Goal: Feedback & Contribution: Submit feedback/report problem

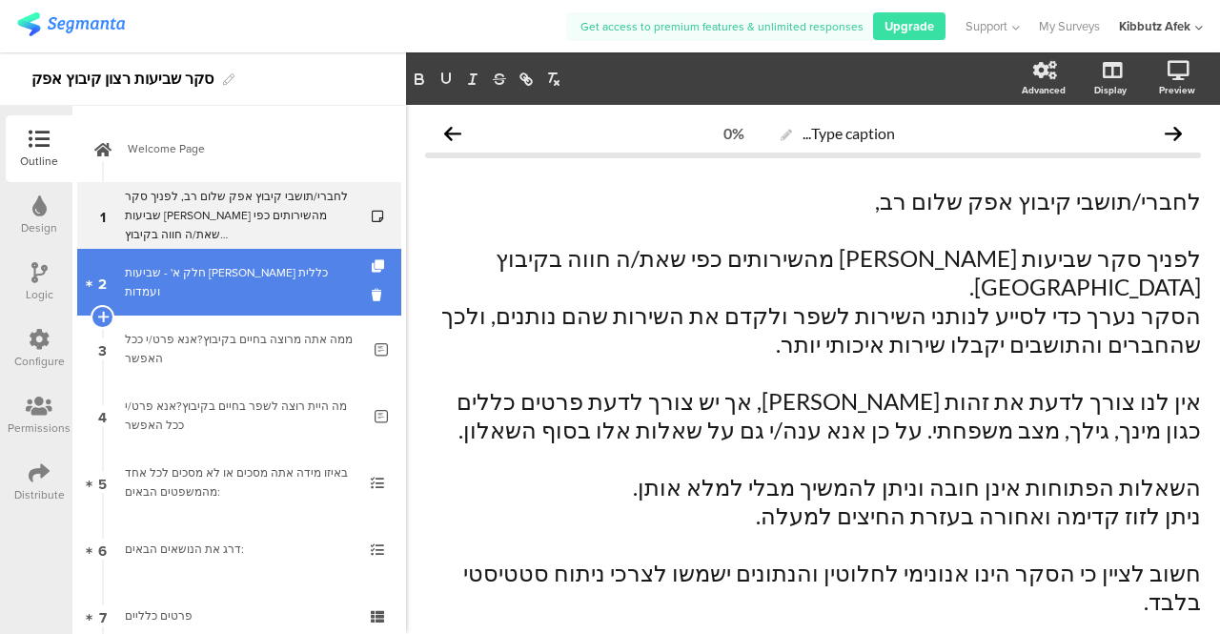
click at [233, 292] on link "2 חלק א' - שביעות רצון כללית ועמדות" at bounding box center [239, 282] width 324 height 67
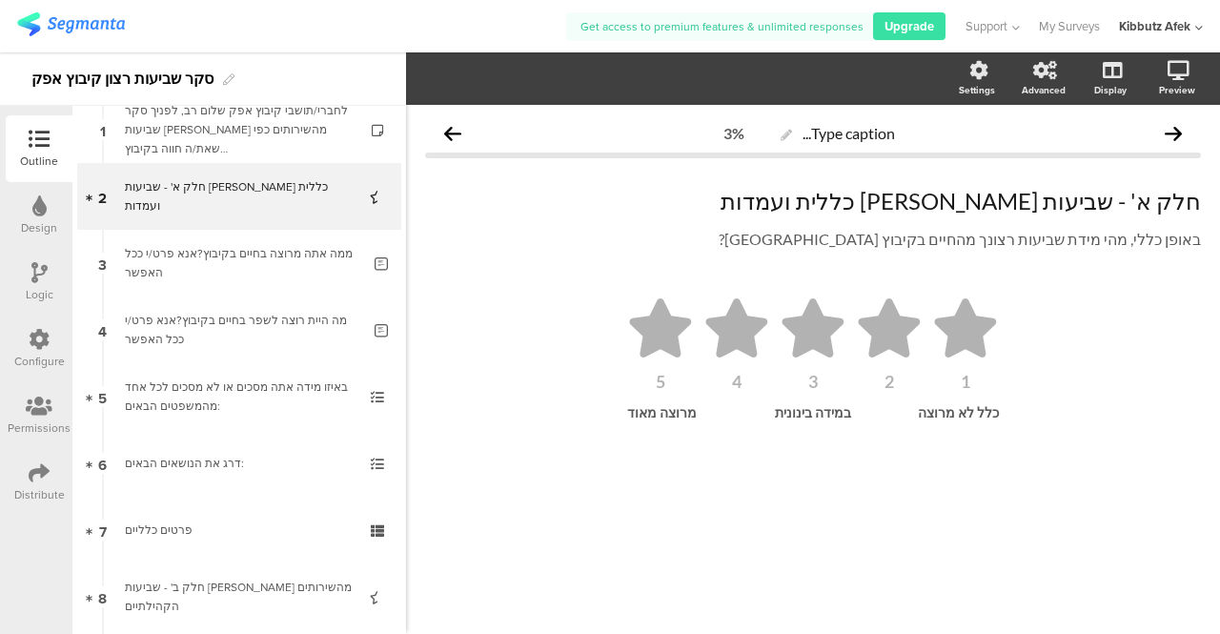
scroll to position [118, 0]
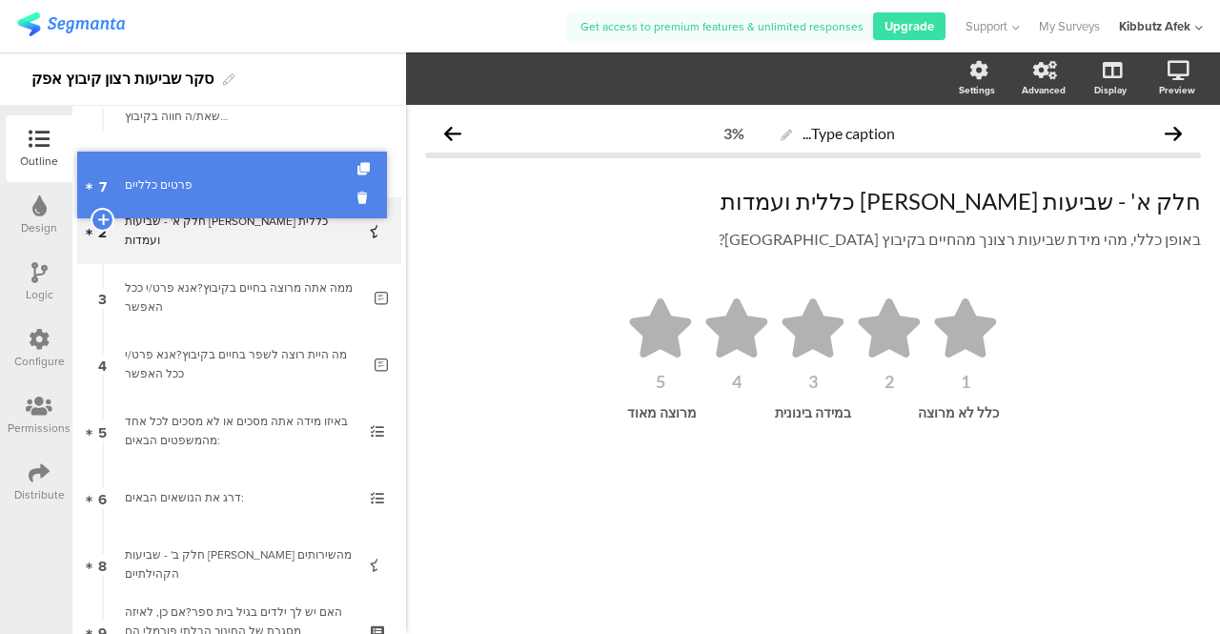
drag, startPoint x: 227, startPoint y: 497, endPoint x: 252, endPoint y: 184, distance: 313.7
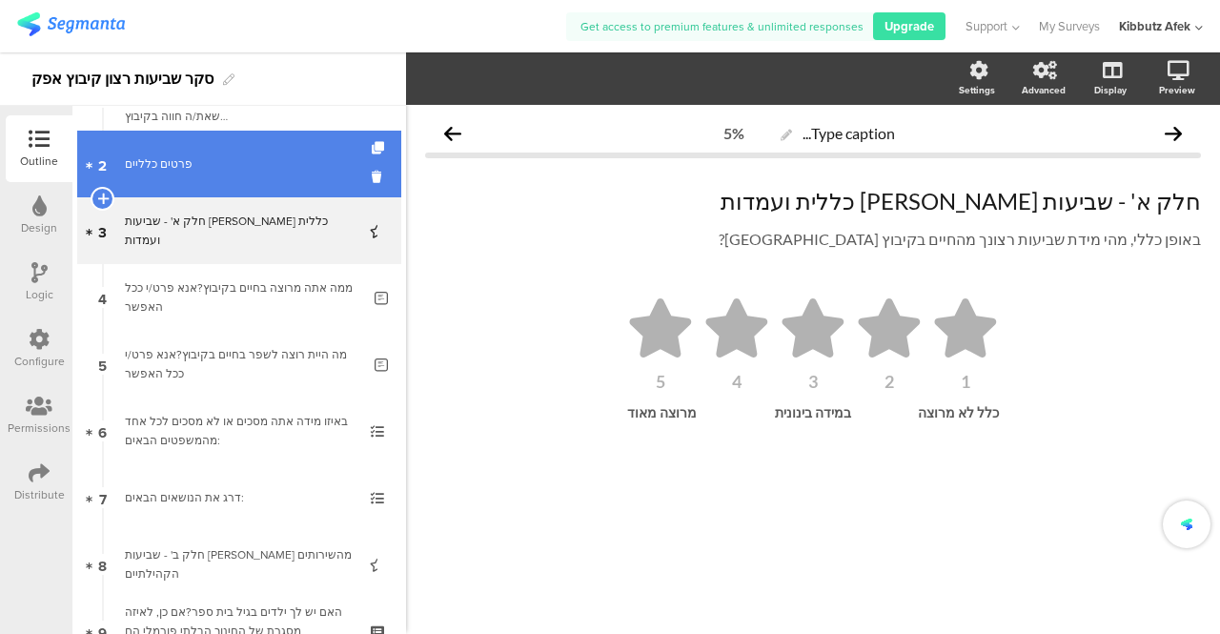
click at [265, 180] on link "2 פרטים כלליים" at bounding box center [239, 164] width 324 height 67
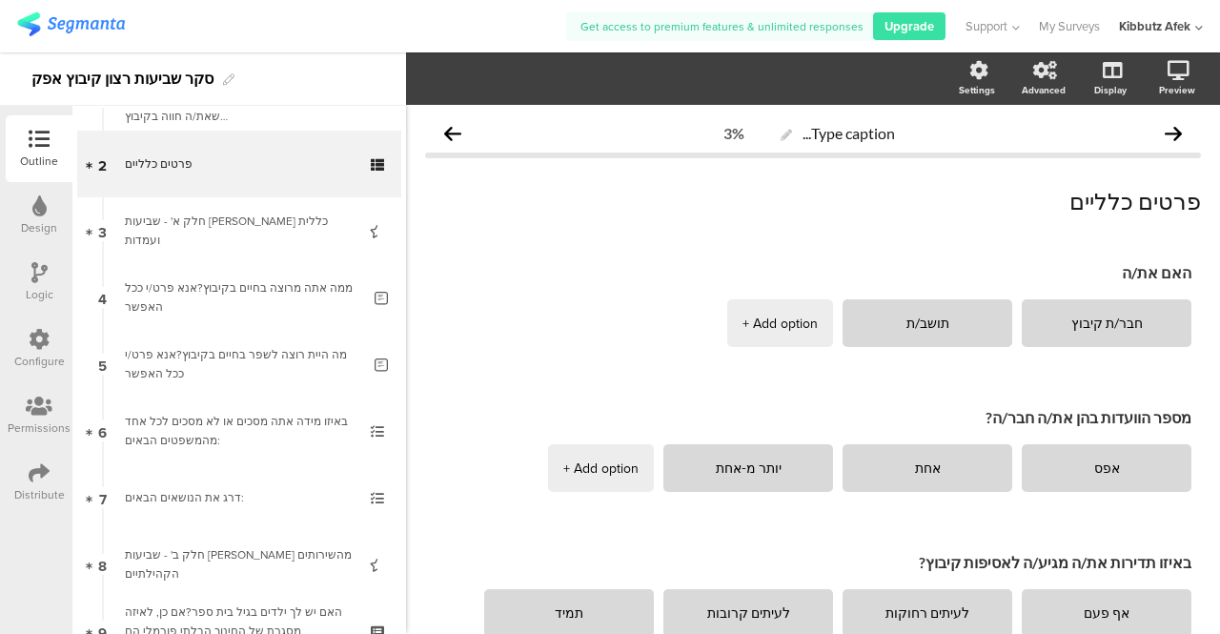
click at [568, 229] on div "פרטים כלליים פרטים כלליים" at bounding box center [813, 201] width 776 height 67
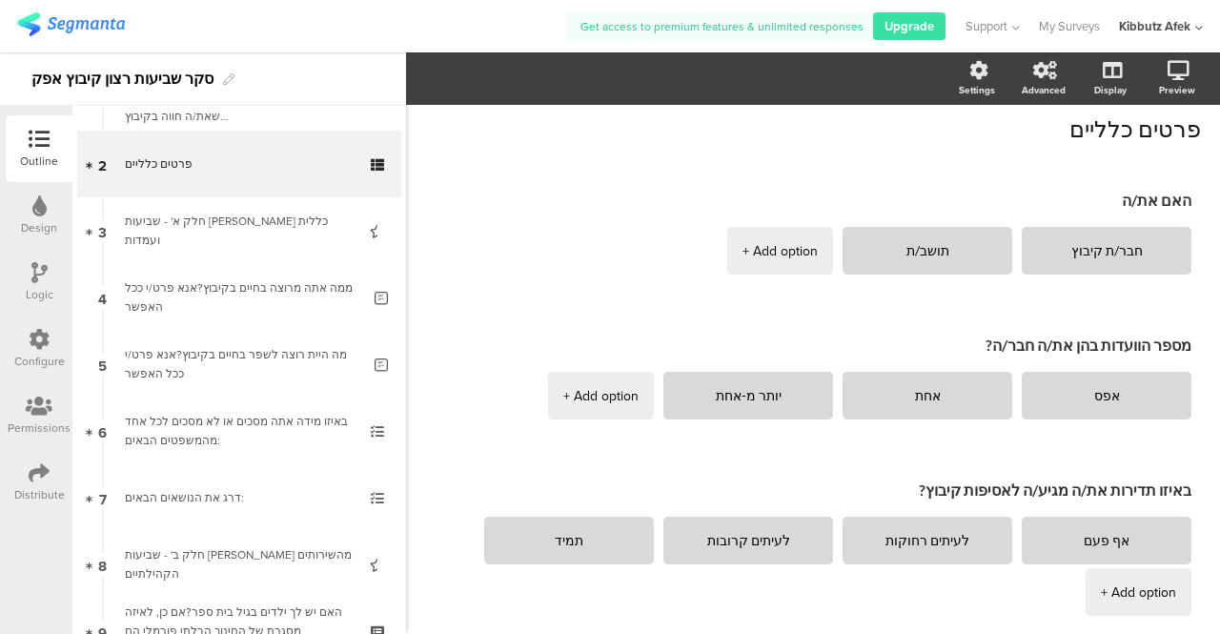
scroll to position [34, 0]
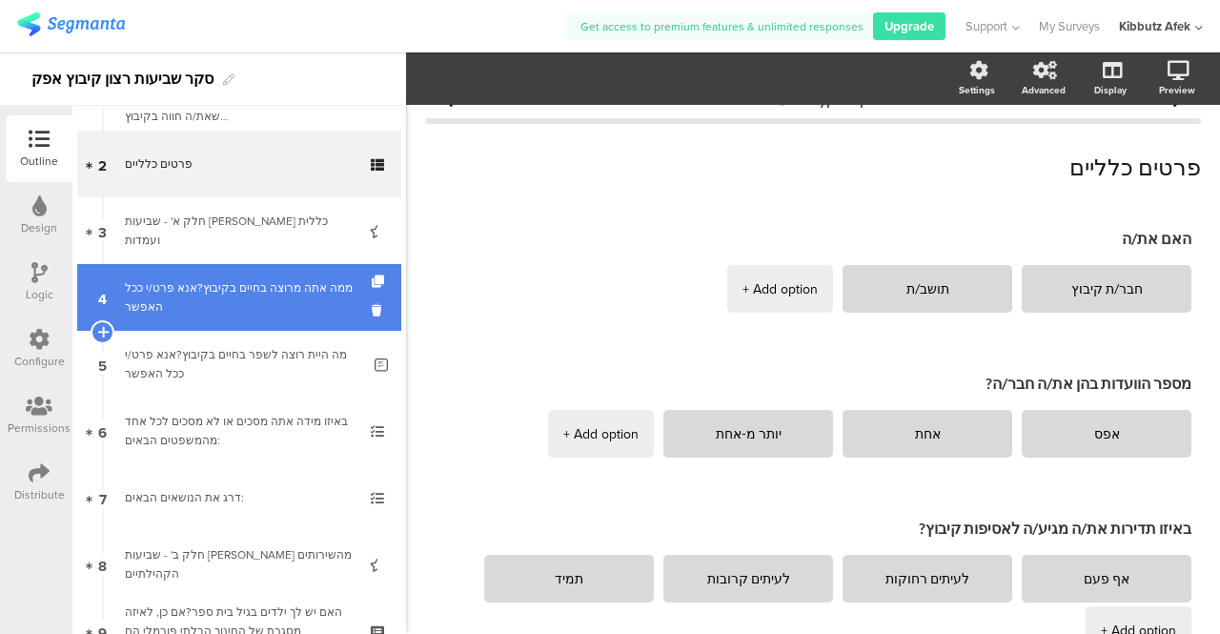
click at [251, 285] on div "ממה אתה מרוצה בחיים בקיבוץ?אנא פרט/י ככל האפשר" at bounding box center [243, 297] width 236 height 38
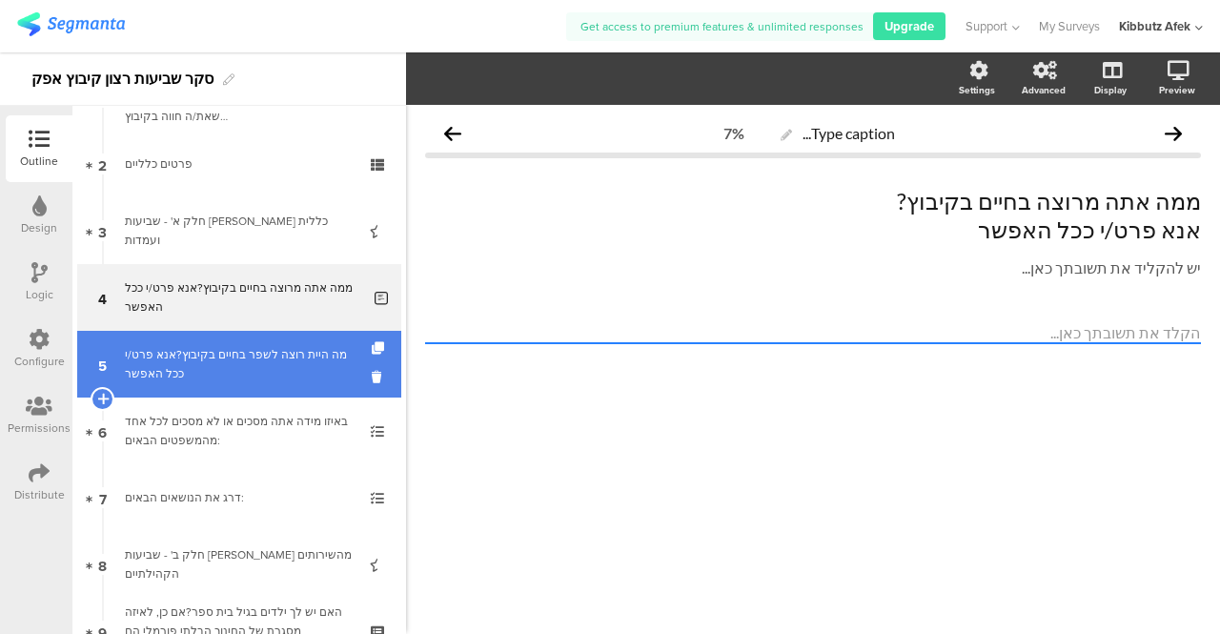
click at [217, 352] on div "מה היית רוצה לשפר בחיים בקיבוץ?אנא פרט/י ככל האפשר" at bounding box center [243, 364] width 236 height 38
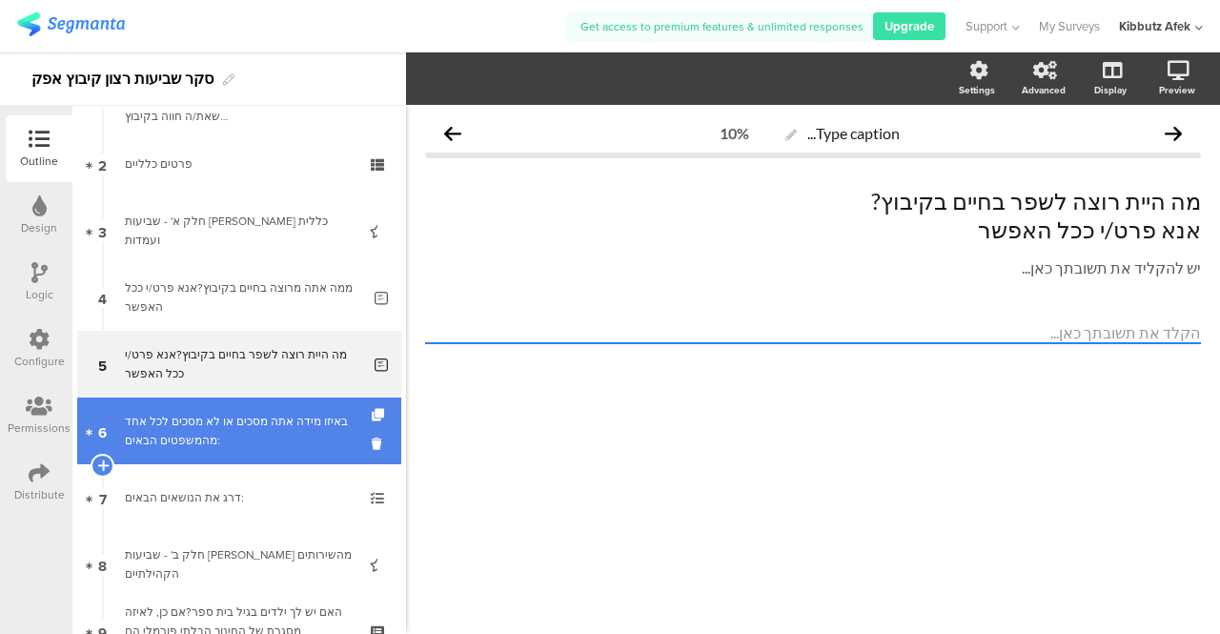
click at [210, 427] on div "באיזו מידה אתה מסכים או לא מסכים לכל אחד מהמשפטים הבאים:" at bounding box center [239, 431] width 228 height 38
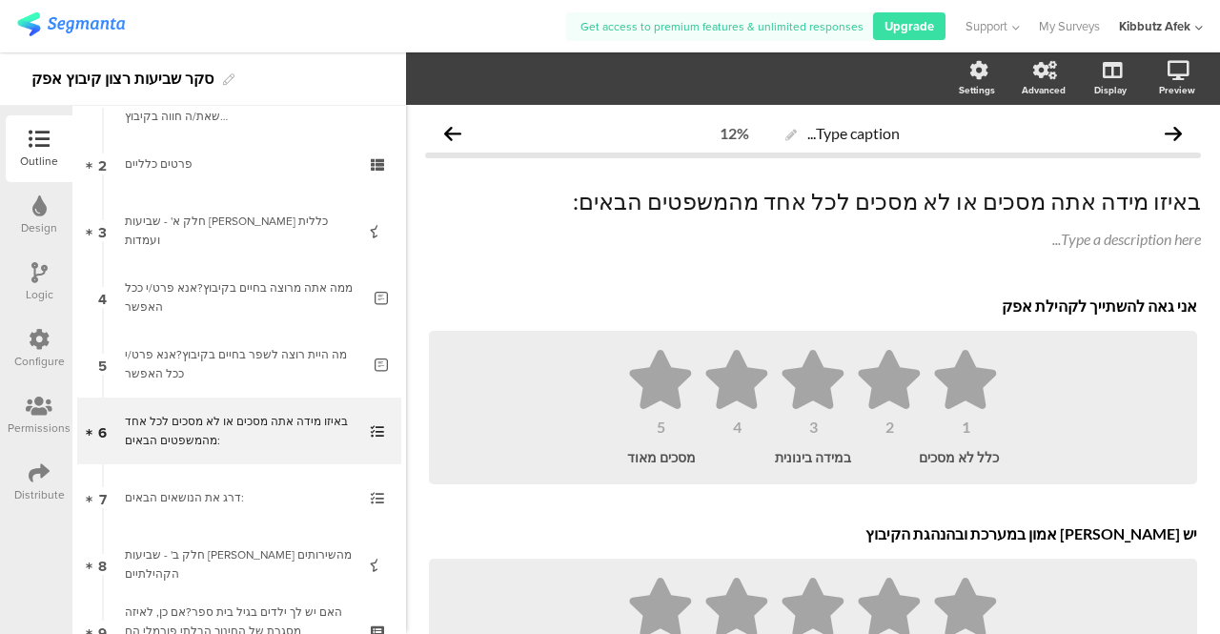
click at [501, 276] on div "Type caption... 12% באיזו מידה אתה מסכים או לא מסכים לכל אחד מהמשפטים הבאים: בא…" at bounding box center [813, 473] width 776 height 719
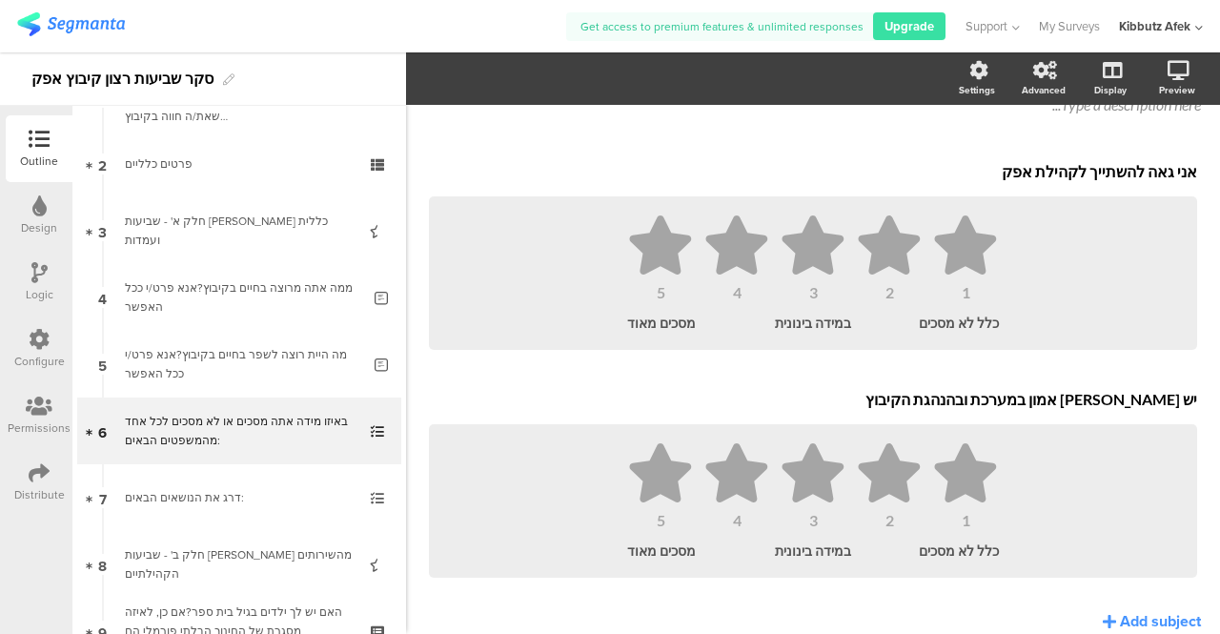
scroll to position [173, 0]
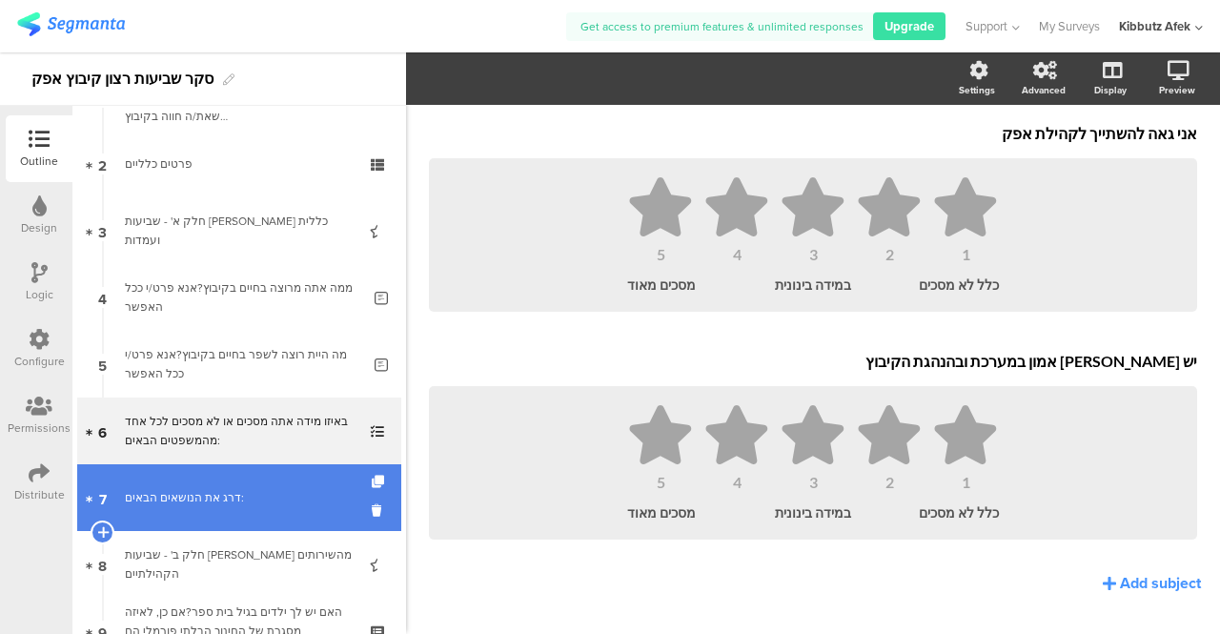
click at [172, 506] on link "7 דרג את הנושאים הבאים:" at bounding box center [239, 497] width 324 height 67
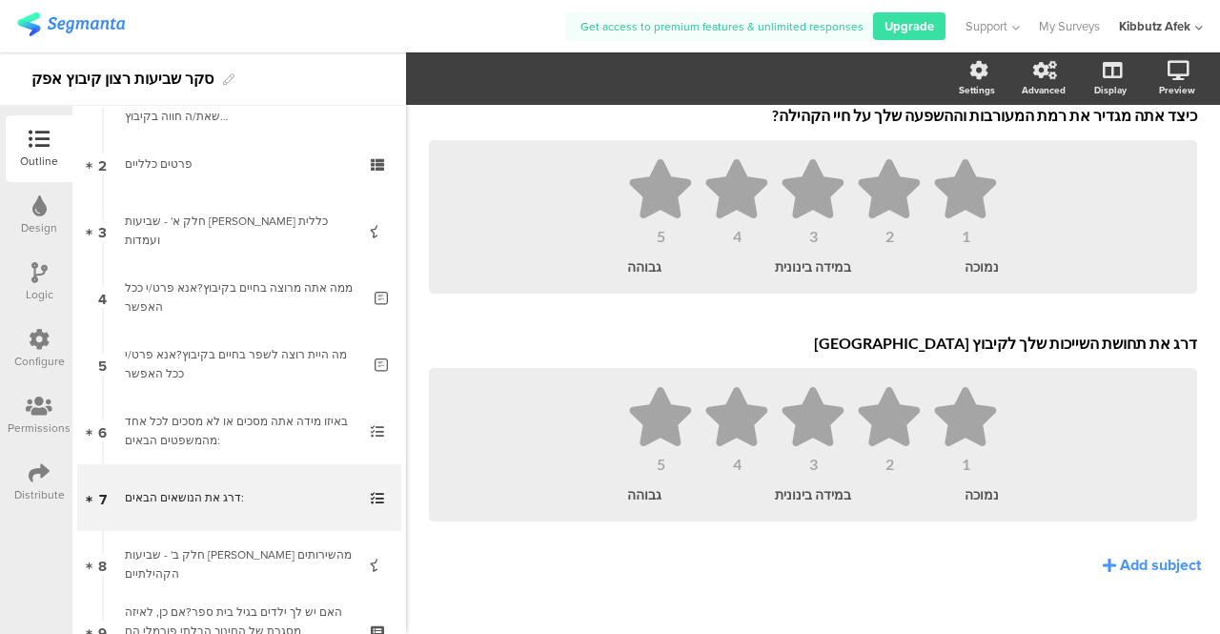
scroll to position [211, 0]
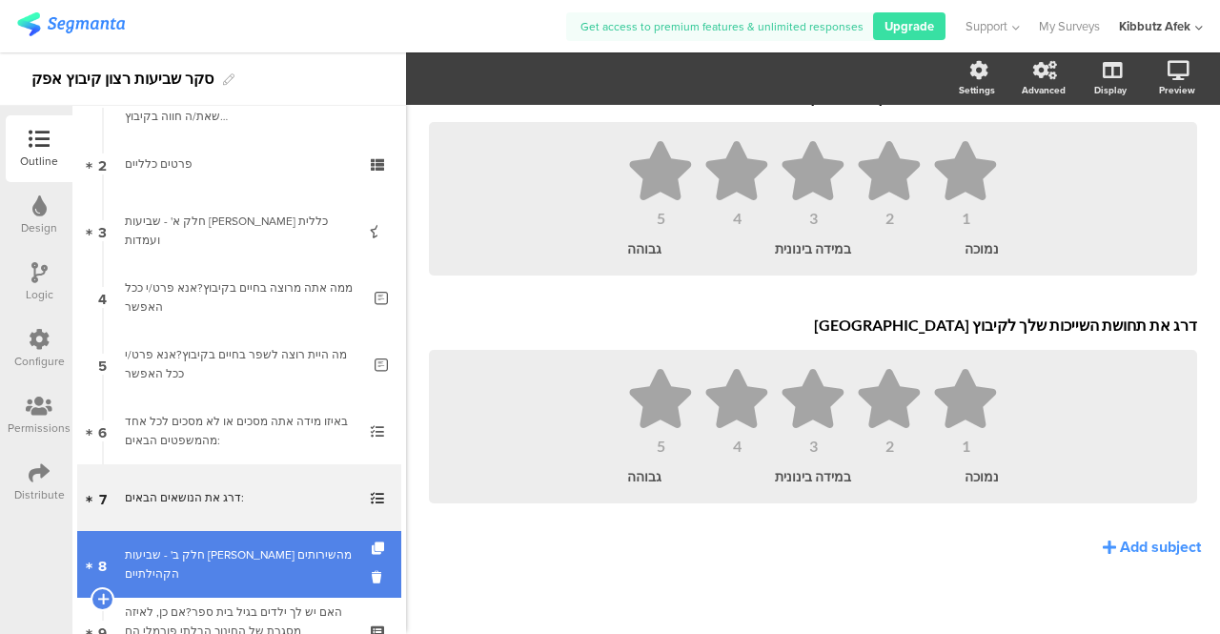
click at [240, 564] on div "חלק ב' - שביעות [PERSON_NAME] מהשירותים הקהילתיים" at bounding box center [239, 564] width 228 height 38
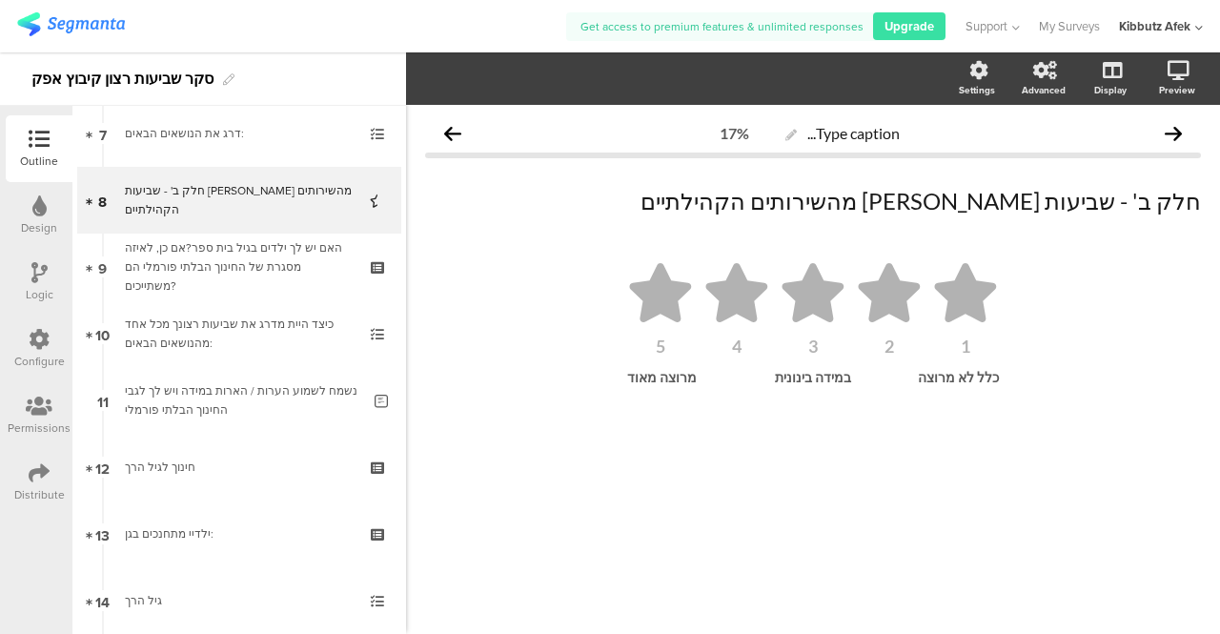
scroll to position [479, 0]
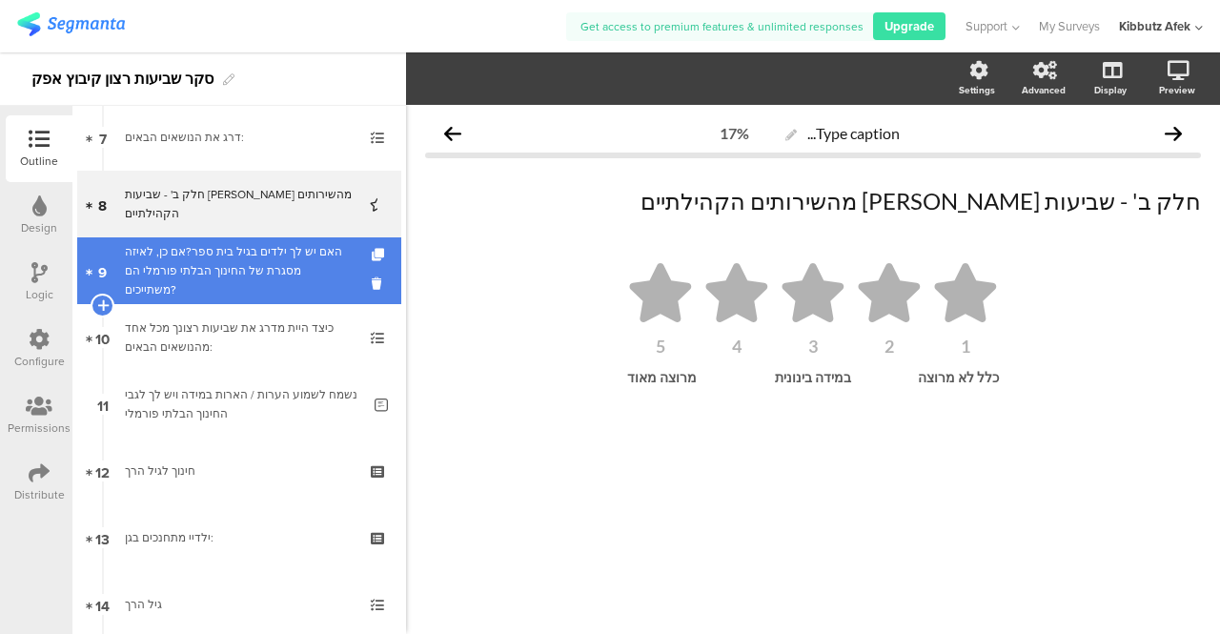
click at [278, 272] on div "האם יש לך ילדים בגיל בית ספר?אם כן, לאיזה מסגרת של החינוך הבלתי פורמלי הם משתיי…" at bounding box center [239, 270] width 228 height 57
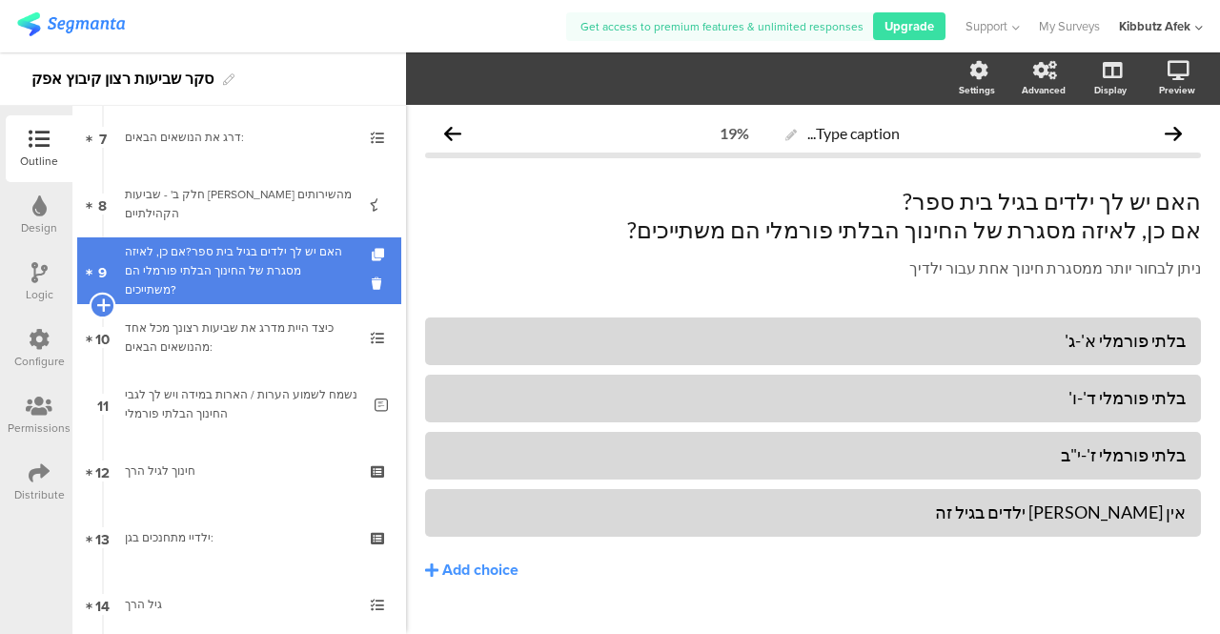
click at [105, 303] on icon at bounding box center [102, 305] width 12 height 17
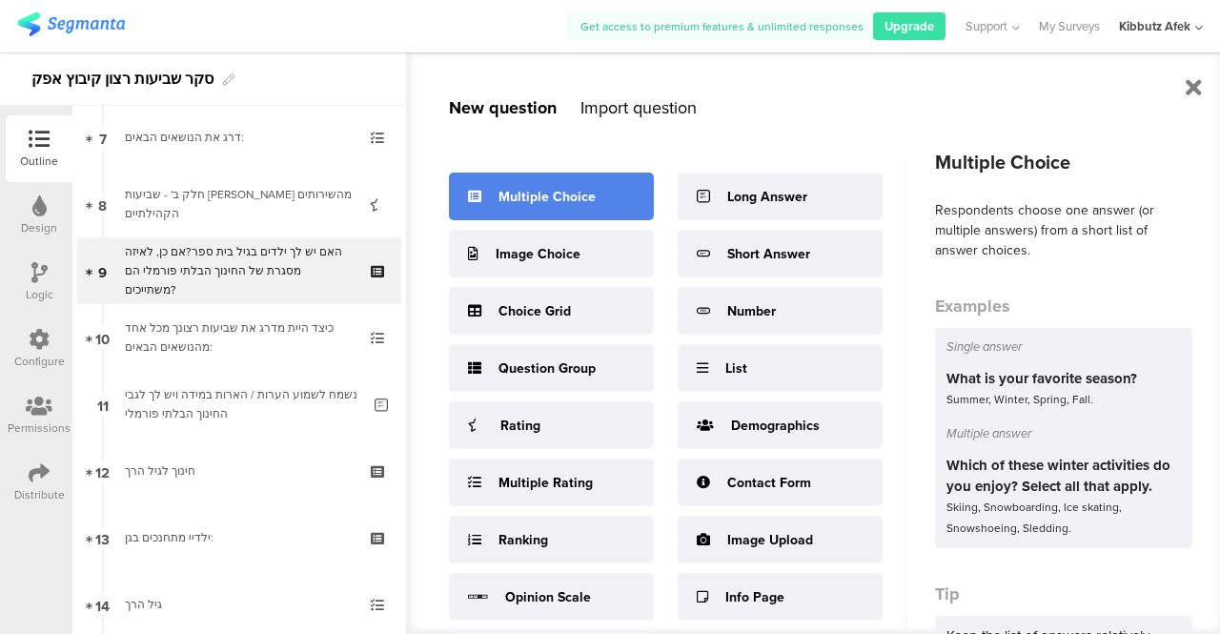
click at [567, 207] on div "Multiple Choice" at bounding box center [551, 197] width 205 height 48
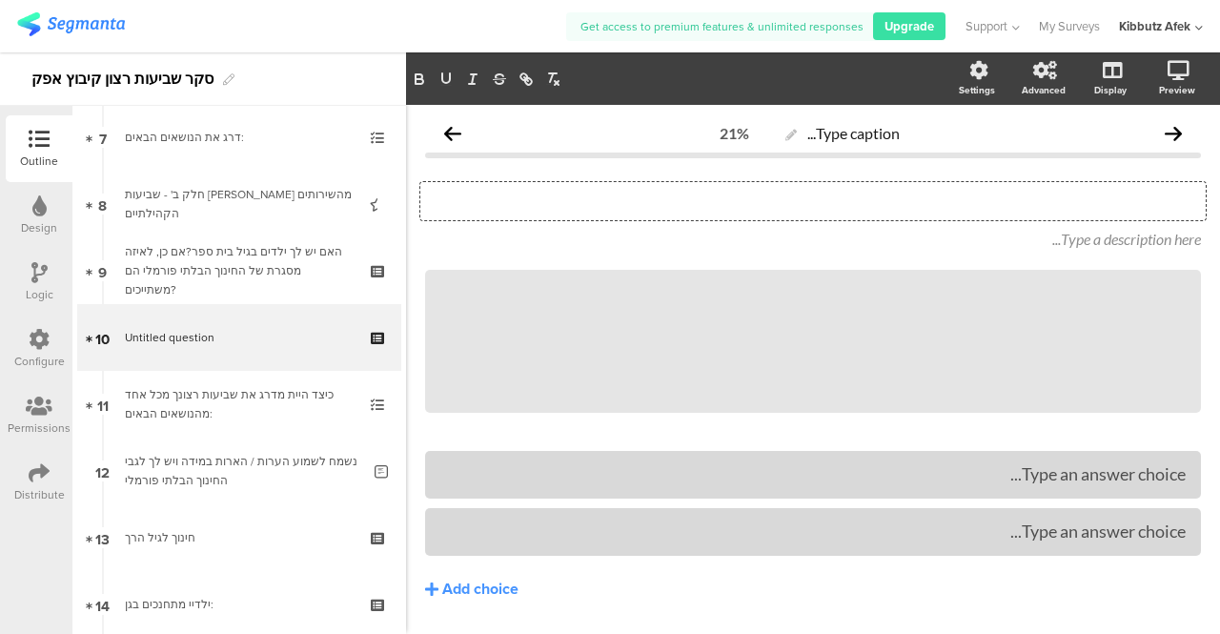
click at [911, 202] on div "Type your question here..." at bounding box center [813, 201] width 786 height 38
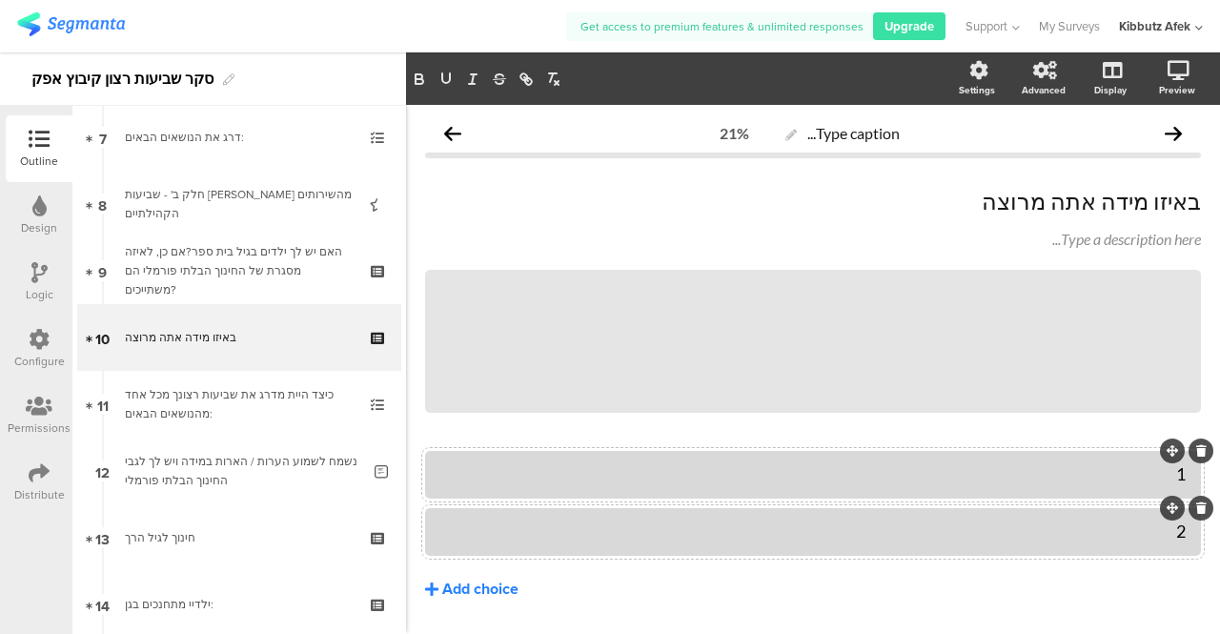
click at [500, 592] on div "Add choice" at bounding box center [480, 590] width 76 height 20
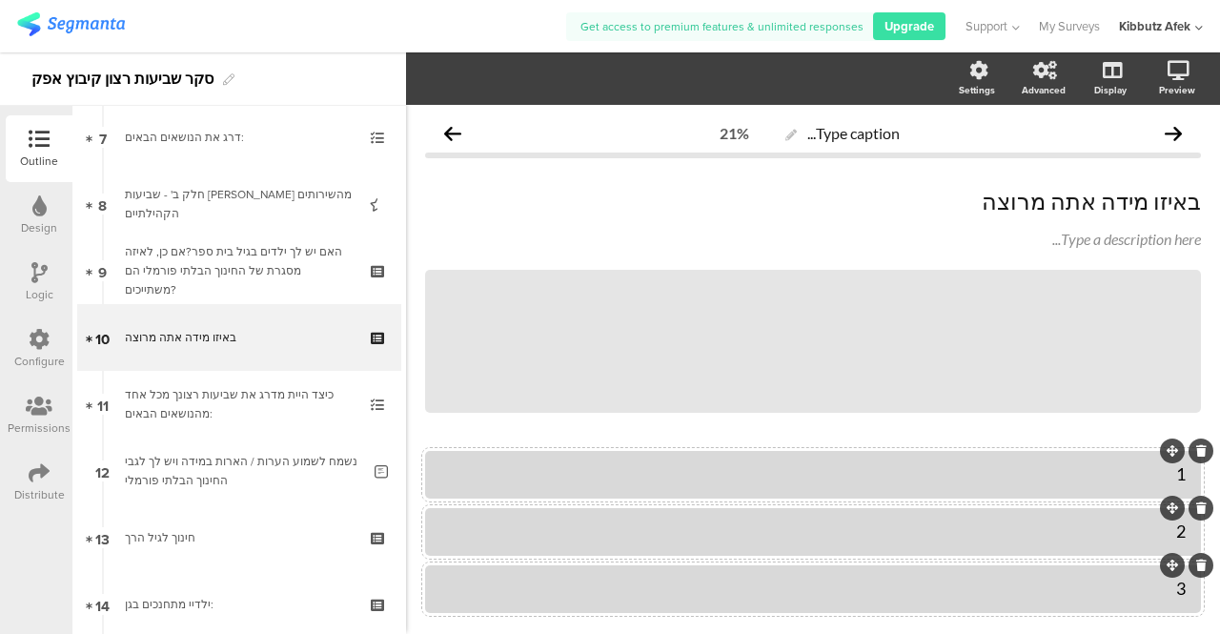
click at [1201, 444] on div "Type caption... 21% באיזו מידה אתה מרוצה באיזו מידה אתה מרוצה Type a descriptio…" at bounding box center [813, 426] width 814 height 642
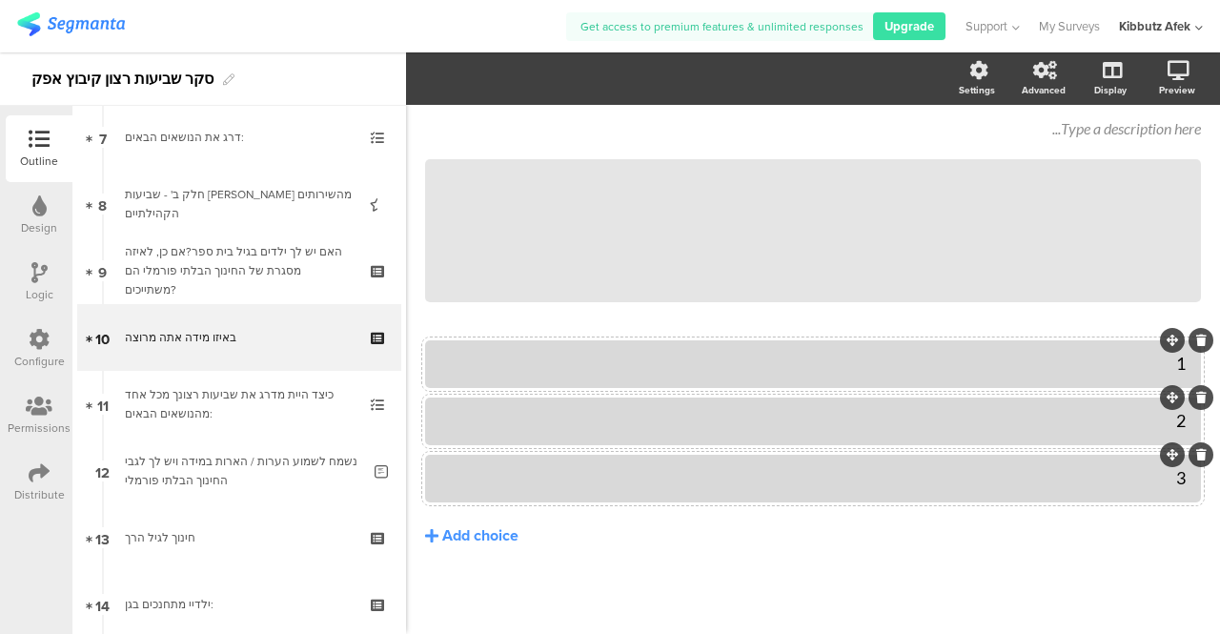
scroll to position [112, 0]
click at [481, 533] on div "Add choice" at bounding box center [480, 535] width 76 height 20
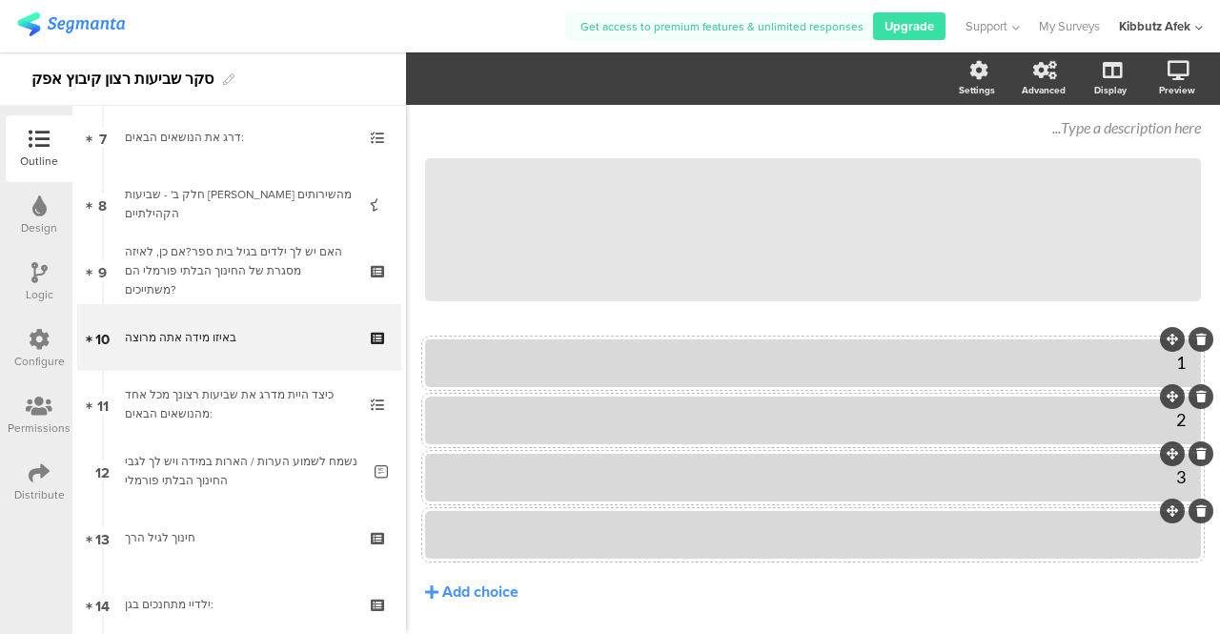
click at [814, 543] on div at bounding box center [814, 534] width 746 height 22
click at [778, 594] on button "Add choice" at bounding box center [813, 592] width 776 height 48
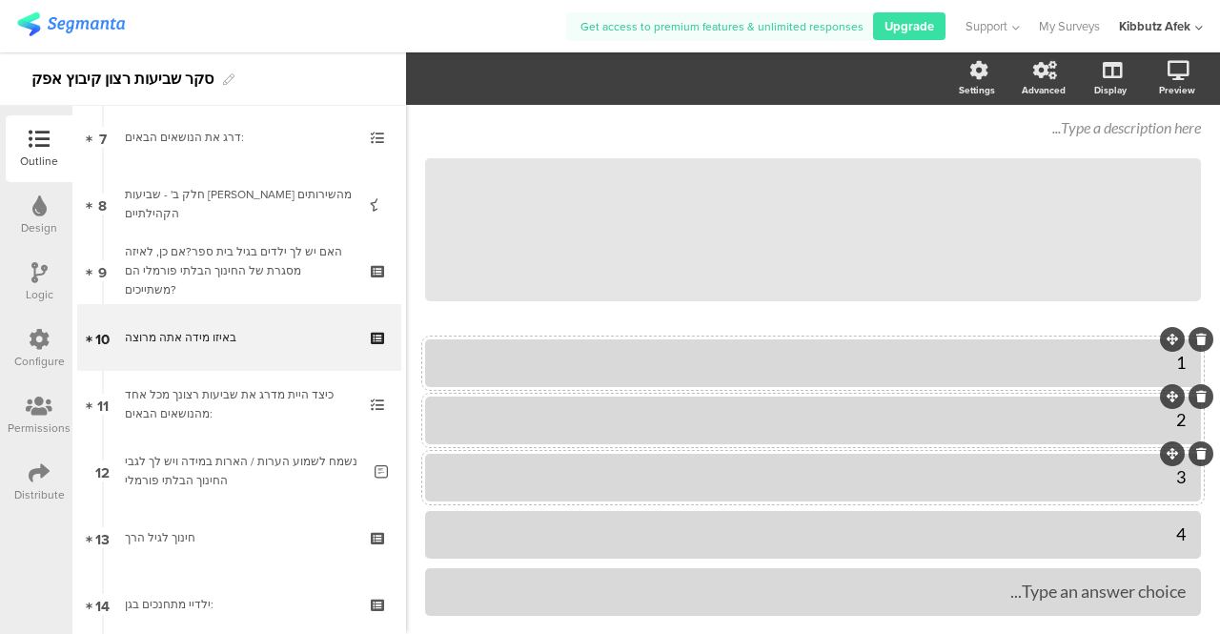
click at [36, 145] on icon at bounding box center [39, 139] width 21 height 21
click at [38, 348] on icon at bounding box center [39, 339] width 21 height 21
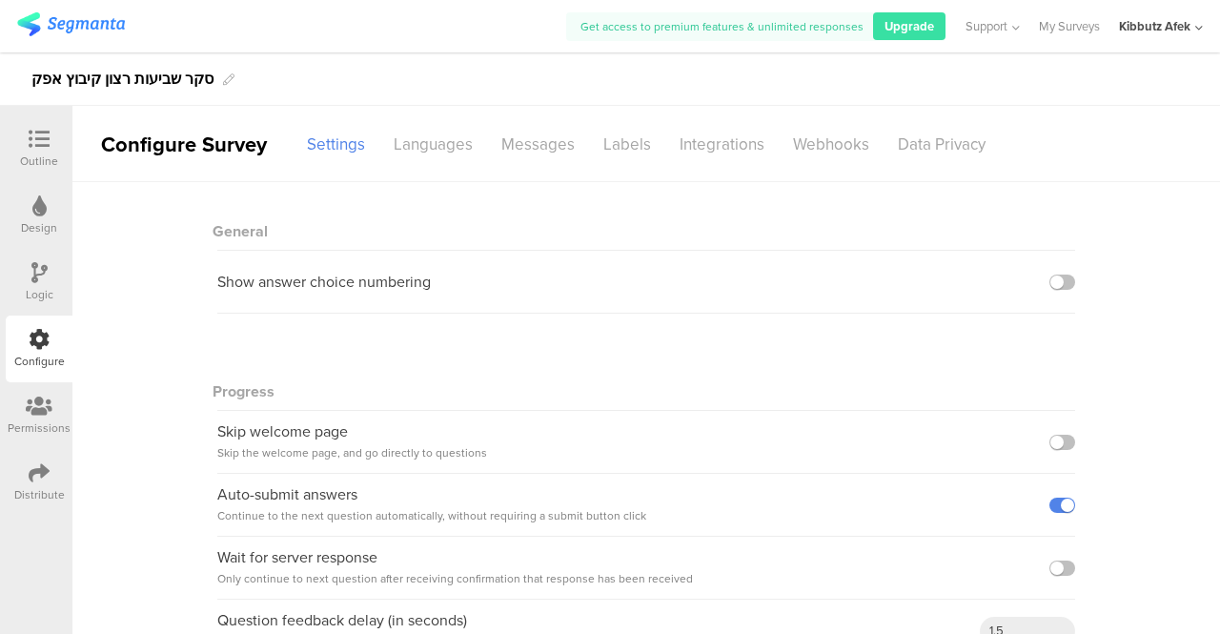
click at [40, 404] on icon at bounding box center [39, 406] width 27 height 21
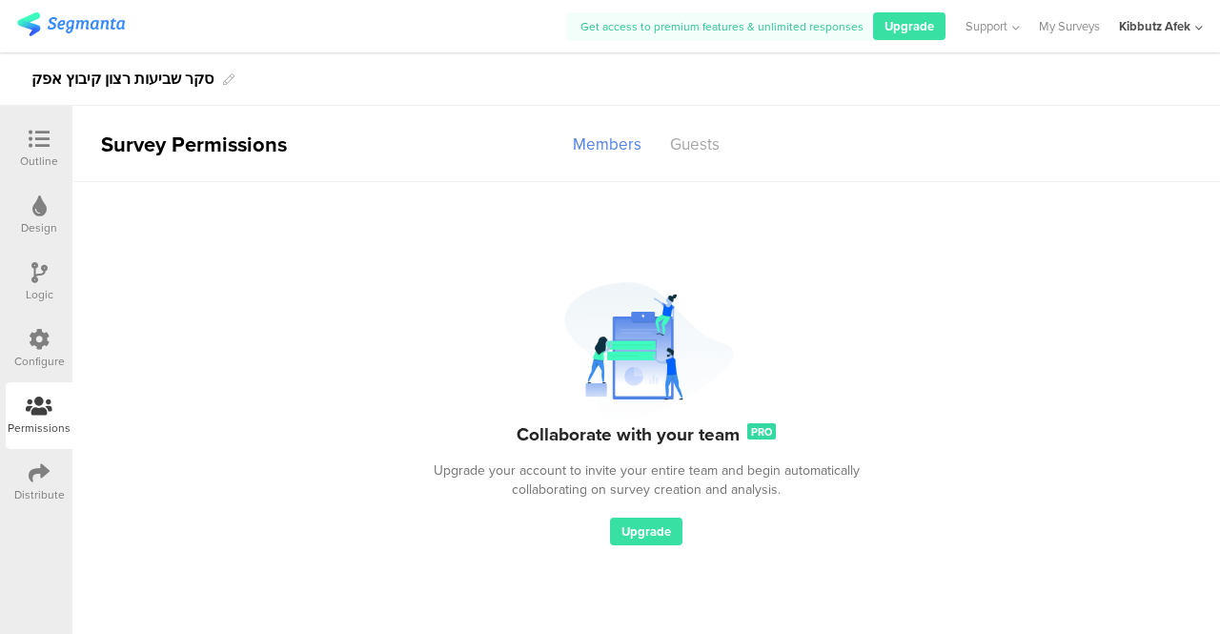
click at [43, 468] on icon at bounding box center [39, 472] width 21 height 21
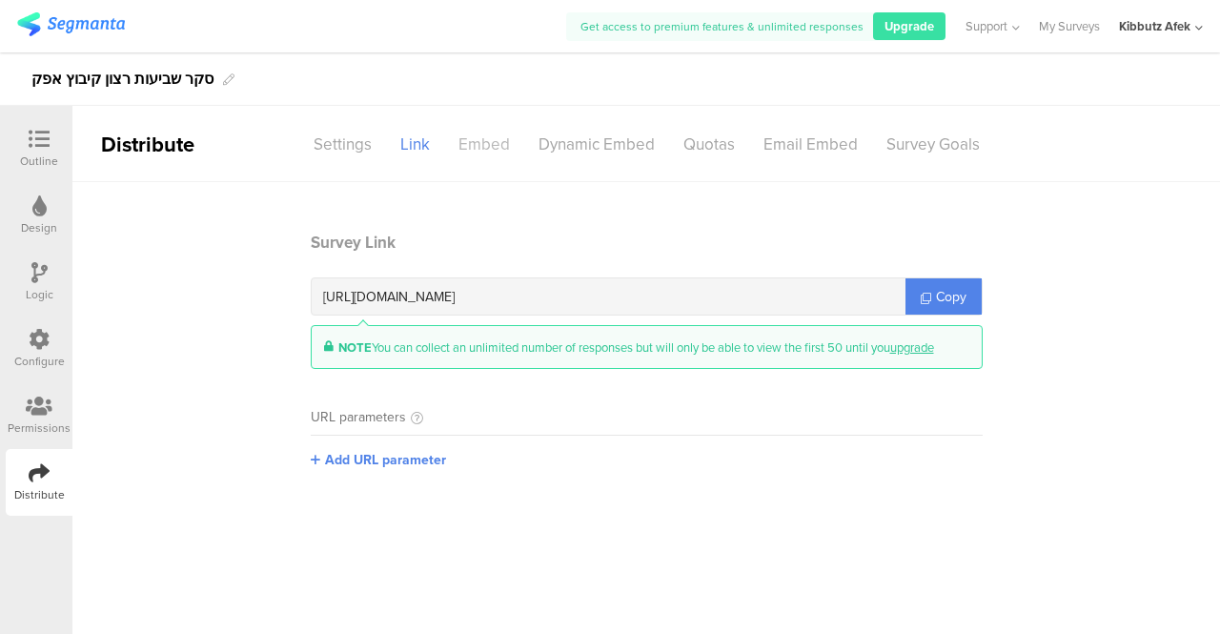
click at [479, 140] on div "Embed" at bounding box center [484, 144] width 80 height 33
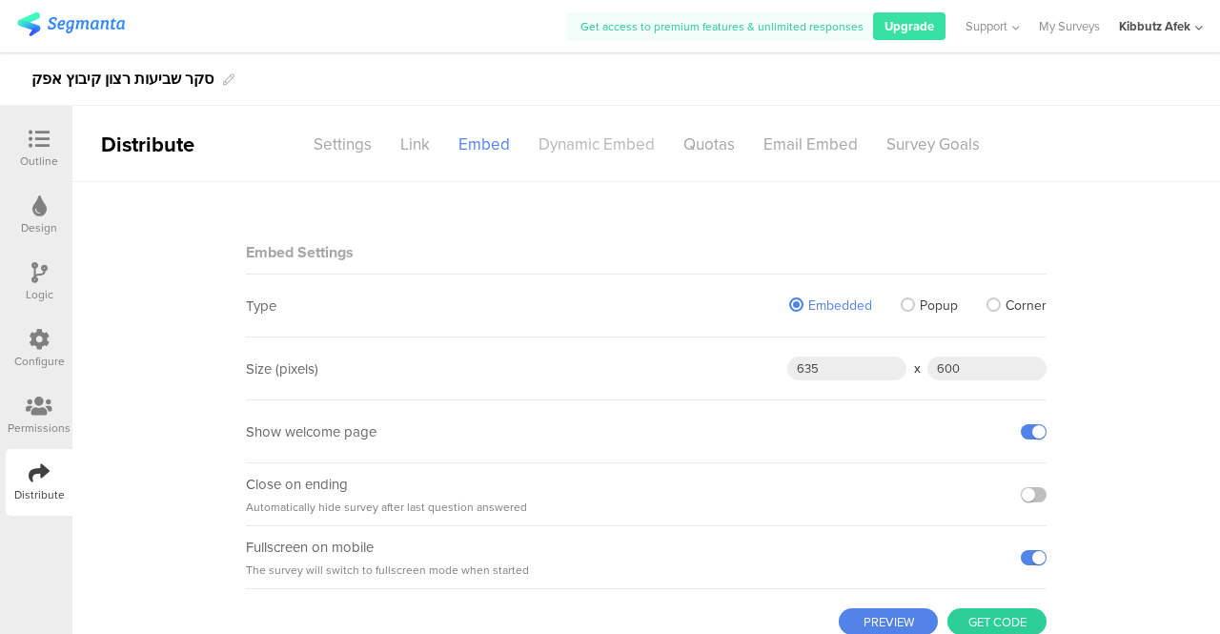
click at [566, 140] on div "Dynamic Embed" at bounding box center [596, 144] width 145 height 33
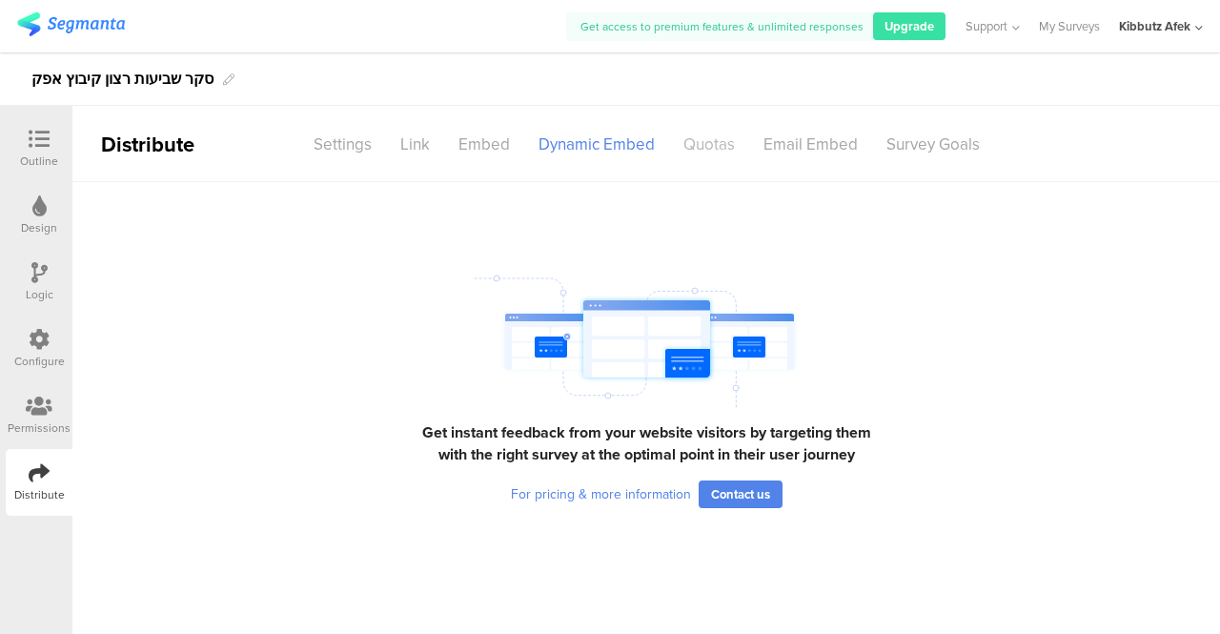
click at [696, 144] on div "Quotas" at bounding box center [709, 144] width 80 height 33
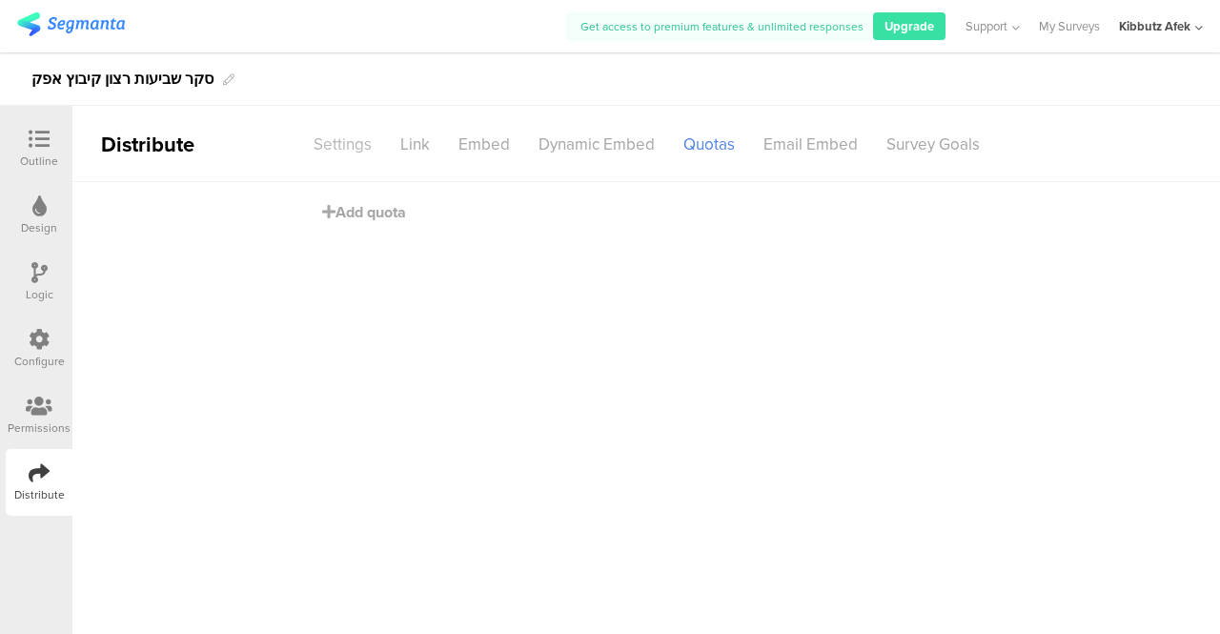
click at [360, 142] on div "Settings" at bounding box center [342, 144] width 87 height 33
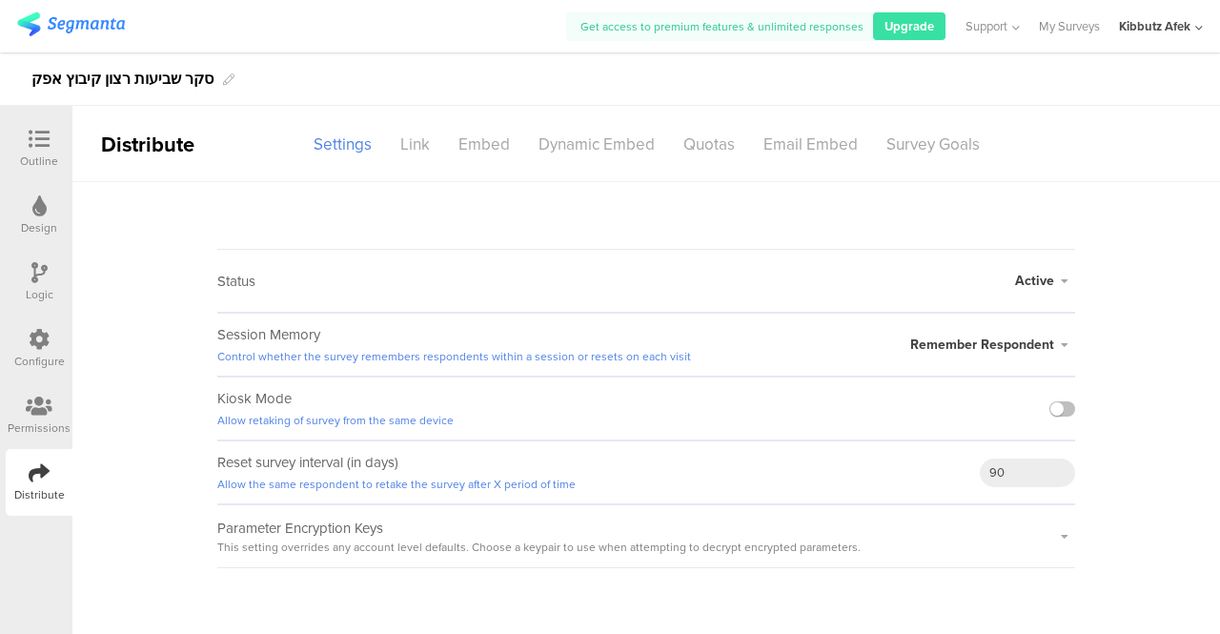
click at [42, 143] on icon at bounding box center [39, 139] width 21 height 21
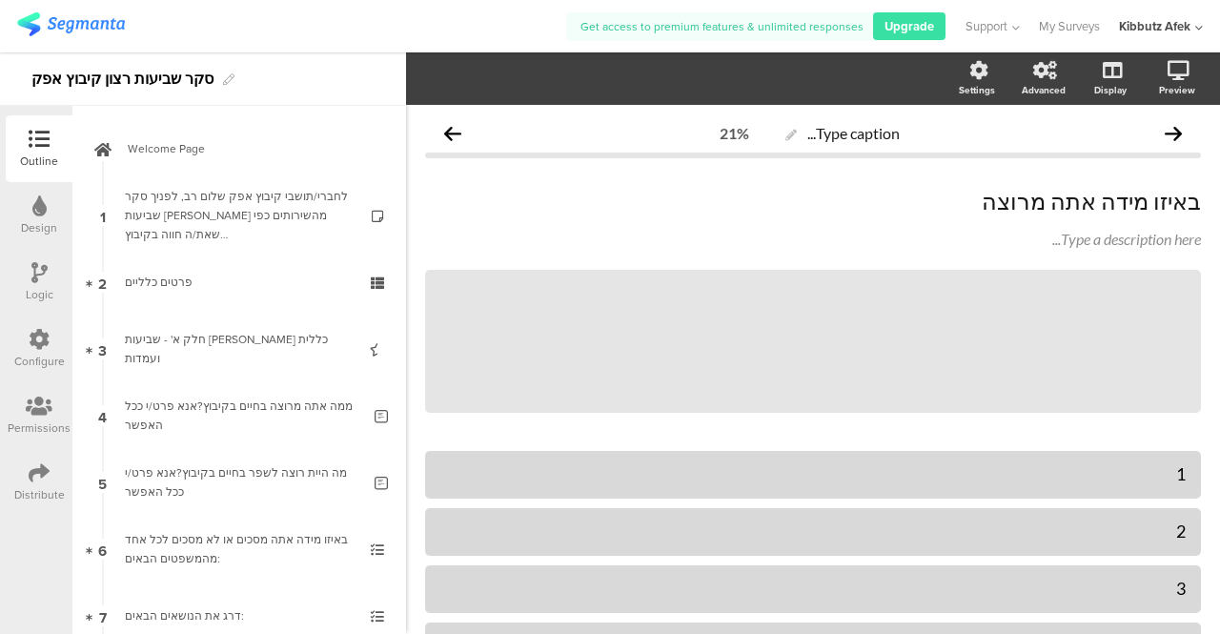
click at [1205, 19] on div "Get access to premium features & unlimited responses Upgrade Support Help Cente…" at bounding box center [610, 26] width 1220 height 52
click at [1202, 28] on icon at bounding box center [1200, 28] width 8 height 14
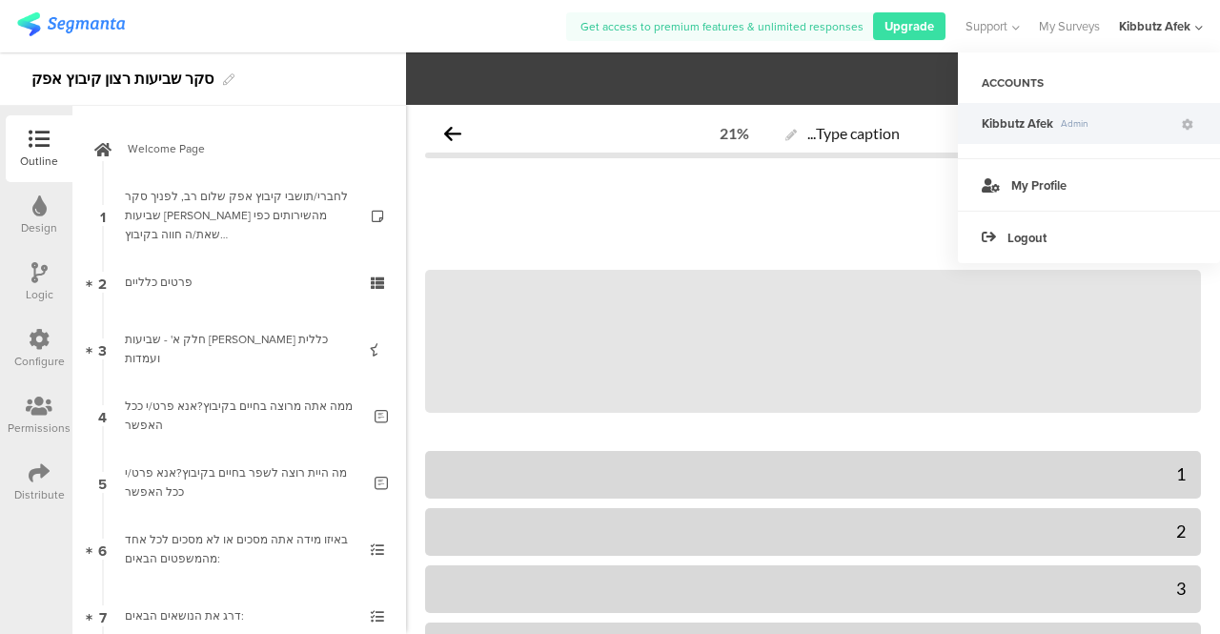
click at [1201, 30] on icon at bounding box center [1200, 28] width 8 height 14
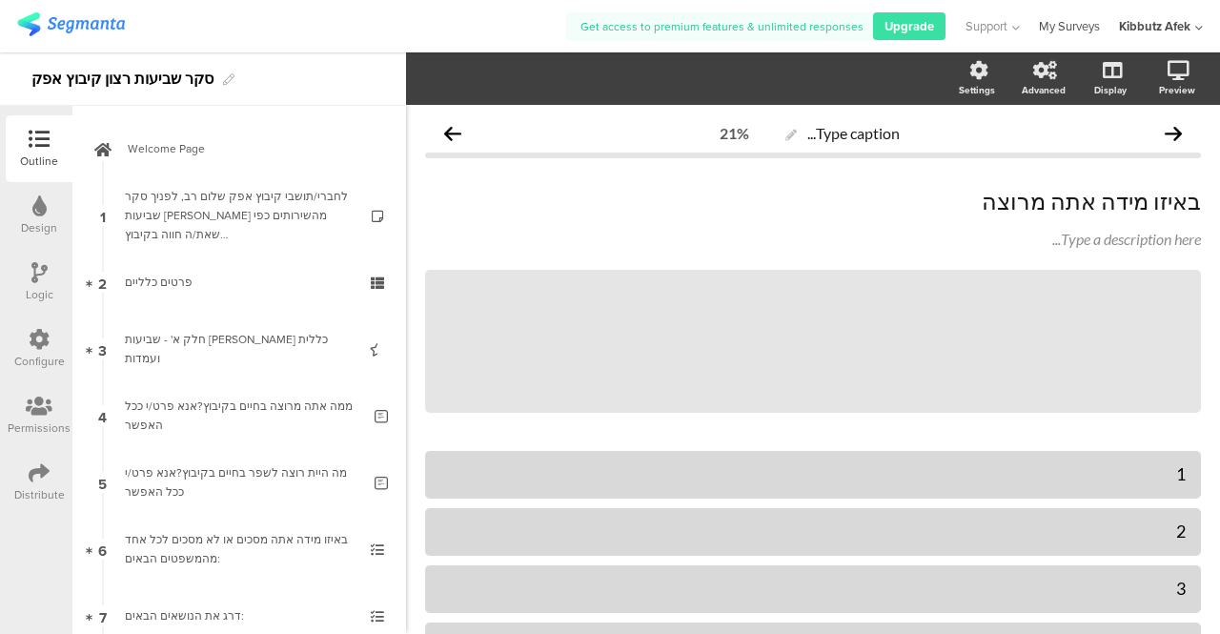
click at [1073, 23] on link "My Surveys" at bounding box center [1069, 26] width 61 height 52
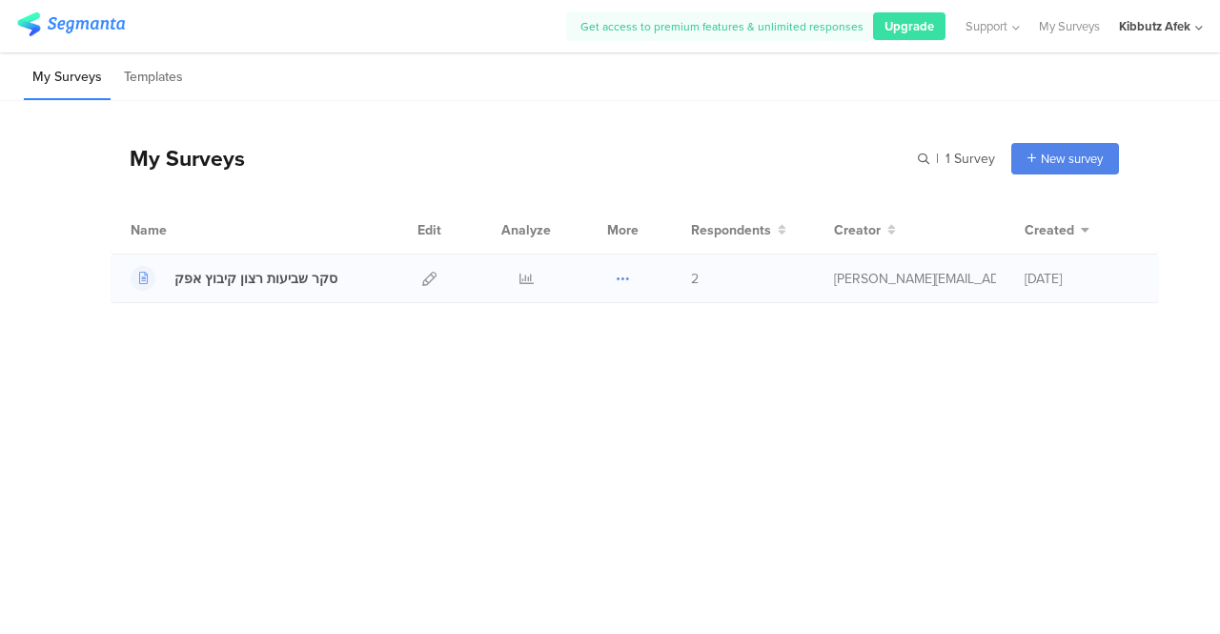
click at [624, 274] on icon at bounding box center [623, 279] width 14 height 14
click at [278, 274] on div "סקר שביעות רצון קיבוץ אפק" at bounding box center [255, 279] width 163 height 20
click at [425, 277] on icon at bounding box center [429, 279] width 14 height 14
click at [299, 277] on div "סקר שביעות רצון קיבוץ אפק" at bounding box center [255, 279] width 163 height 20
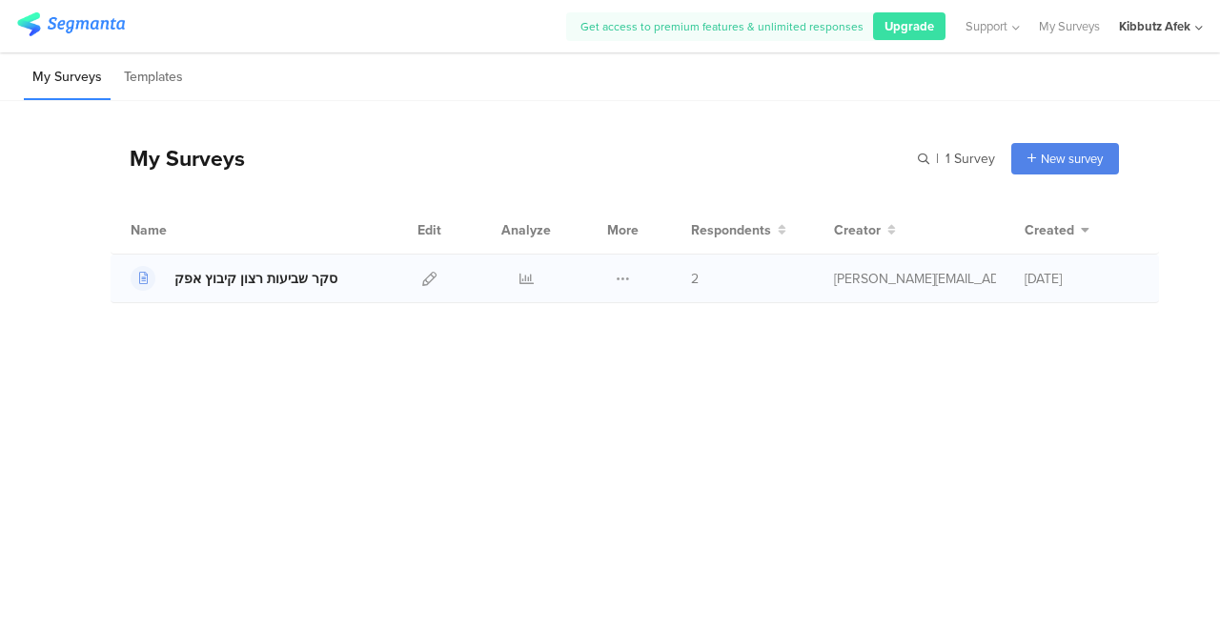
click at [290, 277] on div "סקר שביעות רצון קיבוץ אפק" at bounding box center [255, 279] width 163 height 20
click at [248, 270] on div "סקר שביעות רצון קיבוץ אפק" at bounding box center [255, 279] width 163 height 20
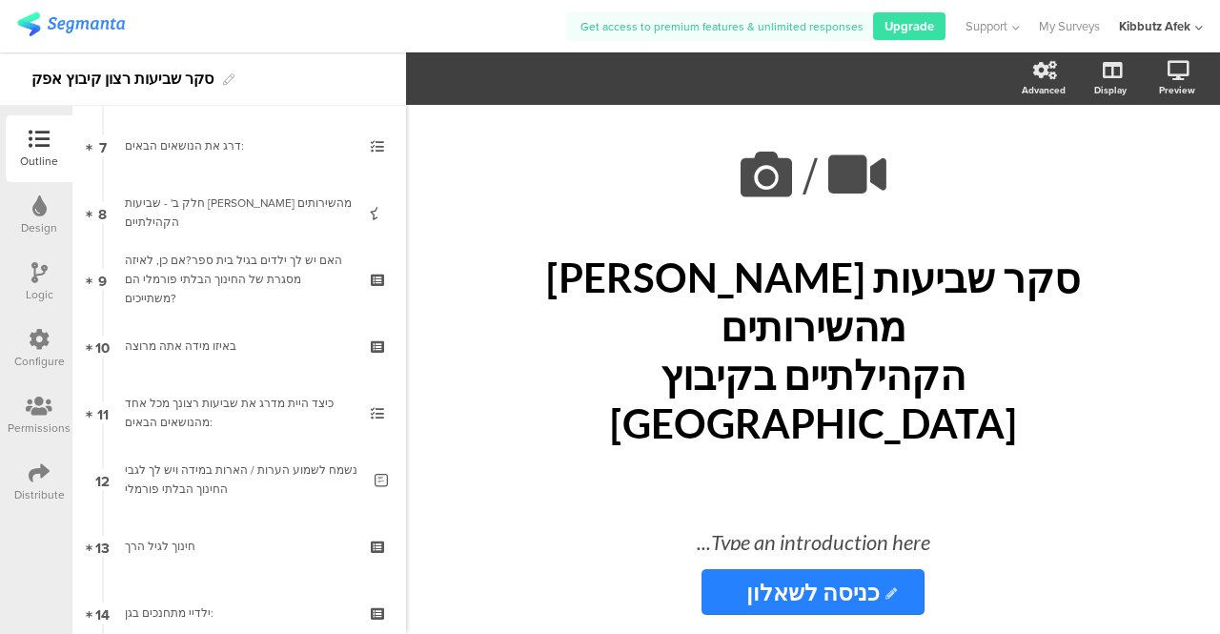
scroll to position [482, 0]
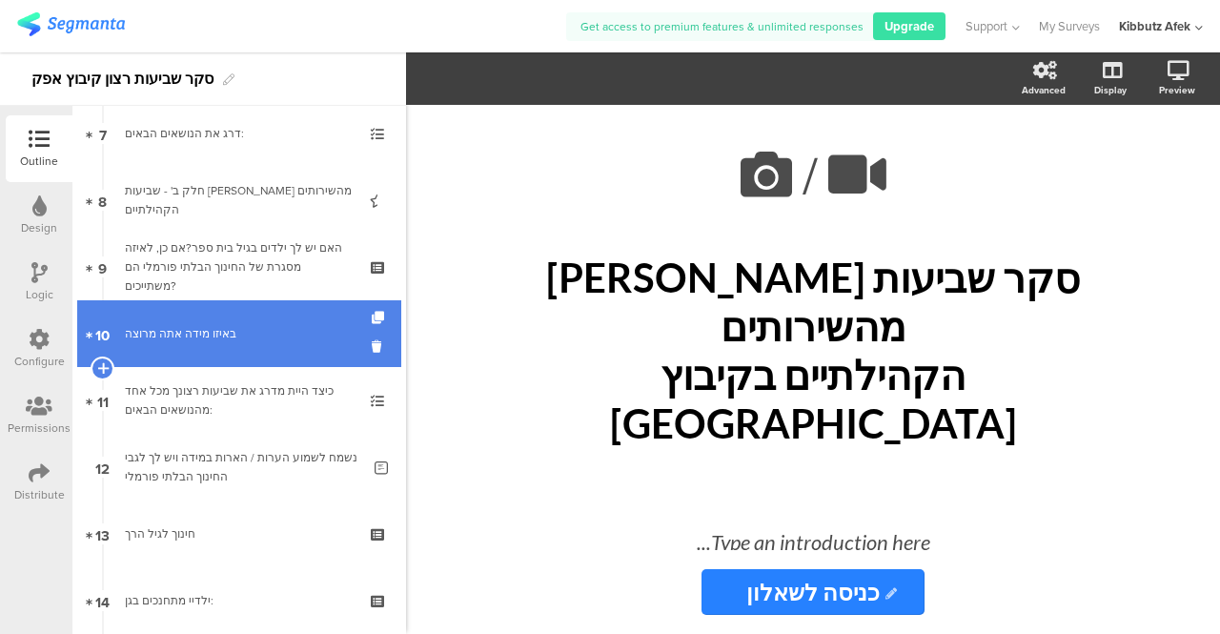
click at [215, 332] on div "באיזו מידה אתה מרוצה" at bounding box center [239, 333] width 228 height 19
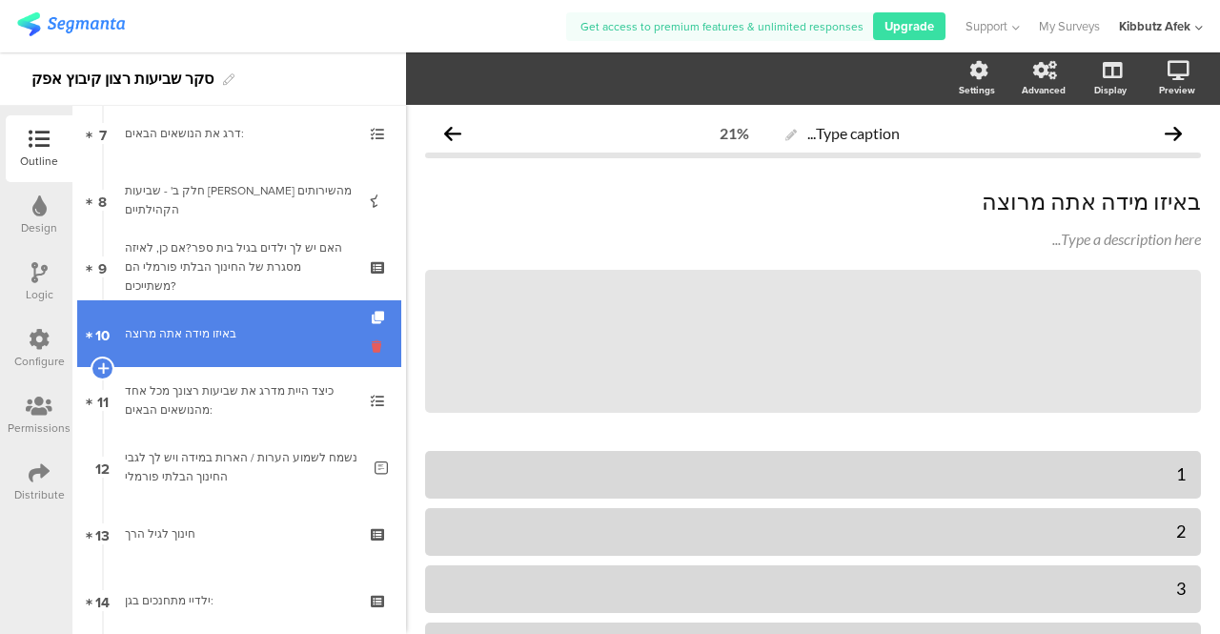
click at [372, 349] on icon at bounding box center [380, 347] width 16 height 18
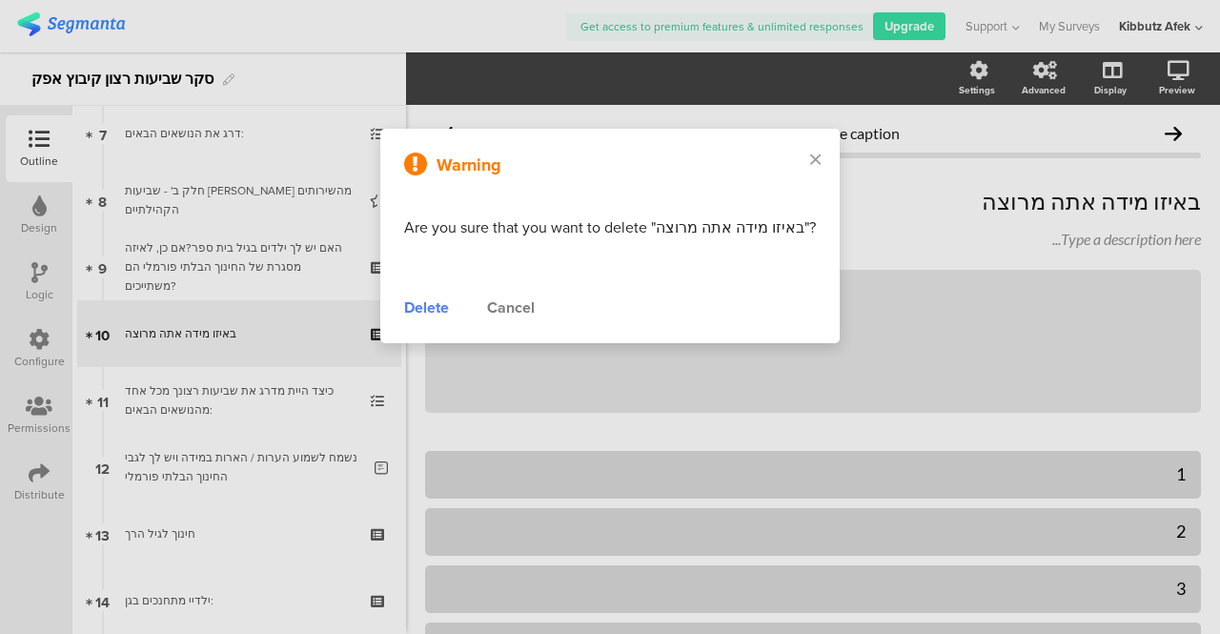
click at [430, 308] on div "Delete" at bounding box center [426, 308] width 45 height 23
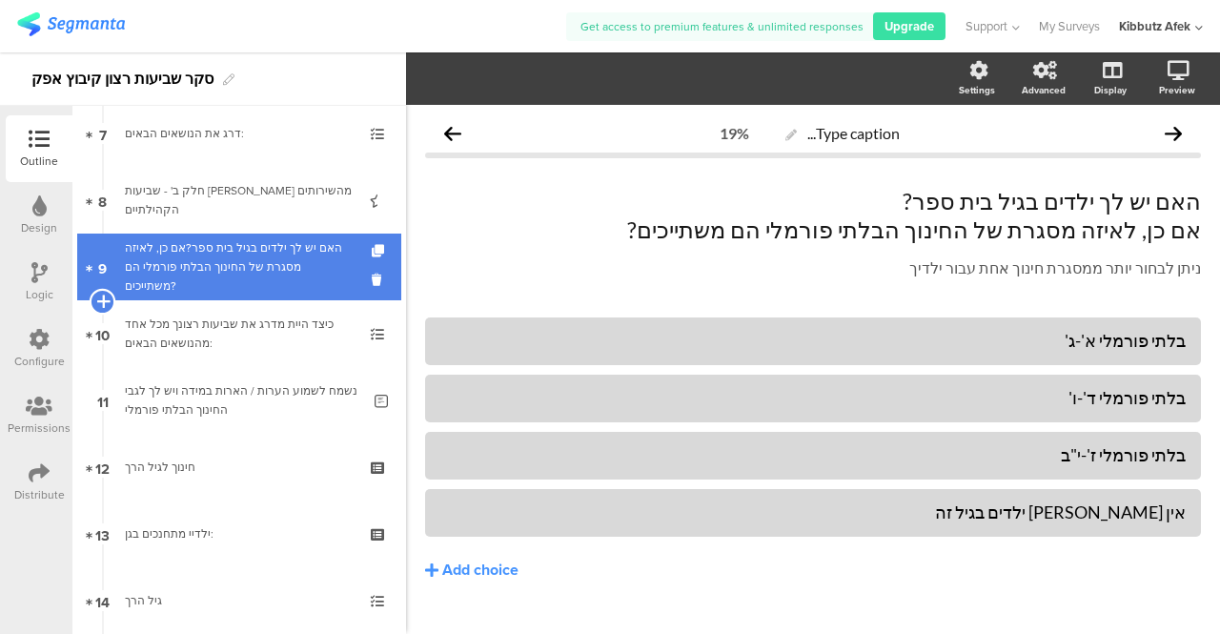
click at [103, 302] on icon at bounding box center [102, 301] width 12 height 17
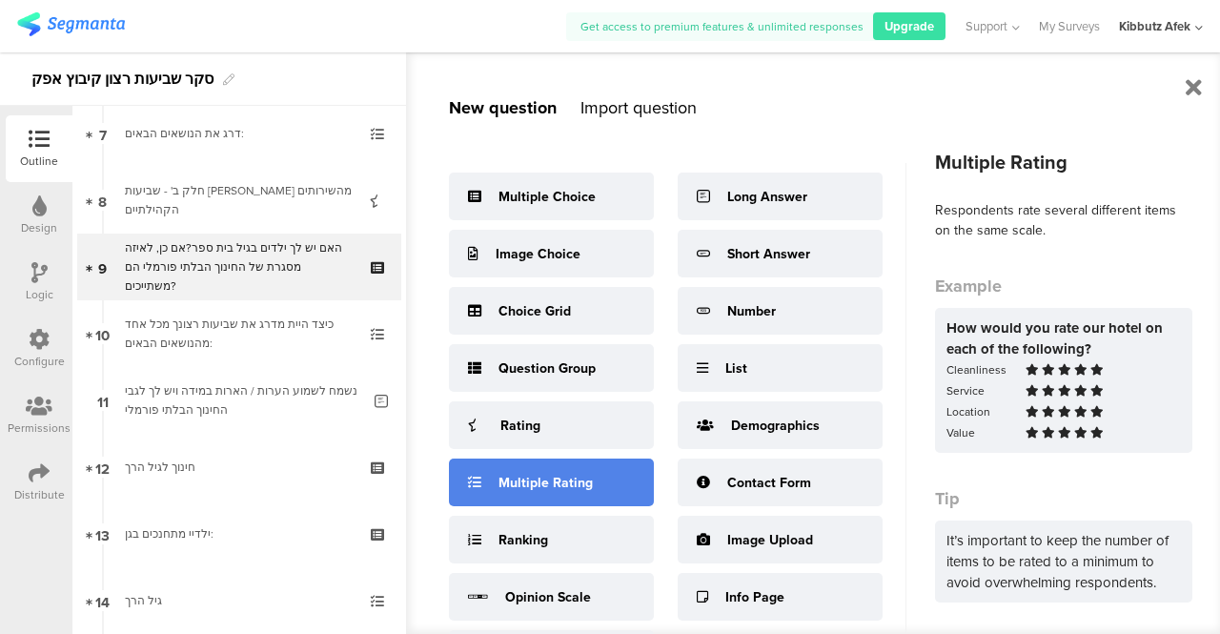
click at [538, 483] on div "Multiple Rating" at bounding box center [546, 483] width 94 height 20
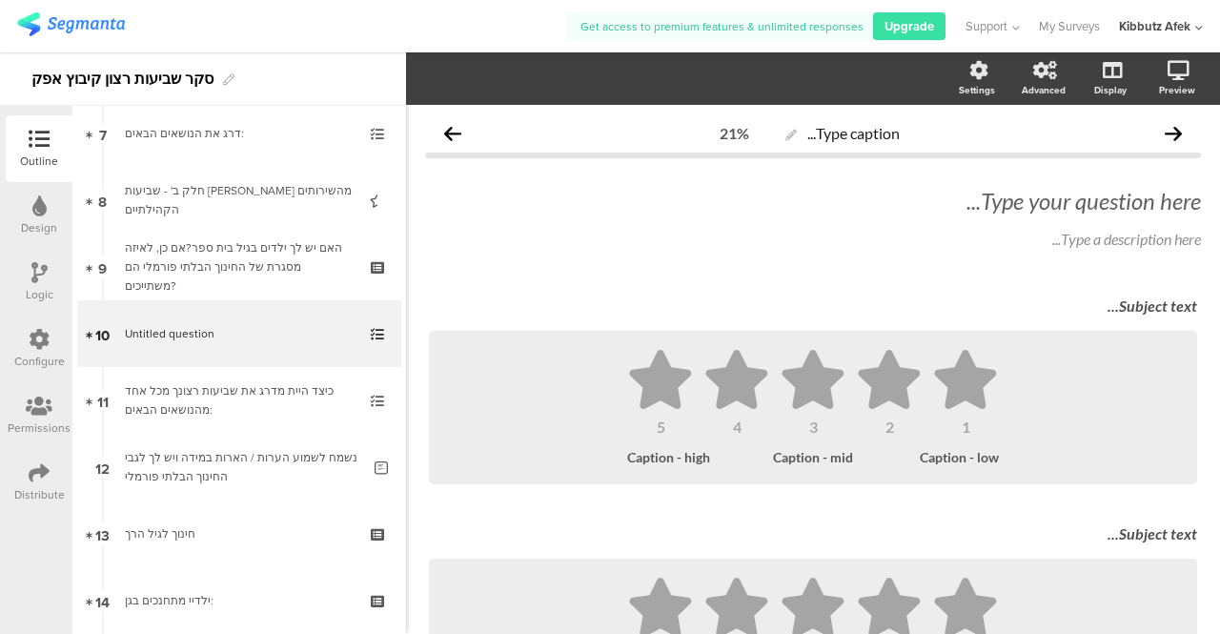
click at [814, 283] on div "Type caption... 21% Type your question here... Type a description here... Subje…" at bounding box center [813, 473] width 776 height 719
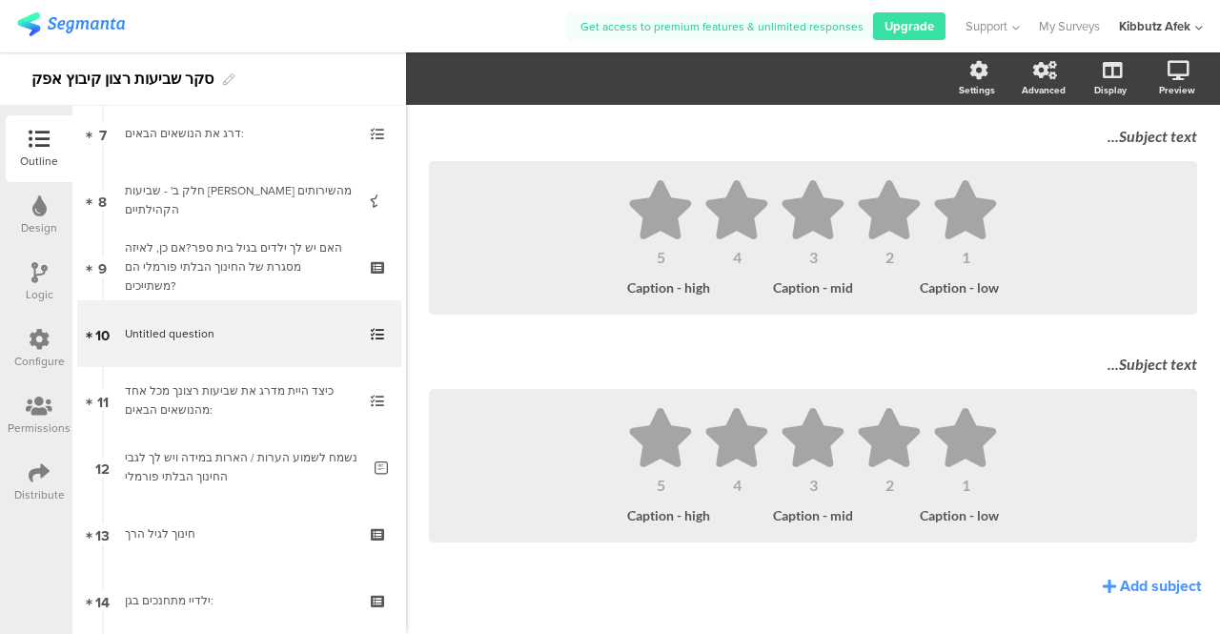
scroll to position [55, 0]
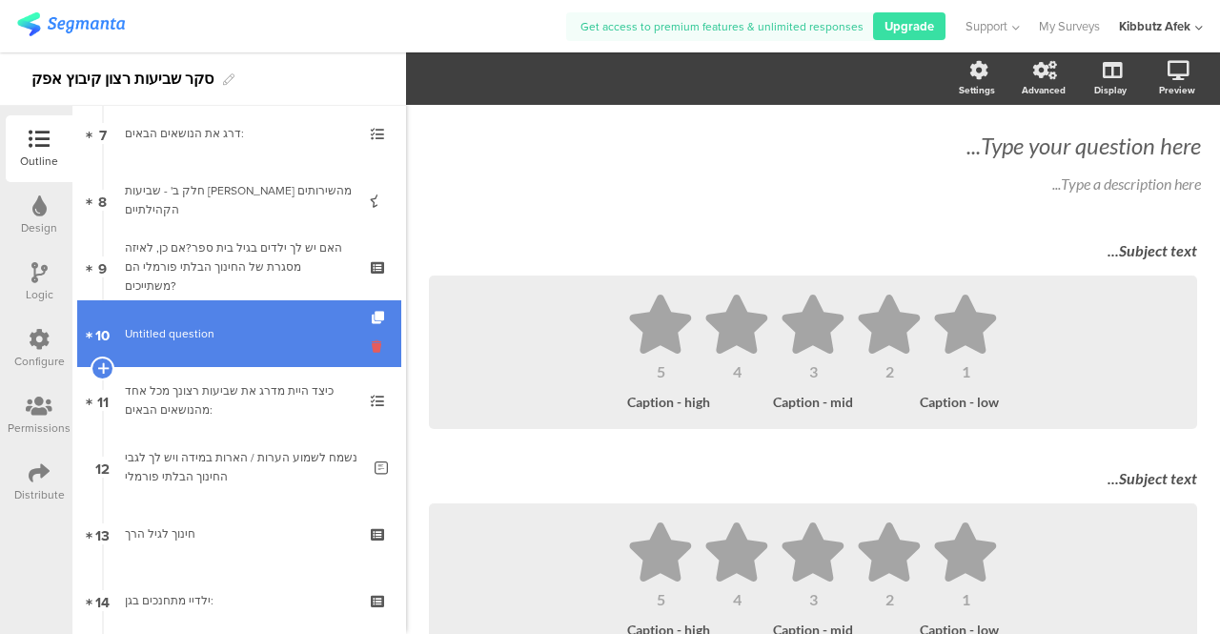
click at [372, 341] on icon at bounding box center [380, 347] width 16 height 18
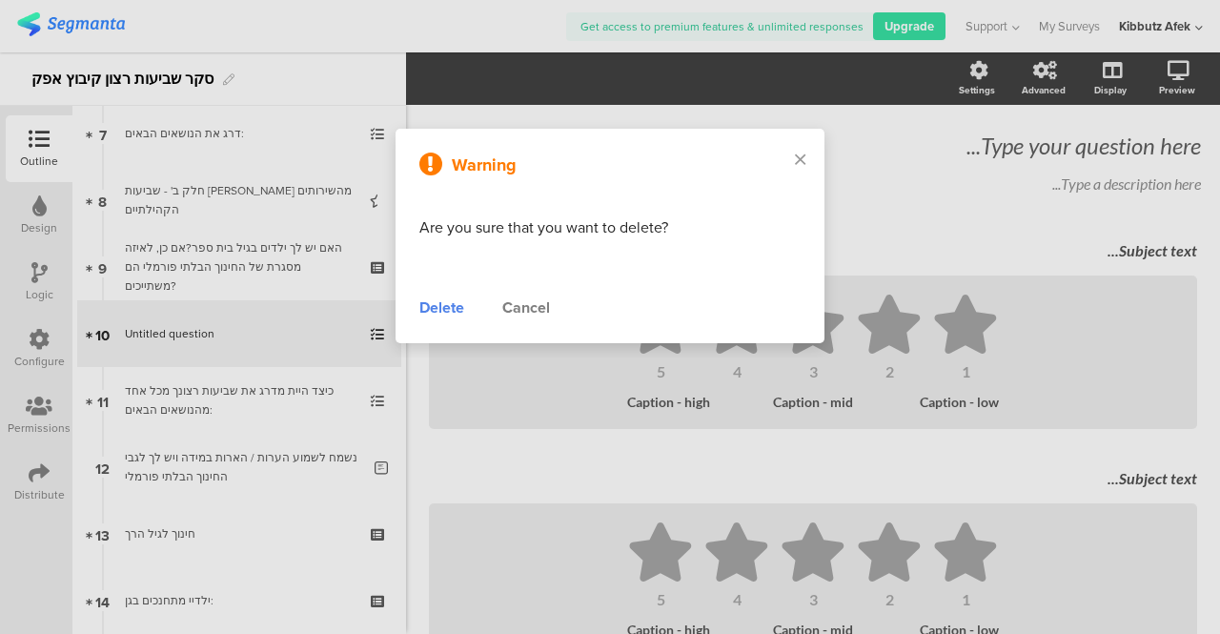
click at [432, 303] on div "Delete" at bounding box center [442, 308] width 45 height 23
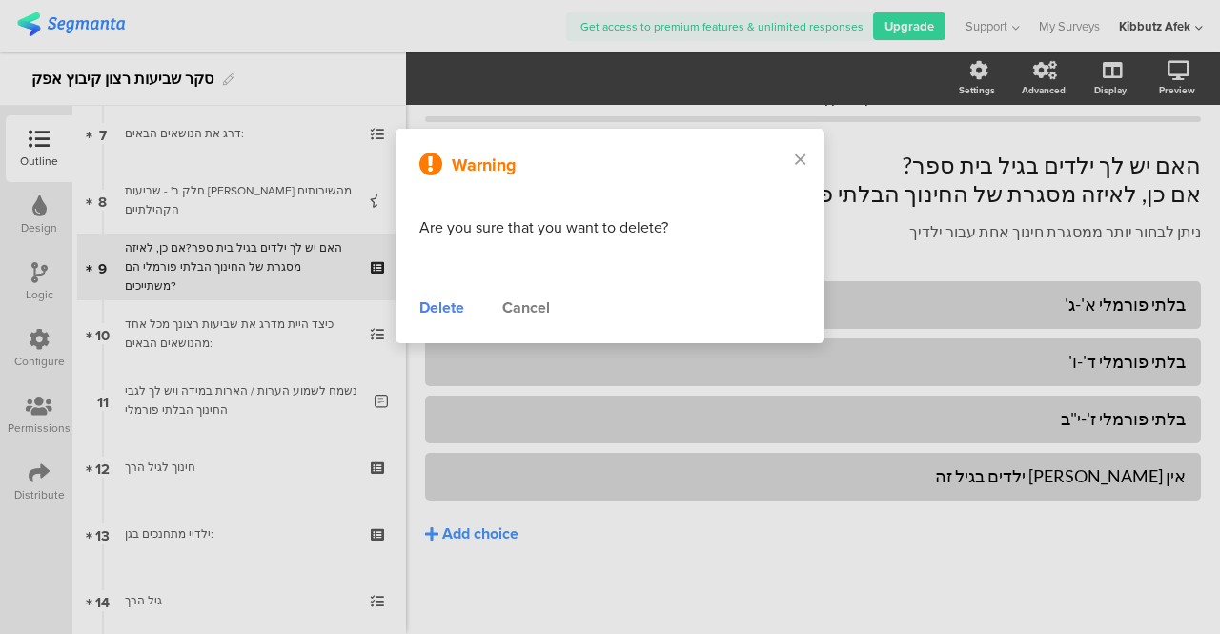
scroll to position [35, 0]
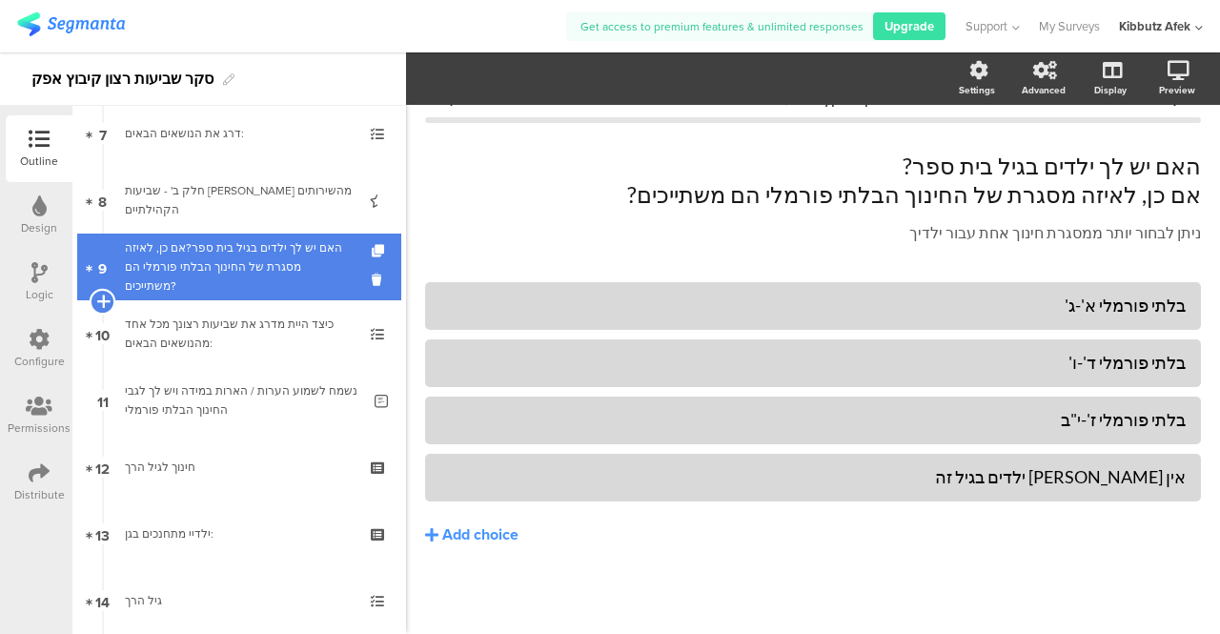
click at [105, 300] on icon at bounding box center [102, 301] width 12 height 17
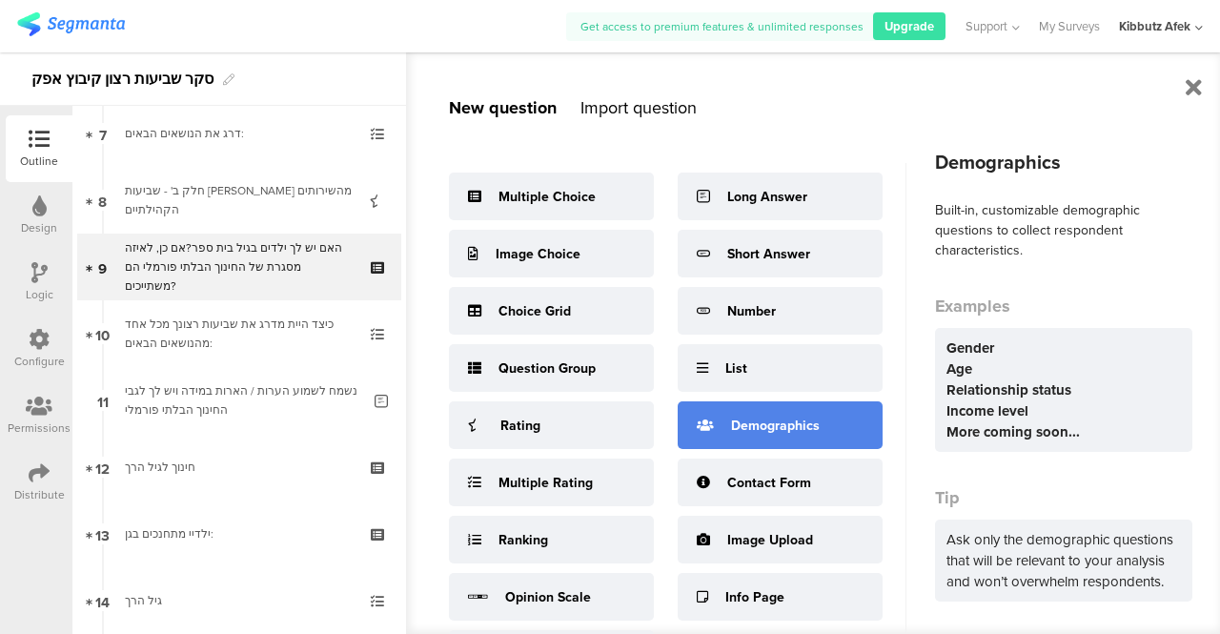
click at [748, 422] on div "Demographics" at bounding box center [775, 426] width 89 height 20
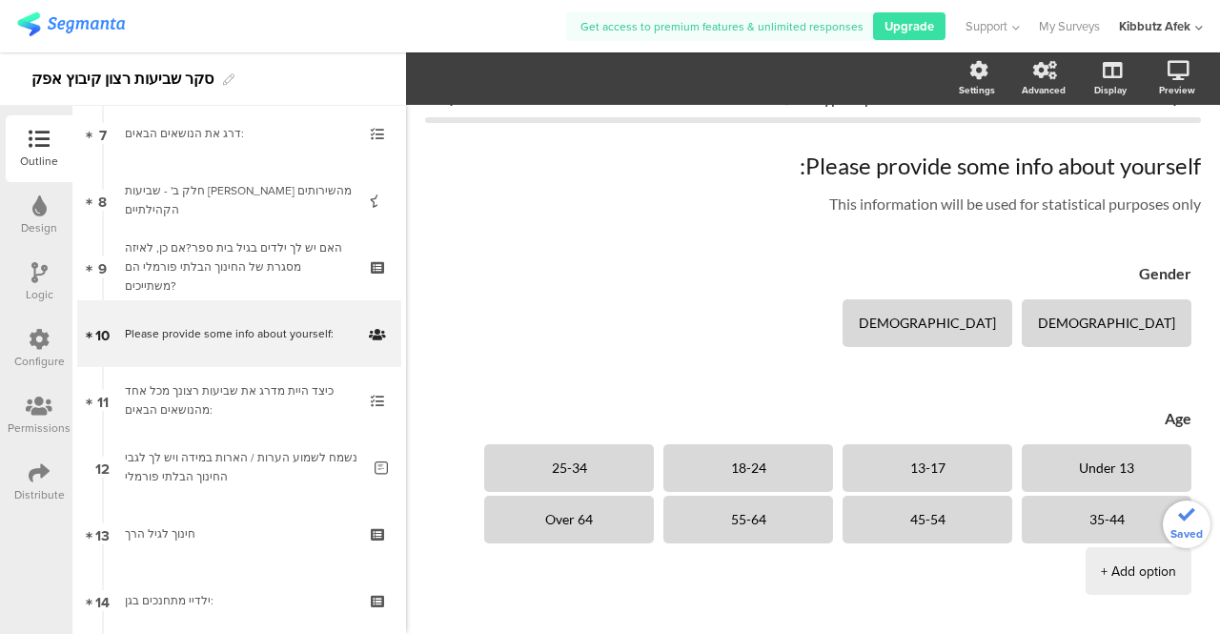
scroll to position [55, 0]
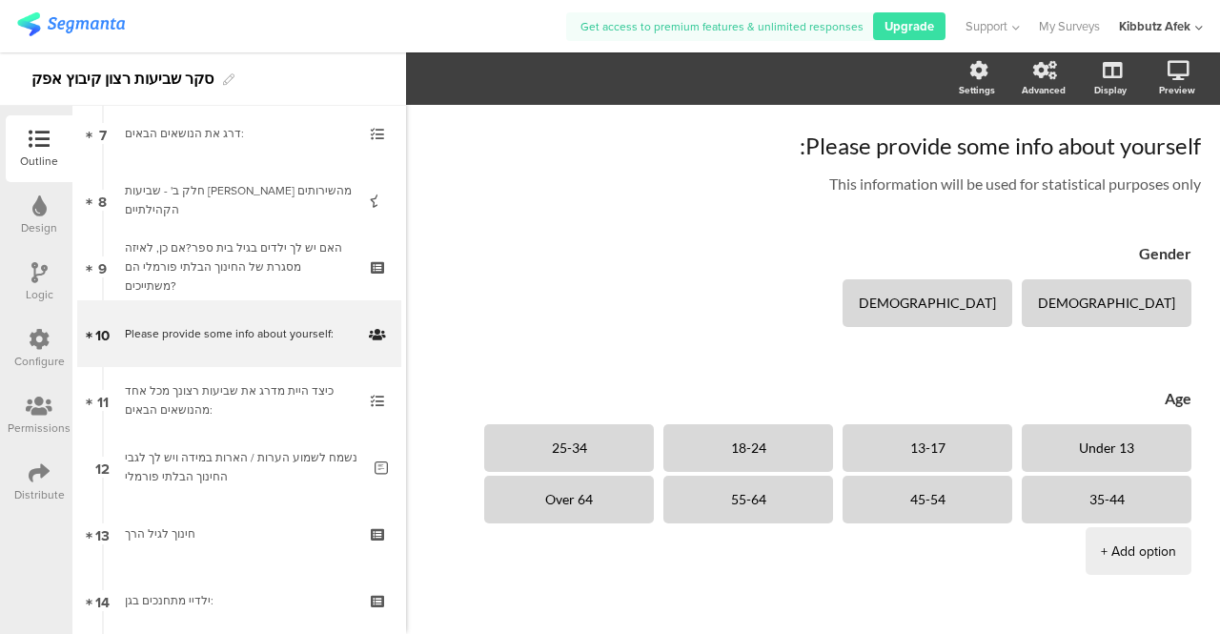
click at [623, 226] on div "Type caption... 21% Please provide some info about yourself: Please provide som…" at bounding box center [813, 394] width 776 height 671
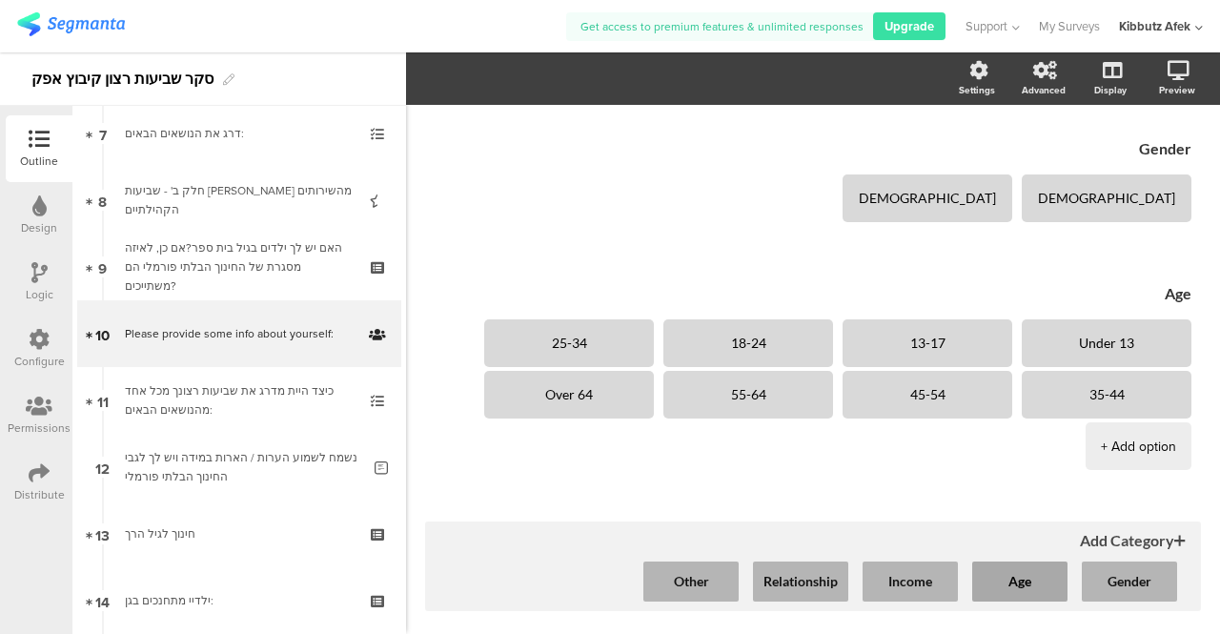
scroll to position [147, 0]
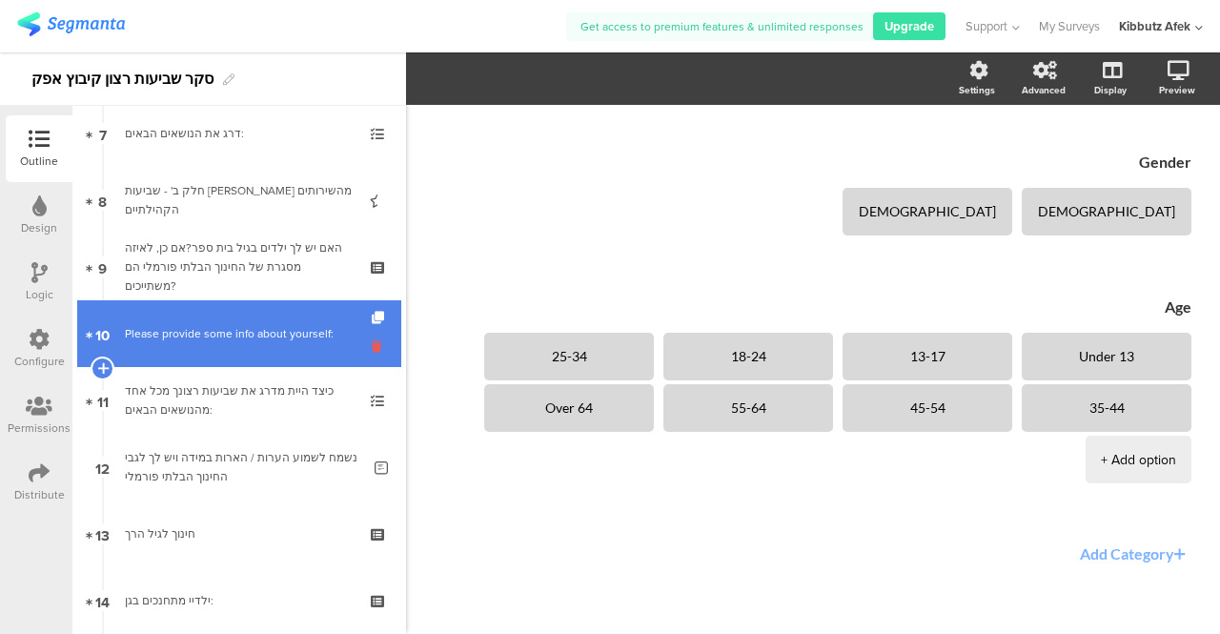
click at [372, 346] on icon at bounding box center [380, 347] width 16 height 18
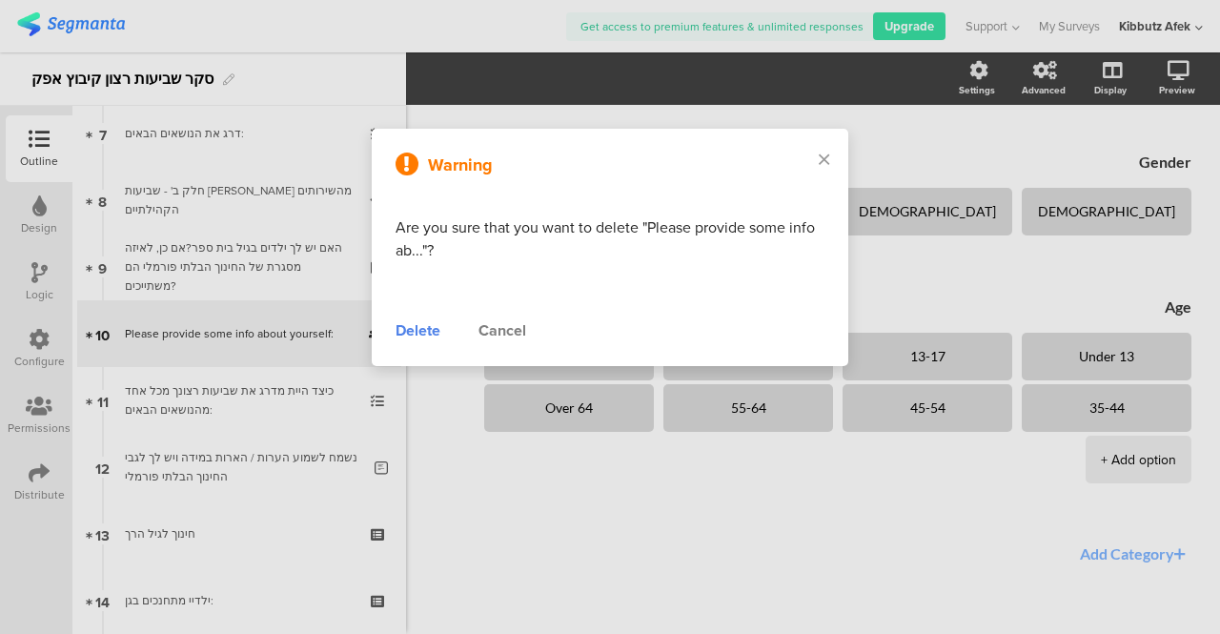
click at [427, 331] on div "Delete" at bounding box center [418, 330] width 45 height 23
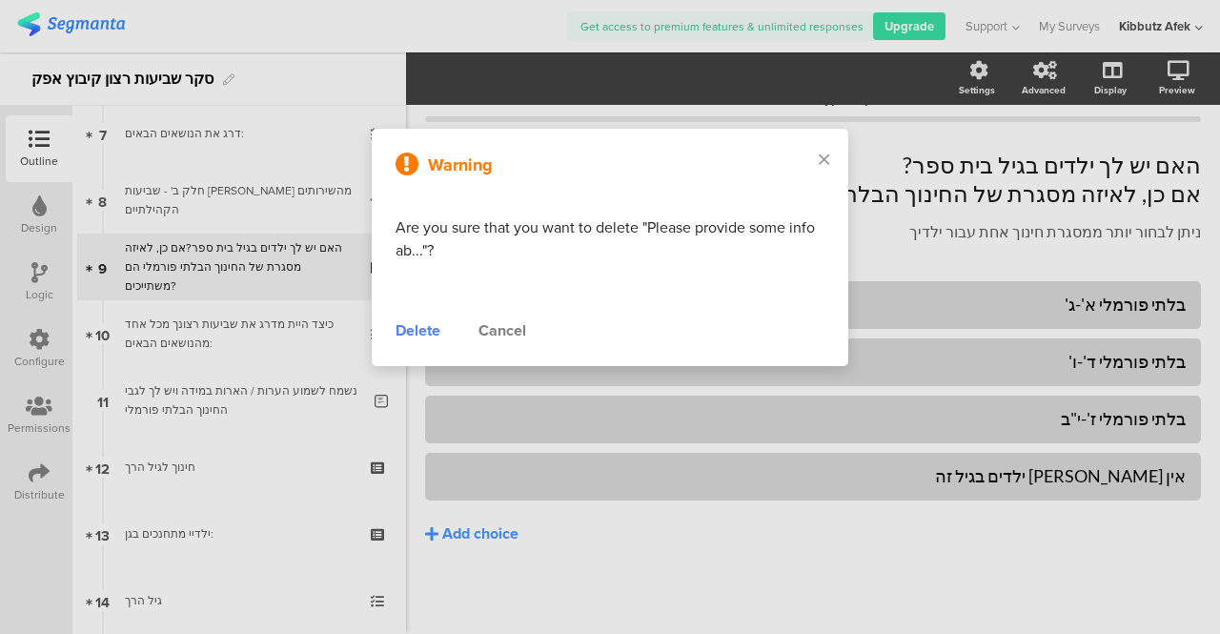
scroll to position [35, 0]
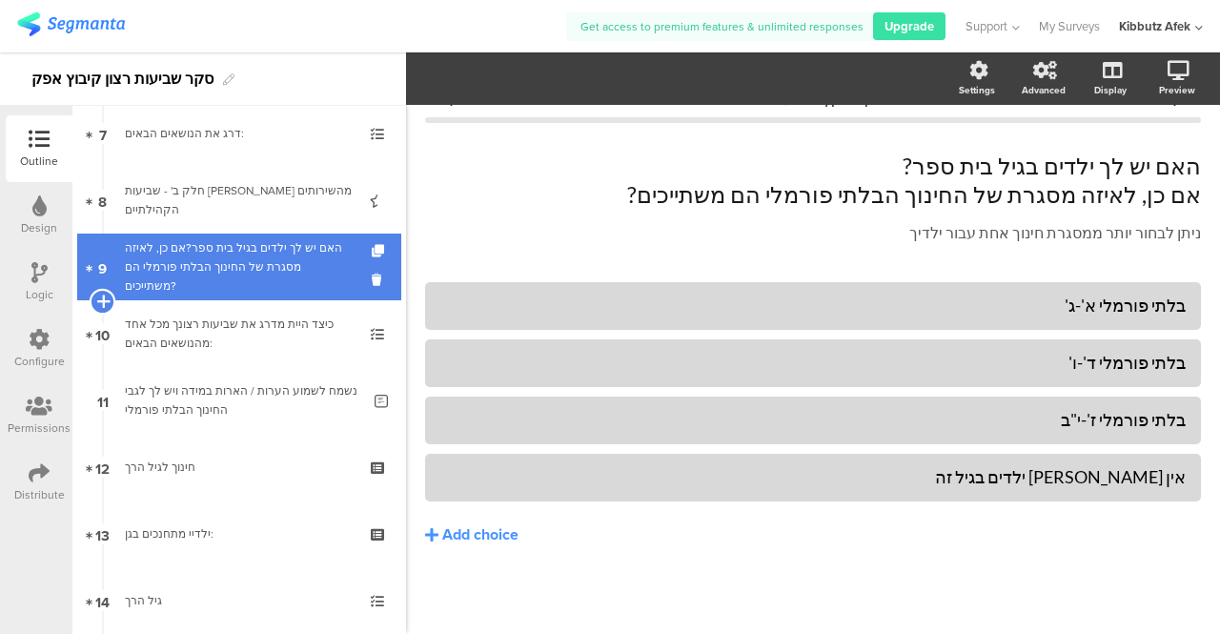
click at [107, 295] on icon at bounding box center [102, 301] width 12 height 17
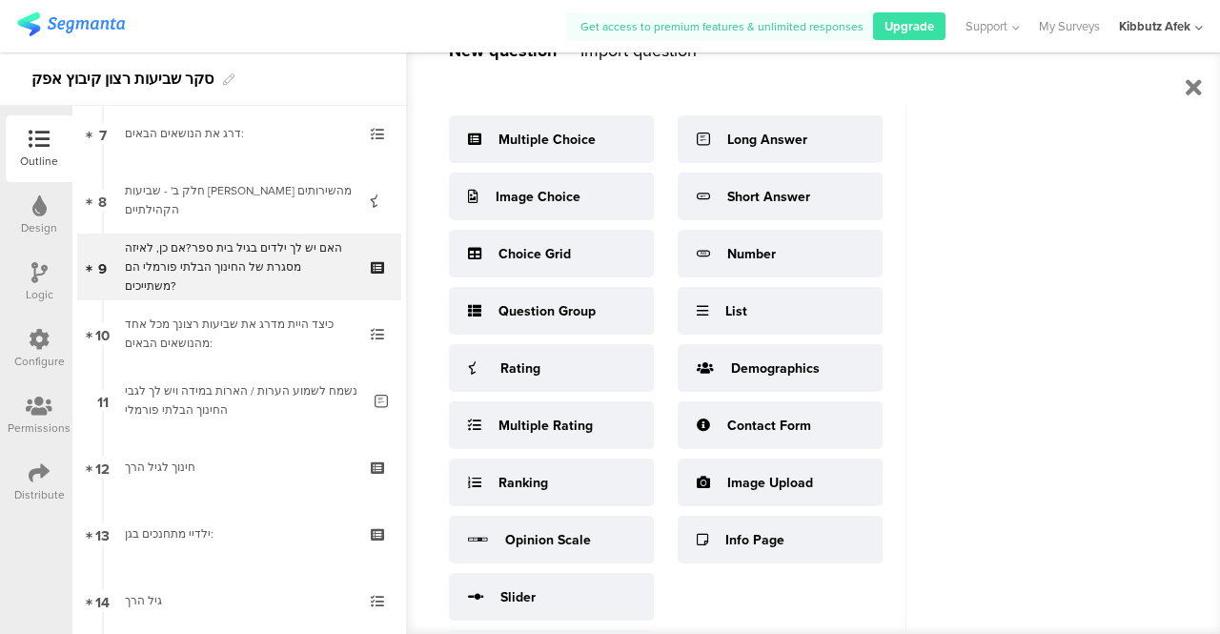
scroll to position [53, 0]
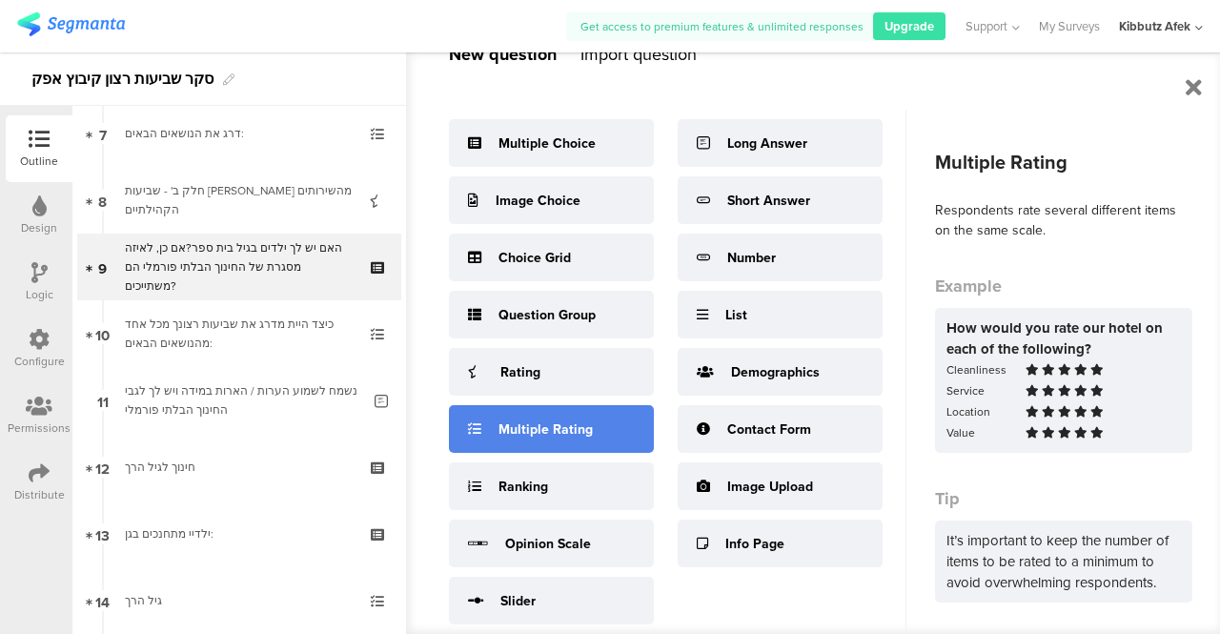
click at [561, 440] on div "Multiple Rating" at bounding box center [551, 429] width 205 height 48
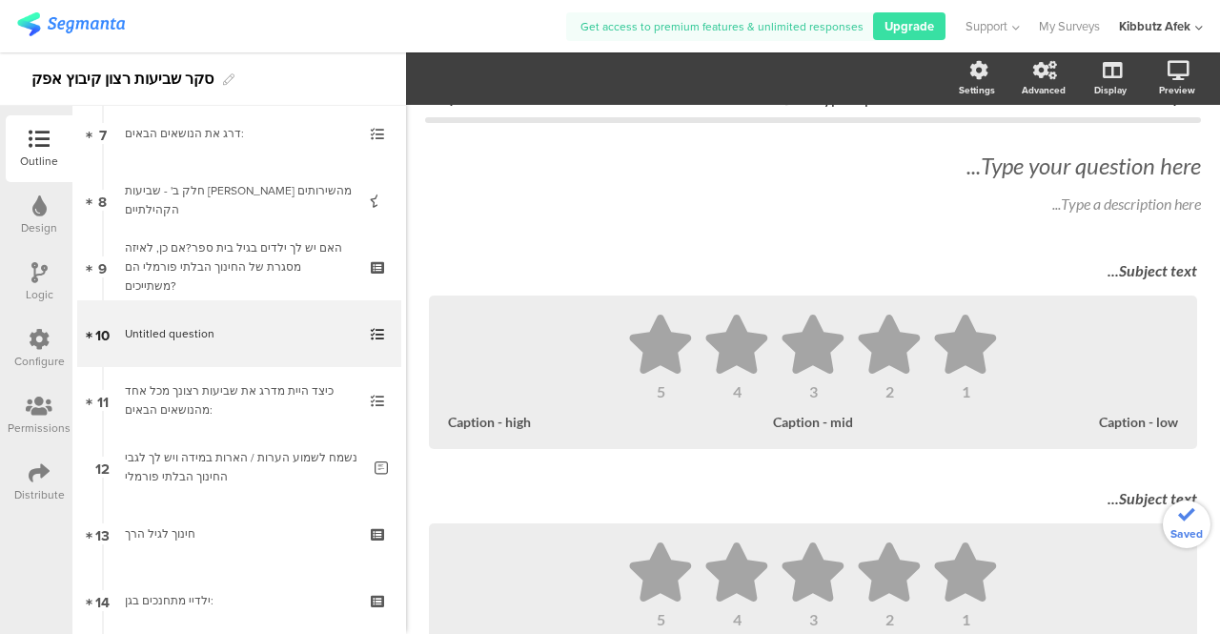
scroll to position [147, 0]
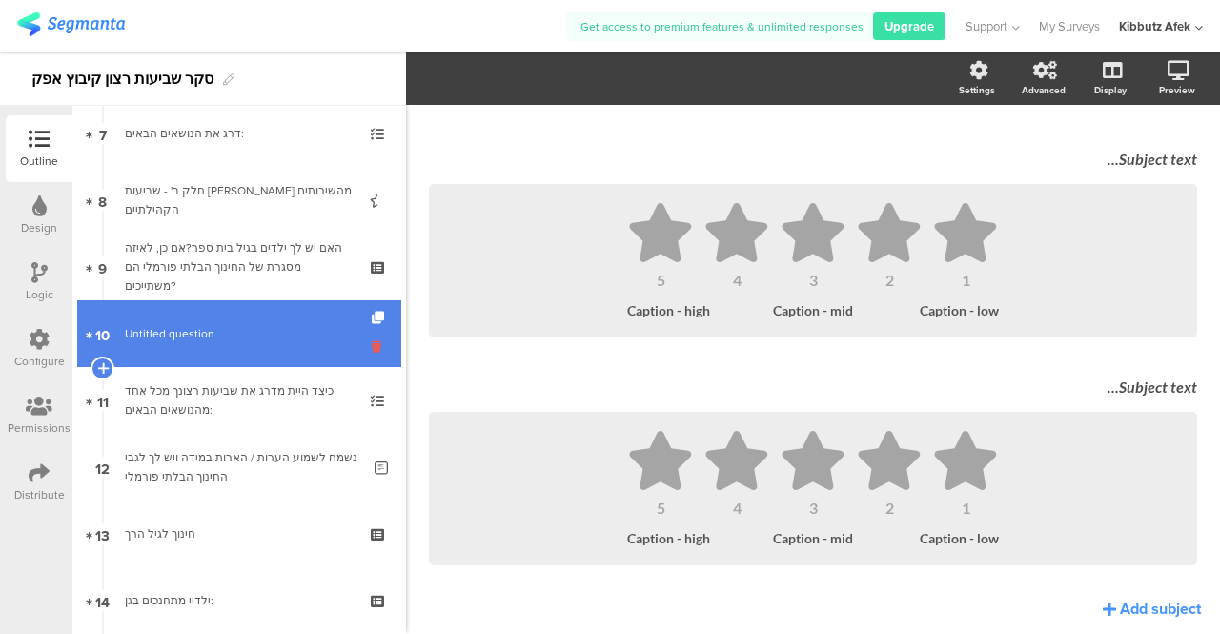
click at [372, 349] on icon at bounding box center [380, 347] width 16 height 18
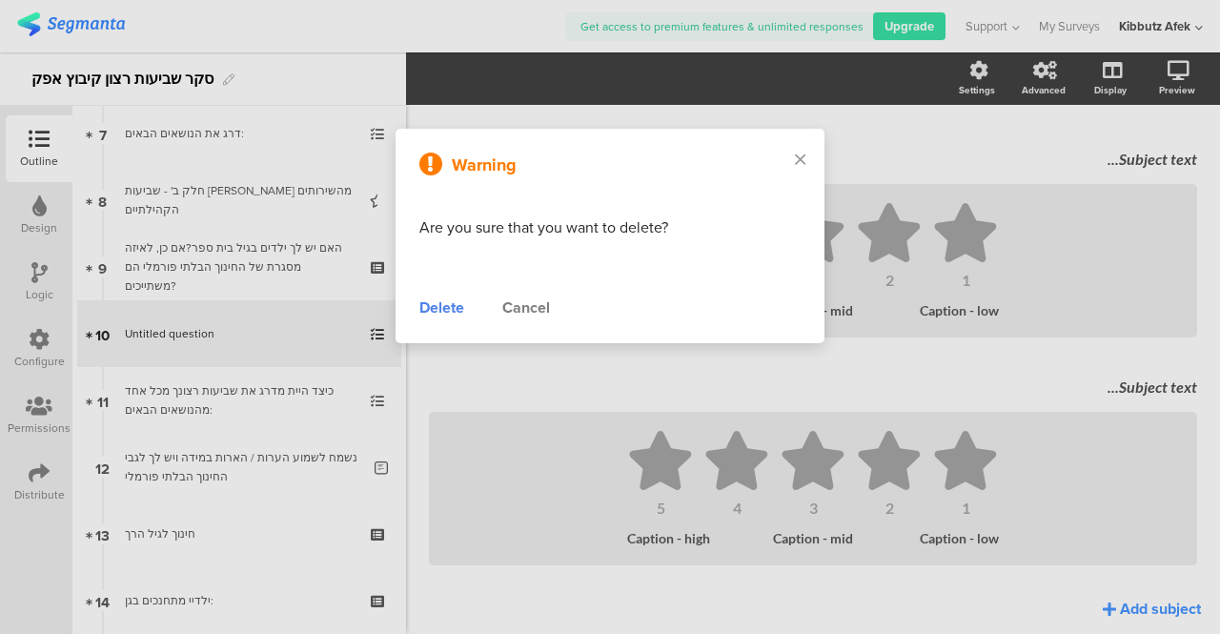
click at [432, 303] on div "Delete" at bounding box center [442, 308] width 45 height 23
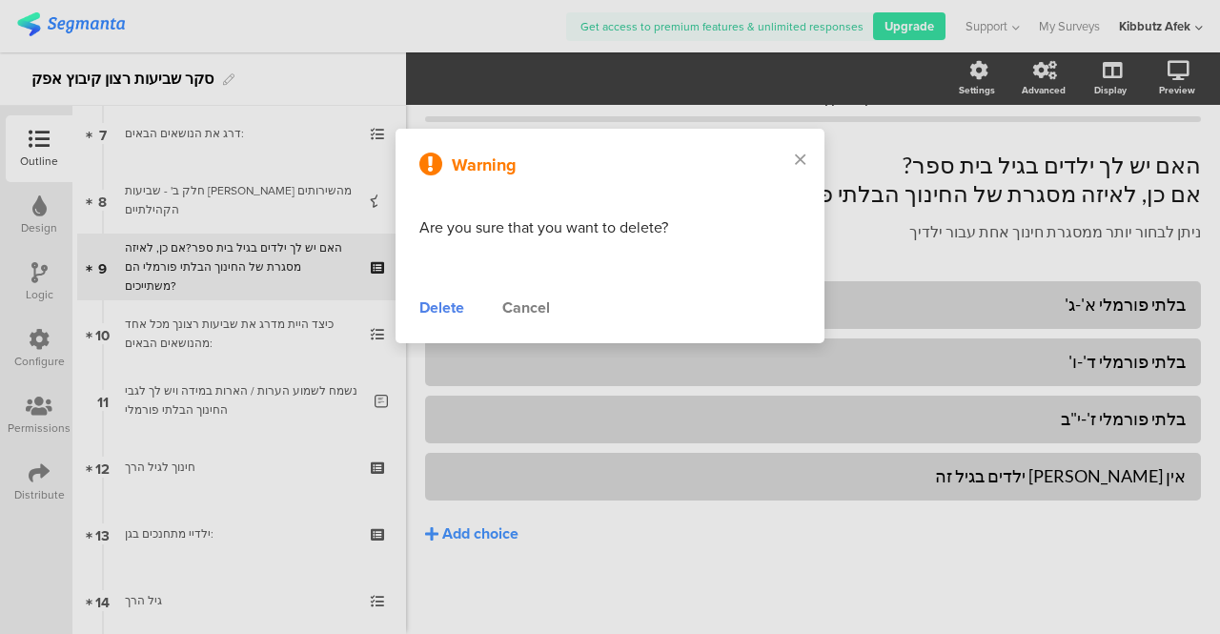
scroll to position [35, 0]
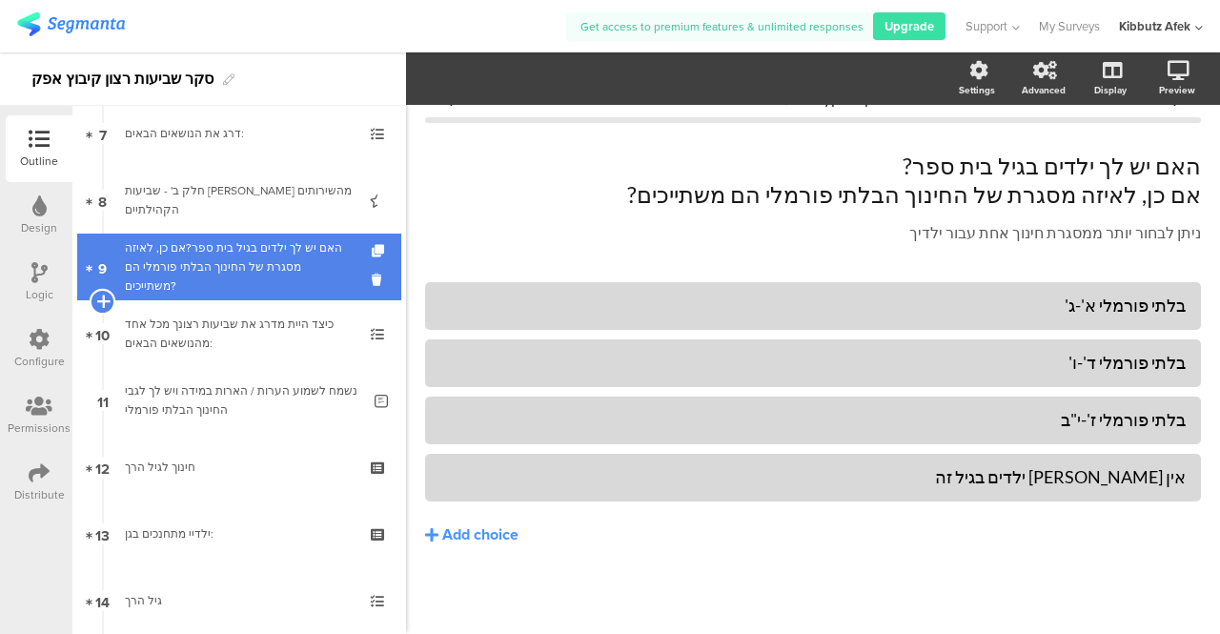
click at [107, 295] on icon at bounding box center [102, 301] width 12 height 17
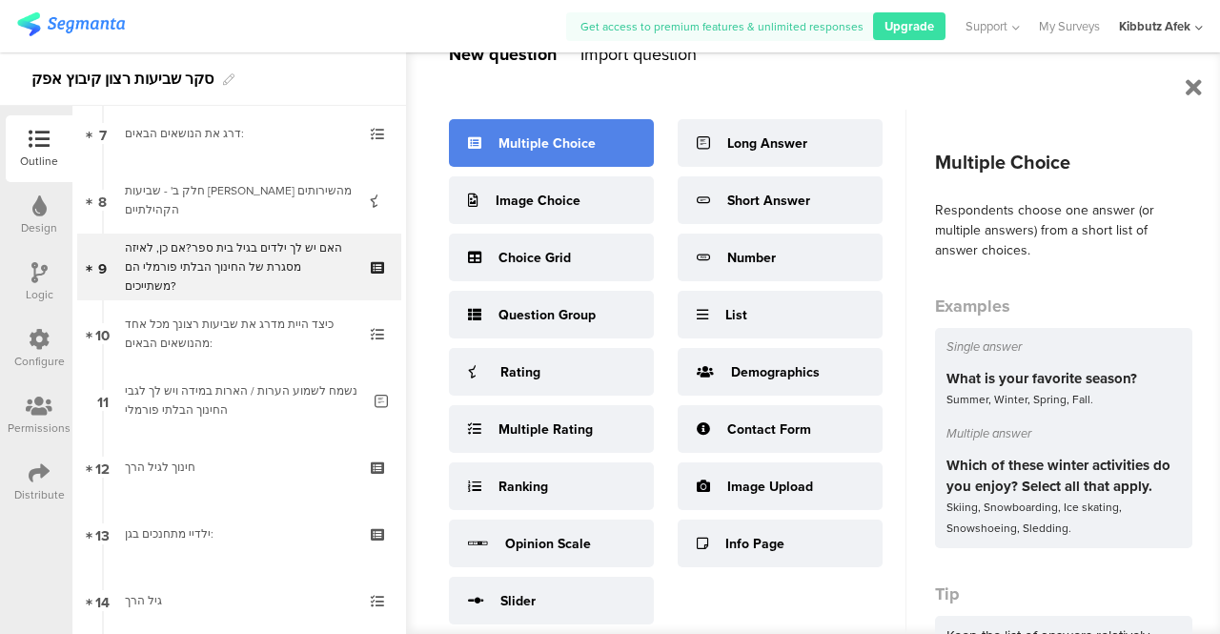
click at [549, 148] on div "Multiple Choice" at bounding box center [547, 143] width 97 height 20
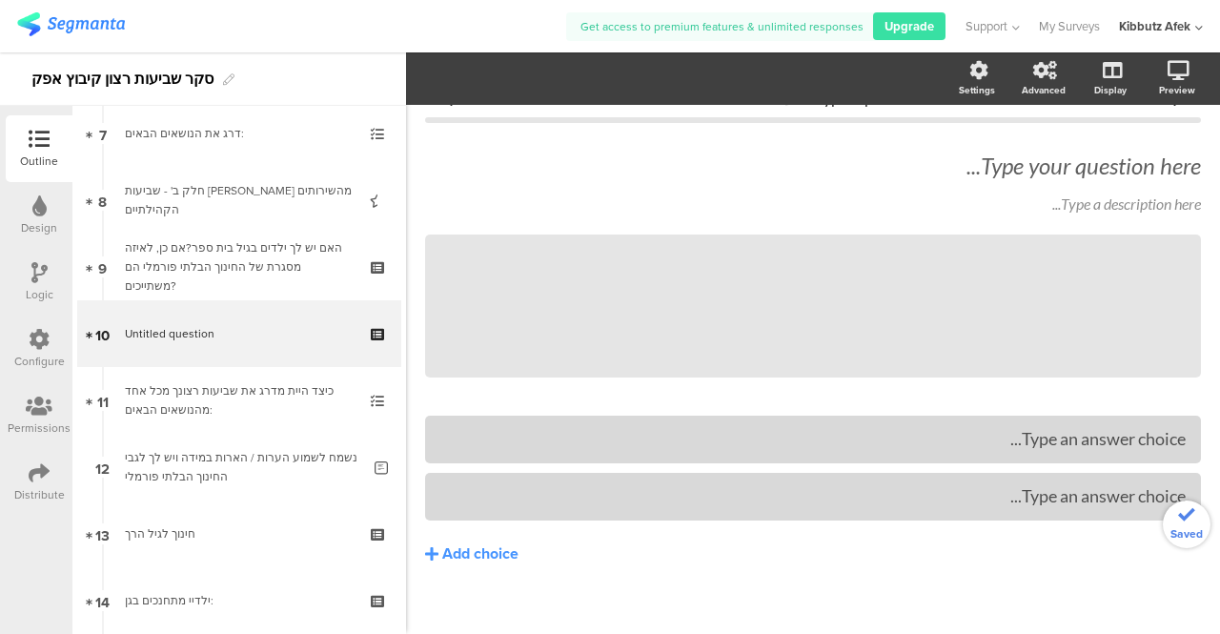
scroll to position [54, 0]
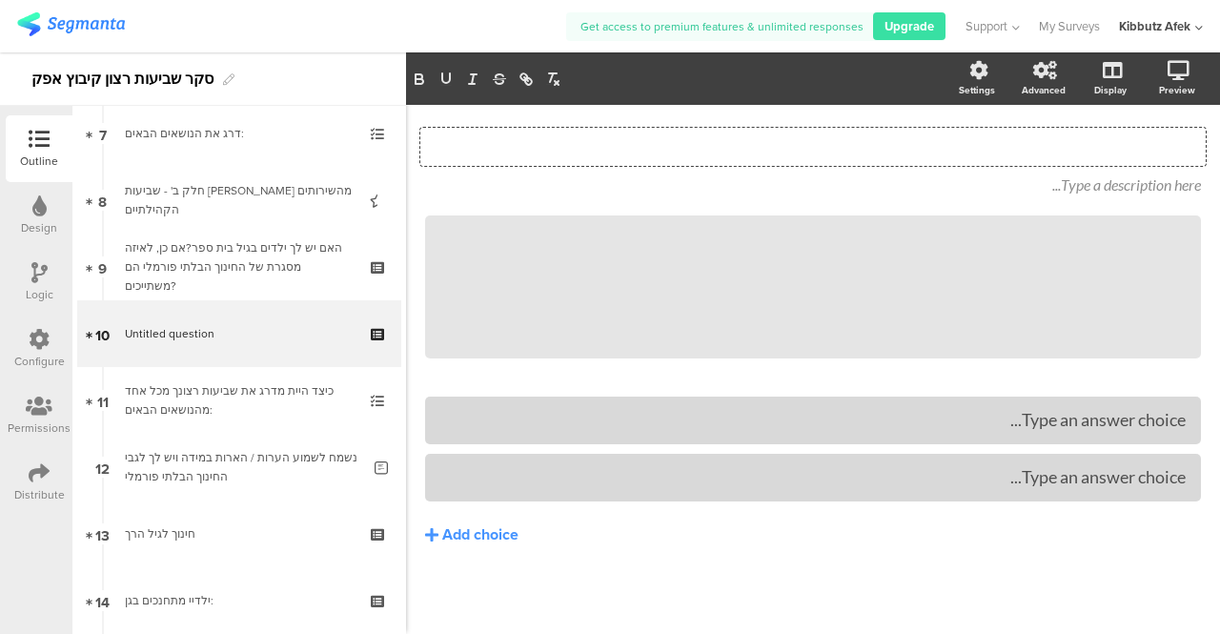
click at [1046, 155] on div "Type your question here... Type a description here... /" at bounding box center [813, 245] width 776 height 264
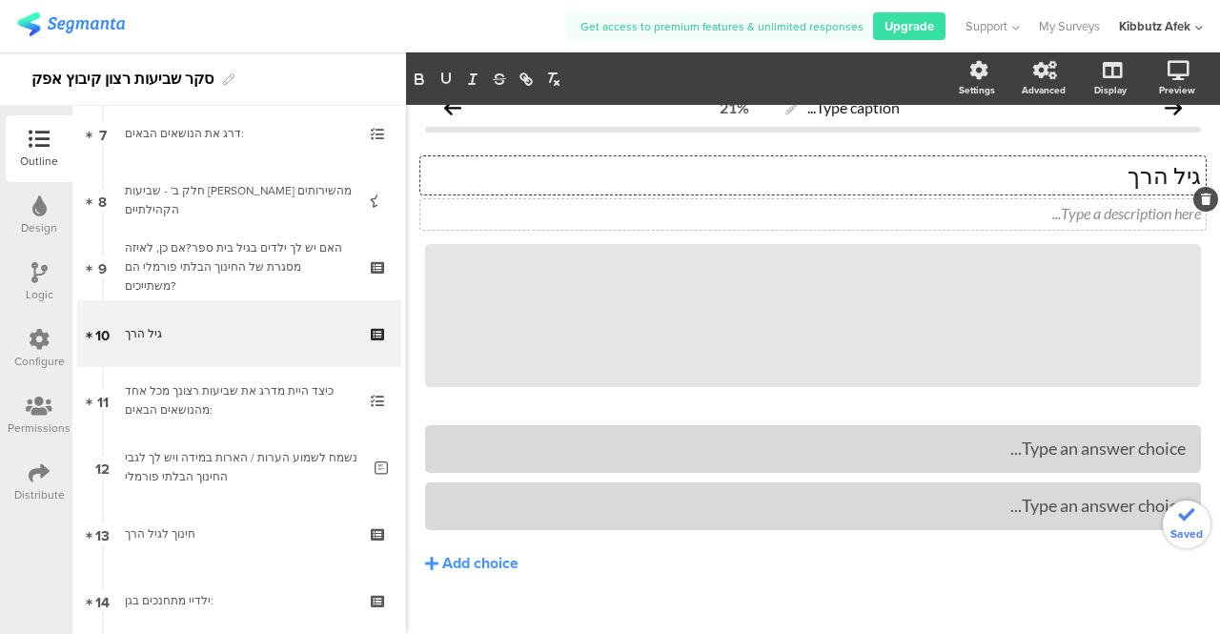
click at [1016, 220] on div "Type a description here..." at bounding box center [813, 214] width 786 height 31
click at [1060, 270] on div "/" at bounding box center [813, 315] width 776 height 143
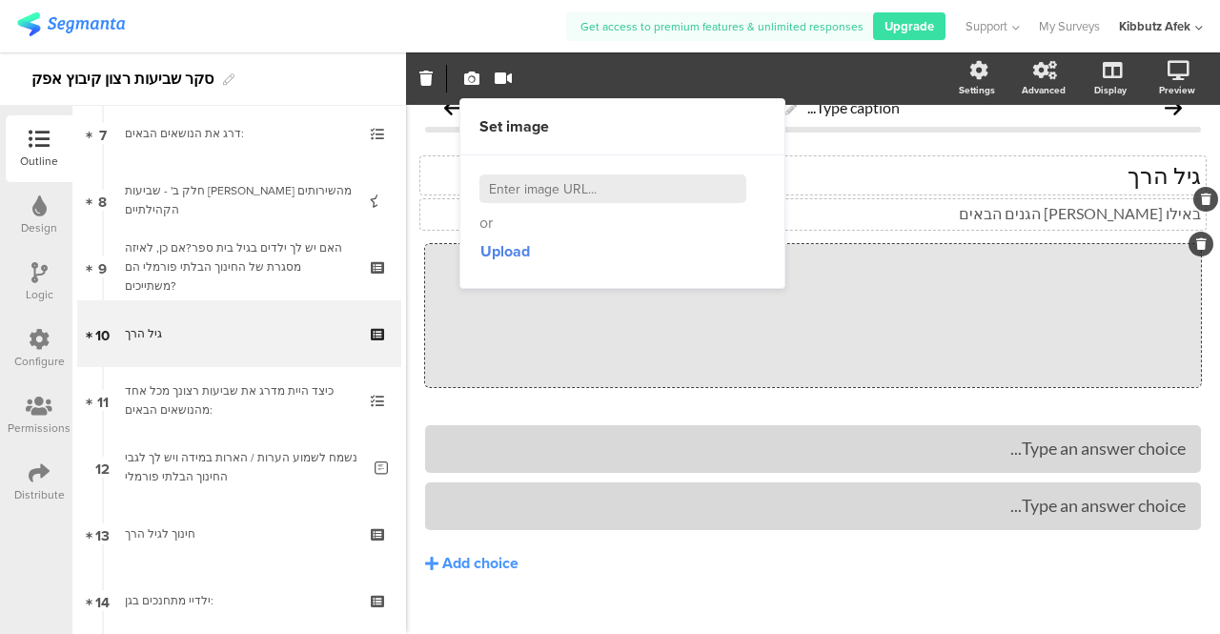
click at [920, 178] on div "גיל הרך [PERSON_NAME]" at bounding box center [813, 175] width 786 height 38
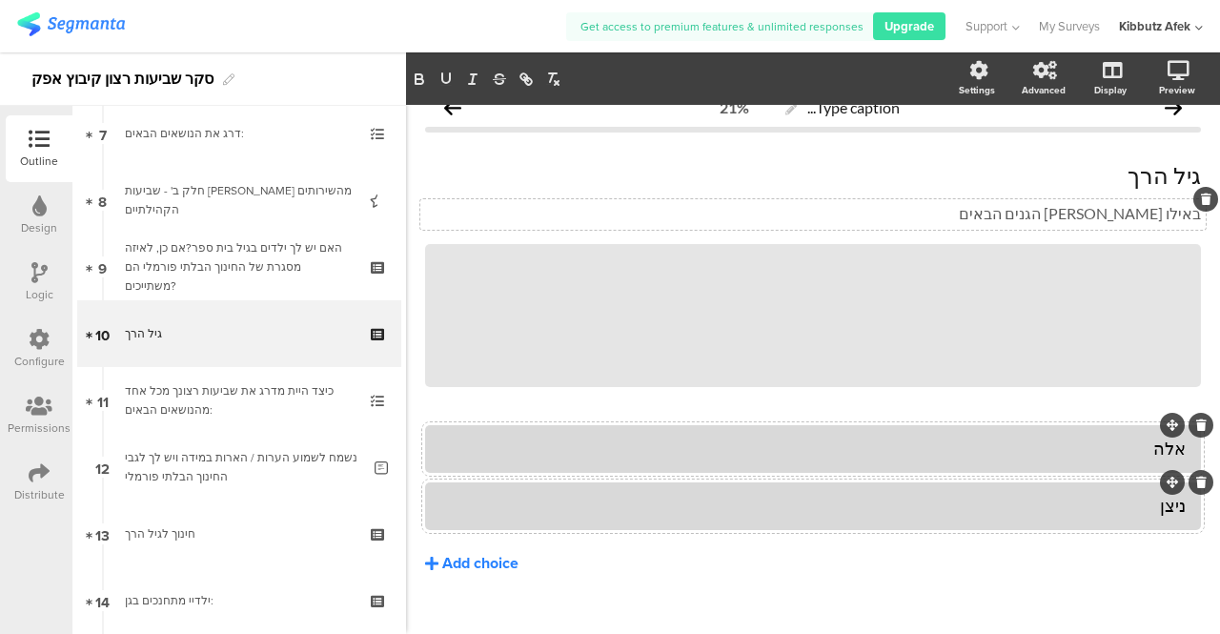
click at [461, 568] on div "Add choice" at bounding box center [480, 564] width 76 height 20
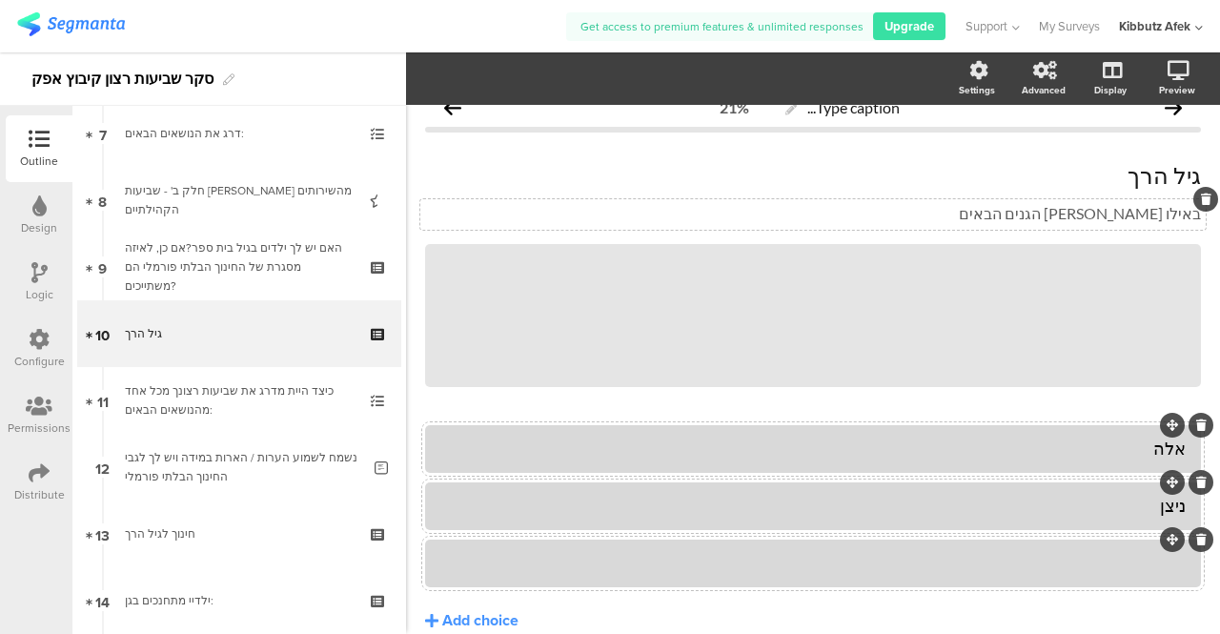
click at [551, 564] on div at bounding box center [814, 563] width 746 height 22
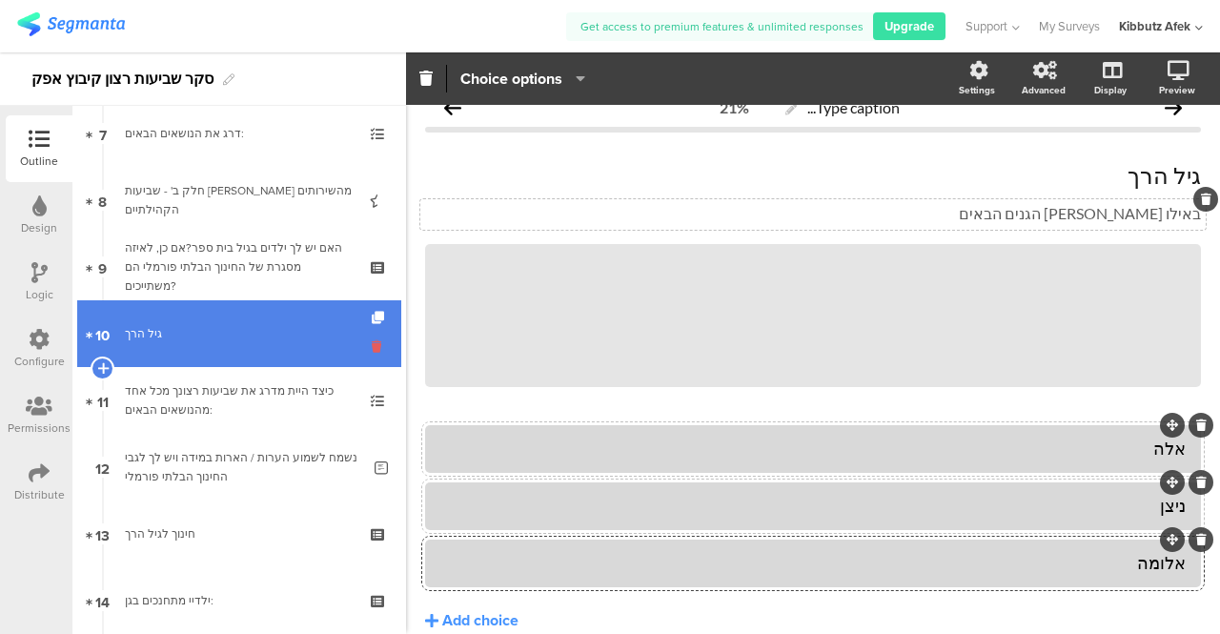
click at [372, 346] on icon at bounding box center [380, 347] width 16 height 18
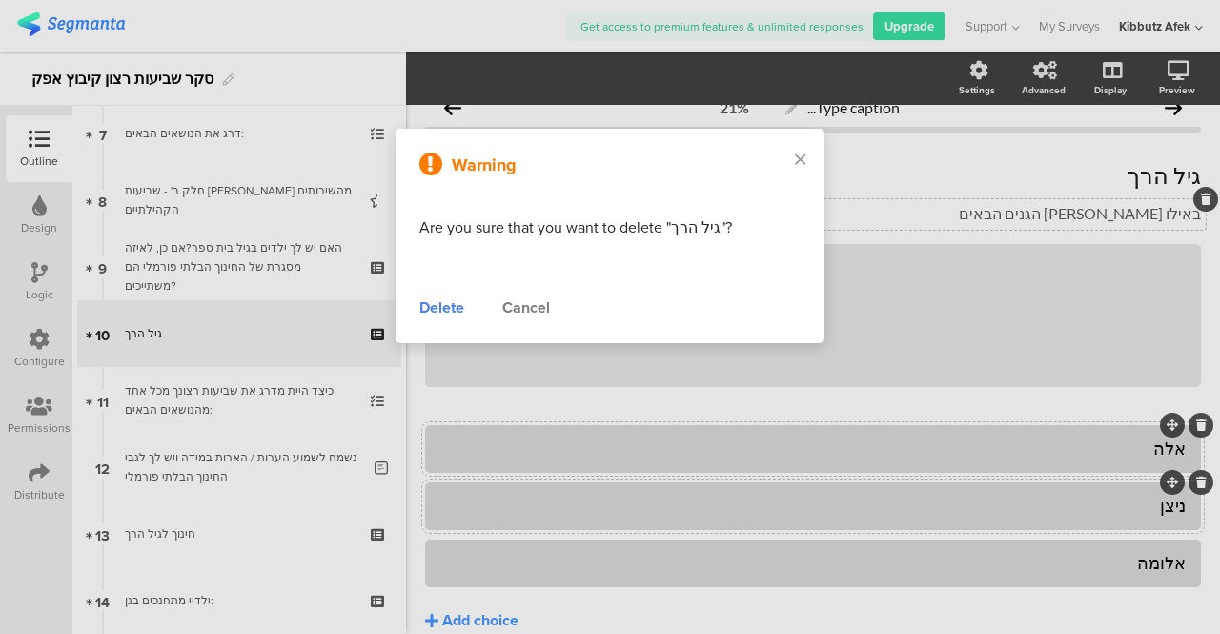
click at [441, 296] on div "Warning Are you sure that you want to delete "גיל הרך"? Delete Cancel" at bounding box center [610, 236] width 429 height 215
click at [450, 305] on div "Delete" at bounding box center [442, 308] width 45 height 23
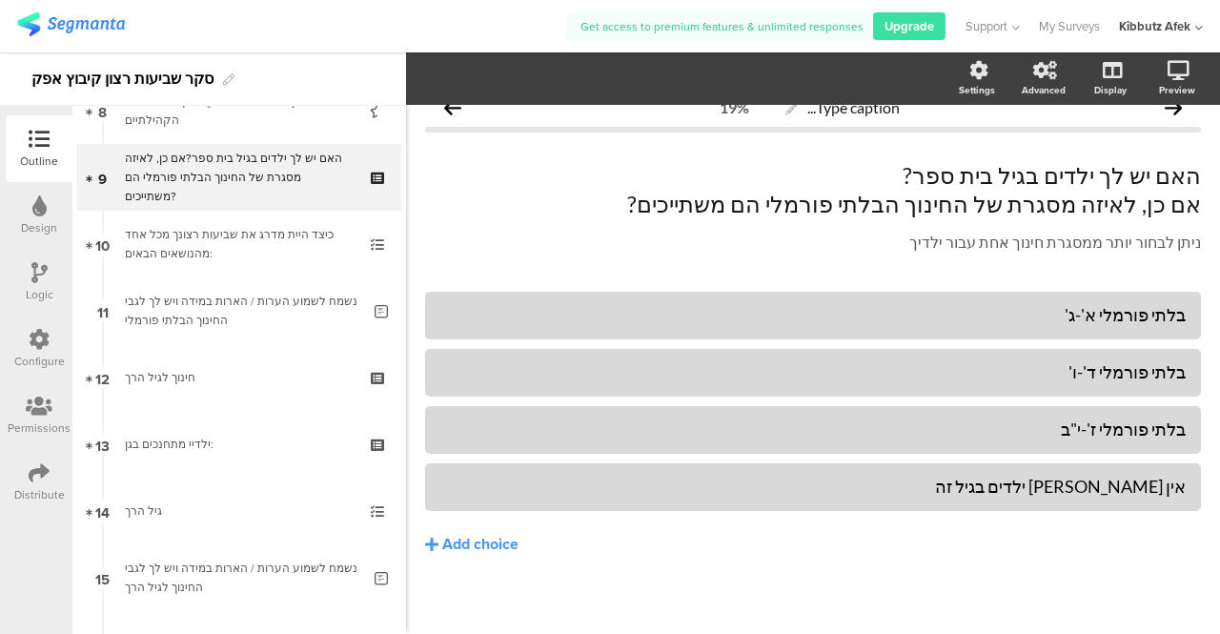
scroll to position [577, 0]
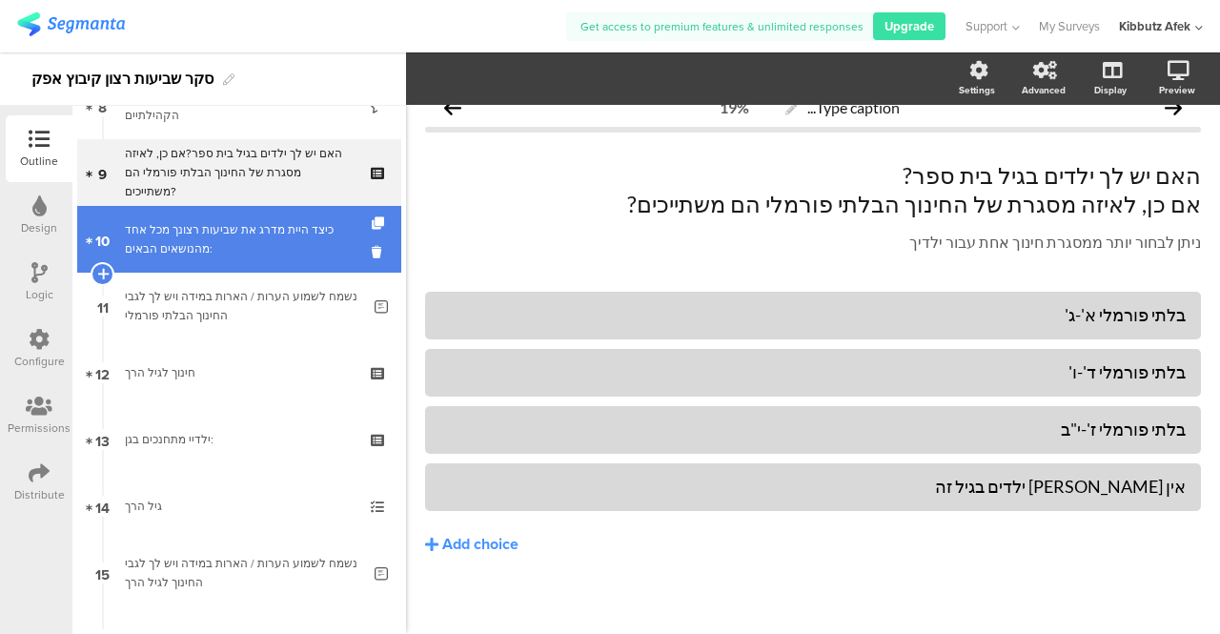
click at [254, 238] on div "כיצד היית מדרג את שביעות רצונך מכל אחד מהנושאים הבאים:" at bounding box center [239, 239] width 228 height 38
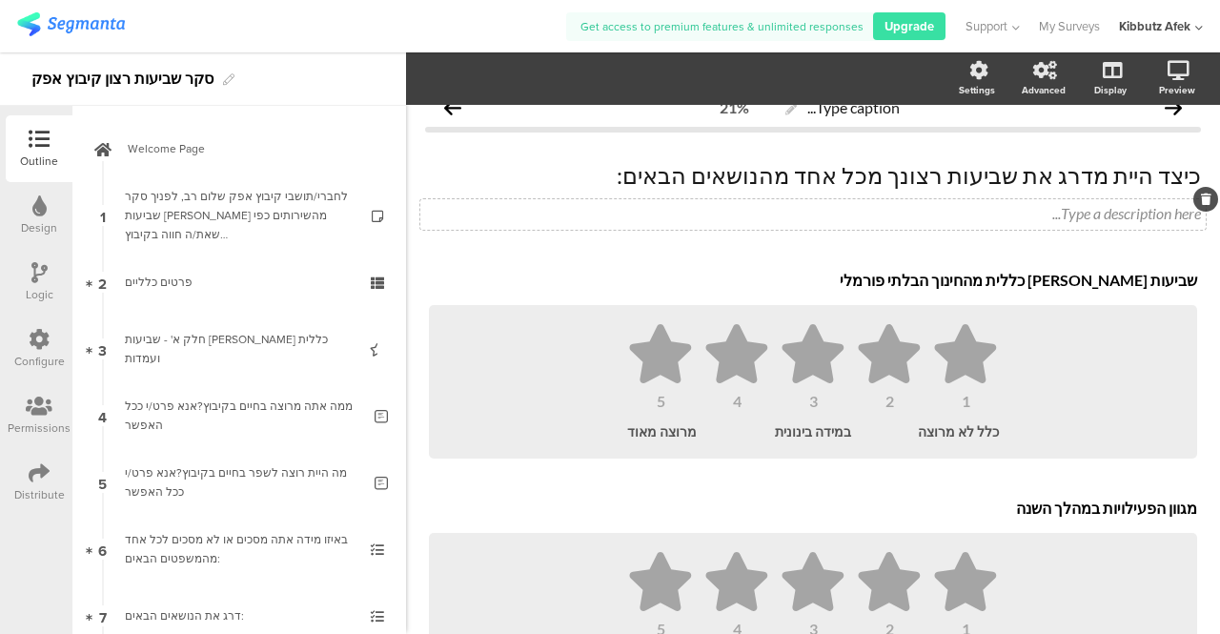
click at [485, 228] on div "Type a description here..." at bounding box center [813, 214] width 786 height 31
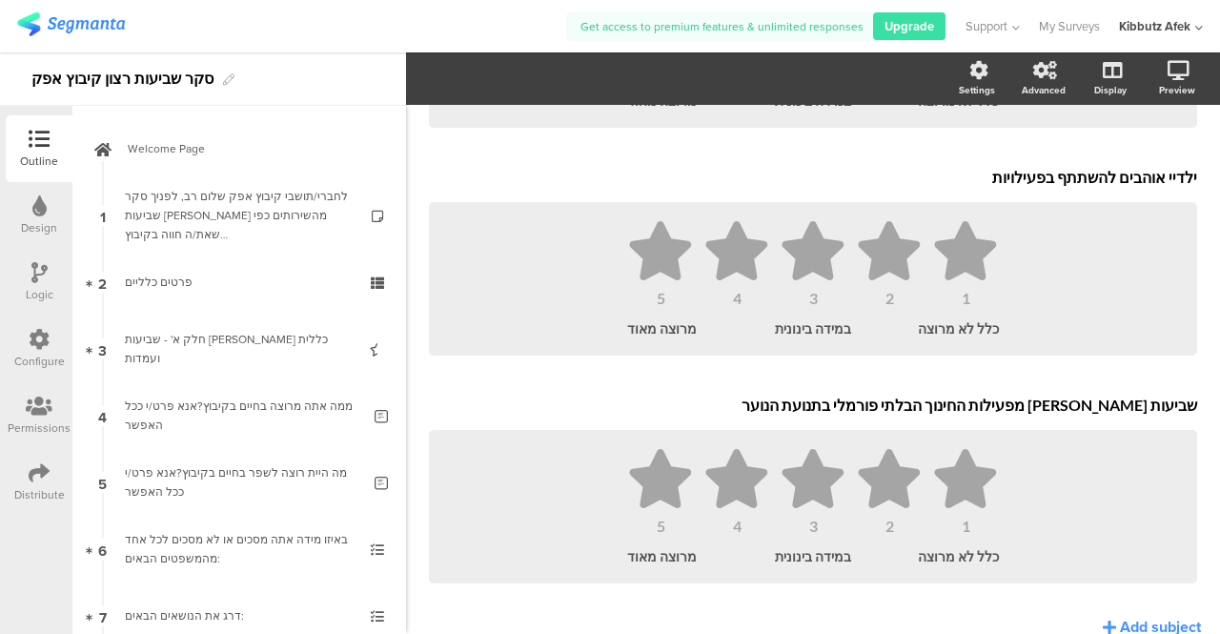
scroll to position [1343, 0]
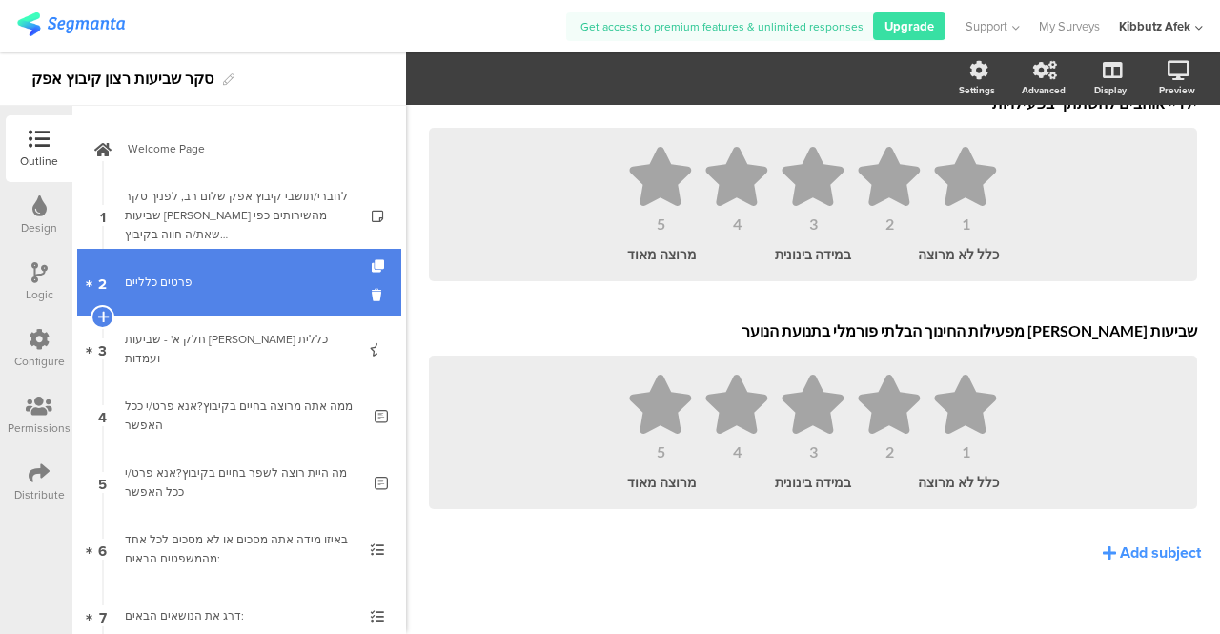
click at [226, 276] on div "פרטים כלליים" at bounding box center [239, 282] width 228 height 19
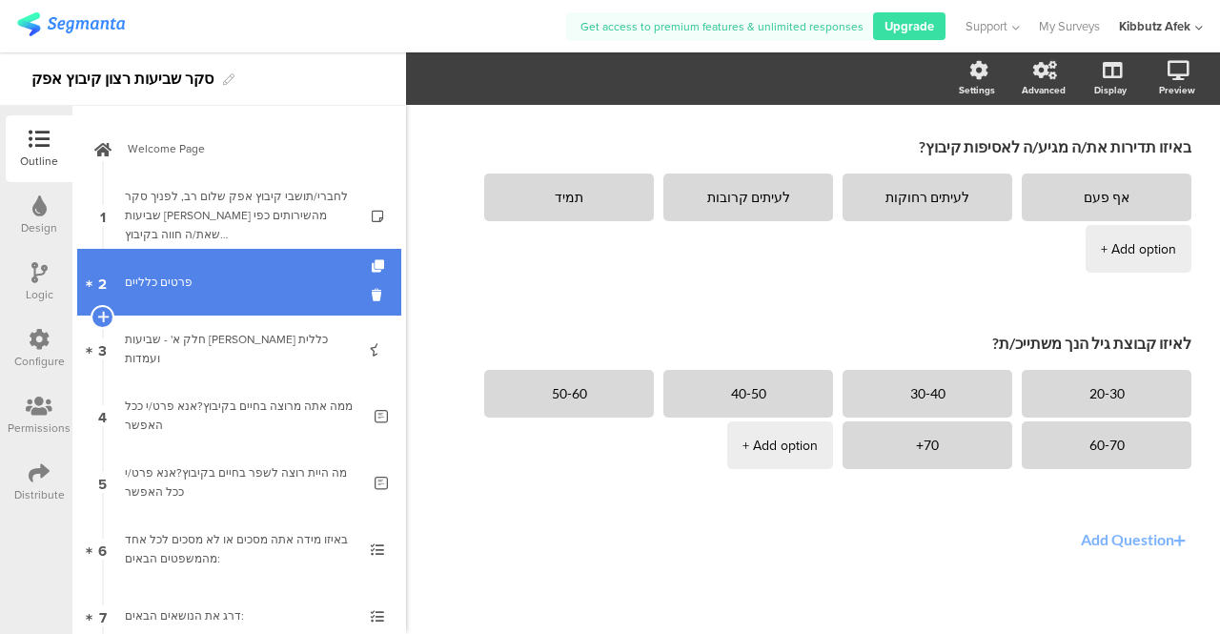
scroll to position [416, 0]
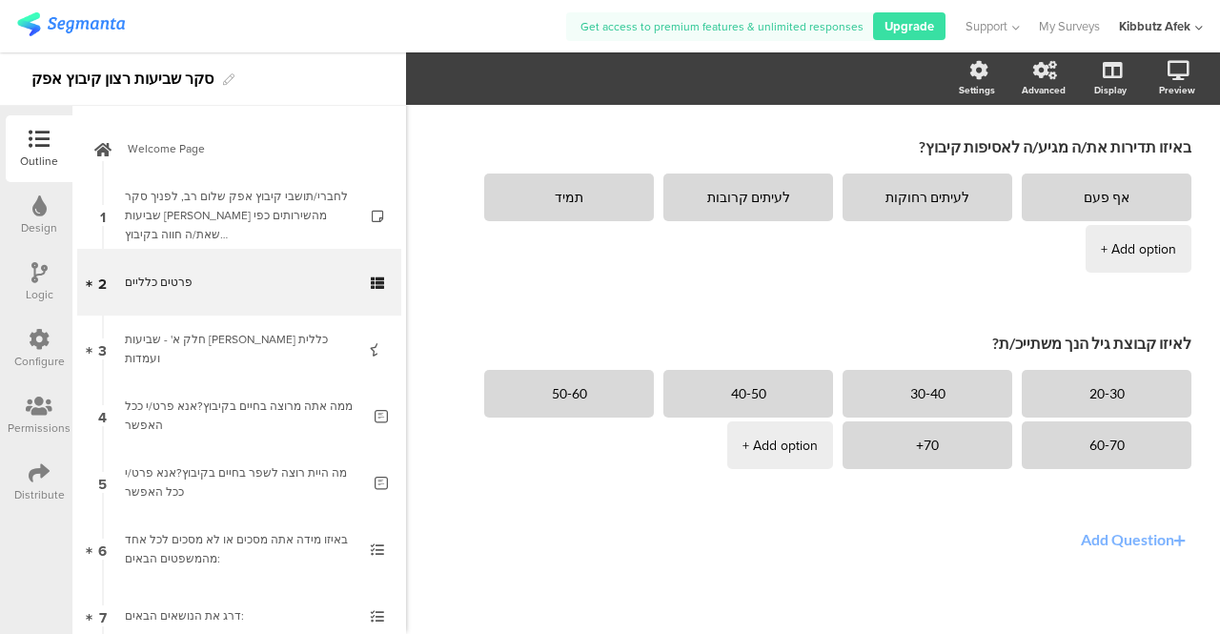
click at [1198, 333] on div "Type caption... 3% פרטים כלליים פרטים כלליים האם את/ה חבר/ת קיבוץ תושב/ת + Add …" at bounding box center [813, 161] width 814 height 945
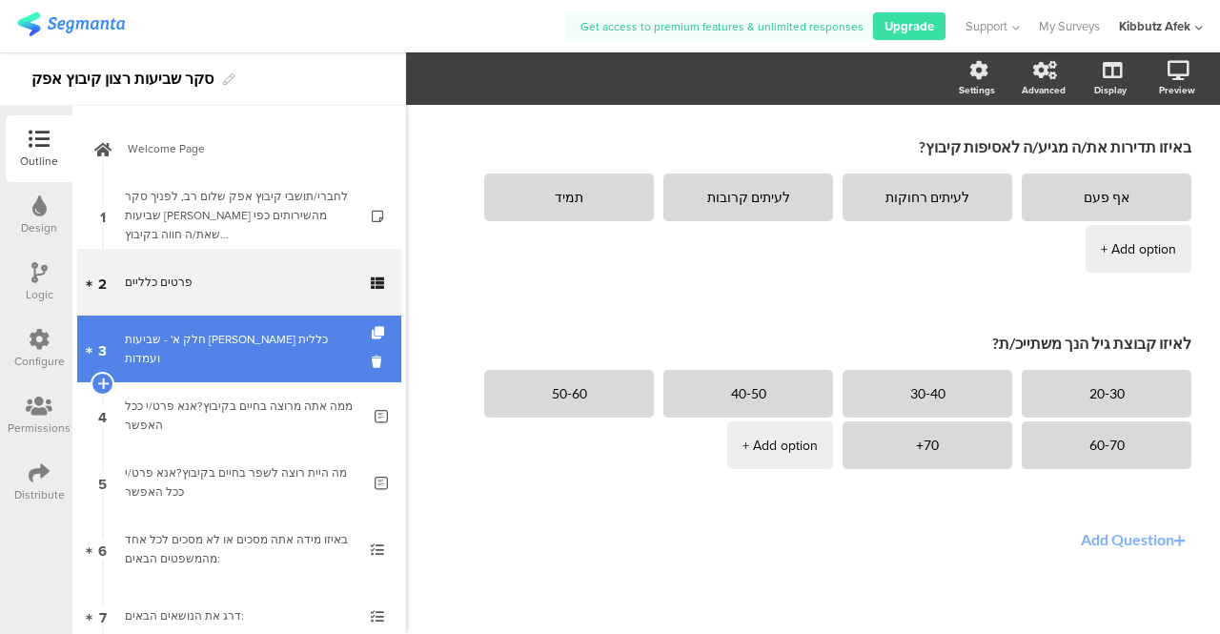
click at [227, 356] on div "חלק א' - שביעות [PERSON_NAME] כללית ועמדות" at bounding box center [239, 349] width 228 height 38
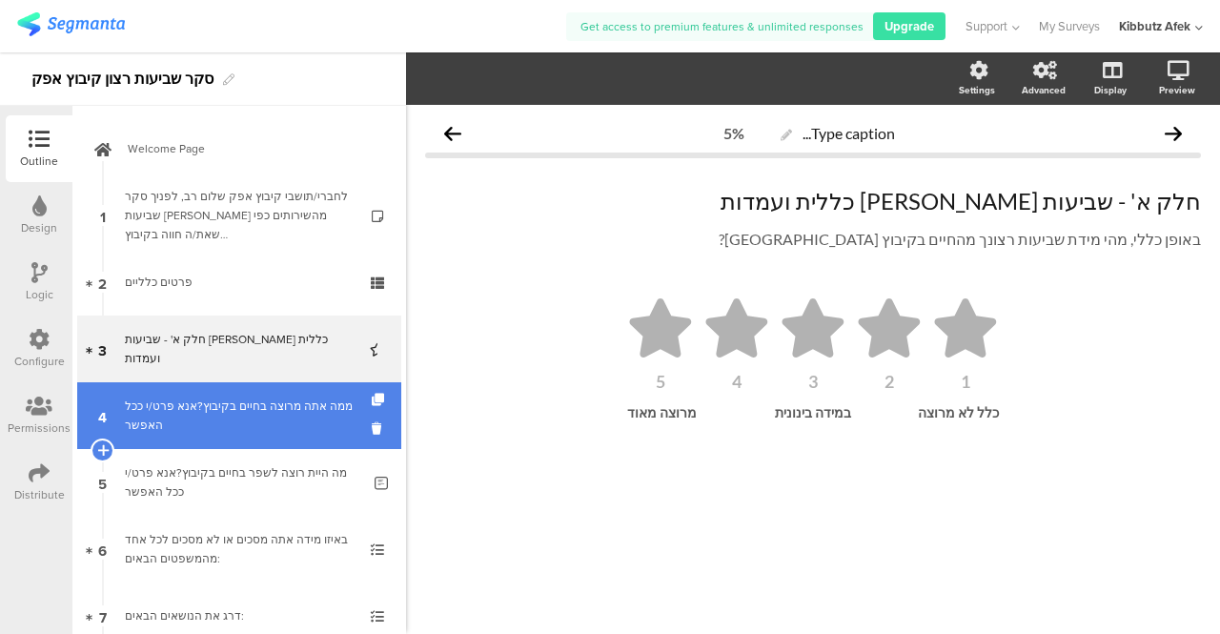
click at [237, 397] on div "ממה אתה מרוצה בחיים בקיבוץ?אנא פרט/י ככל האפשר" at bounding box center [243, 416] width 236 height 38
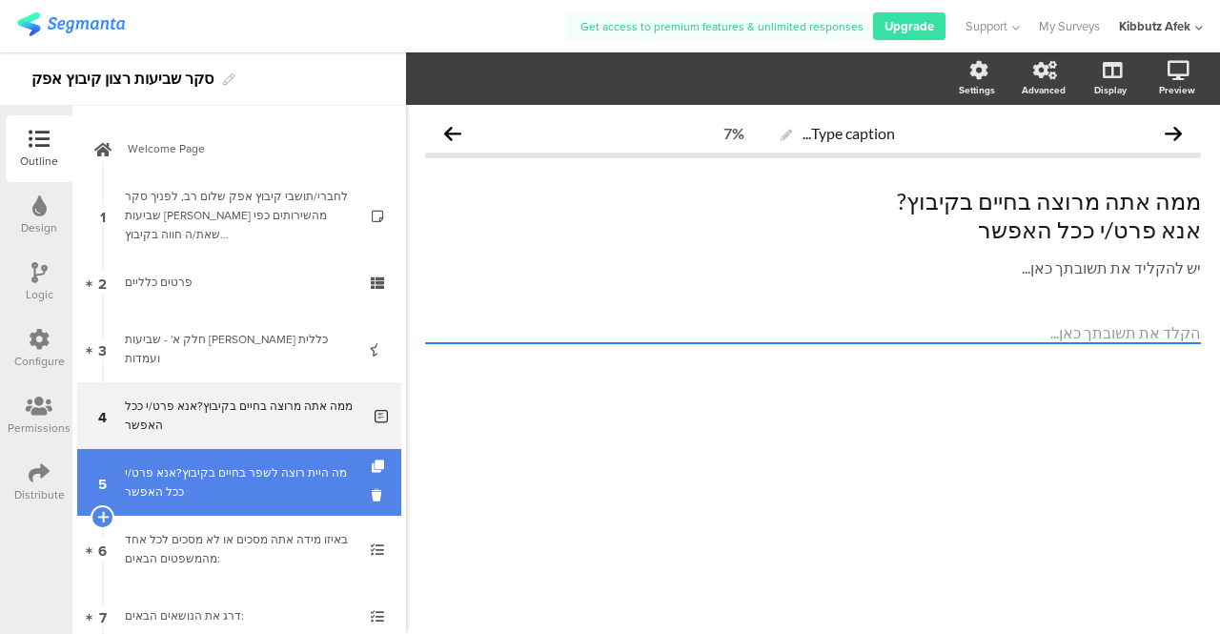
click at [246, 485] on div "מה היית רוצה לשפר בחיים בקיבוץ?אנא פרט/י ככל האפשר" at bounding box center [243, 482] width 236 height 38
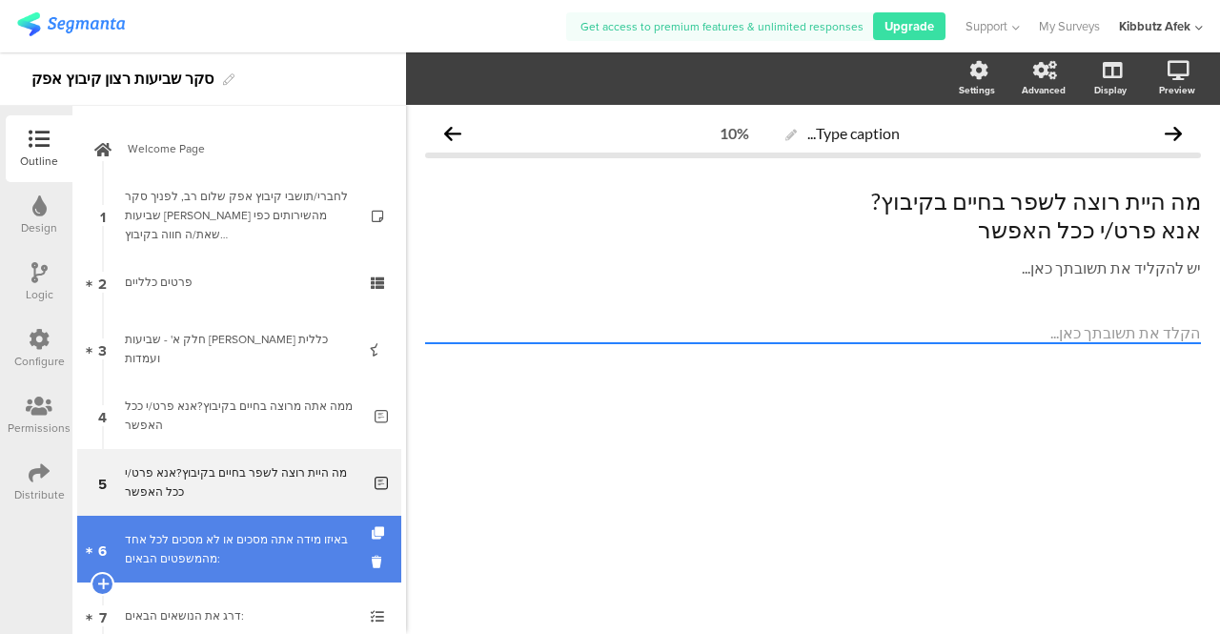
click at [236, 544] on div "באיזו מידה אתה מסכים או לא מסכים לכל אחד מהמשפטים הבאים:" at bounding box center [239, 549] width 228 height 38
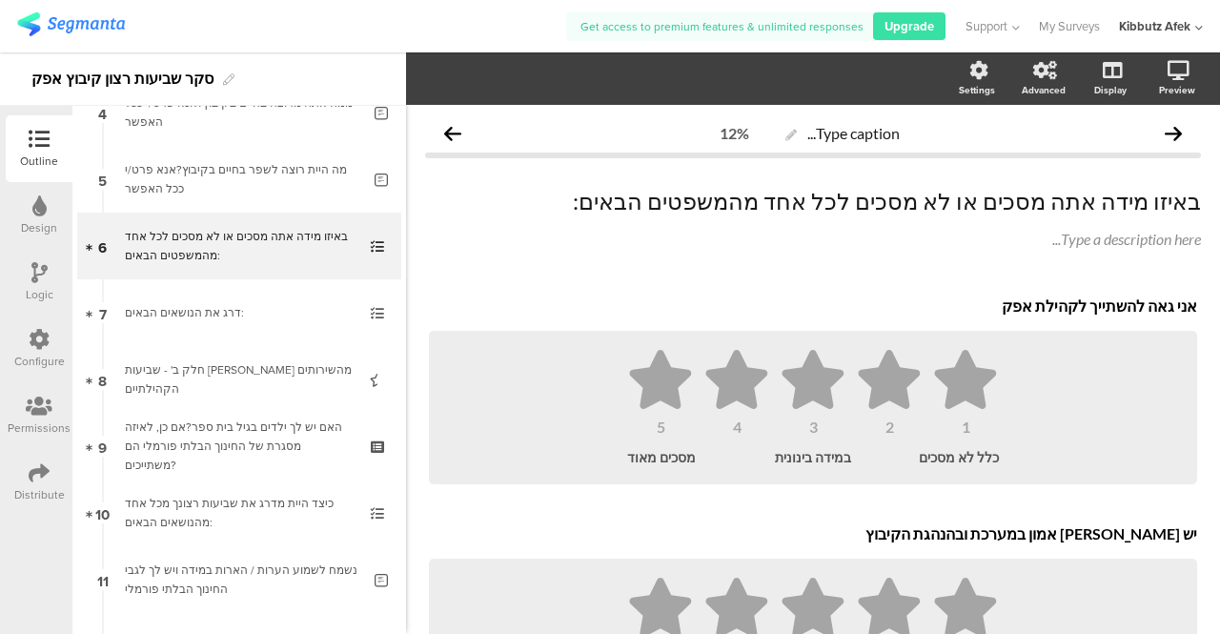
scroll to position [368, 0]
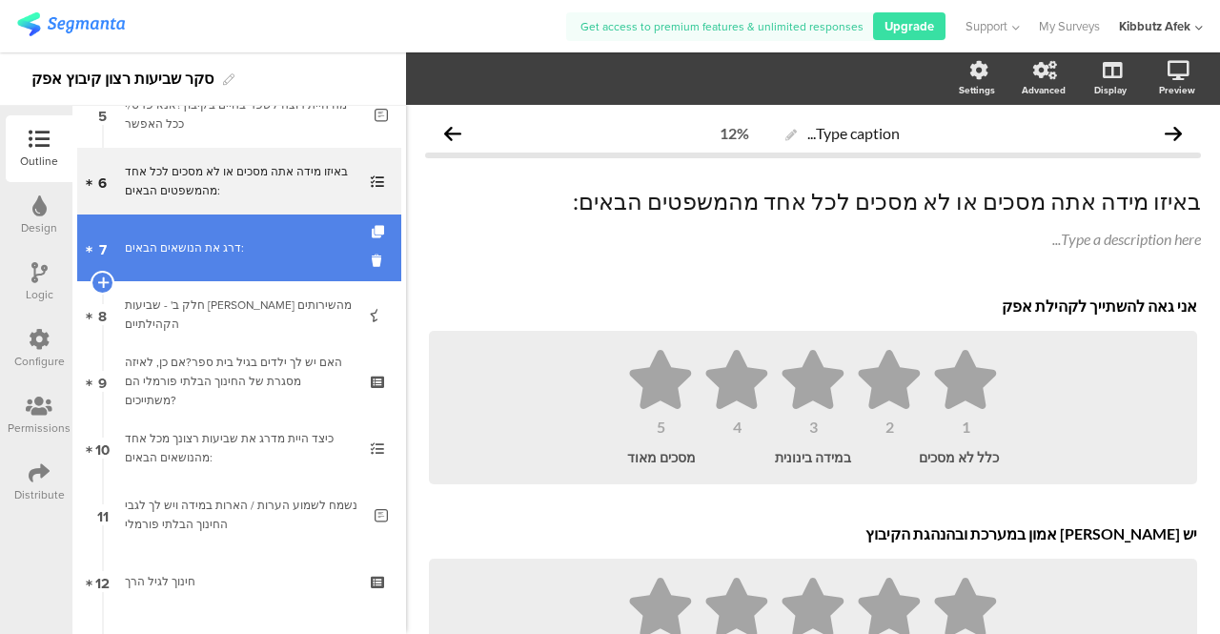
click at [219, 253] on div "דרג את הנושאים הבאים:" at bounding box center [239, 247] width 228 height 19
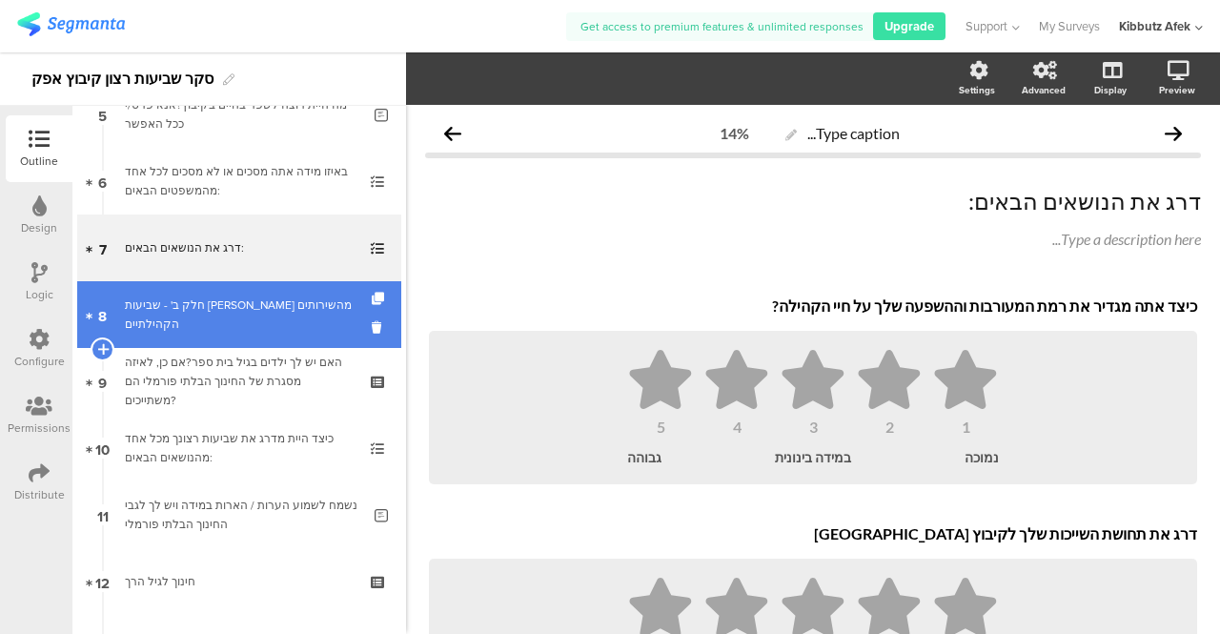
click at [215, 318] on div "חלק ב' - שביעות [PERSON_NAME] מהשירותים הקהילתיים" at bounding box center [239, 315] width 228 height 38
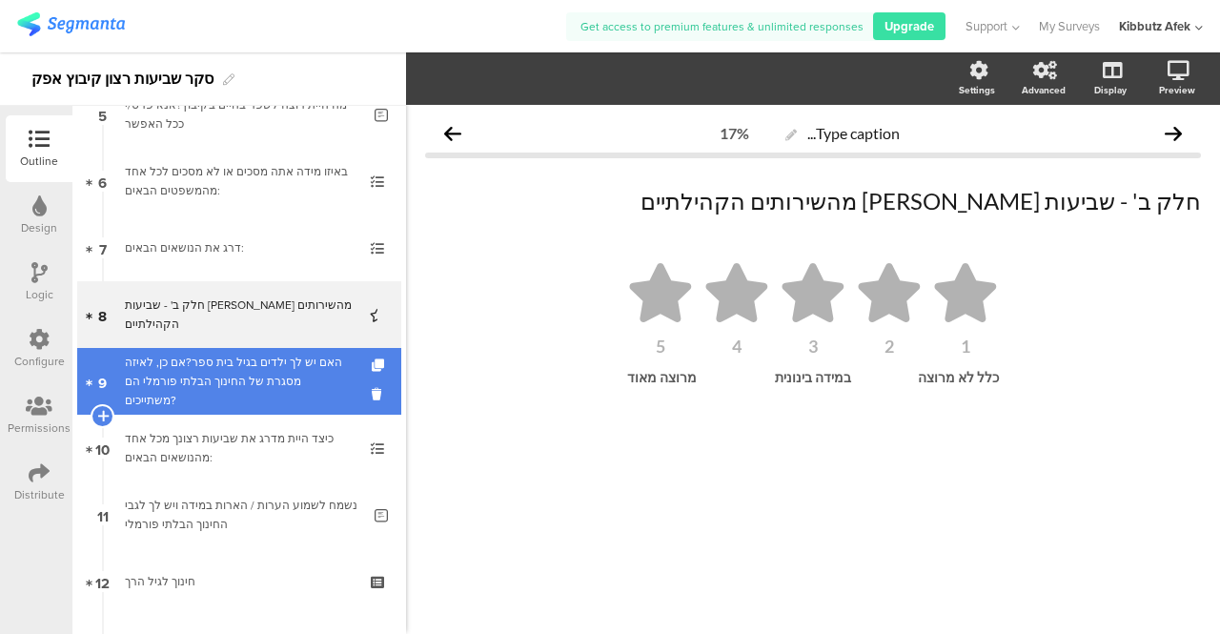
click at [208, 373] on div "האם יש לך ילדים בגיל בית ספר?אם כן, לאיזה מסגרת של החינוך הבלתי פורמלי הם משתיי…" at bounding box center [239, 381] width 228 height 57
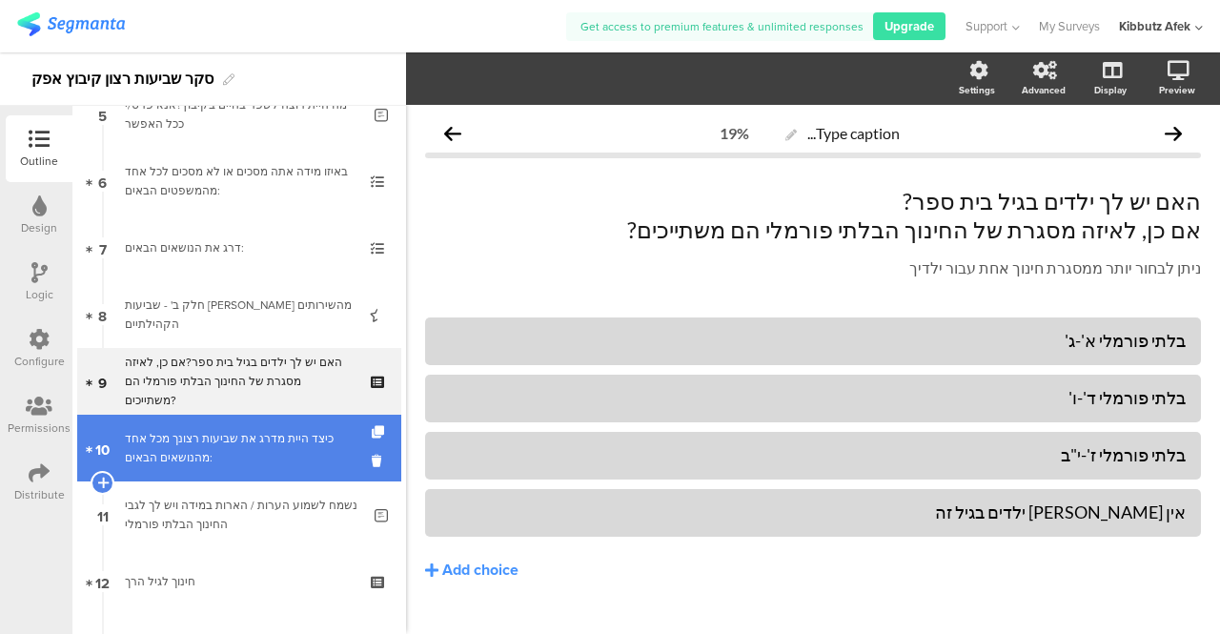
click at [205, 441] on div "כיצד היית מדרג את שביעות רצונך מכל אחד מהנושאים הבאים:" at bounding box center [239, 448] width 228 height 38
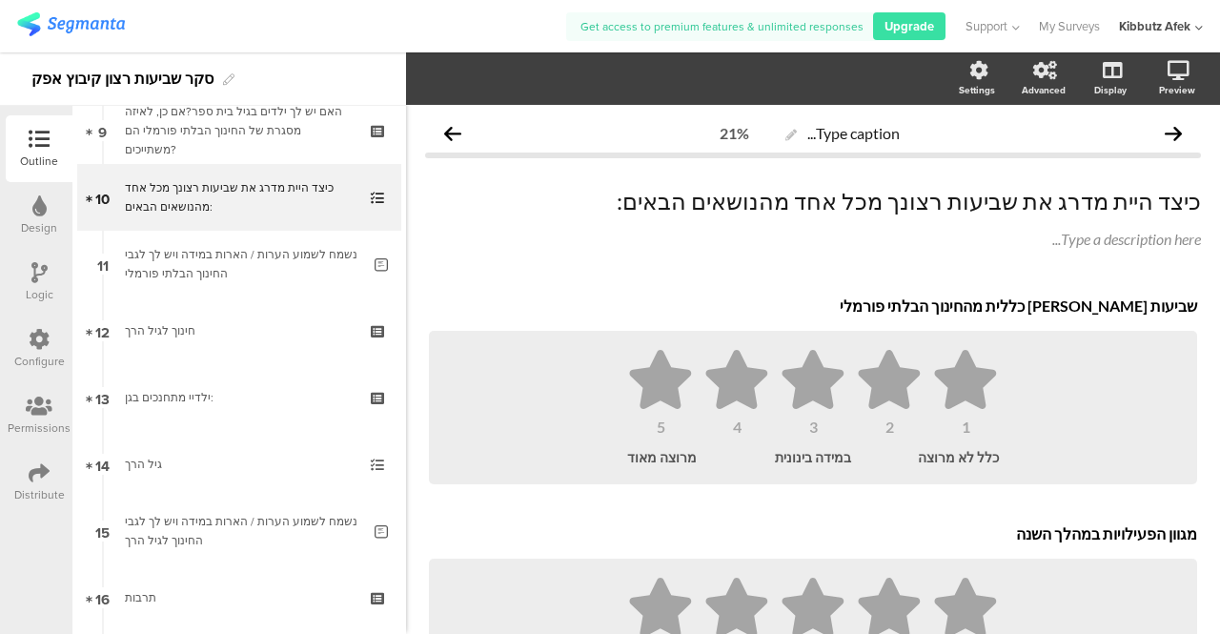
scroll to position [631, 0]
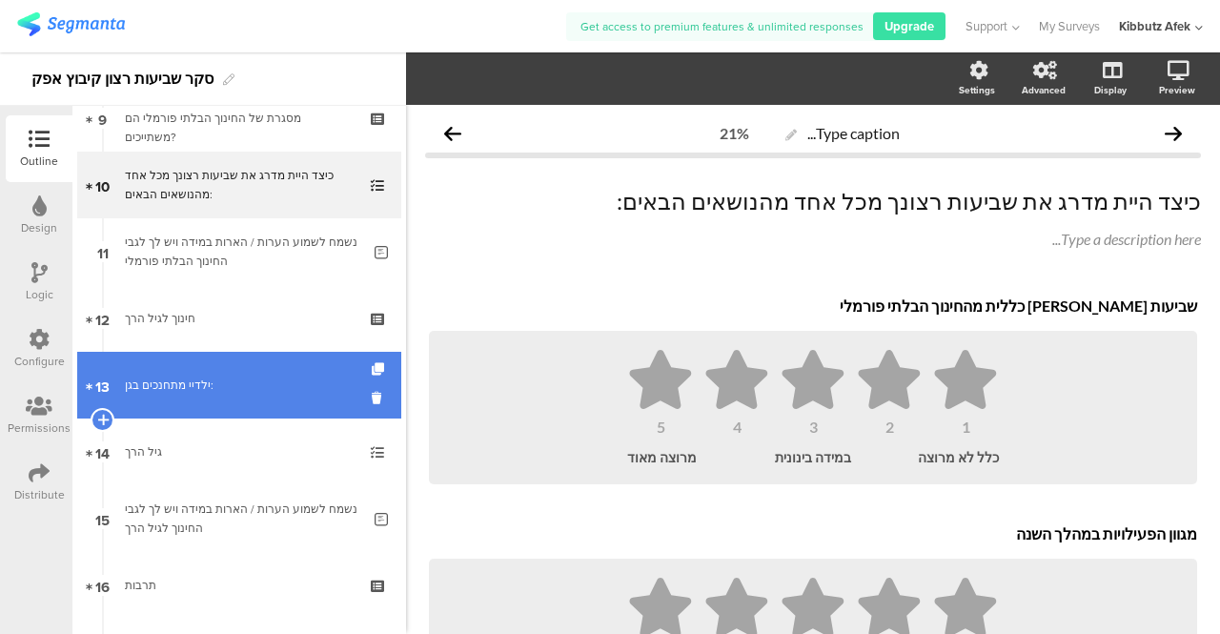
click at [174, 379] on div "ילדיי מתחנכים בגן:" at bounding box center [239, 385] width 228 height 19
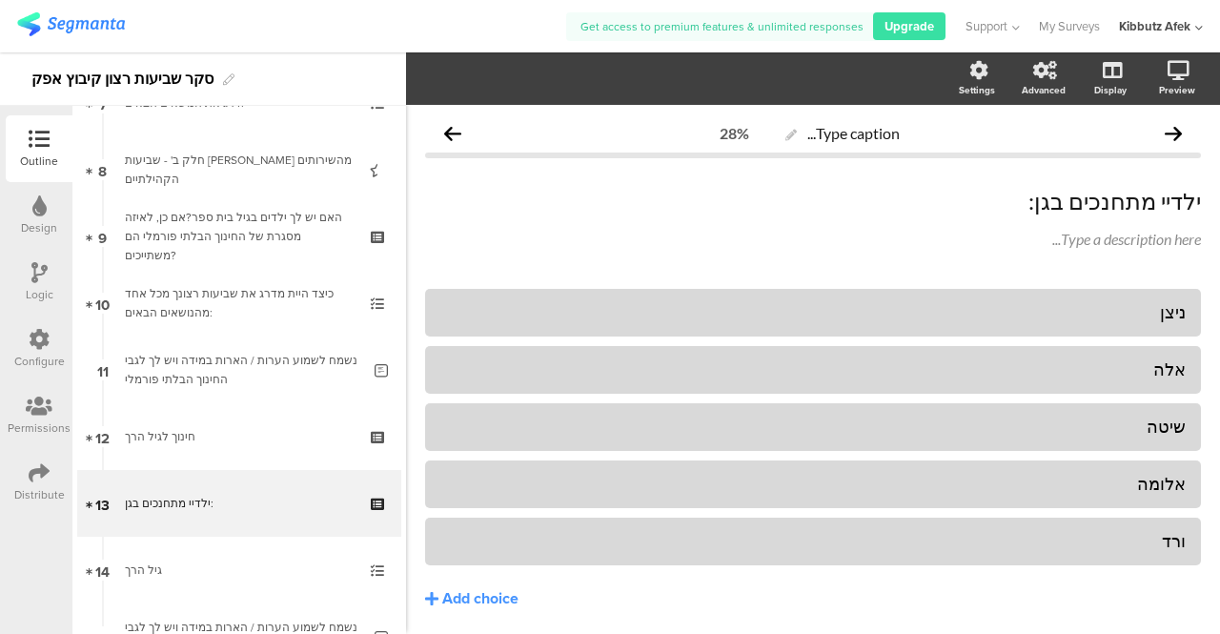
scroll to position [484, 0]
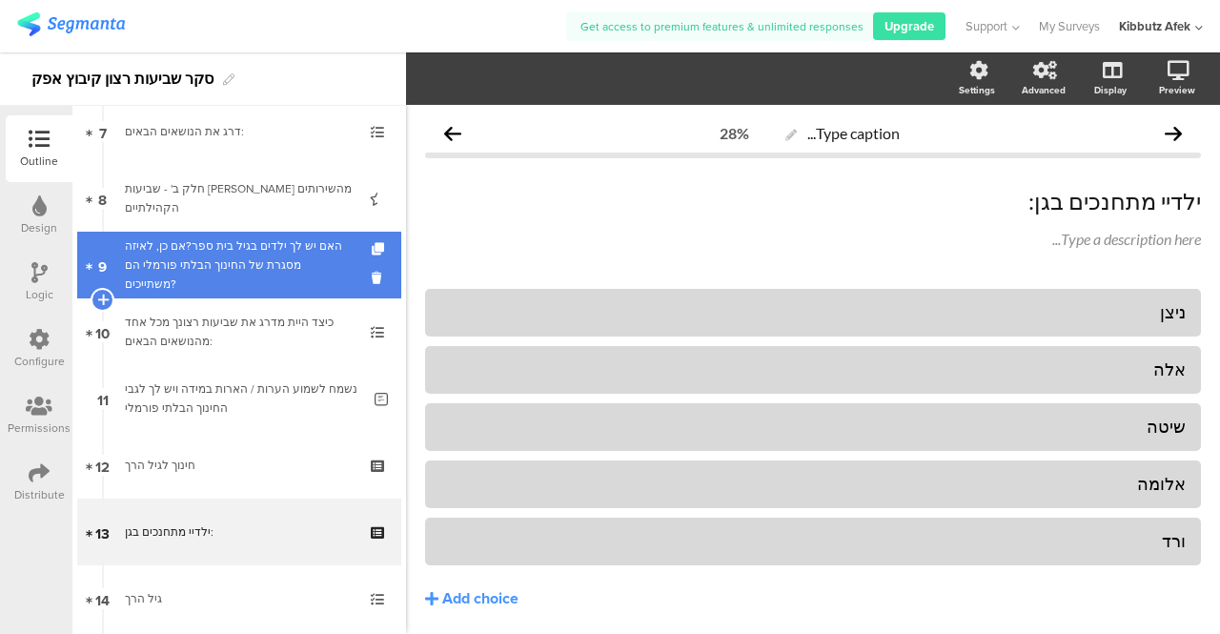
click at [269, 270] on div "האם יש לך ילדים בגיל בית ספר?אם כן, לאיזה מסגרת של החינוך הבלתי פורמלי הם משתיי…" at bounding box center [239, 264] width 228 height 57
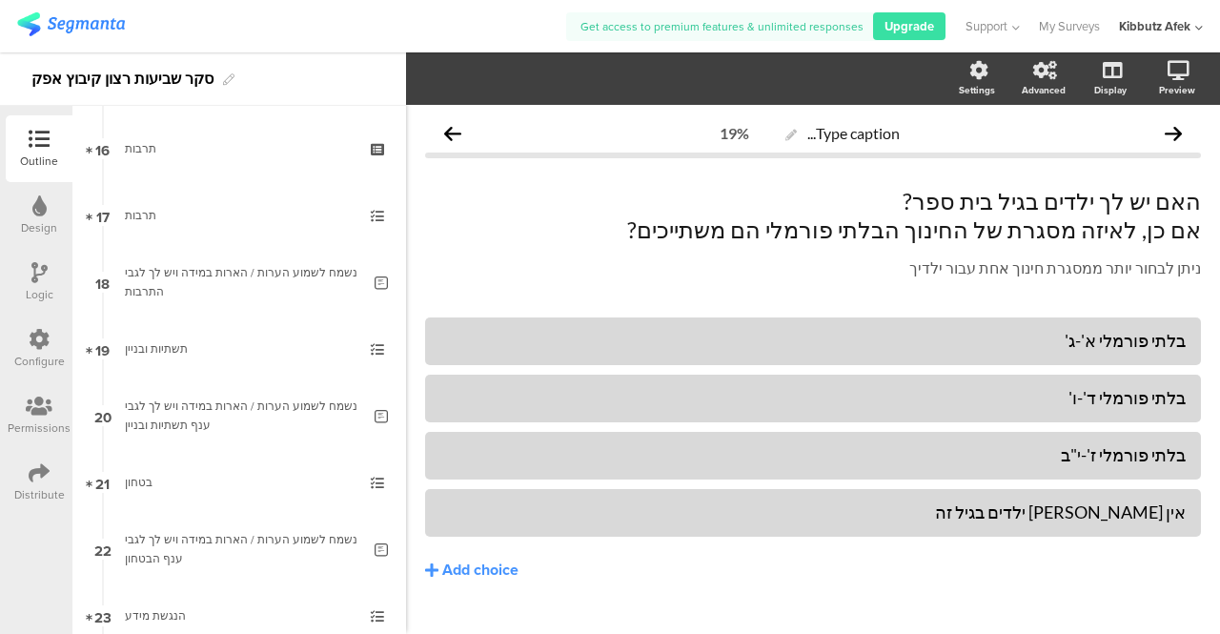
scroll to position [1083, 0]
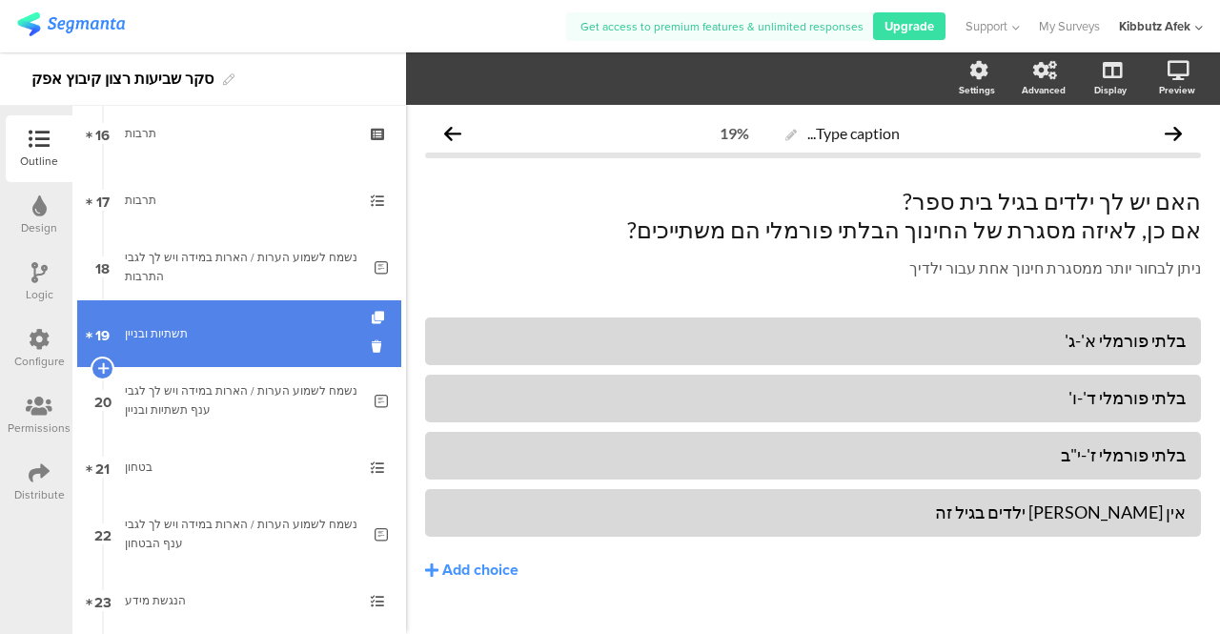
click at [160, 334] on div "תשתיות ובניין" at bounding box center [239, 333] width 228 height 19
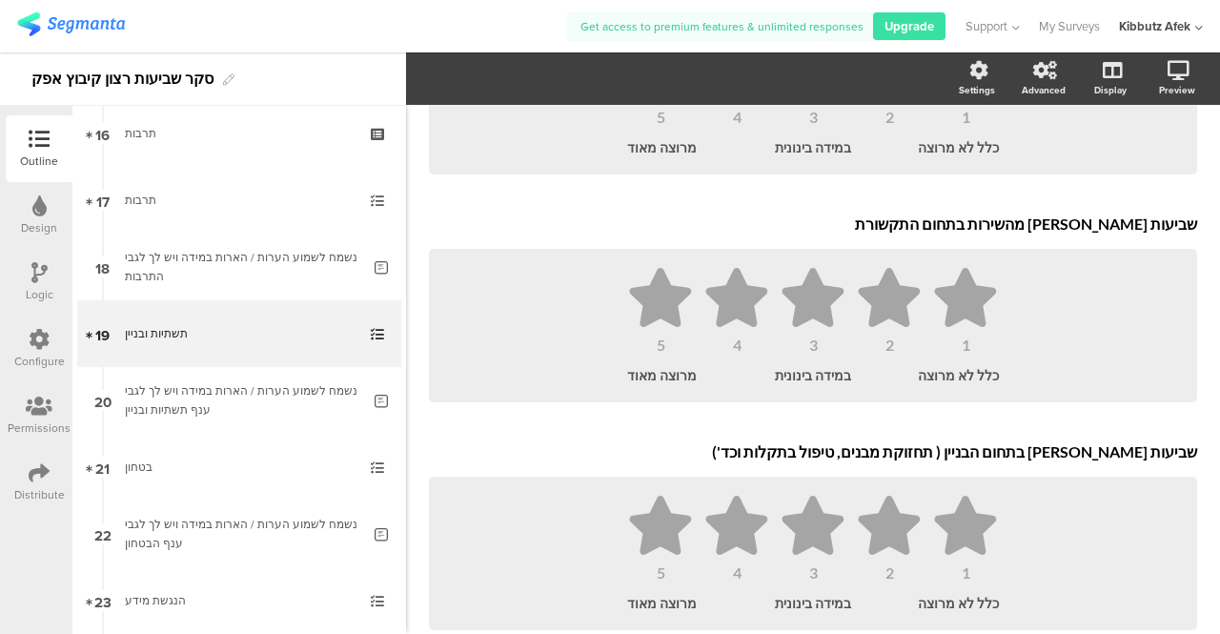
scroll to position [1411, 0]
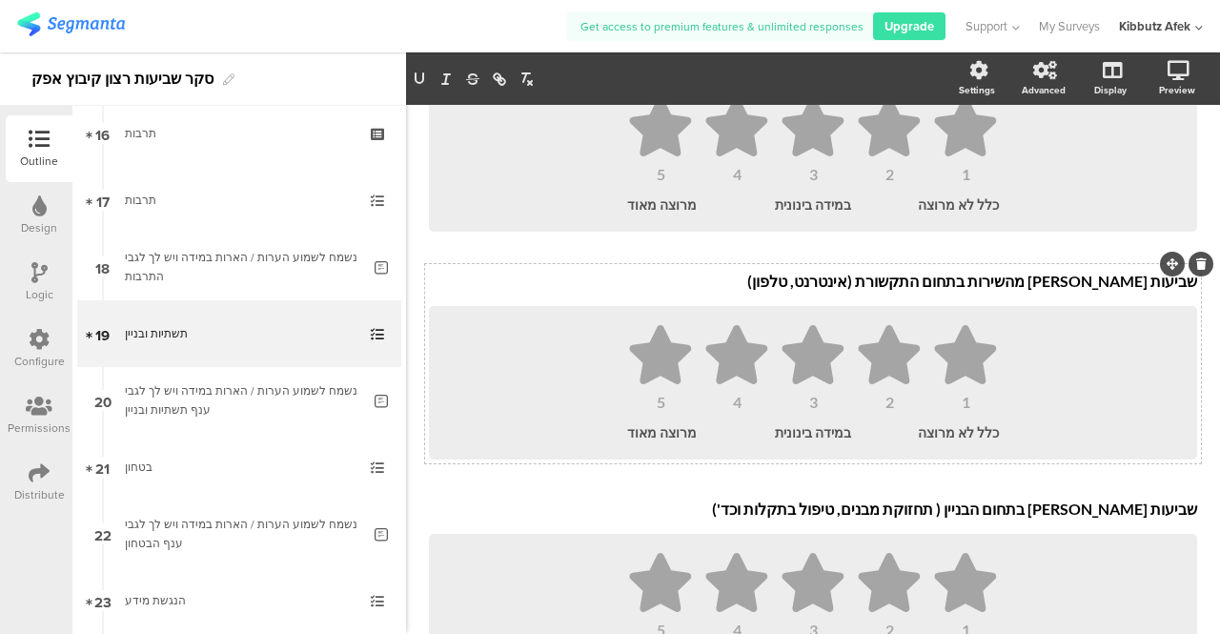
click at [903, 288] on p "שביעות [PERSON_NAME] מהשירות בתחום התקשורת (אינטרנט, טלפון)" at bounding box center [813, 281] width 769 height 19
click at [696, 511] on div "שביעות [PERSON_NAME] בתחום הבניין ( תחזוקת מבנים, טיפול בתקלות וכד') שביעות [PE…" at bounding box center [813, 510] width 778 height 31
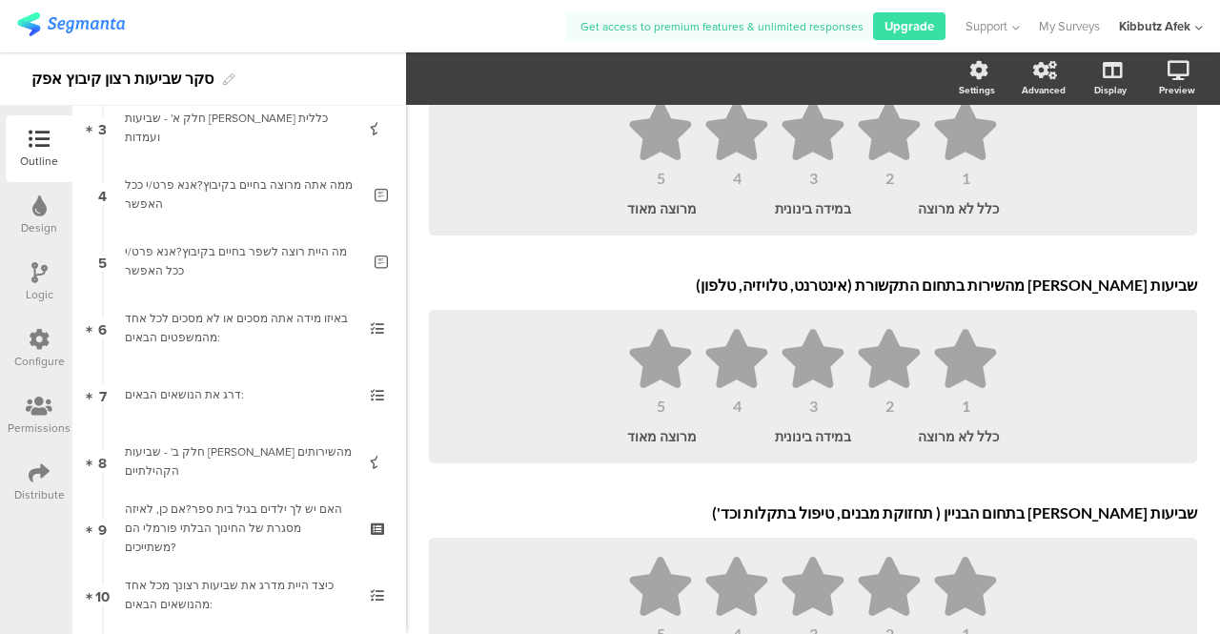
scroll to position [0, 0]
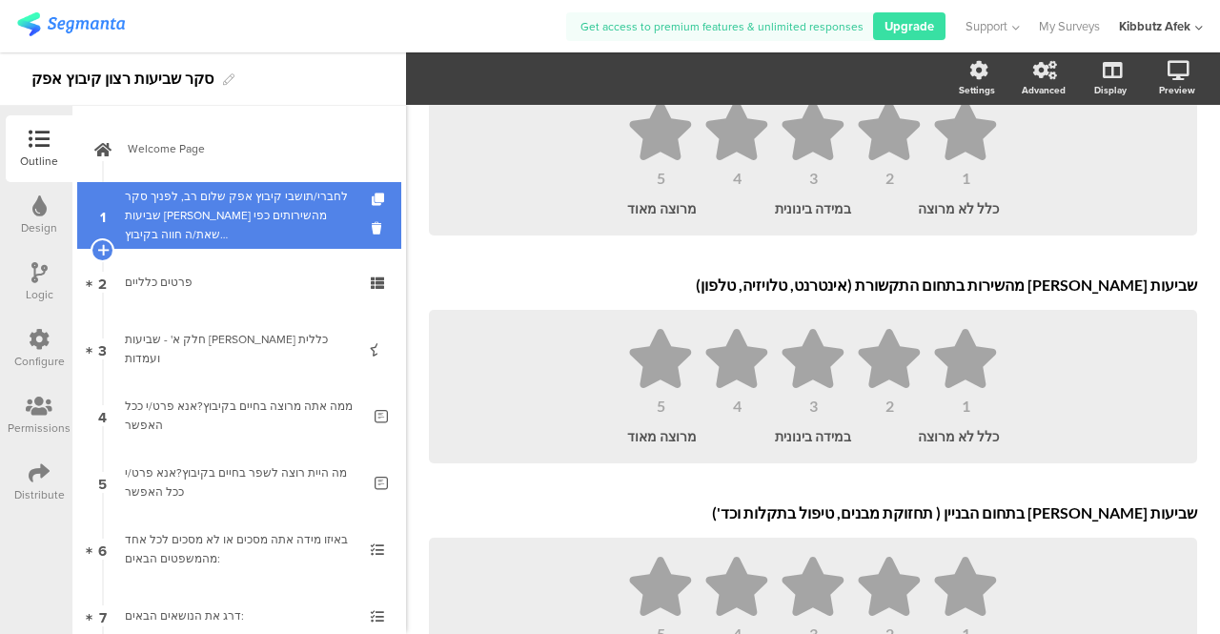
click at [256, 220] on div "לחברי/תושבי קיבוץ אפק שלום רב, לפניך סקר שביעות [PERSON_NAME] מהשירותים כפי שאת…" at bounding box center [239, 215] width 228 height 57
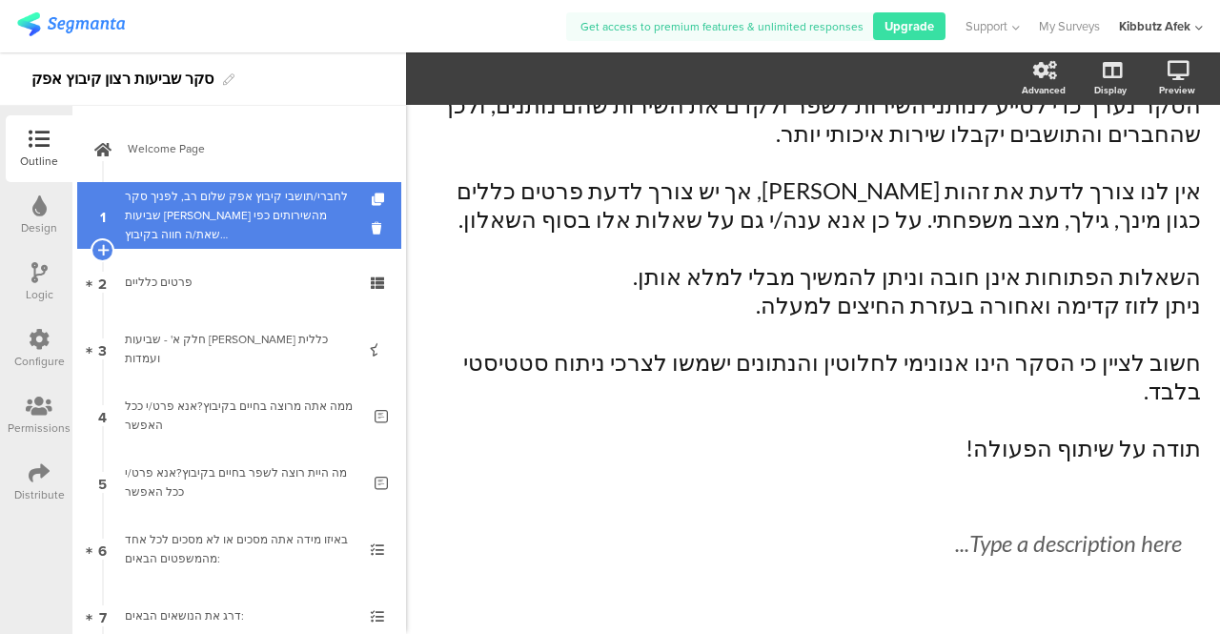
scroll to position [153, 0]
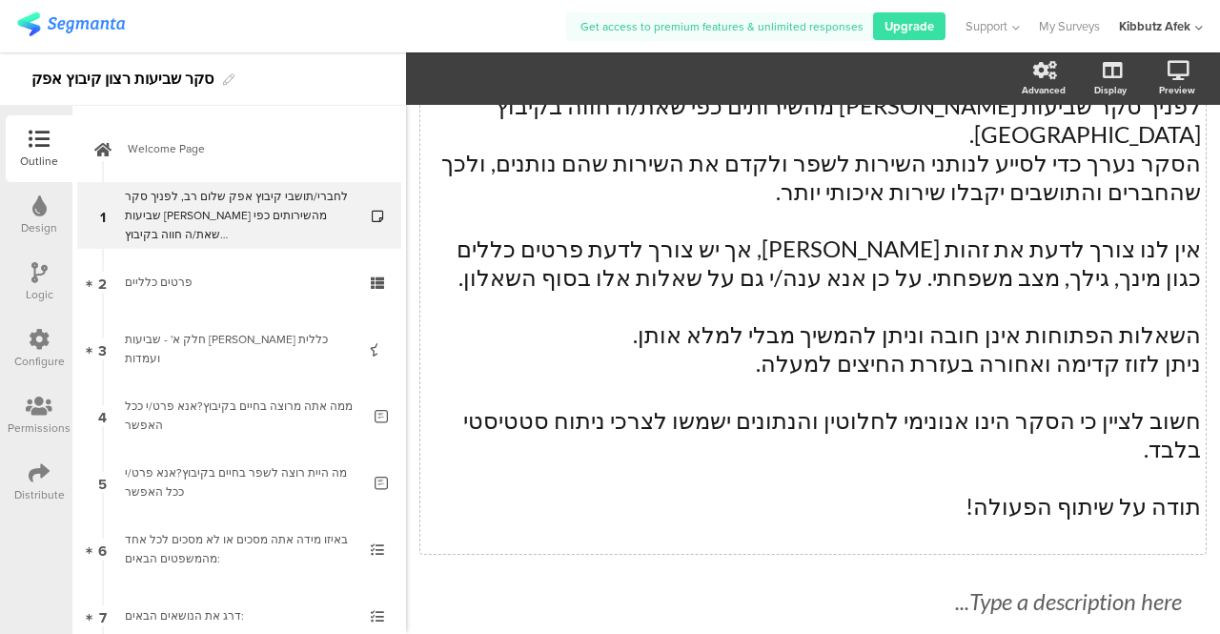
click at [1184, 300] on div "לחברי/תושבי קיבוץ אפק שלום רב, לפניך סקר שביעות [PERSON_NAME] מהשירותים כפי שאת…" at bounding box center [813, 292] width 786 height 524
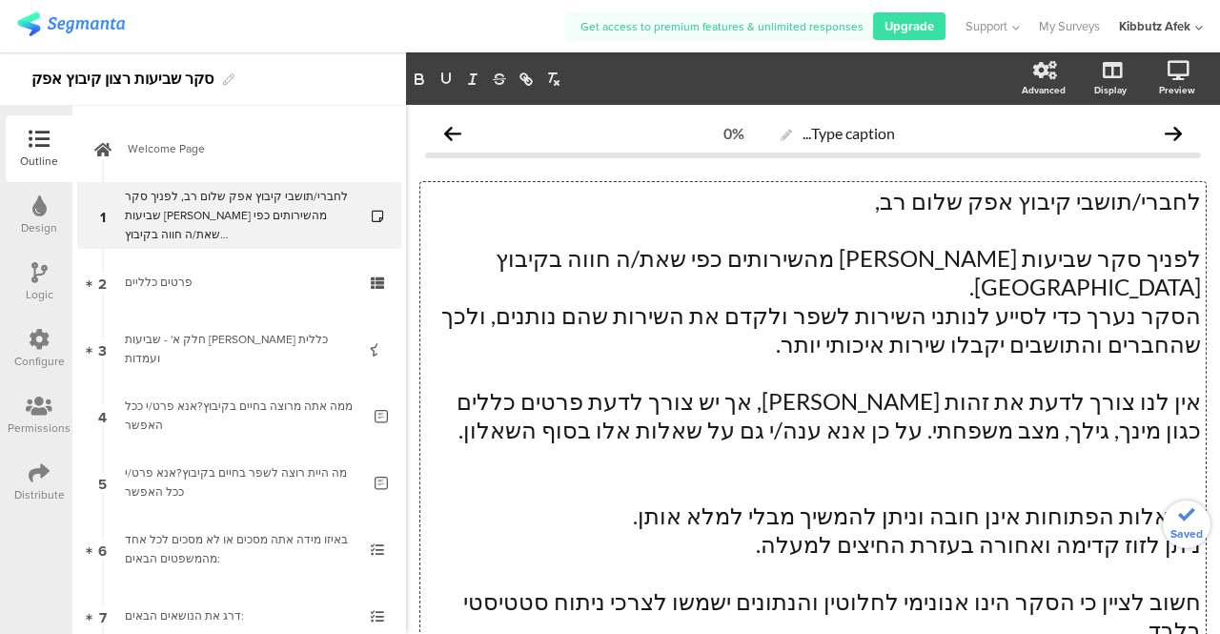
click at [1169, 473] on p at bounding box center [813, 487] width 776 height 29
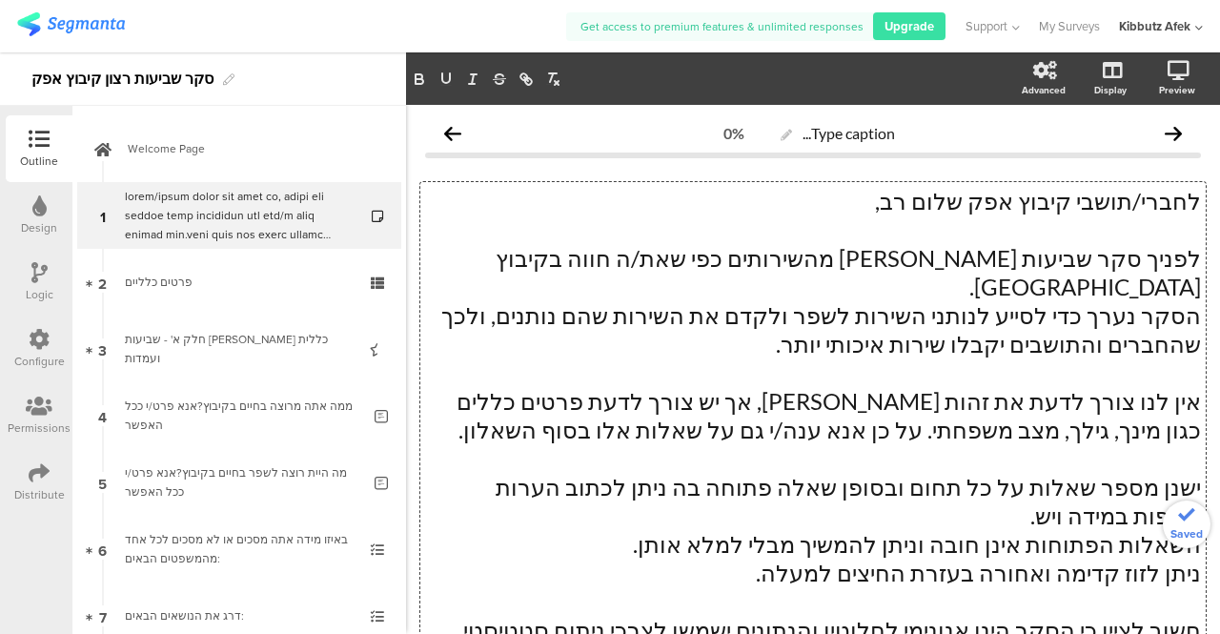
click at [1185, 473] on p "ישנן מספר שאלות על כל תחום ובסופן שאלה פתוחה בה ניתן לכתוב הערות נוספות במידה ו…" at bounding box center [813, 501] width 776 height 57
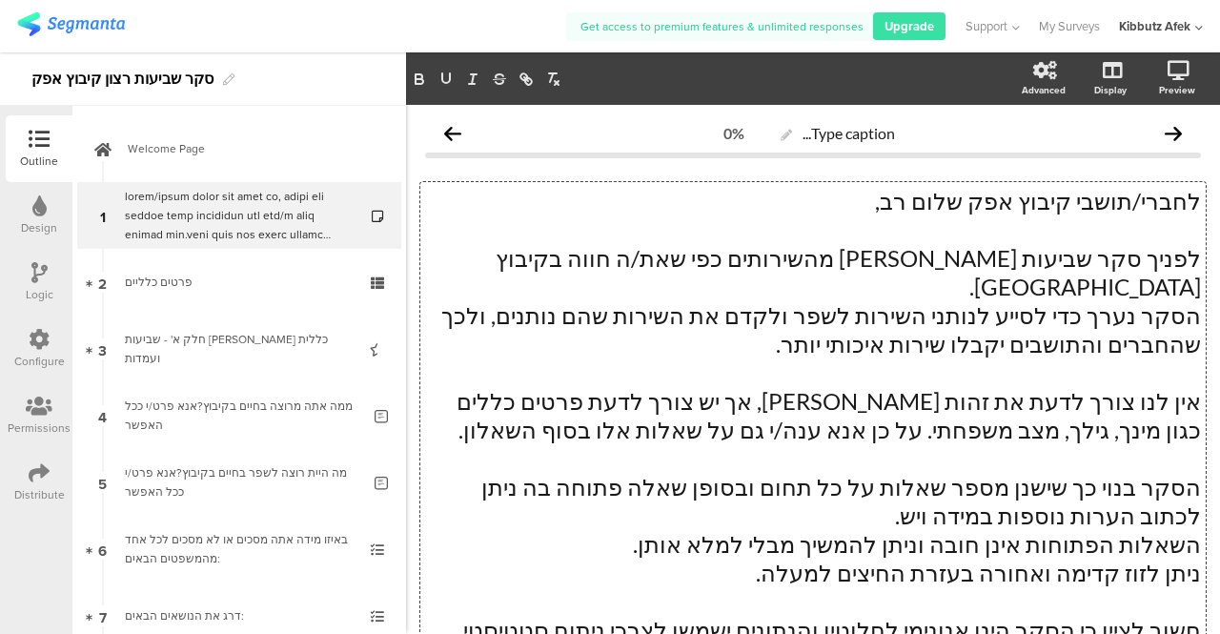
click at [671, 473] on p "הסקר בנוי כך שישנן מספר שאלות על כל תחום ובסופן שאלה פתוחה בה ניתן לכתוב הערות …" at bounding box center [813, 501] width 776 height 57
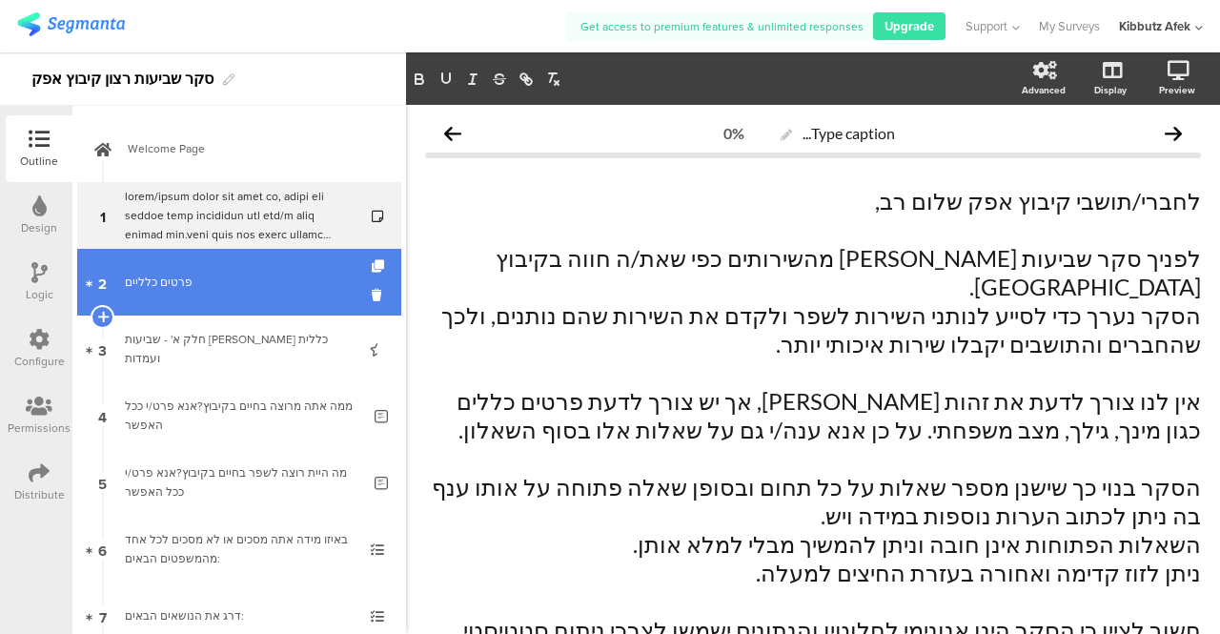
click at [197, 275] on div "פרטים כלליים" at bounding box center [239, 282] width 228 height 19
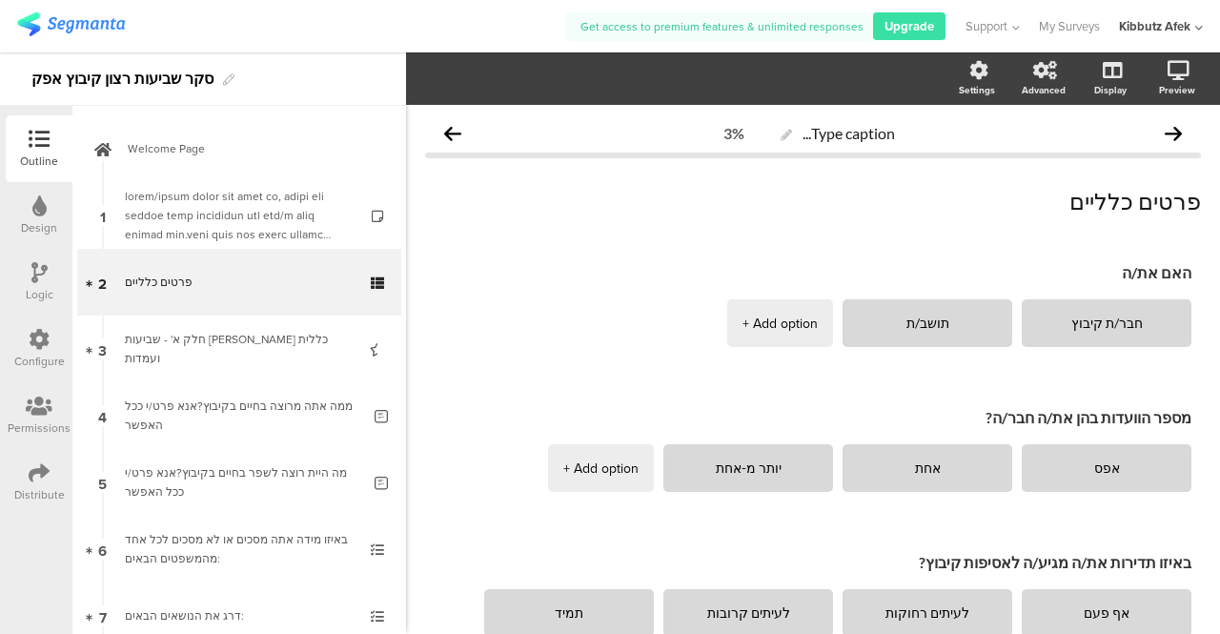
click at [592, 238] on div "Type caption... 3% פרטים כלליים פרטים כלליים האם את/ה חבר/ת קיבוץ תושב/ת" at bounding box center [813, 577] width 776 height 926
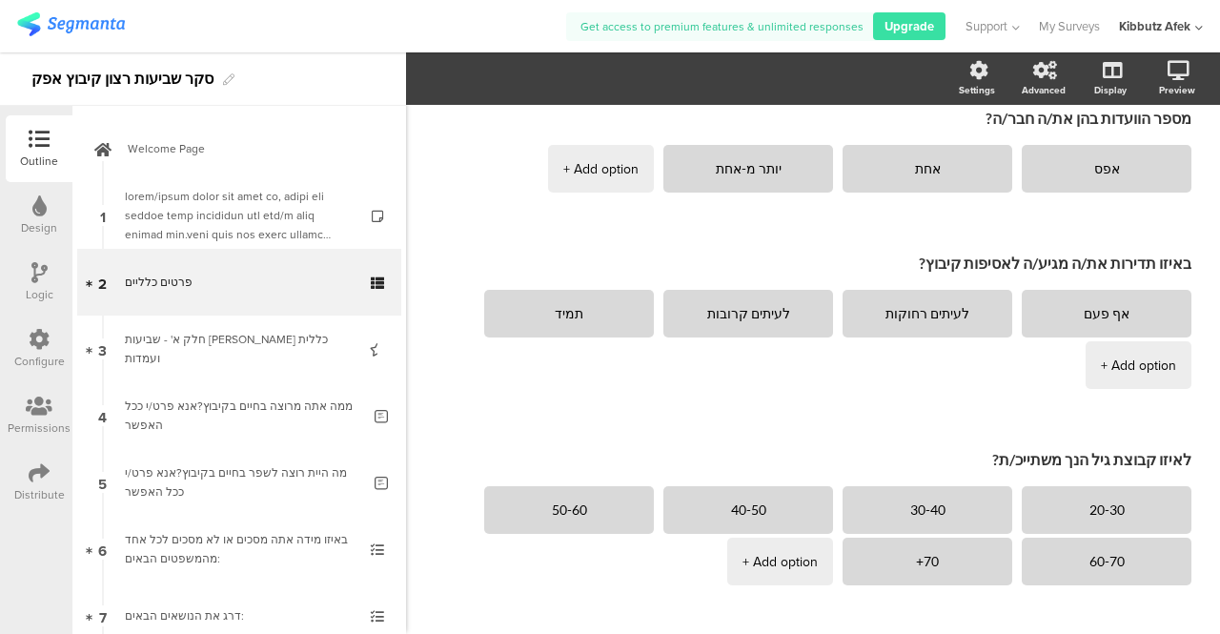
scroll to position [305, 0]
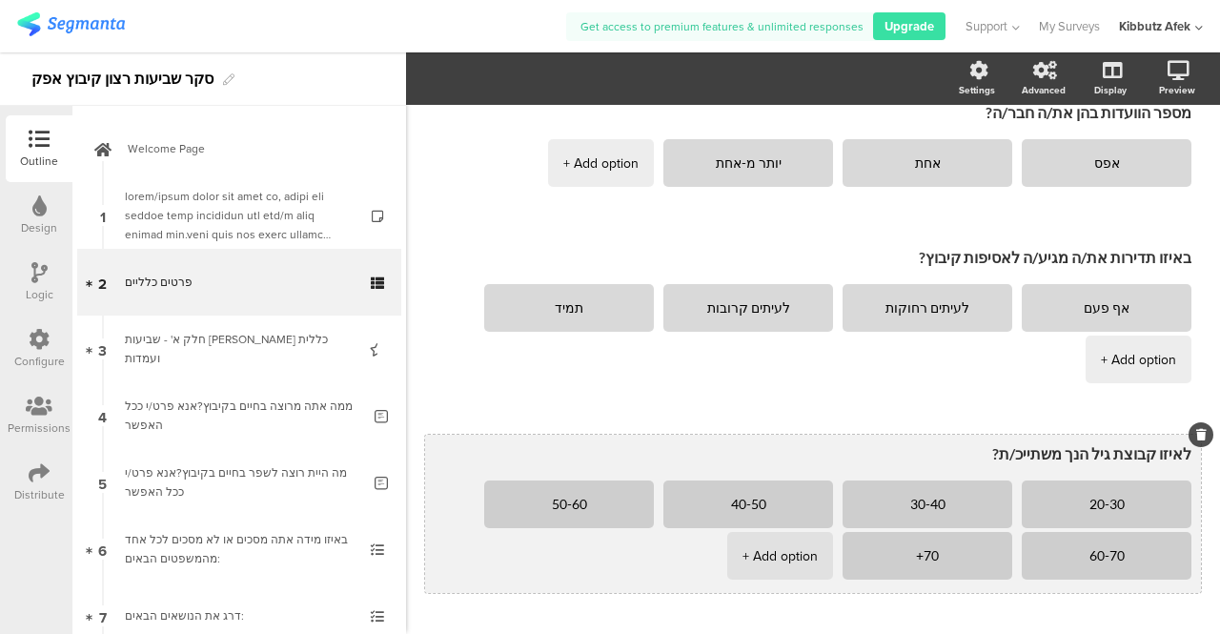
drag, startPoint x: 1125, startPoint y: 454, endPoint x: 1122, endPoint y: 441, distance: 12.7
click at [1122, 441] on div "לאיזו קבוצת גיל הנך משתייכ/ת? 20-30 30-40 40-50 50-60 60-70 70+ + Add option" at bounding box center [813, 514] width 776 height 158
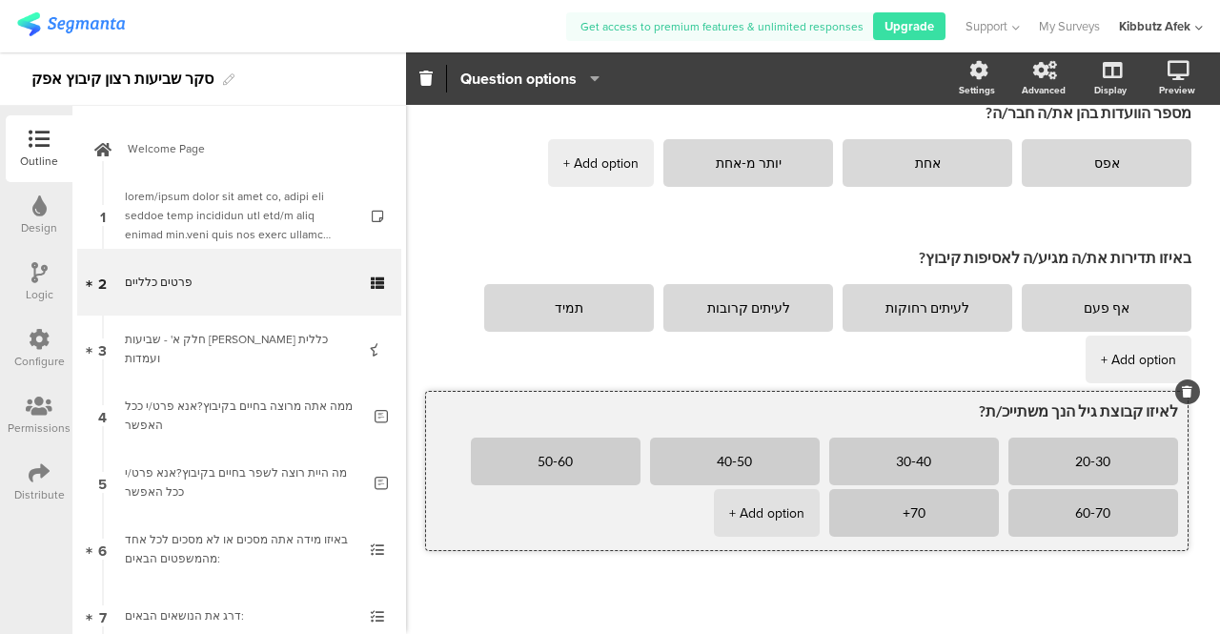
scroll to position [219, 0]
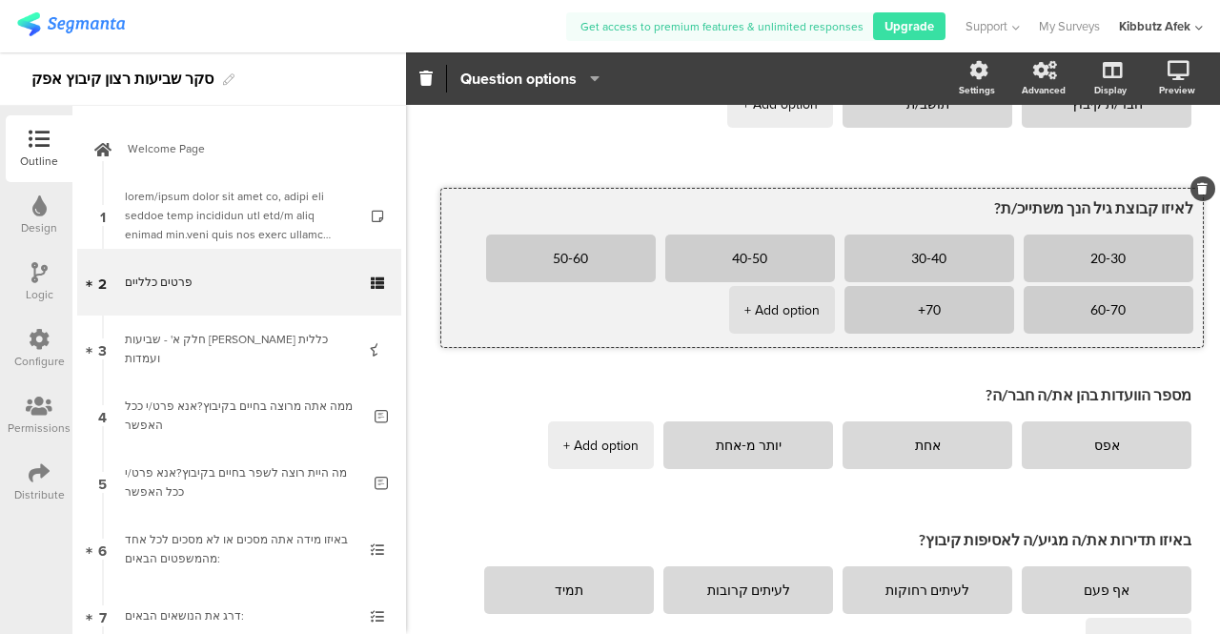
drag, startPoint x: 1122, startPoint y: 441, endPoint x: 1138, endPoint y: 194, distance: 248.4
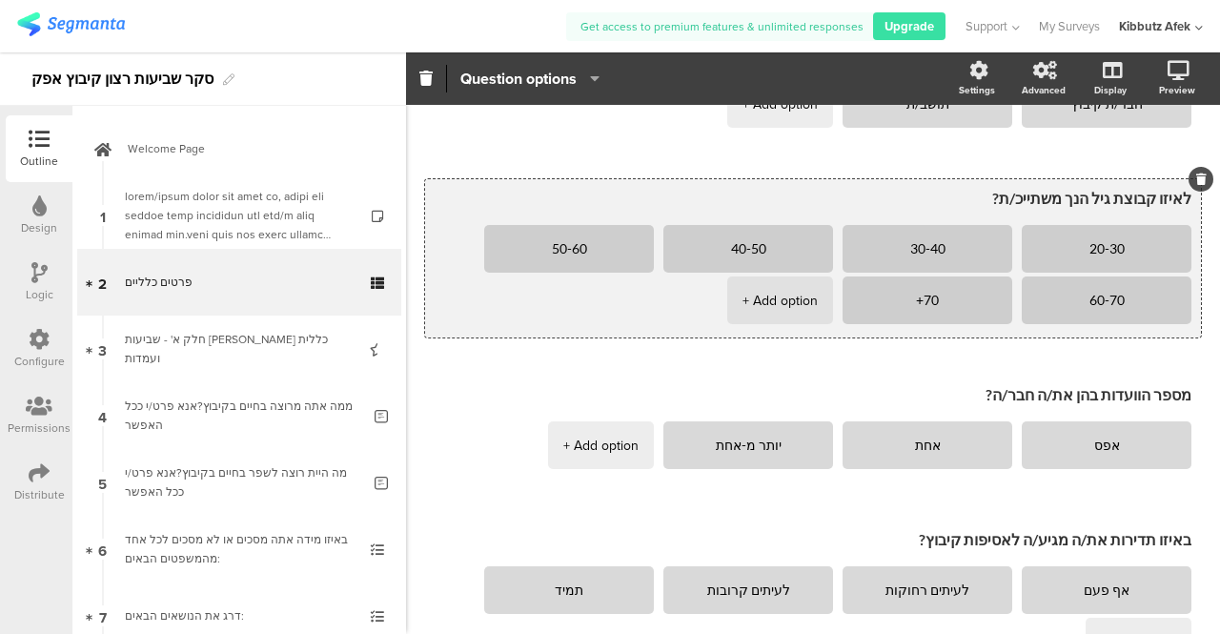
click at [1100, 198] on textarea "לאיזו קבוצת גיל הנך משתייכ/ת?" at bounding box center [813, 198] width 757 height 19
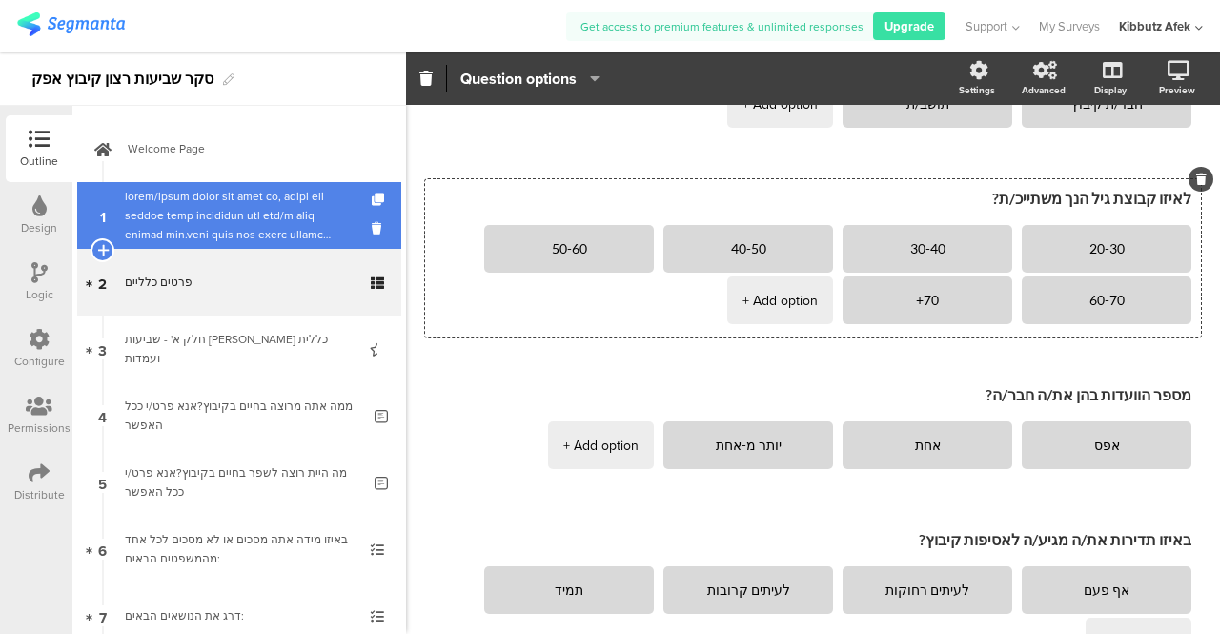
click at [261, 201] on div at bounding box center [239, 215] width 228 height 57
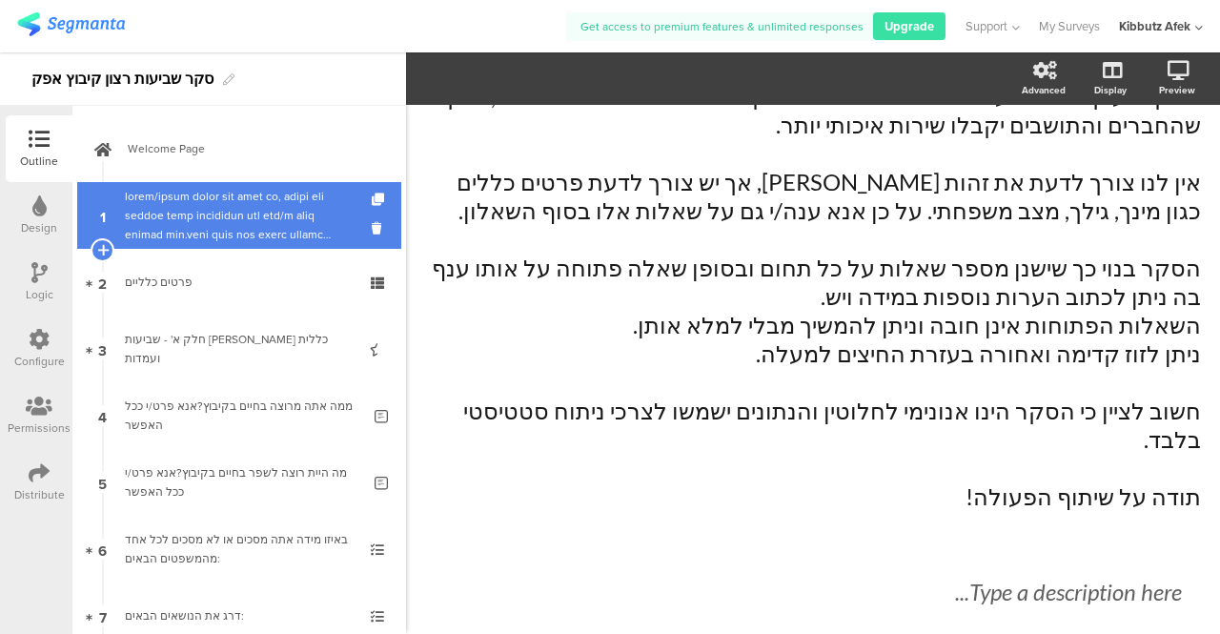
scroll to position [210, 0]
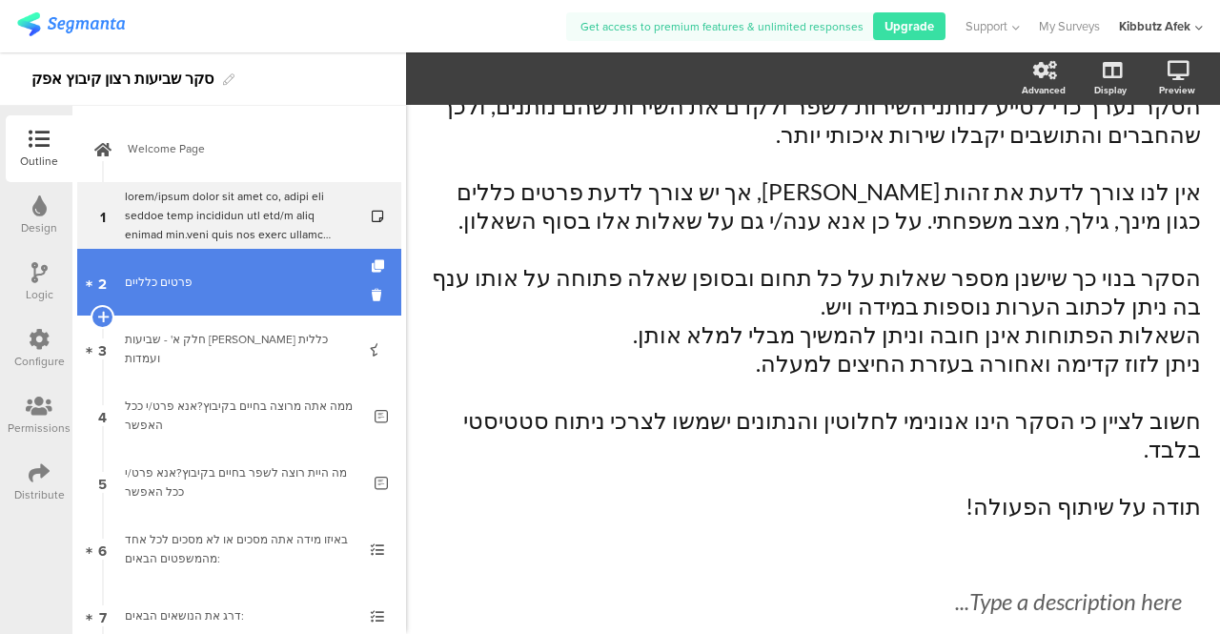
click at [195, 273] on div "פרטים כלליים" at bounding box center [239, 282] width 228 height 19
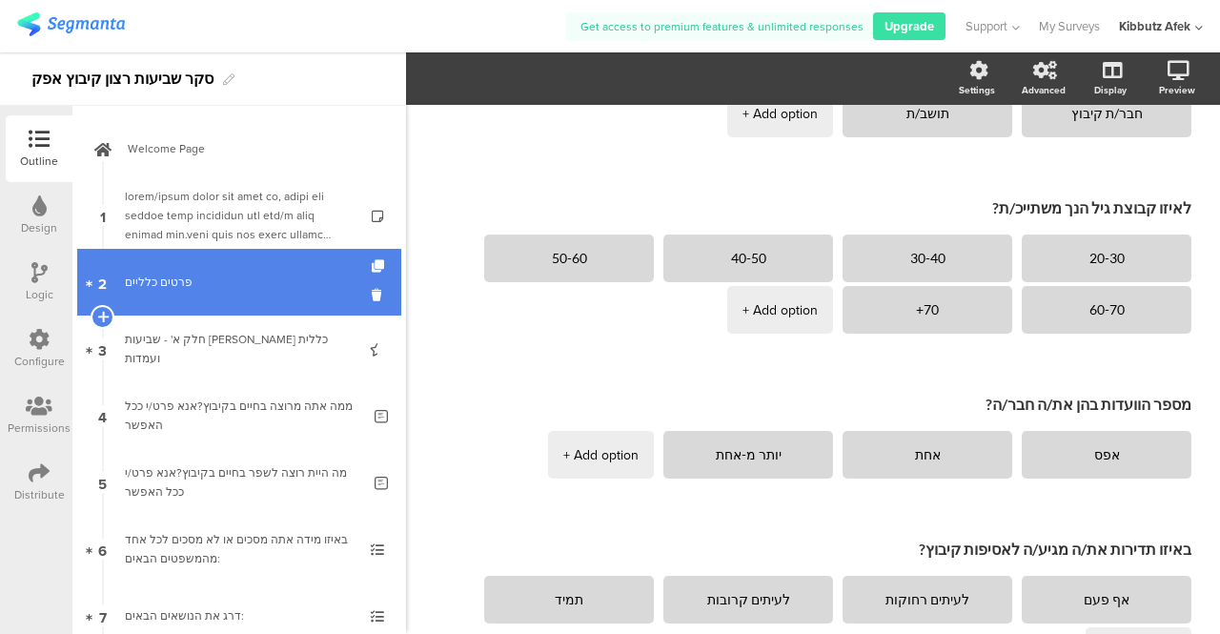
scroll to position [219, 0]
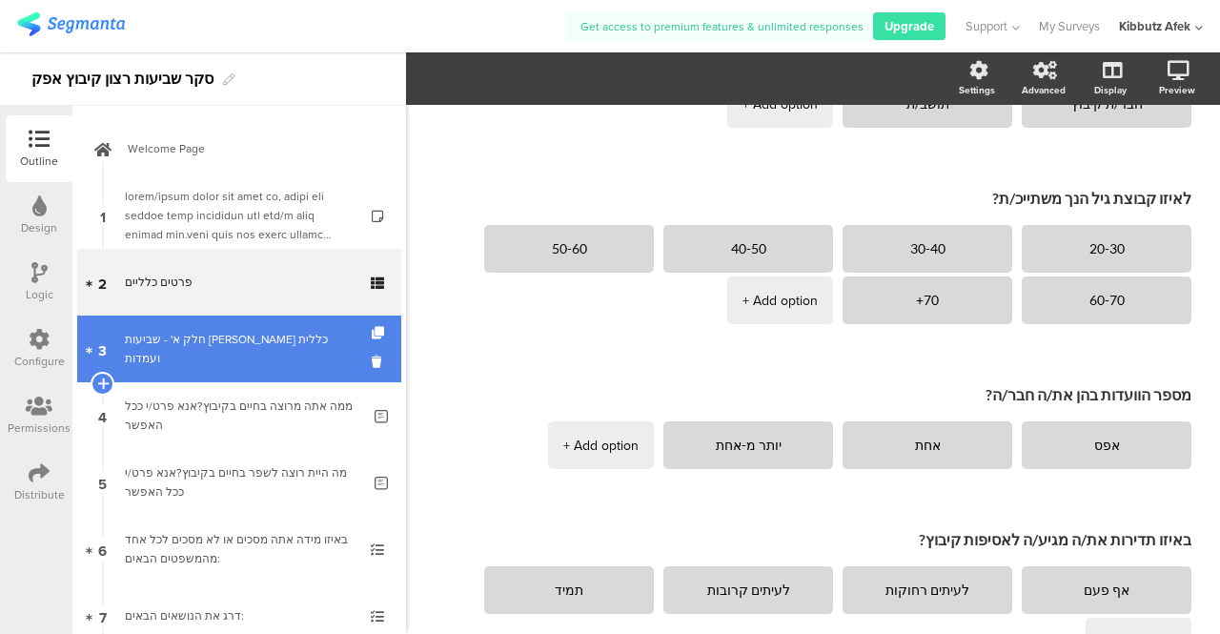
click at [215, 338] on link "3 חלק א' - שביעות [PERSON_NAME] כללית ועמדות" at bounding box center [239, 349] width 324 height 67
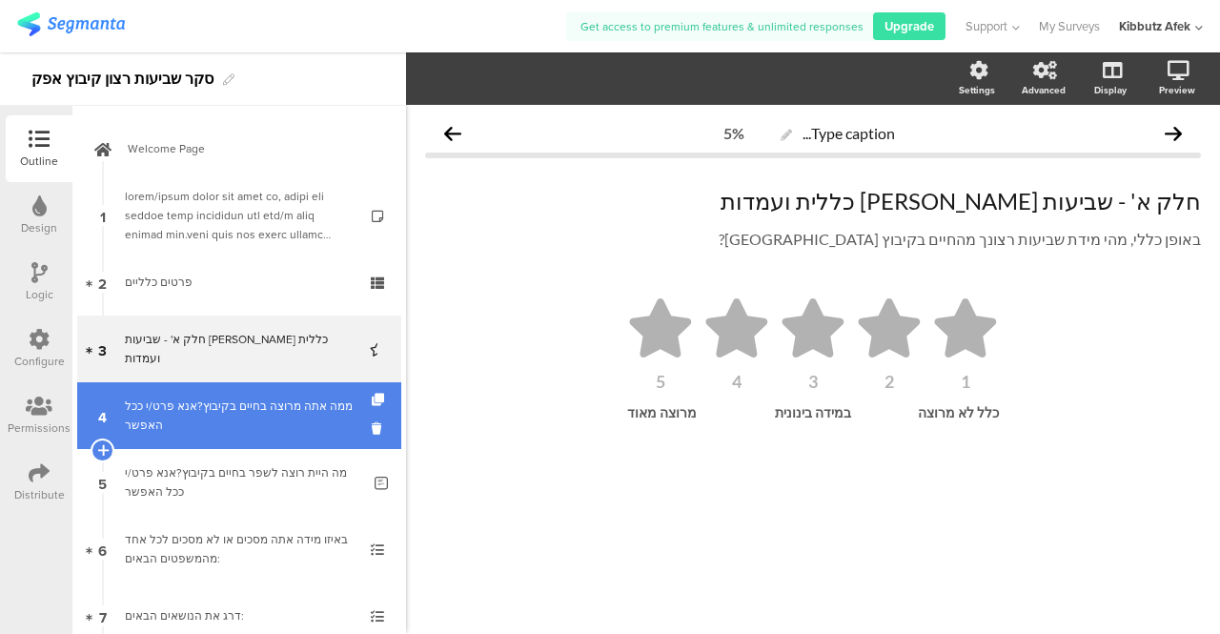
click at [210, 400] on div "ממה אתה מרוצה בחיים בקיבוץ?אנא פרט/י ככל האפשר" at bounding box center [243, 416] width 236 height 38
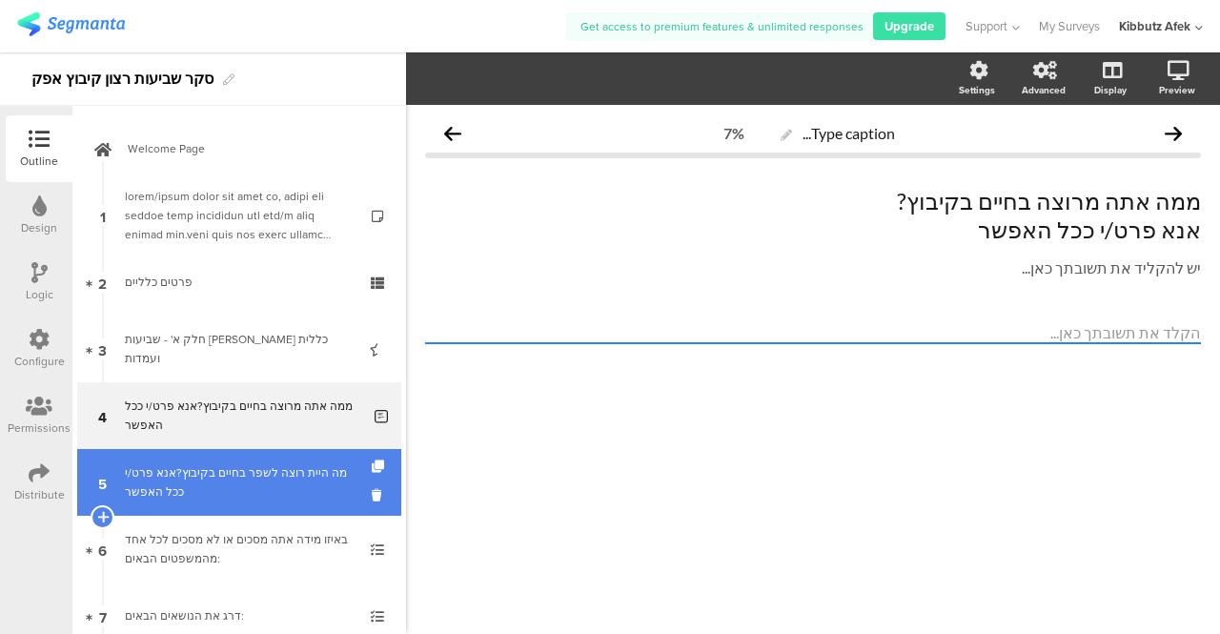
click at [210, 469] on div "מה היית רוצה לשפר בחיים בקיבוץ?אנא פרט/י ככל האפשר" at bounding box center [243, 482] width 236 height 38
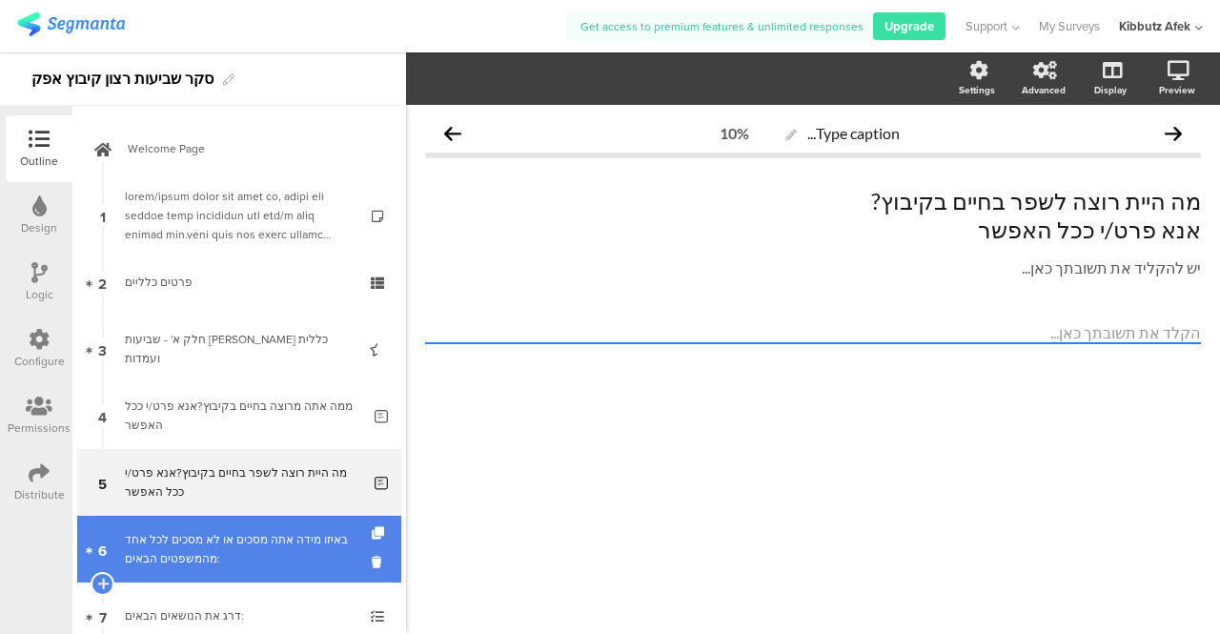
click at [214, 532] on div "באיזו מידה אתה מסכים או לא מסכים לכל אחד מהמשפטים הבאים:" at bounding box center [239, 549] width 228 height 38
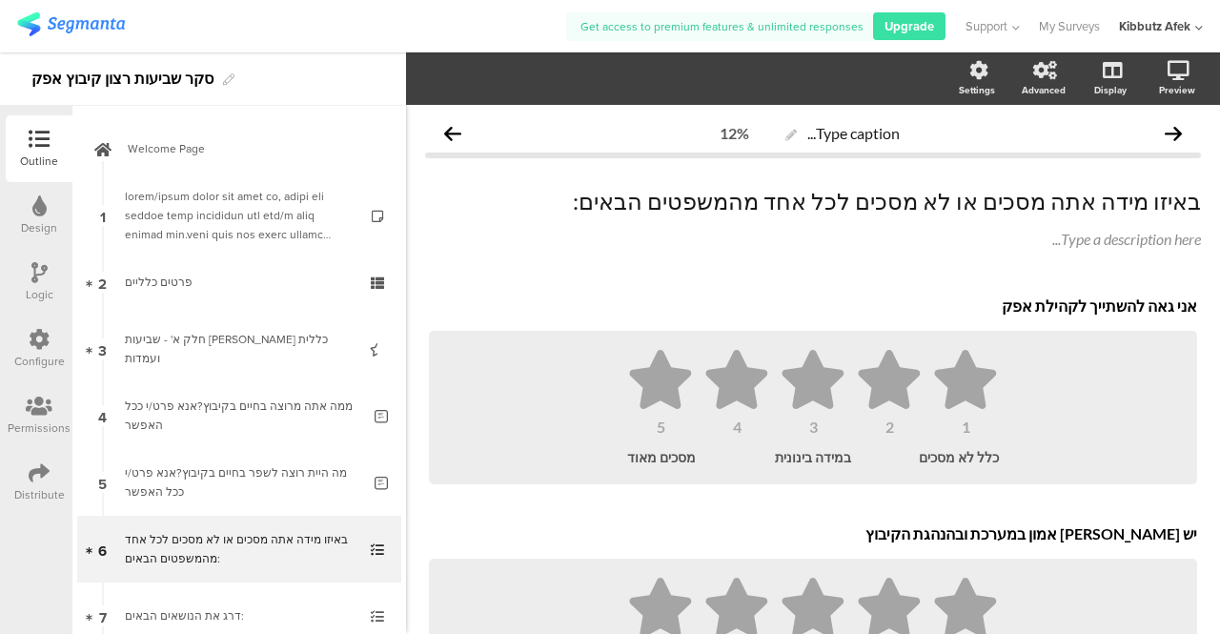
click at [590, 259] on div "באיזו מידה אתה מסכים או לא מסכים לכל אחד מהמשפטים הבאים: באיזו מידה אתה מסכים א…" at bounding box center [813, 219] width 776 height 102
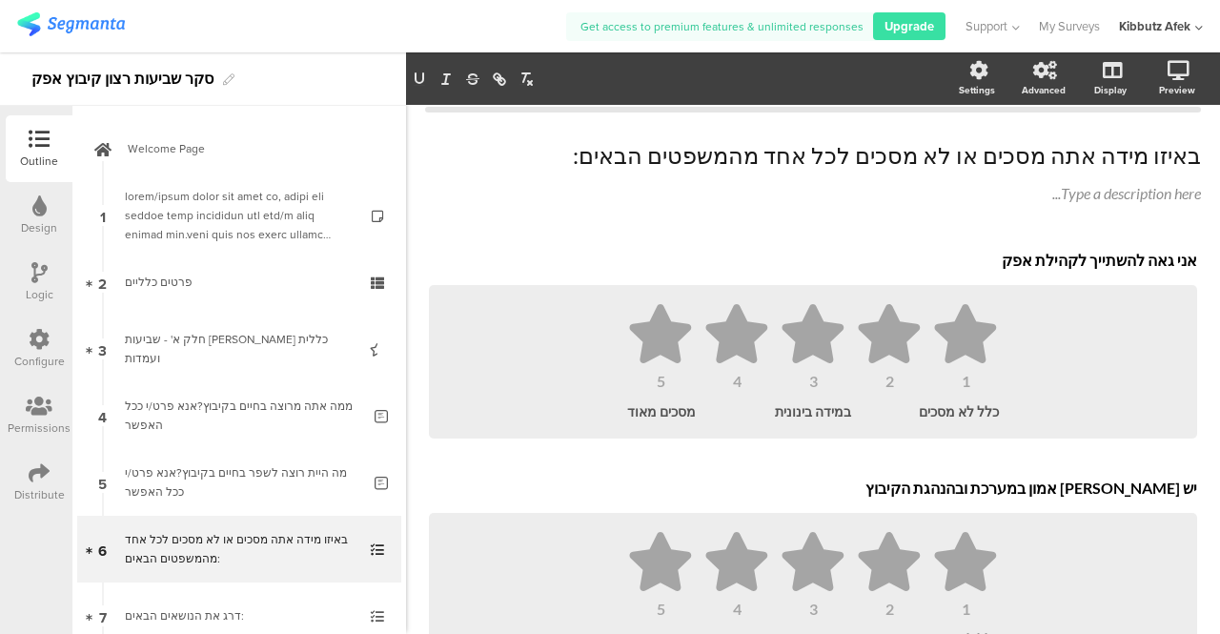
click at [590, 259] on div "אני גאה להשתייך לקהילת אפק אני גאה להשתייך לקהילת אפק אני גאה להשתייך לקהילת אפק" at bounding box center [813, 261] width 778 height 31
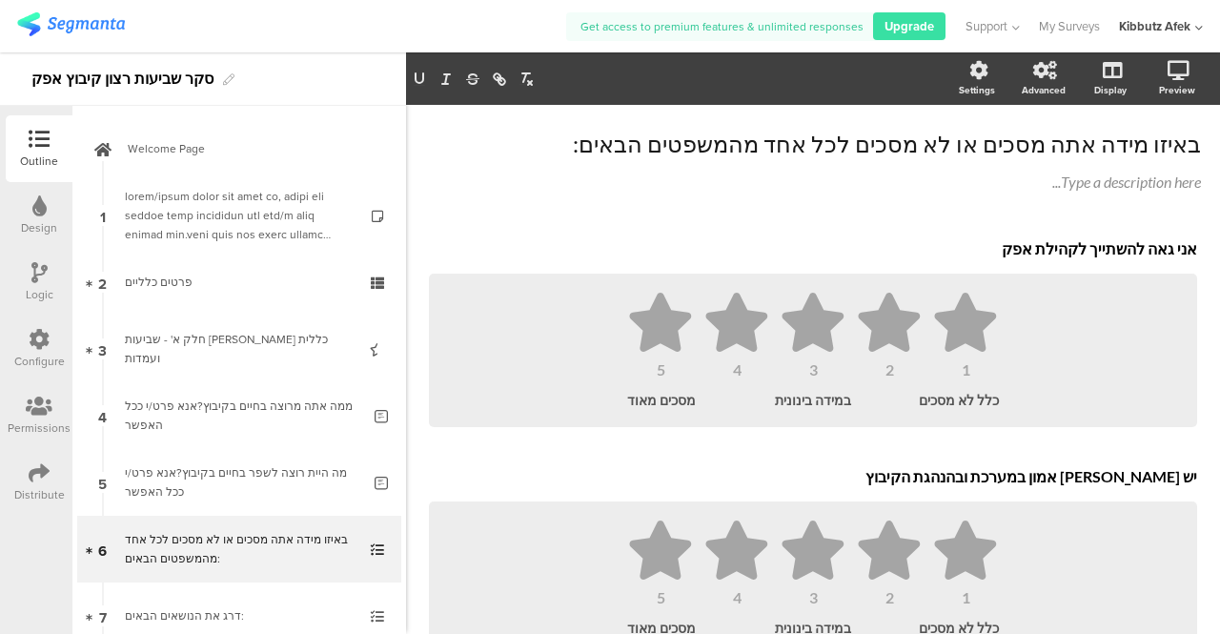
click at [1200, 342] on div "Type caption... 12% באיזו מידה אתה מסכים או לא מסכים לכל אחד מהמשפטים הבאים: בא…" at bounding box center [813, 417] width 814 height 738
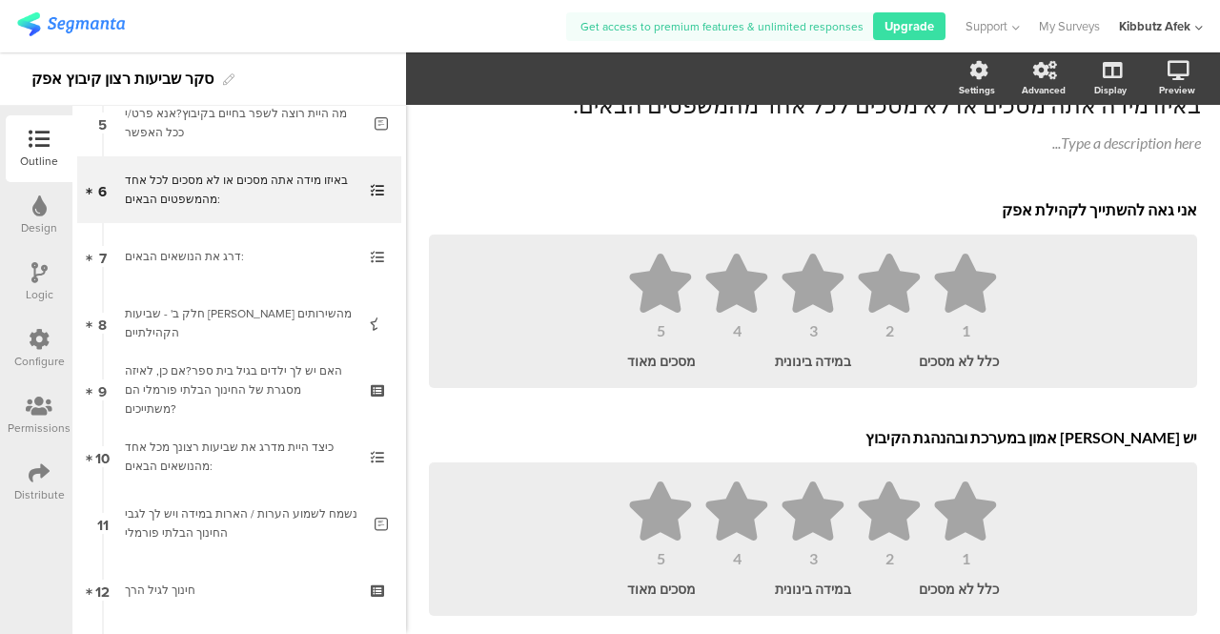
scroll to position [364, 0]
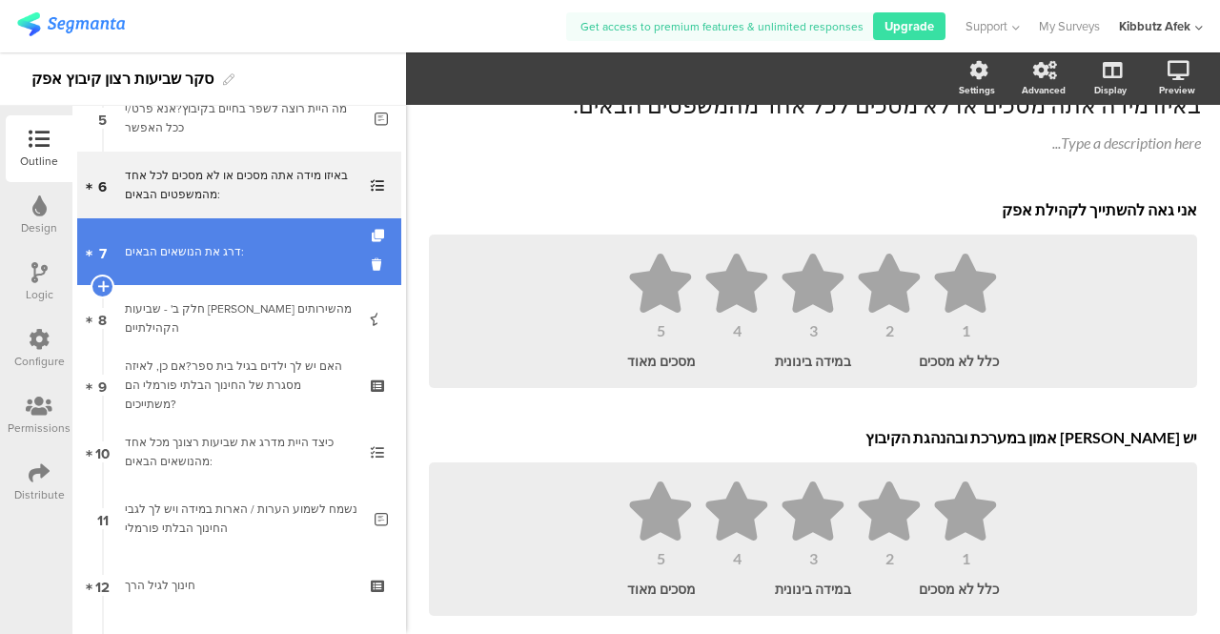
click at [236, 239] on link "7 דרג את הנושאים הבאים:" at bounding box center [239, 251] width 324 height 67
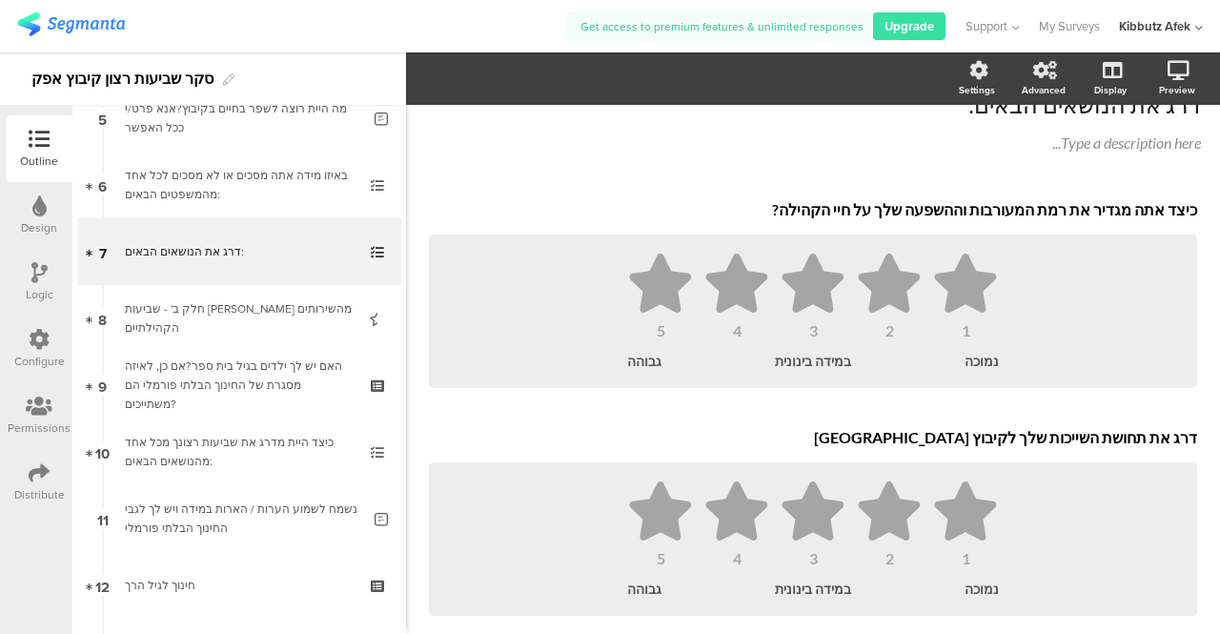
click at [1198, 297] on div "Type caption... 14% דרג את הנושאים הבאים: דרג את הנושאים הבאים: Type a descript…" at bounding box center [813, 378] width 814 height 738
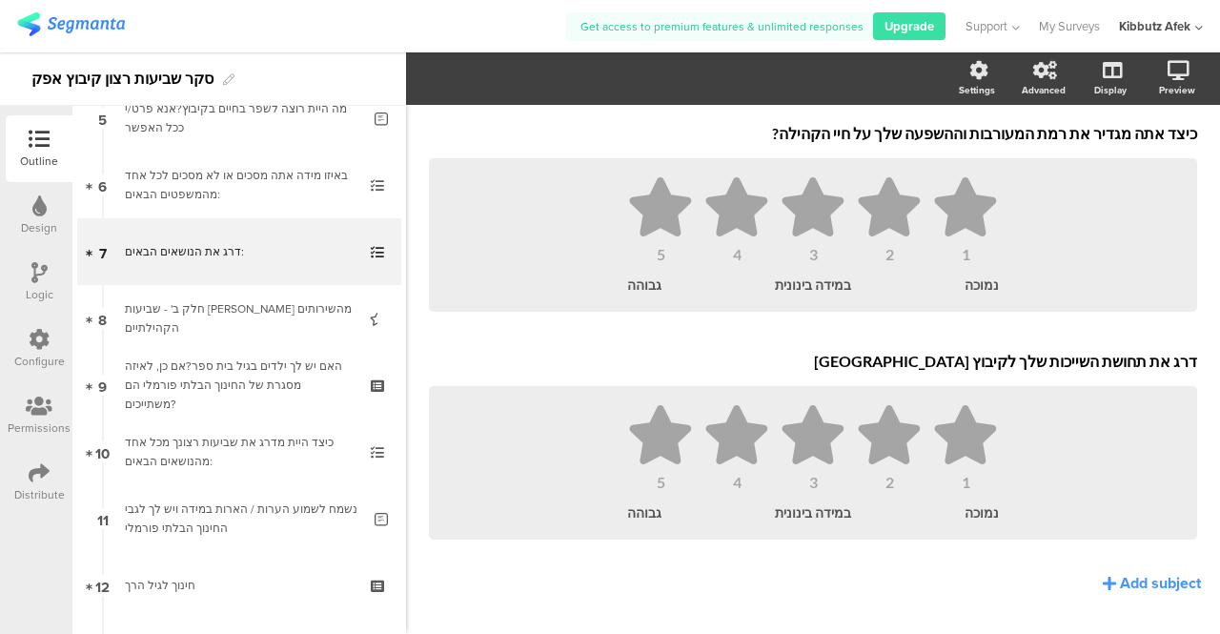
scroll to position [211, 0]
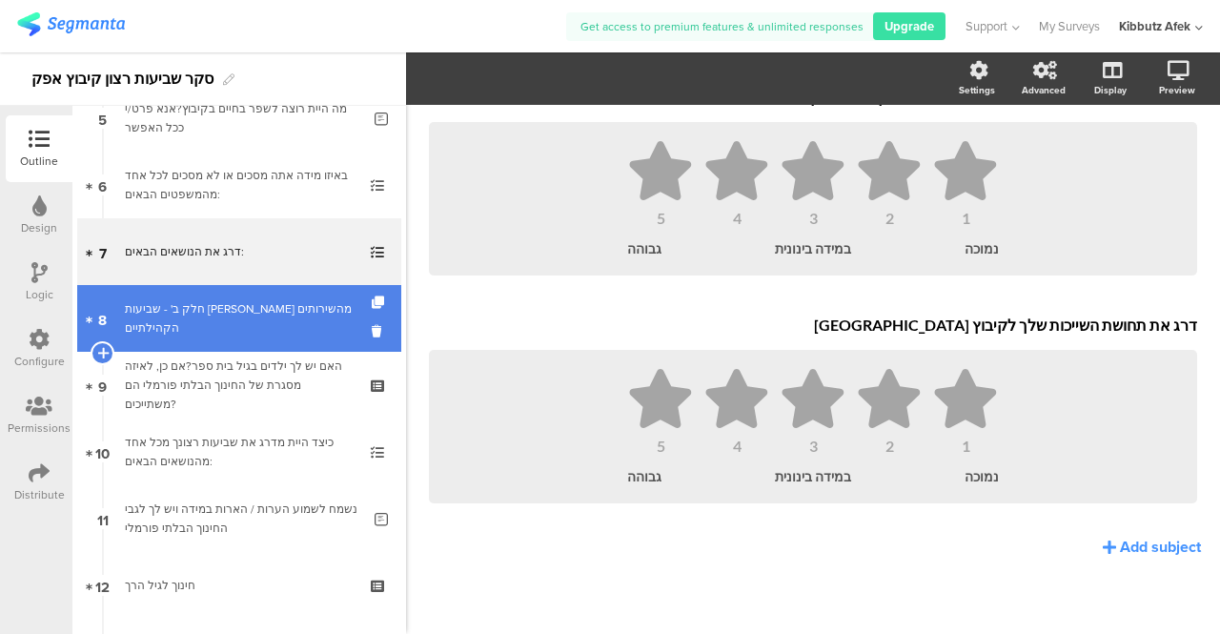
click at [250, 324] on div "חלק ב' - שביעות [PERSON_NAME] מהשירותים הקהילתיים" at bounding box center [239, 318] width 228 height 38
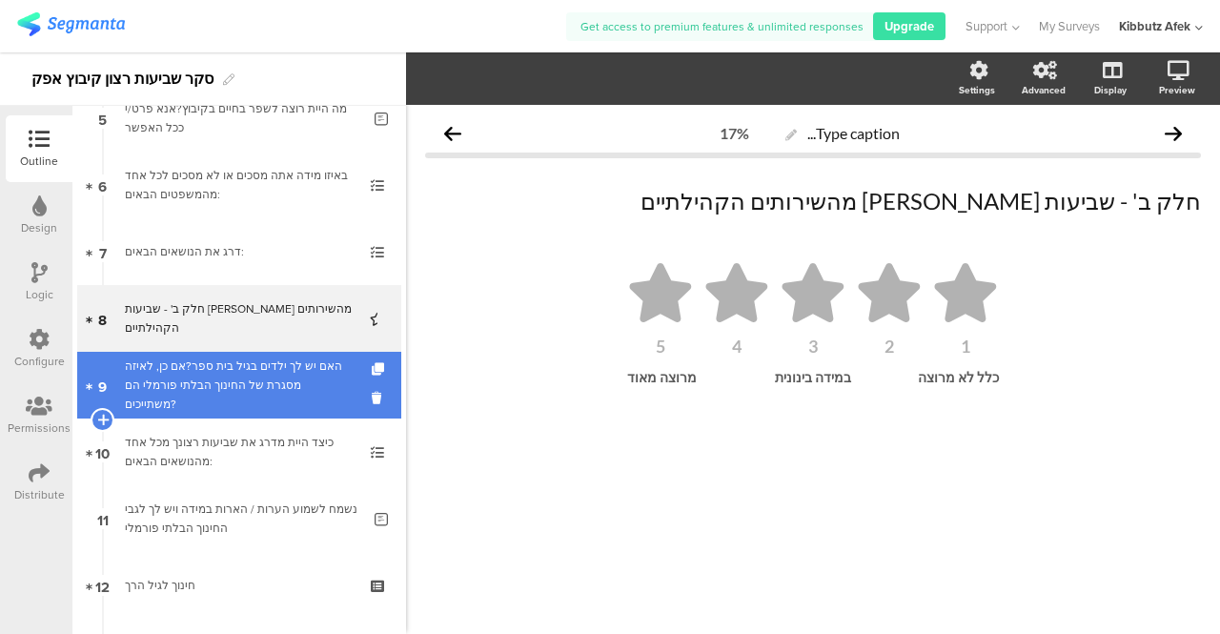
click at [204, 383] on div "האם יש לך ילדים בגיל בית ספר?אם כן, לאיזה מסגרת של החינוך הבלתי פורמלי הם משתיי…" at bounding box center [239, 385] width 228 height 57
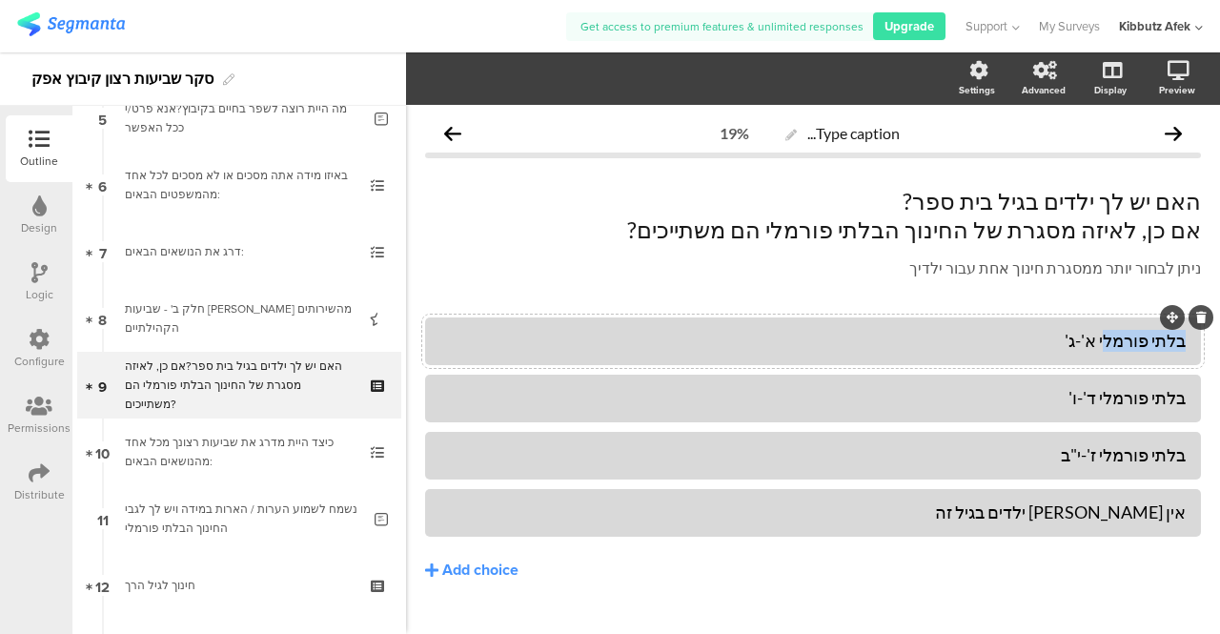
drag, startPoint x: 1169, startPoint y: 343, endPoint x: 1102, endPoint y: 348, distance: 66.9
click at [1102, 348] on div "בלתי פורמלי א'-ג'" at bounding box center [814, 341] width 746 height 22
click at [1089, 333] on div "חברת הילדים י א'-ג'" at bounding box center [814, 341] width 746 height 22
drag, startPoint x: 1063, startPoint y: 342, endPoint x: 1171, endPoint y: 342, distance: 107.7
click at [1171, 342] on div "חברת הילדים כיתה א'-ג'" at bounding box center [814, 341] width 746 height 22
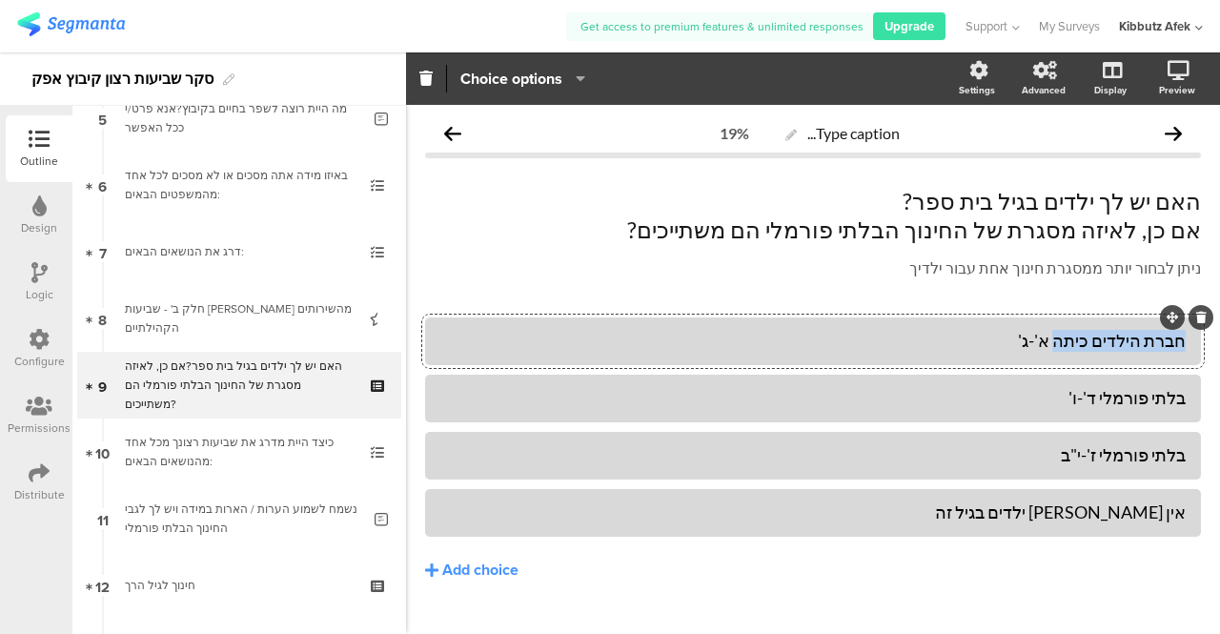
copy div "חברת הילדים כיתה"
drag, startPoint x: 1098, startPoint y: 398, endPoint x: 1174, endPoint y: 399, distance: 75.3
click at [1174, 399] on div "בלתי פורמלי ד'-ו'" at bounding box center [813, 399] width 776 height 48
paste div
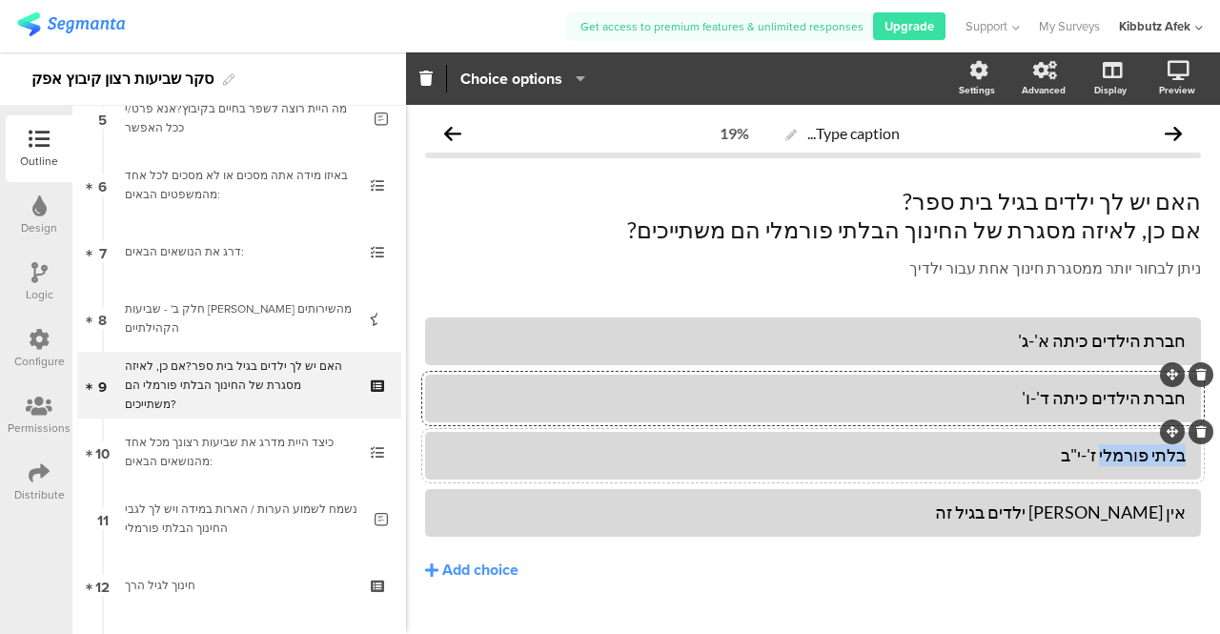
drag, startPoint x: 1098, startPoint y: 453, endPoint x: 1170, endPoint y: 449, distance: 71.6
click at [1170, 449] on div "בלתי פורמלי ז'-י"ב" at bounding box center [814, 455] width 746 height 22
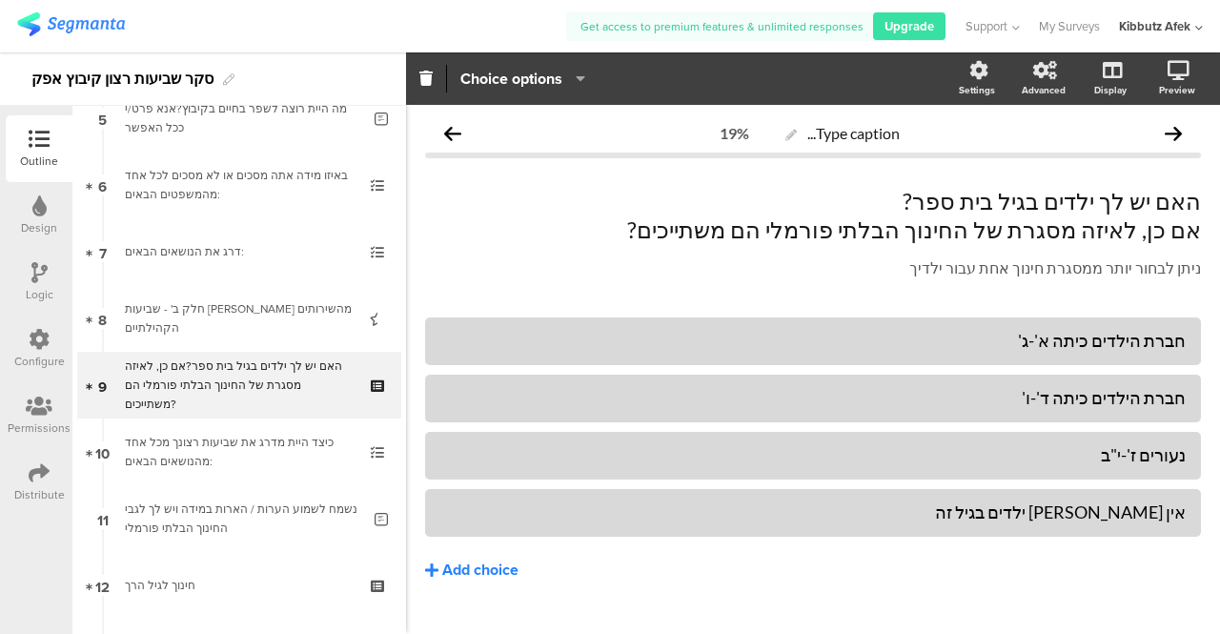
click at [471, 571] on div "Add choice" at bounding box center [480, 571] width 76 height 20
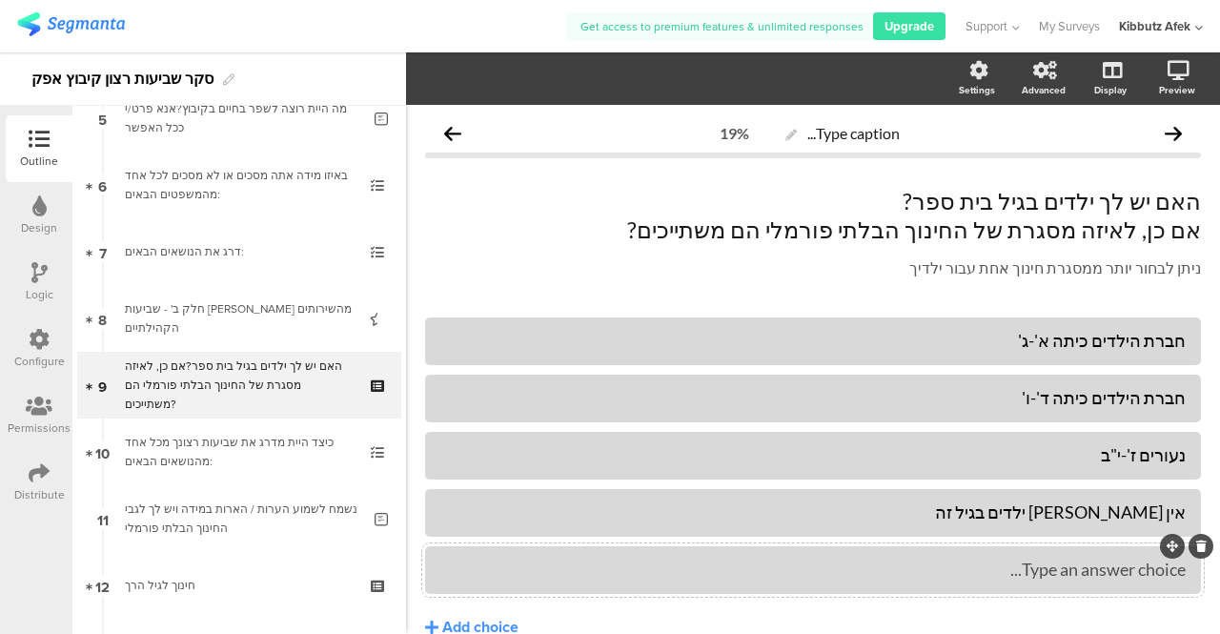
click at [727, 573] on div "Type an answer choice..." at bounding box center [814, 570] width 746 height 22
drag, startPoint x: 760, startPoint y: 583, endPoint x: 784, endPoint y: 467, distance: 117.8
click at [784, 467] on div "חברת הילדים כיתה א'-ג' חברת הילדים כיתה ד'-ו' נעורים ז'-י"ב" at bounding box center [813, 456] width 776 height 277
click at [833, 517] on div "אין [PERSON_NAME] ילדים בגיל זה" at bounding box center [814, 513] width 746 height 22
click at [860, 565] on div "גם בחברת הילדים וגם בנעורים" at bounding box center [814, 570] width 746 height 22
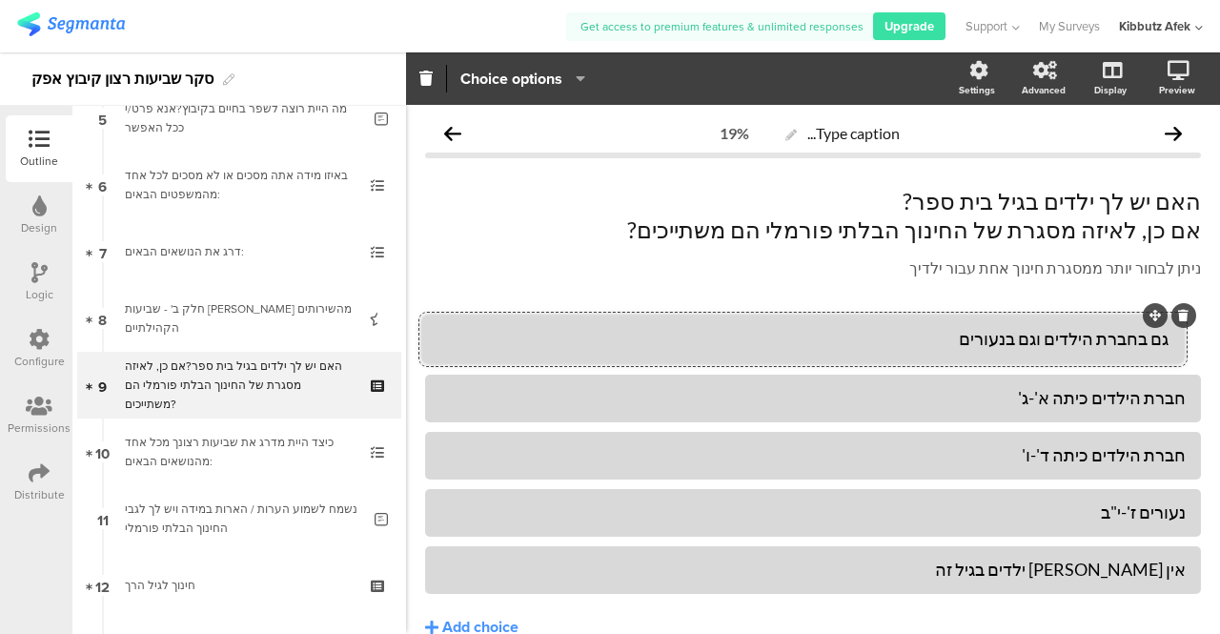
drag, startPoint x: 1161, startPoint y: 544, endPoint x: 1158, endPoint y: 314, distance: 230.8
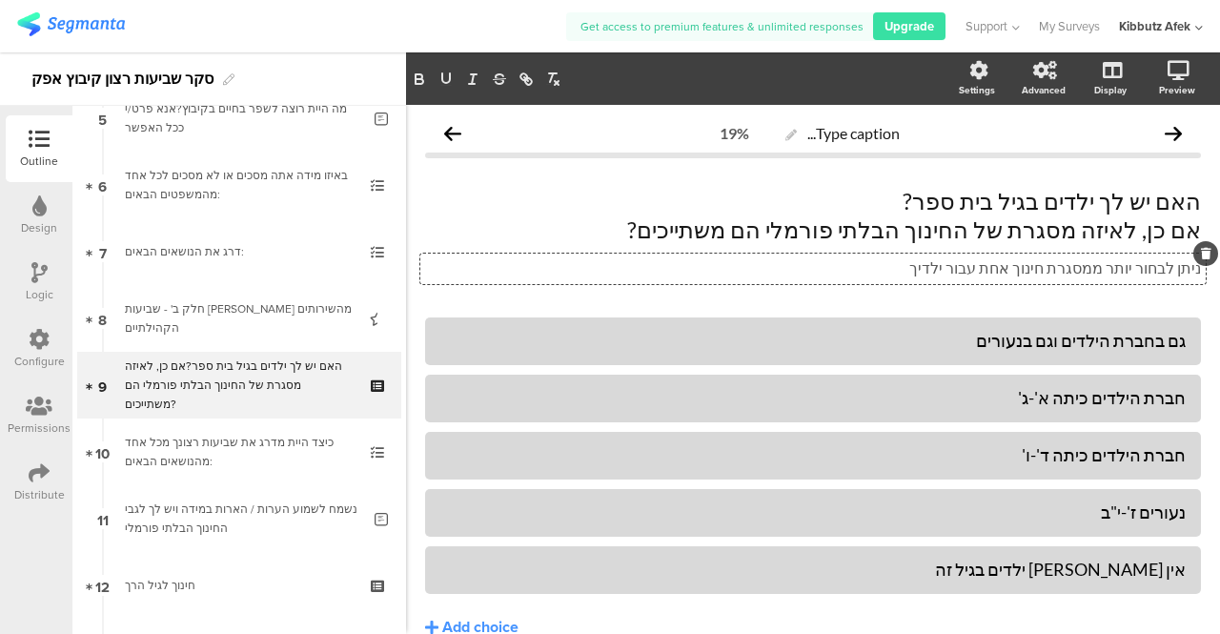
click at [1201, 256] on icon at bounding box center [1206, 253] width 10 height 11
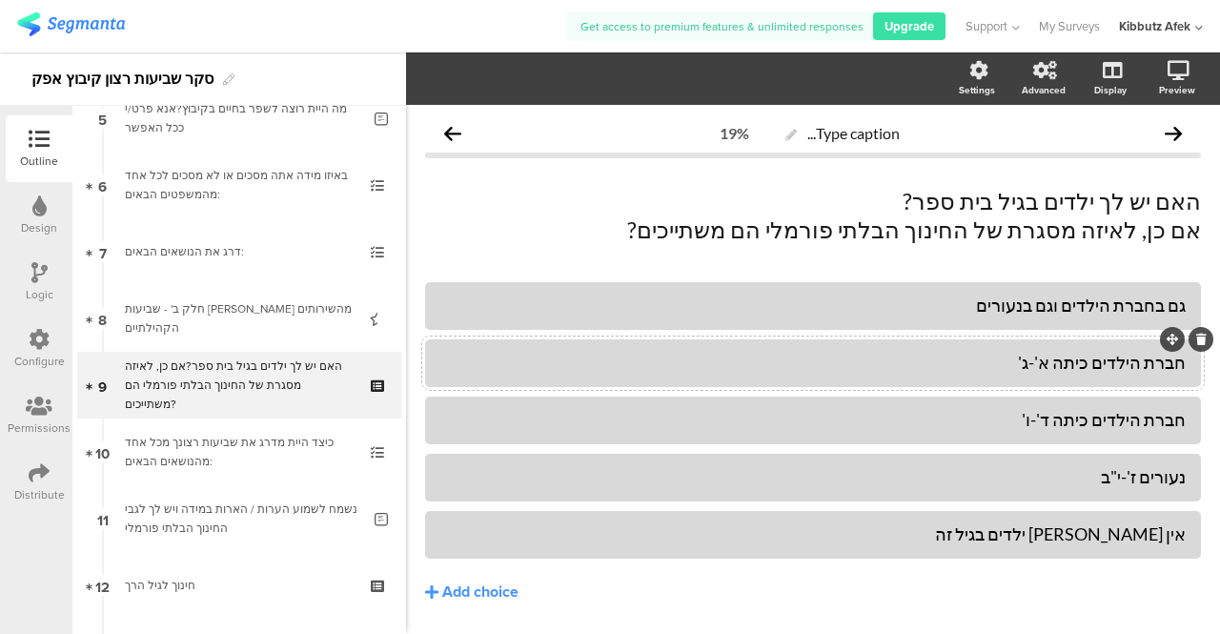
click at [1171, 363] on div "חברת הילדים כיתה א'-ג'" at bounding box center [814, 363] width 746 height 22
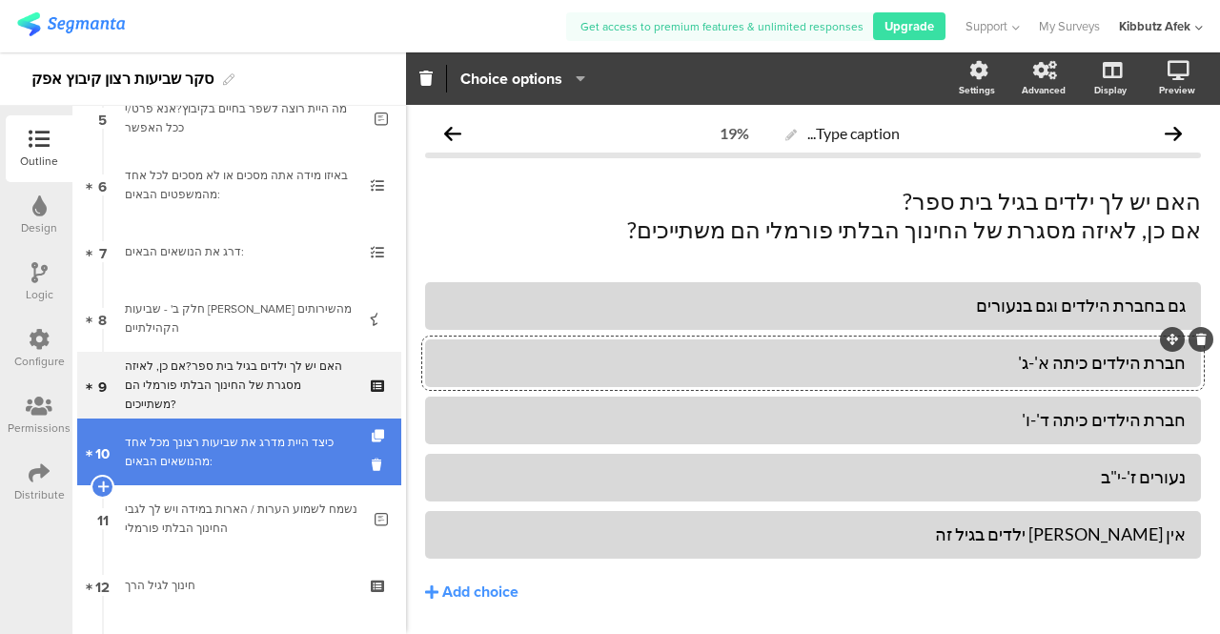
click at [226, 455] on div "כיצד היית מדרג את שביעות רצונך מכל אחד מהנושאים הבאים:" at bounding box center [239, 452] width 228 height 38
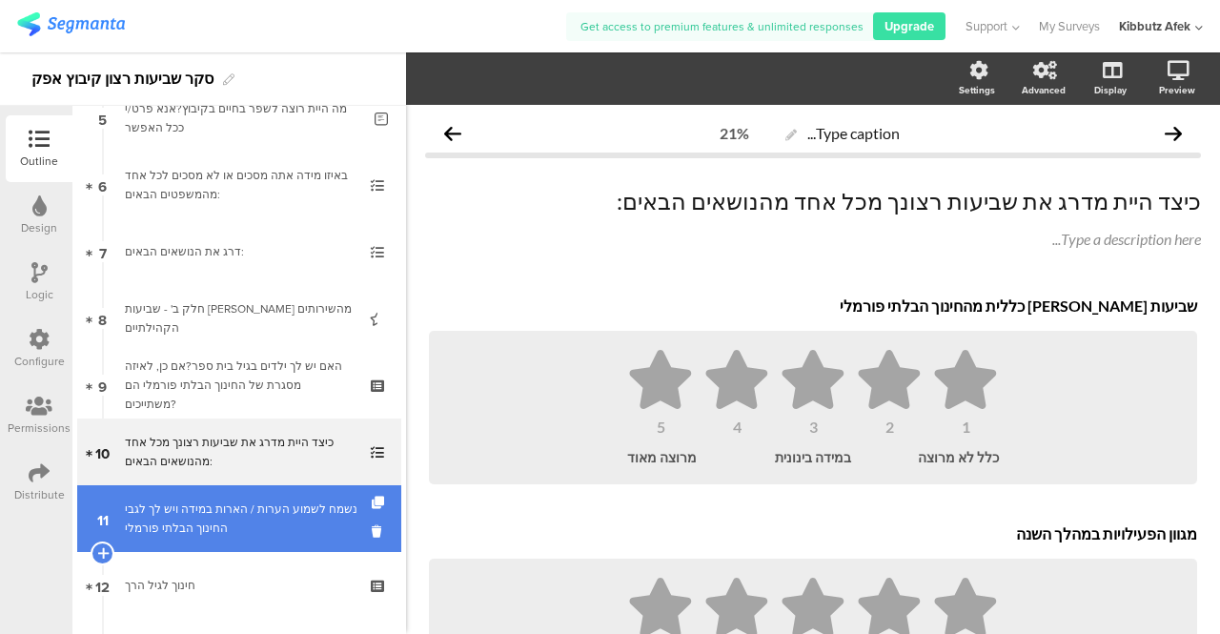
click at [261, 522] on div "נשמח לשמוע הערות / הארות במידה ויש לך לגבי החינוך הבלתי פורמלי" at bounding box center [243, 519] width 236 height 38
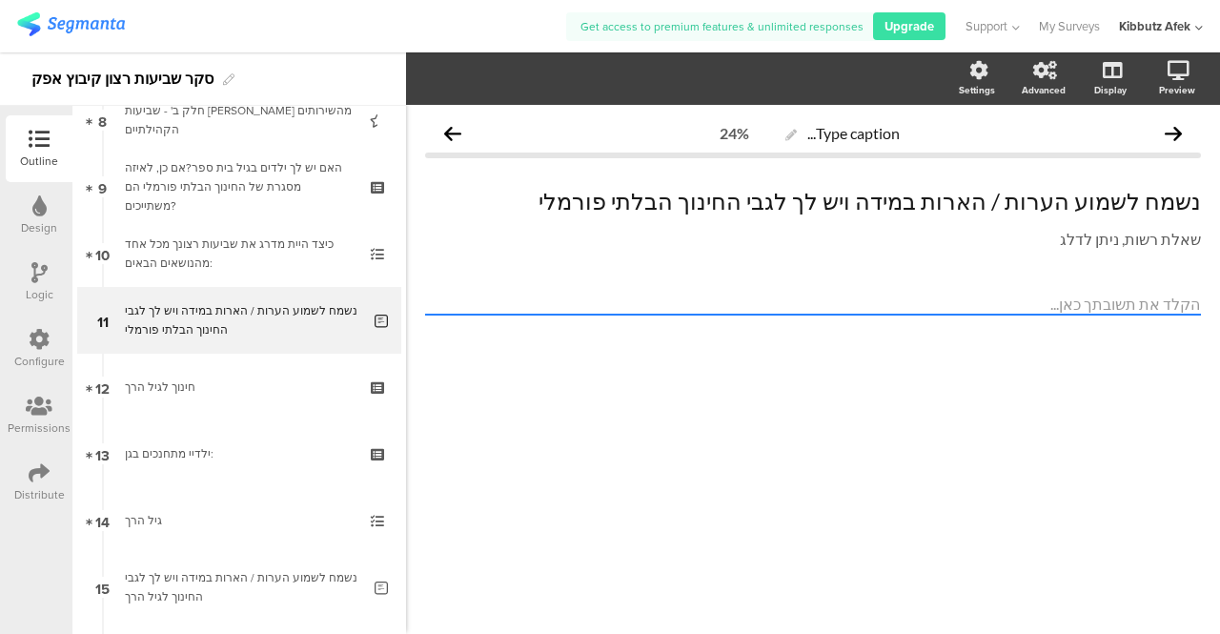
scroll to position [655, 0]
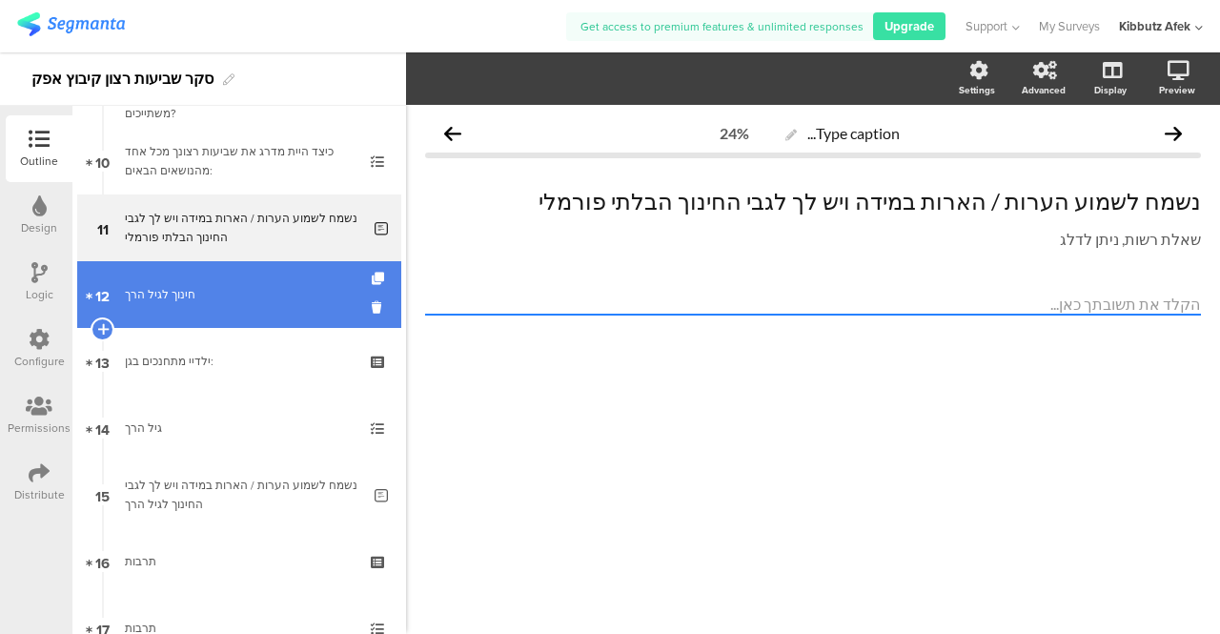
click at [249, 303] on div "חינוך לגיל הרך" at bounding box center [239, 294] width 228 height 19
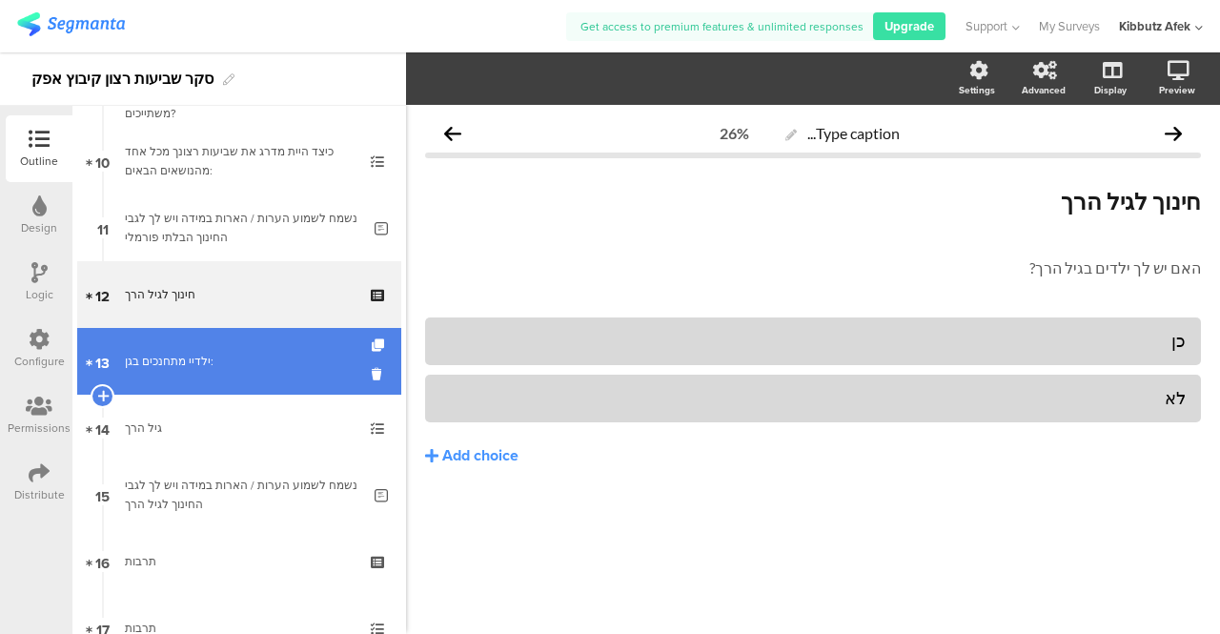
click at [187, 360] on div "ילדיי מתחנכים בגן:" at bounding box center [239, 361] width 228 height 19
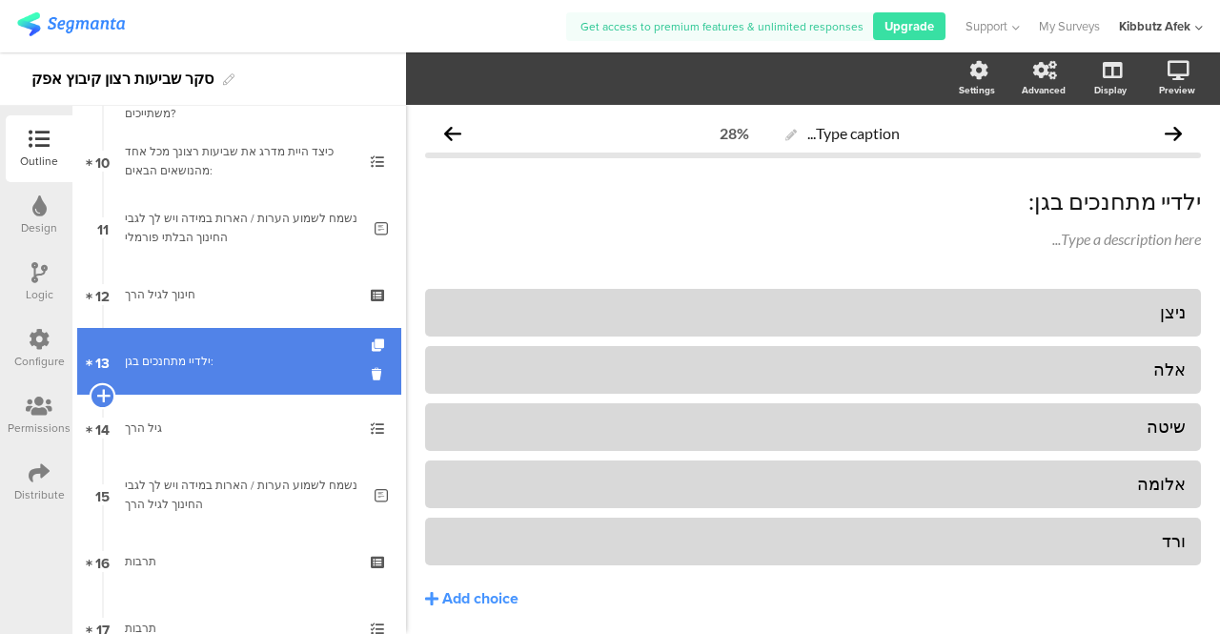
click at [101, 392] on icon at bounding box center [102, 395] width 12 height 17
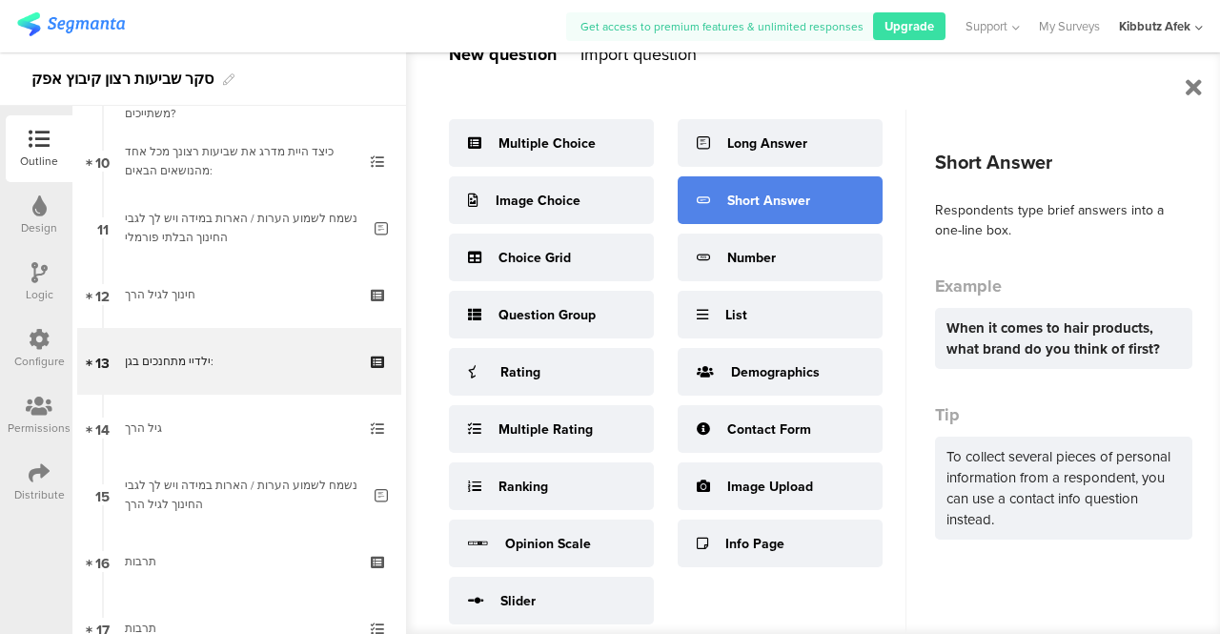
click at [753, 203] on div "Short Answer" at bounding box center [769, 201] width 83 height 20
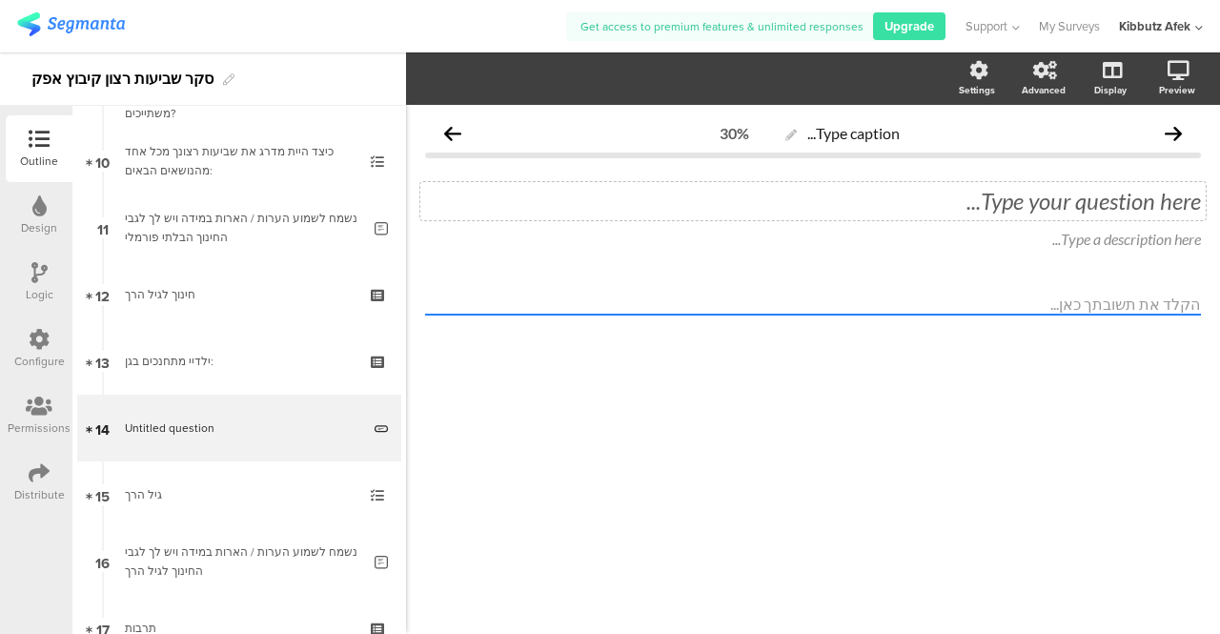
click at [1021, 207] on div "Type your question here..." at bounding box center [813, 201] width 786 height 38
click at [1078, 232] on div "Type a description here..." at bounding box center [813, 240] width 786 height 31
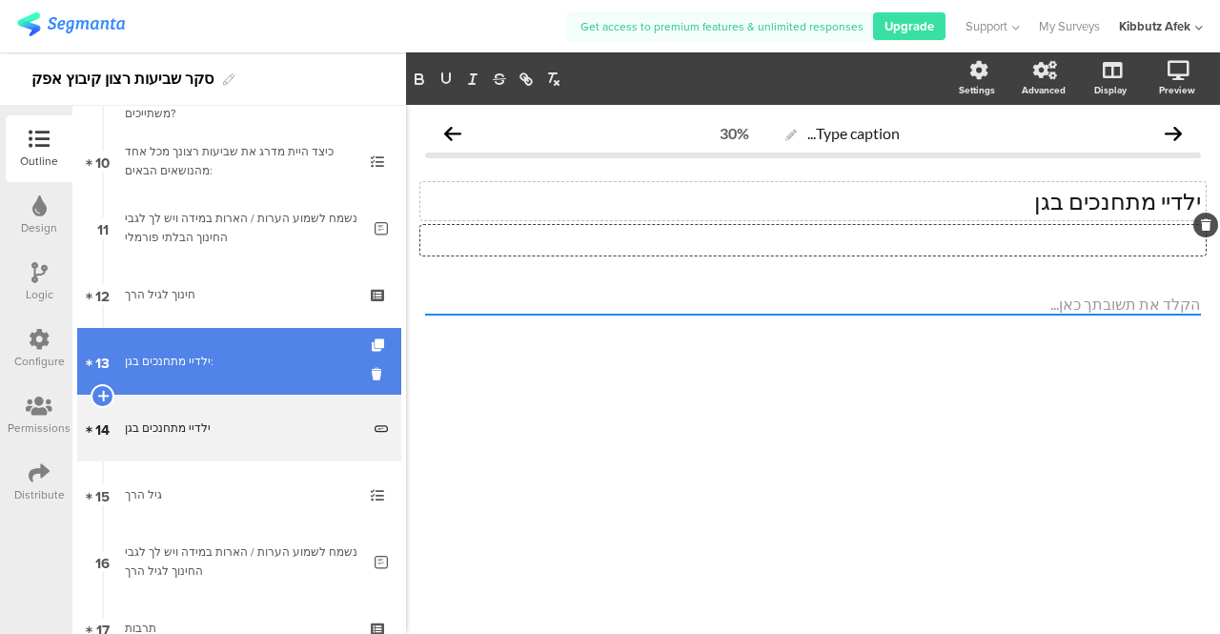
click at [284, 371] on link "13 ילדיי מתחנכים בגן:" at bounding box center [239, 361] width 324 height 67
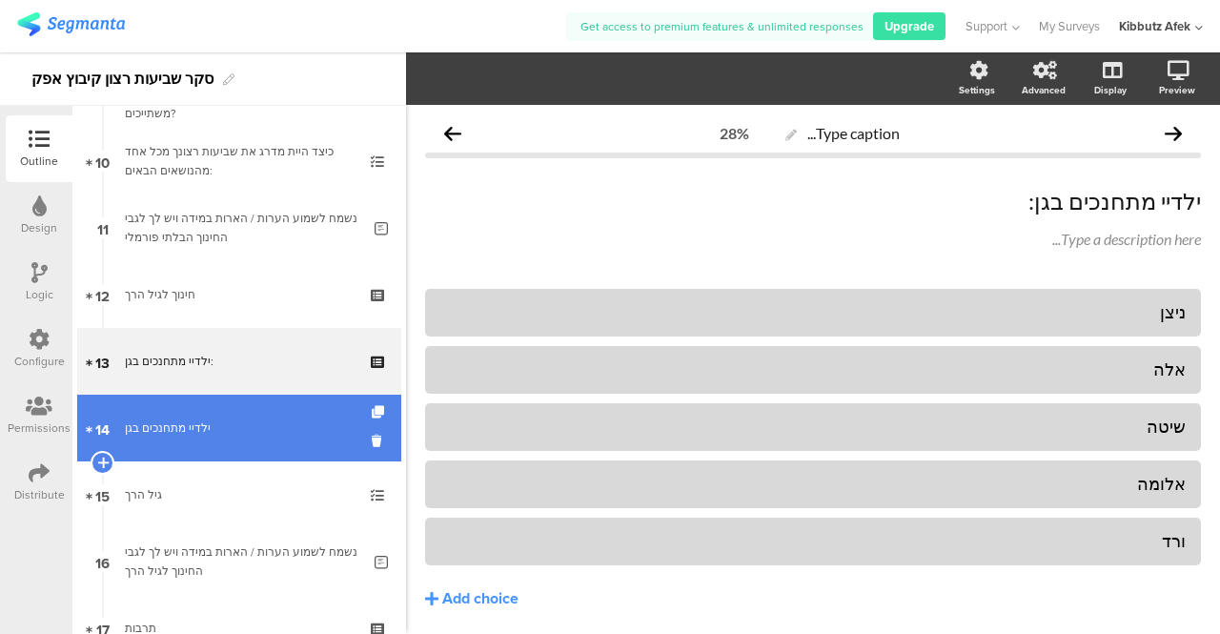
click at [247, 424] on div "ילדיי מתחנכים בגן" at bounding box center [243, 428] width 236 height 19
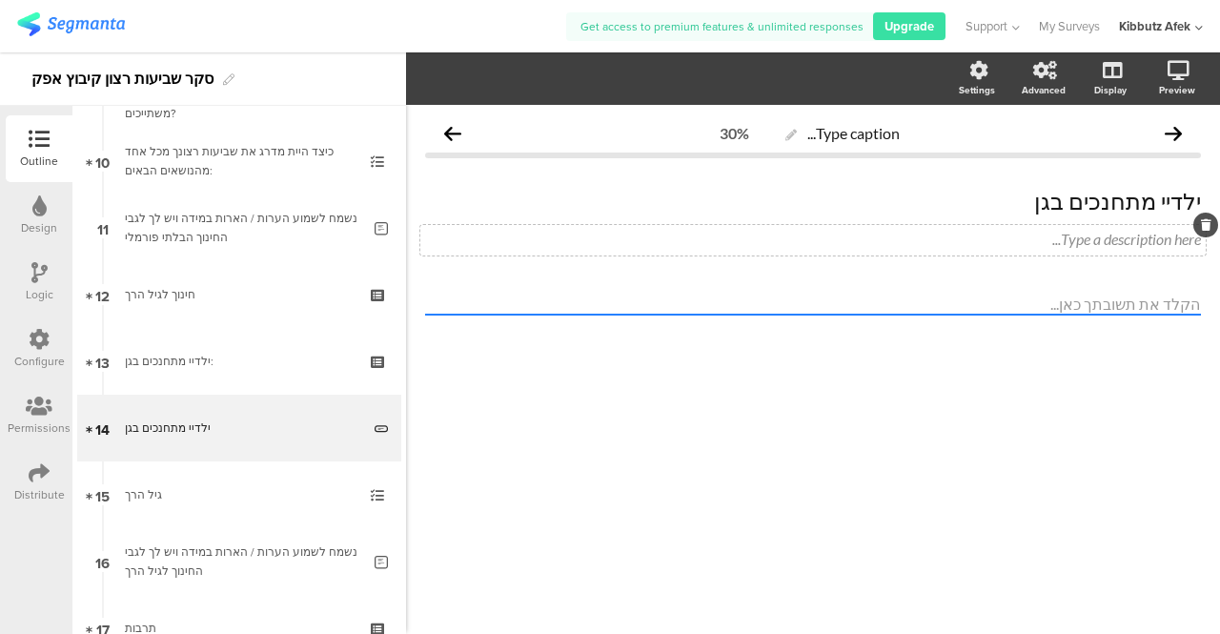
click at [1028, 237] on div "Type a description here..." at bounding box center [813, 240] width 786 height 31
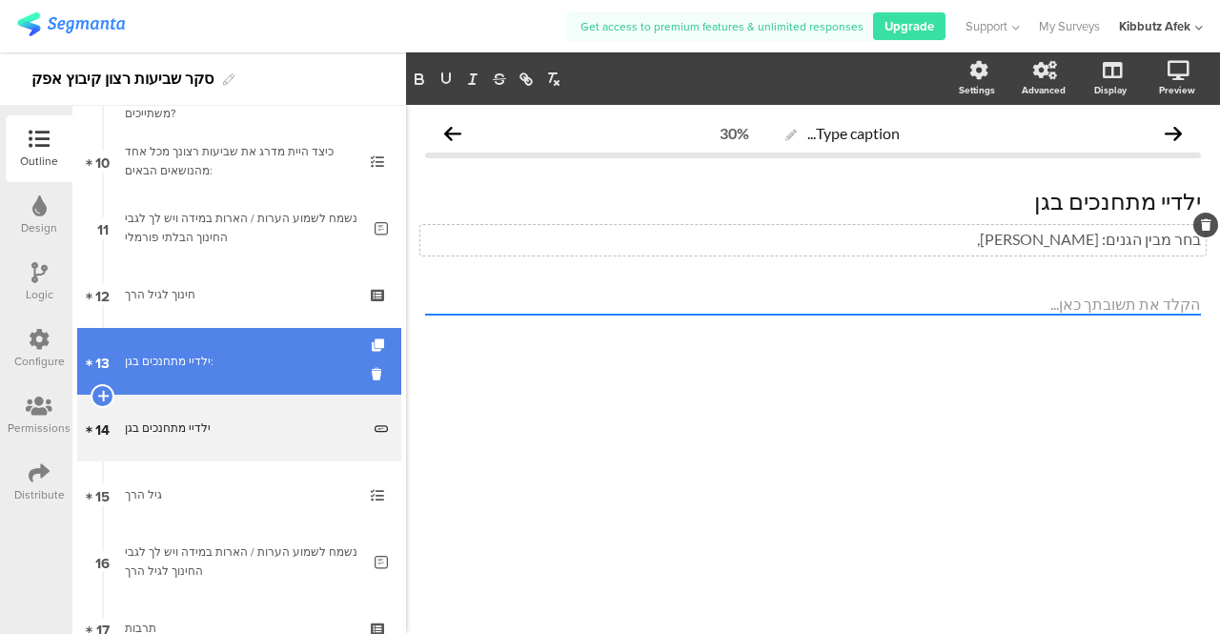
click at [229, 357] on div "ילדיי מתחנכים בגן:" at bounding box center [239, 361] width 228 height 19
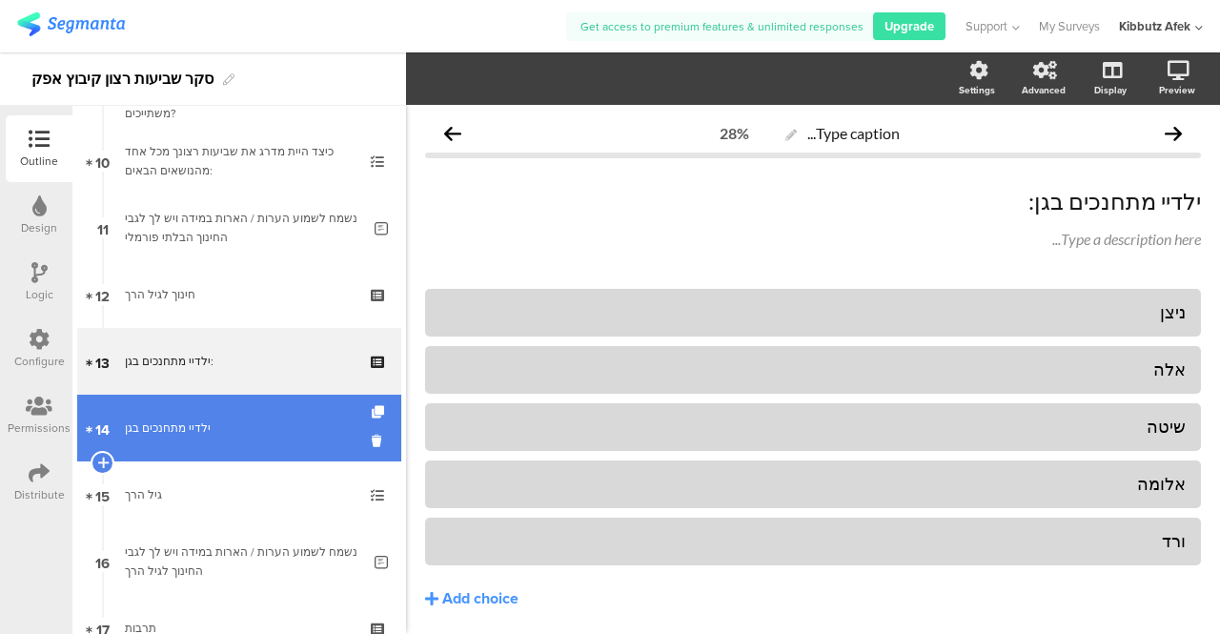
click at [212, 413] on link "14 ילדיי מתחנכים בגן" at bounding box center [239, 428] width 324 height 67
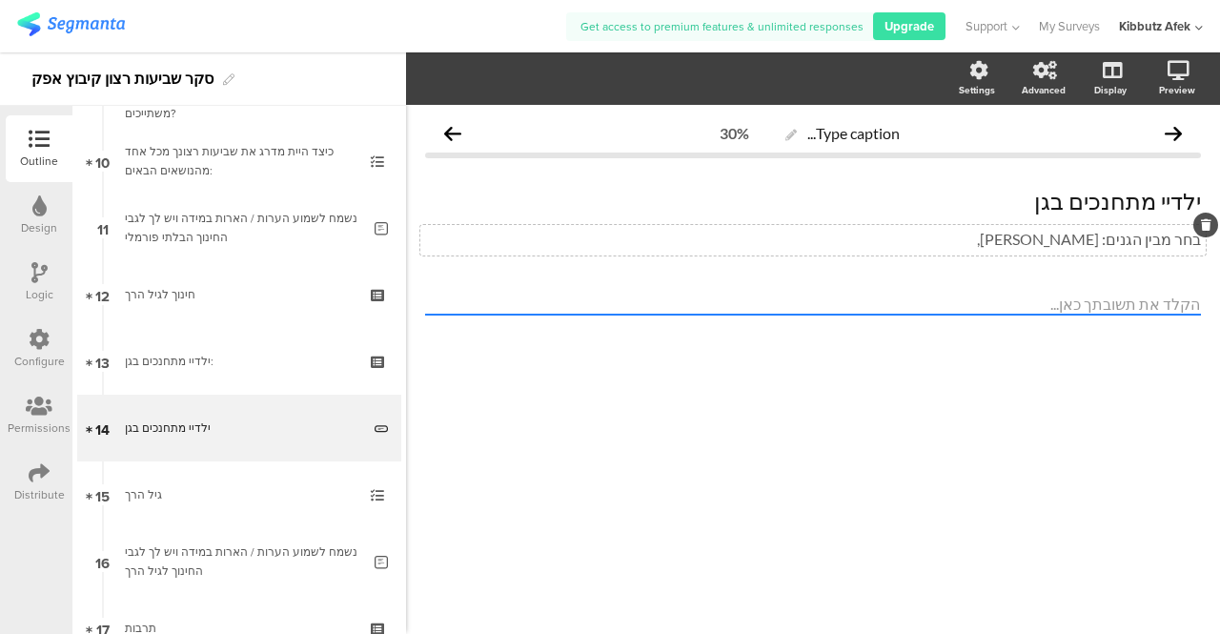
click at [1047, 232] on div "בחר מבין הגנים: [PERSON_NAME], בחר מבין הגנים: [PERSON_NAME]," at bounding box center [813, 240] width 786 height 31
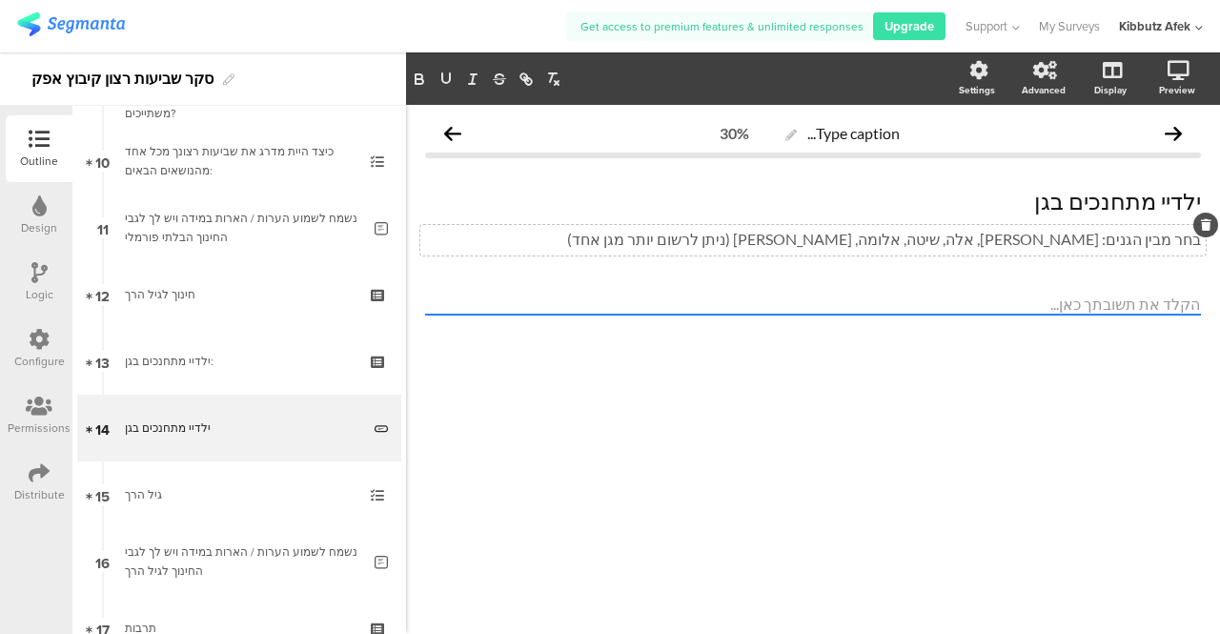
click at [1019, 300] on input "text" at bounding box center [813, 305] width 776 height 22
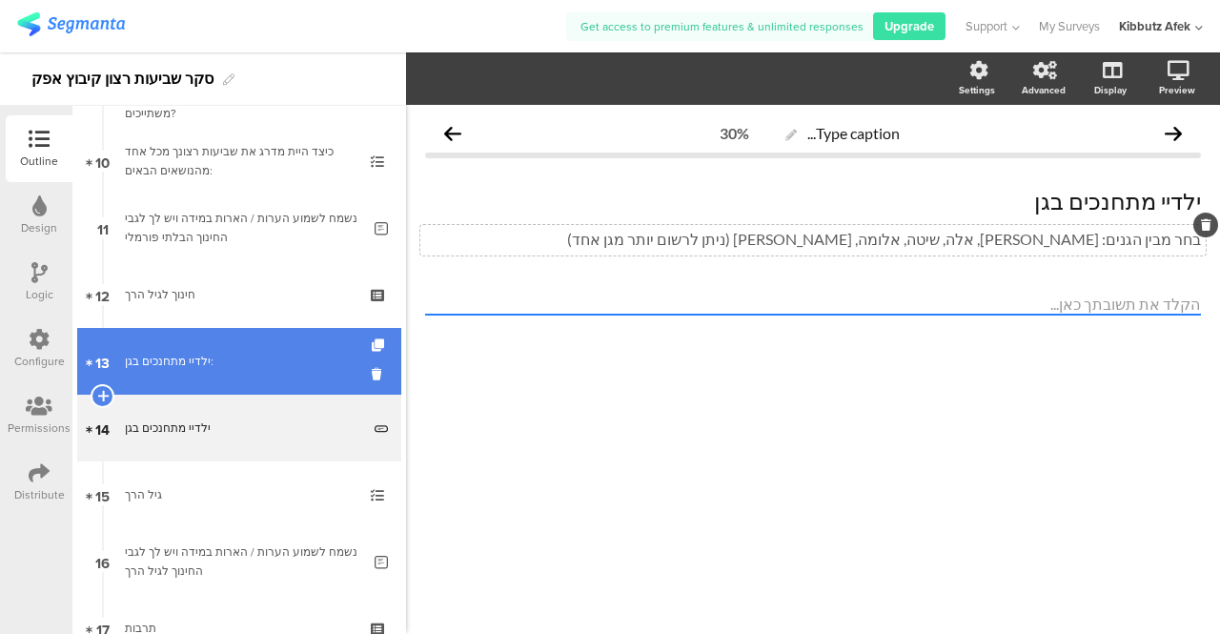
click at [168, 348] on link "13 ילדיי מתחנכים בגן:" at bounding box center [239, 361] width 324 height 67
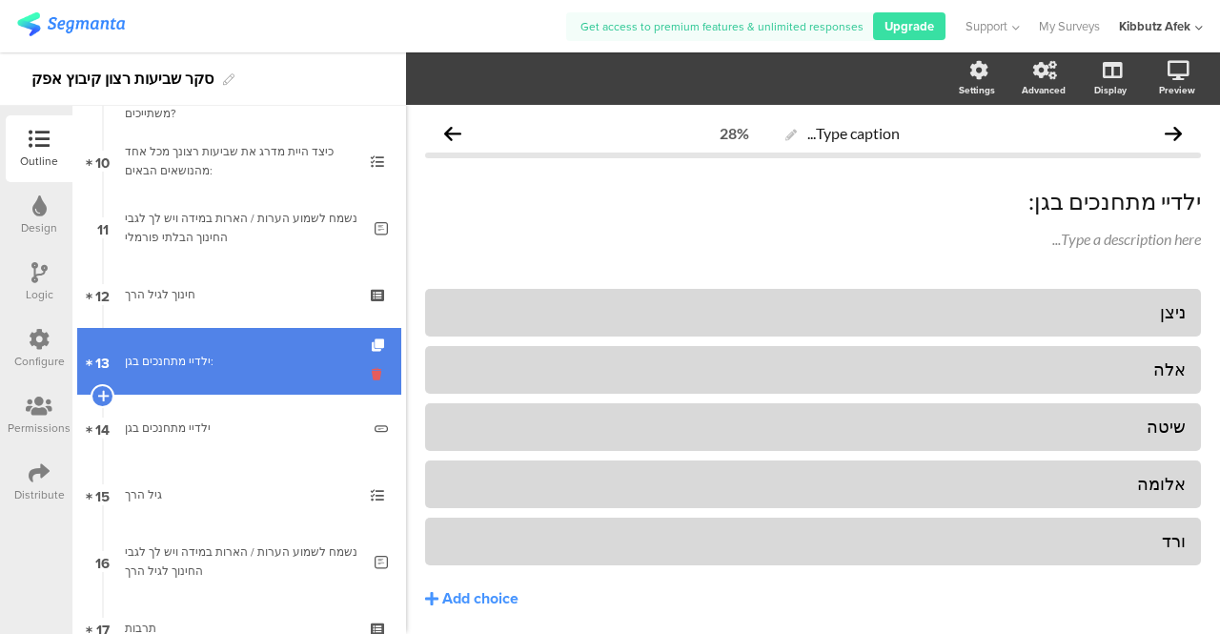
click at [372, 375] on icon at bounding box center [380, 374] width 16 height 18
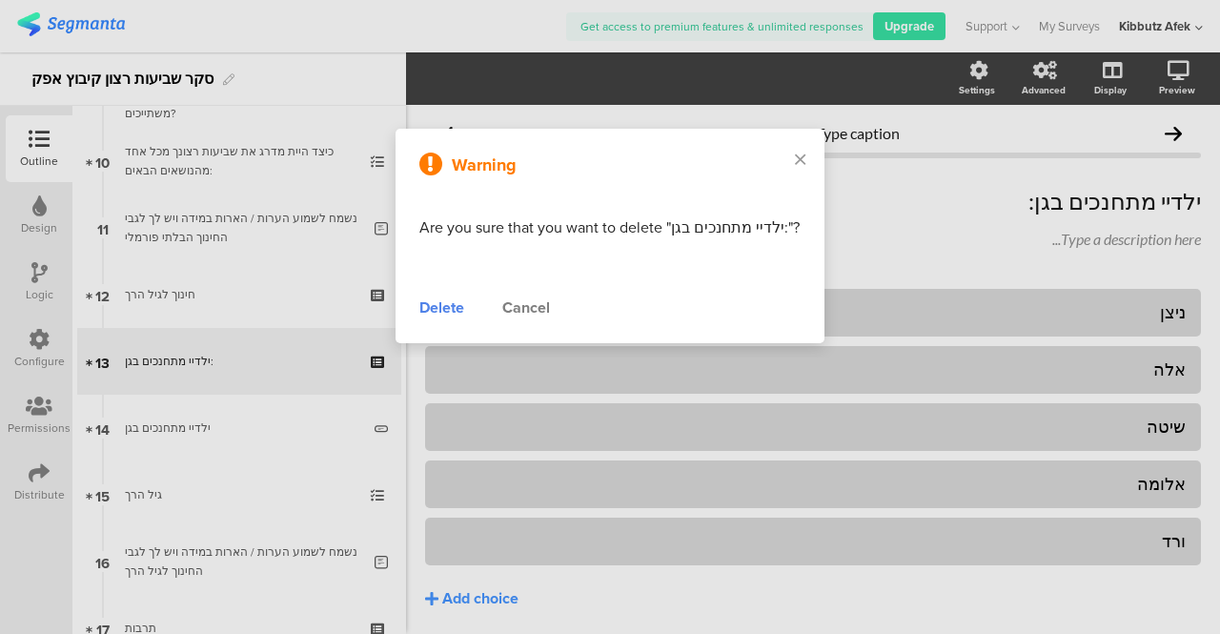
click at [442, 307] on div "Delete" at bounding box center [442, 308] width 45 height 23
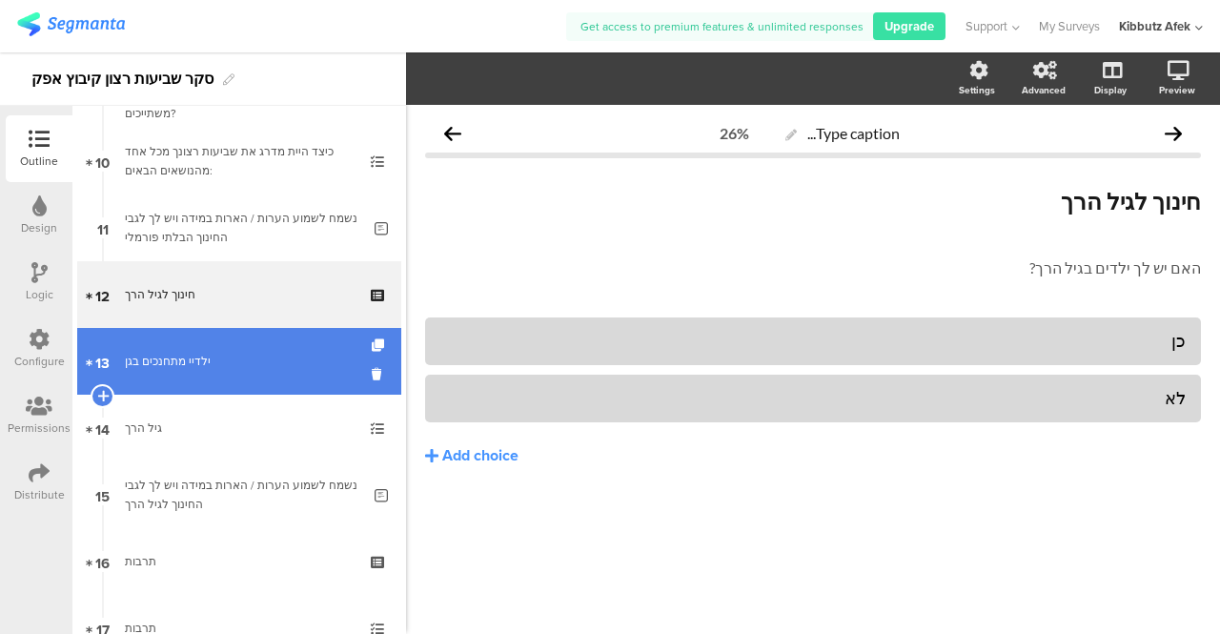
click at [195, 350] on link "13 ילדיי מתחנכים בגן" at bounding box center [239, 361] width 324 height 67
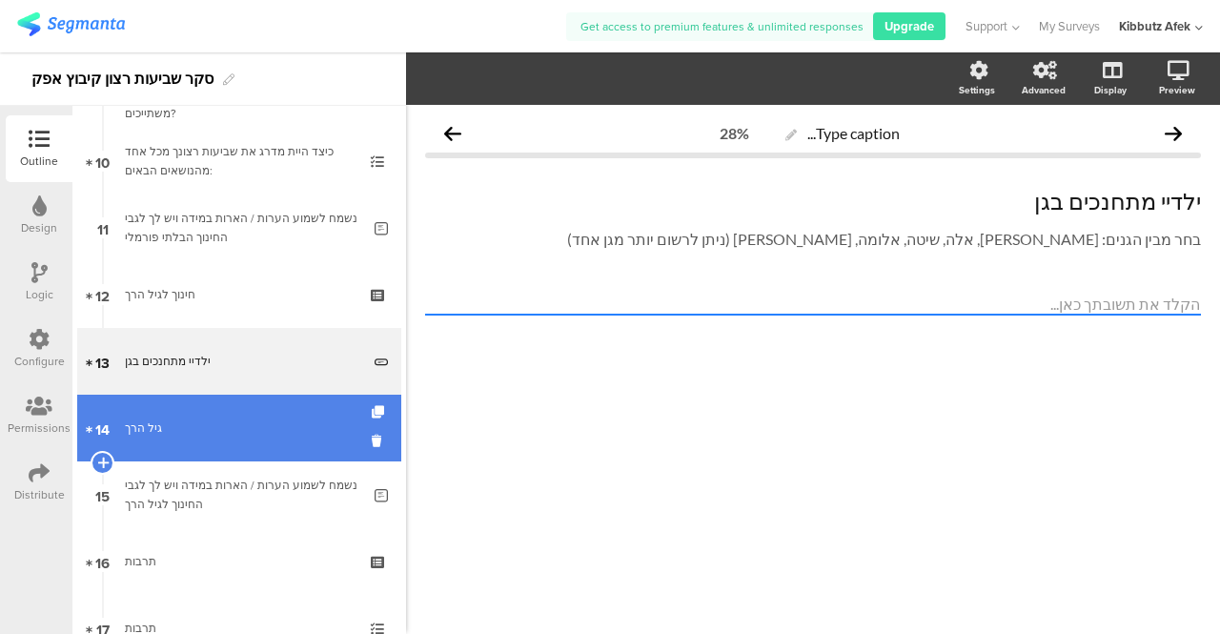
click at [157, 425] on div "גיל הרך" at bounding box center [239, 428] width 228 height 19
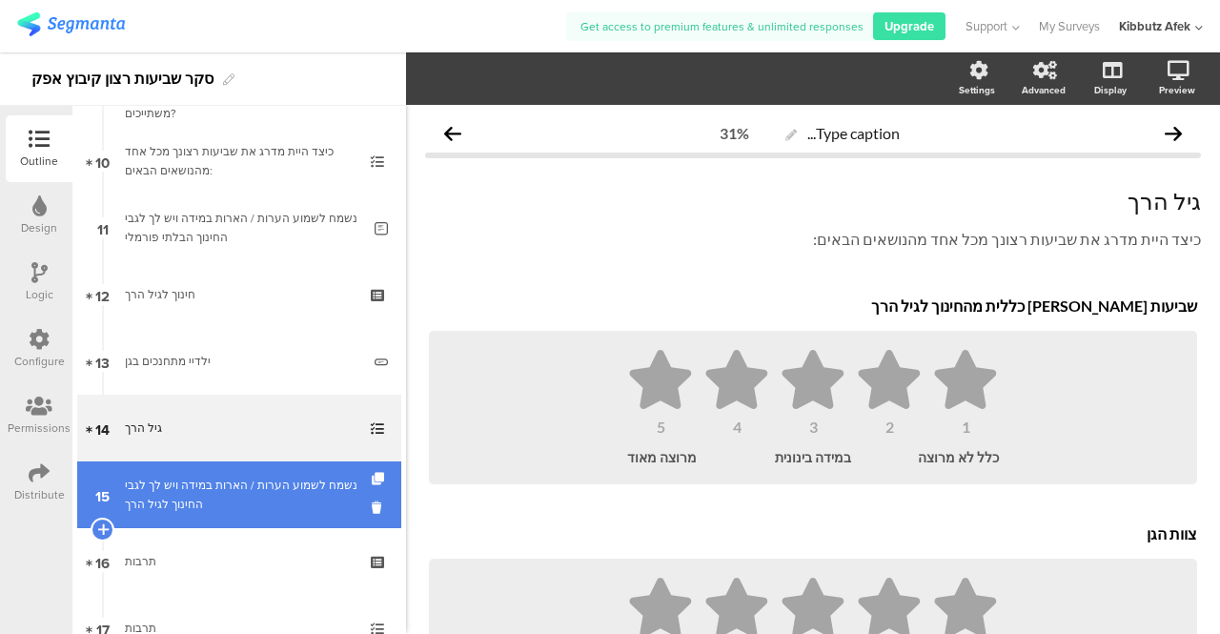
click at [155, 483] on div "נשמח לשמוע הערות / הארות במידה ויש לך לגבי החינוך לגיל הרך" at bounding box center [243, 495] width 236 height 38
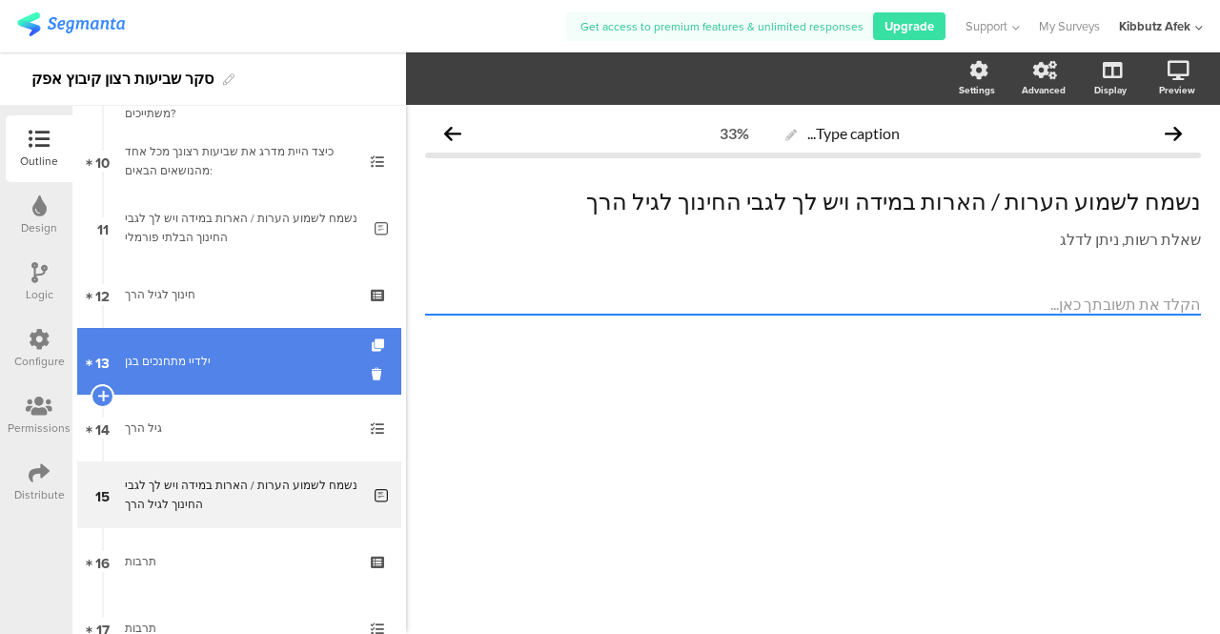
click at [173, 359] on div "ילדיי מתחנכים בגן" at bounding box center [243, 361] width 236 height 19
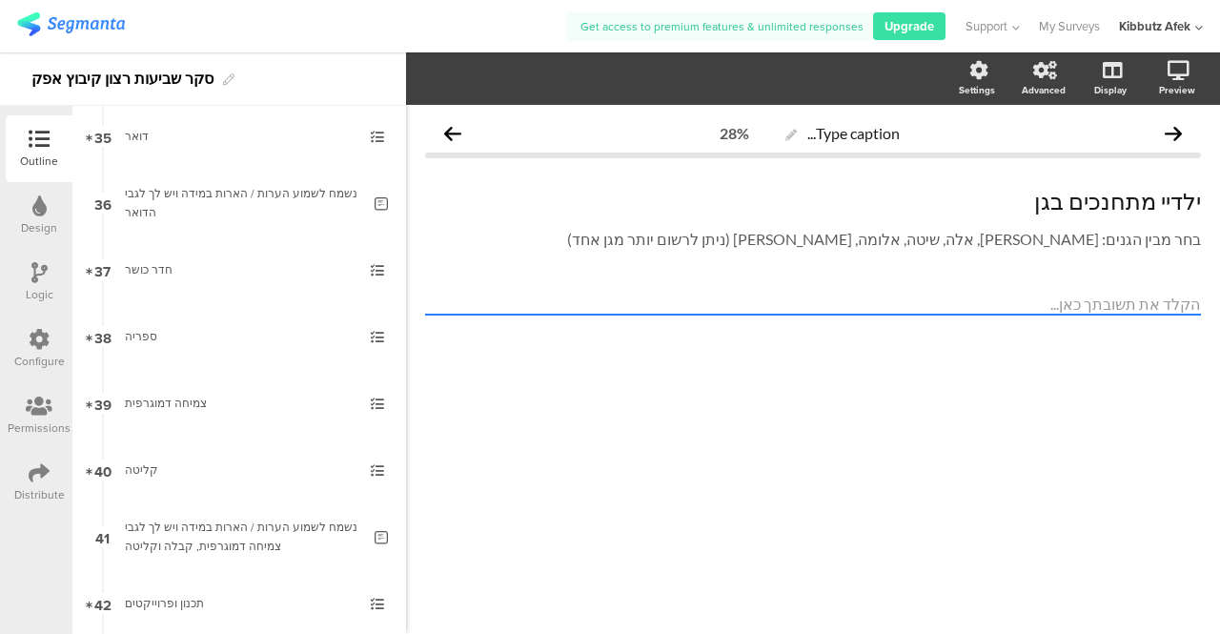
scroll to position [2359, 0]
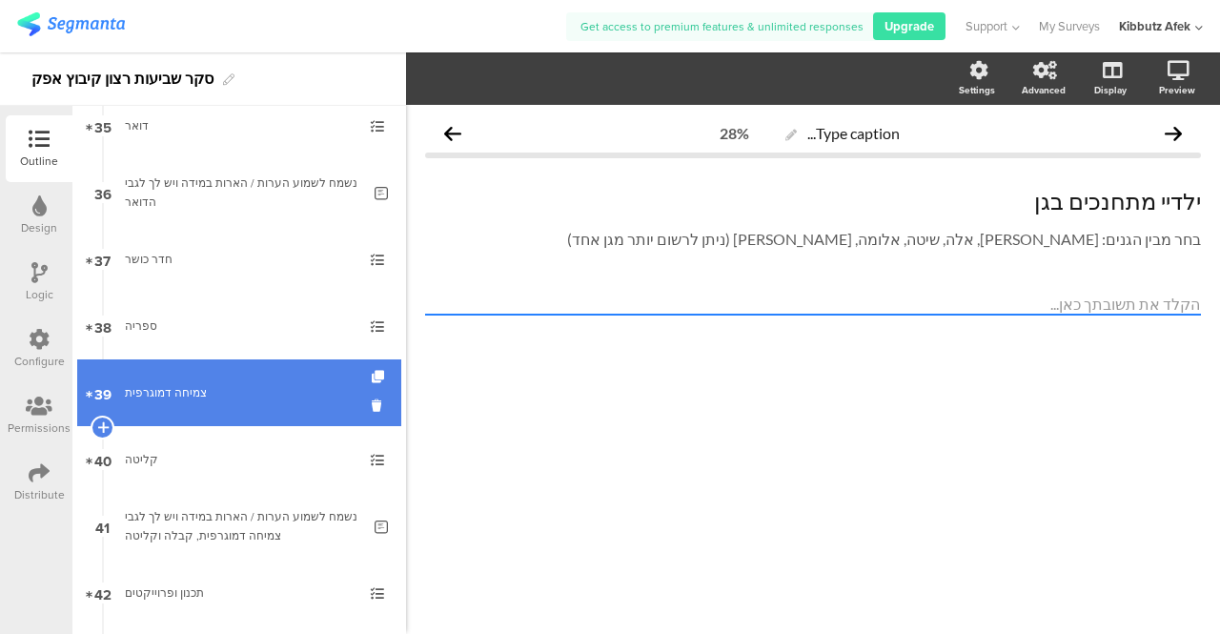
click at [164, 399] on div "צמיחה דמוגרפית" at bounding box center [239, 392] width 228 height 19
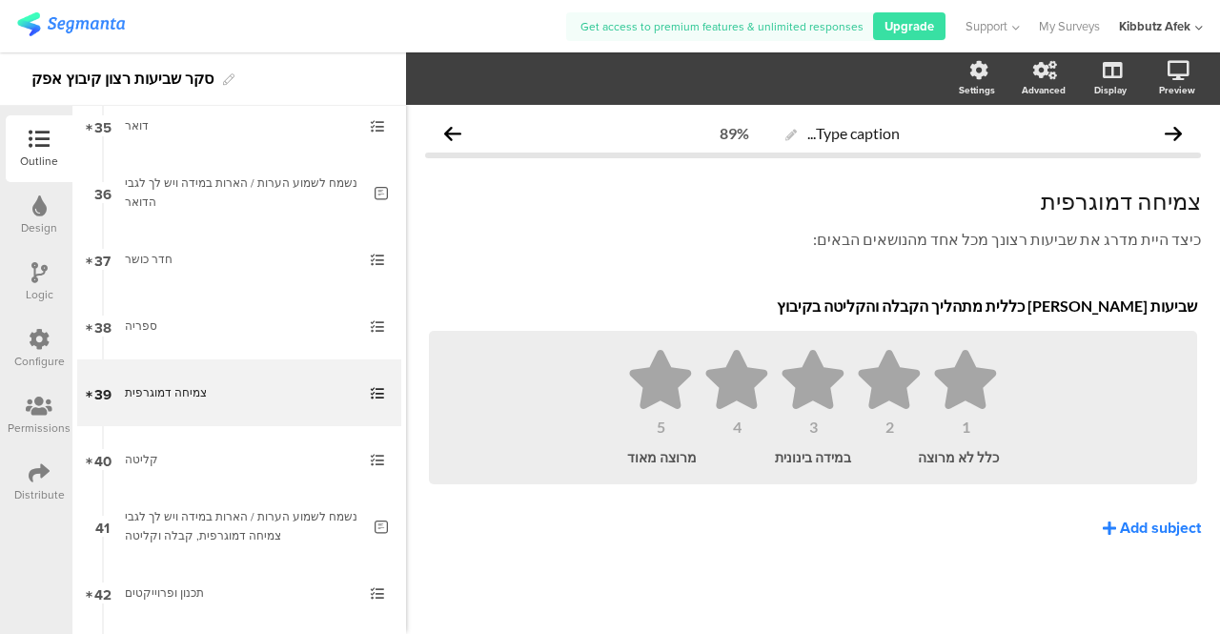
click at [1111, 528] on icon at bounding box center [1109, 528] width 13 height 15
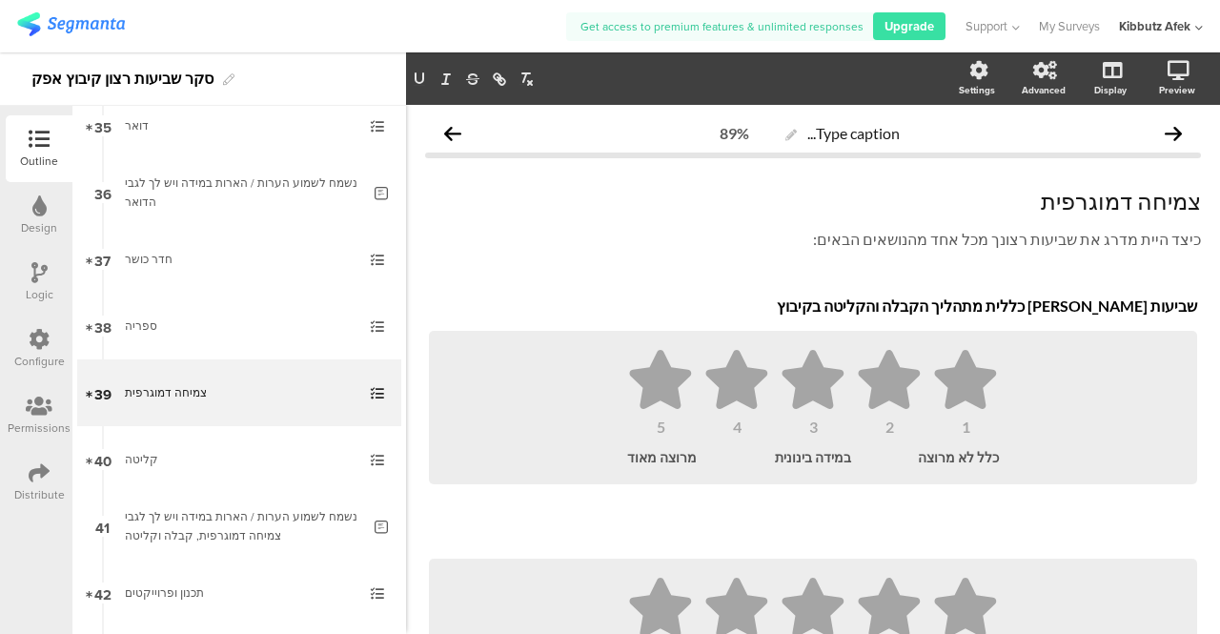
click at [1111, 528] on div "Subject text..." at bounding box center [813, 535] width 778 height 31
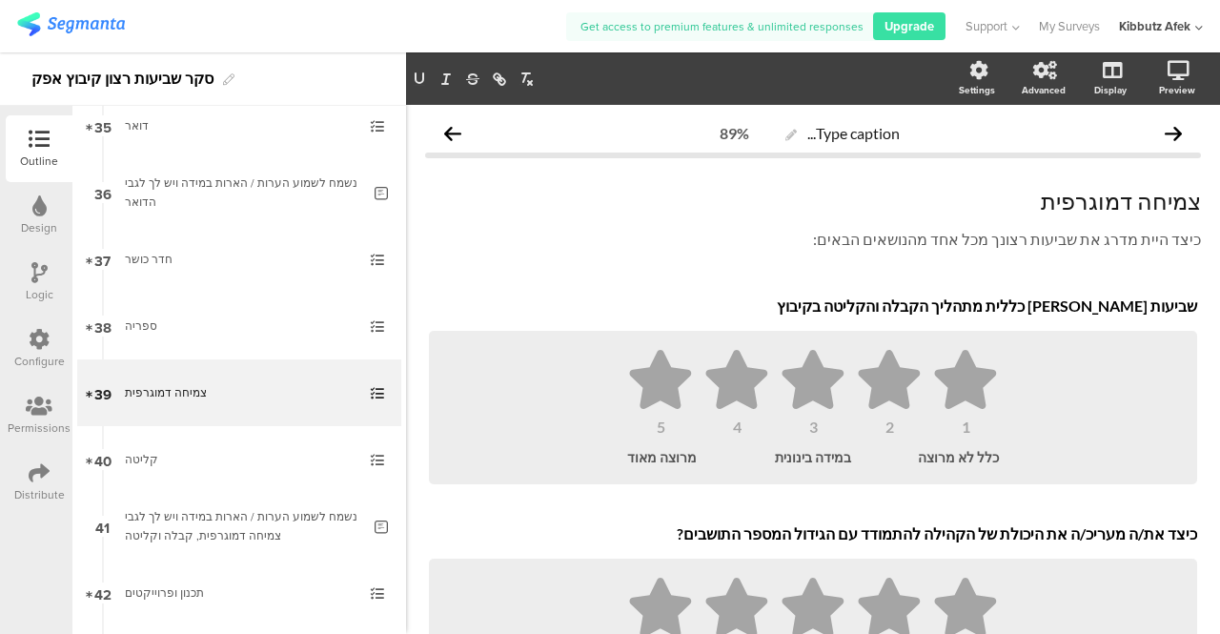
click at [789, 262] on div "צמיחה דמוגרפית צמיחה דמוגרפית כיצד היית מדרג את שביעות רצונך מכל אחד מהנושאים ה…" at bounding box center [813, 219] width 776 height 102
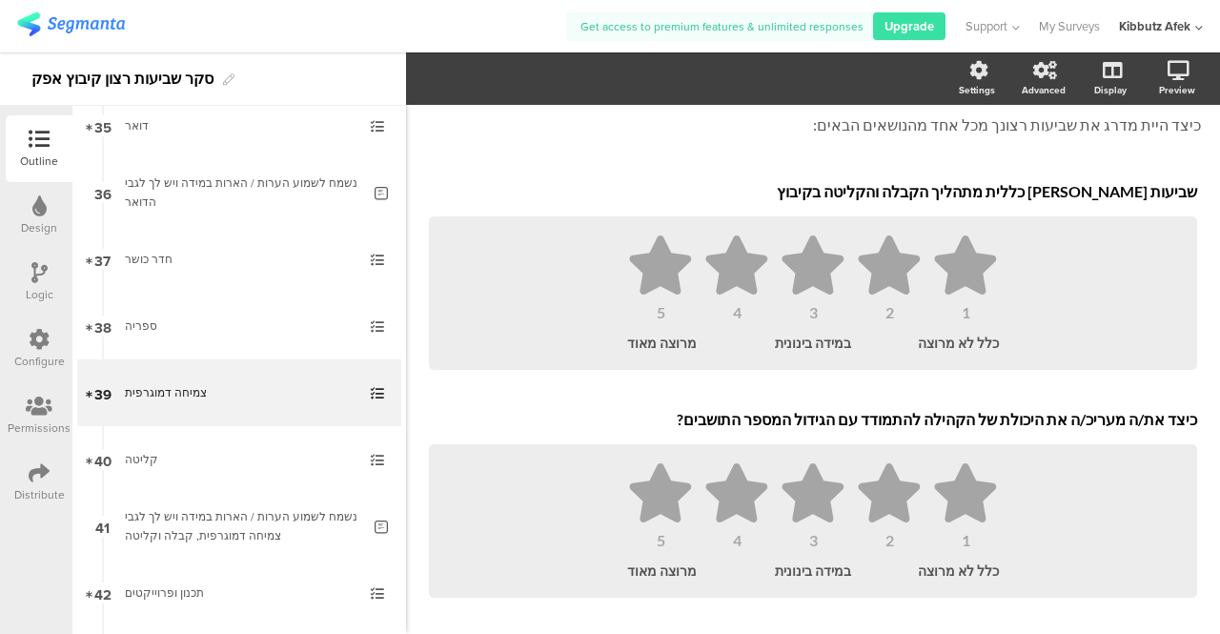
scroll to position [153, 0]
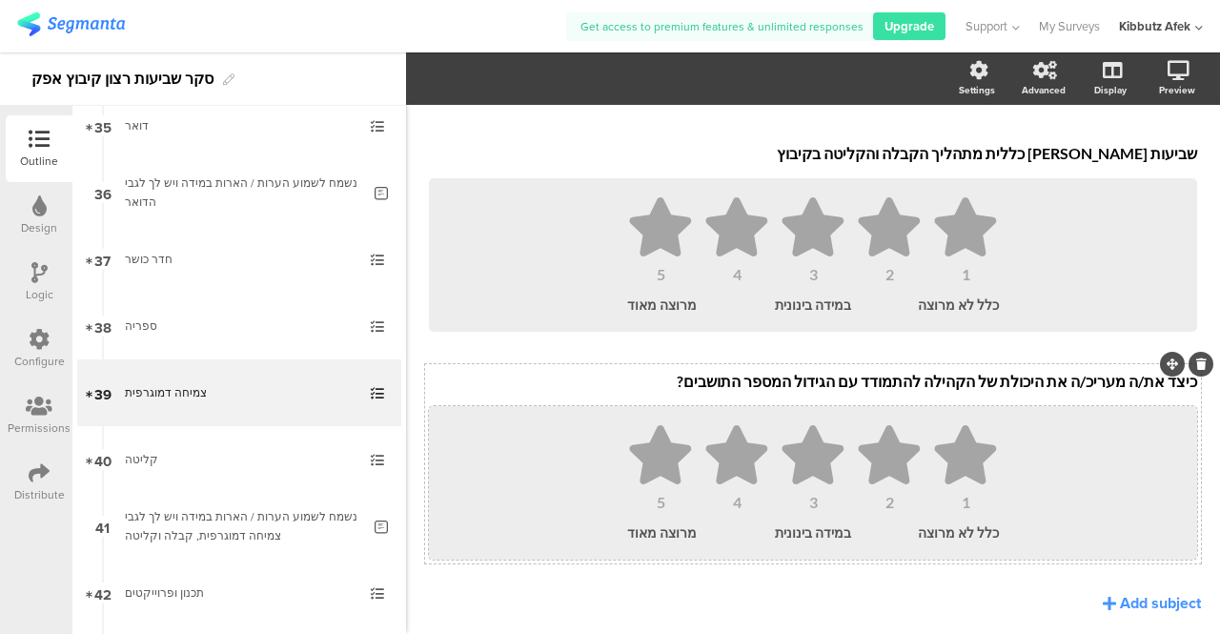
click at [944, 537] on div "כלל לא מרוצה" at bounding box center [944, 532] width 112 height 16
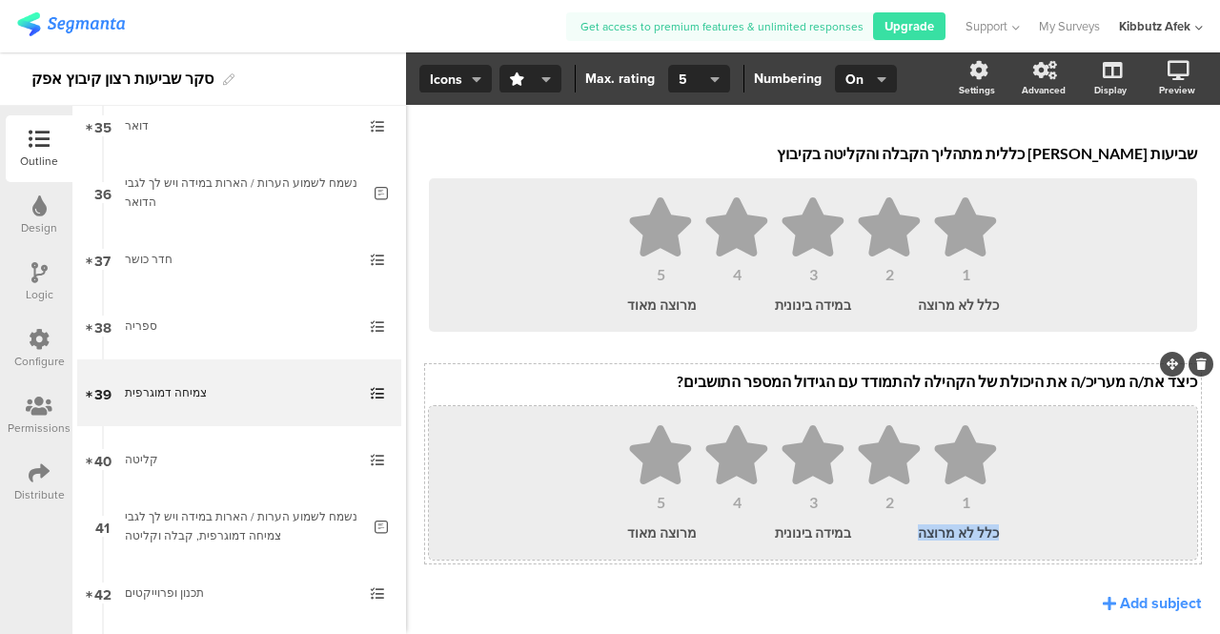
click at [944, 537] on div "כלל לא מרוצה" at bounding box center [944, 532] width 112 height 16
click at [658, 535] on div "מרוצה מאוד" at bounding box center [683, 532] width 112 height 16
click at [1120, 607] on div "Add subject" at bounding box center [1160, 603] width 81 height 22
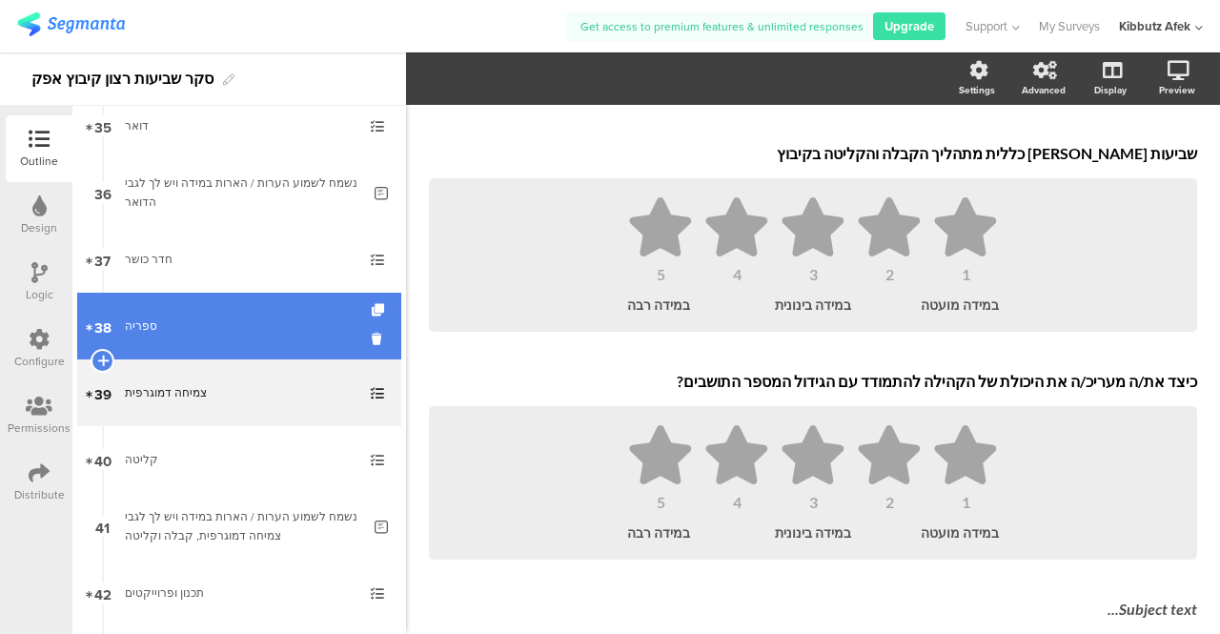
click at [235, 313] on link "38 ספריה" at bounding box center [239, 326] width 324 height 67
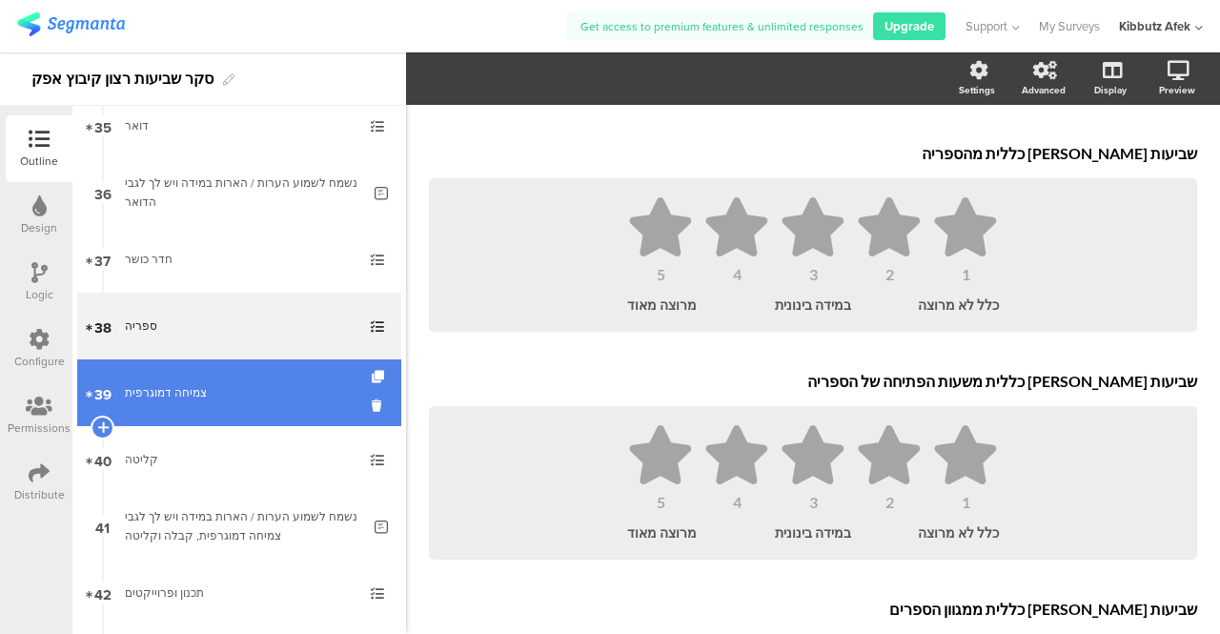
click at [192, 390] on div "צמיחה דמוגרפית" at bounding box center [239, 392] width 228 height 19
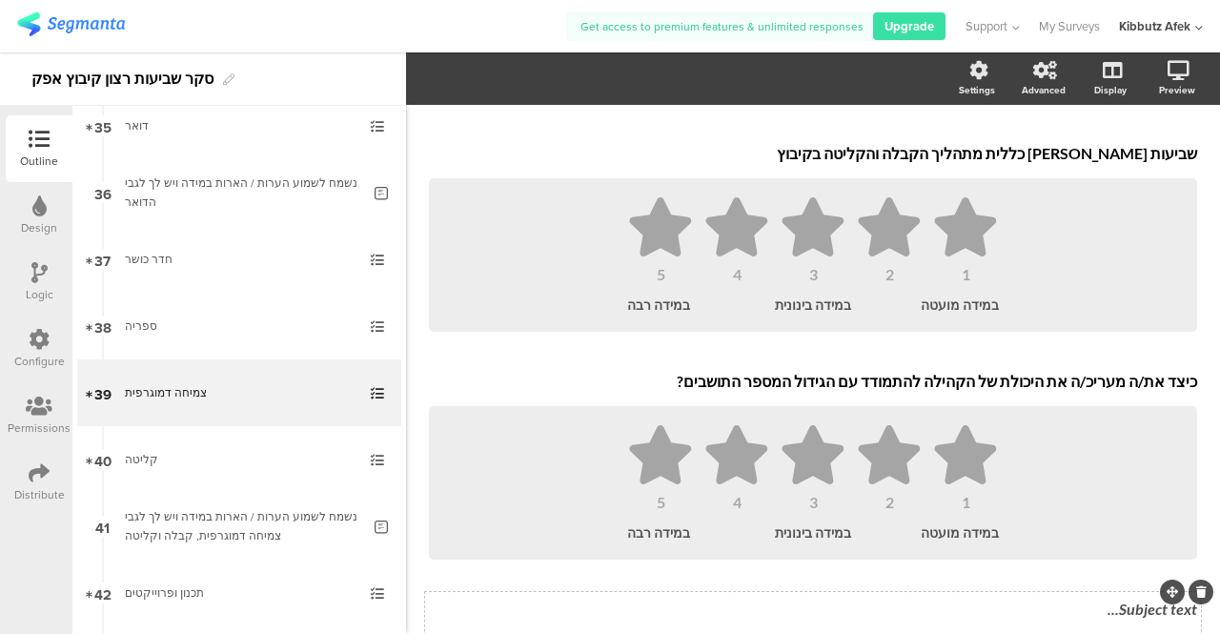
scroll to position [138, 0]
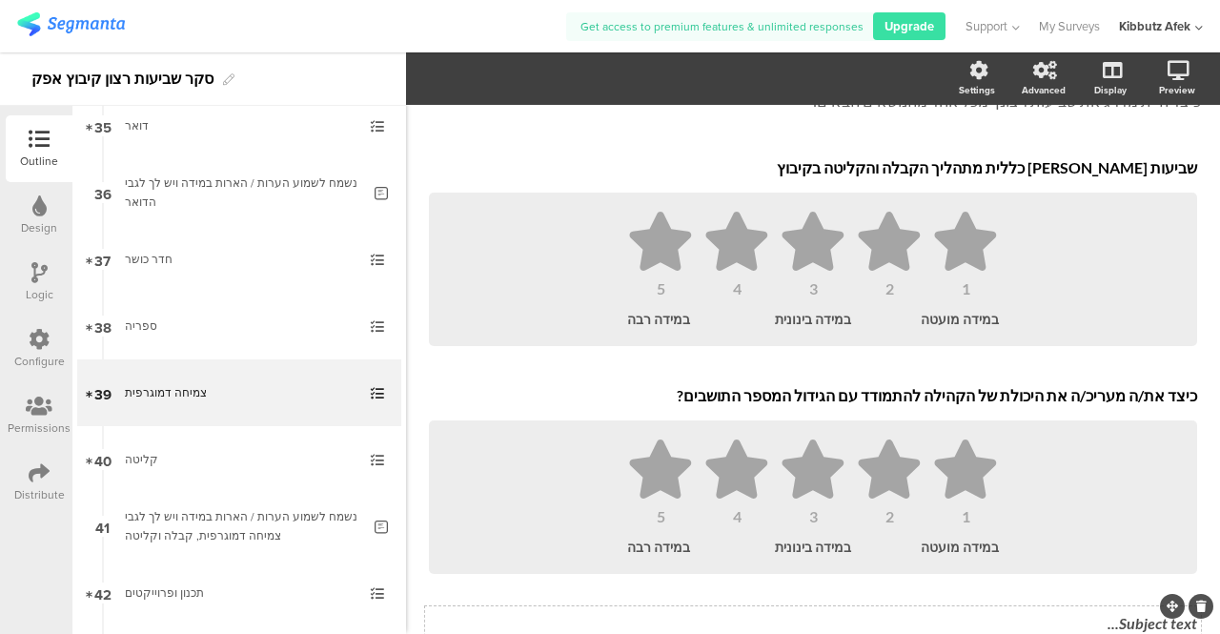
click at [737, 598] on div "שביעות [PERSON_NAME] כללית מתהליך [DEMOGRAPHIC_DATA] והקליטה בקיבוץ שביעות [PER…" at bounding box center [813, 478] width 776 height 655
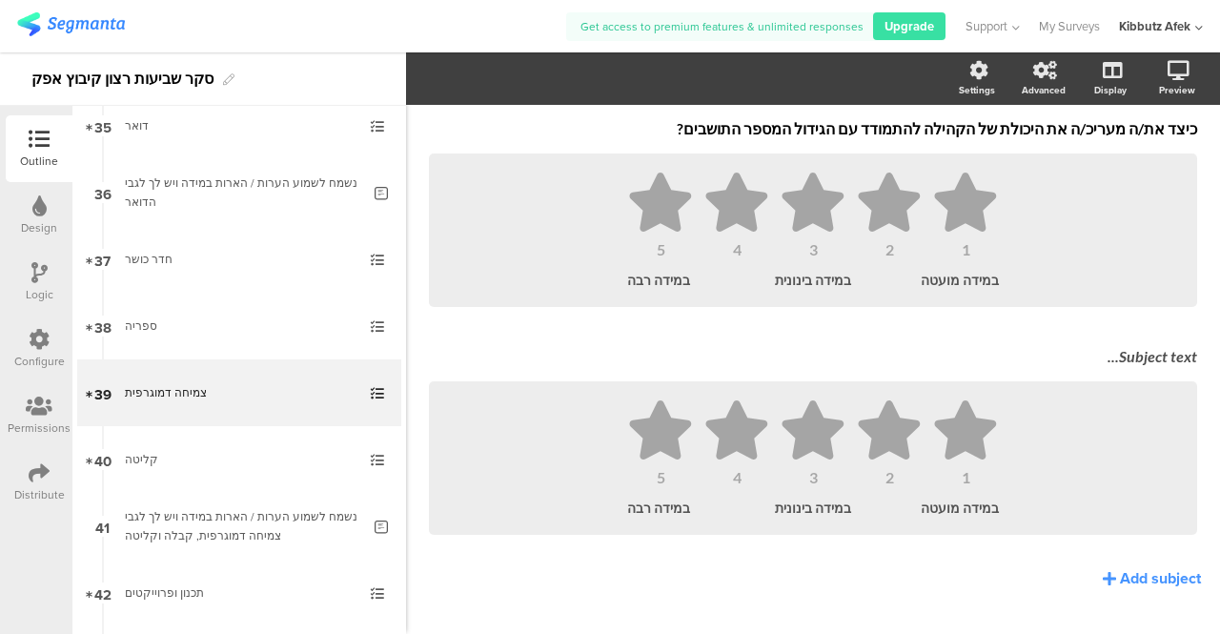
scroll to position [440, 0]
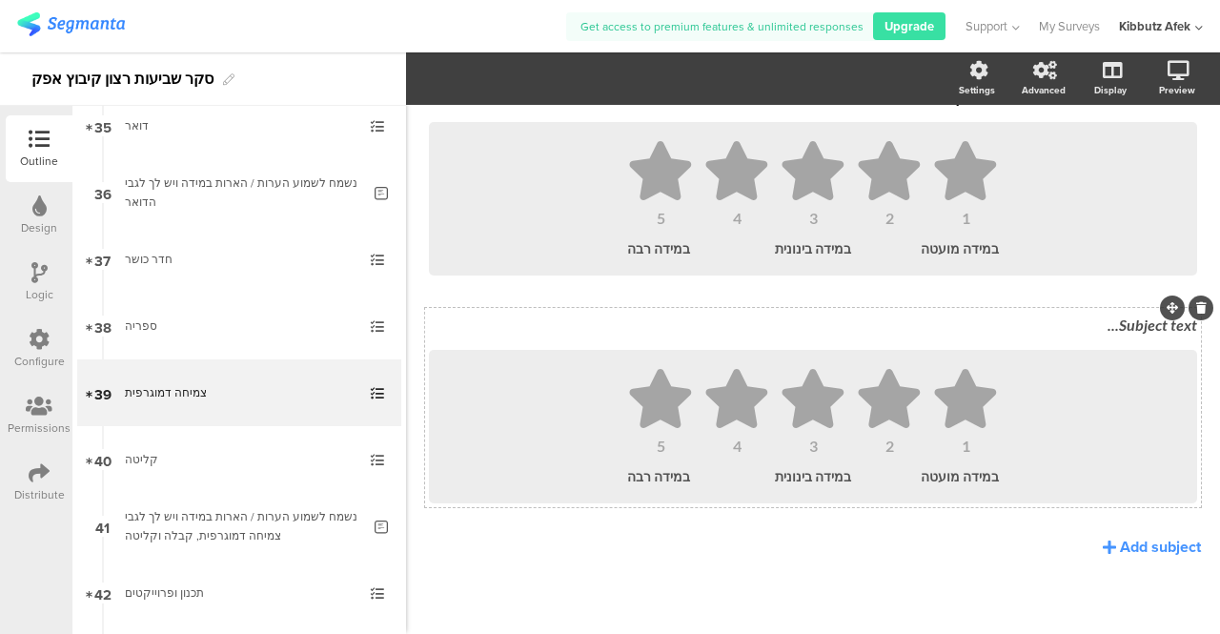
click at [1110, 322] on div "Subject text... 1 2 3 4 5 במידה מועטה במידה בינונית במידה רבה" at bounding box center [813, 407] width 776 height 199
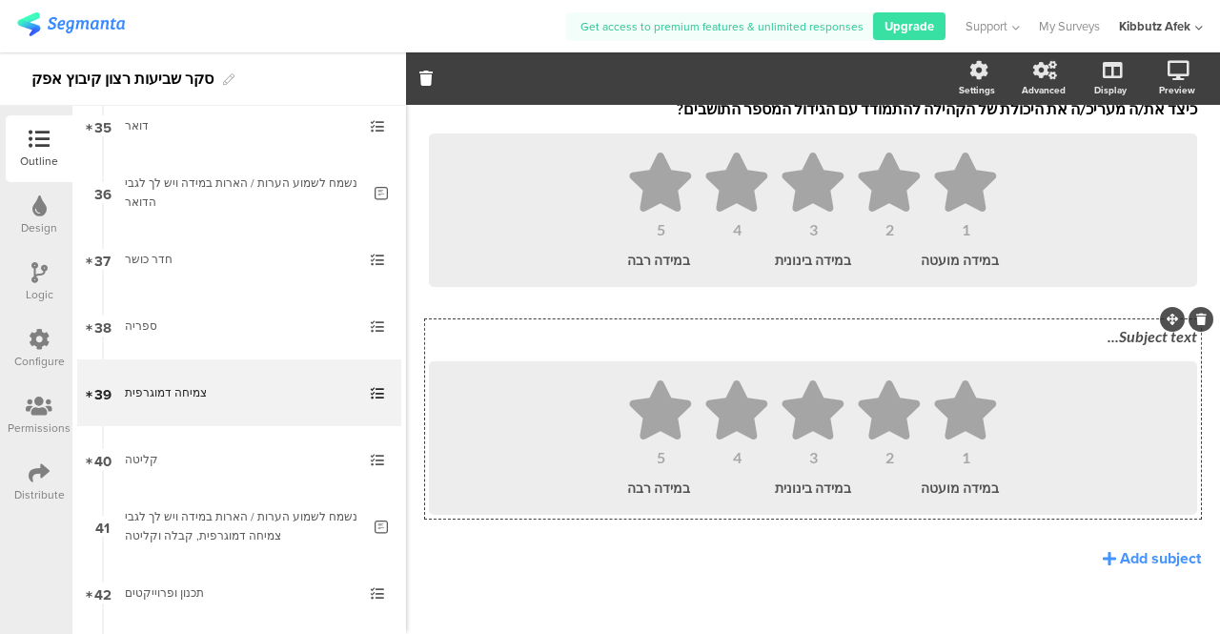
click at [1099, 342] on div "Subject text..." at bounding box center [813, 337] width 778 height 31
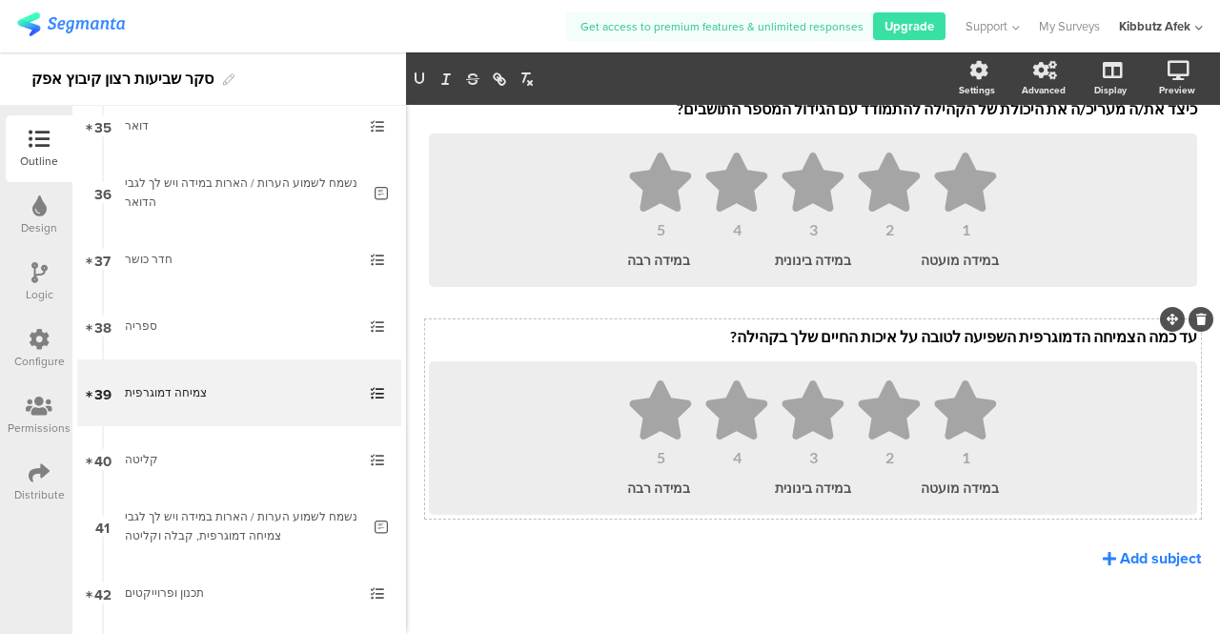
click at [1126, 563] on div "Add subject" at bounding box center [1160, 558] width 81 height 22
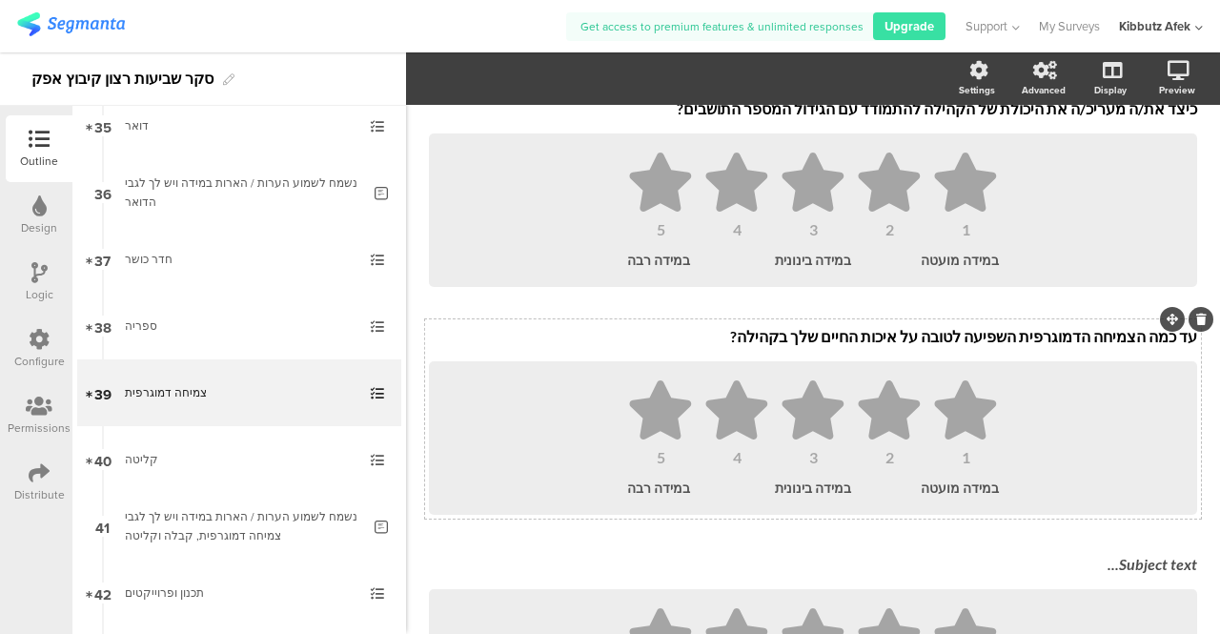
click at [1126, 563] on div "שביעות [PERSON_NAME] כללית מתהליך [DEMOGRAPHIC_DATA] והקליטה בקיבוץ שביעות [PER…" at bounding box center [813, 305] width 776 height 883
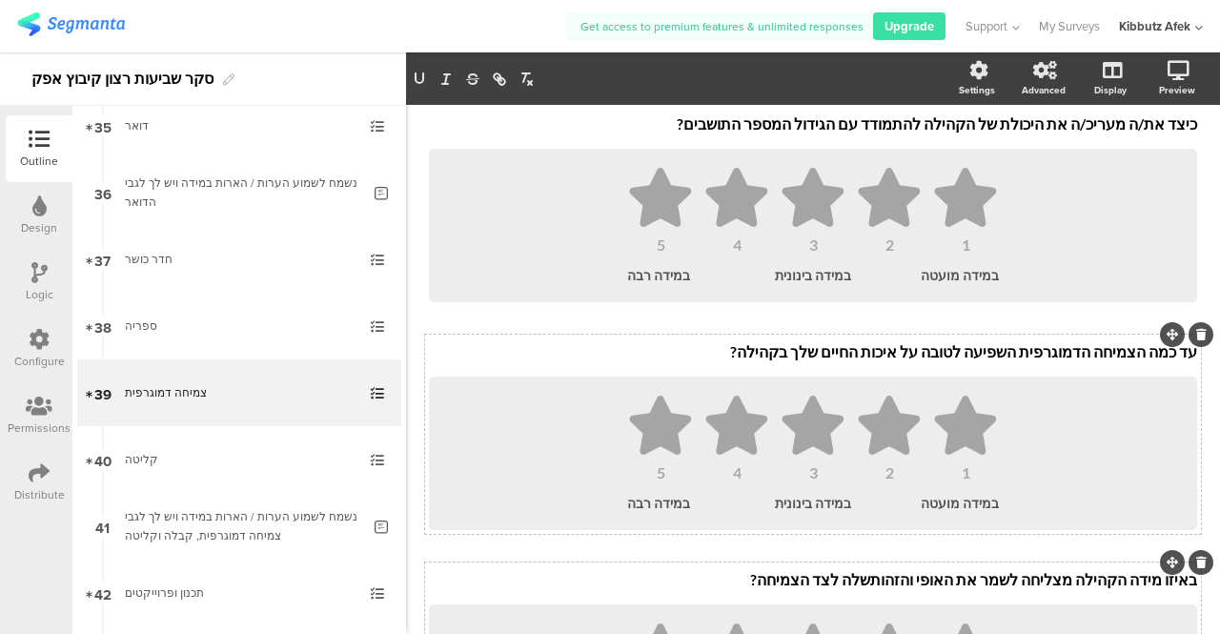
click at [906, 584] on p "באיזו מידה הקהילה מצליחה לשמר את האופי והזהותשלה לצד הצמיחה?" at bounding box center [813, 579] width 769 height 19
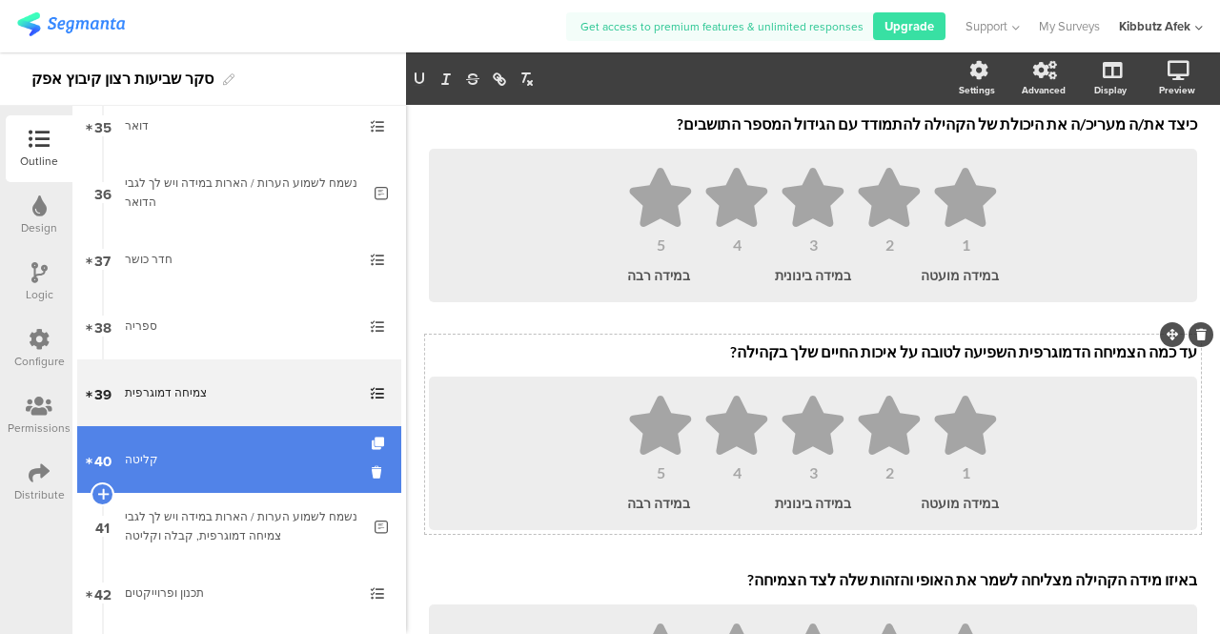
click at [150, 458] on div "קליטה" at bounding box center [239, 459] width 228 height 19
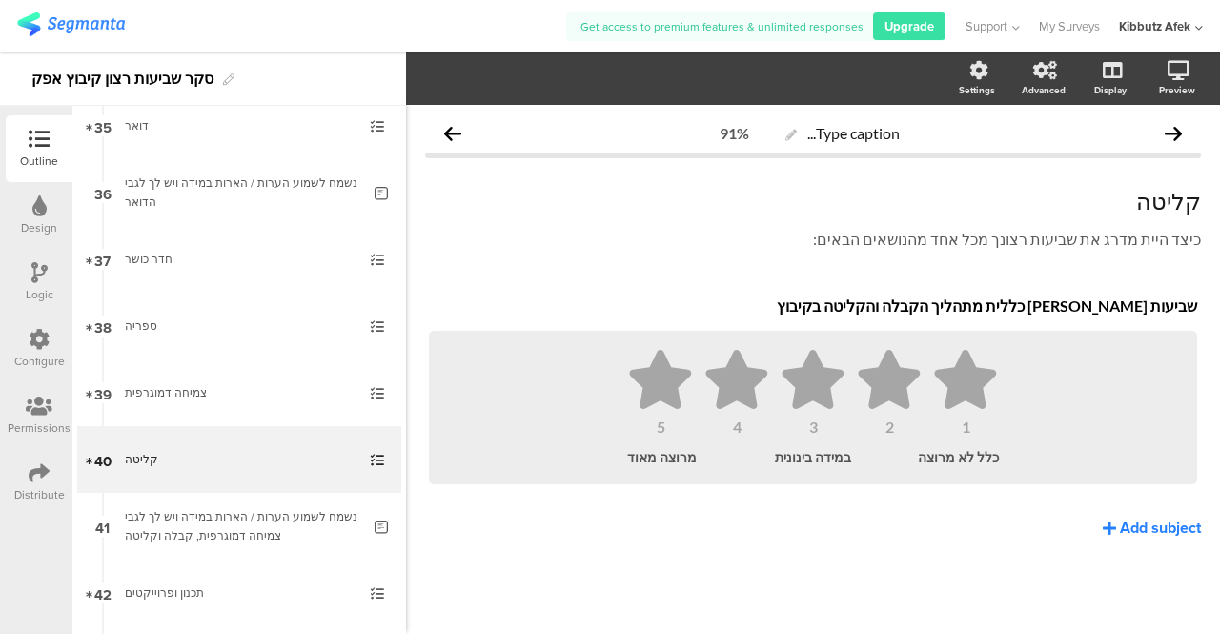
click at [1123, 531] on div "Add subject" at bounding box center [1160, 528] width 81 height 22
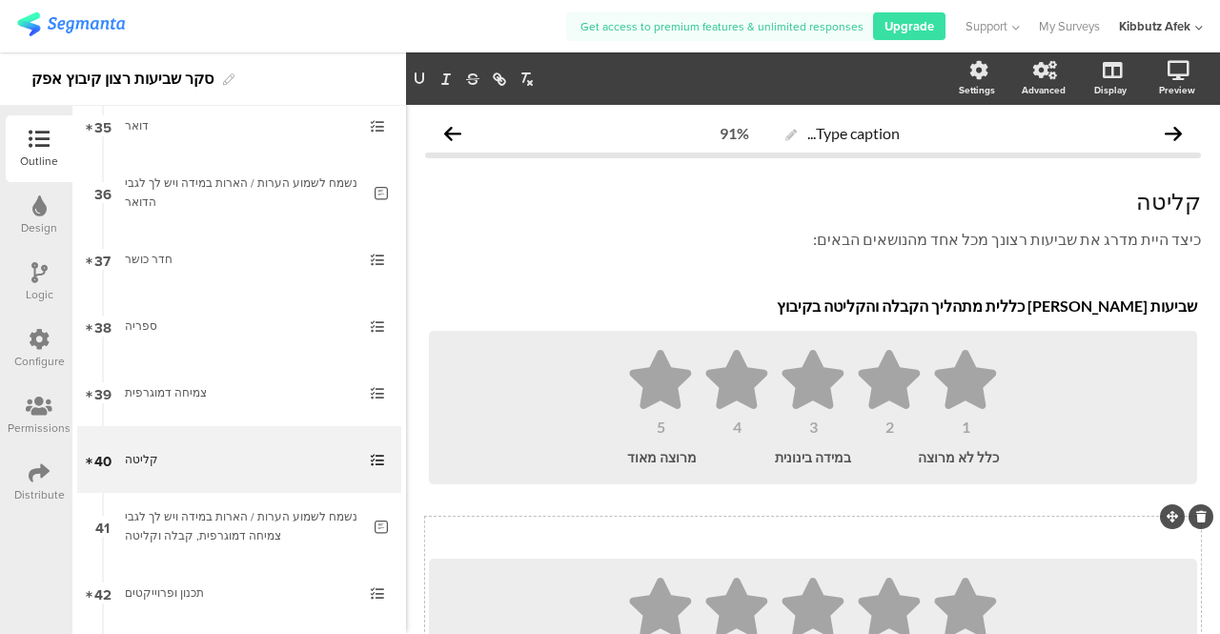
click at [1103, 532] on div "Subject text..." at bounding box center [813, 535] width 778 height 31
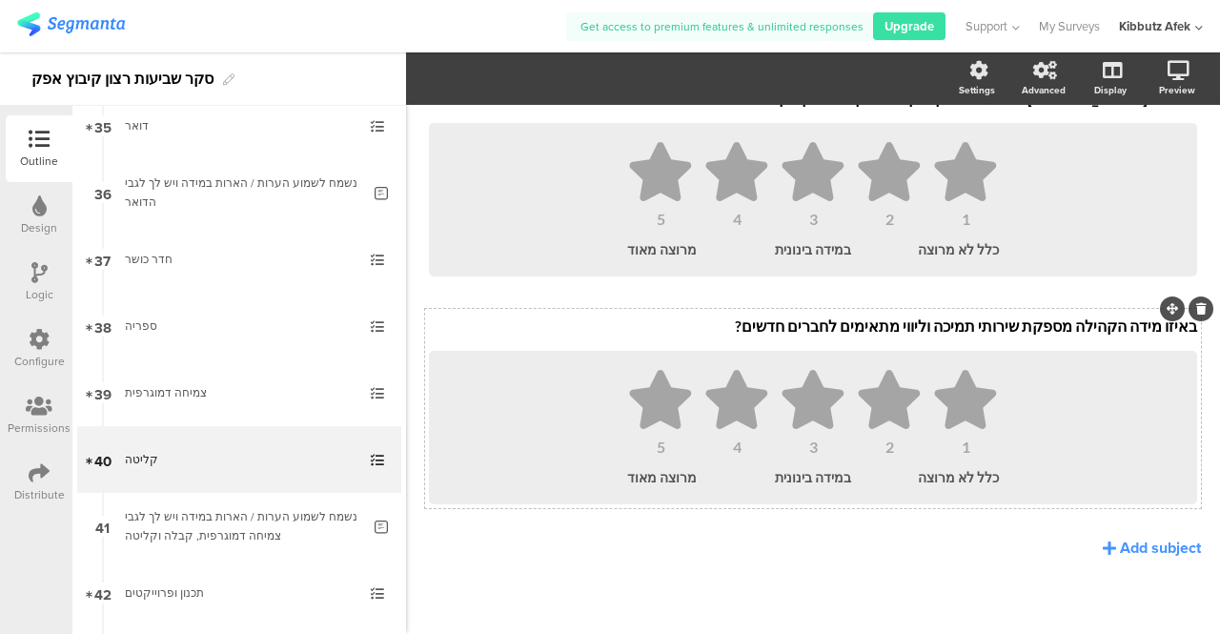
scroll to position [211, 0]
click at [1120, 544] on div "Add subject" at bounding box center [1160, 547] width 81 height 22
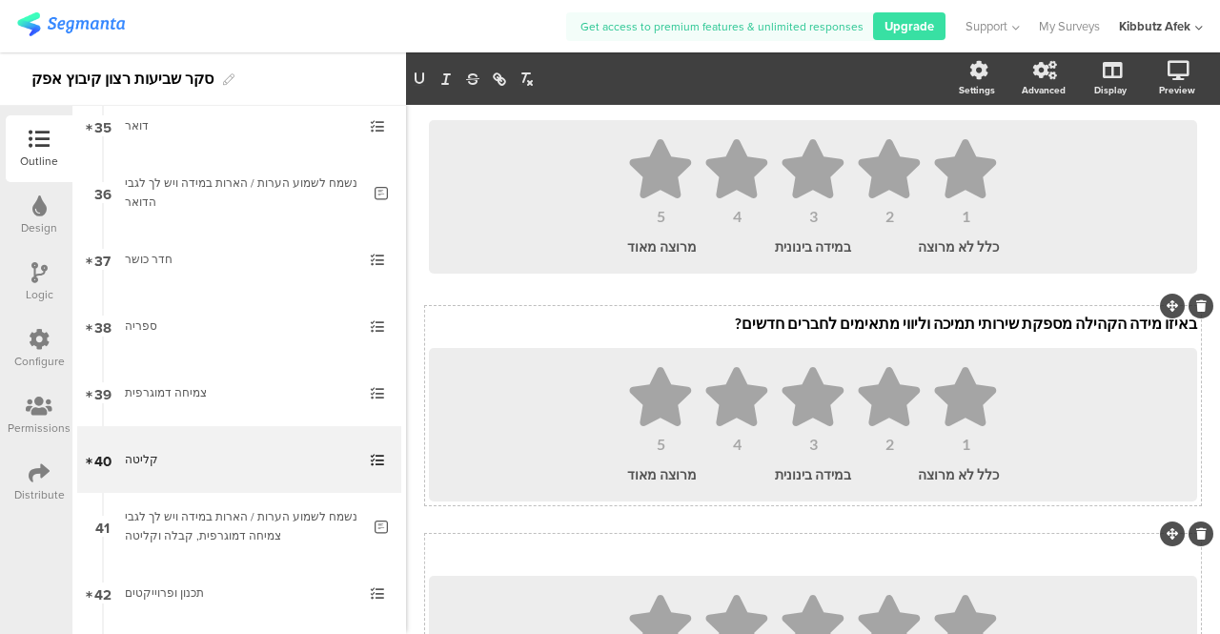
click at [1109, 546] on div "שביעות [PERSON_NAME] כללית מתהליך [DEMOGRAPHIC_DATA] והקליטה בקיבוץ שביעות [PER…" at bounding box center [813, 405] width 776 height 655
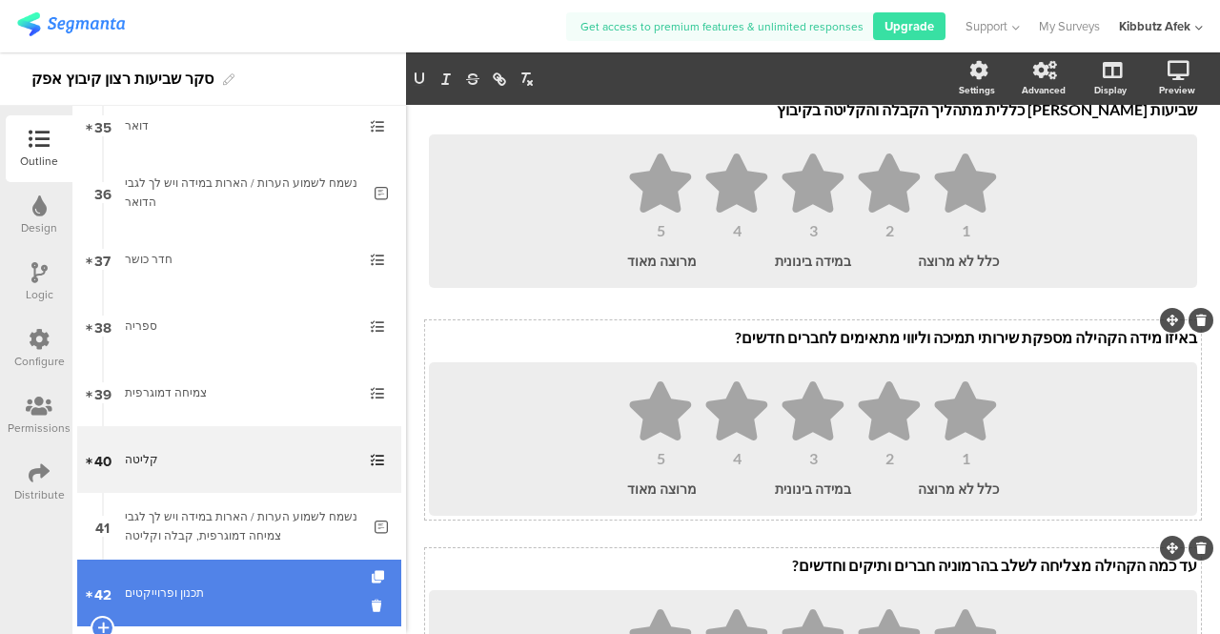
click at [180, 590] on div "תכנון ופרוייקטים" at bounding box center [239, 593] width 228 height 19
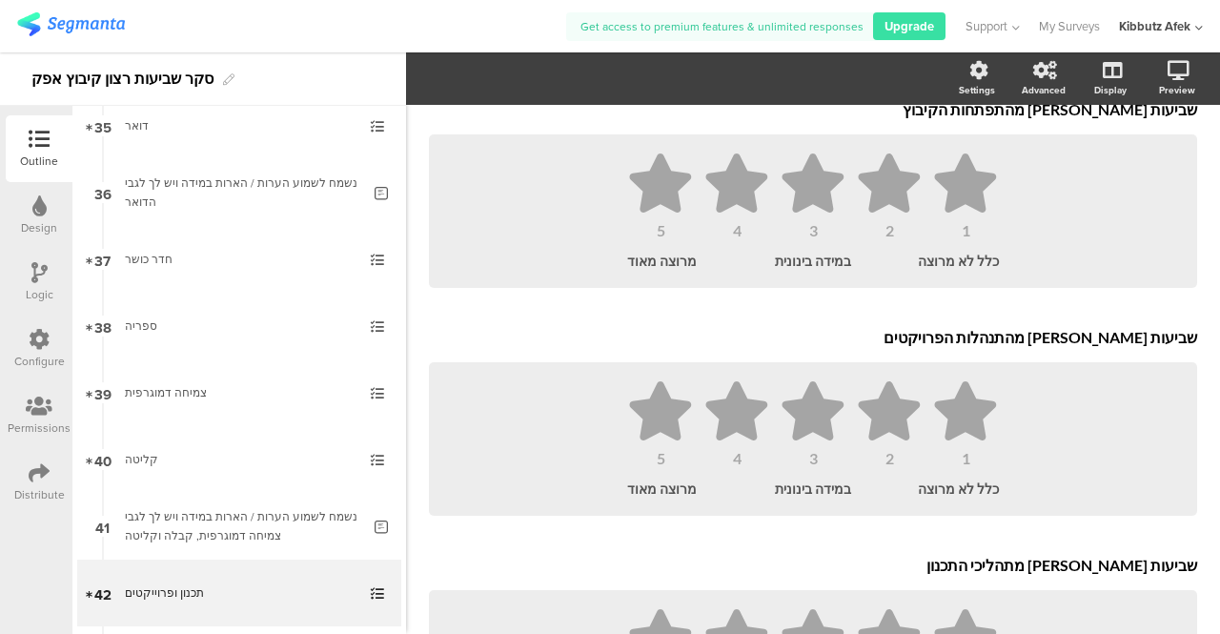
click at [1200, 257] on div "Type caption... 96% תכנון ופרוייקטים תכנון ופרוייקטים כיצד היית מדרג את שביעות …" at bounding box center [813, 391] width 814 height 966
click at [913, 307] on div "שביעות [PERSON_NAME] מהתפתחות הקיבוץ שביעות [PERSON_NAME] מהתפתחות הקיבוץ 1 2 3…" at bounding box center [813, 419] width 776 height 655
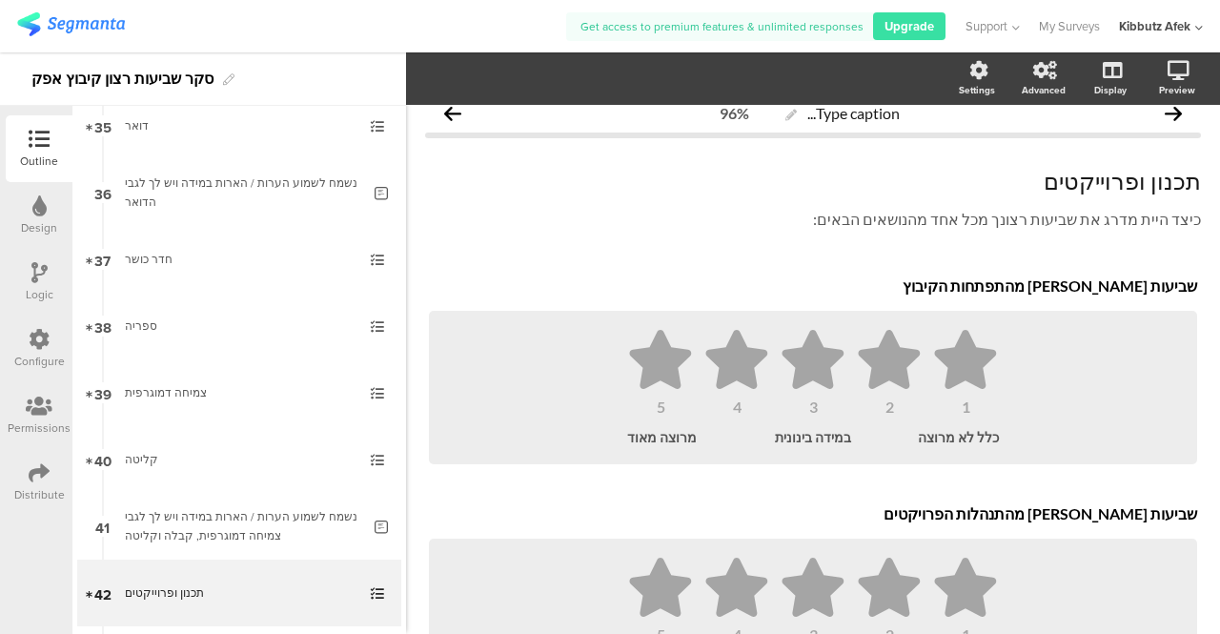
scroll to position [440, 0]
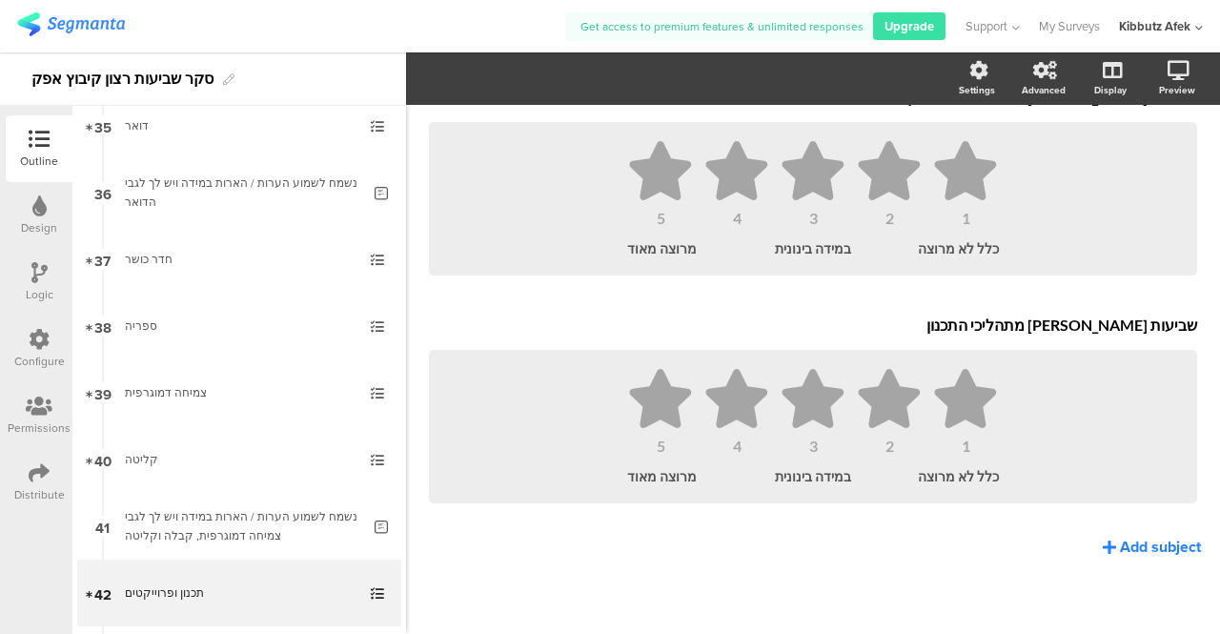
click at [1103, 544] on icon at bounding box center [1109, 547] width 13 height 15
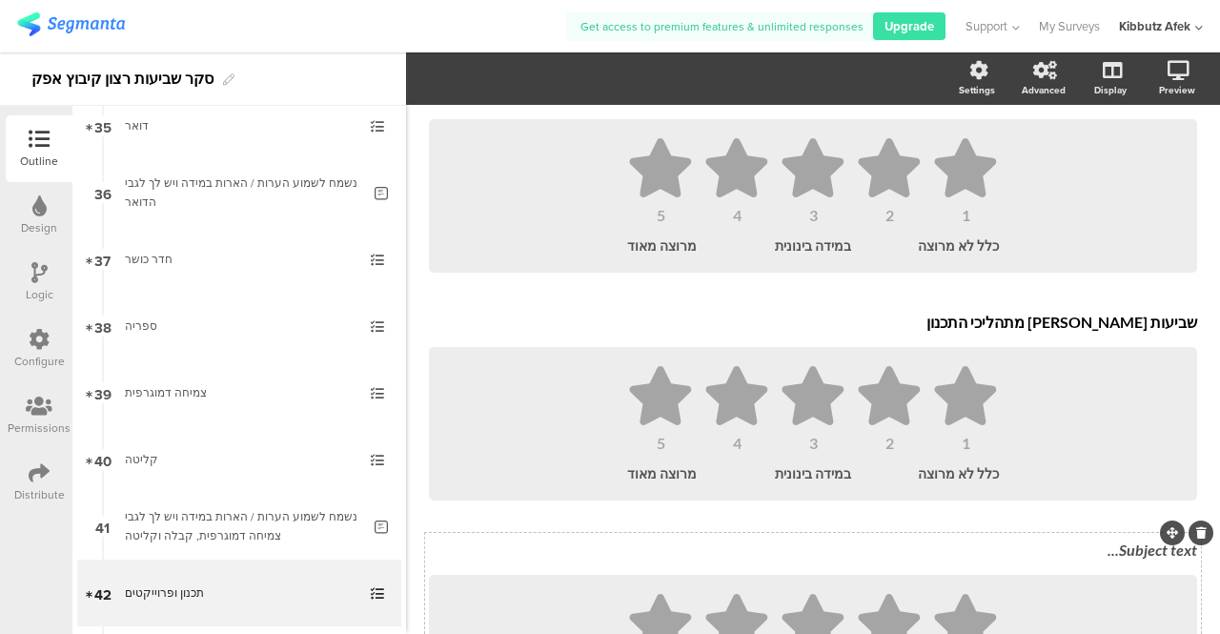
click at [1102, 560] on div "Subject text..." at bounding box center [813, 551] width 778 height 31
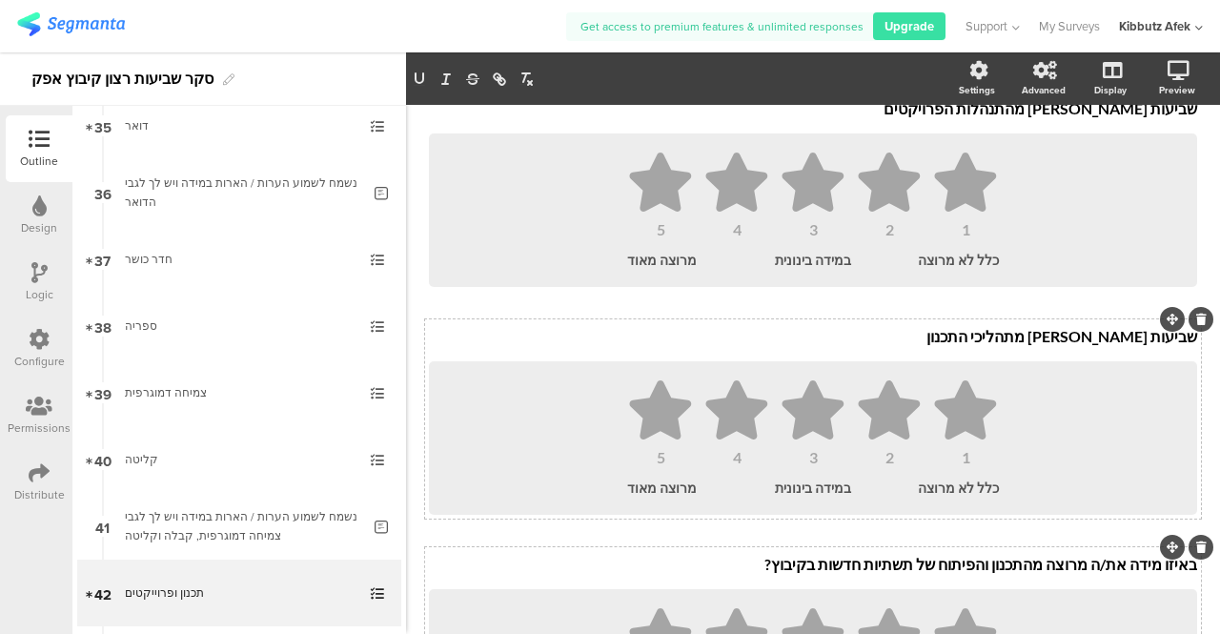
click at [1192, 318] on div at bounding box center [1201, 319] width 25 height 25
click at [1197, 322] on icon at bounding box center [1202, 319] width 10 height 11
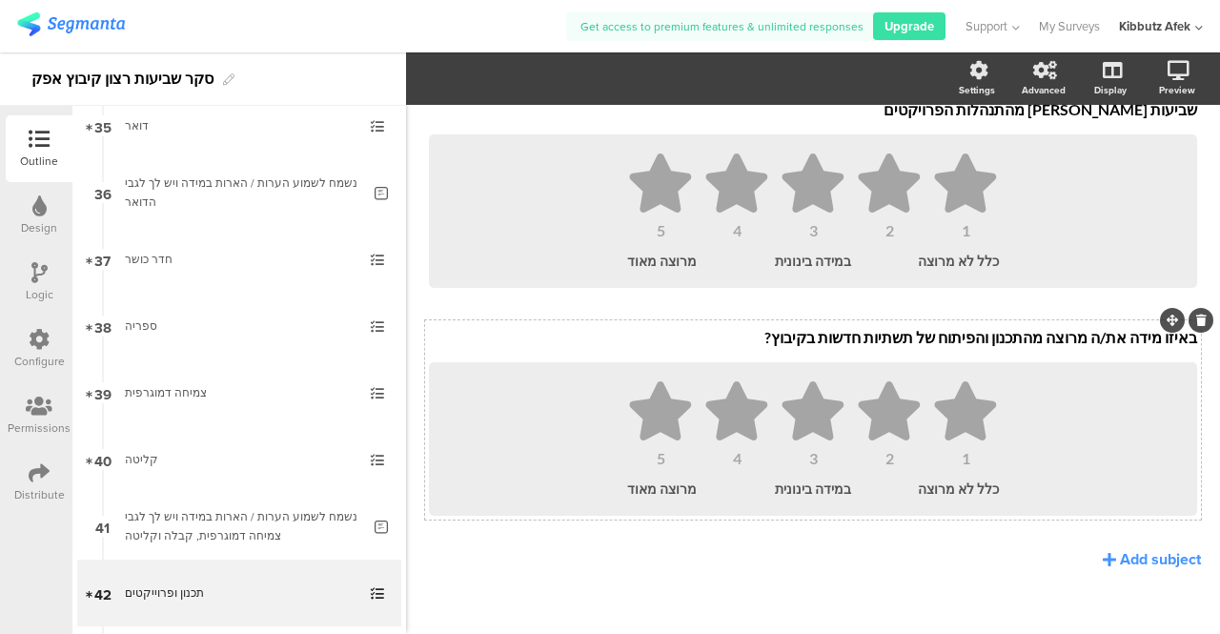
scroll to position [440, 0]
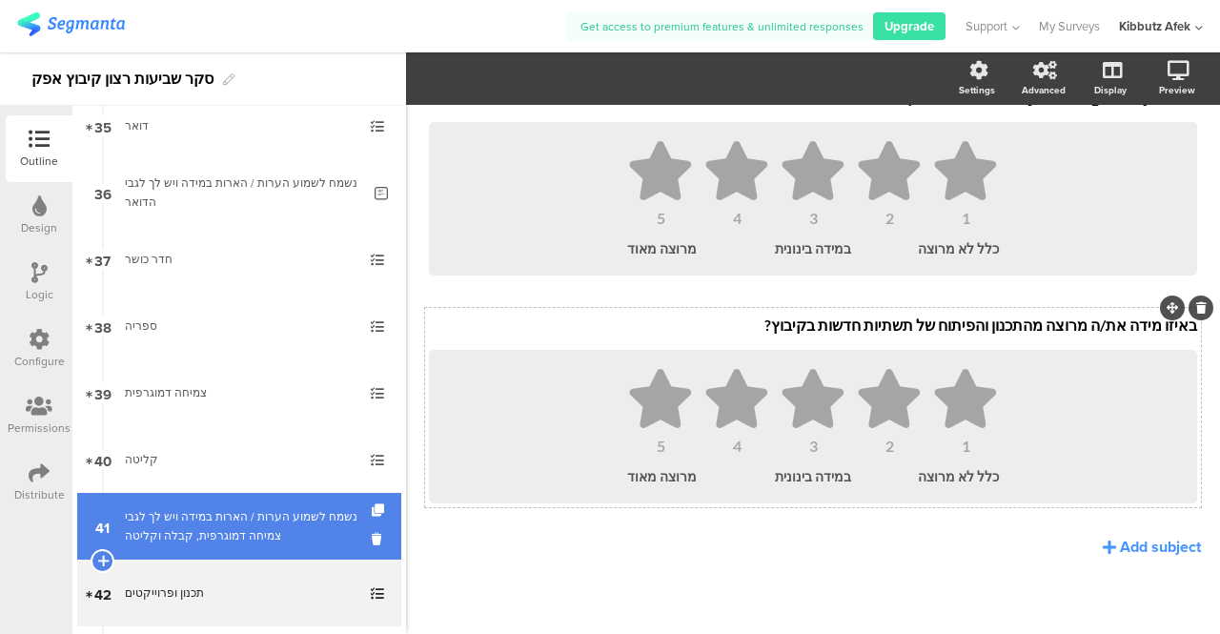
click at [301, 520] on div "נשמח לשמוע הערות / הארות במידה ויש לך לגבי צמיחה דמוגרפית, קבלה וקליטה" at bounding box center [243, 526] width 236 height 38
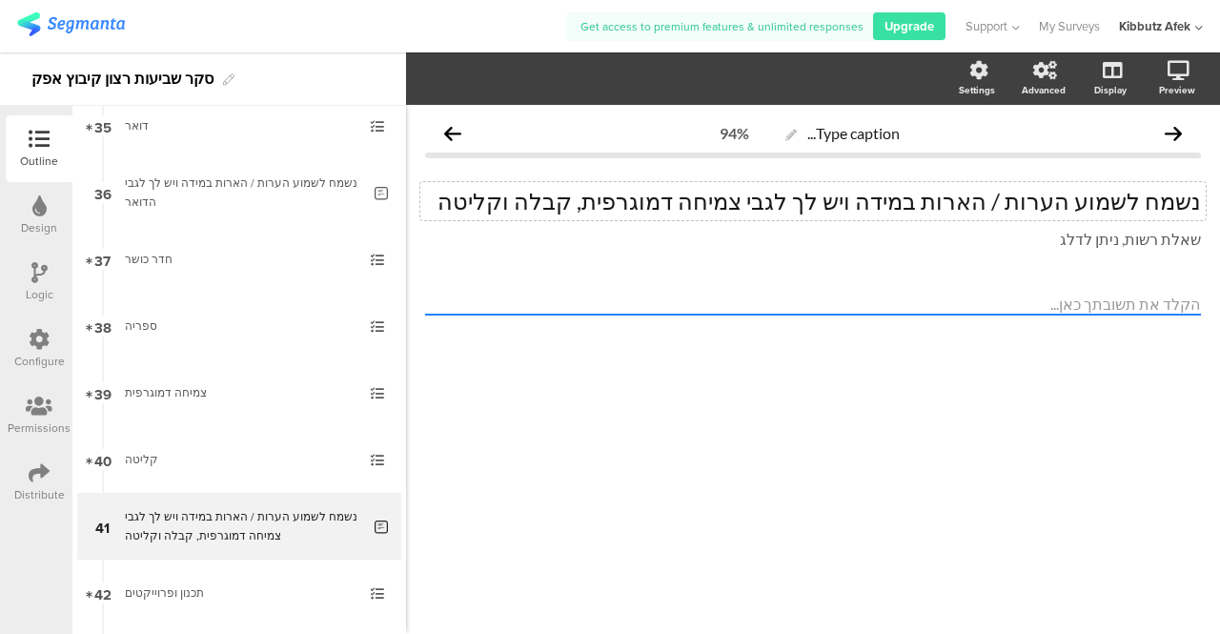
click at [909, 202] on div "נשמח לשמוע הערות / הארות במידה ויש לך לגבי צמיחה דמוגרפית, קבלה וקליטה נשמח לשמ…" at bounding box center [813, 201] width 786 height 38
click at [909, 202] on p "נשמח לשמוע הערות / הארות במידה ויש לך לגבי צמיחה דמוגרפית, קבלה וקליטה" at bounding box center [813, 201] width 776 height 29
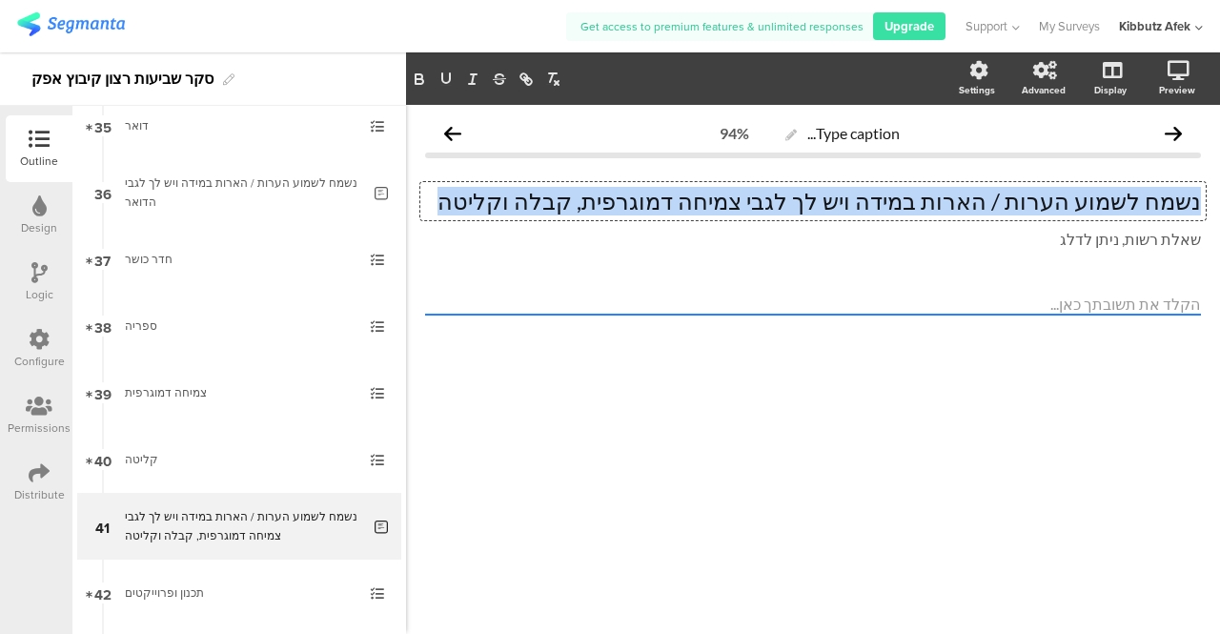
click at [909, 202] on p "נשמח לשמוע הערות / הארות במידה ויש לך לגבי צמיחה דמוגרפית, קבלה וקליטה" at bounding box center [813, 201] width 776 height 29
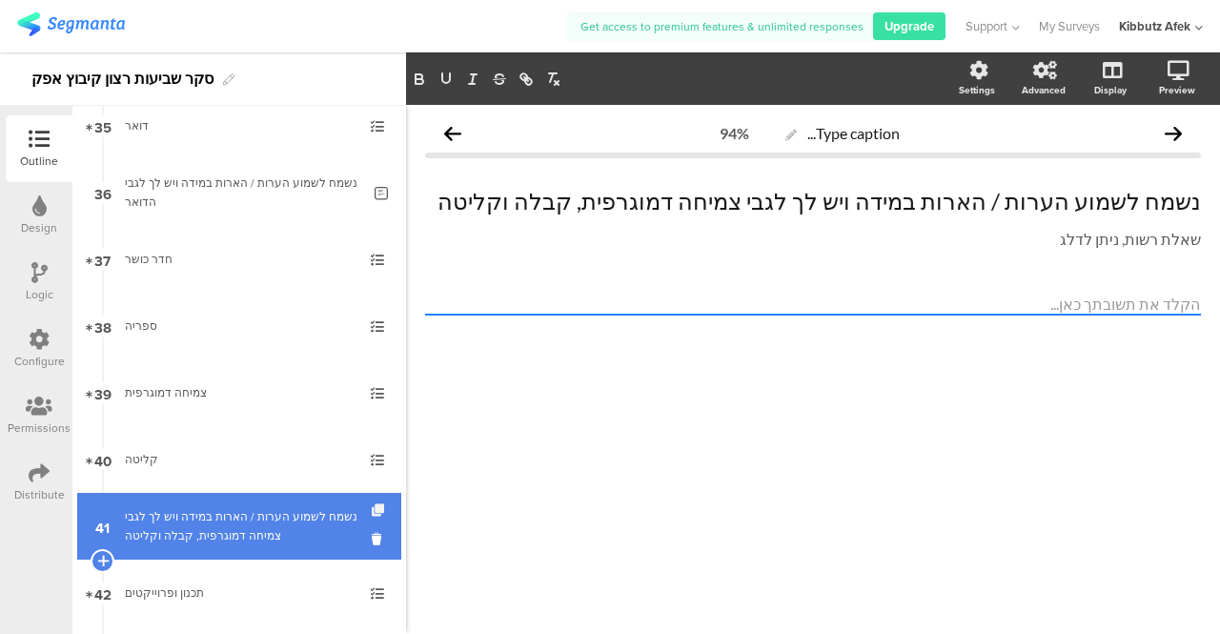
click at [372, 510] on icon at bounding box center [380, 510] width 16 height 12
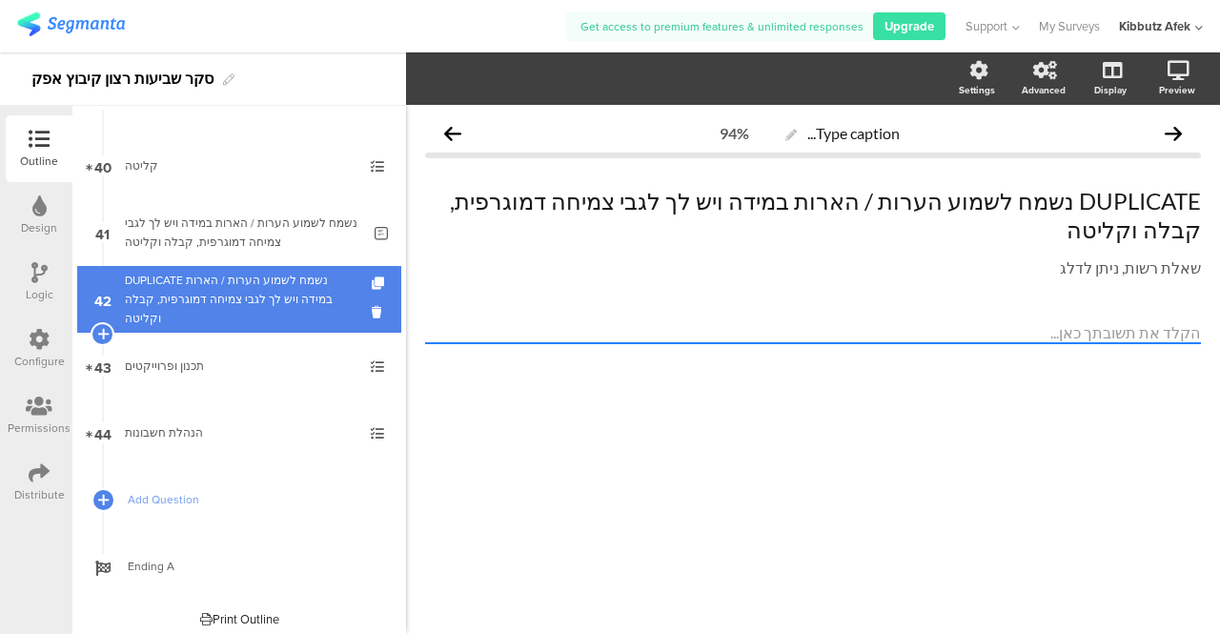
scroll to position [2593, 0]
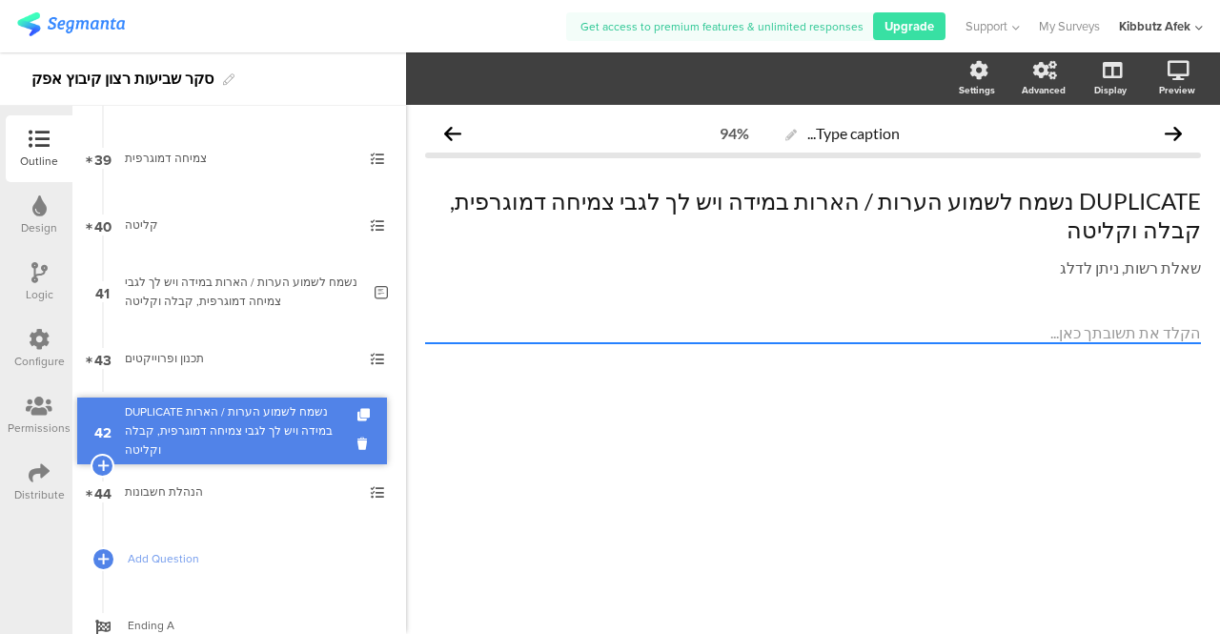
drag, startPoint x: 247, startPoint y: 301, endPoint x: 267, endPoint y: 432, distance: 132.2
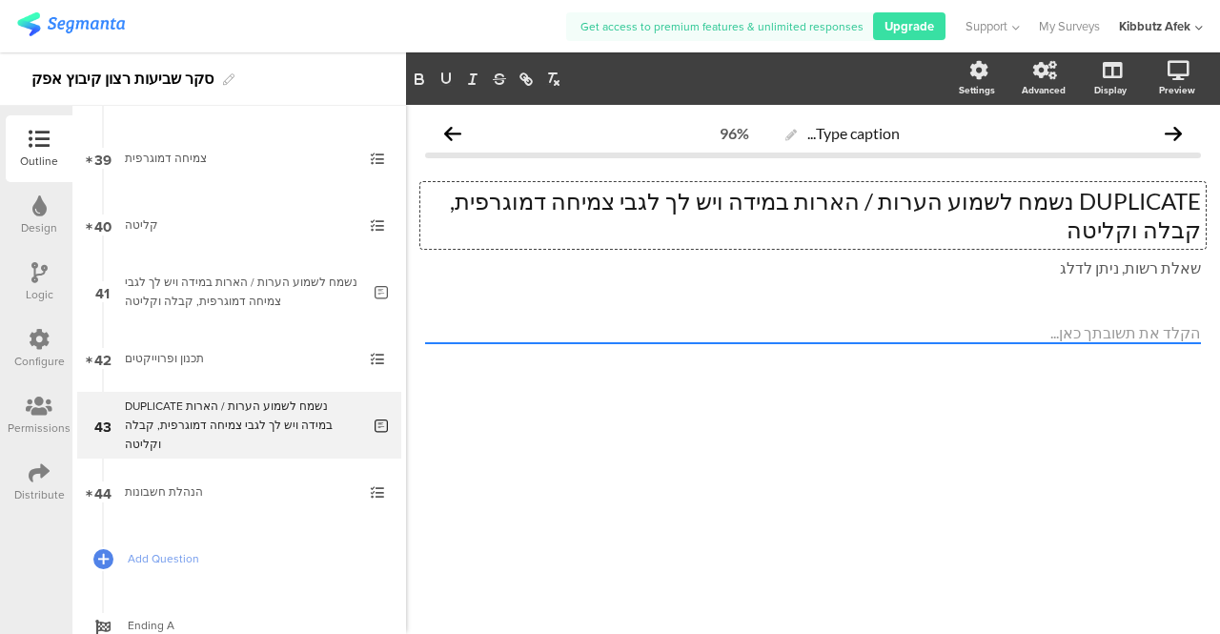
click at [1095, 206] on div "DUPLICATE נשמח לשמוע הערות / הארות במידה ויש לך לגבי צמיחה דמוגרפית, קבלה וקליט…" at bounding box center [813, 215] width 786 height 67
click at [1095, 206] on p "DUPLICATE נשמח לשמוע הערות / הארות במידה ויש לך לגבי צמיחה דמוגרפית, קבלה וקליטה" at bounding box center [813, 215] width 776 height 57
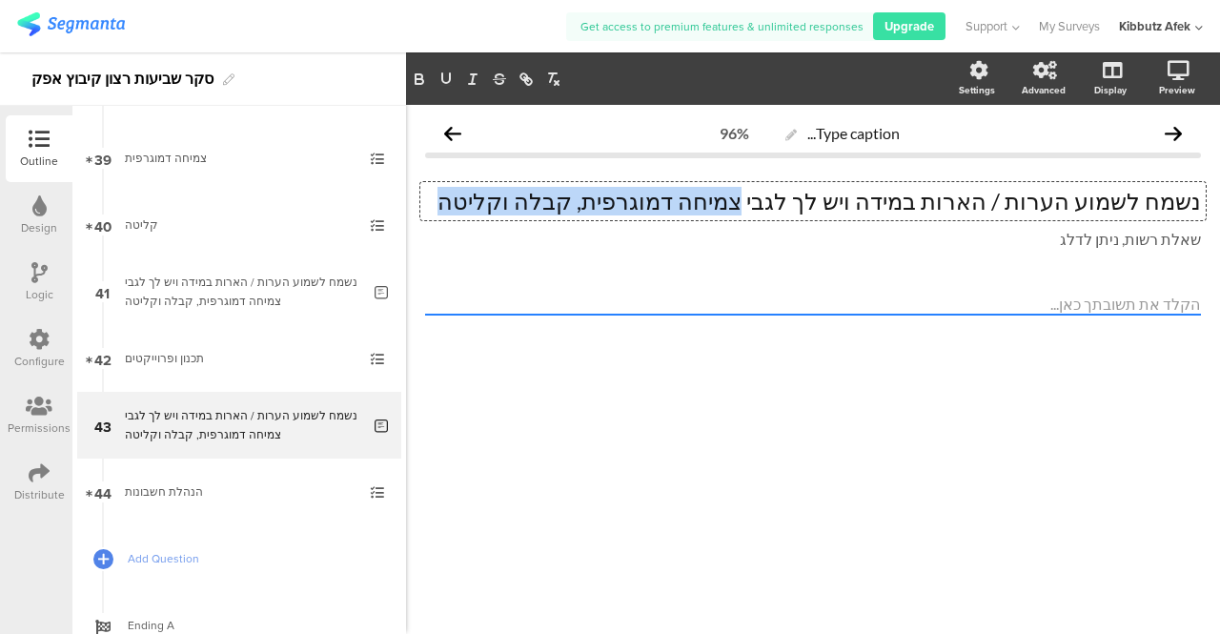
drag, startPoint x: 584, startPoint y: 200, endPoint x: 827, endPoint y: 194, distance: 243.2
click at [827, 194] on p "נשמח לשמוע הערות / הארות במידה ויש לך לגבי צמיחה דמוגרפית, קבלה וקליטה" at bounding box center [813, 201] width 776 height 29
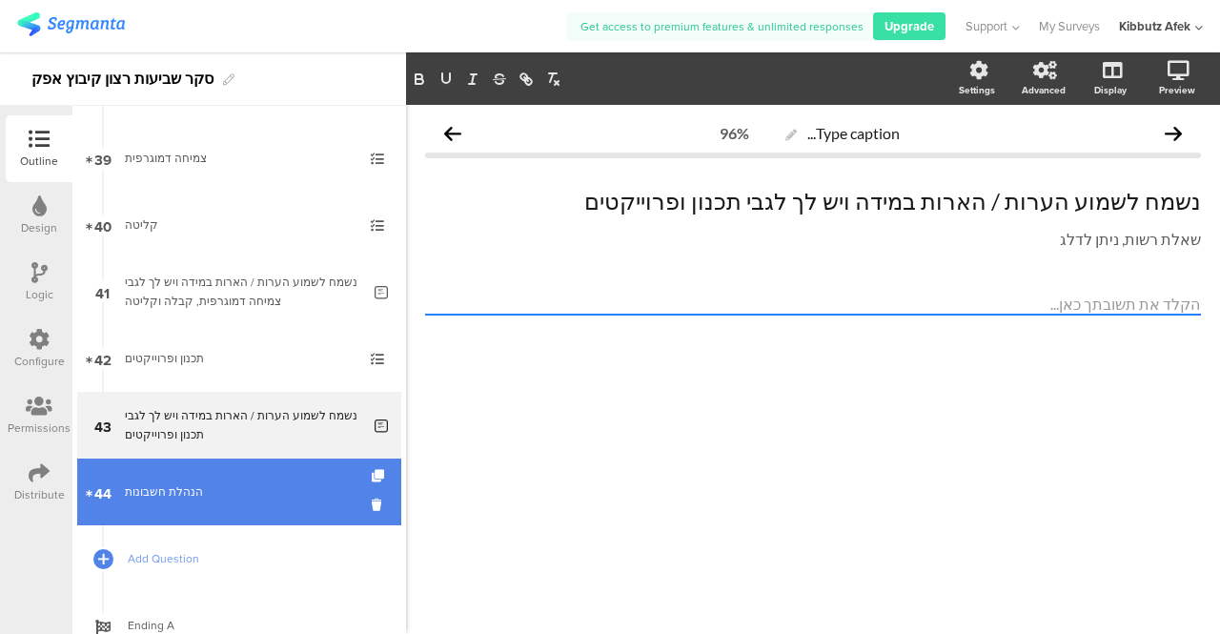
click at [216, 481] on link "44 הנהלת חשבונות" at bounding box center [239, 492] width 324 height 67
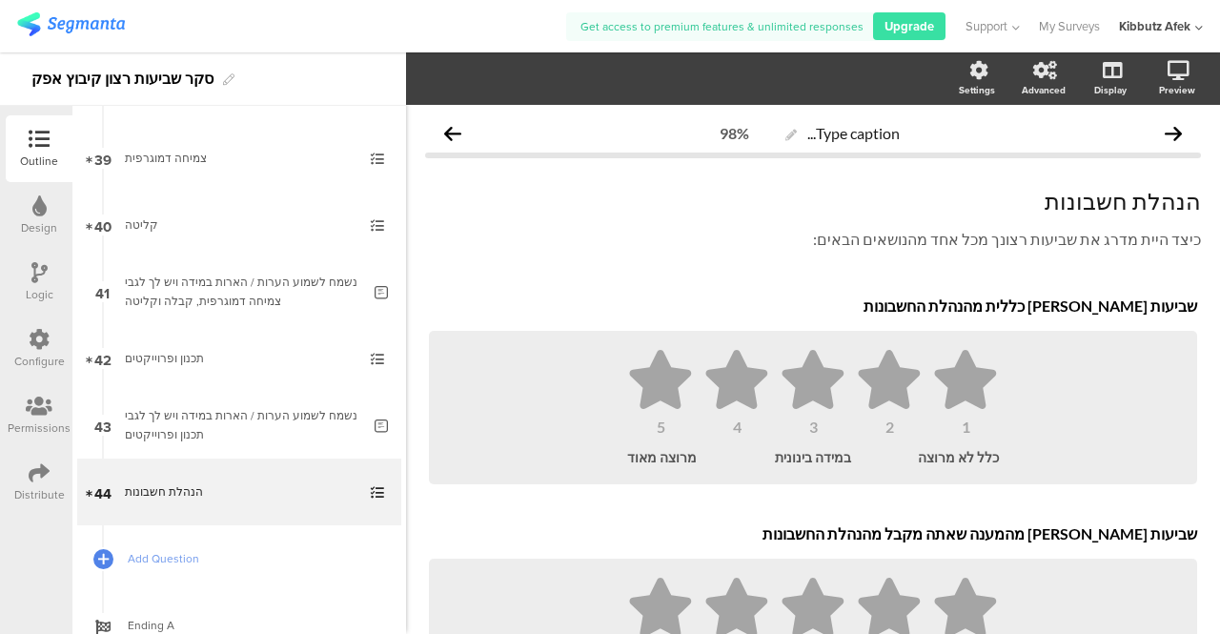
click at [1196, 270] on div "Type caption... 98% הנהלת חשבונות הנהלת חשבונות כיצד היית מדרג את שביעות רצונך …" at bounding box center [813, 588] width 814 height 966
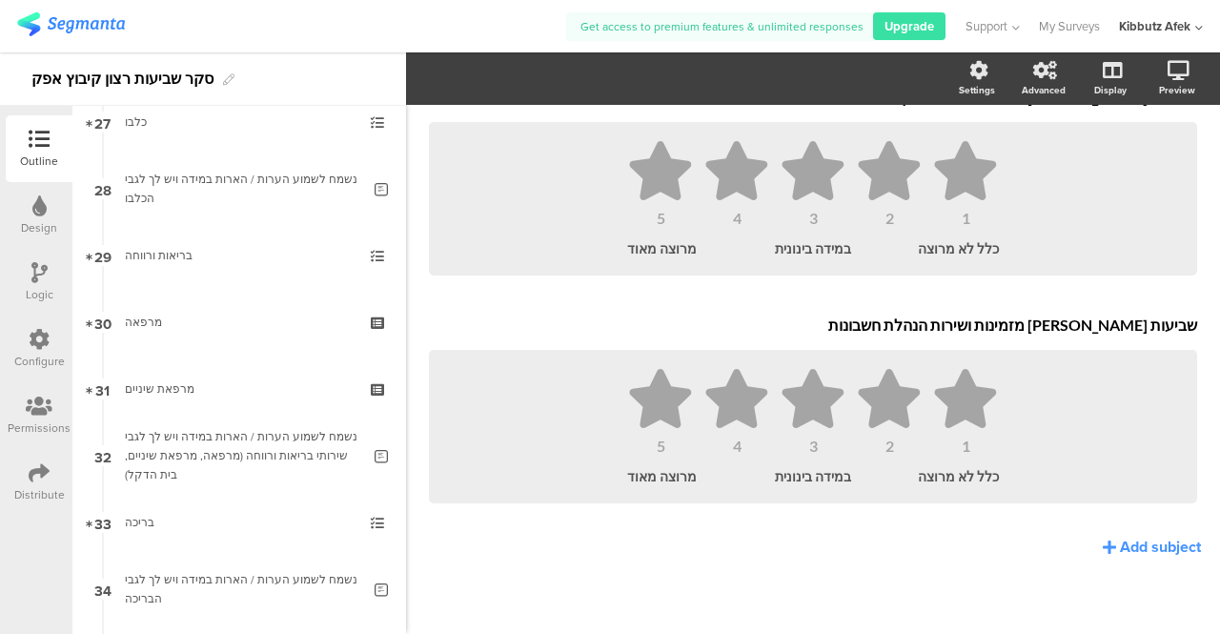
scroll to position [1820, 0]
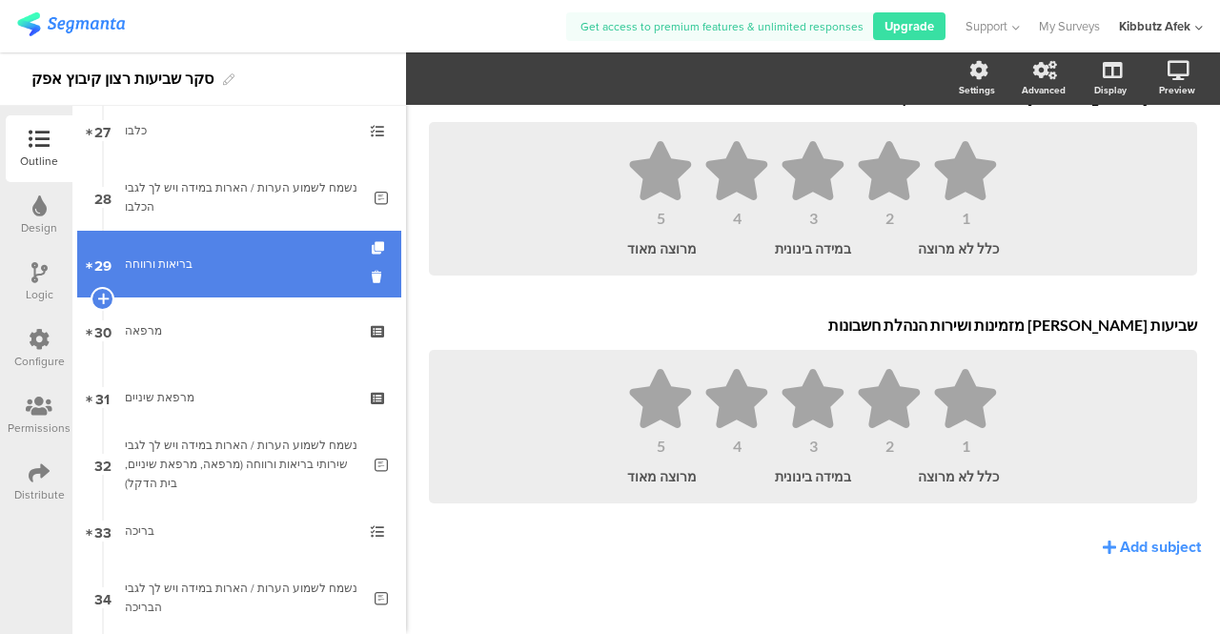
click at [182, 260] on div "בריאות ורווחה" at bounding box center [239, 264] width 228 height 19
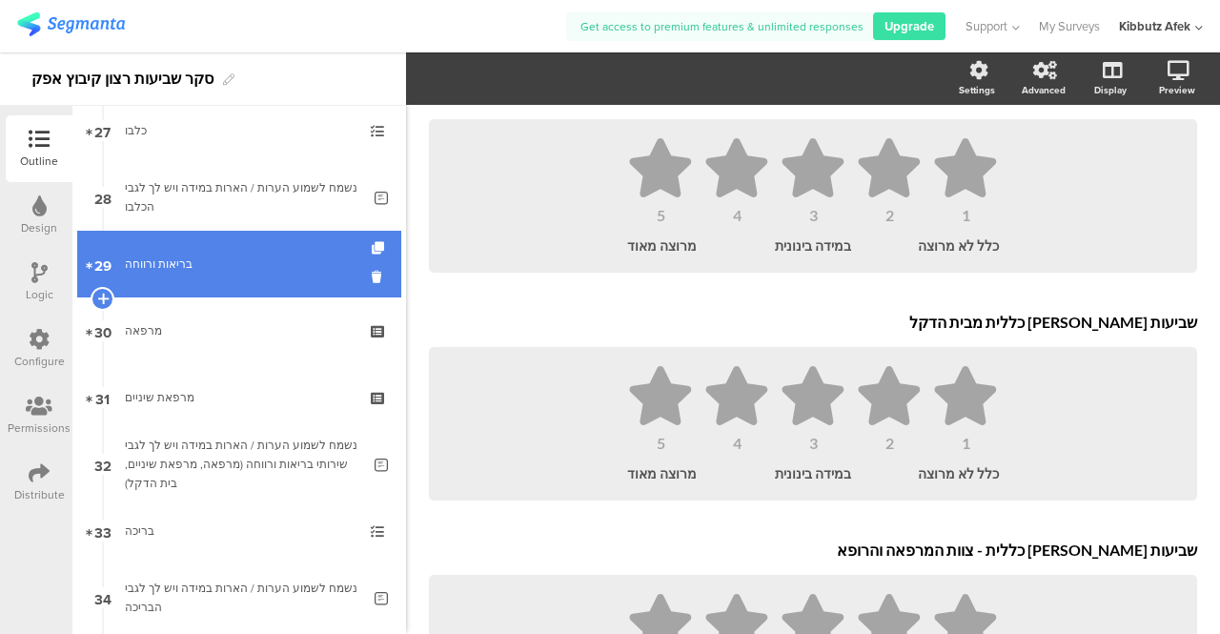
scroll to position [444, 0]
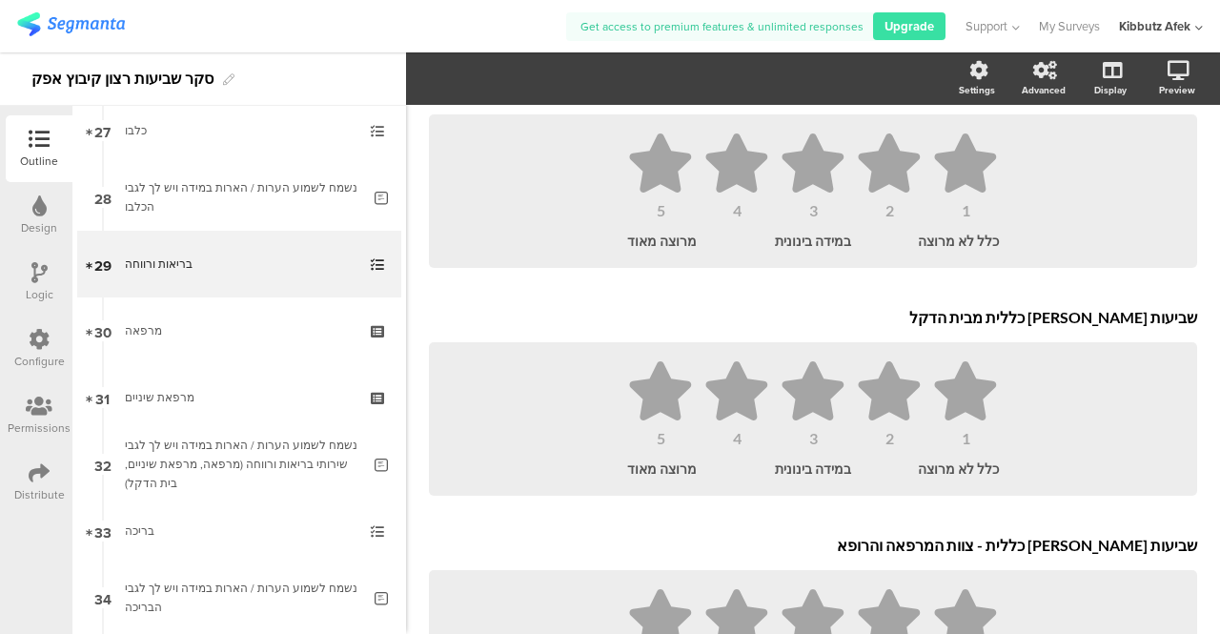
click at [1194, 253] on div "Type caption... 64% בריאות ורווחה בריאות ורווחה כיצד היית מדרג את שביעות רצונך …" at bounding box center [813, 486] width 814 height 1650
click at [877, 304] on div "שביעות [PERSON_NAME] כללית מהמרפאה שביעות [PERSON_NAME] כללית מהמרפאה 1 2 3 4 5…" at bounding box center [813, 514] width 776 height 1339
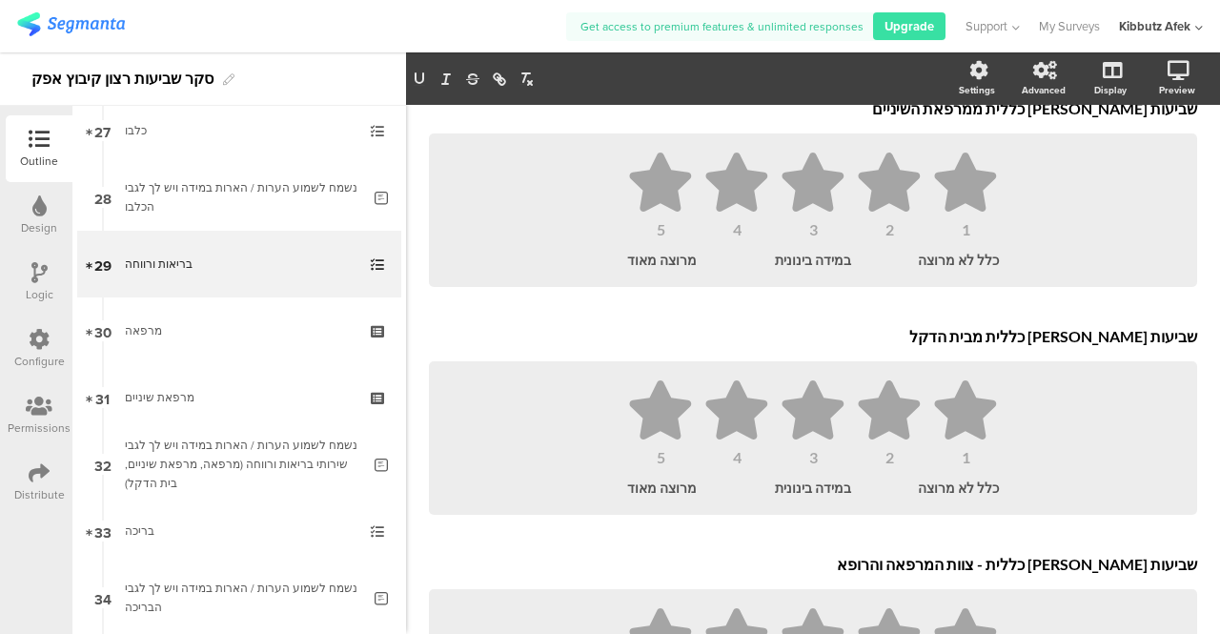
click at [1184, 298] on div "שביעות [PERSON_NAME] כללית מהמרפאה שביעות [PERSON_NAME] כללית מהמרפאה 1 2 3 4 5…" at bounding box center [813, 533] width 776 height 1339
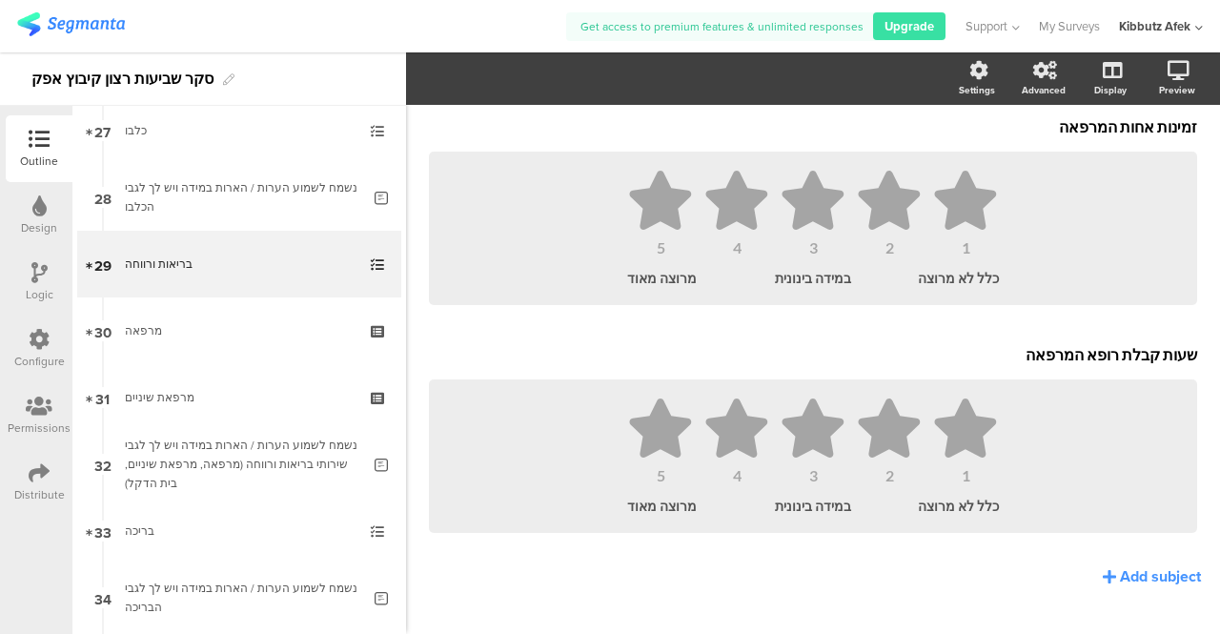
scroll to position [1126, 0]
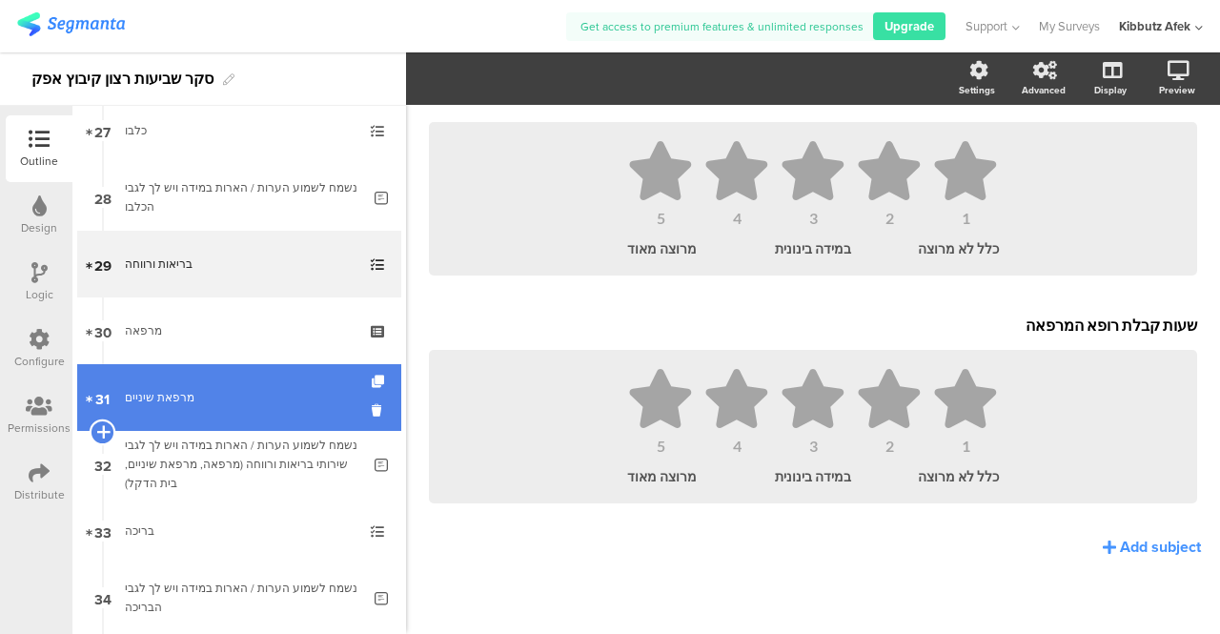
click at [103, 428] on icon at bounding box center [102, 431] width 12 height 17
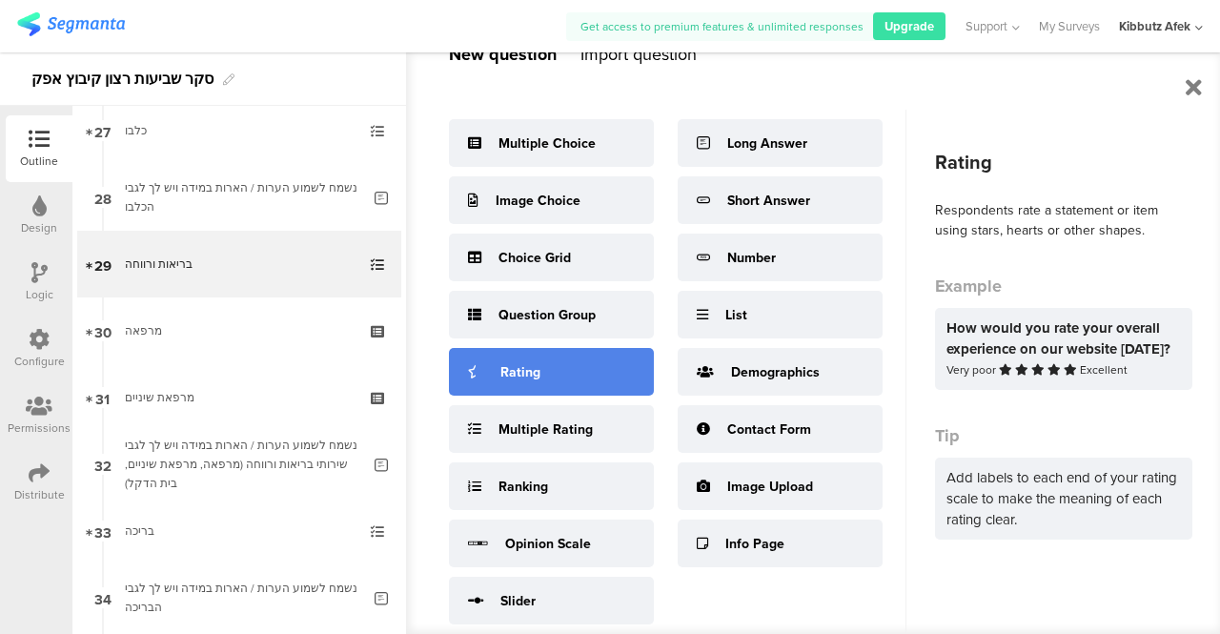
click at [519, 382] on div "Rating" at bounding box center [551, 372] width 205 height 48
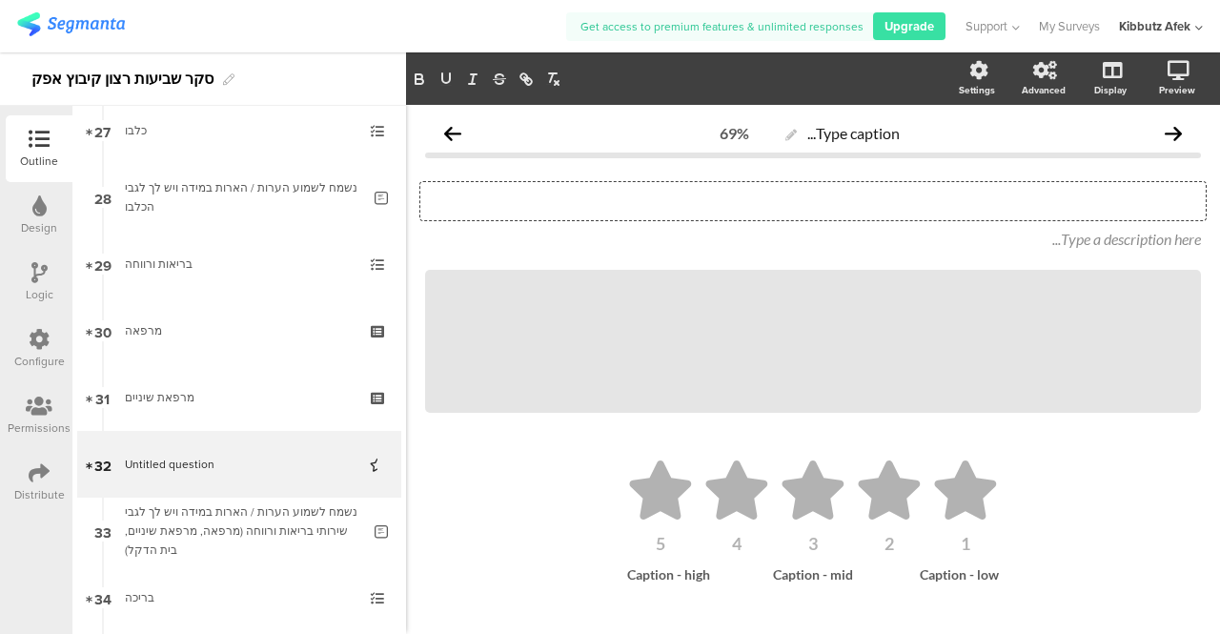
click at [1027, 185] on div "Type your question here..." at bounding box center [813, 201] width 786 height 38
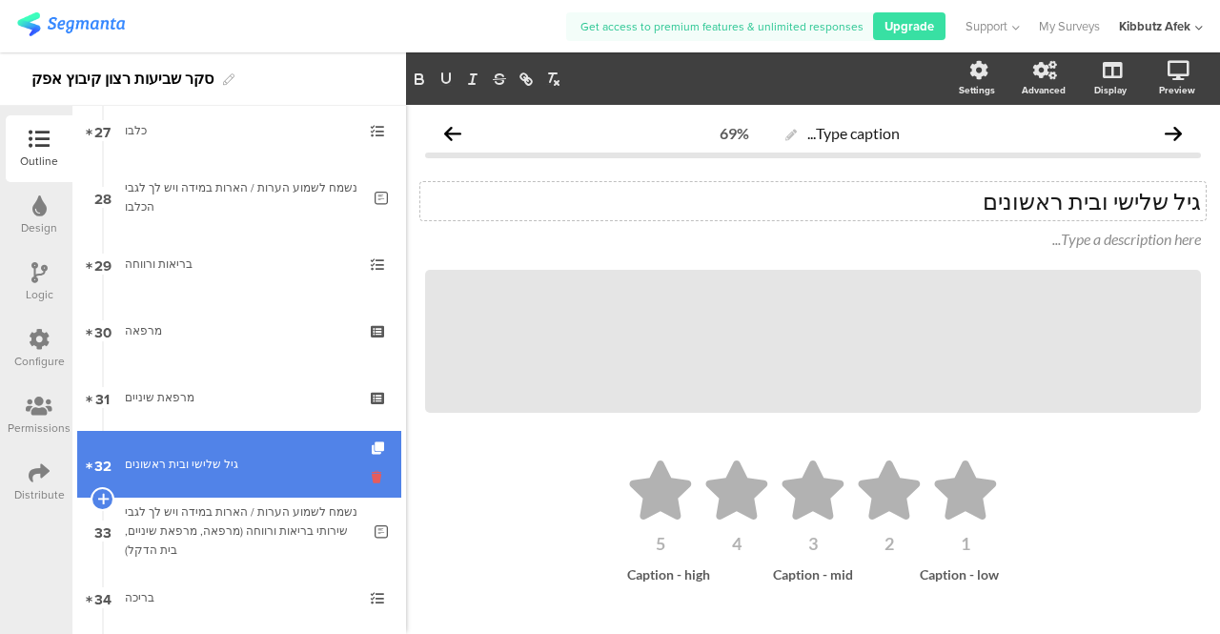
click at [372, 480] on icon at bounding box center [380, 477] width 16 height 18
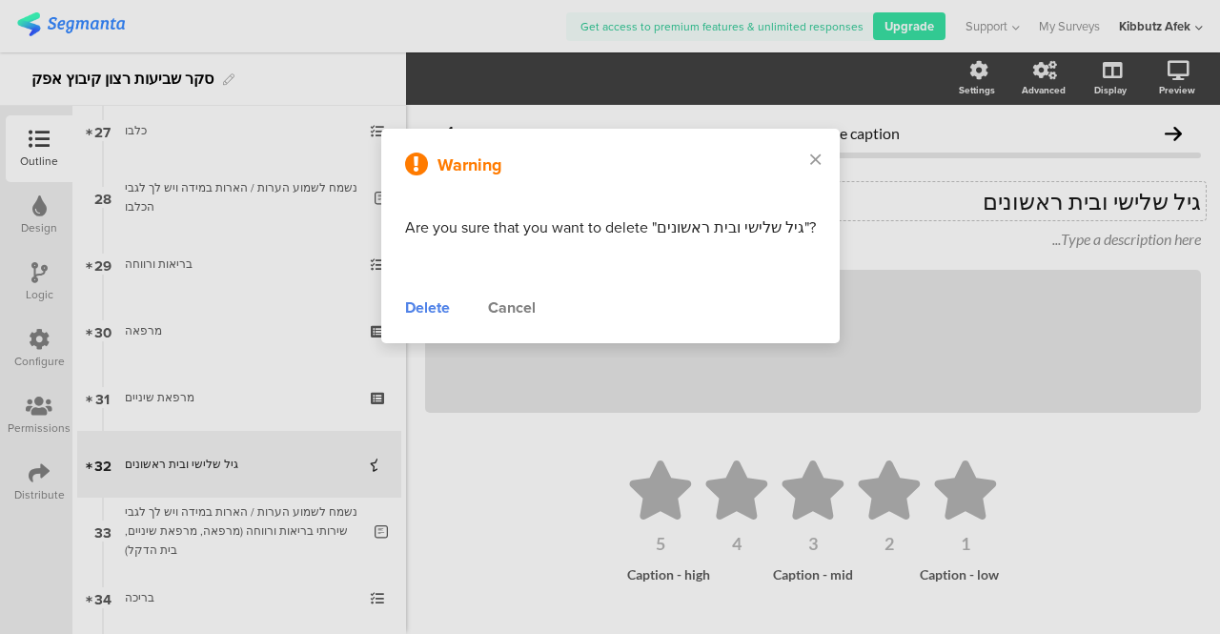
click at [447, 298] on div "Delete" at bounding box center [427, 308] width 45 height 23
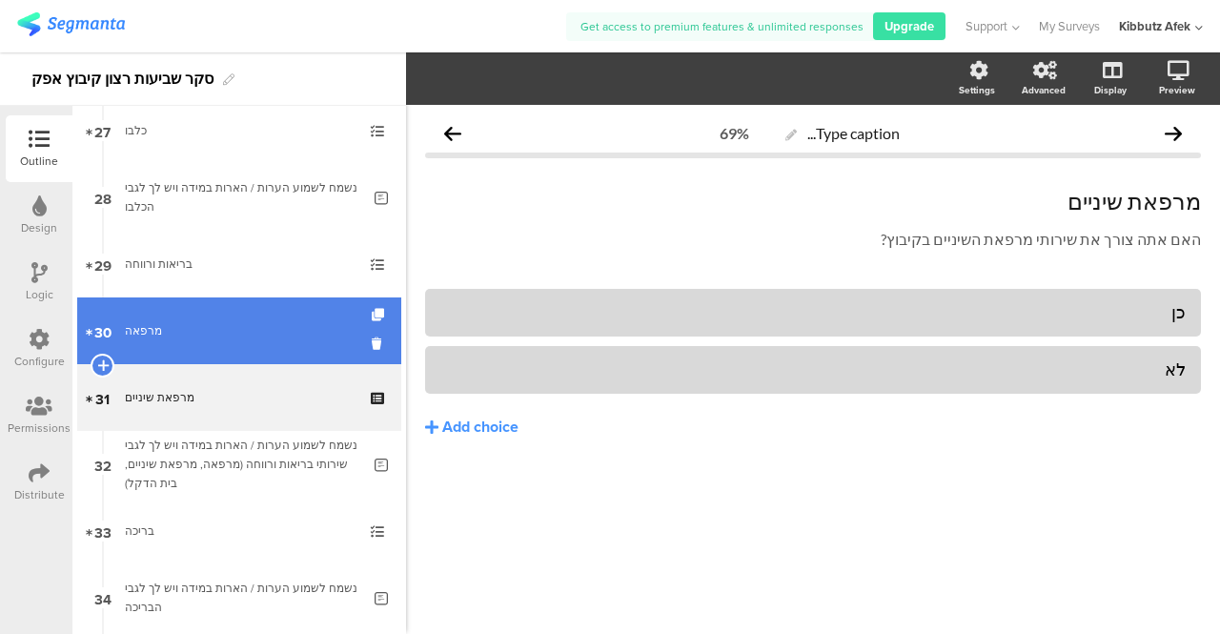
click at [290, 329] on div "מרפאה" at bounding box center [239, 330] width 228 height 19
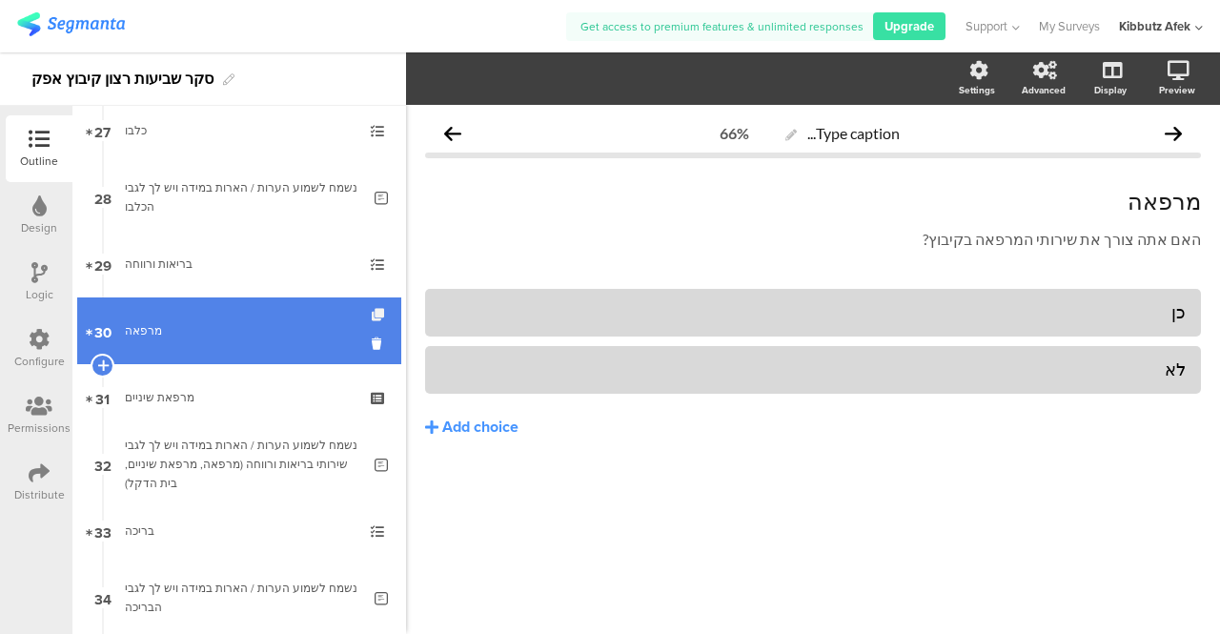
click at [372, 315] on icon at bounding box center [380, 315] width 16 height 12
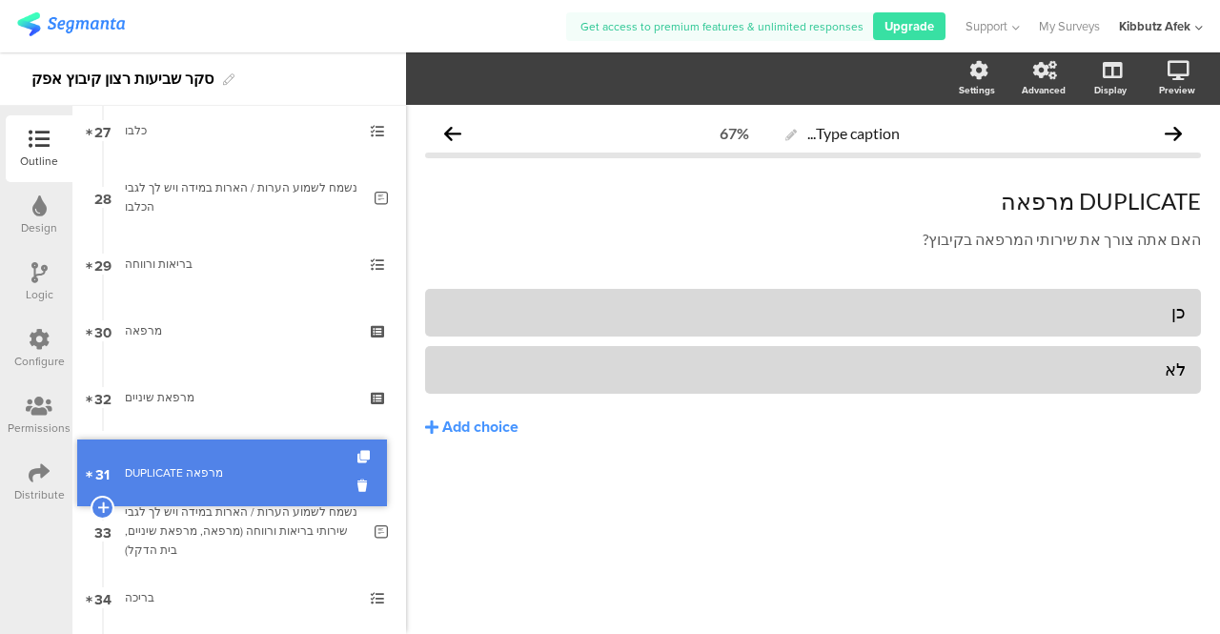
drag, startPoint x: 227, startPoint y: 391, endPoint x: 231, endPoint y: 466, distance: 75.4
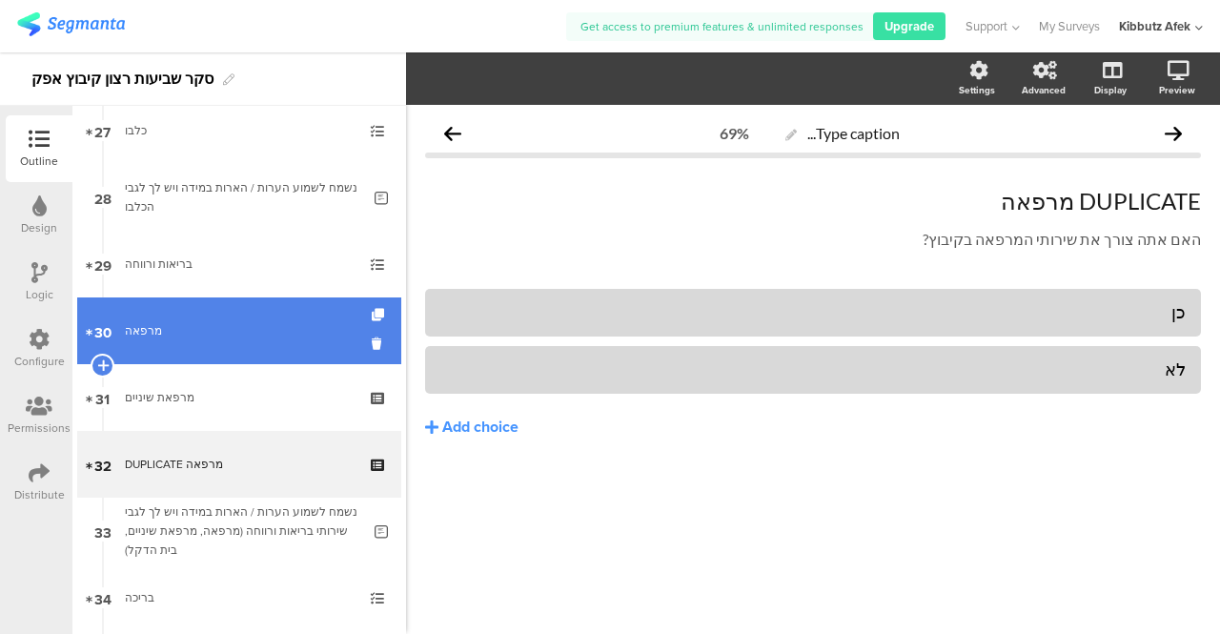
click at [227, 345] on link "30 [GEOGRAPHIC_DATA]" at bounding box center [239, 330] width 324 height 67
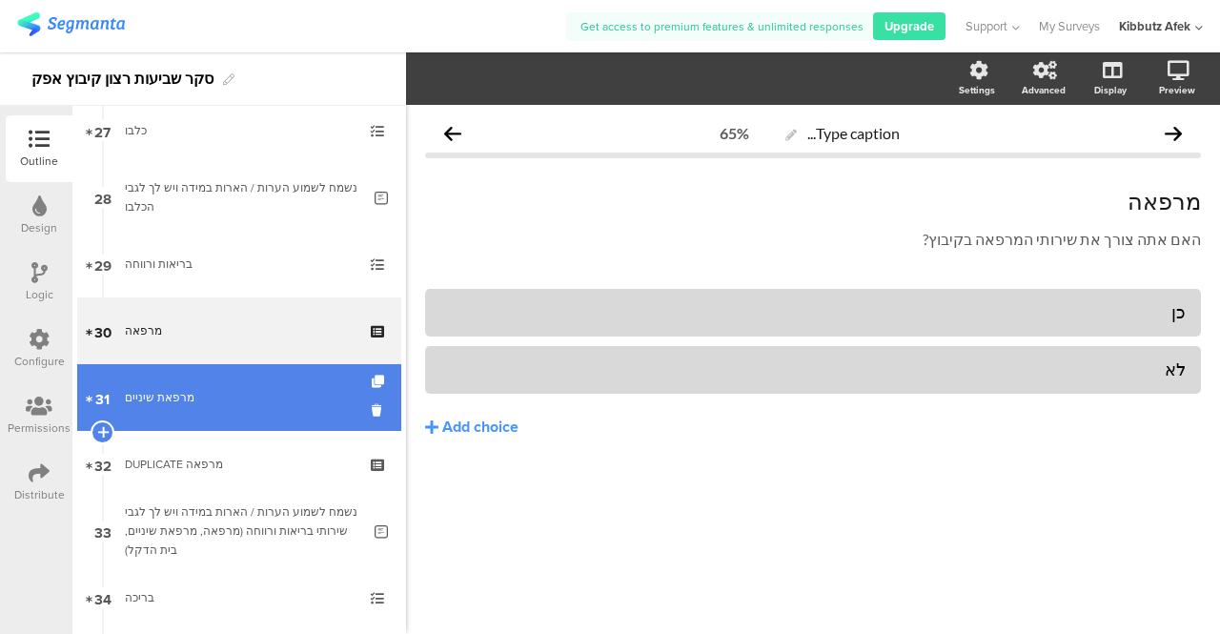
click at [206, 384] on link "31 מרפאת שיניים" at bounding box center [239, 397] width 324 height 67
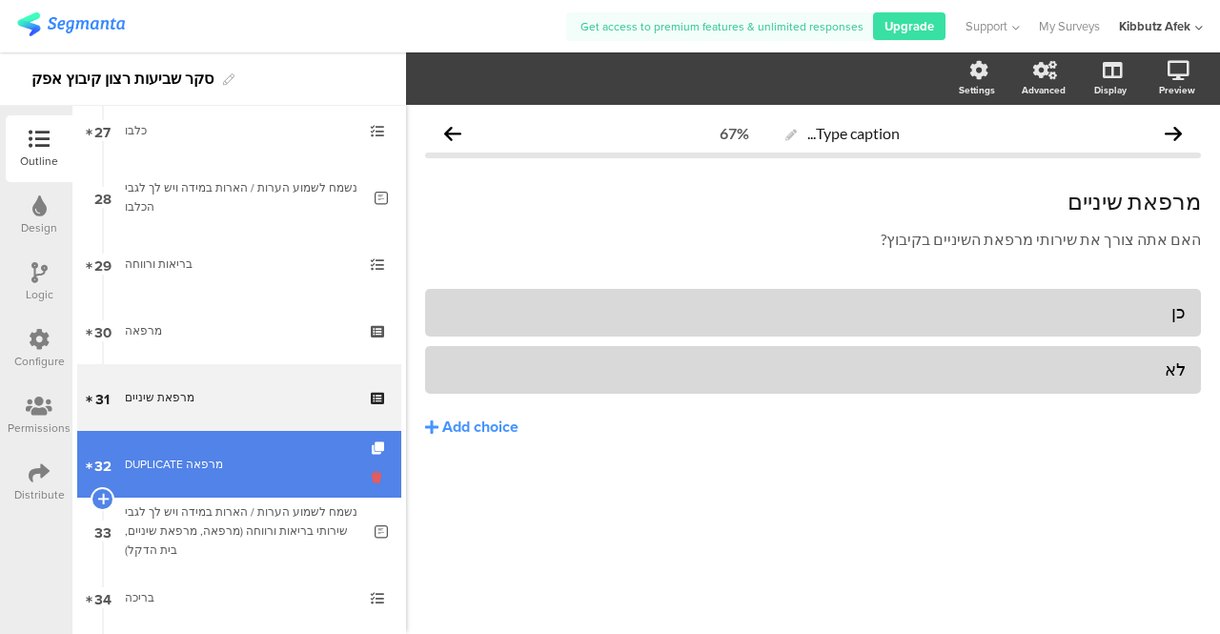
click at [372, 479] on icon at bounding box center [380, 477] width 16 height 18
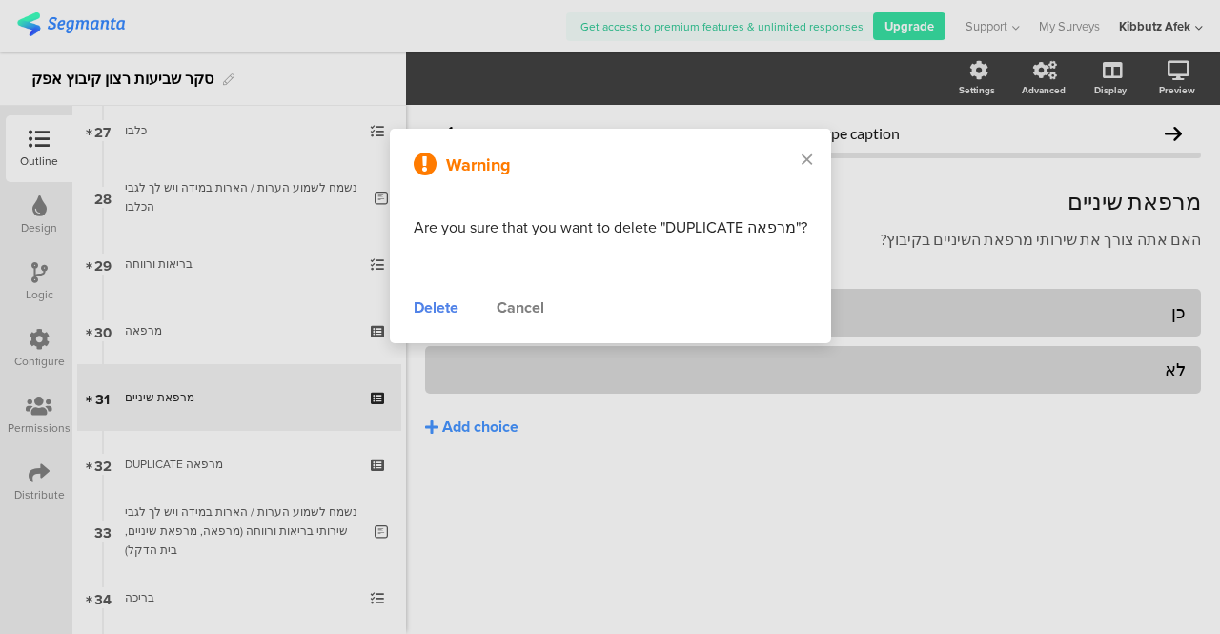
click at [428, 312] on div "Delete" at bounding box center [436, 308] width 45 height 23
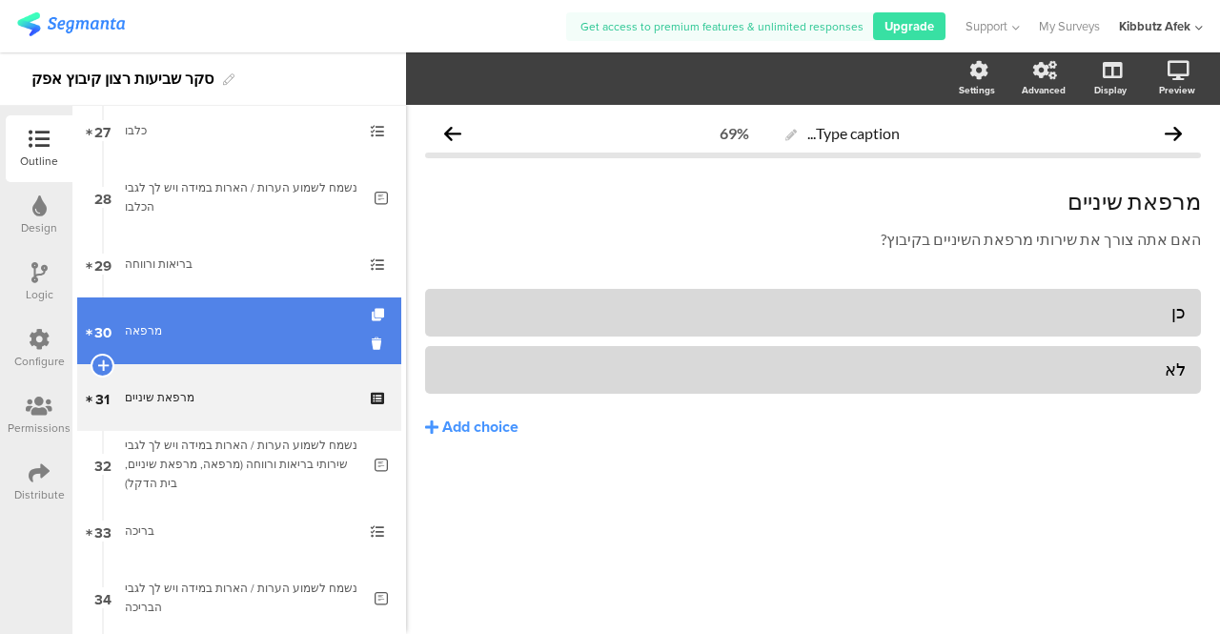
click at [221, 342] on link "30 [GEOGRAPHIC_DATA]" at bounding box center [239, 330] width 324 height 67
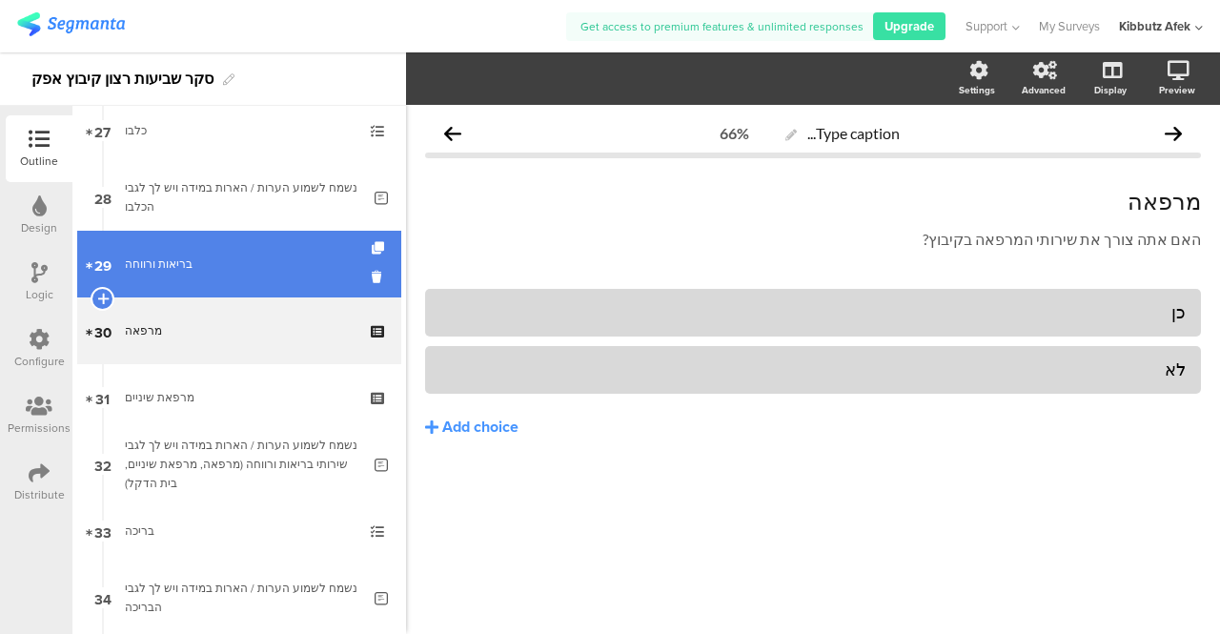
click at [198, 276] on link "29 בריאות ורווחה" at bounding box center [239, 264] width 324 height 67
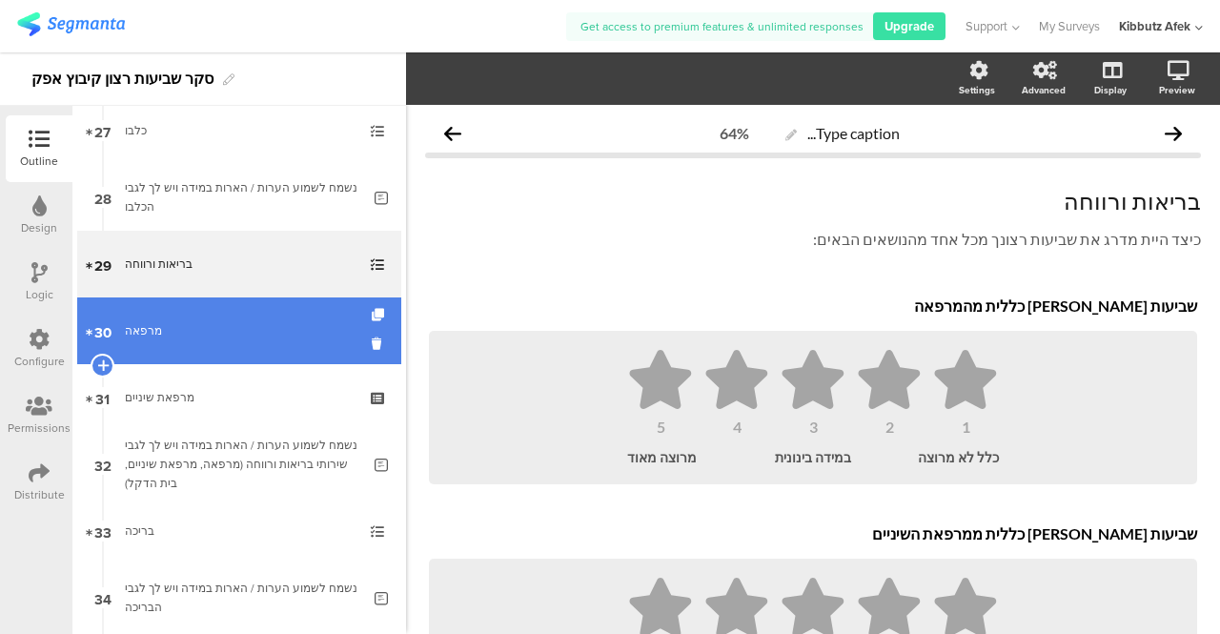
click at [175, 325] on div "מרפאה" at bounding box center [239, 330] width 228 height 19
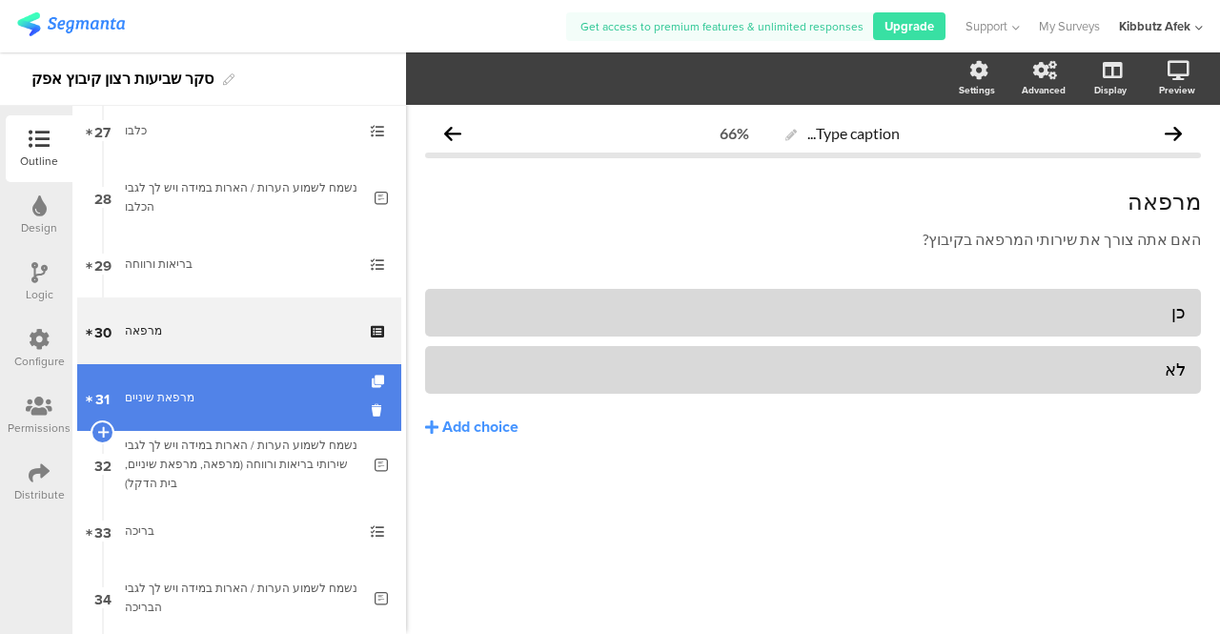
click at [174, 386] on link "31 מרפאת שיניים" at bounding box center [239, 397] width 324 height 67
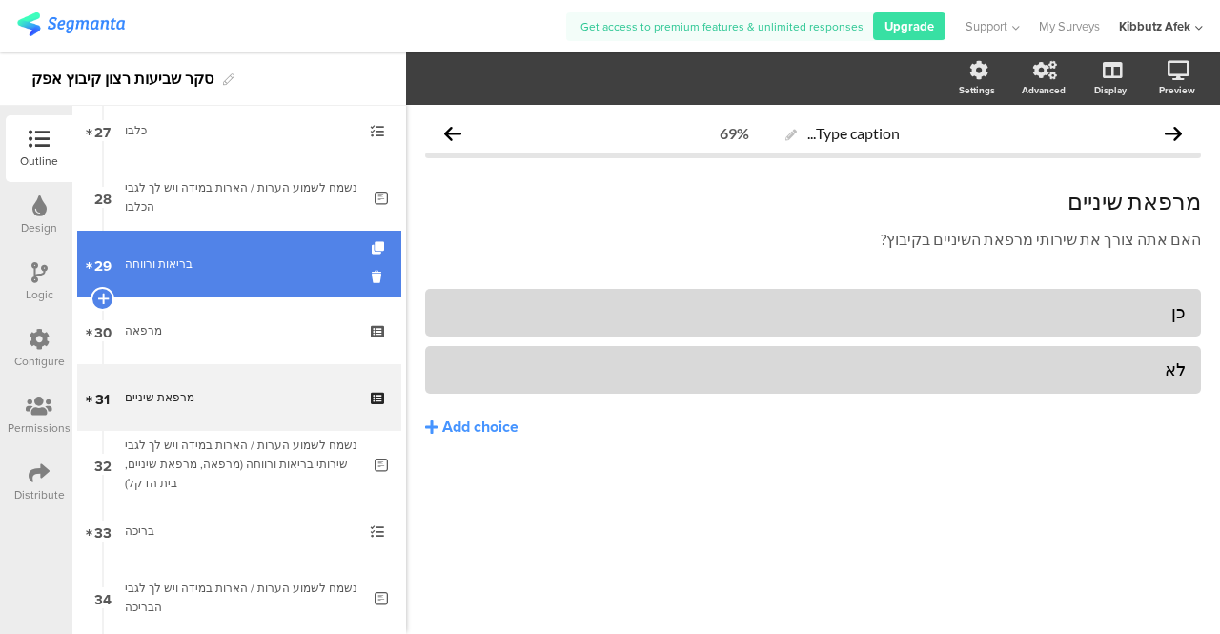
click at [183, 268] on div "בריאות ורווחה" at bounding box center [239, 264] width 228 height 19
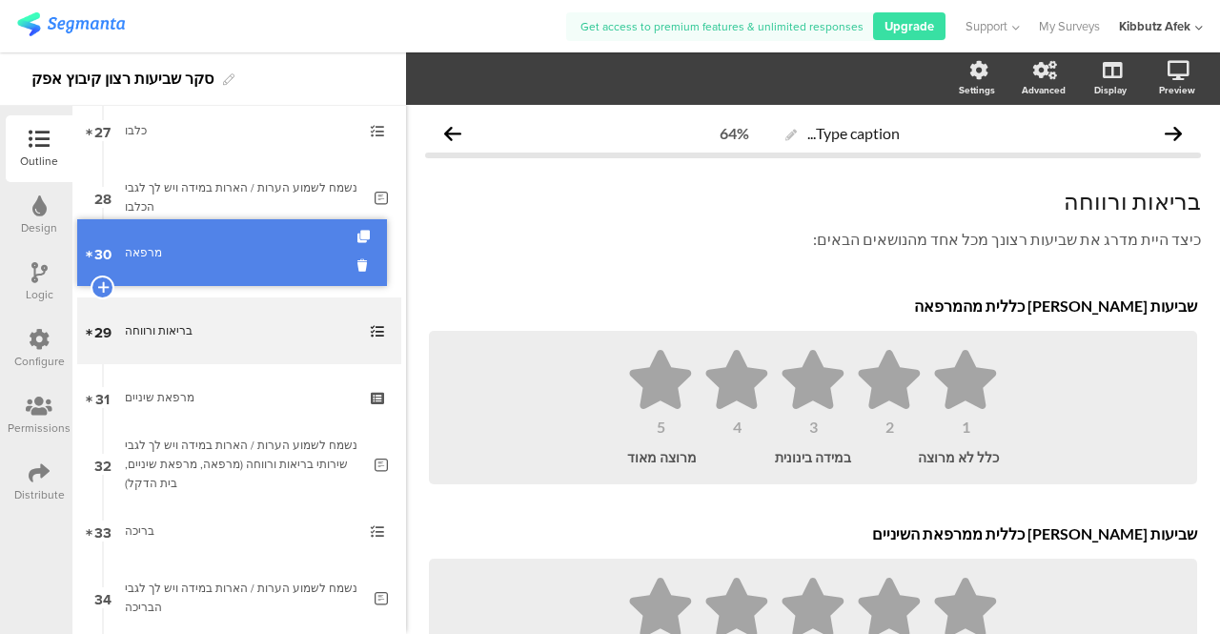
drag, startPoint x: 170, startPoint y: 337, endPoint x: 176, endPoint y: 258, distance: 78.5
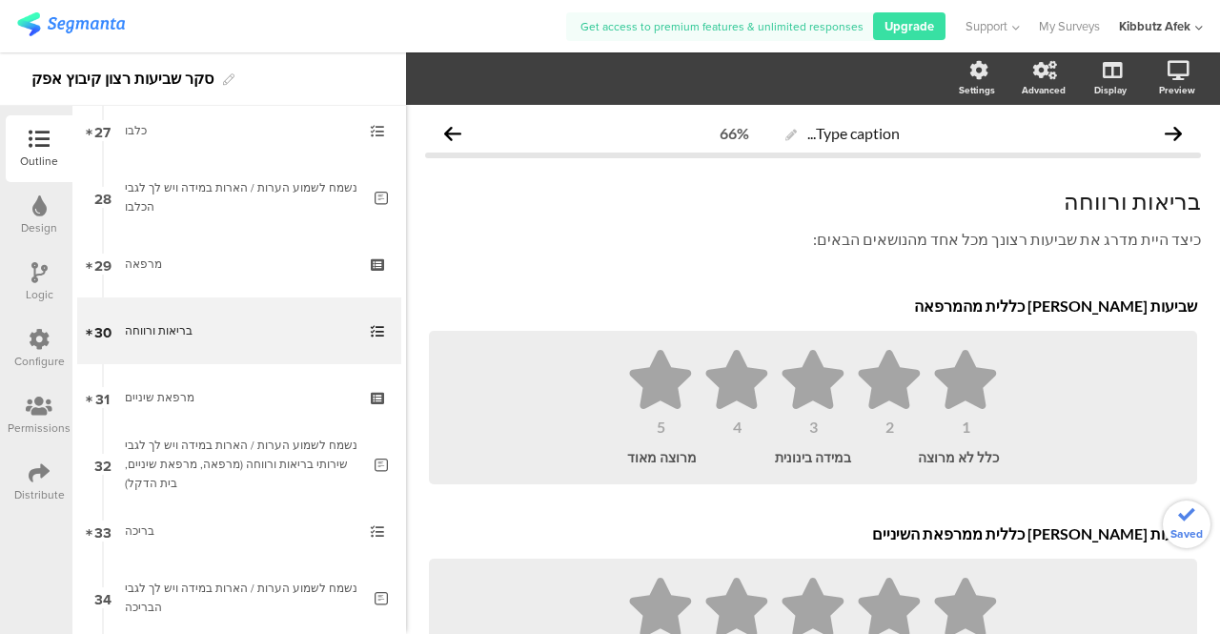
click at [176, 258] on div "מרפאה" at bounding box center [239, 264] width 228 height 19
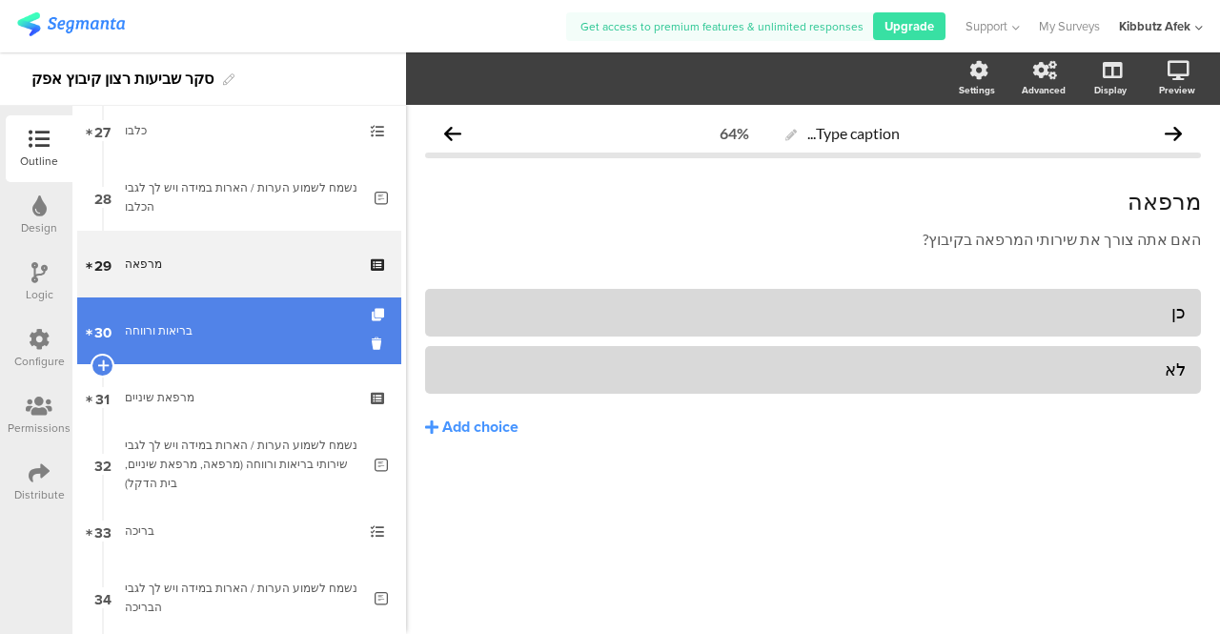
click at [153, 325] on div "בריאות ורווחה" at bounding box center [239, 330] width 228 height 19
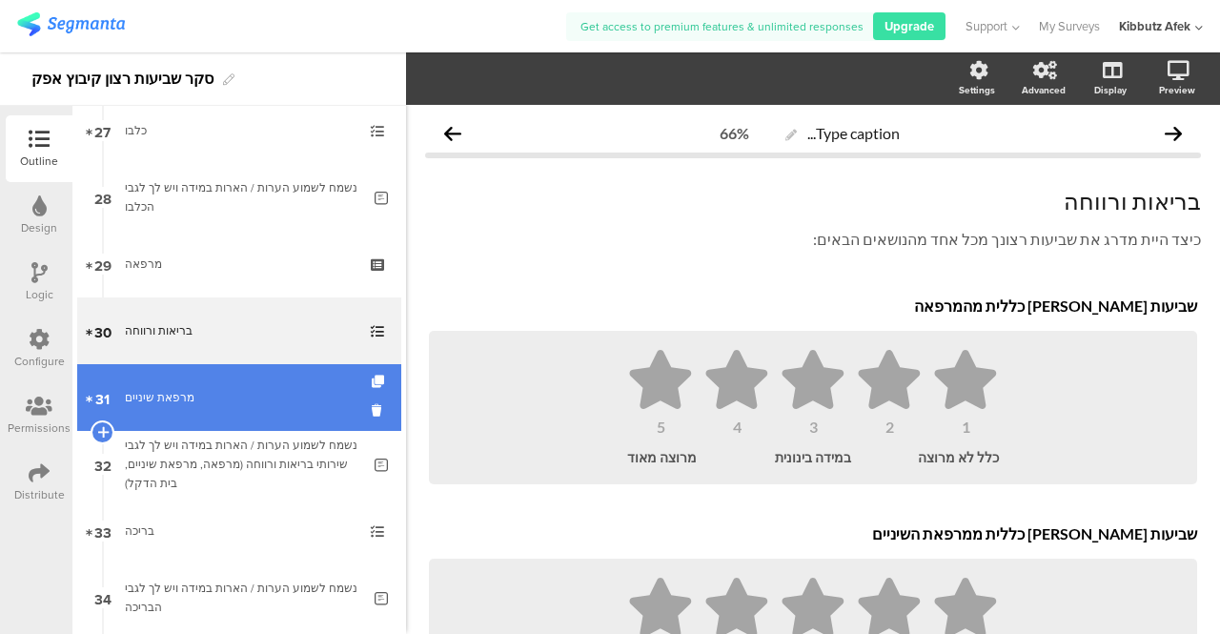
click at [180, 388] on div "מרפאת שיניים" at bounding box center [239, 397] width 228 height 19
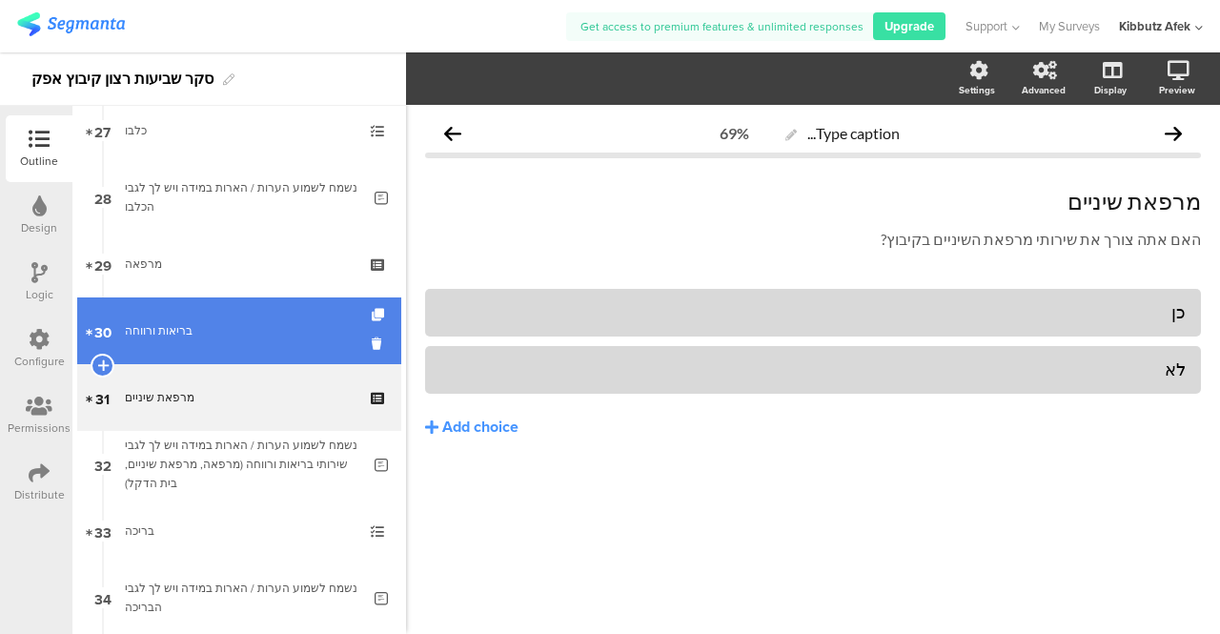
click at [175, 336] on div "בריאות ורווחה" at bounding box center [239, 330] width 228 height 19
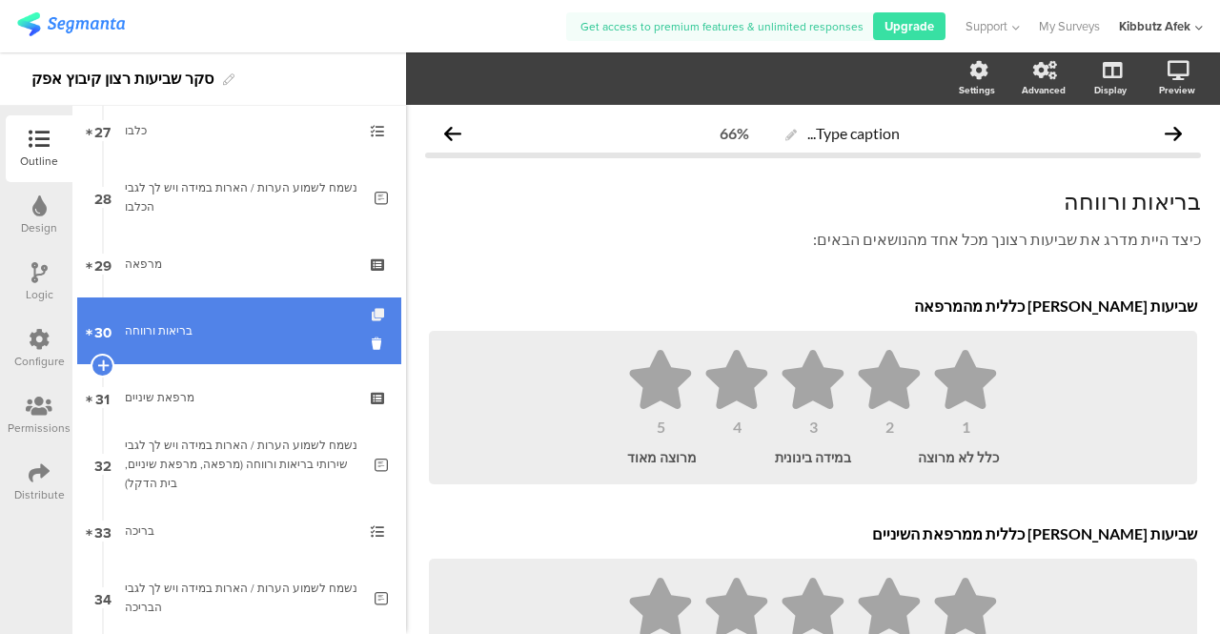
click at [372, 311] on icon at bounding box center [380, 315] width 16 height 12
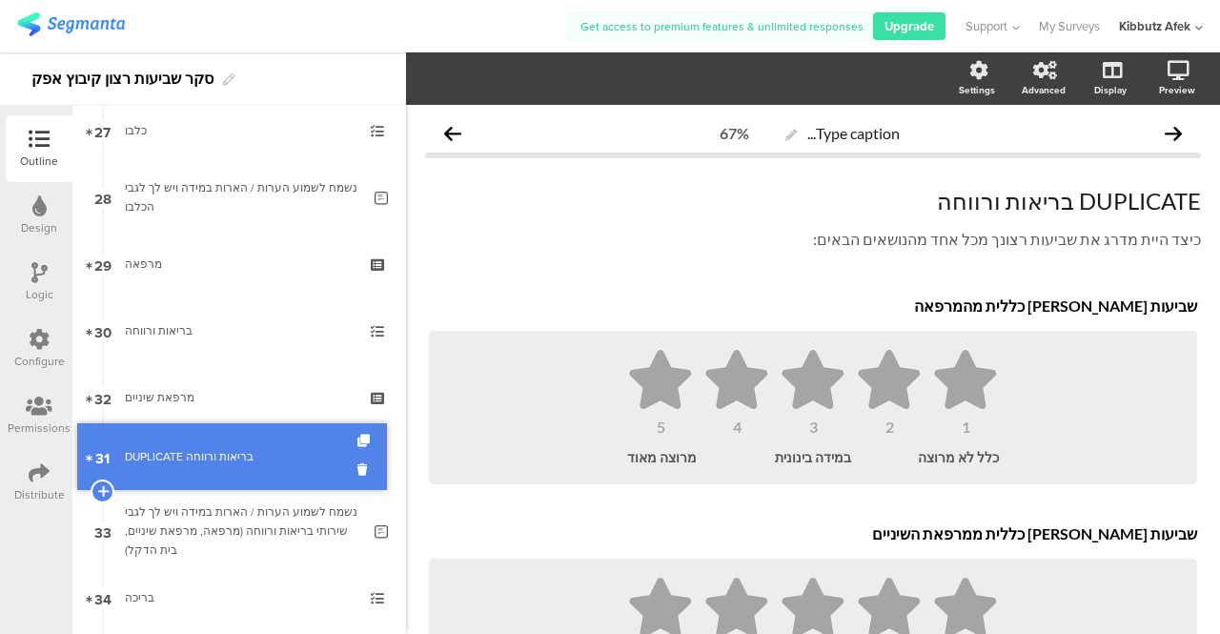
drag, startPoint x: 181, startPoint y: 398, endPoint x: 189, endPoint y: 457, distance: 59.6
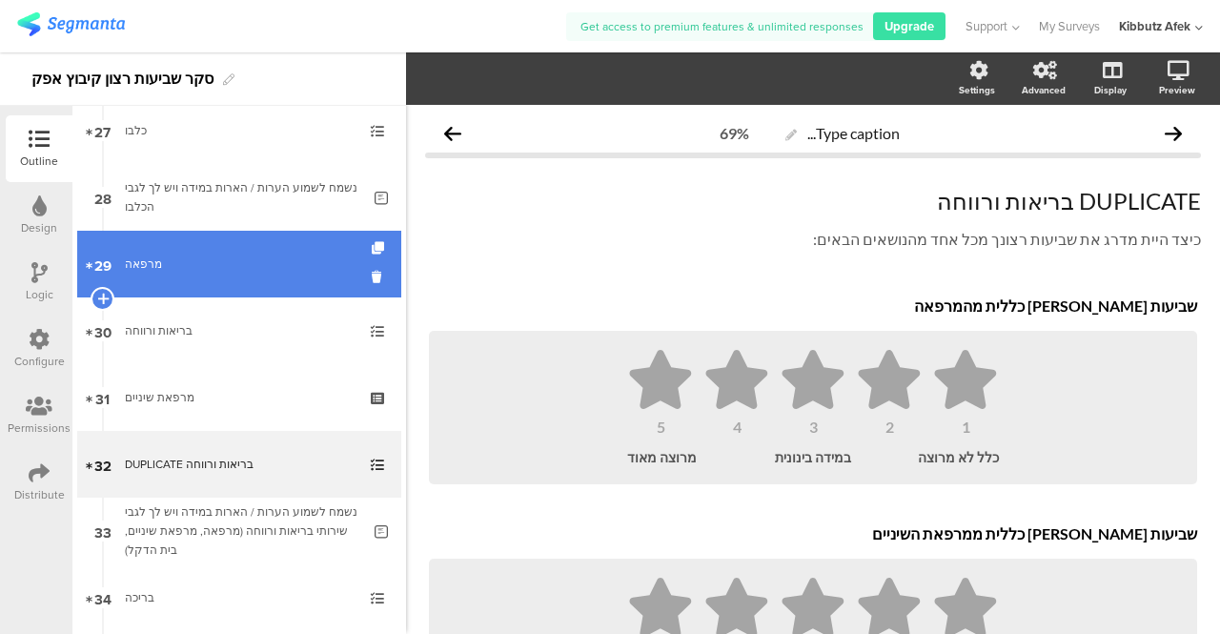
click at [170, 259] on div "מרפאה" at bounding box center [239, 264] width 228 height 19
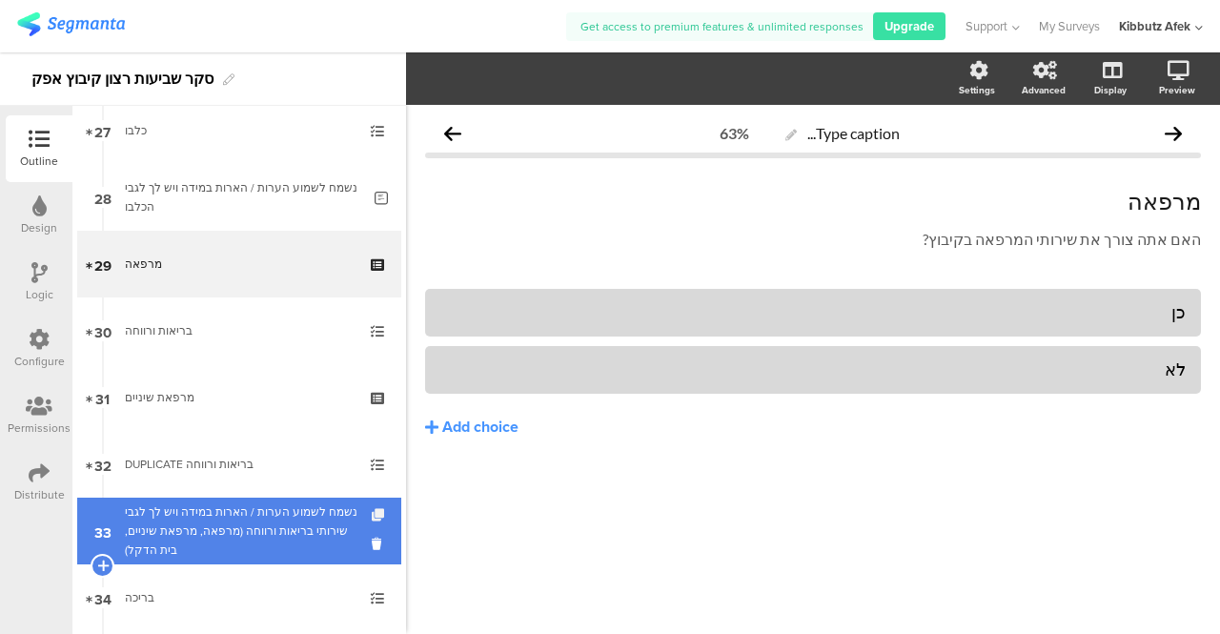
click at [372, 514] on icon at bounding box center [380, 515] width 16 height 12
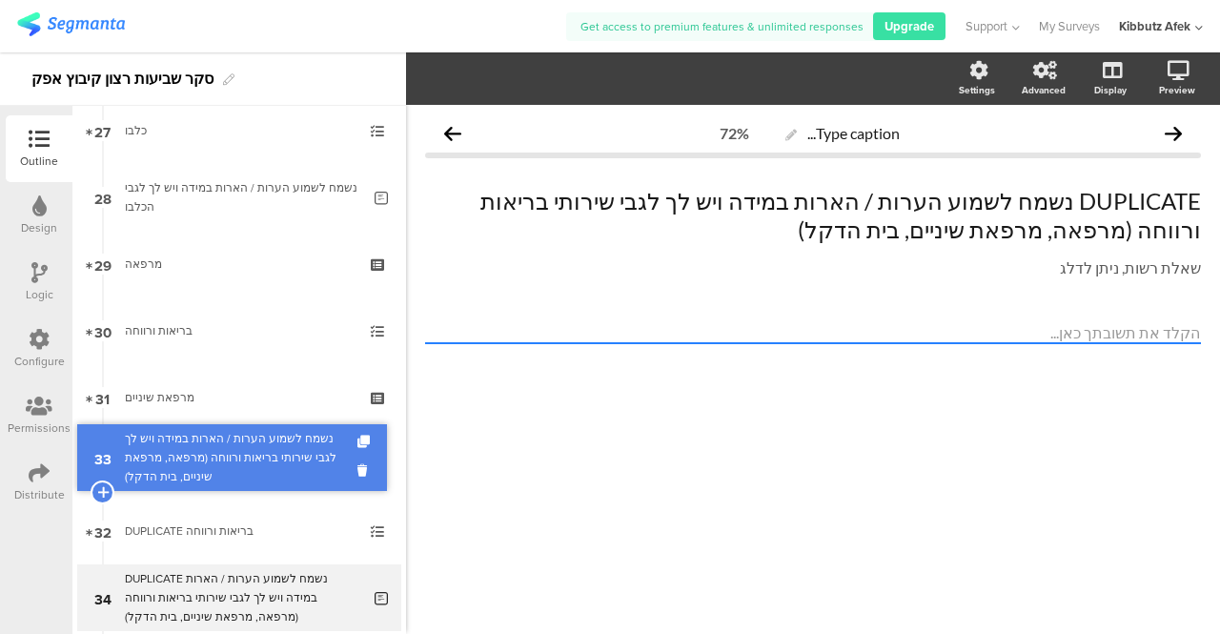
drag, startPoint x: 286, startPoint y: 527, endPoint x: 300, endPoint y: 454, distance: 74.8
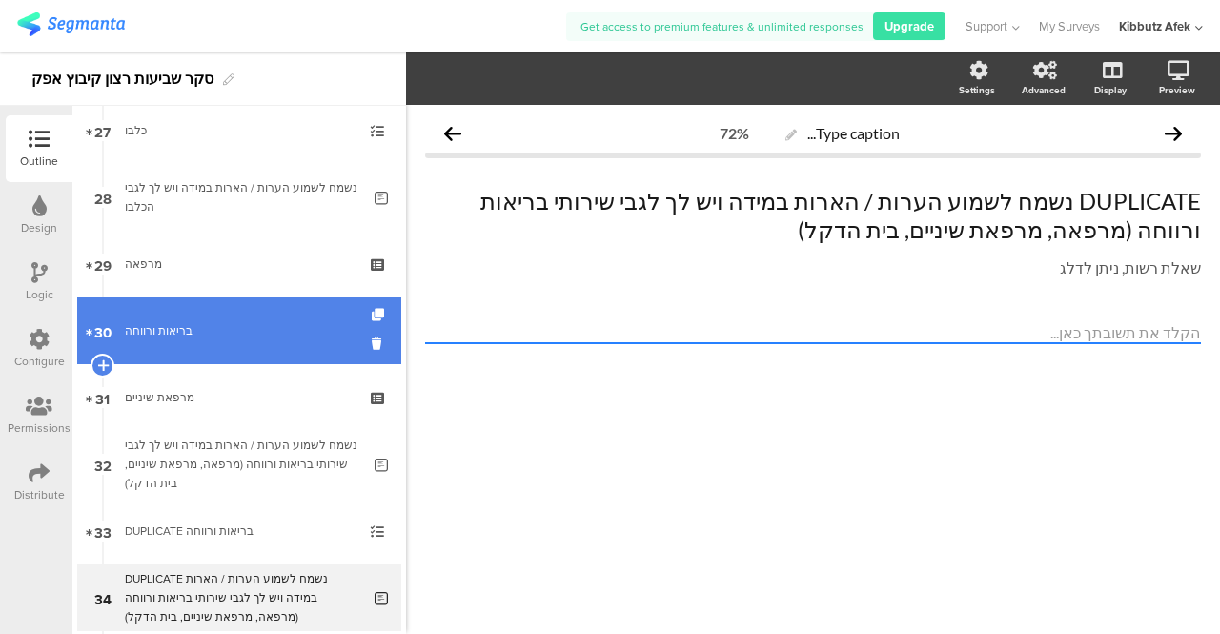
click at [182, 340] on link "30 בריאות ורווחה" at bounding box center [239, 330] width 324 height 67
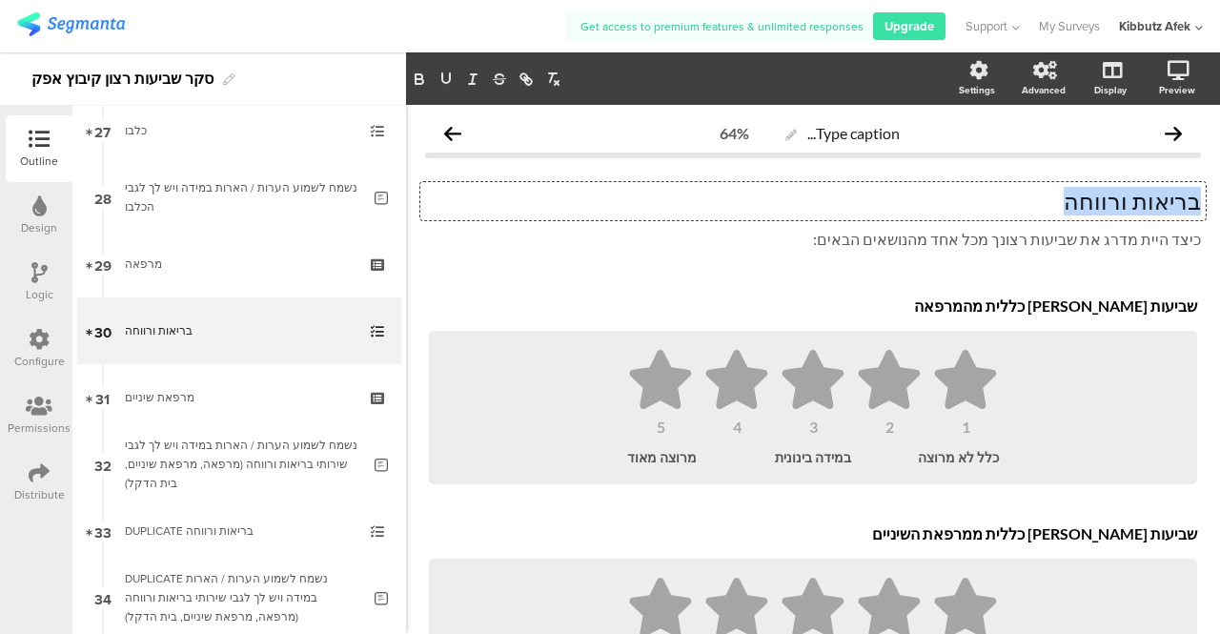
drag, startPoint x: 1067, startPoint y: 197, endPoint x: 1194, endPoint y: 204, distance: 127.0
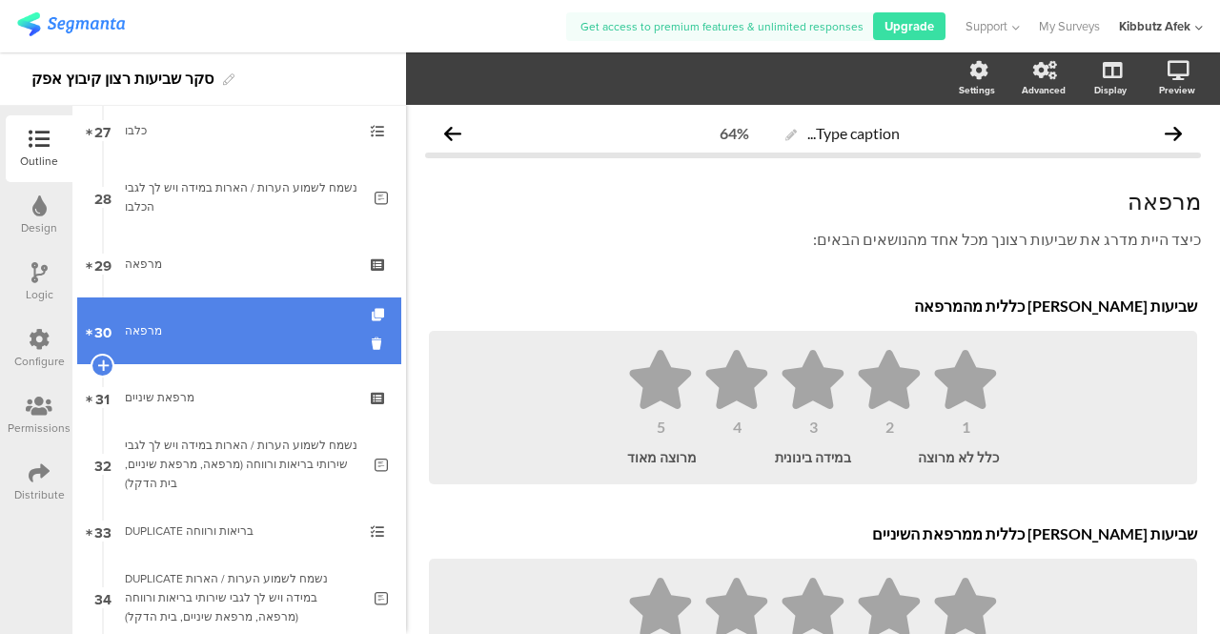
click at [139, 338] on div "מרפאה" at bounding box center [239, 330] width 228 height 19
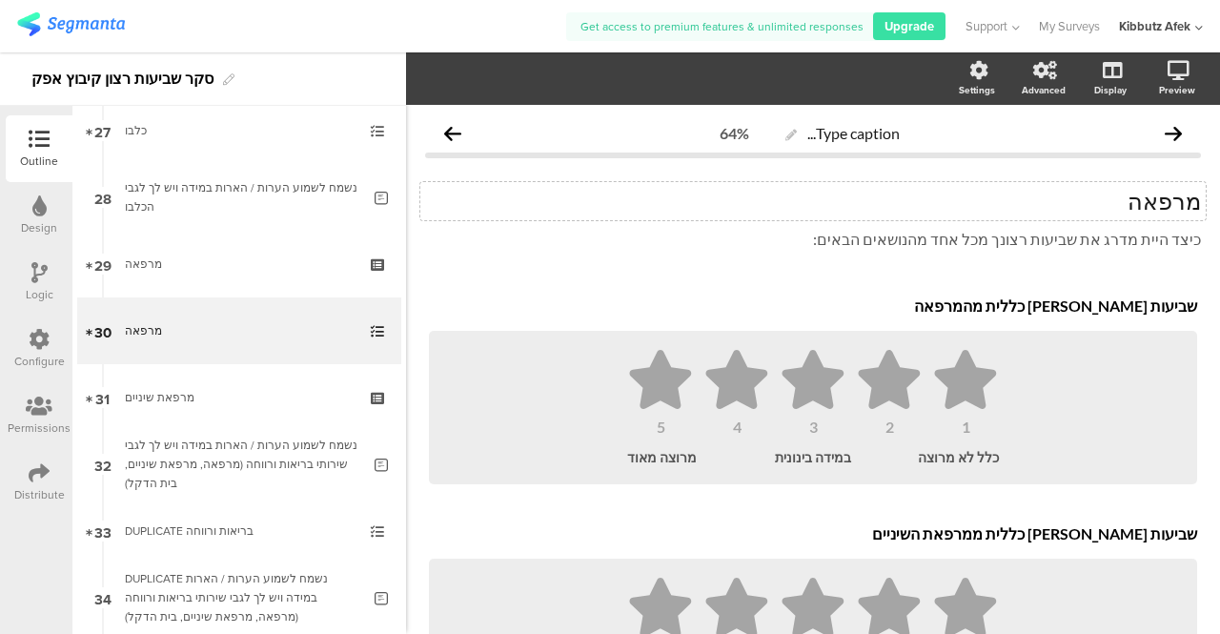
click at [1114, 202] on div "מרפאה מרפאה" at bounding box center [813, 201] width 786 height 38
click at [1197, 518] on icon at bounding box center [1202, 516] width 10 height 11
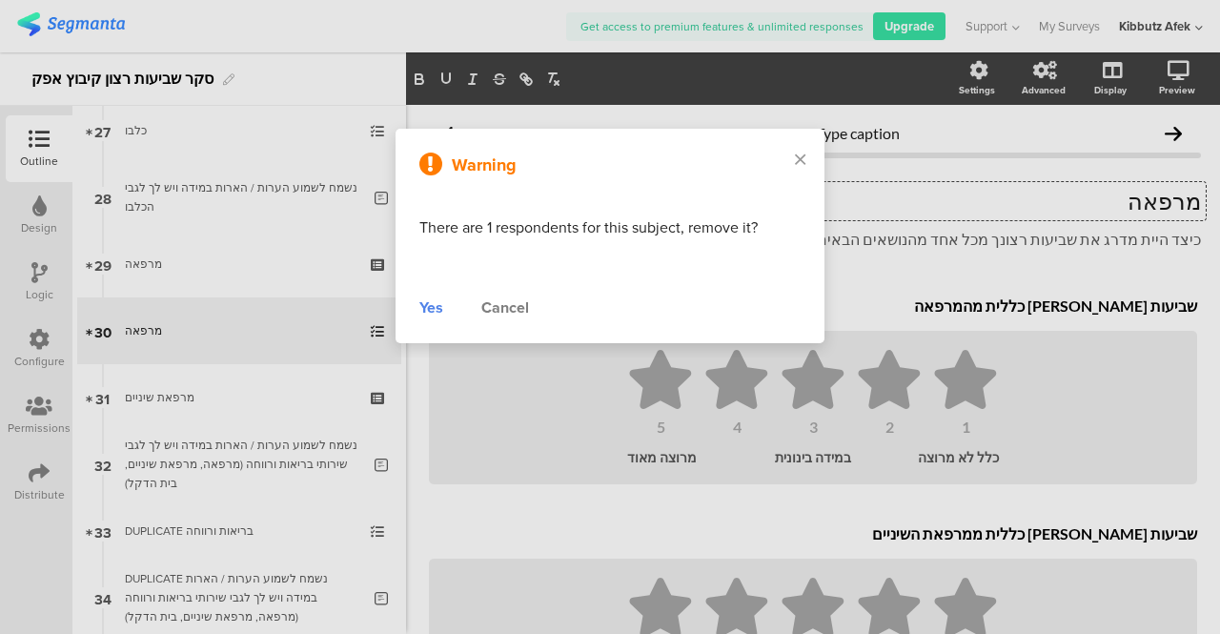
click at [422, 306] on div "Yes" at bounding box center [432, 308] width 24 height 23
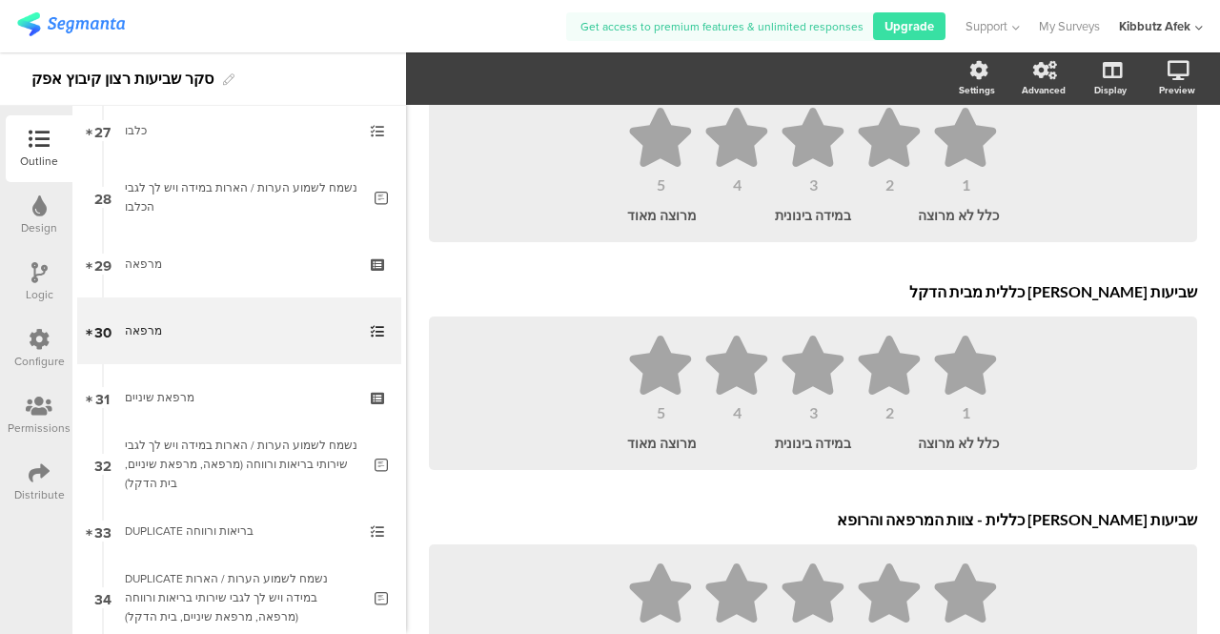
scroll to position [241, 0]
click at [1197, 276] on icon at bounding box center [1202, 275] width 10 height 11
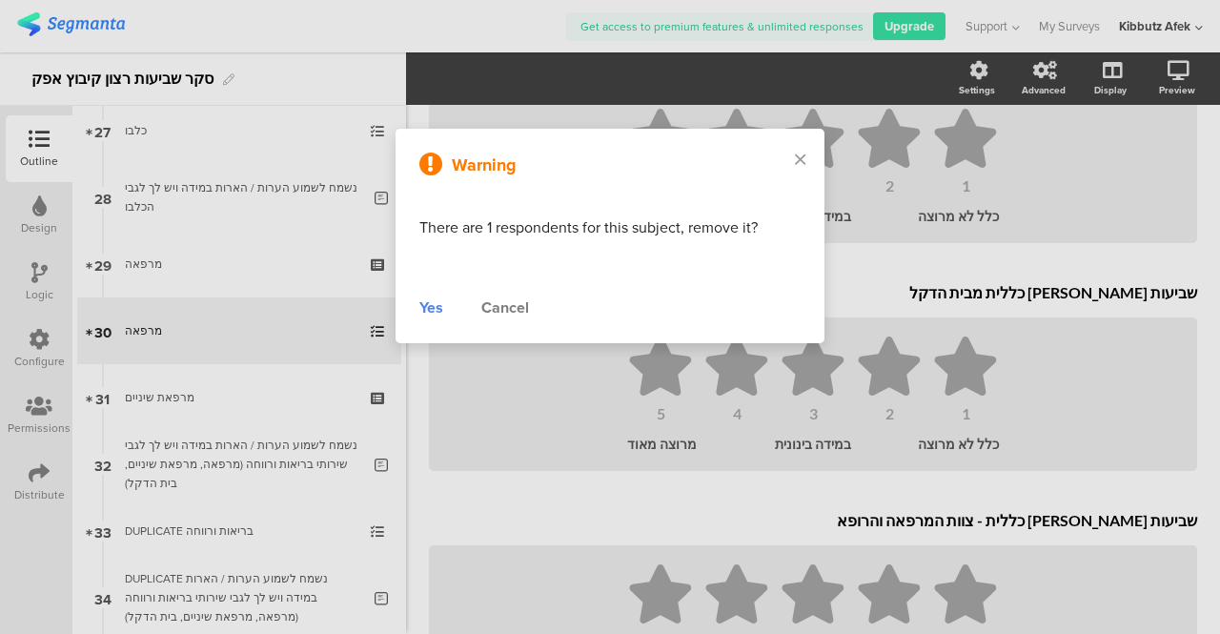
click at [435, 301] on div "Yes" at bounding box center [432, 308] width 24 height 23
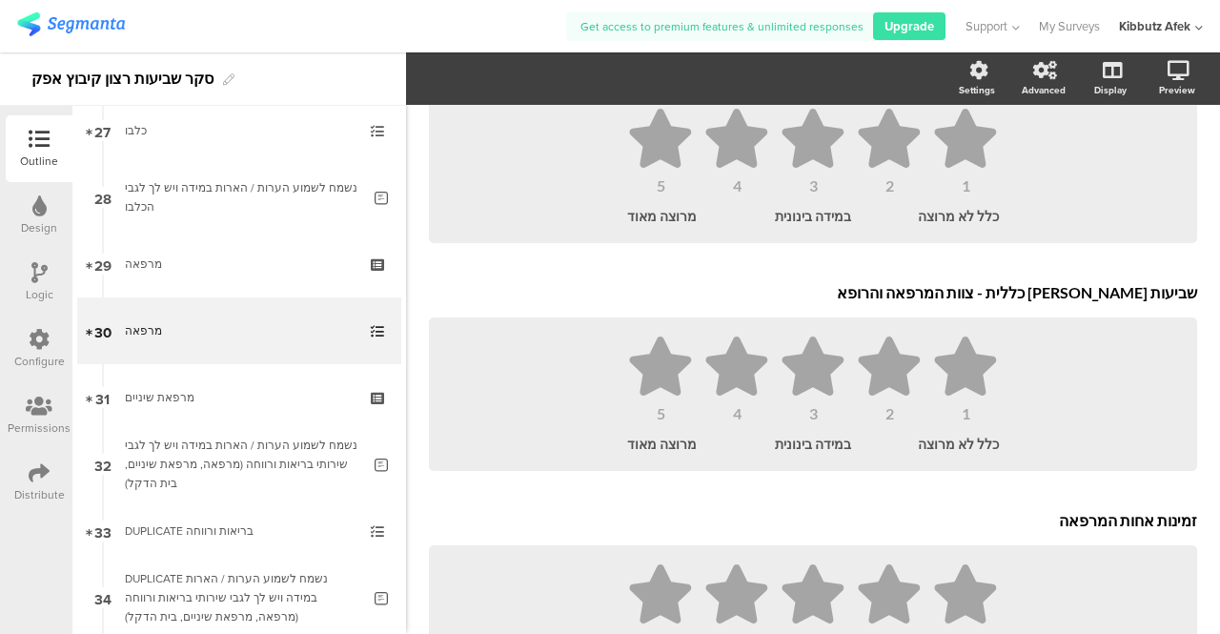
click at [1193, 380] on div "Type caption... 64% מרפאה מרפאה כיצד היית מדרג את שביעות רצונך מכל אחד מהנושאים…" at bounding box center [813, 461] width 814 height 1194
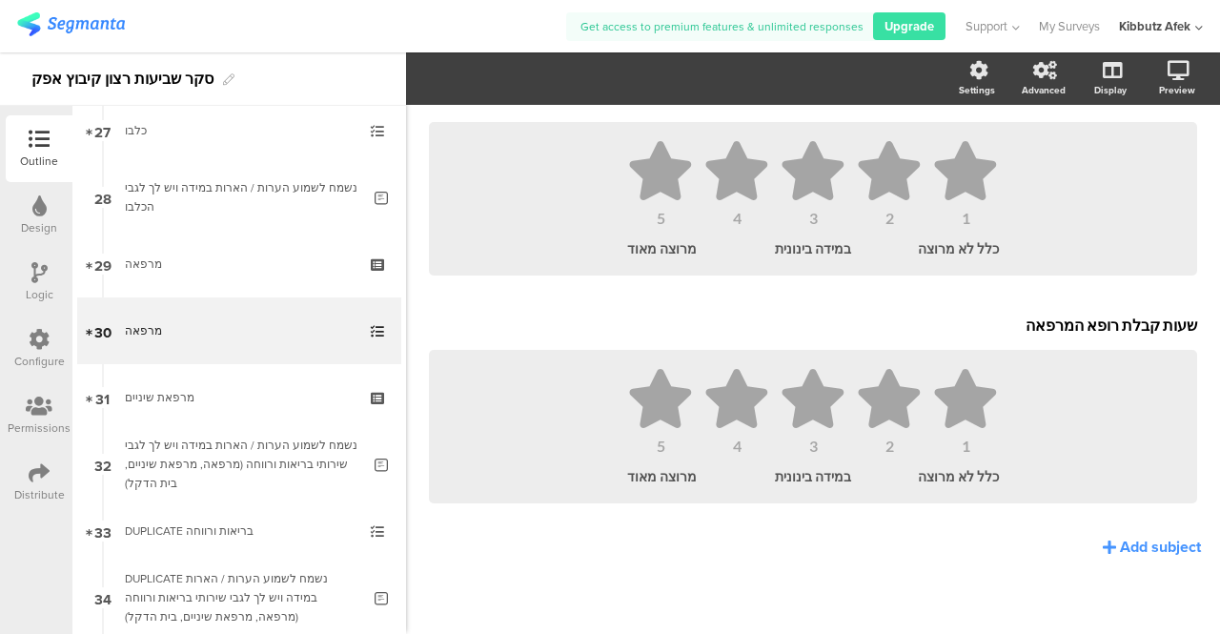
scroll to position [668, 0]
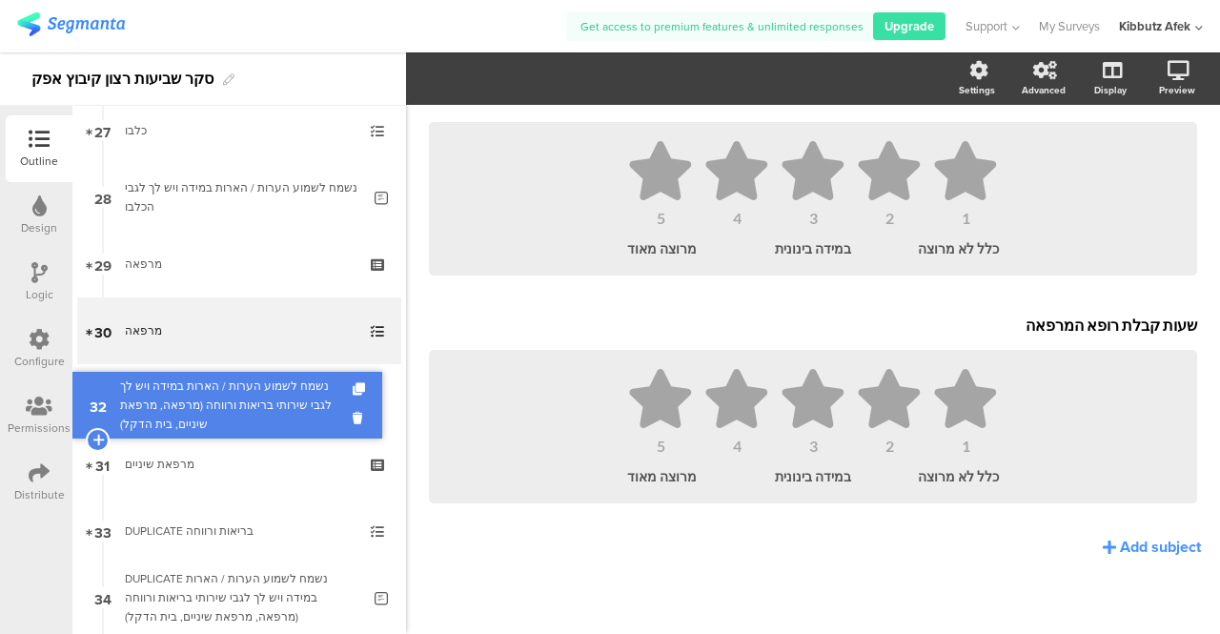
drag, startPoint x: 213, startPoint y: 445, endPoint x: 233, endPoint y: 388, distance: 60.6
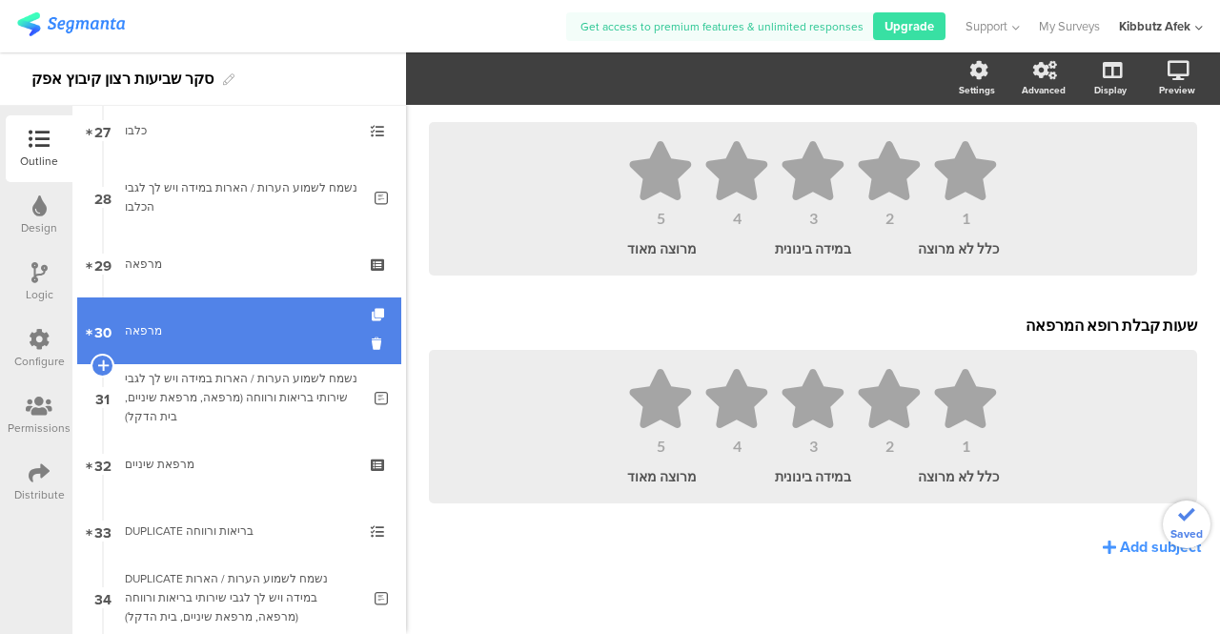
click at [231, 333] on div "מרפאה" at bounding box center [239, 330] width 228 height 19
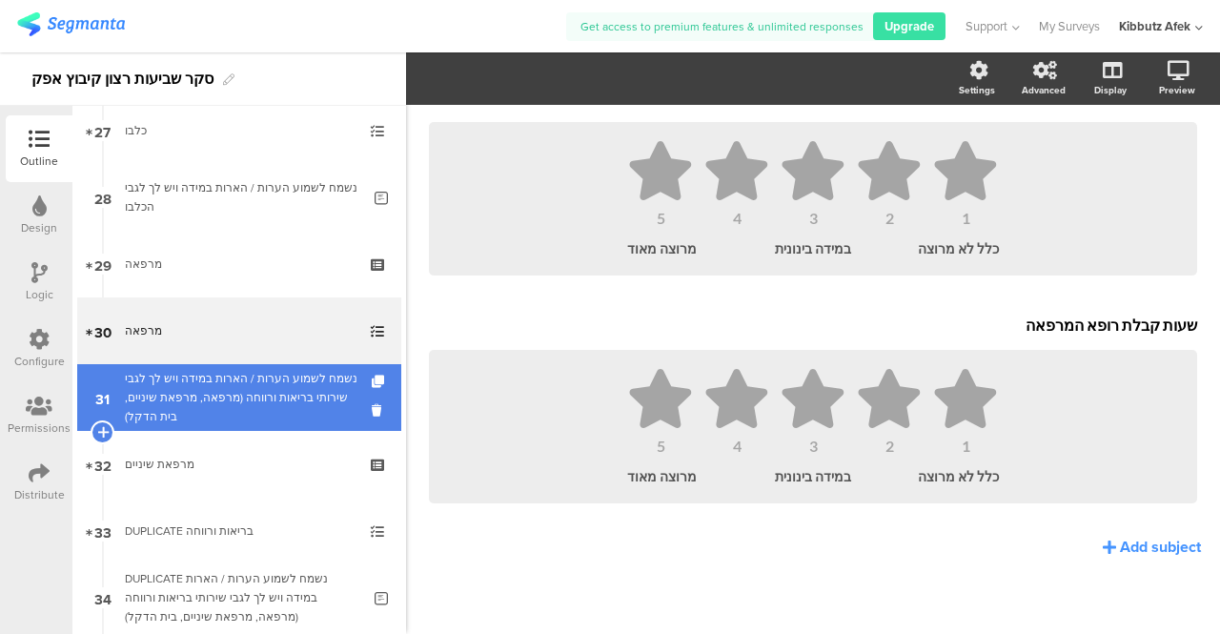
click at [212, 390] on div "נשמח לשמוע הערות / הארות במידה ויש לך לגבי שירותי בריאות ורווחה (מרפאה, מרפאת ש…" at bounding box center [243, 397] width 236 height 57
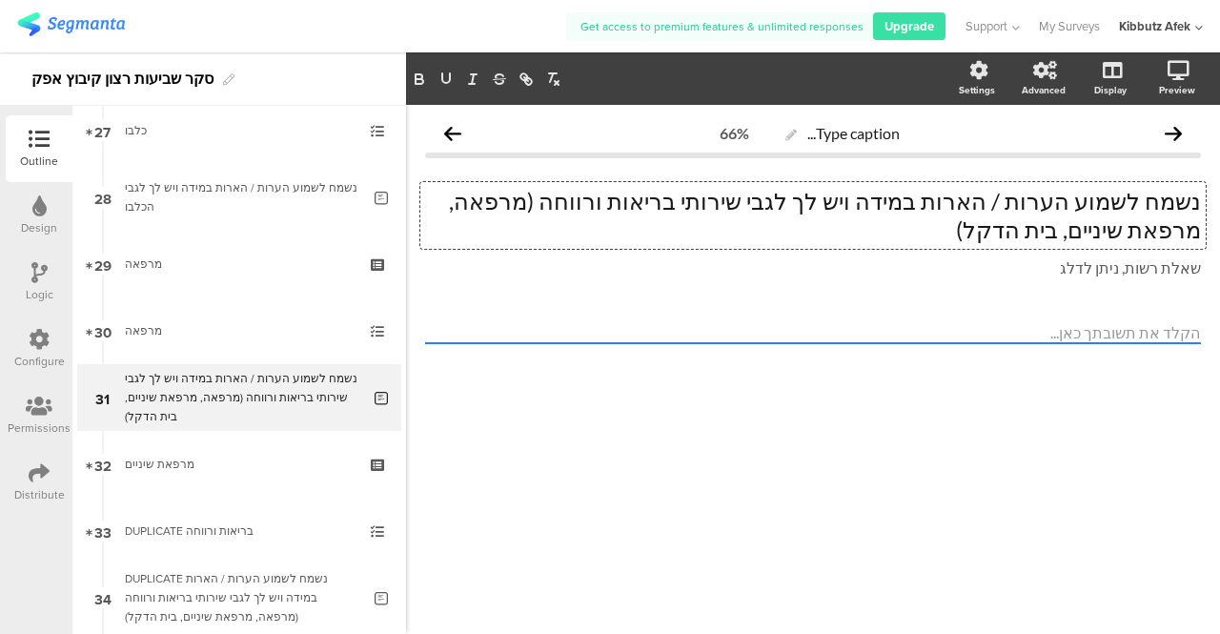
click at [646, 202] on div "נשמח לשמוע הערות / הארות במידה ויש לך לגבי שירותי בריאות ורווחה (מרפאה, מרפאת ש…" at bounding box center [813, 215] width 786 height 67
click at [646, 199] on p "נשמח לשמוע הערות / הארות במידה ויש לך לגבי שירותי בריאות ורווחה (מרפאה, מרפאת ש…" at bounding box center [813, 215] width 776 height 57
drag, startPoint x: 649, startPoint y: 198, endPoint x: 826, endPoint y: 205, distance: 176.5
click at [826, 205] on p "נשמח לשמוע הערות / הארות במידה ויש לך לגבי שירותי בריאות ורווחה (מרפאה, מרפאת ש…" at bounding box center [813, 215] width 776 height 57
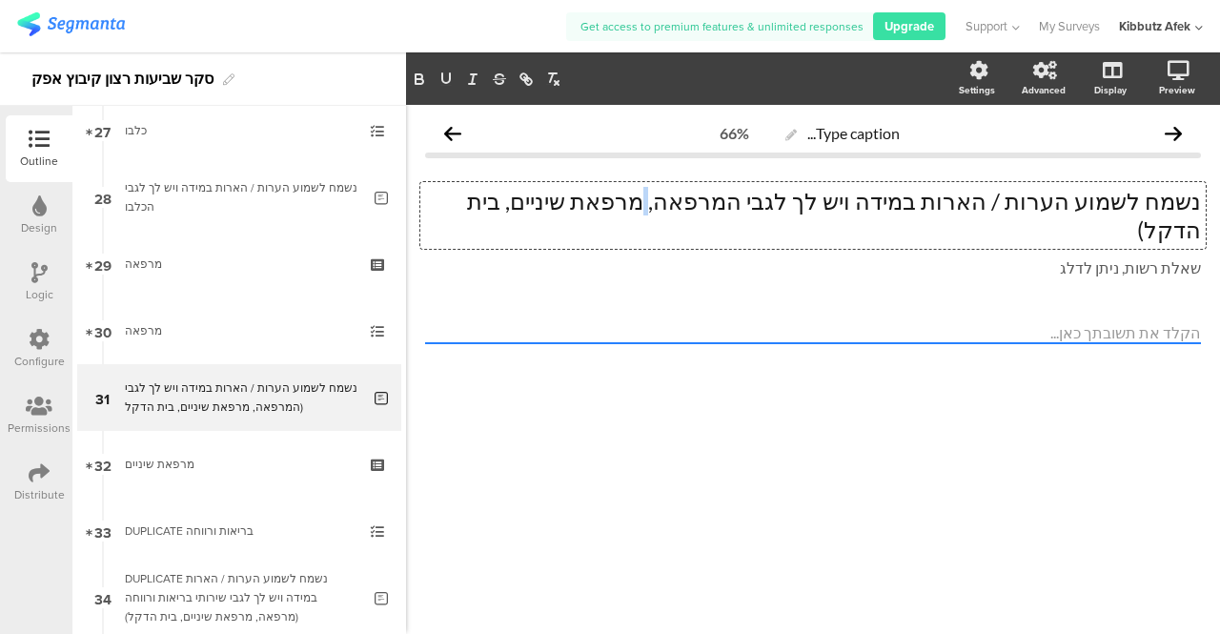
click at [757, 204] on p "נשמח לשמוע הערות / הארות במידה ויש לך לגבי המרפאה, מרפאת שיניים, בית הדקל)" at bounding box center [813, 215] width 776 height 57
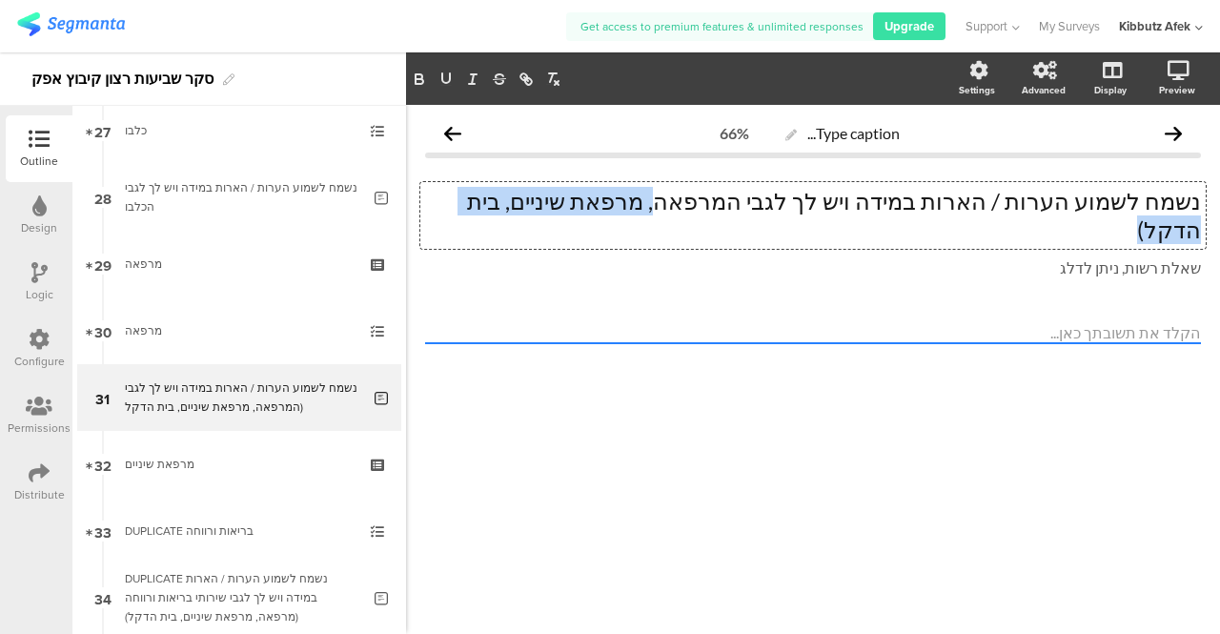
drag, startPoint x: 765, startPoint y: 206, endPoint x: 553, endPoint y: 208, distance: 211.7
click at [553, 208] on p "נשמח לשמוע הערות / הארות במידה ויש לך לגבי המרפאה, מרפאת שיניים, בית הדקל)" at bounding box center [813, 215] width 776 height 57
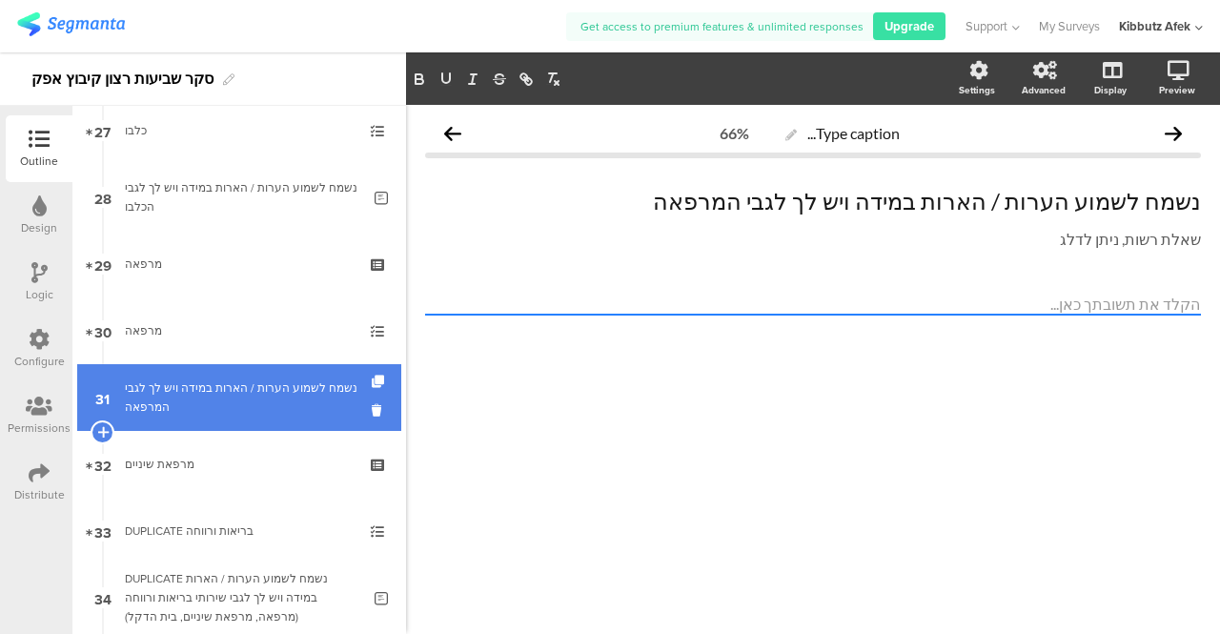
click at [196, 403] on div "נשמח לשמוע הערות / הארות במידה ויש לך לגבי המרפאה" at bounding box center [243, 398] width 236 height 38
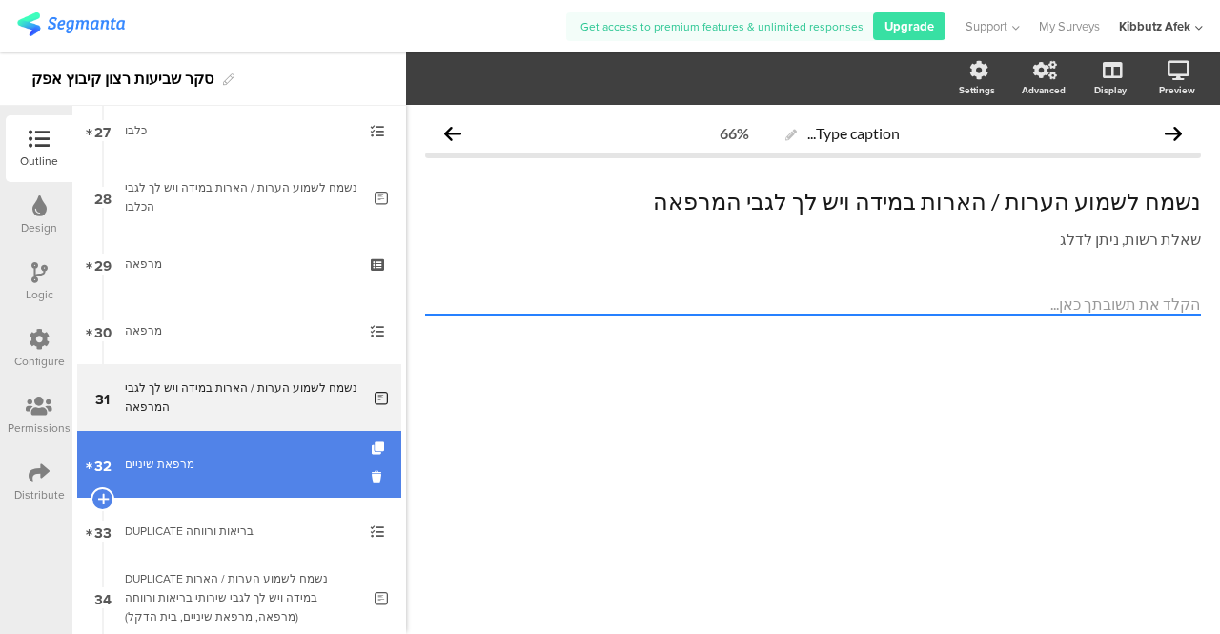
click at [135, 462] on div "מרפאת שיניים" at bounding box center [239, 464] width 228 height 19
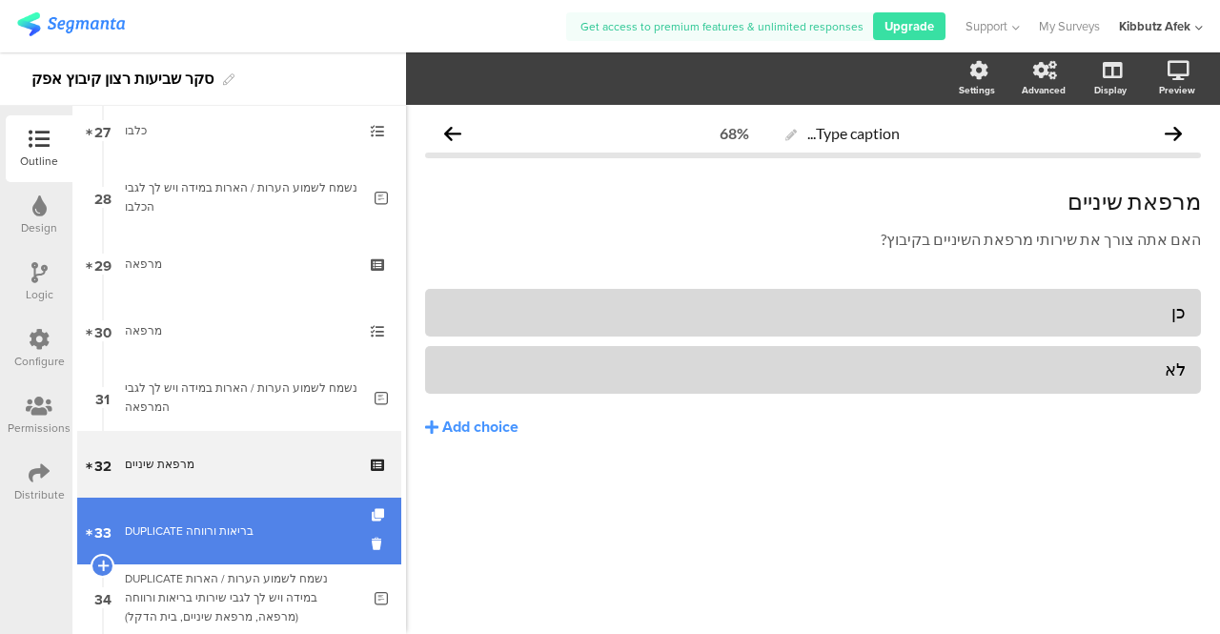
click at [212, 531] on div "DUPLICATE בריאות ורווחה" at bounding box center [239, 531] width 228 height 19
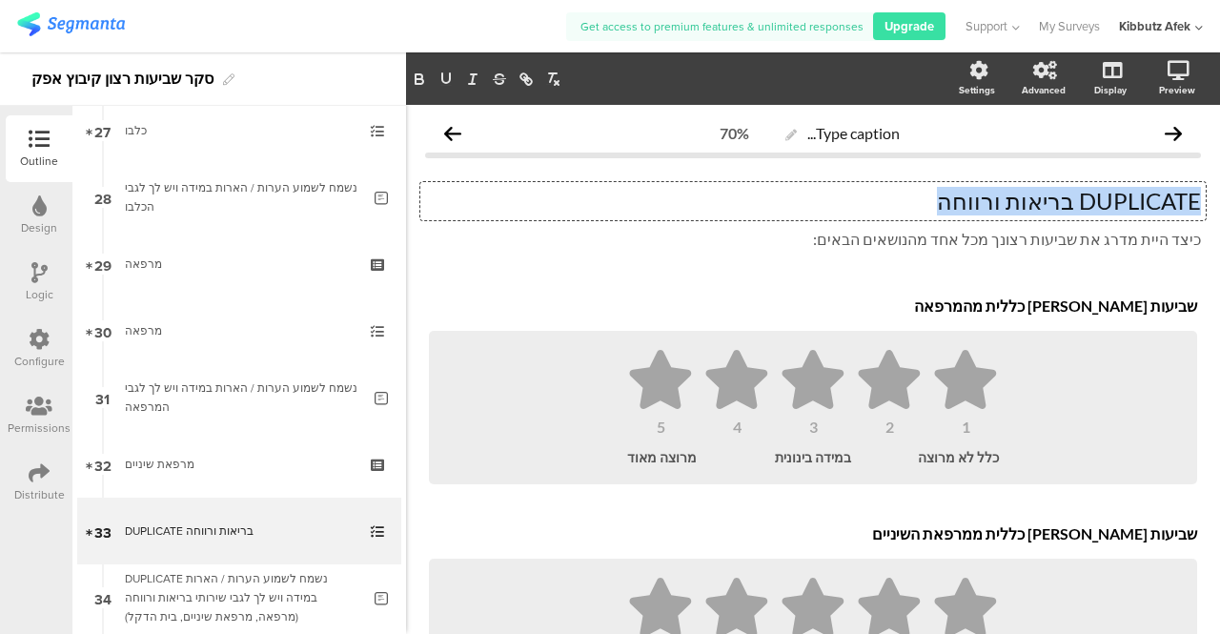
drag, startPoint x: 948, startPoint y: 197, endPoint x: 1190, endPoint y: 193, distance: 242.2
click at [1190, 193] on div "DUPLICATE בריאות ורווחה DUPLICATE בריאות ורווחה DUPLICATE בריאות ורווחה" at bounding box center [813, 201] width 786 height 38
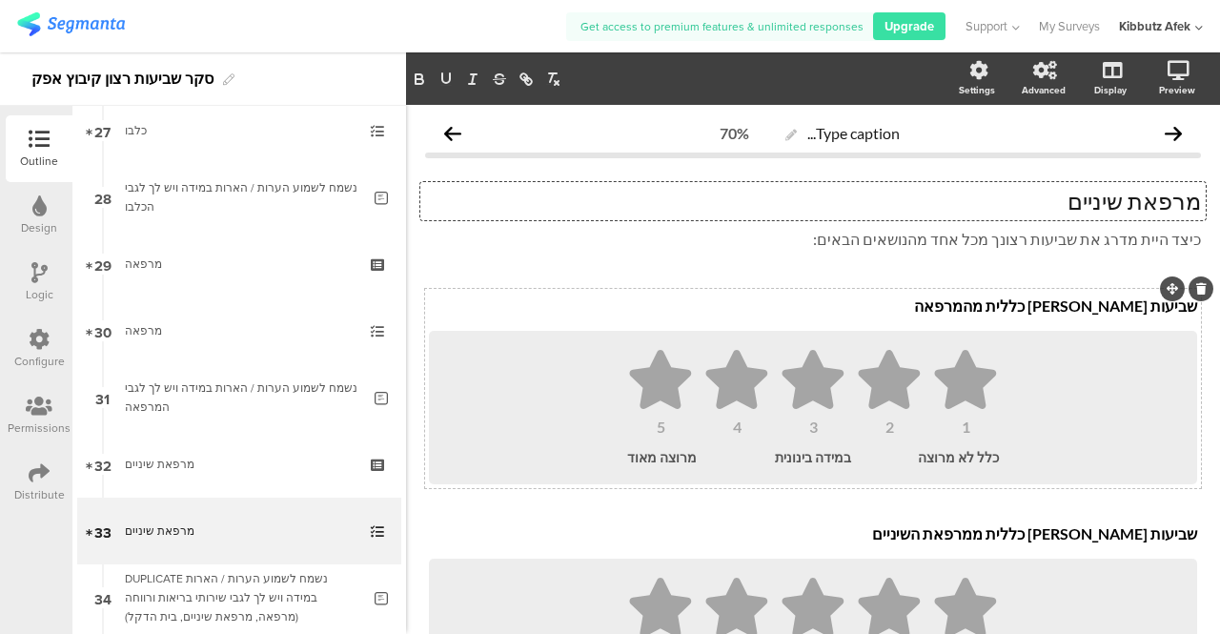
click at [1197, 289] on icon at bounding box center [1202, 288] width 10 height 11
click at [1197, 518] on icon at bounding box center [1202, 516] width 10 height 11
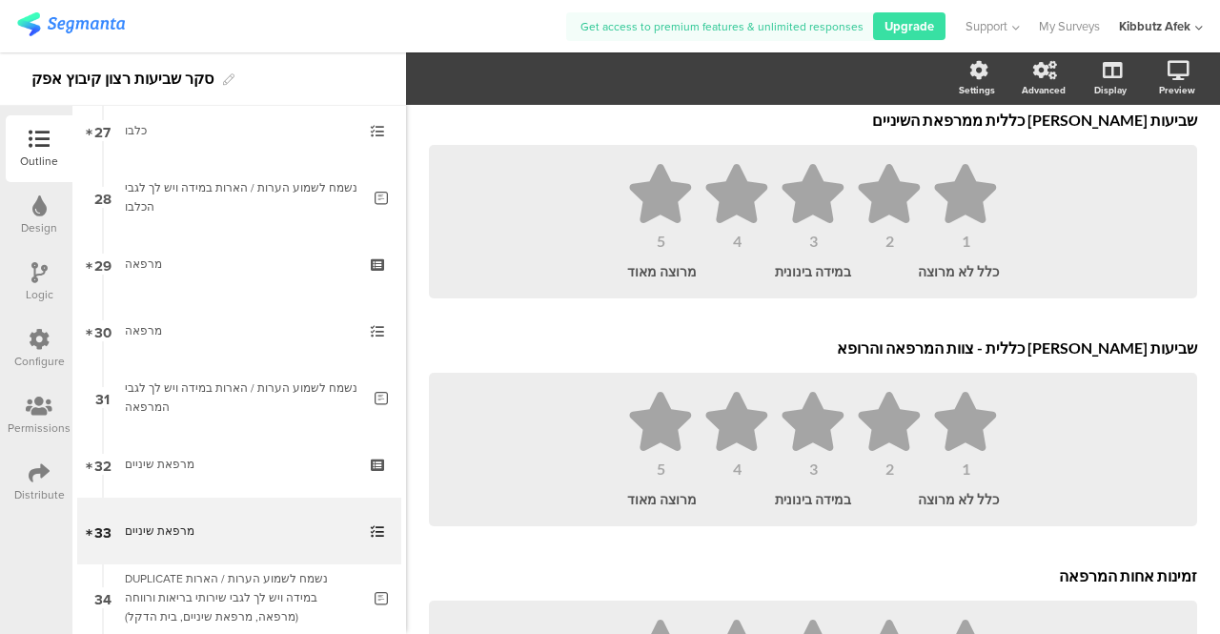
scroll to position [191, 0]
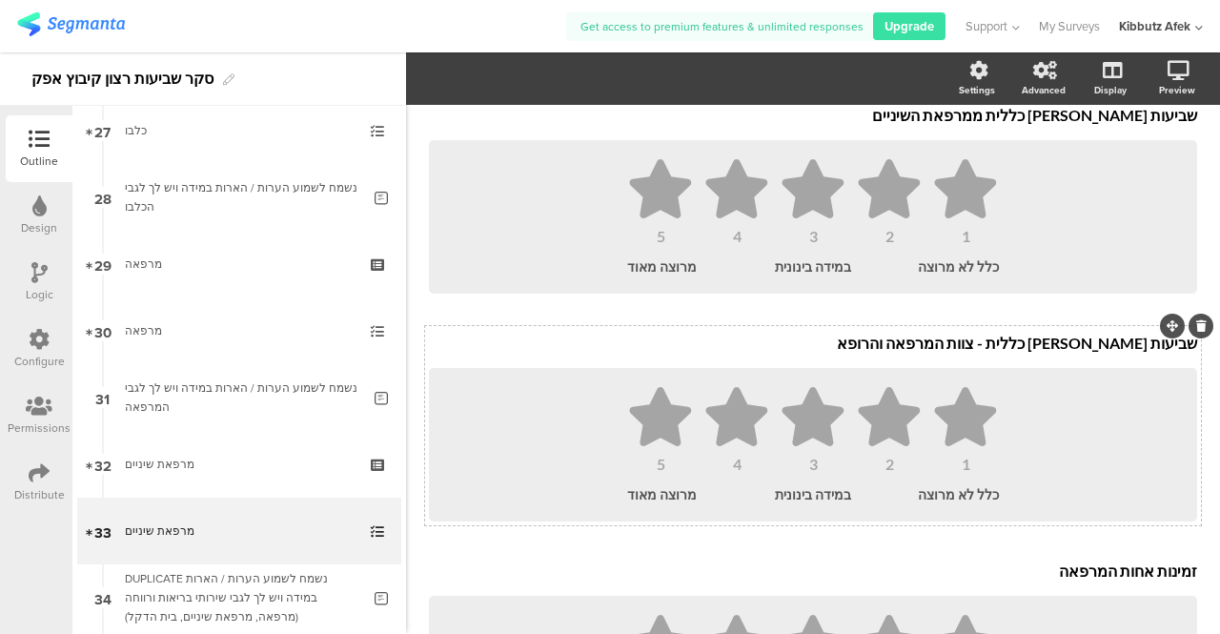
click at [961, 340] on div "שביעות [PERSON_NAME] כללית ממרפאת השיניים שביעות [PERSON_NAME] כללית ממרפאת השי…" at bounding box center [813, 539] width 776 height 883
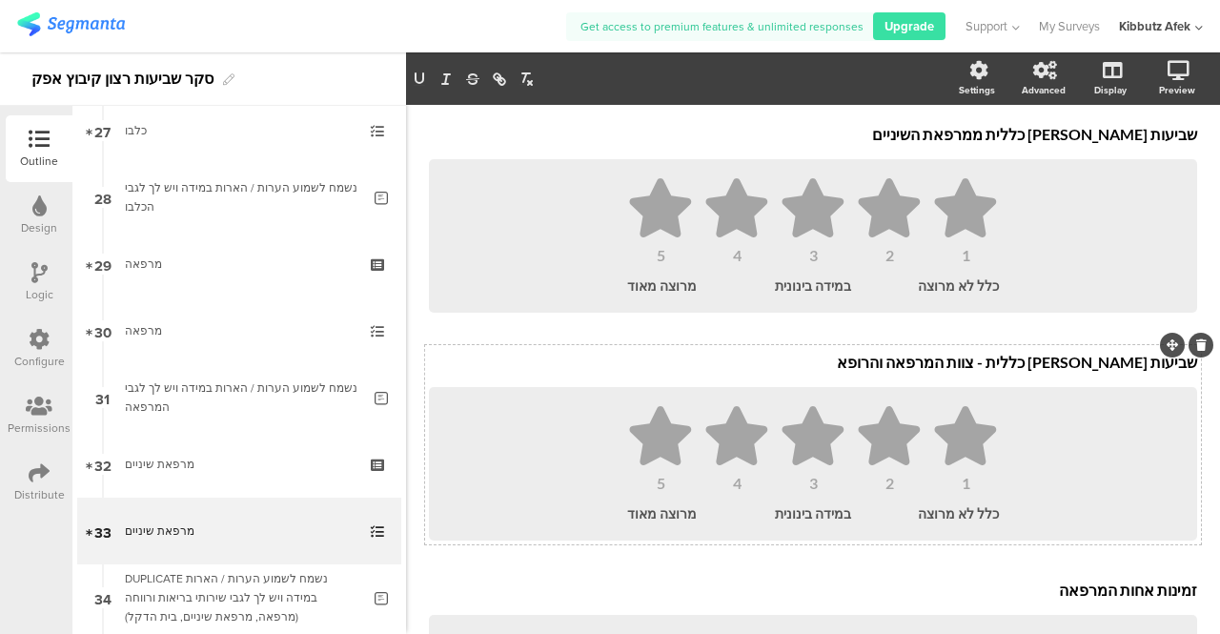
click at [961, 340] on div "שביעות [PERSON_NAME] כללית ממרפאת השיניים שביעות [PERSON_NAME] כללית ממרפאת השי…" at bounding box center [813, 558] width 776 height 883
click at [961, 369] on div "שביעות [PERSON_NAME] כללית - צוות המרפאה והרופא שביעות [PERSON_NAME] כללית - צו…" at bounding box center [813, 363] width 778 height 31
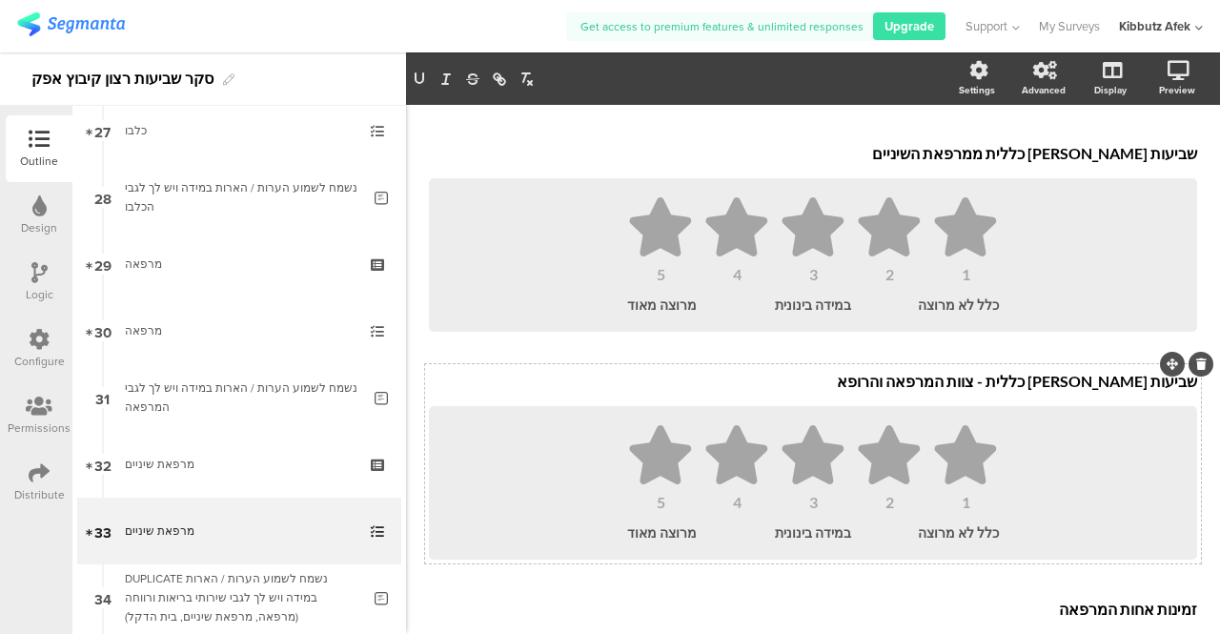
click at [961, 369] on div "שביעות [PERSON_NAME] כללית - צוות המרפאה והרופא שביעות [PERSON_NAME] כללית - צו…" at bounding box center [813, 382] width 778 height 31
drag, startPoint x: 949, startPoint y: 379, endPoint x: 984, endPoint y: 380, distance: 35.3
click at [984, 380] on p "שביעות [PERSON_NAME] כללית - צוות המרפאה והרופא" at bounding box center [813, 381] width 769 height 19
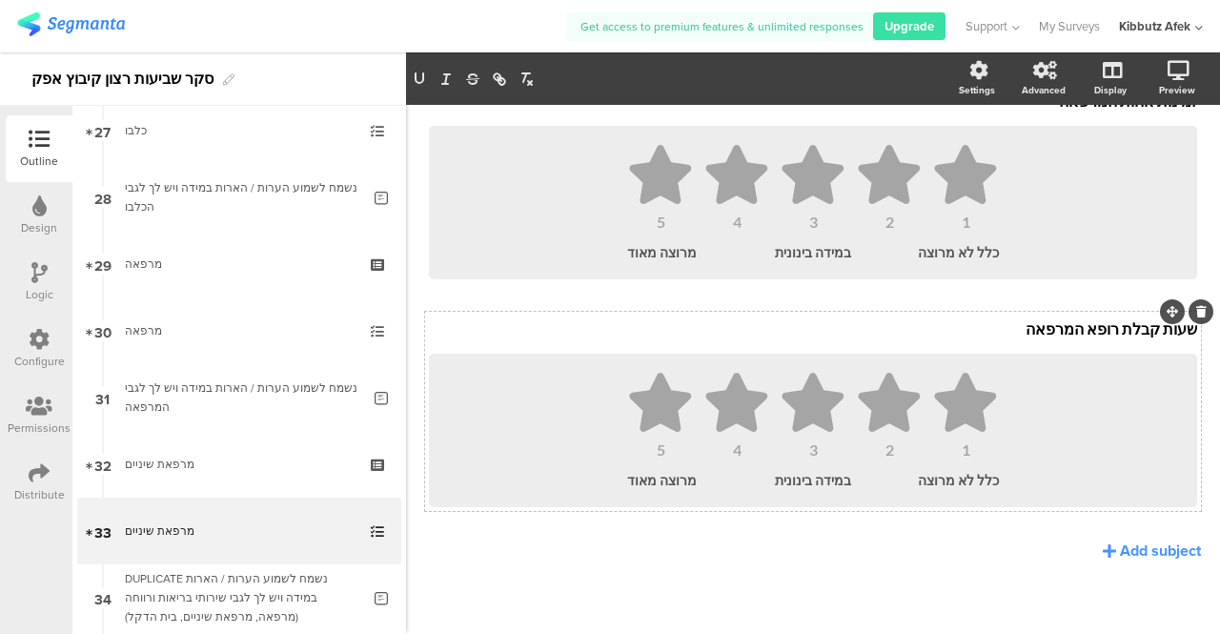
scroll to position [642, 0]
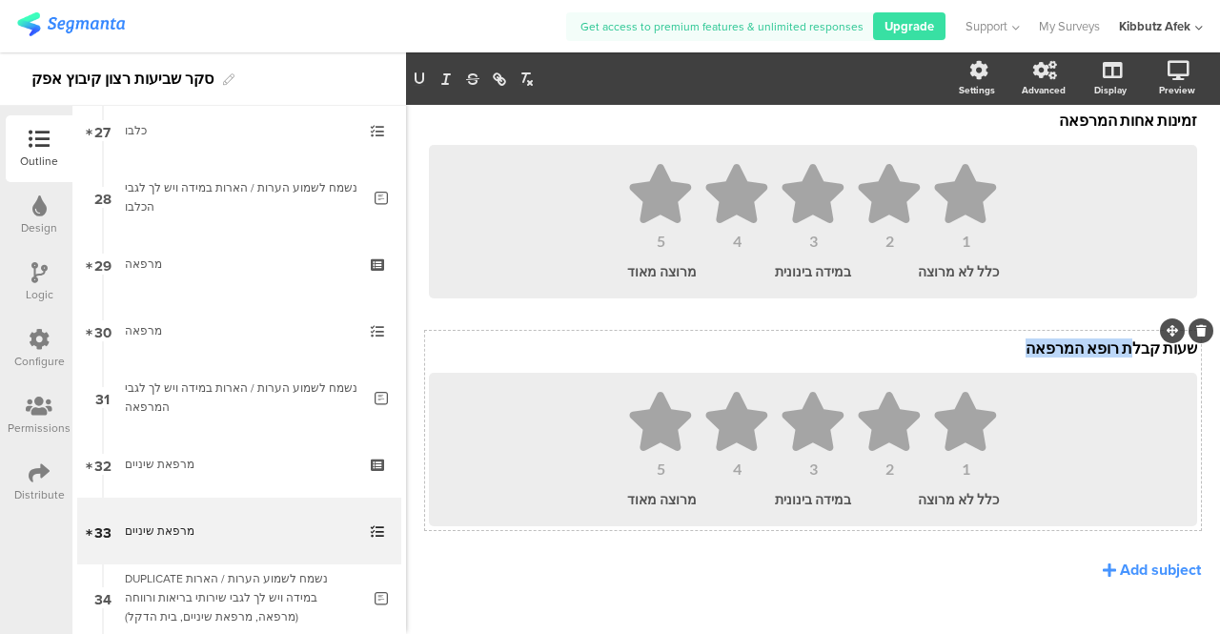
drag, startPoint x: 1035, startPoint y: 333, endPoint x: 1125, endPoint y: 354, distance: 92.0
click at [1125, 354] on div "שעות קבלת רופא המרפאה שעות קבלת רופא המרפאה שעות קבלת רופא המרפאה" at bounding box center [813, 349] width 778 height 31
click at [1204, 359] on div "Type caption... 70% מרפאת שיניים מרפאת שיניים כיצד היית מדרג את שביעות רצונך מכ…" at bounding box center [813, 60] width 814 height 1194
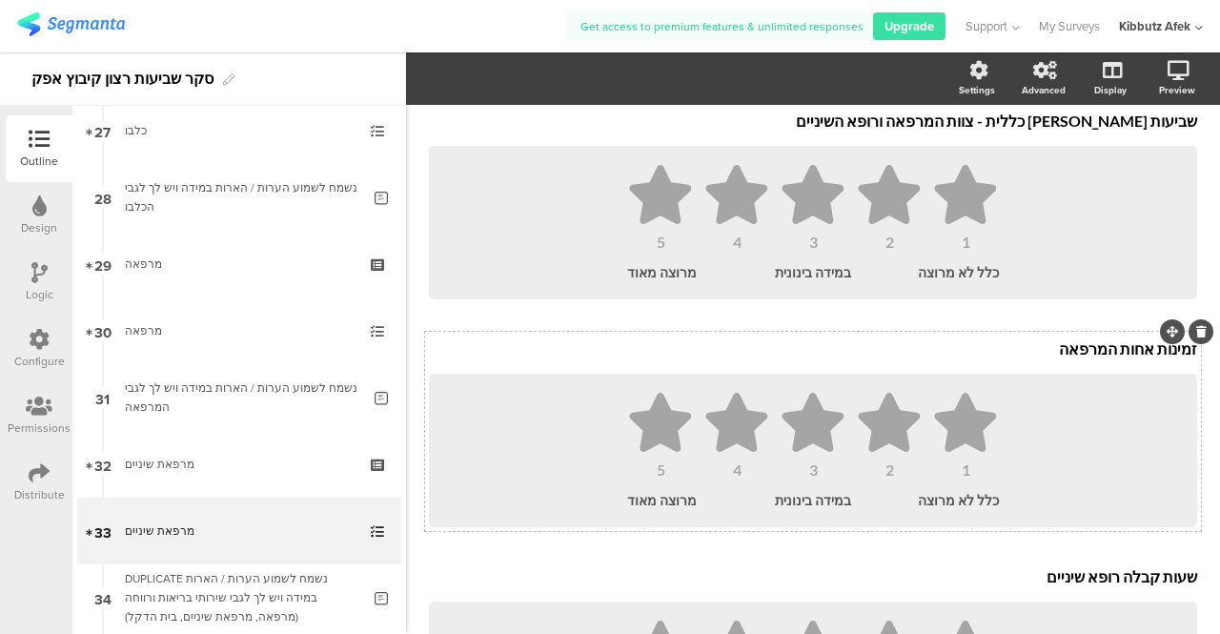
scroll to position [394, 0]
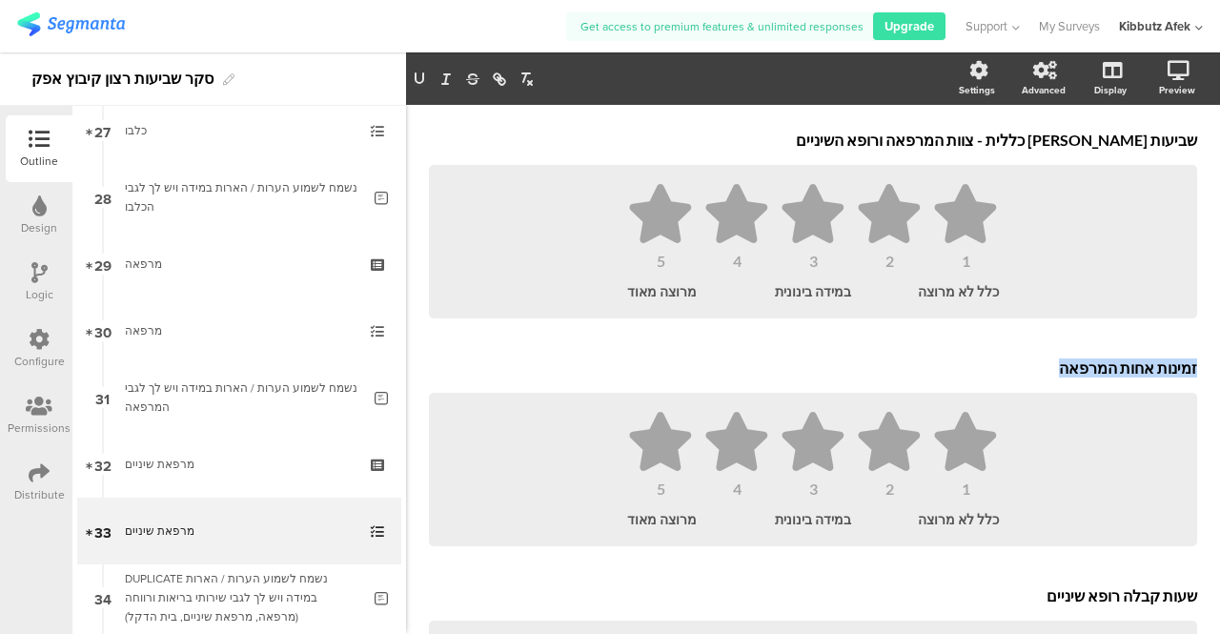
drag, startPoint x: 1066, startPoint y: 354, endPoint x: 1196, endPoint y: 369, distance: 130.6
click at [1196, 369] on div "Type caption... 70% מרפאת שיניים מרפאת שיניים כיצד היית מדרג את שביעות רצונך מכ…" at bounding box center [813, 308] width 814 height 1194
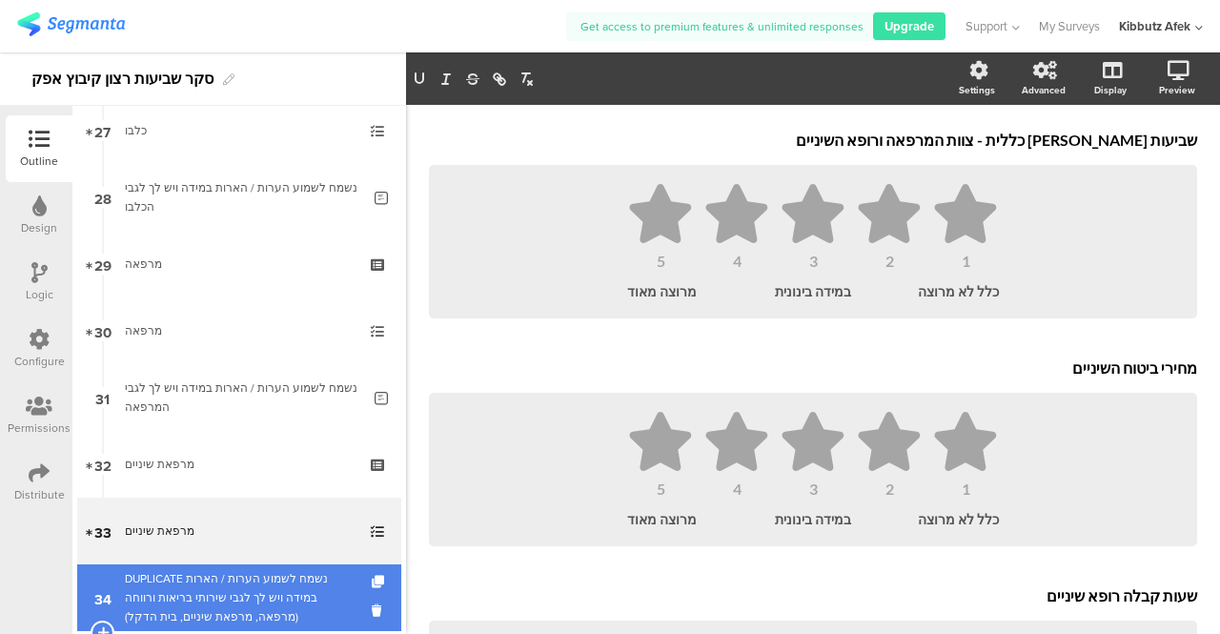
click at [277, 588] on div "DUPLICATE נשמח לשמוע הערות / הארות במידה ויש לך לגבי שירותי בריאות ורווחה (מרפא…" at bounding box center [243, 597] width 236 height 57
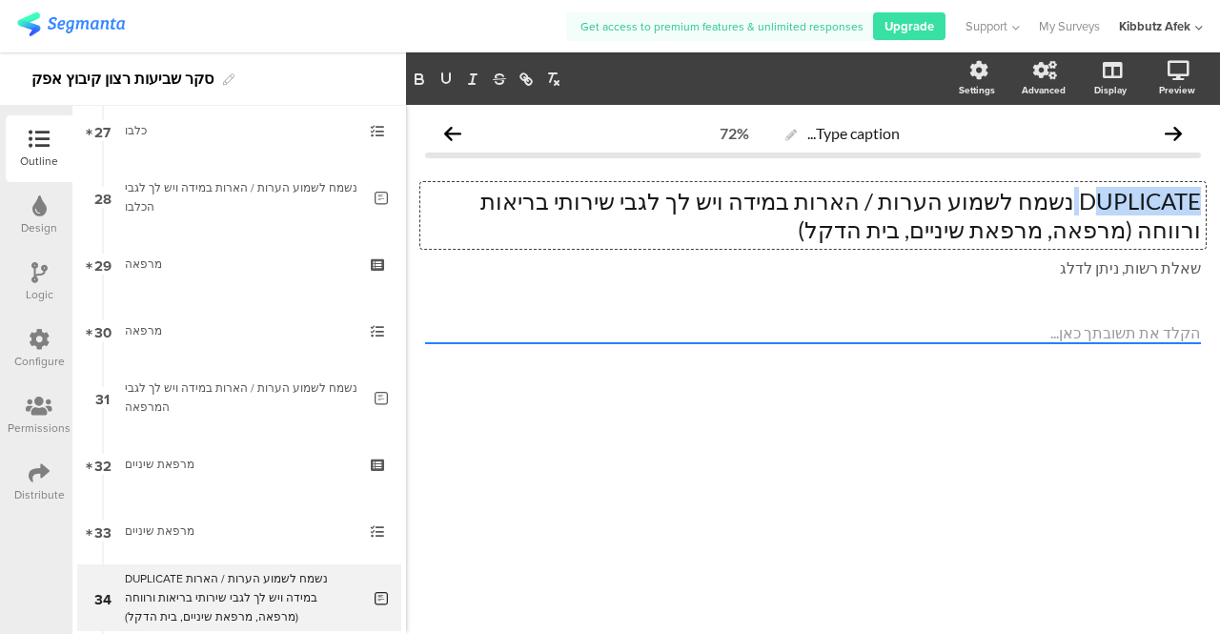
drag, startPoint x: 1071, startPoint y: 198, endPoint x: 1091, endPoint y: 201, distance: 20.2
click at [1091, 201] on div "DUPLICATE נשמח לשמוע הערות / הארות במידה ויש לך לגבי שירותי בריאות ורווחה (מרפא…" at bounding box center [813, 215] width 786 height 67
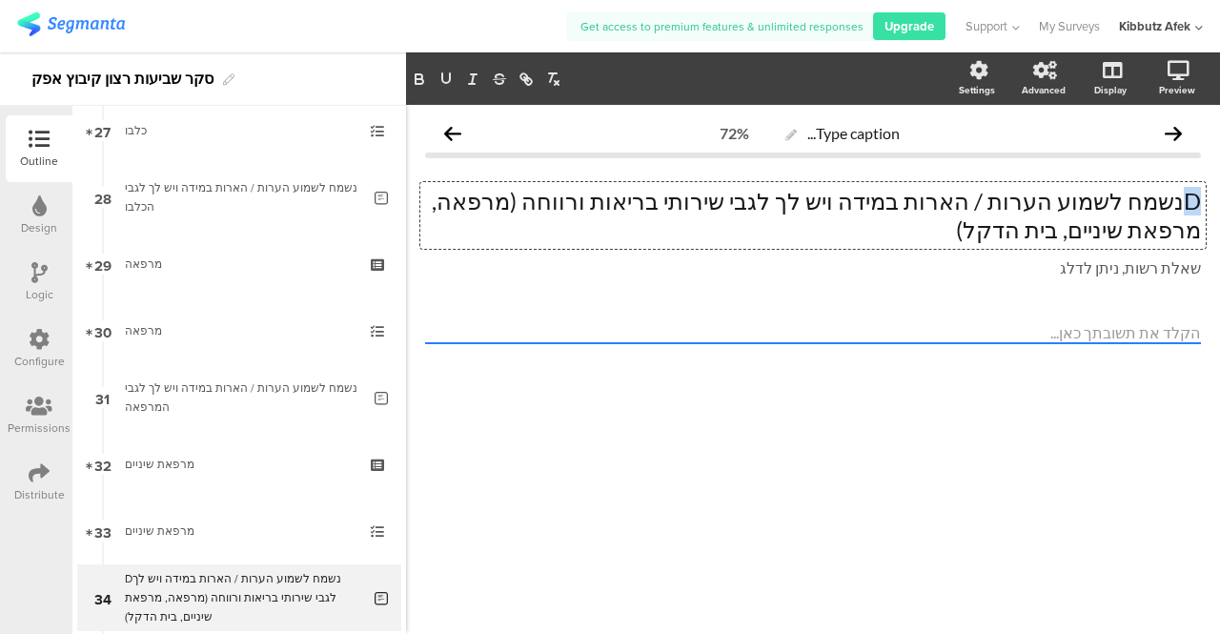
click at [1196, 199] on p "Dנשמח לשמוע הערות / הארות במידה ויש לך לגבי שירותי בריאות ורווחה (מרפאה, מרפאת …" at bounding box center [813, 215] width 776 height 57
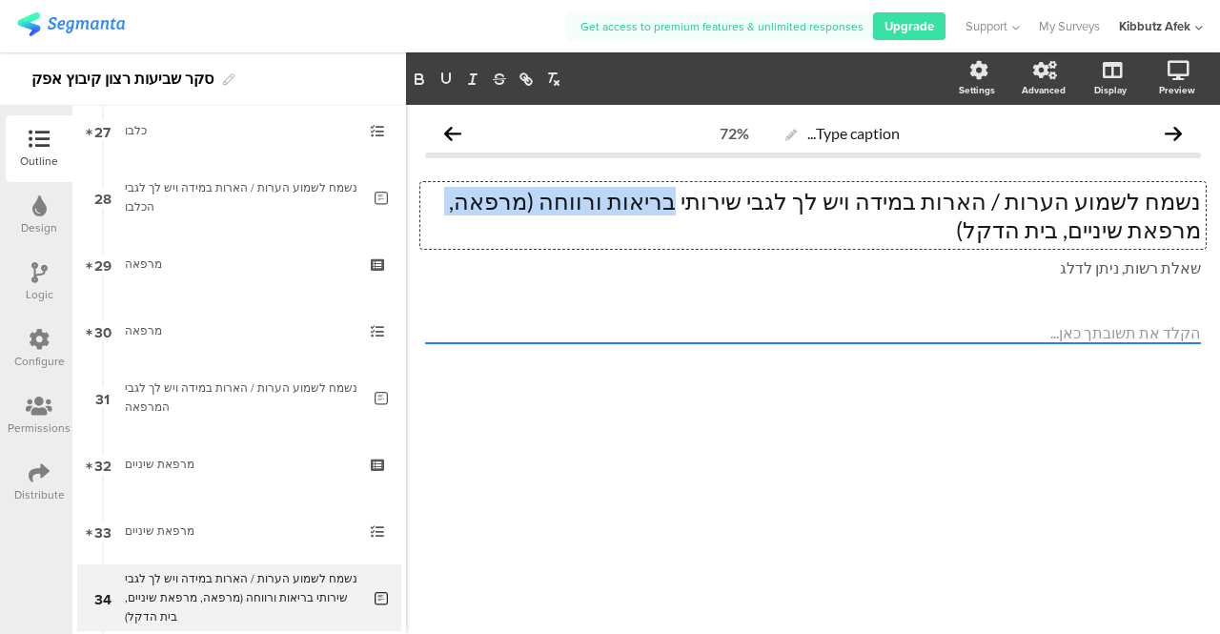
drag, startPoint x: 585, startPoint y: 203, endPoint x: 769, endPoint y: 202, distance: 183.1
click at [769, 202] on p "נשמח לשמוע הערות / הארות במידה ויש לך לגבי שירותי בריאות ורווחה (מרפאה, מרפאת ש…" at bounding box center [813, 215] width 776 height 57
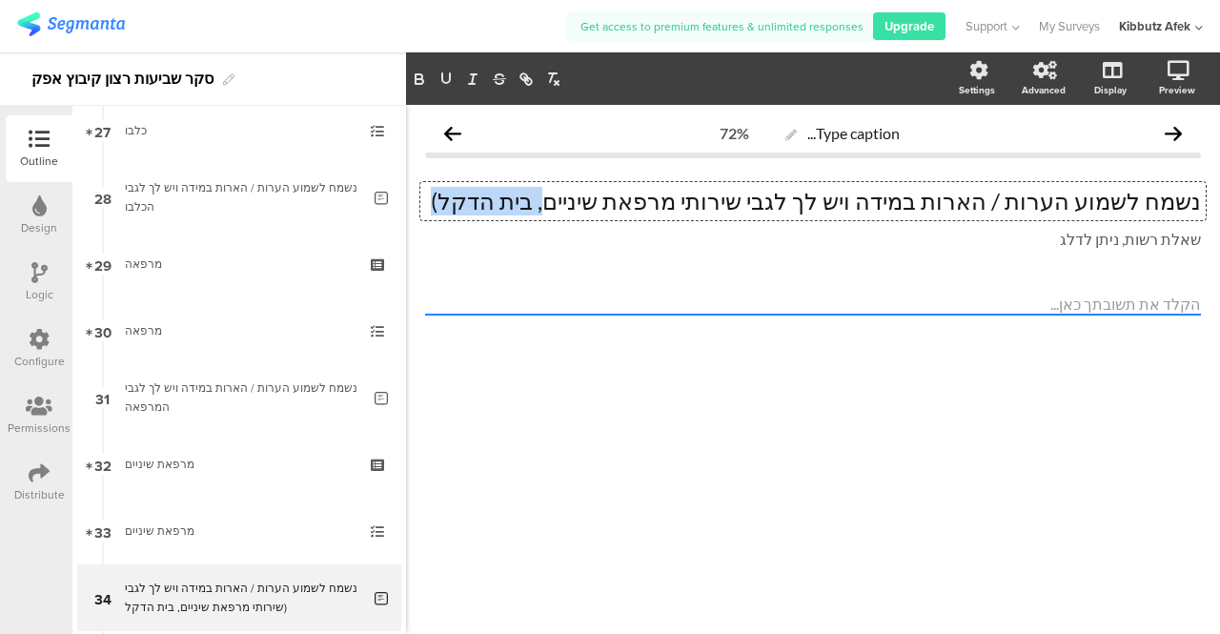
drag, startPoint x: 561, startPoint y: 201, endPoint x: 660, endPoint y: 206, distance: 99.3
click at [660, 206] on p "נשמח לשמוע הערות / הארות במידה ויש לך לגבי שירותי מרפאת שיניים, בית הדקל)" at bounding box center [813, 201] width 776 height 29
click at [709, 205] on p "נשמח לשמוע הערות / הארות במידה ויש לך לגבי שירותי מרפאת שיניים" at bounding box center [813, 201] width 776 height 29
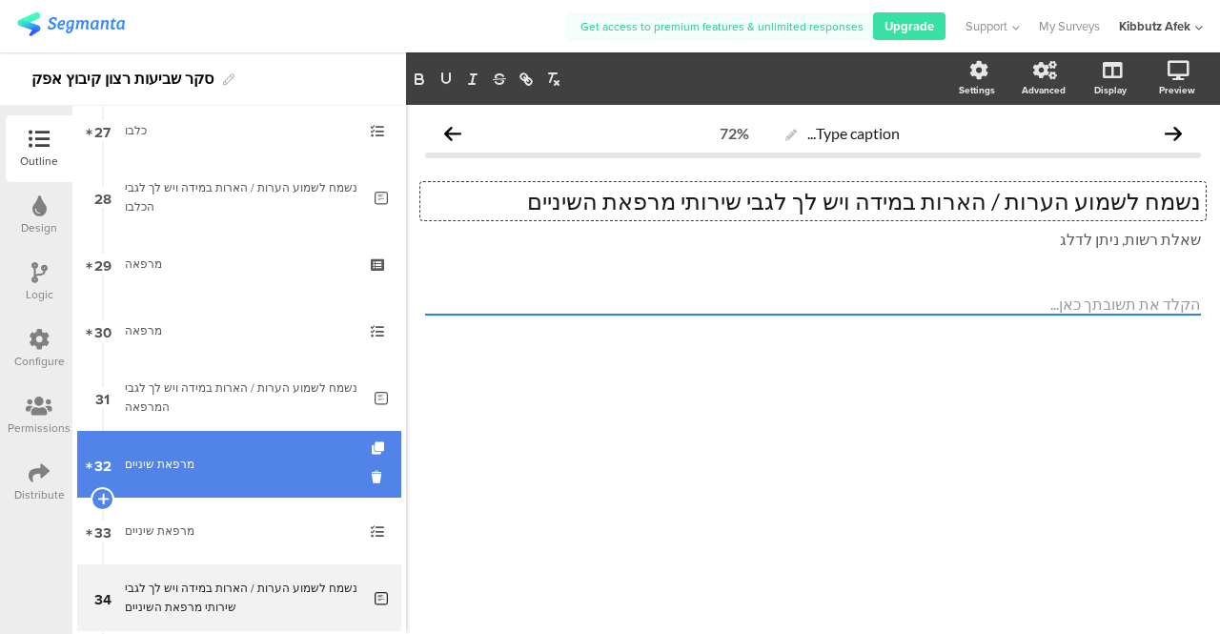
click at [202, 472] on div "מרפאת שיניים" at bounding box center [239, 464] width 228 height 19
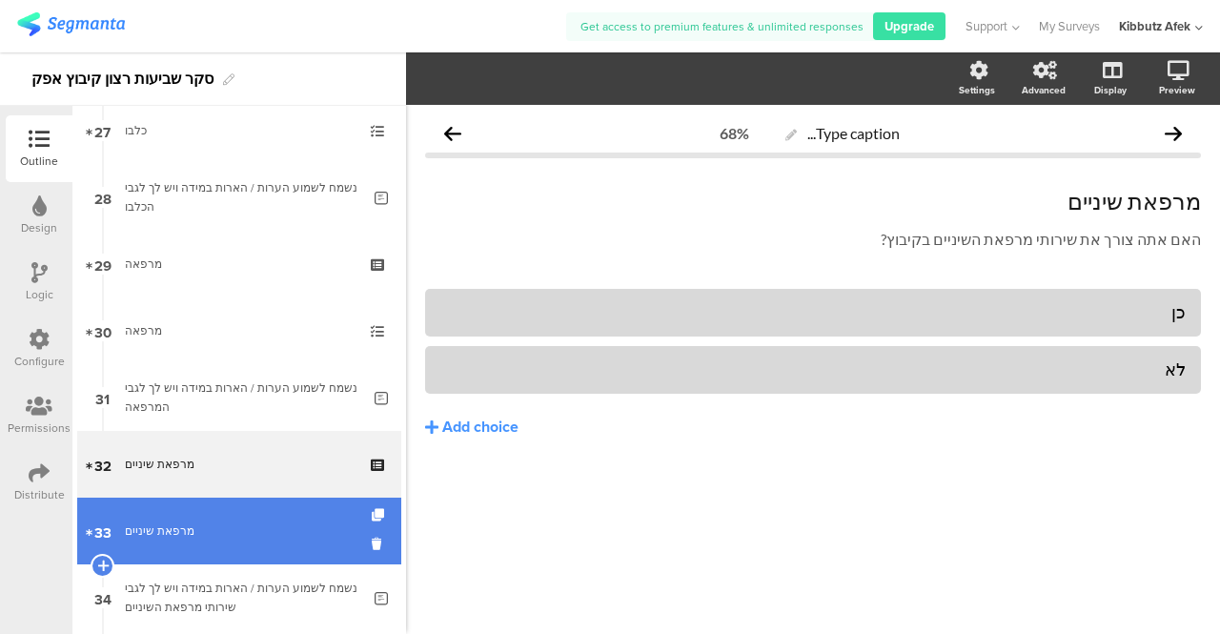
click at [186, 506] on link "33 מרפאת שיניים" at bounding box center [239, 531] width 324 height 67
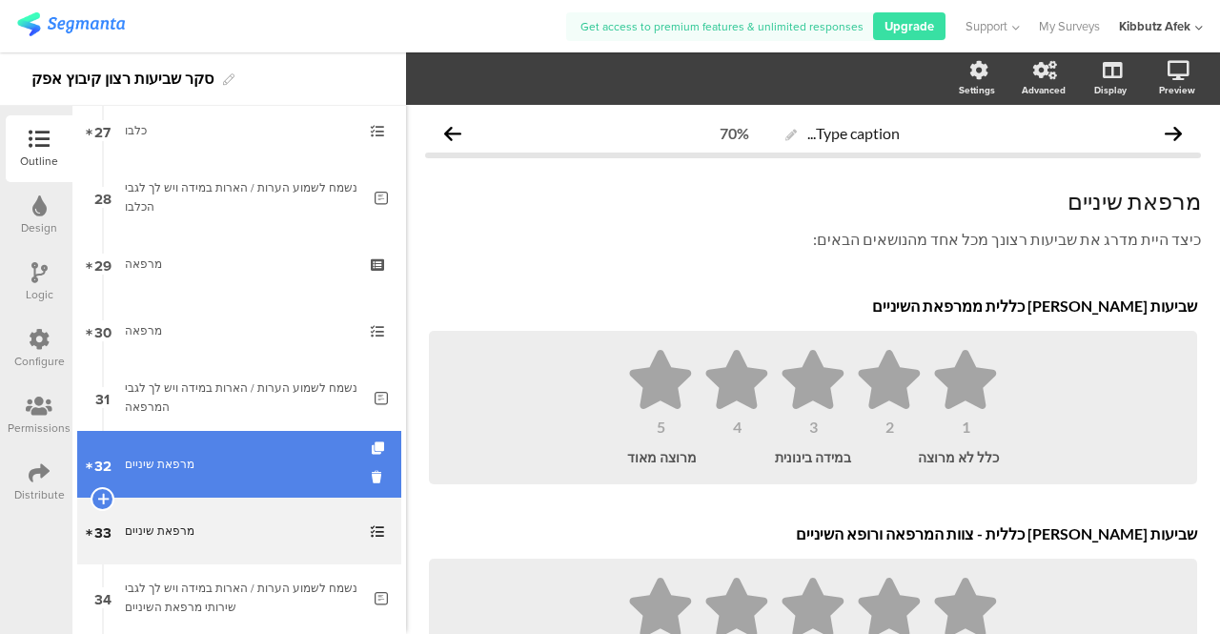
click at [238, 463] on div "מרפאת שיניים" at bounding box center [239, 464] width 228 height 19
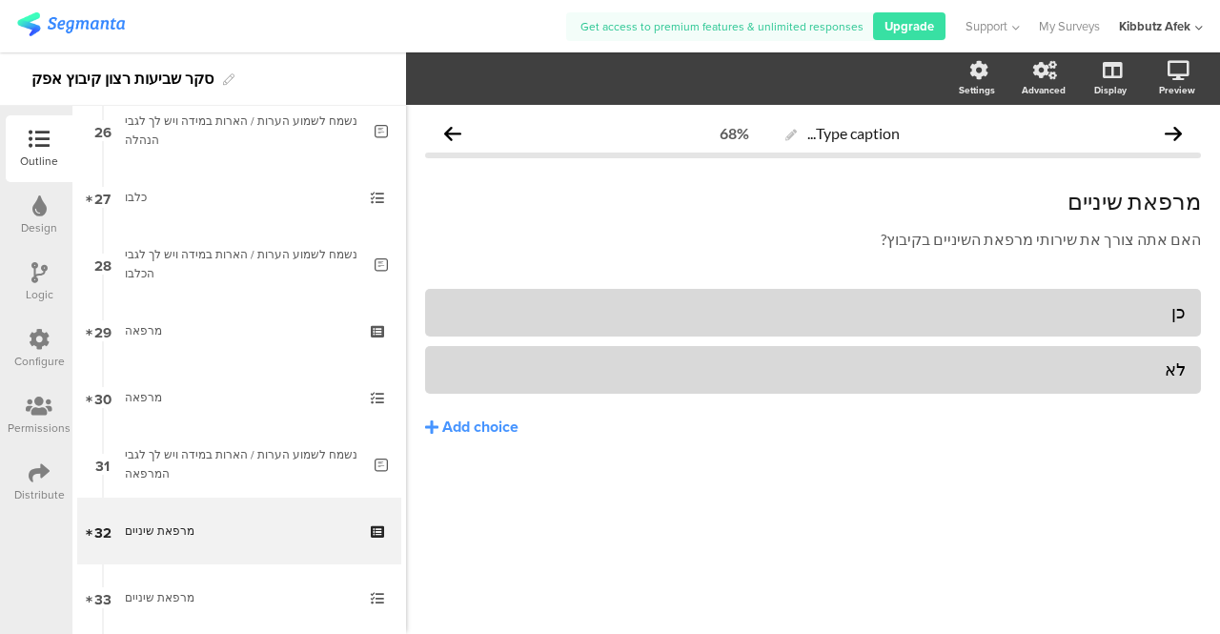
scroll to position [1664, 0]
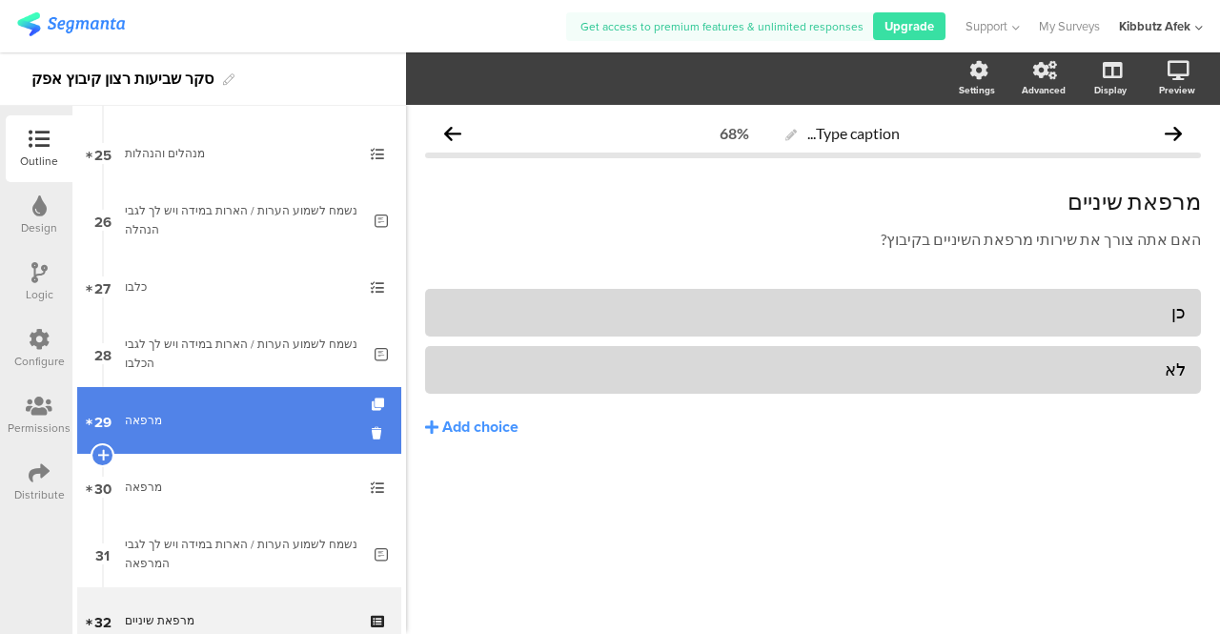
click at [189, 438] on link "29 [GEOGRAPHIC_DATA]" at bounding box center [239, 420] width 324 height 67
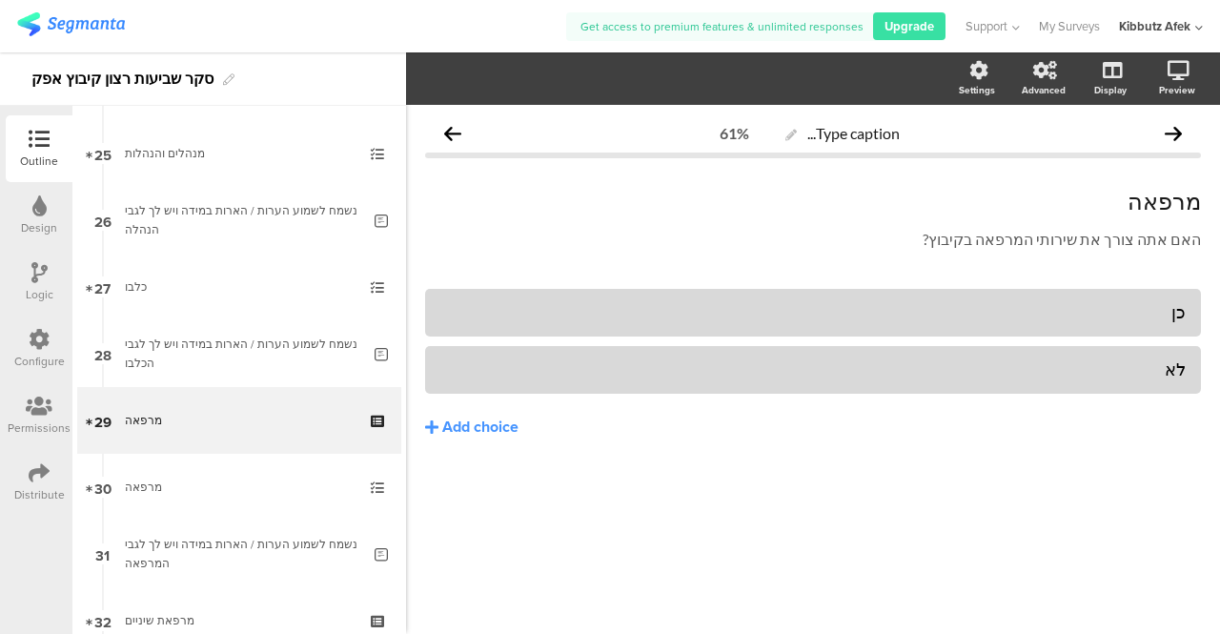
click at [39, 275] on icon at bounding box center [39, 272] width 16 height 21
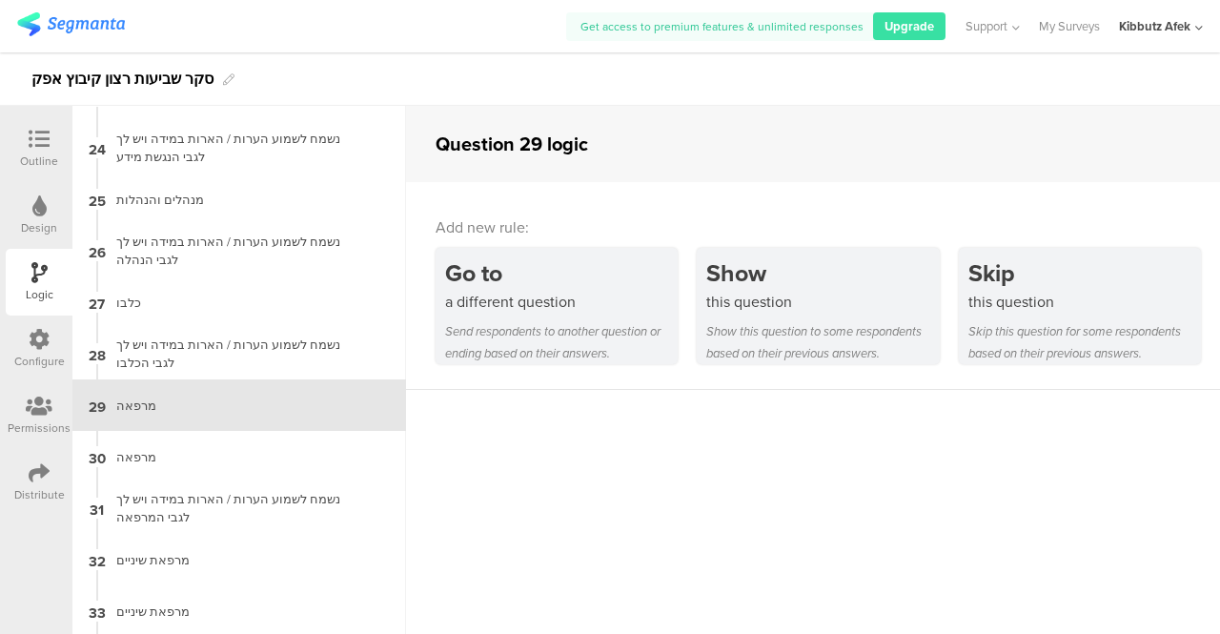
scroll to position [1203, 0]
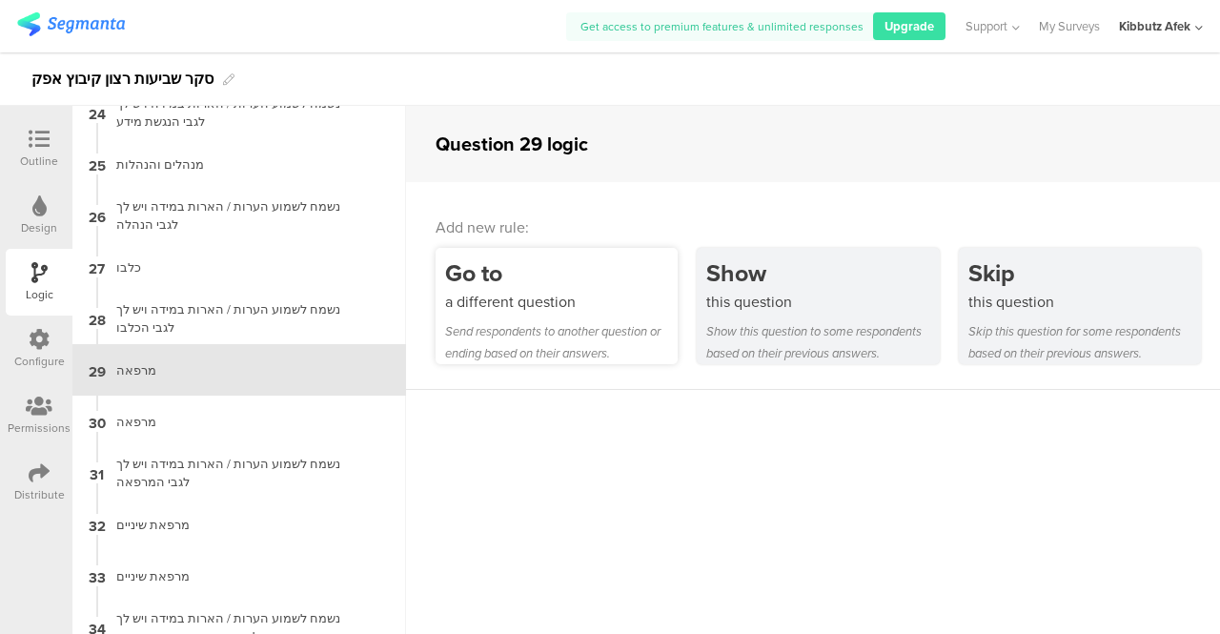
click at [482, 301] on div "a different question" at bounding box center [561, 302] width 233 height 22
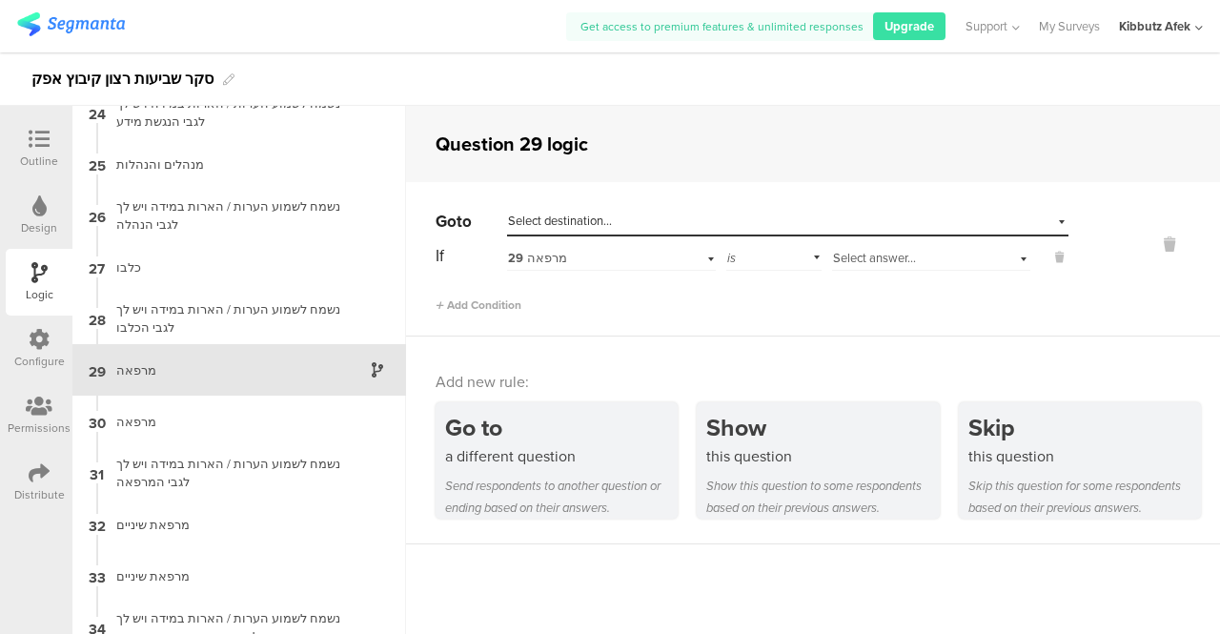
click at [812, 260] on div "is" at bounding box center [774, 256] width 95 height 30
click at [877, 250] on span "Select answer..." at bounding box center [874, 258] width 83 height 18
click at [846, 310] on div "לא" at bounding box center [931, 310] width 196 height 27
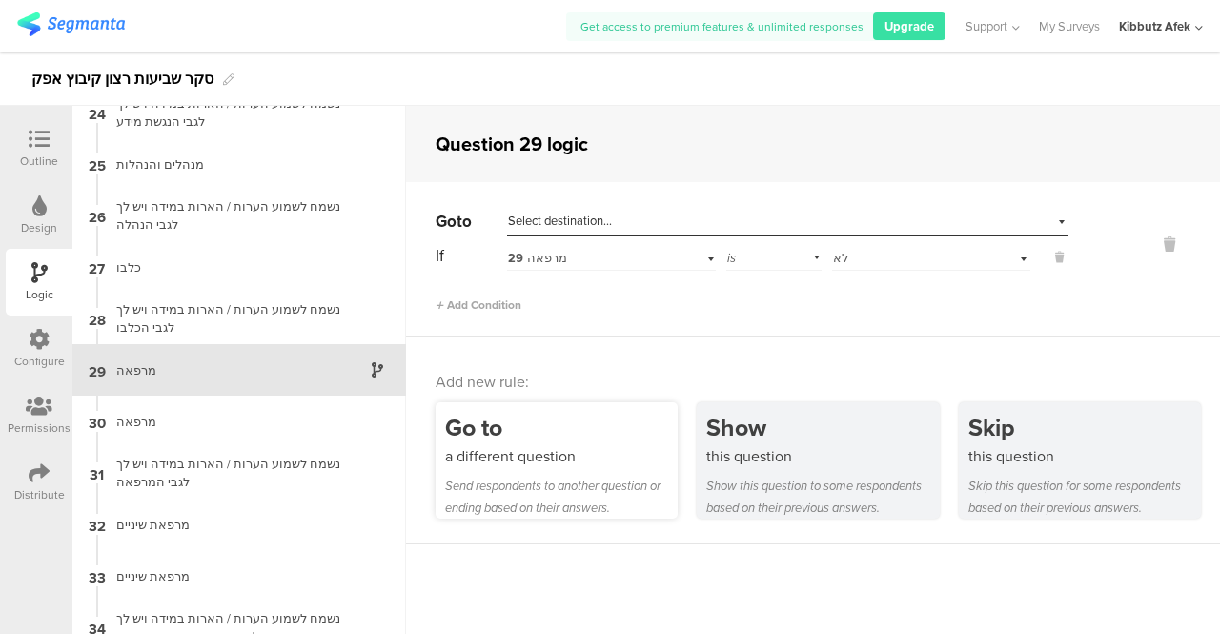
click at [484, 436] on div "Go to" at bounding box center [561, 427] width 233 height 35
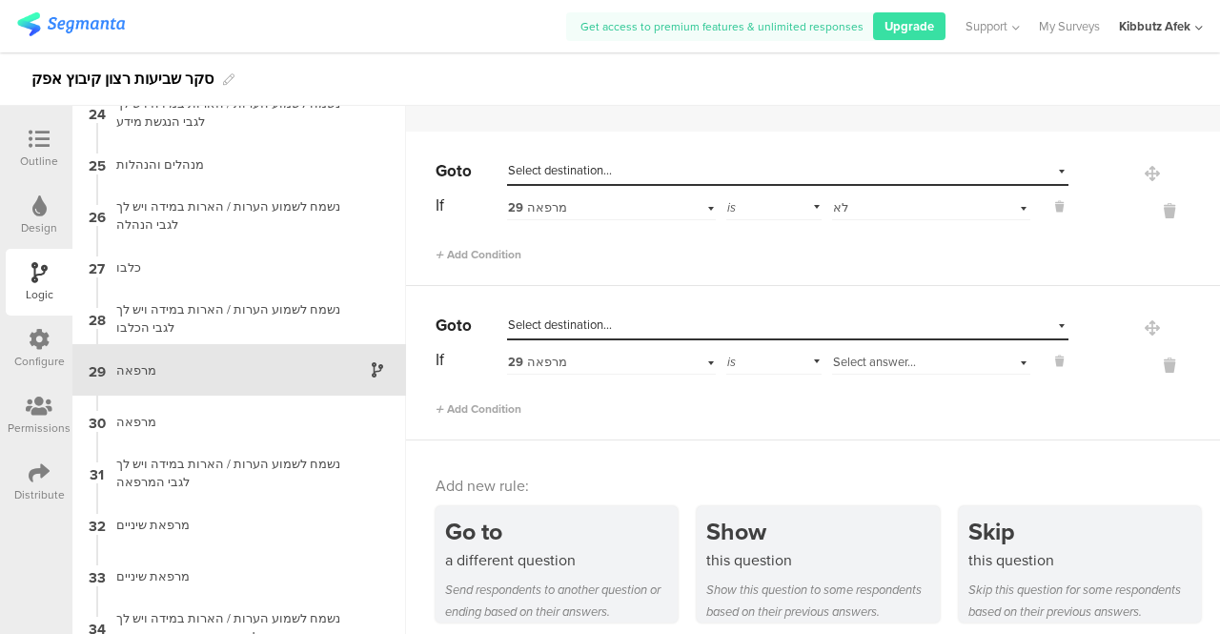
scroll to position [63, 0]
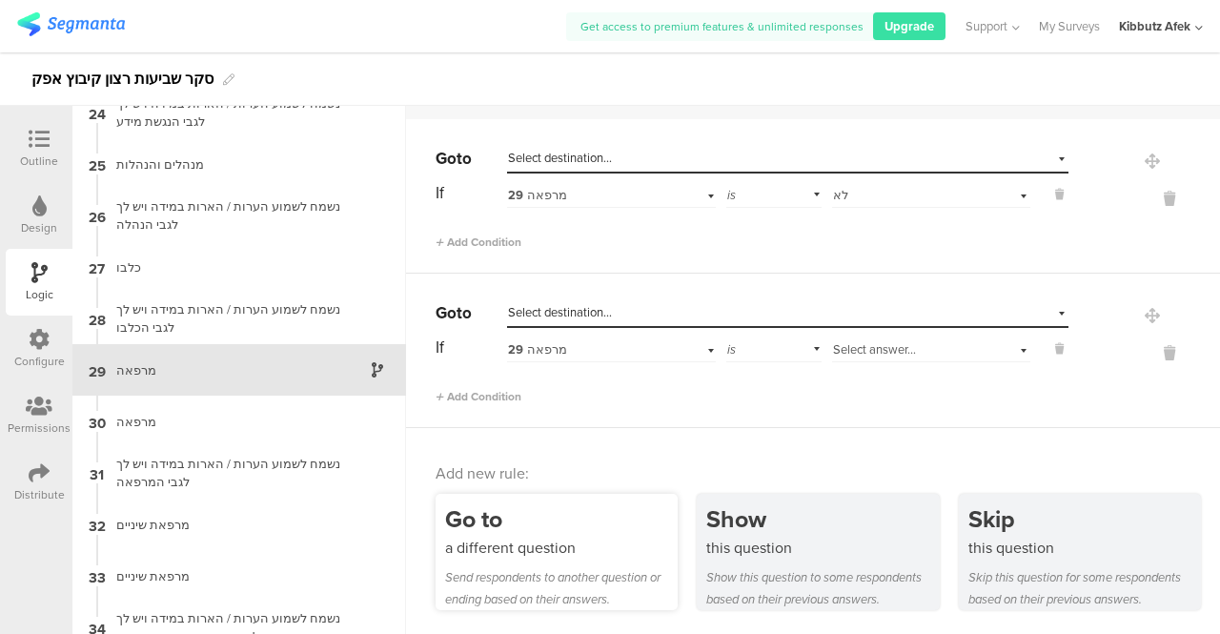
click at [515, 549] on div "a different question" at bounding box center [561, 548] width 233 height 22
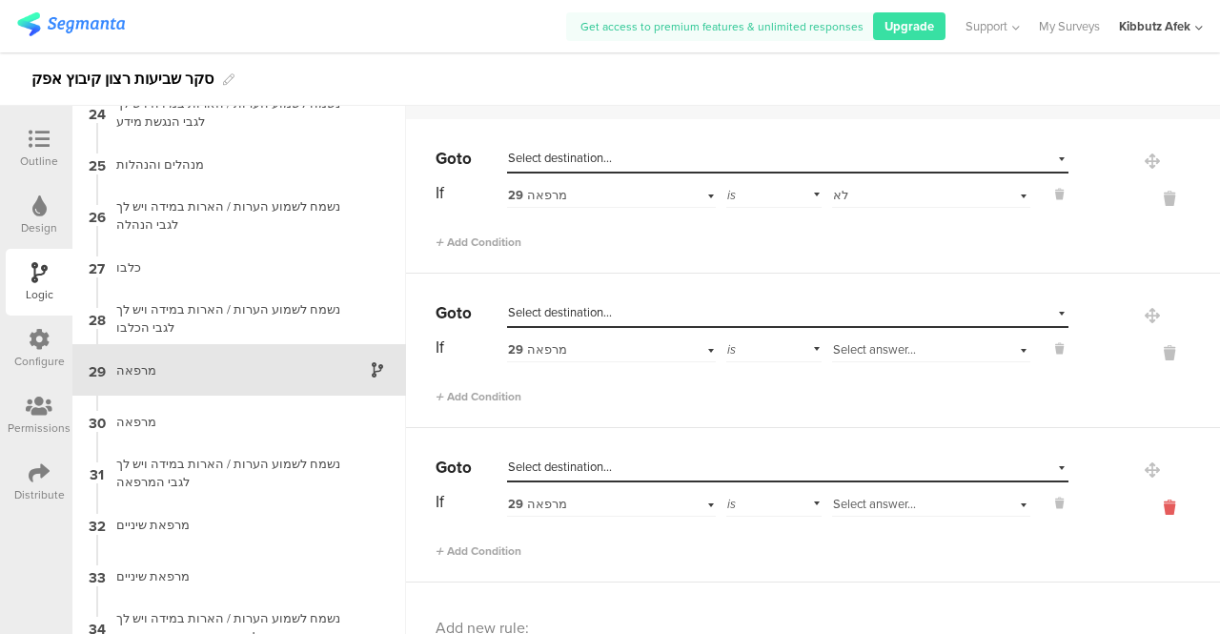
click at [1147, 501] on icon at bounding box center [1170, 508] width 46 height 22
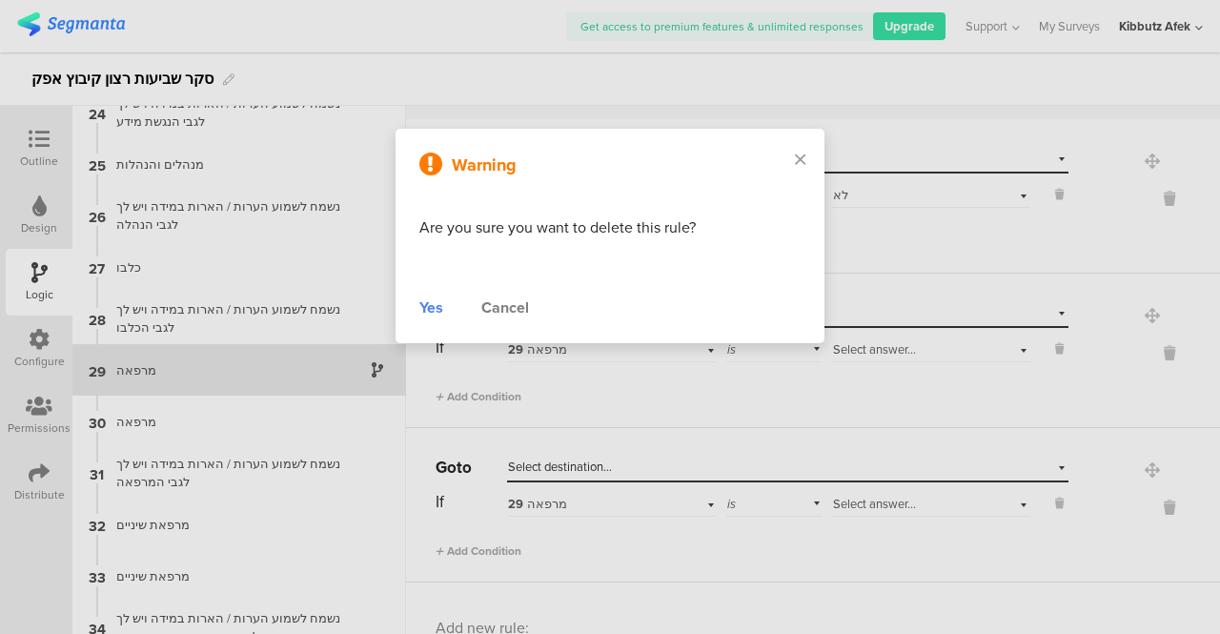
click at [429, 310] on div "Yes" at bounding box center [432, 308] width 24 height 23
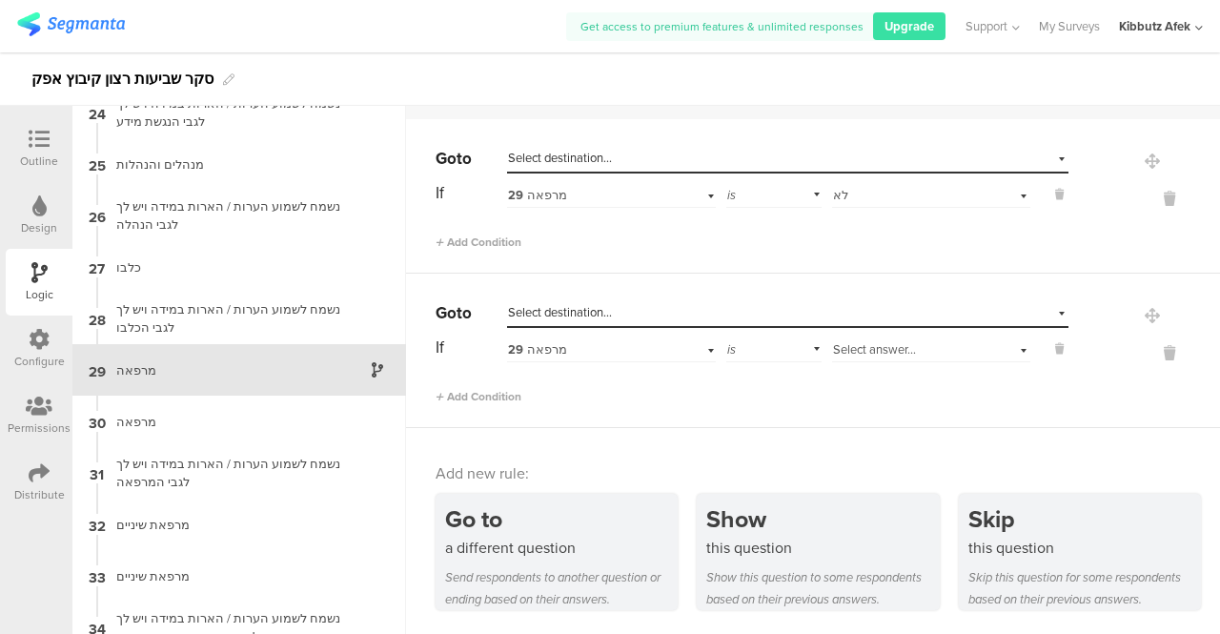
click at [534, 242] on div "Add Condition" at bounding box center [752, 233] width 633 height 33
click at [545, 307] on span "Select destination..." at bounding box center [560, 312] width 104 height 18
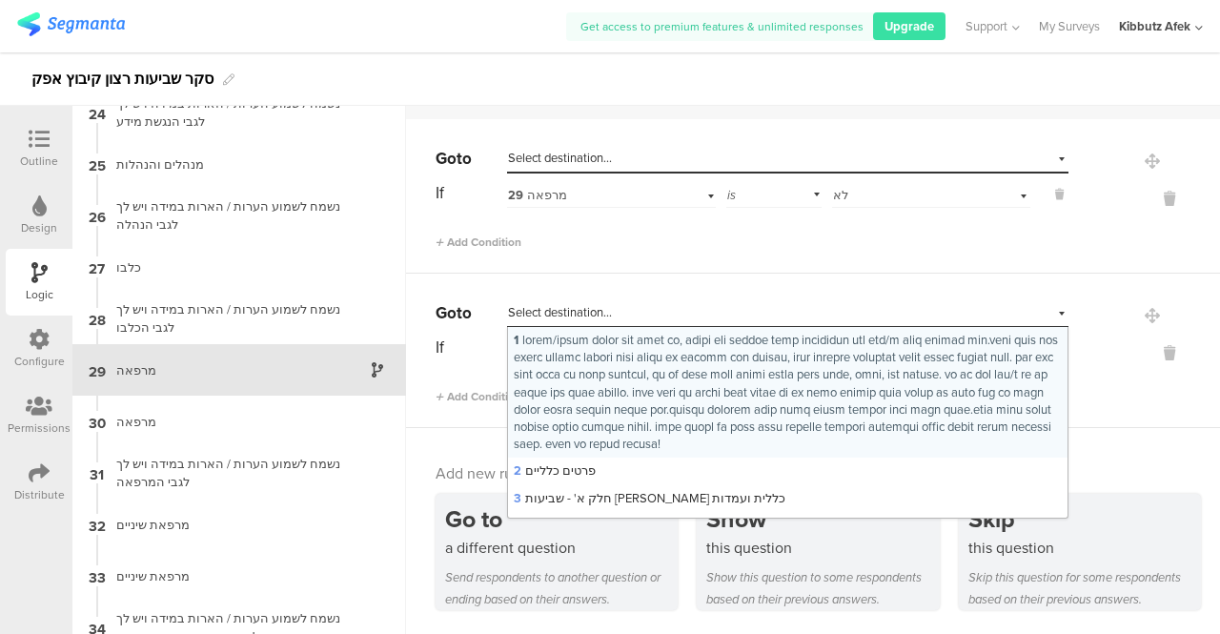
click at [545, 307] on span "Select destination..." at bounding box center [560, 312] width 104 height 18
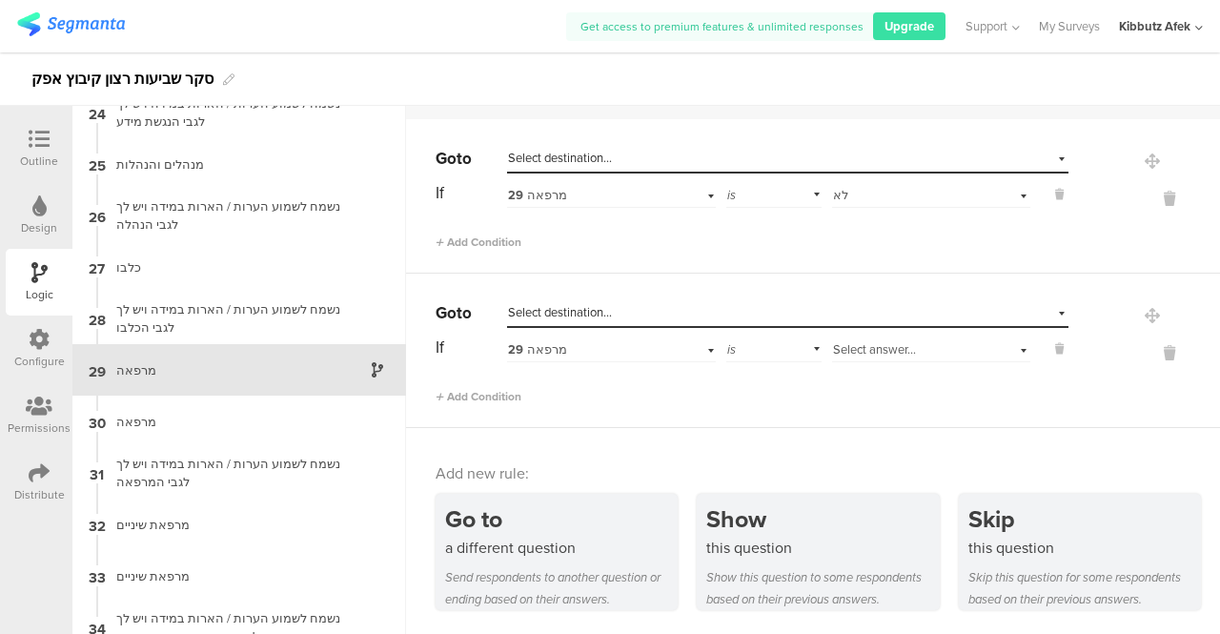
click at [597, 154] on span "Select destination..." at bounding box center [560, 158] width 104 height 18
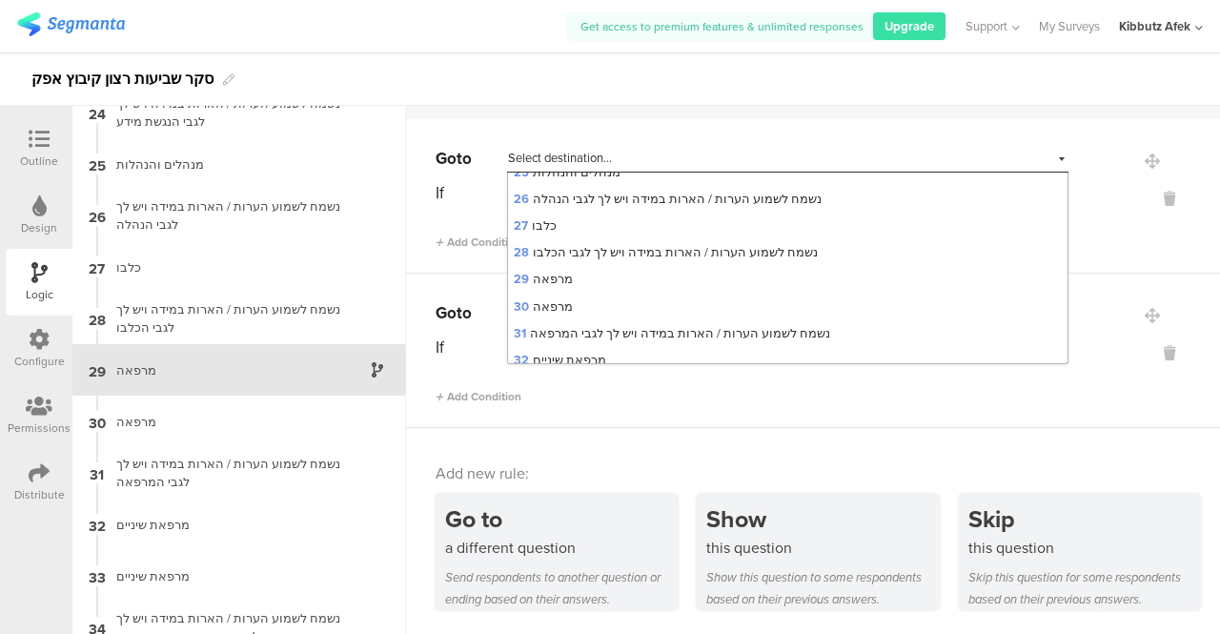
scroll to position [774, 0]
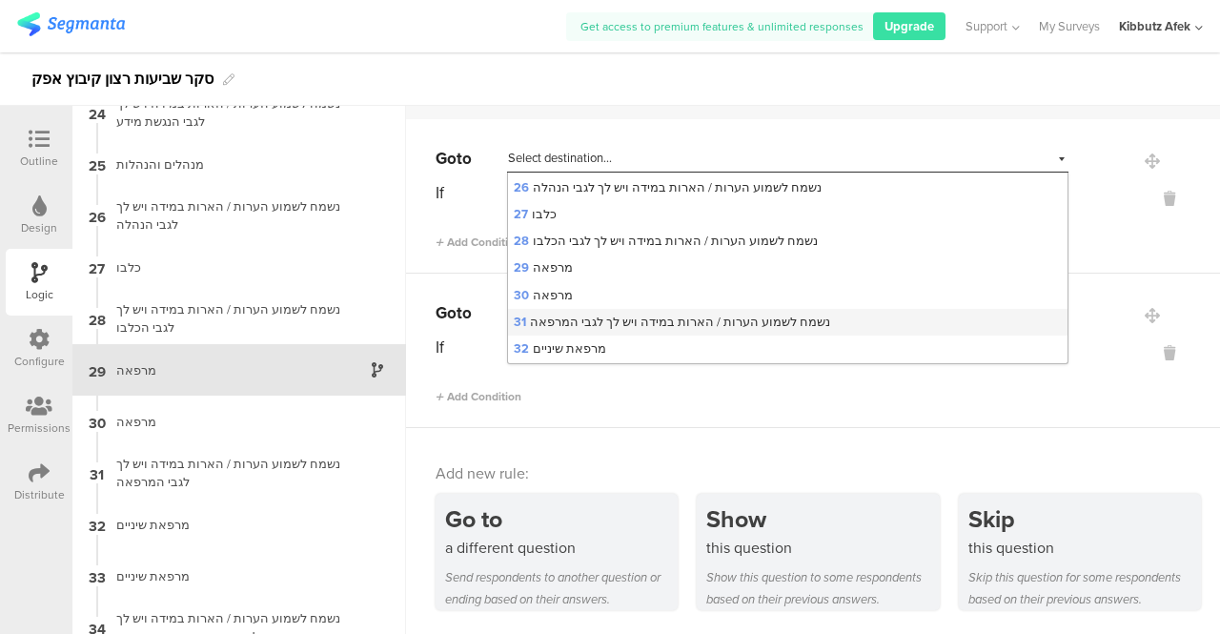
click at [755, 319] on span "31 נשמח לשמוע הערות / הארות במידה ויש לך לגבי המרפאה" at bounding box center [672, 322] width 317 height 18
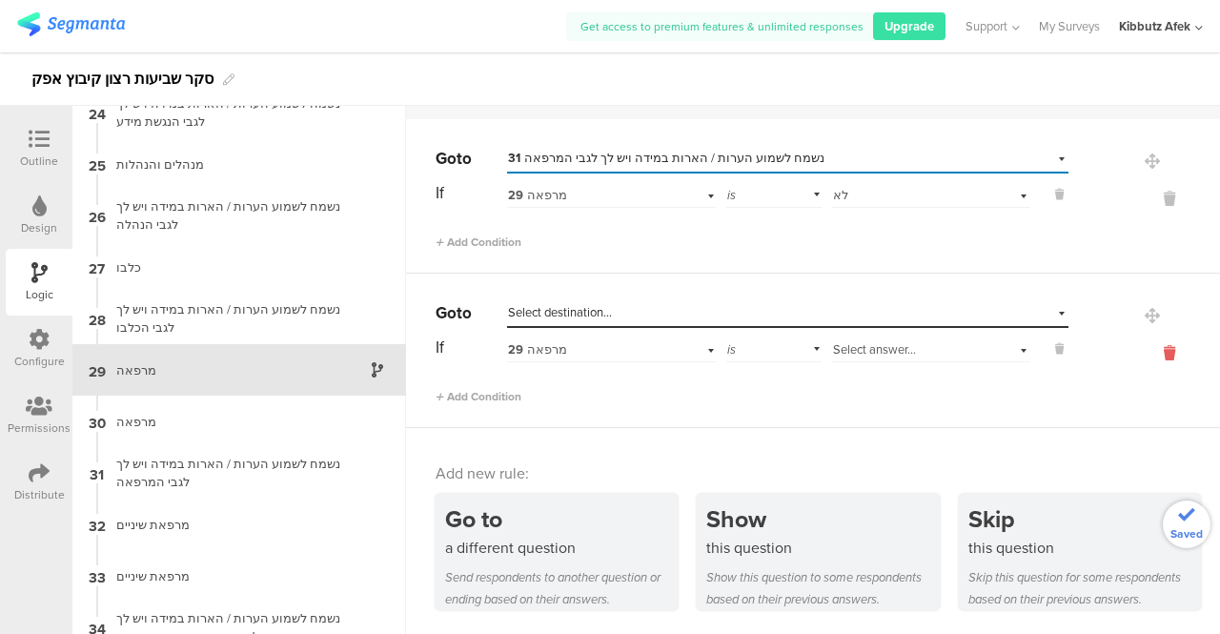
click at [1147, 354] on icon at bounding box center [1170, 353] width 46 height 22
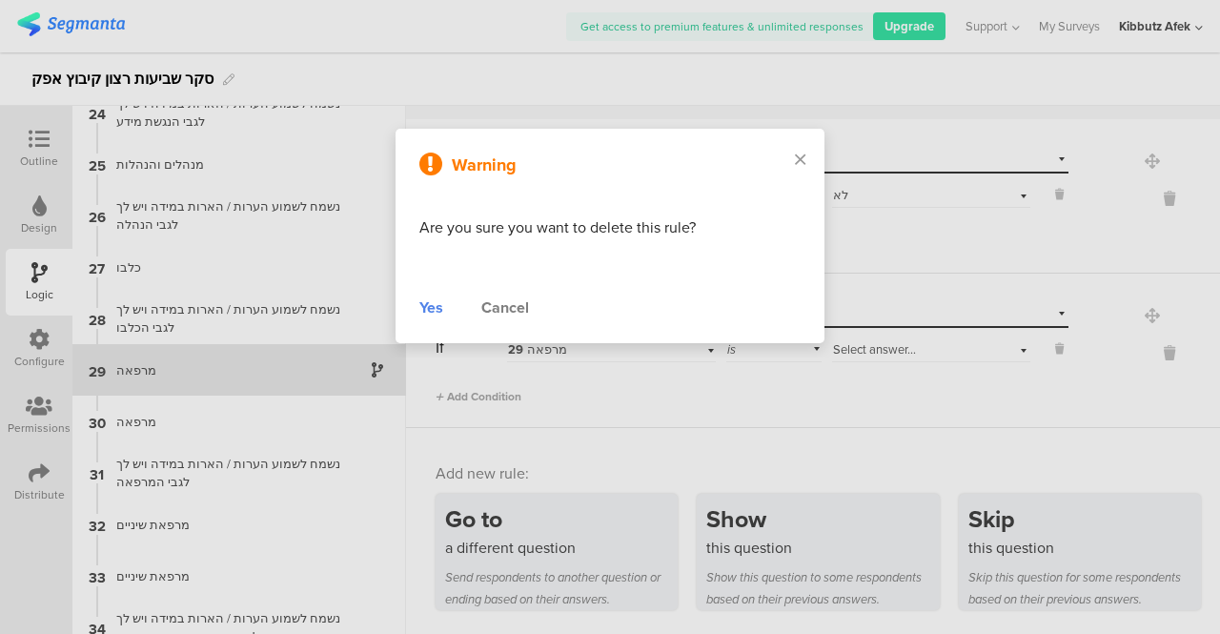
click at [431, 303] on div "Yes" at bounding box center [432, 308] width 24 height 23
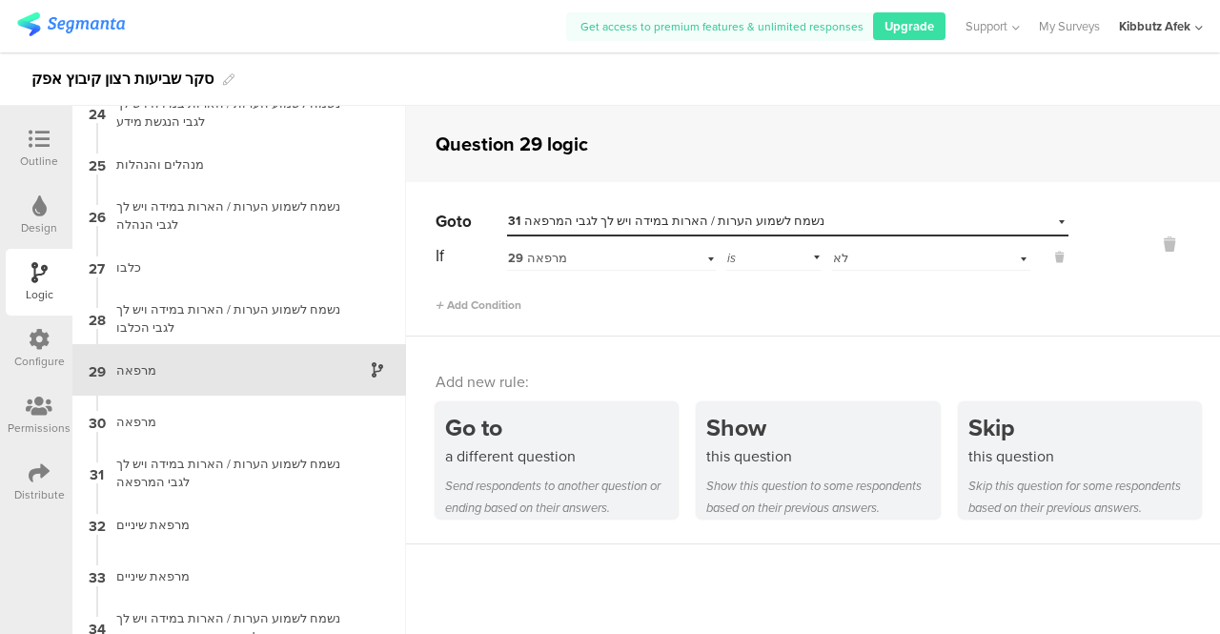
scroll to position [76, 0]
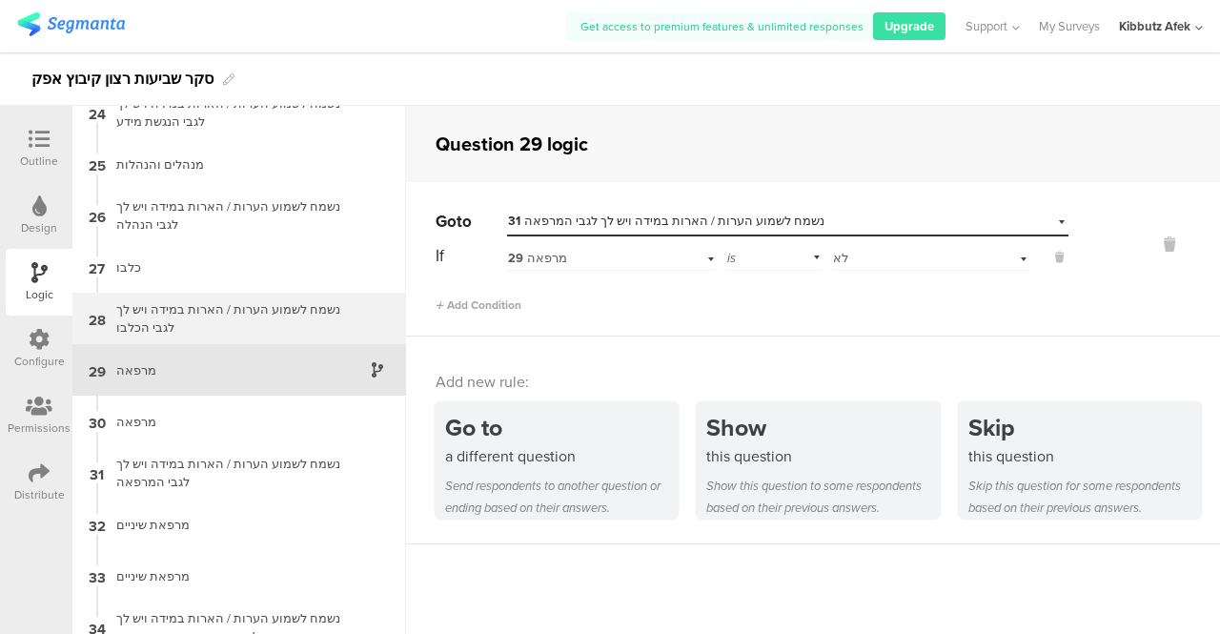
click at [179, 321] on div "נשמח לשמוע הערות / הארות במידה ויש לך לגבי הכלבו" at bounding box center [224, 318] width 238 height 36
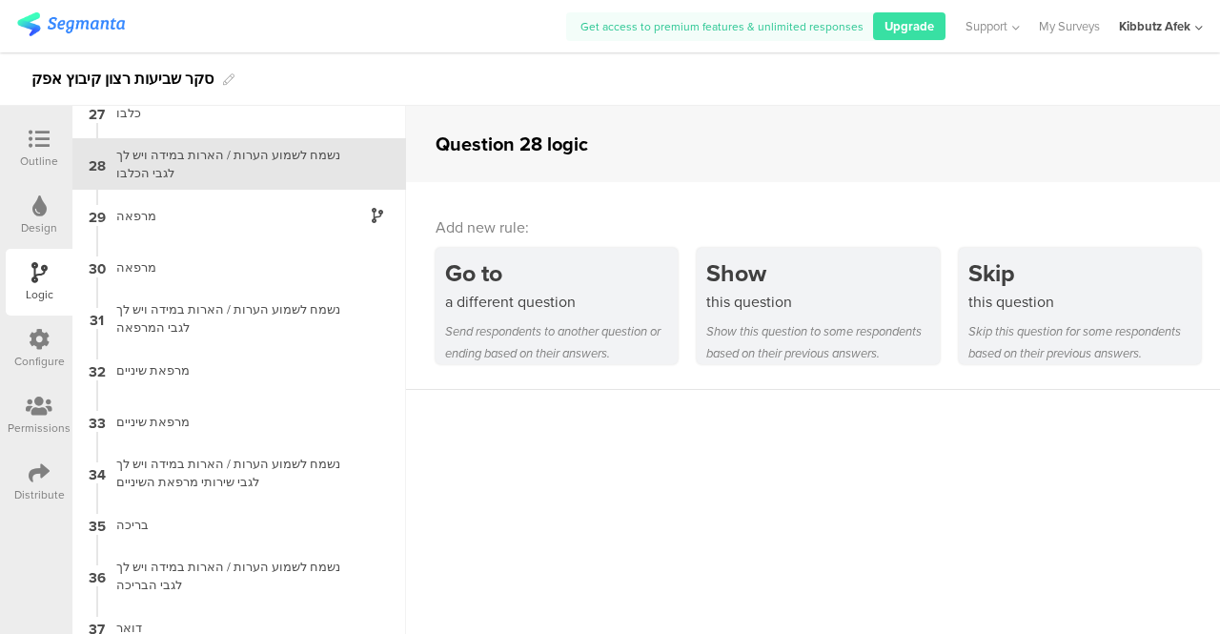
scroll to position [1361, 0]
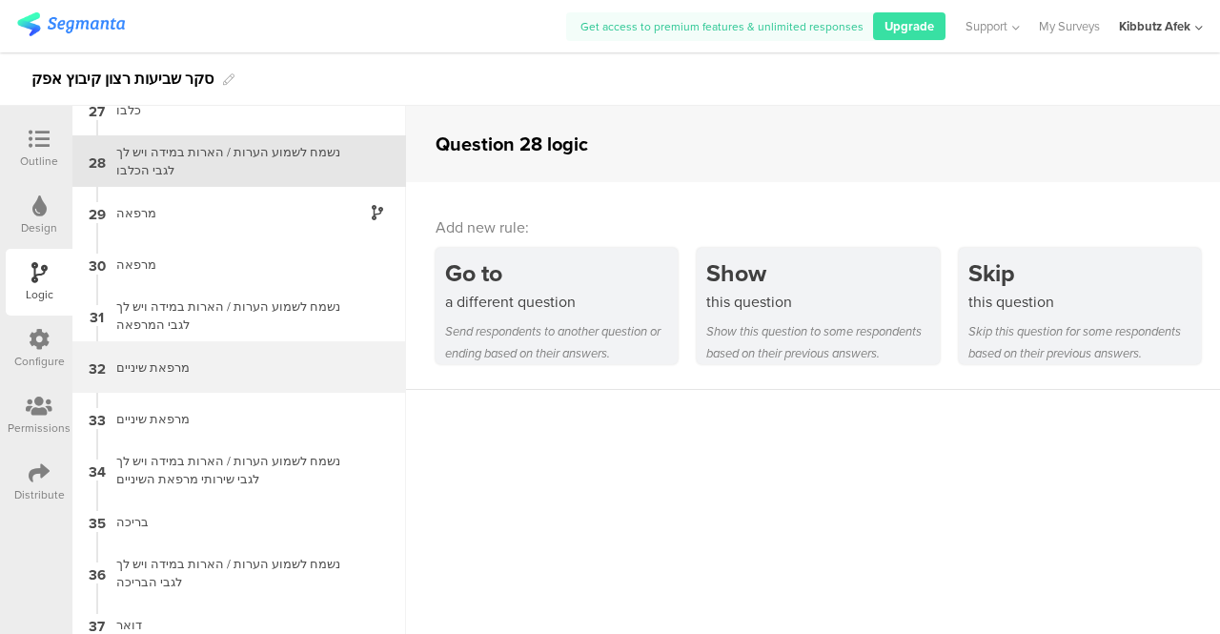
click at [154, 367] on div "מרפאת שיניים" at bounding box center [224, 368] width 238 height 18
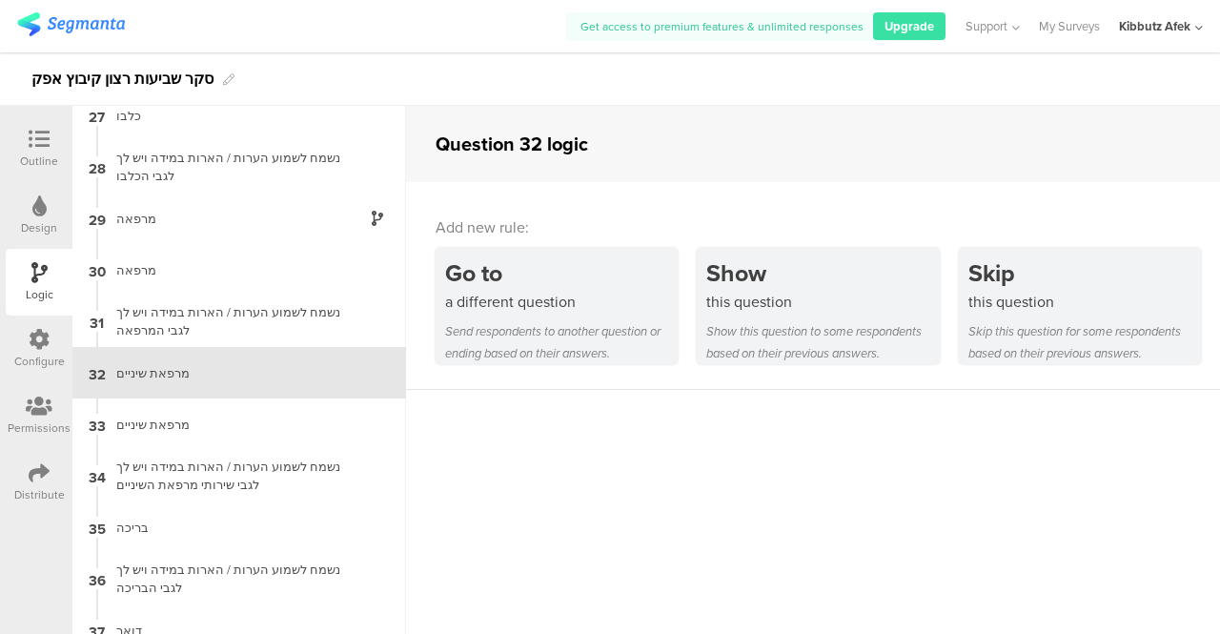
scroll to position [1358, 0]
click at [169, 363] on div "מרפאת שיניים" at bounding box center [224, 370] width 238 height 18
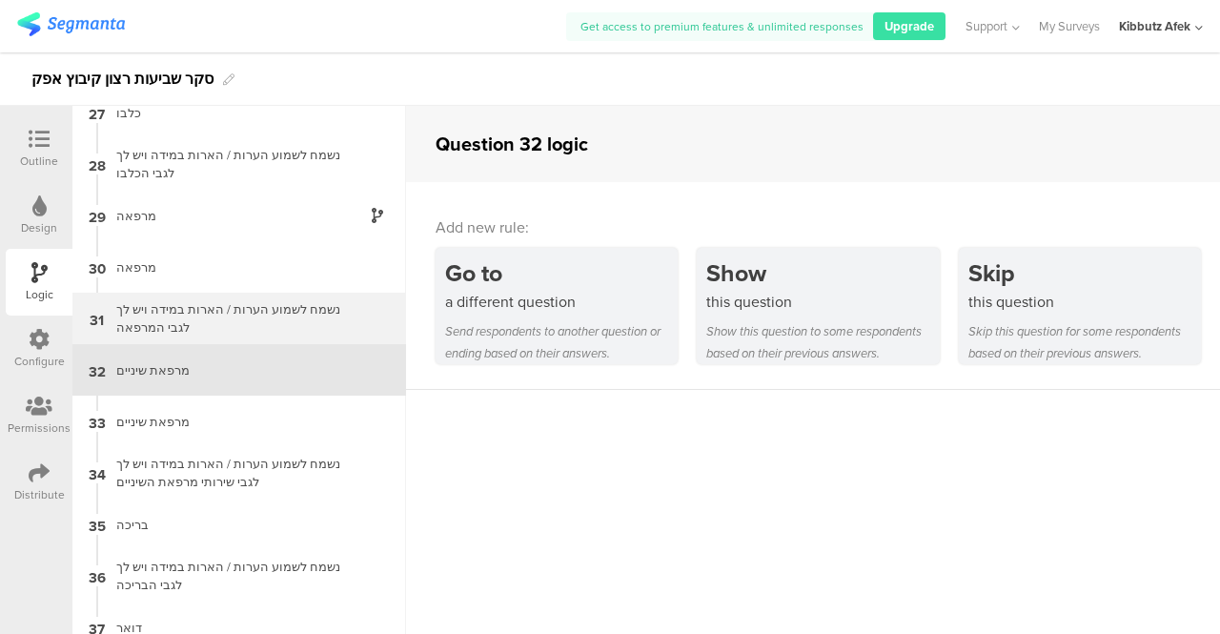
click at [165, 322] on div "נשמח לשמוע הערות / הארות במידה ויש לך לגבי המרפאה" at bounding box center [224, 318] width 238 height 36
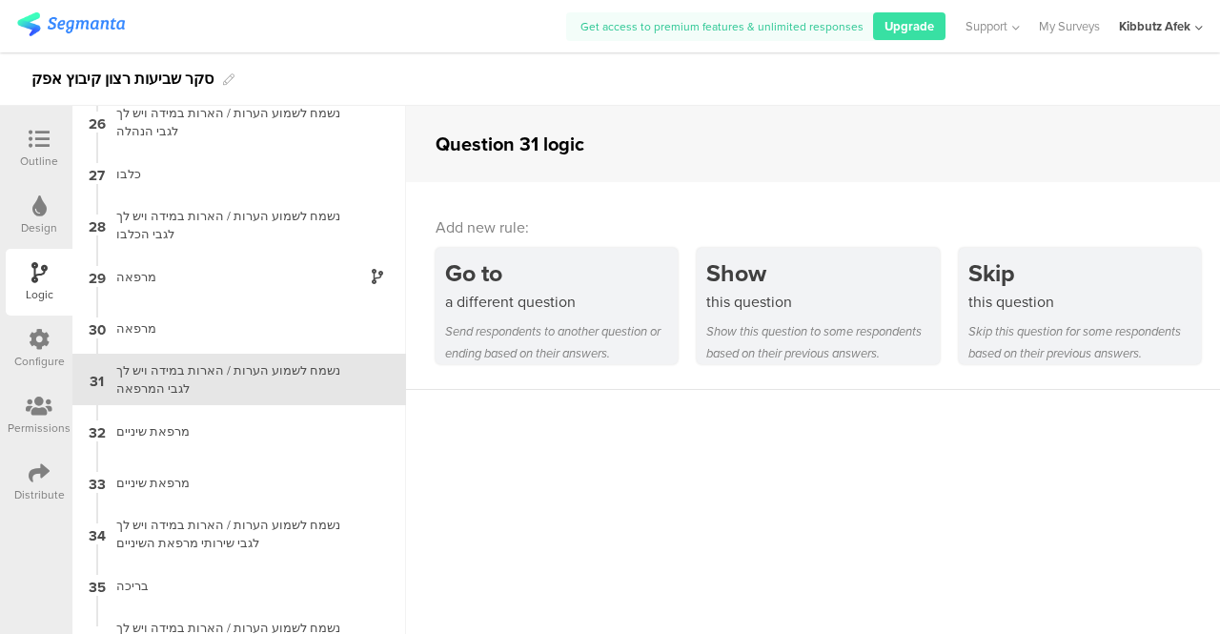
scroll to position [1306, 0]
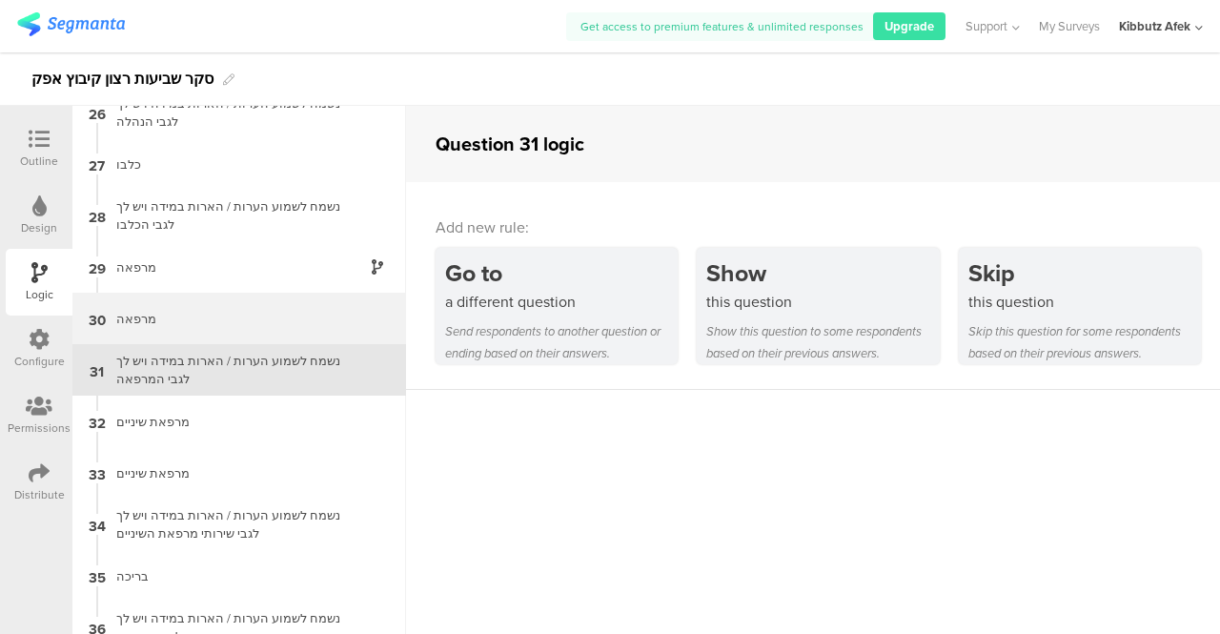
click at [160, 312] on div "מרפאה" at bounding box center [224, 319] width 238 height 18
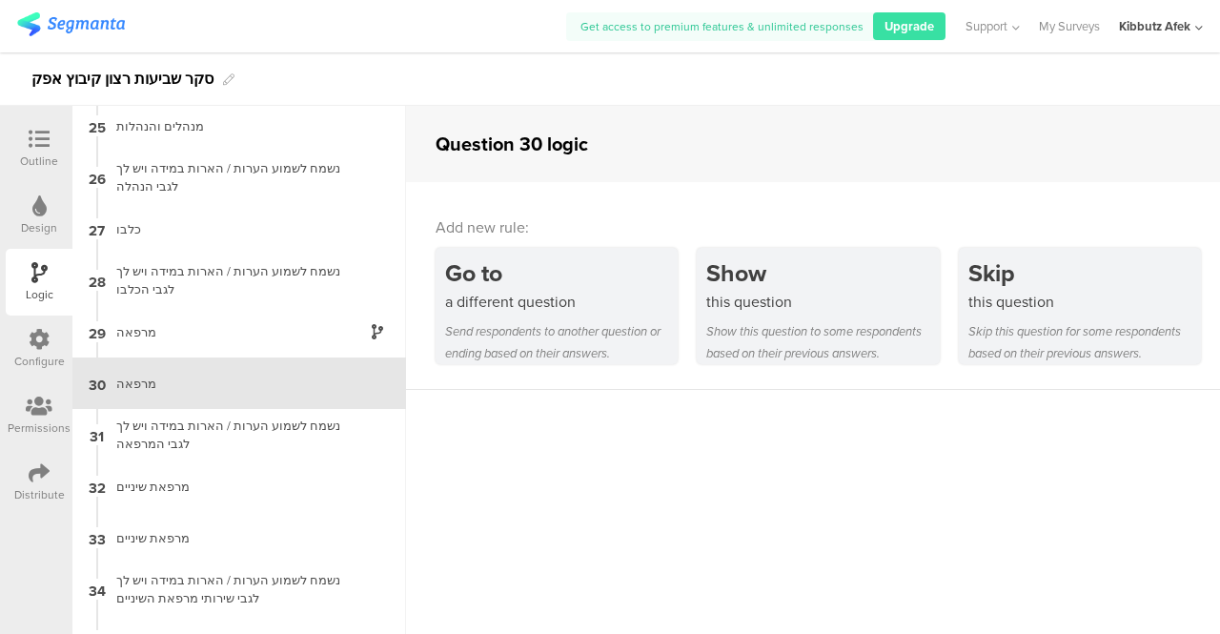
scroll to position [1255, 0]
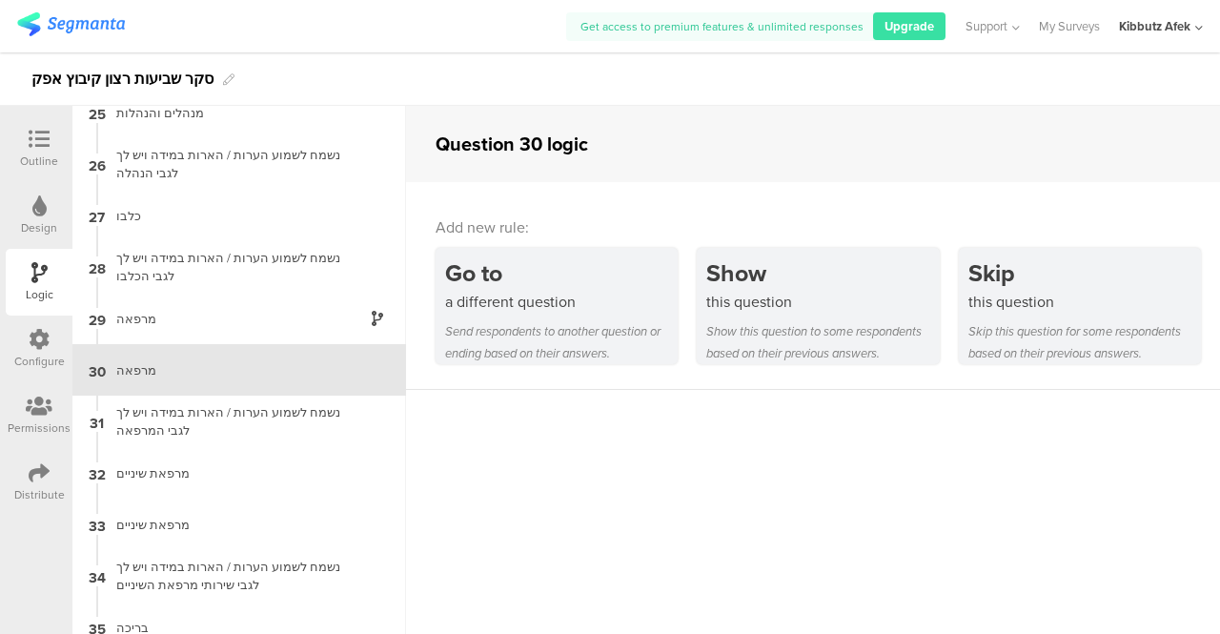
click at [34, 153] on div "Outline" at bounding box center [39, 161] width 38 height 17
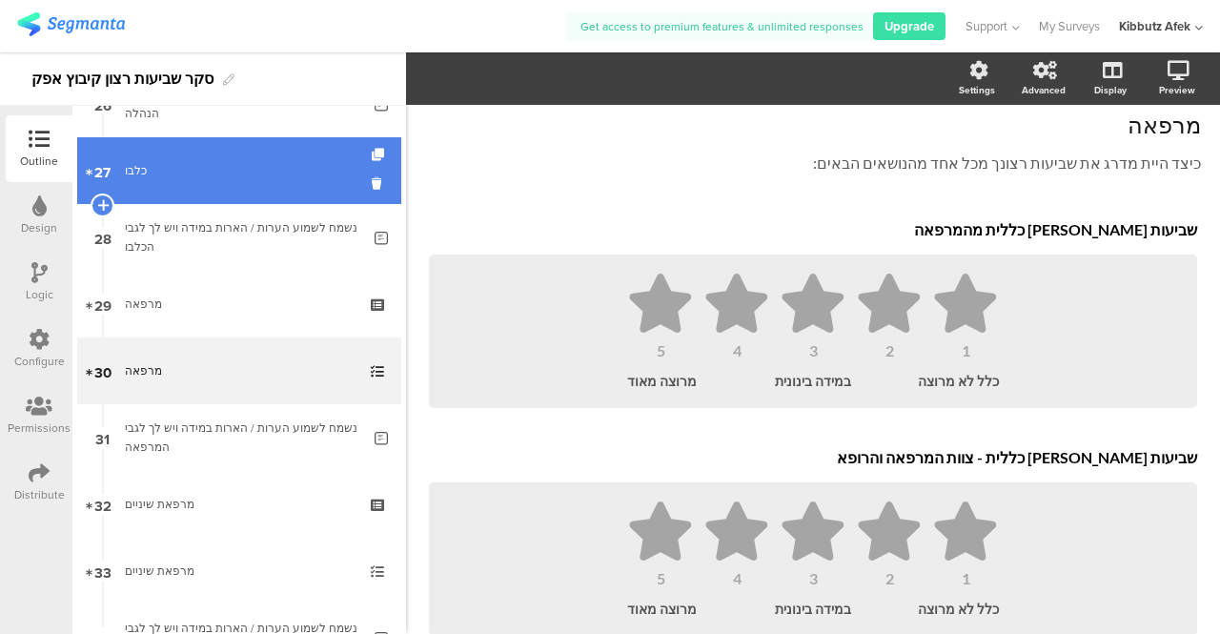
scroll to position [1781, 0]
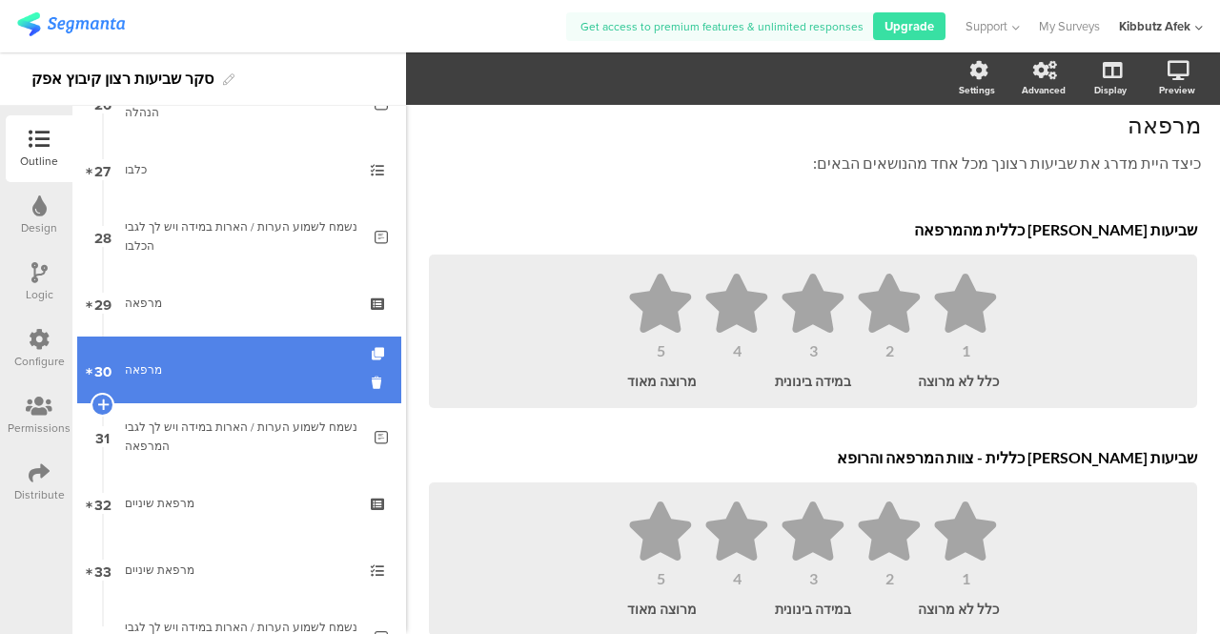
click at [163, 370] on div "מרפאה" at bounding box center [239, 369] width 228 height 19
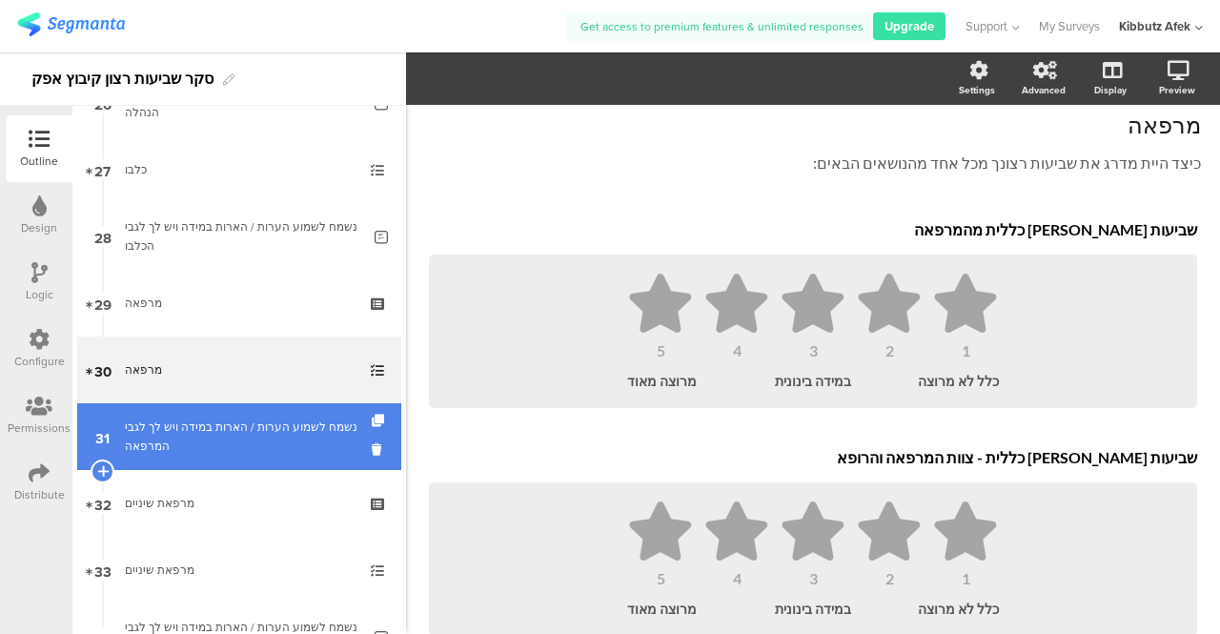
click at [163, 426] on div "נשמח לשמוע הערות / הארות במידה ויש לך לגבי המרפאה" at bounding box center [243, 437] width 236 height 38
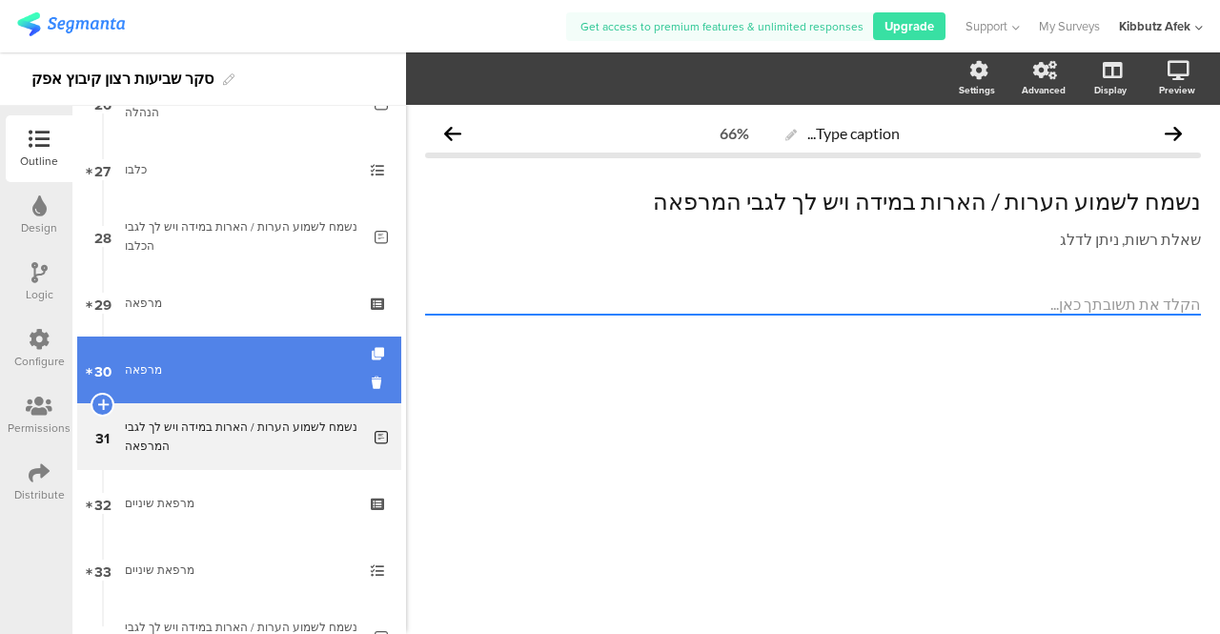
click at [170, 378] on div "מרפאה" at bounding box center [239, 369] width 228 height 19
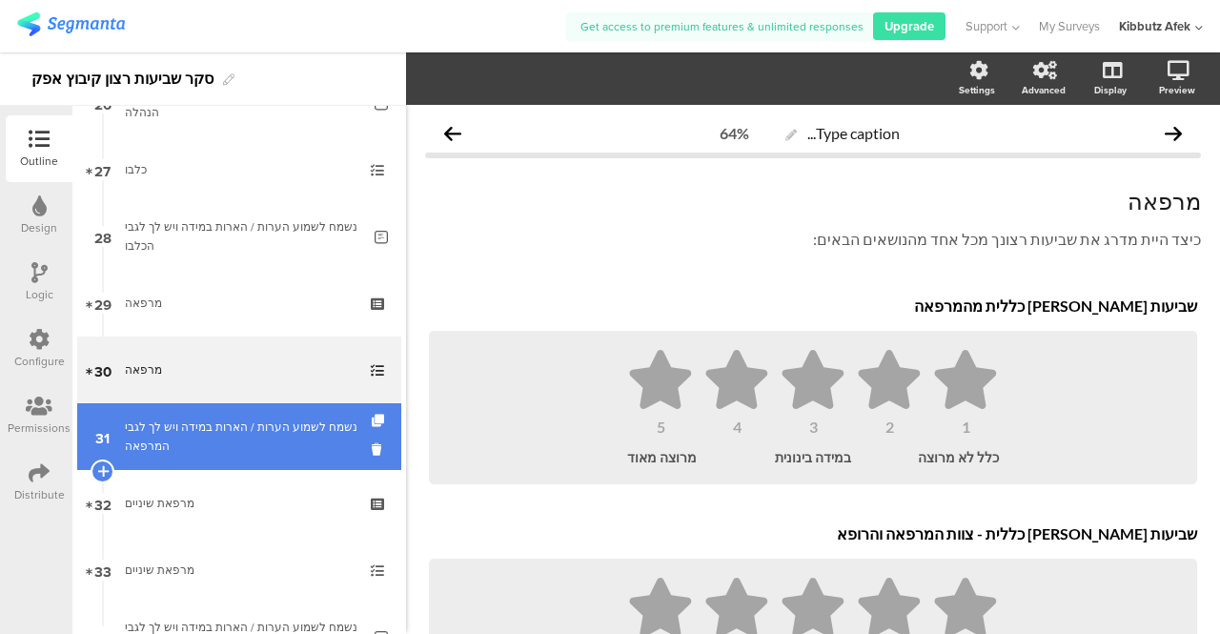
click at [154, 431] on div "נשמח לשמוע הערות / הארות במידה ויש לך לגבי המרפאה" at bounding box center [243, 437] width 236 height 38
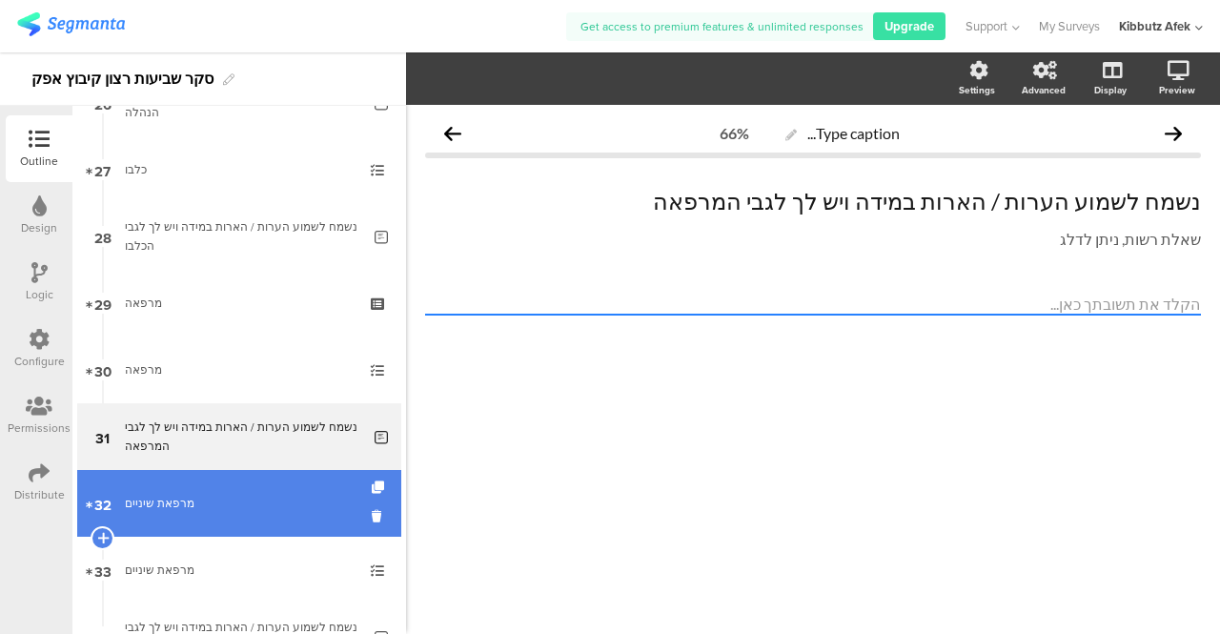
click at [185, 501] on div "מרפאת שיניים" at bounding box center [239, 503] width 228 height 19
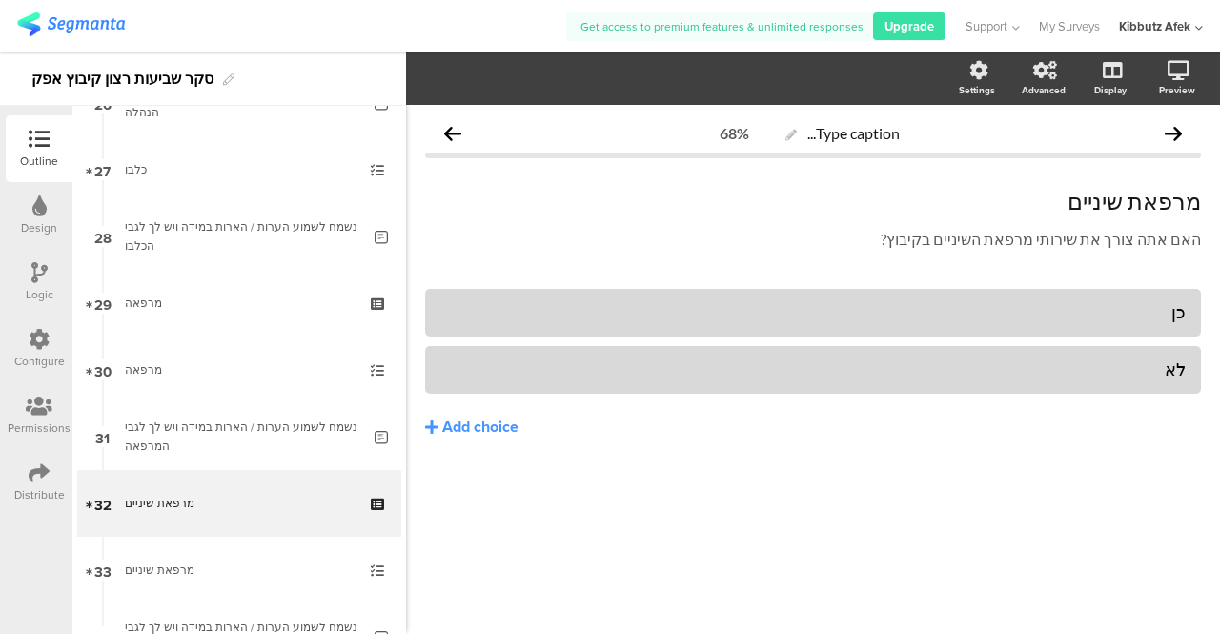
drag, startPoint x: 99, startPoint y: 445, endPoint x: 69, endPoint y: 436, distance: 32.0
click at [36, 337] on icon at bounding box center [39, 339] width 21 height 21
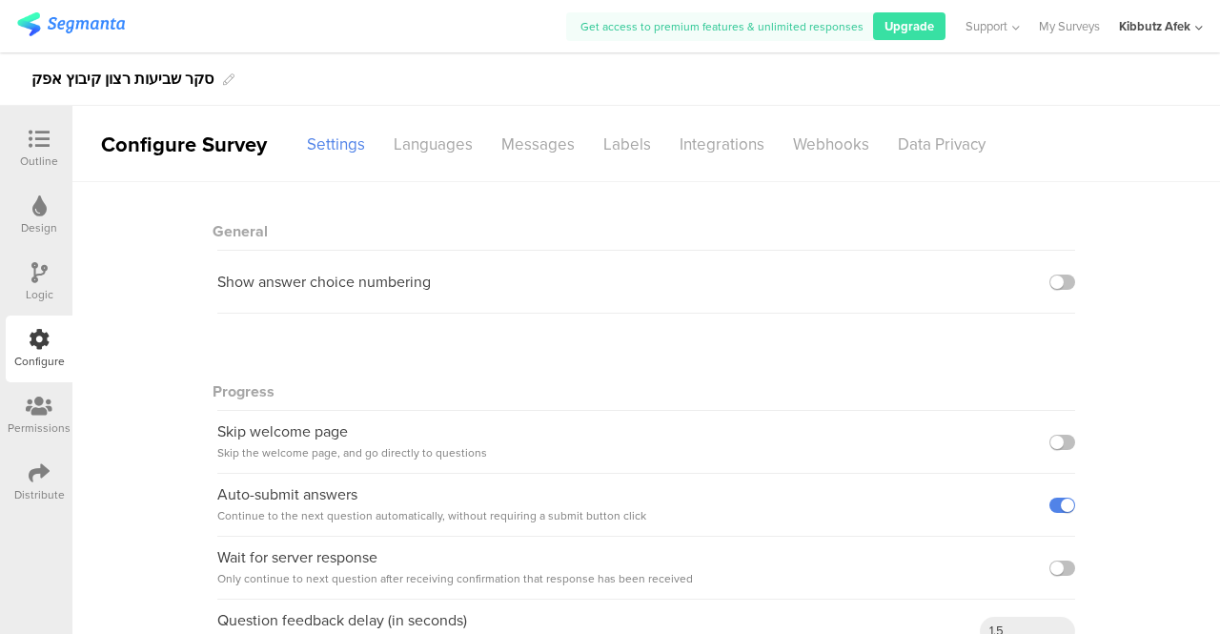
click at [39, 264] on icon at bounding box center [39, 272] width 16 height 21
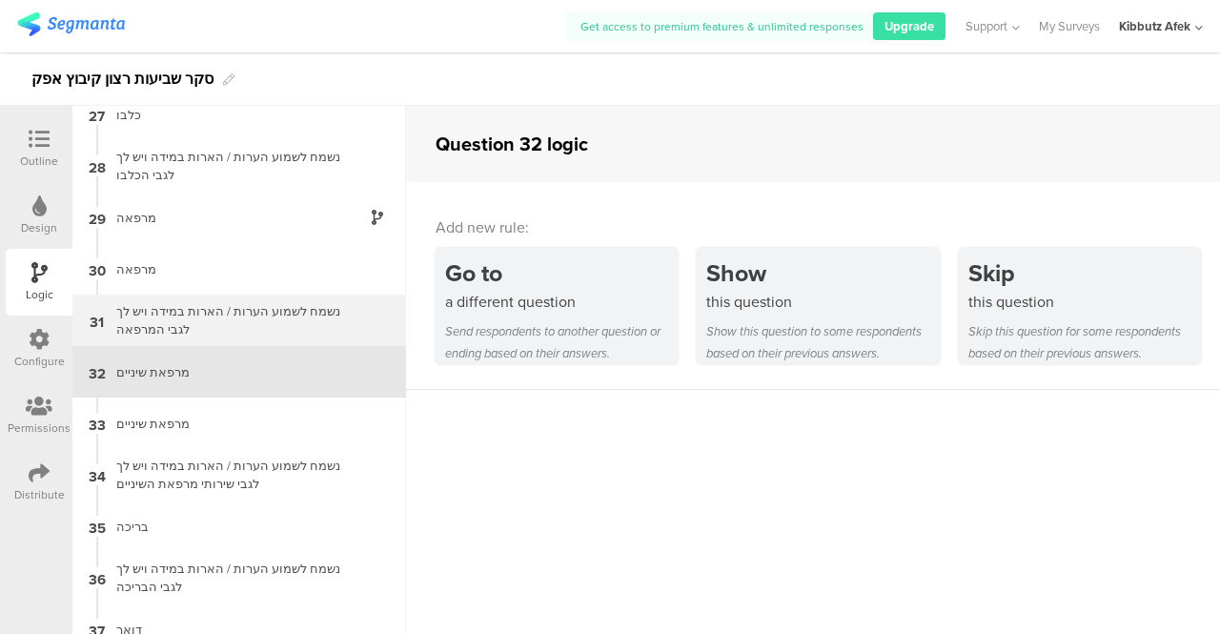
scroll to position [1358, 0]
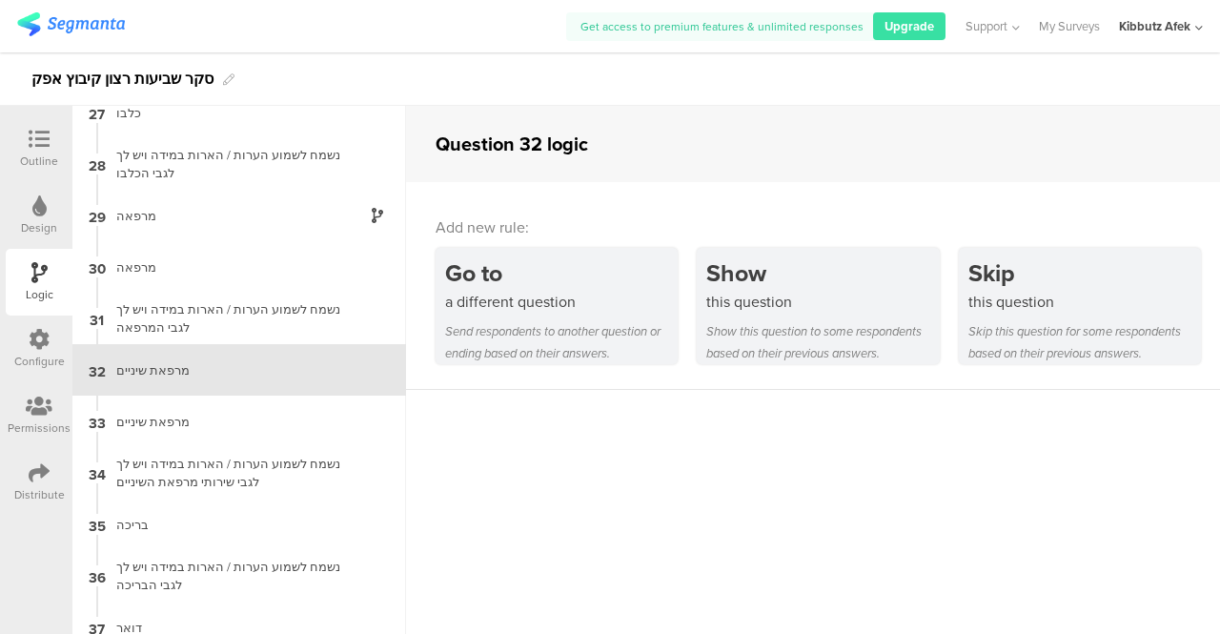
click at [216, 379] on div "32 מרפאת שיניים" at bounding box center [239, 369] width 334 height 51
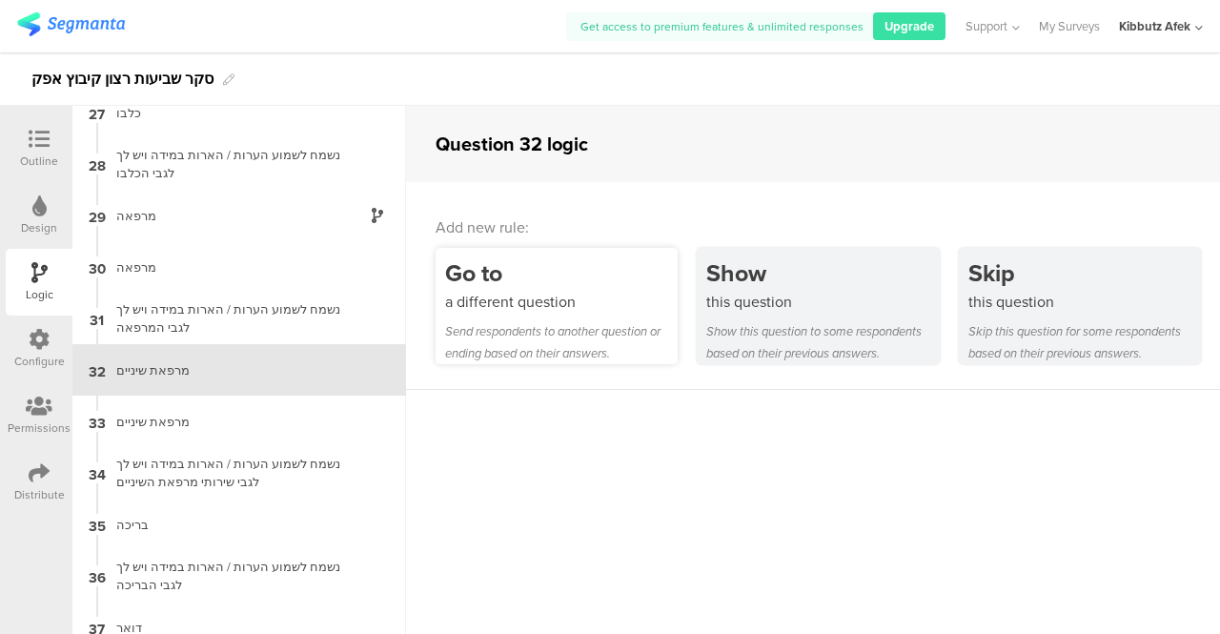
click at [496, 300] on div "a different question" at bounding box center [561, 302] width 233 height 22
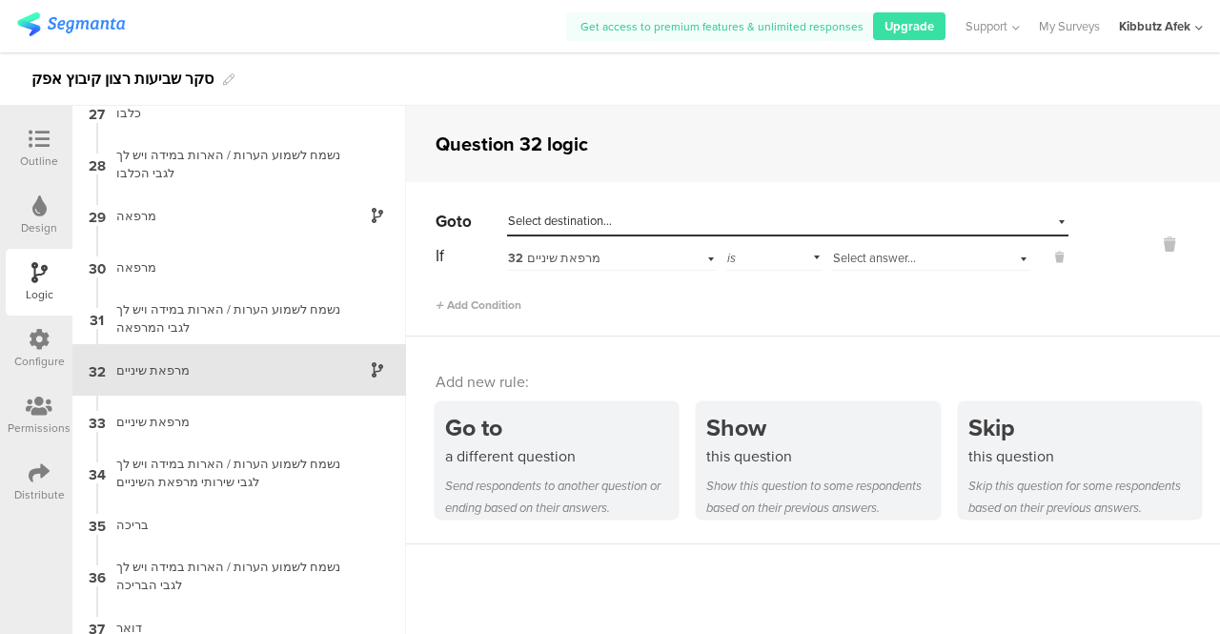
click at [900, 264] on span "Select answer..." at bounding box center [874, 258] width 83 height 18
click at [883, 304] on div "לא" at bounding box center [931, 310] width 196 height 27
click at [649, 217] on div "Select destination..." at bounding box center [700, 221] width 384 height 17
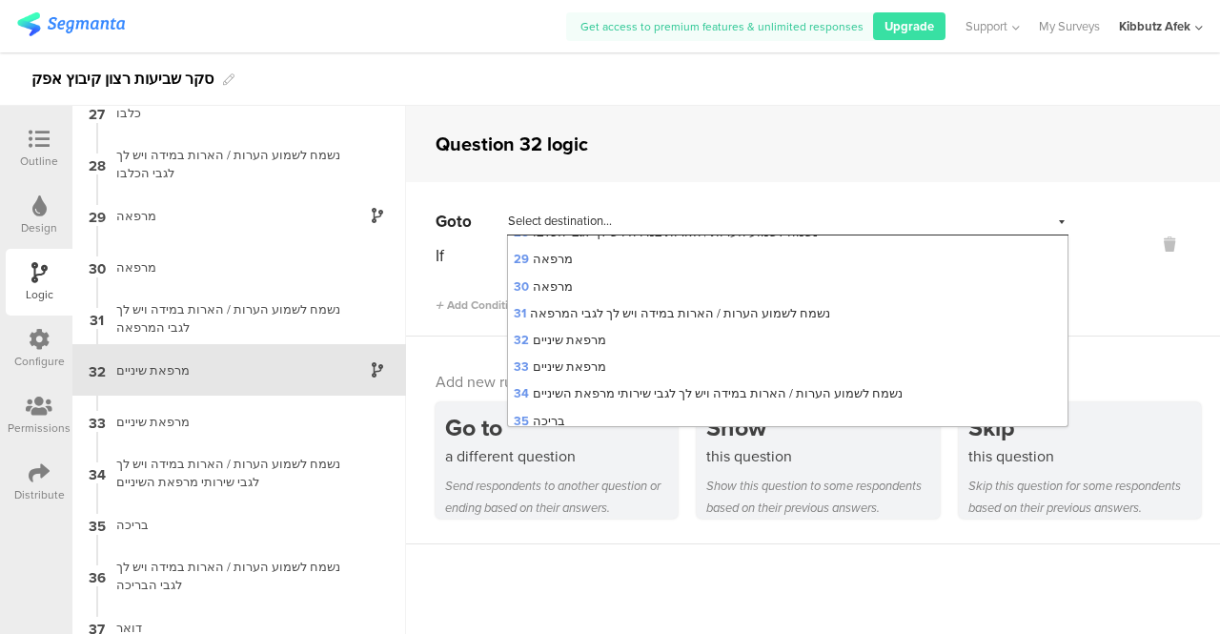
scroll to position [835, 0]
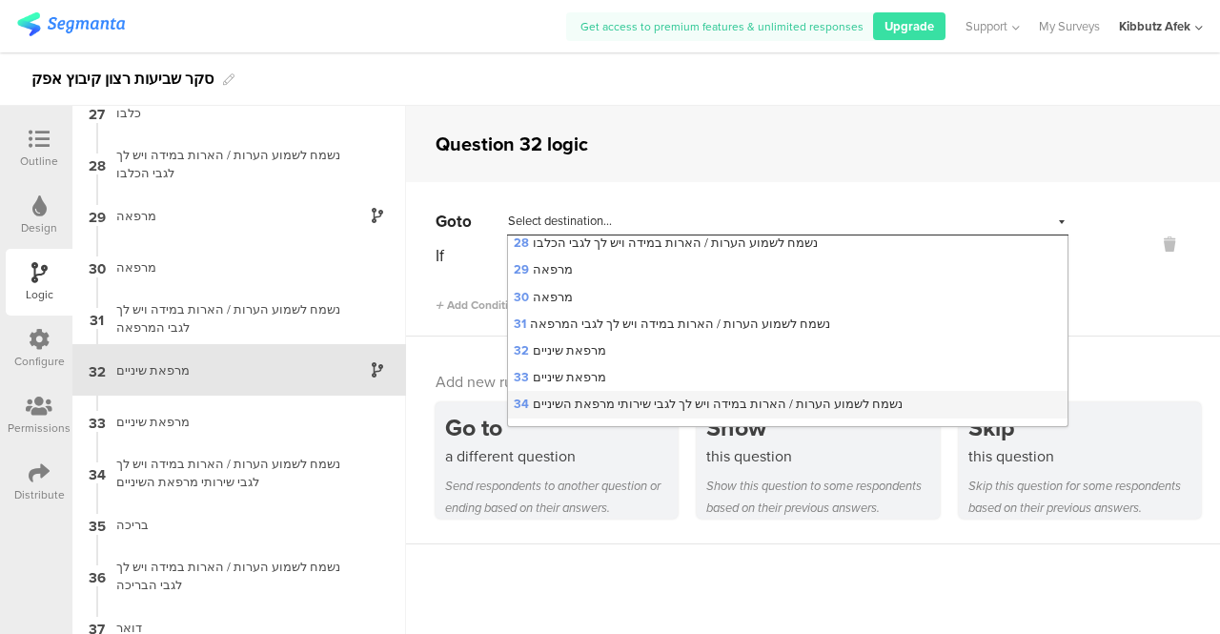
click at [868, 403] on span "34 נשמח לשמוע הערות / הארות במידה ויש לך לגבי שירותי מרפאת השיניים" at bounding box center [708, 404] width 389 height 18
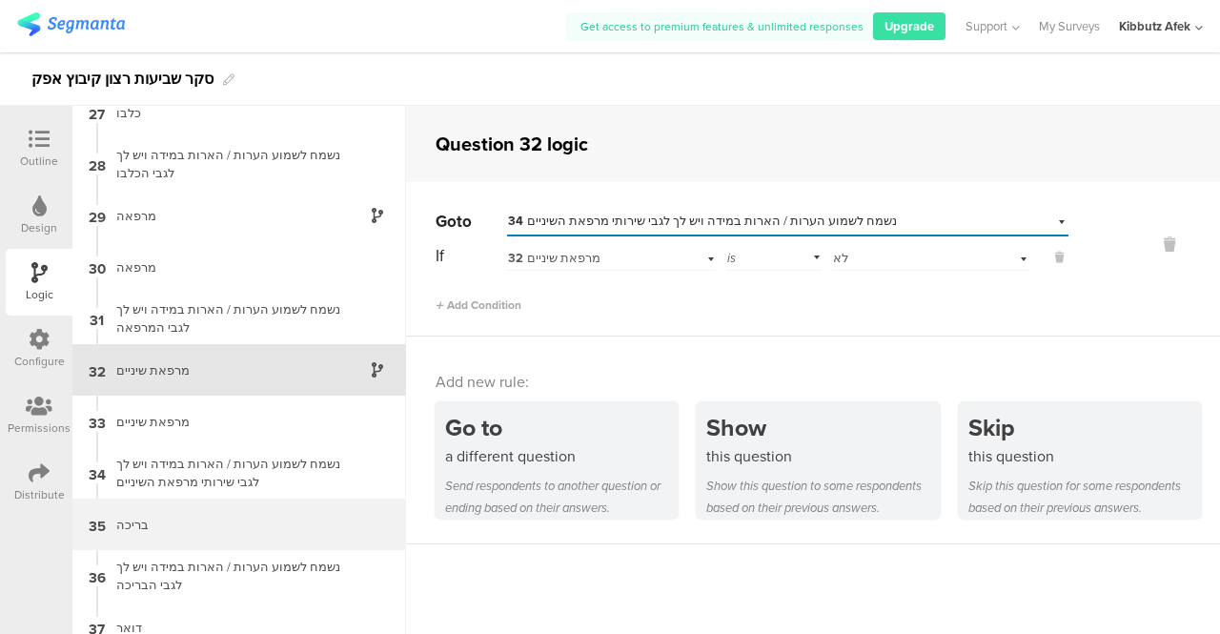
click at [149, 523] on div "בריכה" at bounding box center [224, 525] width 238 height 18
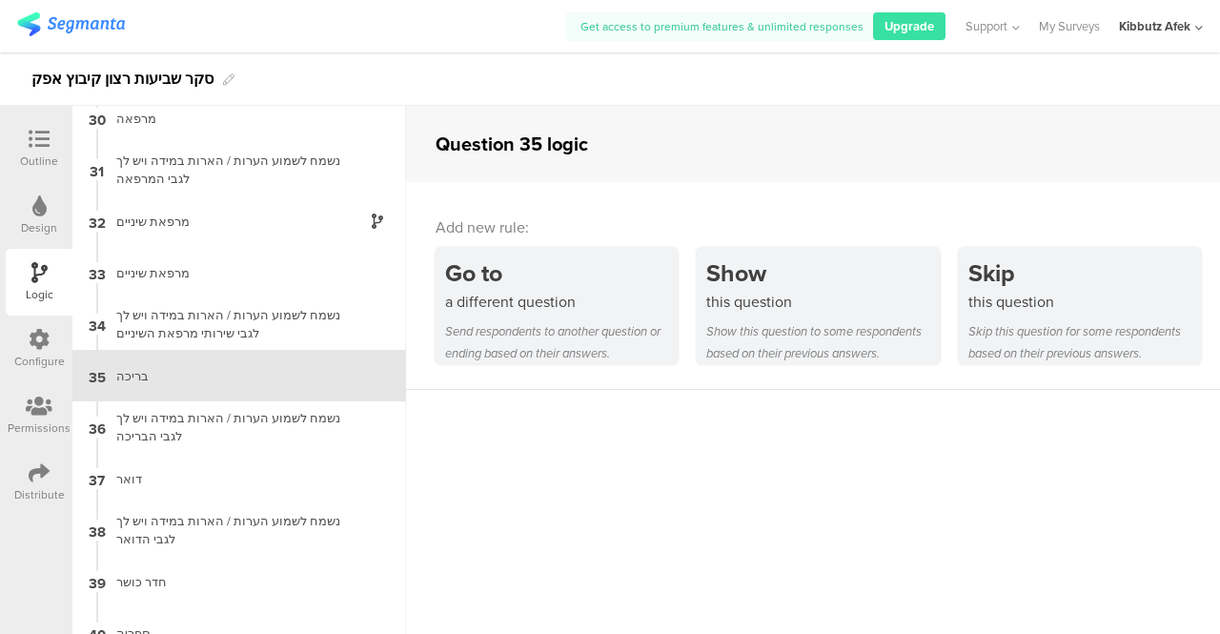
scroll to position [1512, 0]
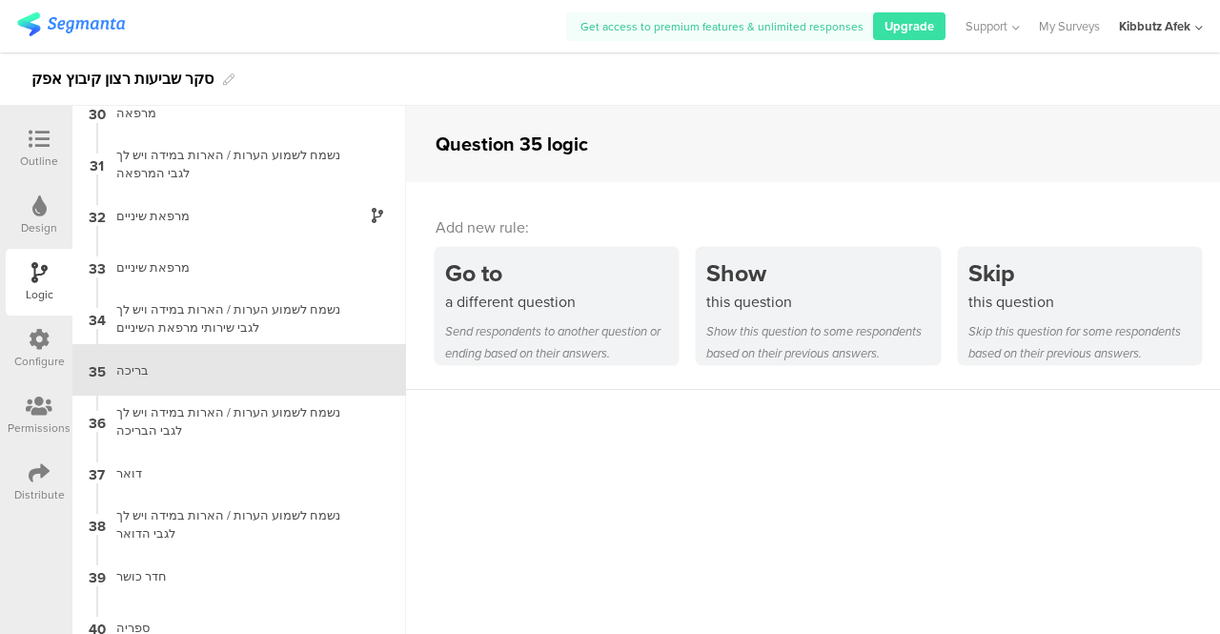
click at [44, 148] on icon at bounding box center [39, 139] width 21 height 21
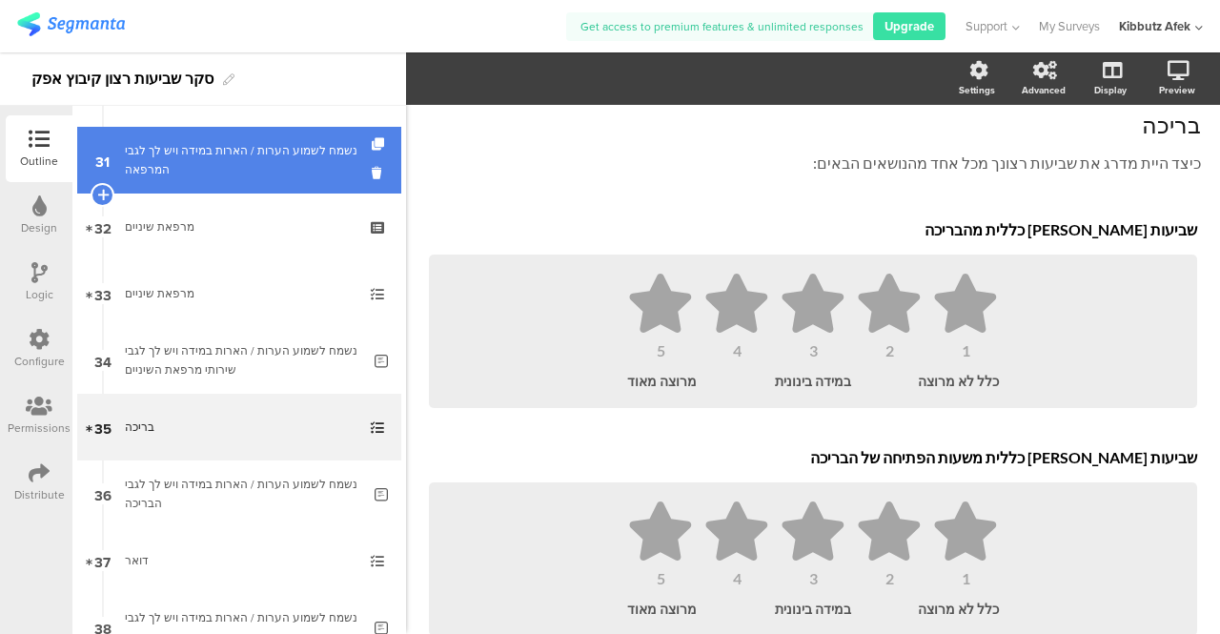
scroll to position [2115, 0]
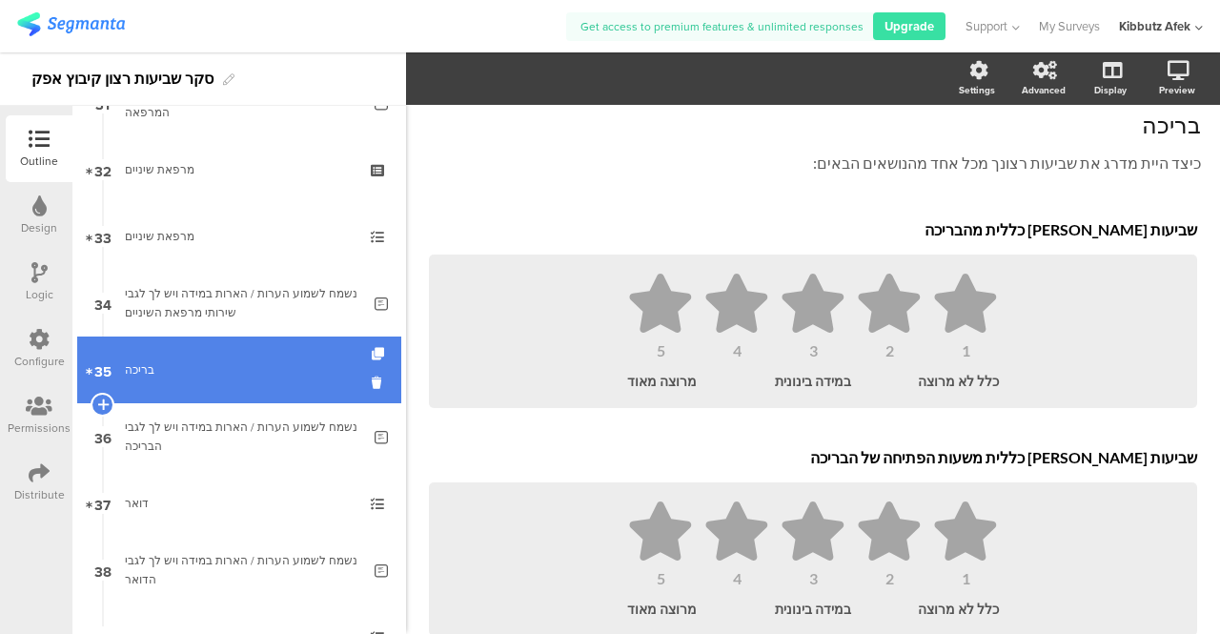
click at [179, 368] on div "בריכה" at bounding box center [239, 369] width 228 height 19
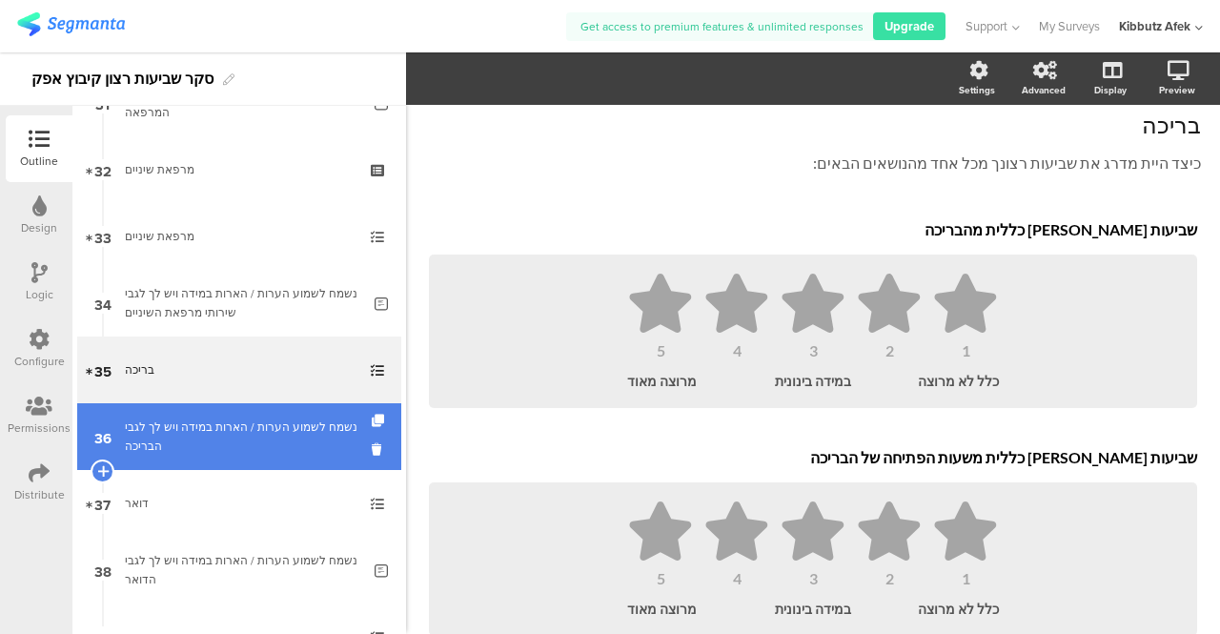
click at [208, 432] on div "נשמח לשמוע הערות / הארות במידה ויש לך לגבי הבריכה" at bounding box center [243, 437] width 236 height 38
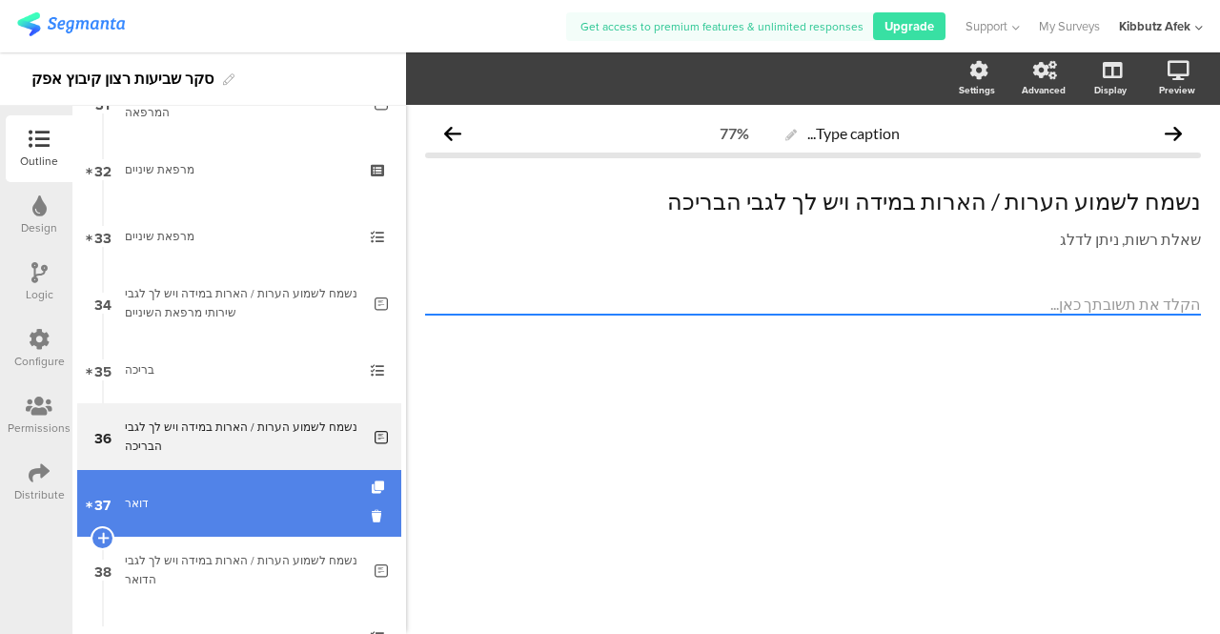
click at [180, 495] on div "דואר" at bounding box center [239, 503] width 228 height 19
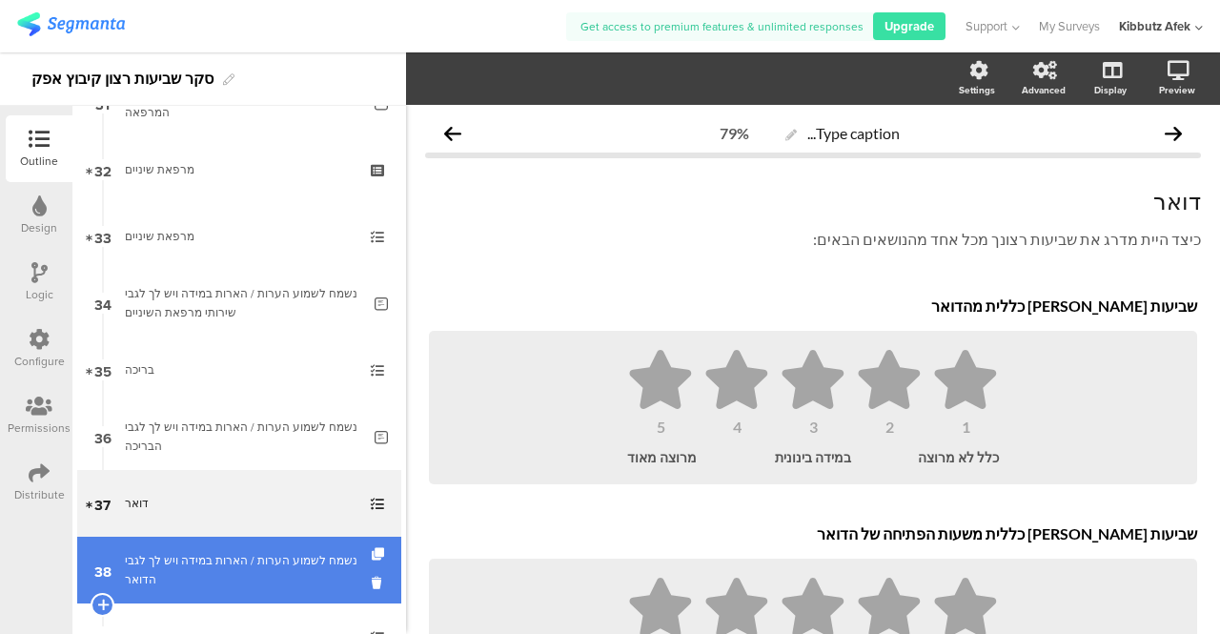
click at [183, 554] on div "נשמח לשמוע הערות / הארות במידה ויש לך לגבי הדואר" at bounding box center [243, 570] width 236 height 38
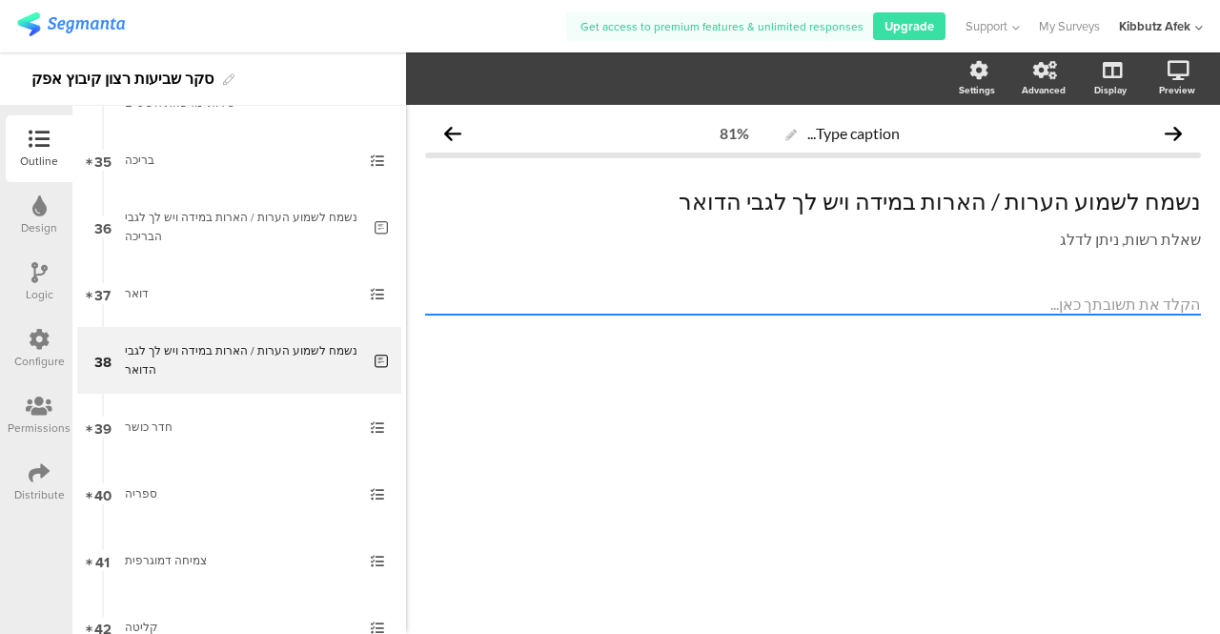
scroll to position [2332, 0]
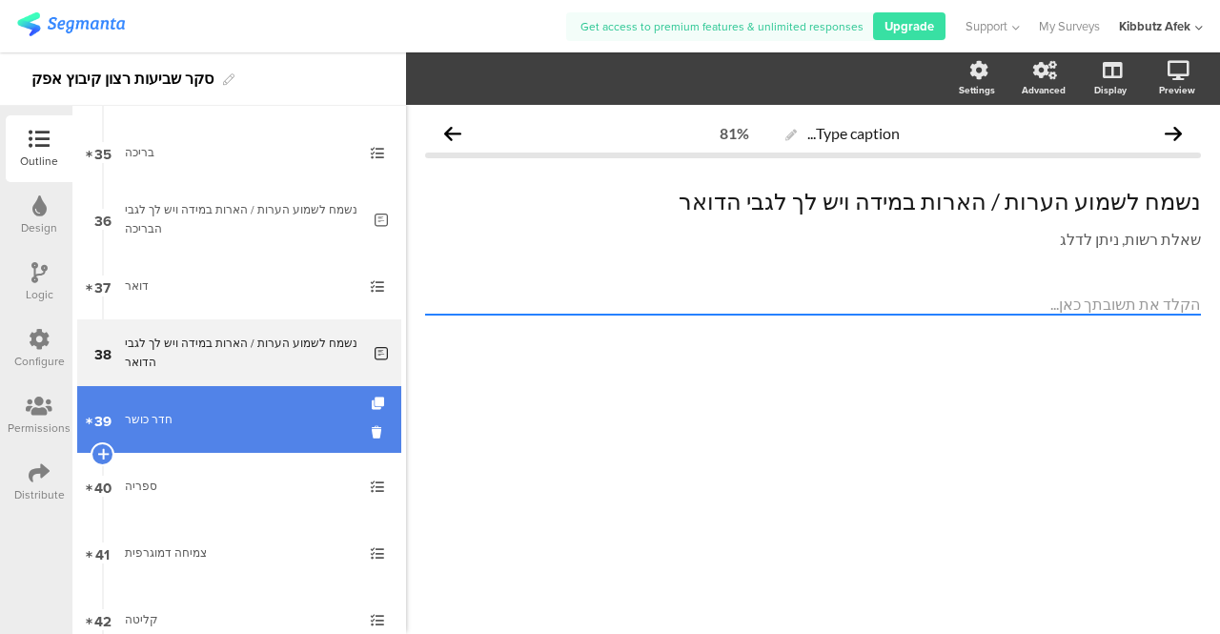
click at [189, 414] on div "חדר כושר" at bounding box center [239, 419] width 228 height 19
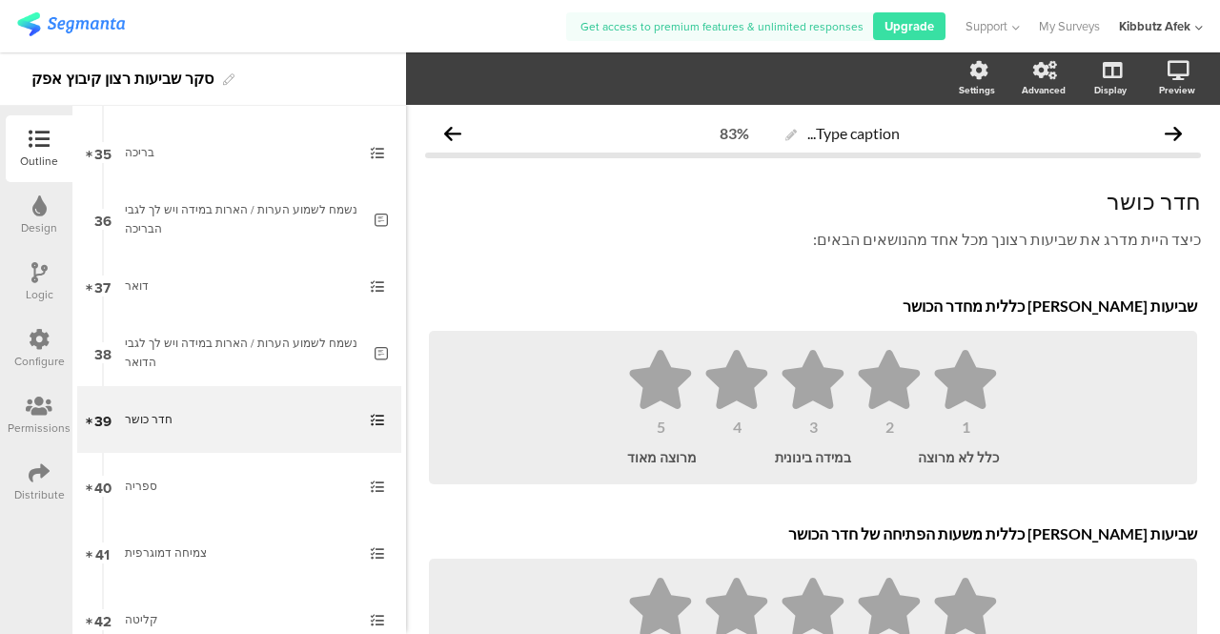
click at [1204, 399] on div "Type caption... 83% חדר כושר חדר כושר כיצד היית מדרג את שביעות רצונך מכל אחד מה…" at bounding box center [813, 588] width 814 height 966
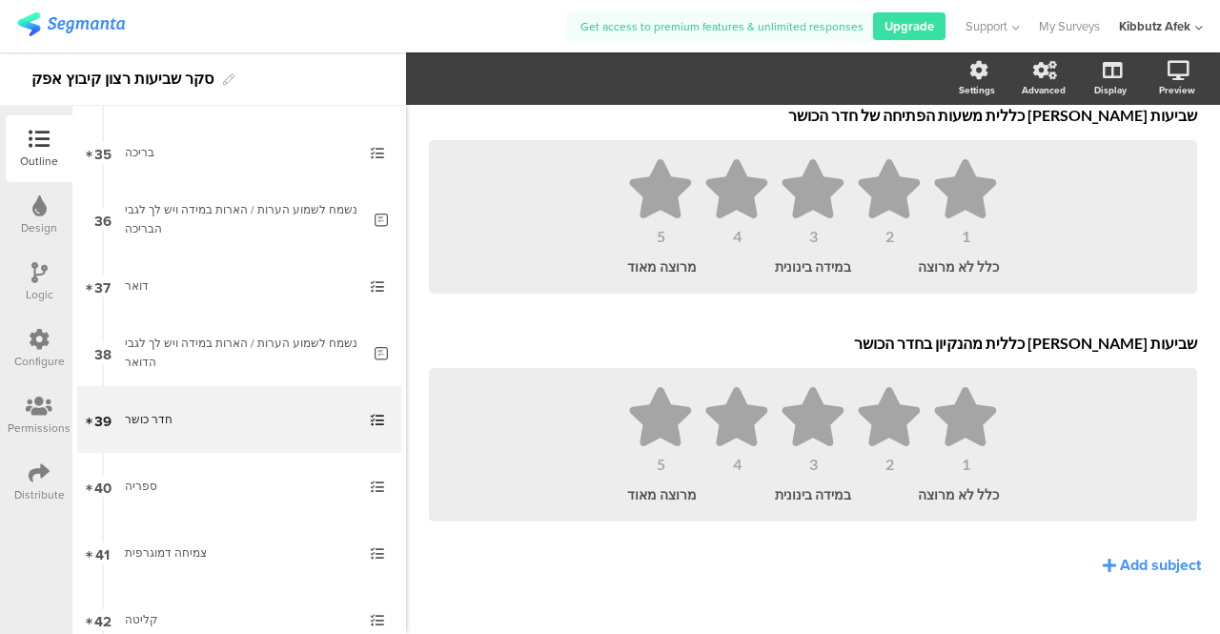
scroll to position [440, 0]
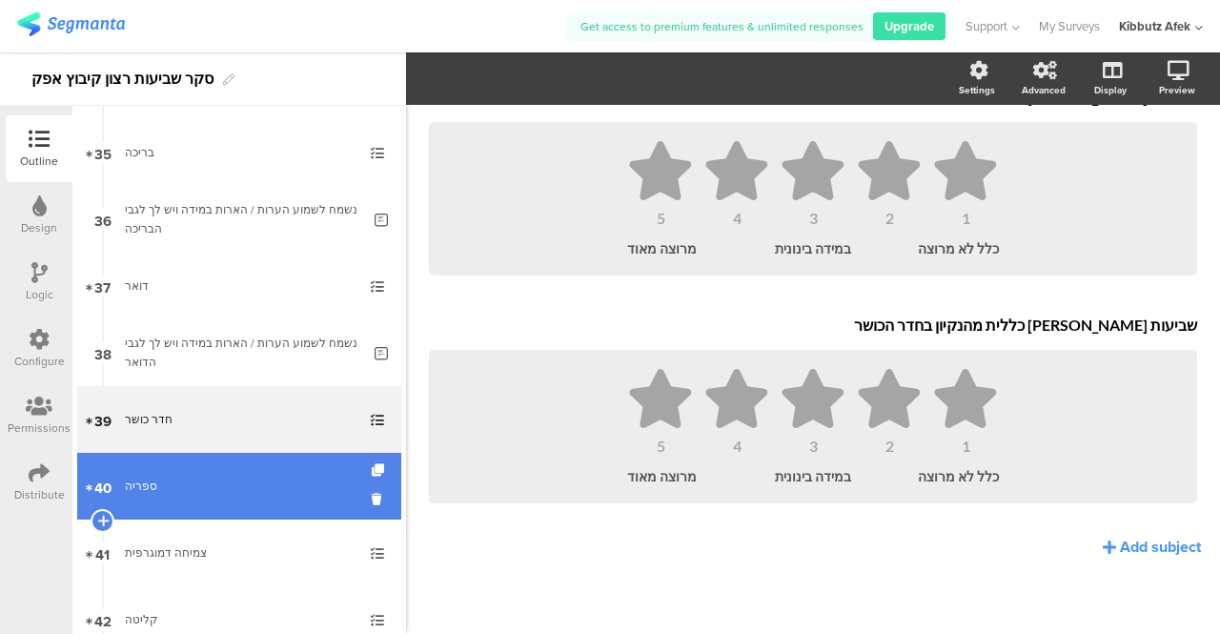
click at [160, 478] on div "ספריה" at bounding box center [239, 486] width 228 height 19
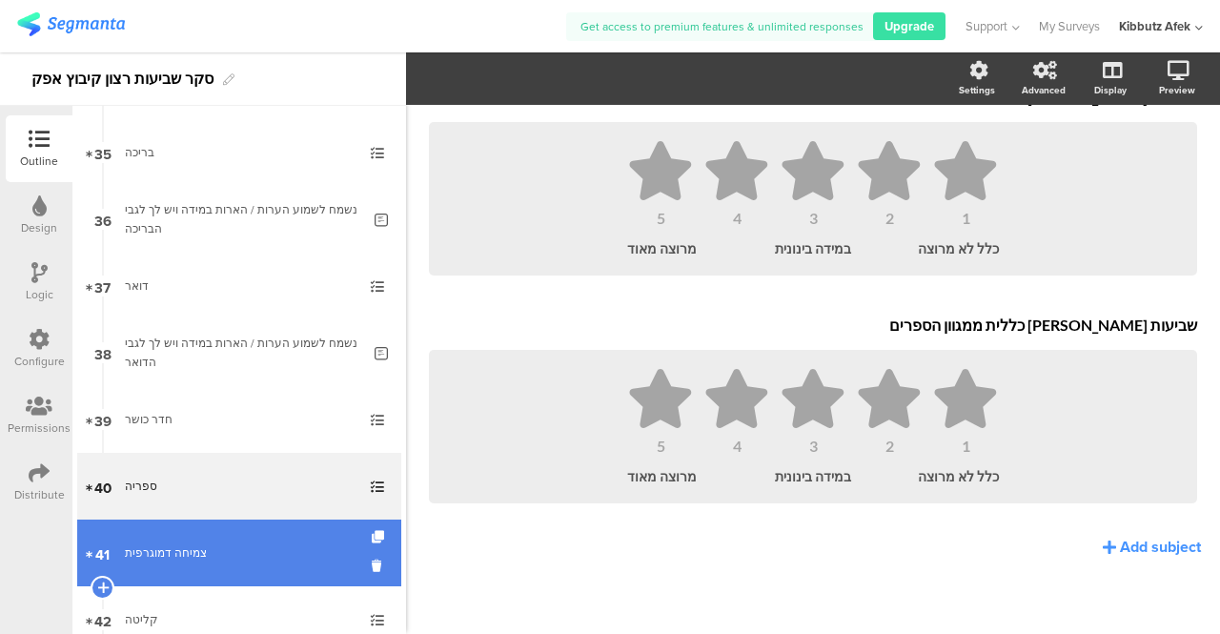
click at [156, 557] on div "צמיחה דמוגרפית" at bounding box center [239, 552] width 228 height 19
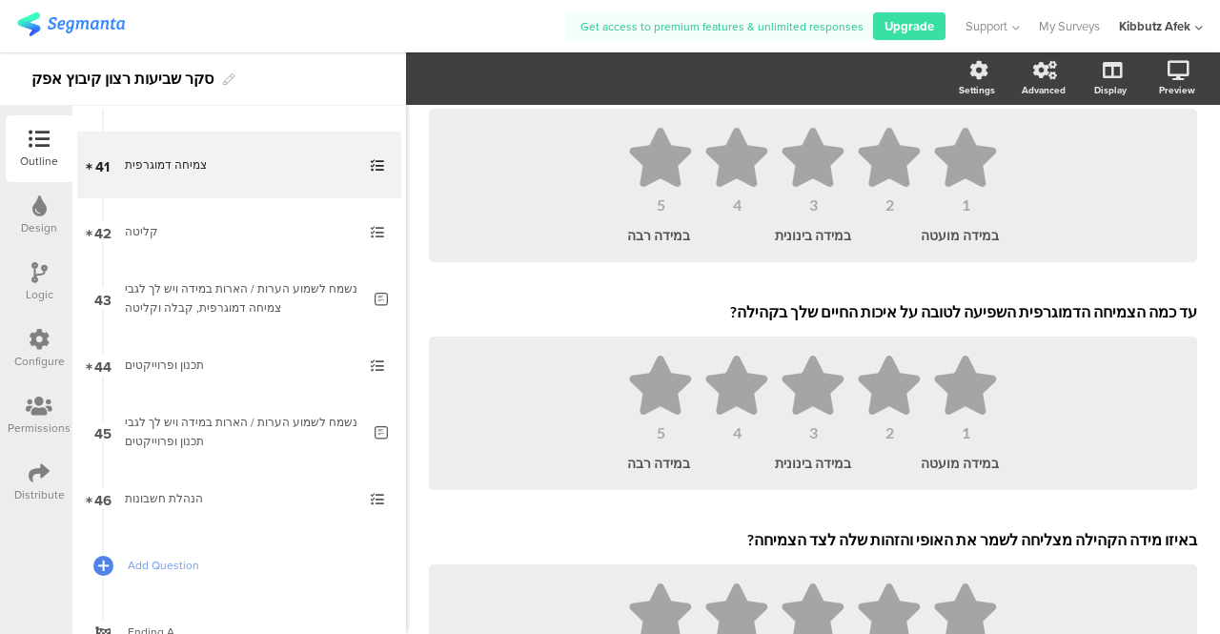
scroll to position [2737, 0]
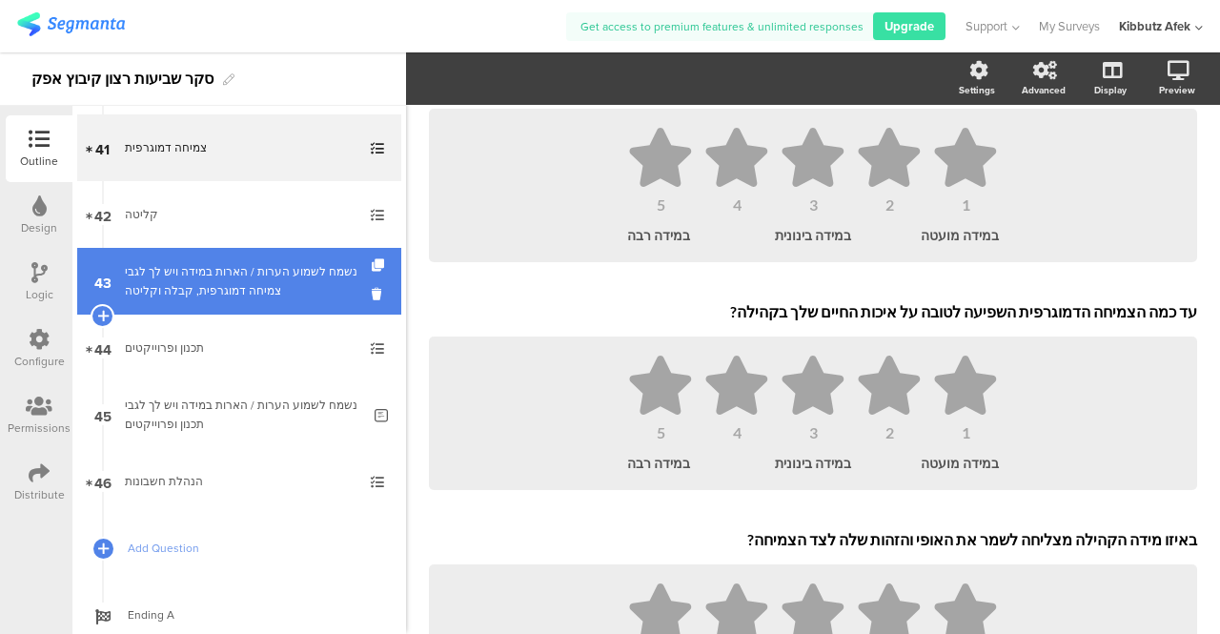
click at [215, 289] on div "נשמח לשמוע הערות / הארות במידה ויש לך לגבי צמיחה דמוגרפית, קבלה וקליטה" at bounding box center [243, 281] width 236 height 38
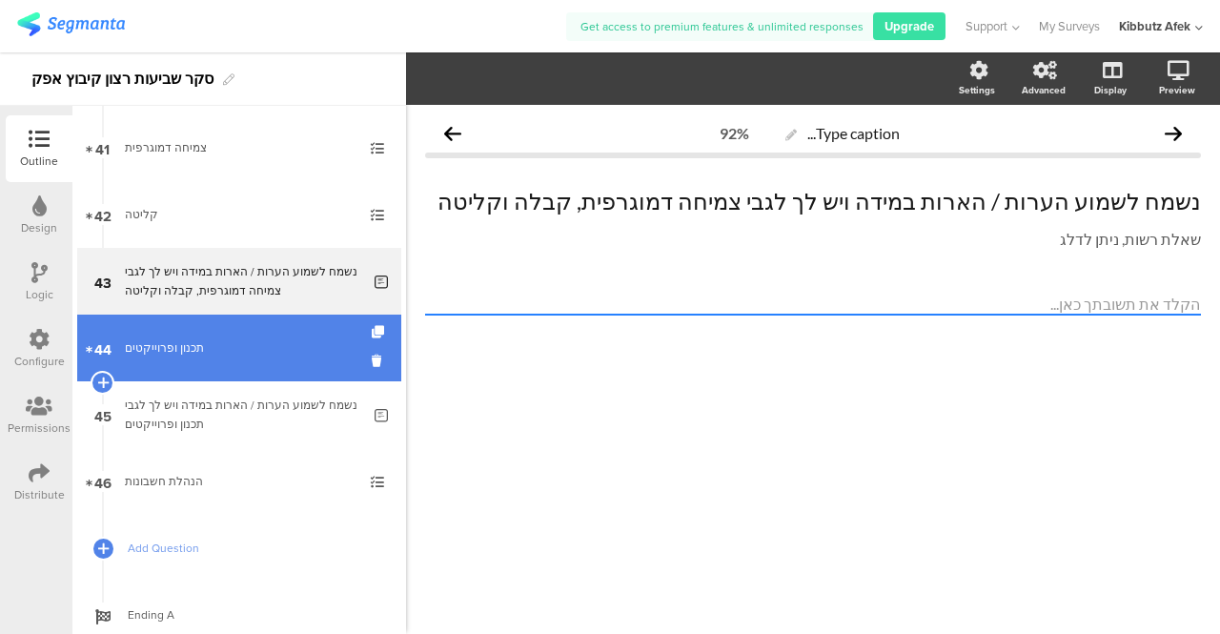
click at [192, 336] on link "44 תכנון ופרוייקטים" at bounding box center [239, 348] width 324 height 67
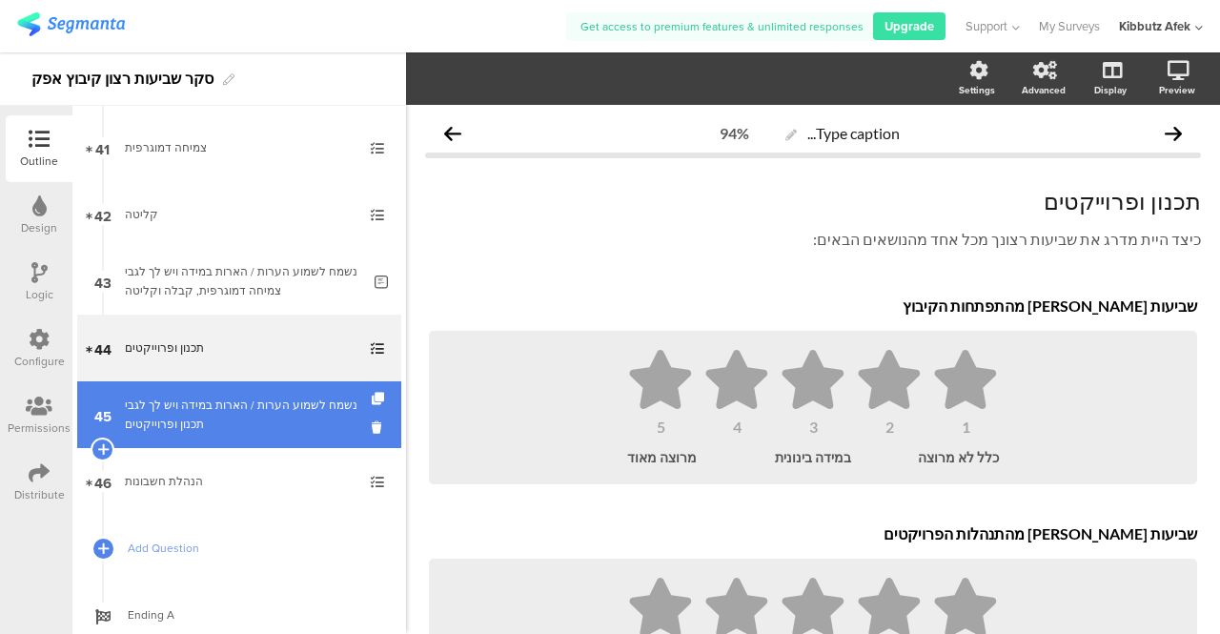
click at [187, 405] on div "נשמח לשמוע הערות / הארות במידה ויש לך לגבי תכנון ופרוייקטים" at bounding box center [243, 415] width 236 height 38
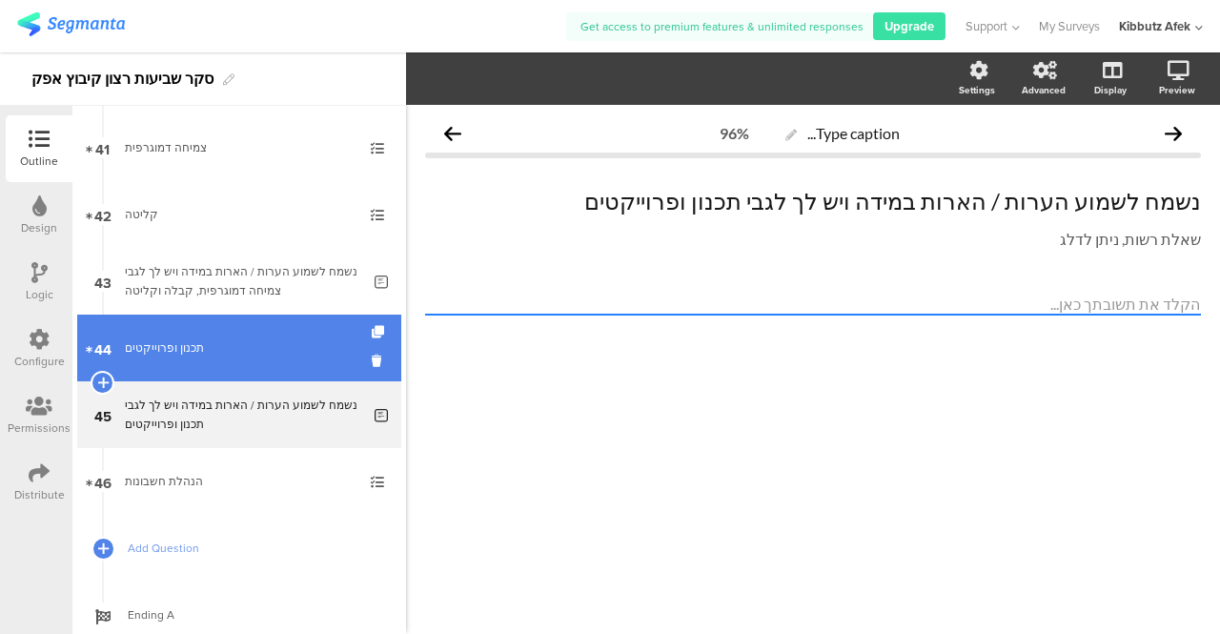
click at [177, 355] on div "תכנון ופרוייקטים" at bounding box center [239, 347] width 228 height 19
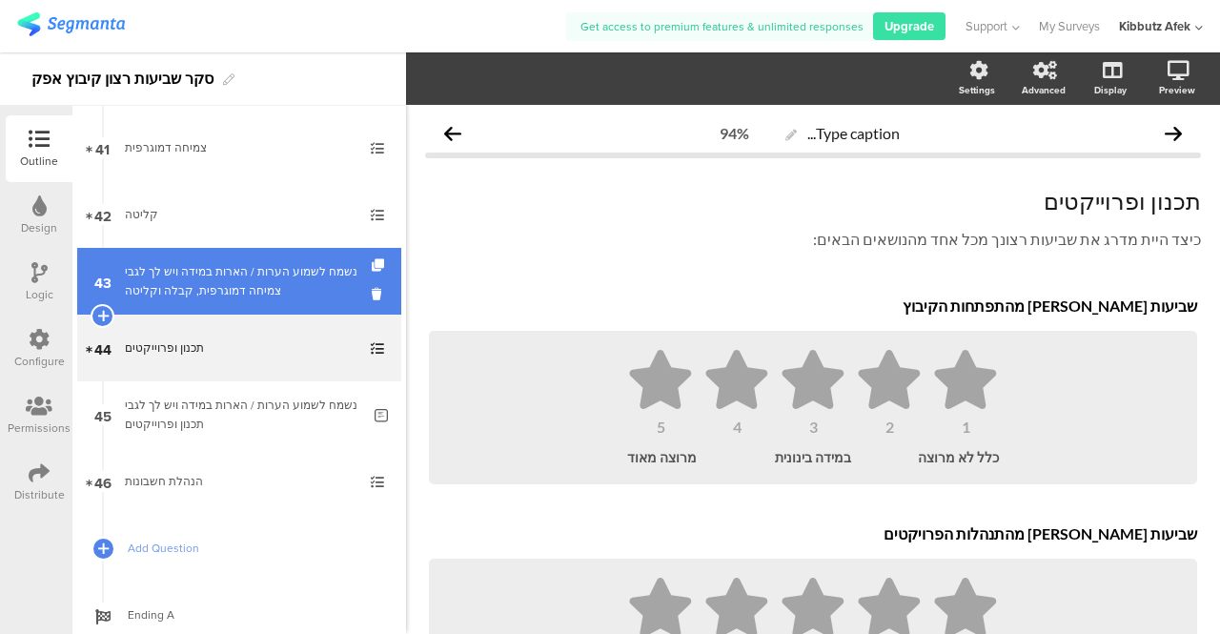
click at [189, 285] on div "נשמח לשמוע הערות / הארות במידה ויש לך לגבי צמיחה דמוגרפית, קבלה וקליטה" at bounding box center [243, 281] width 236 height 38
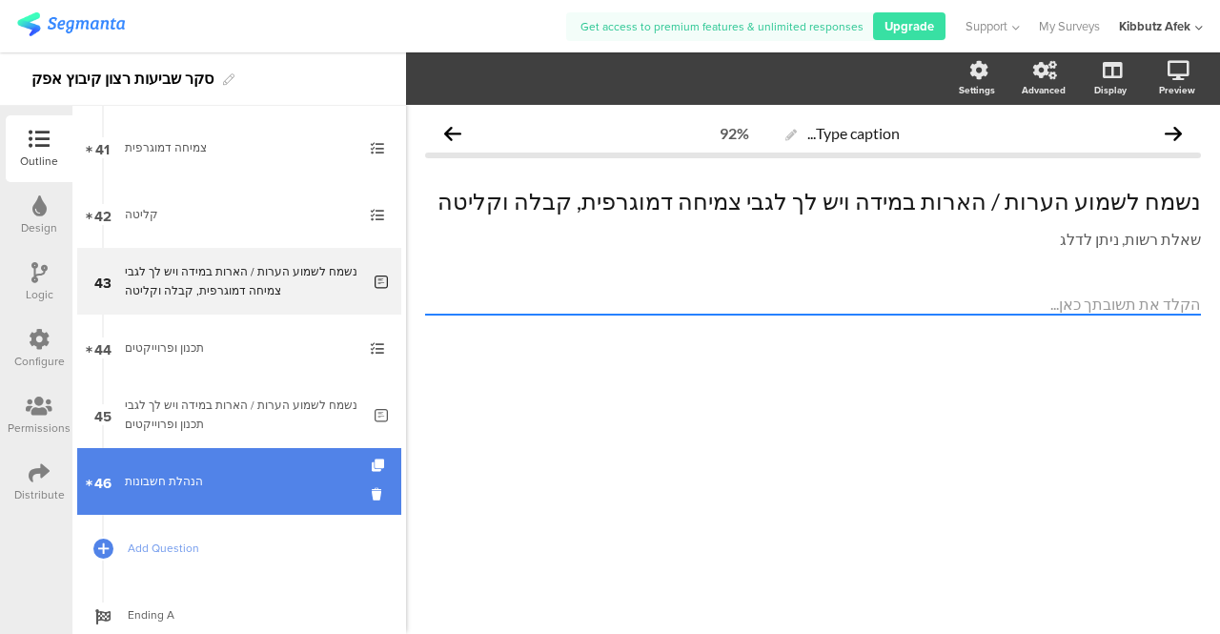
click at [156, 470] on link "46 הנהלת חשבונות" at bounding box center [239, 481] width 324 height 67
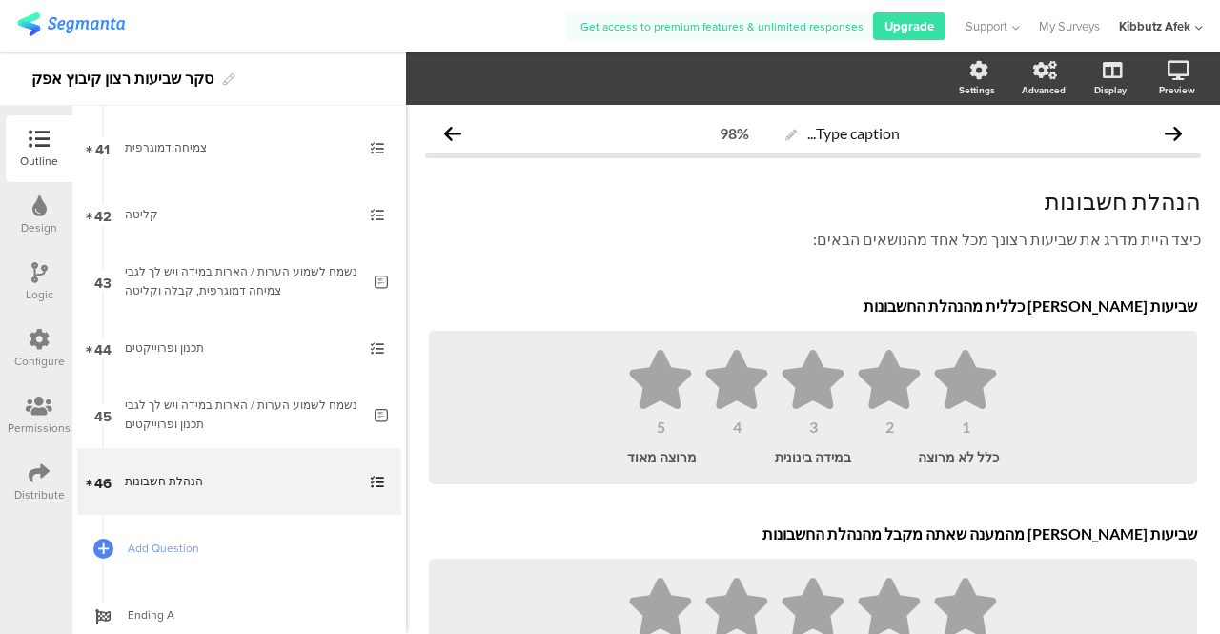
click at [1193, 292] on div "Type caption... 98% הנהלת חשבונות הנהלת חשבונות כיצד היית מדרג את שביעות רצונך …" at bounding box center [813, 588] width 814 height 966
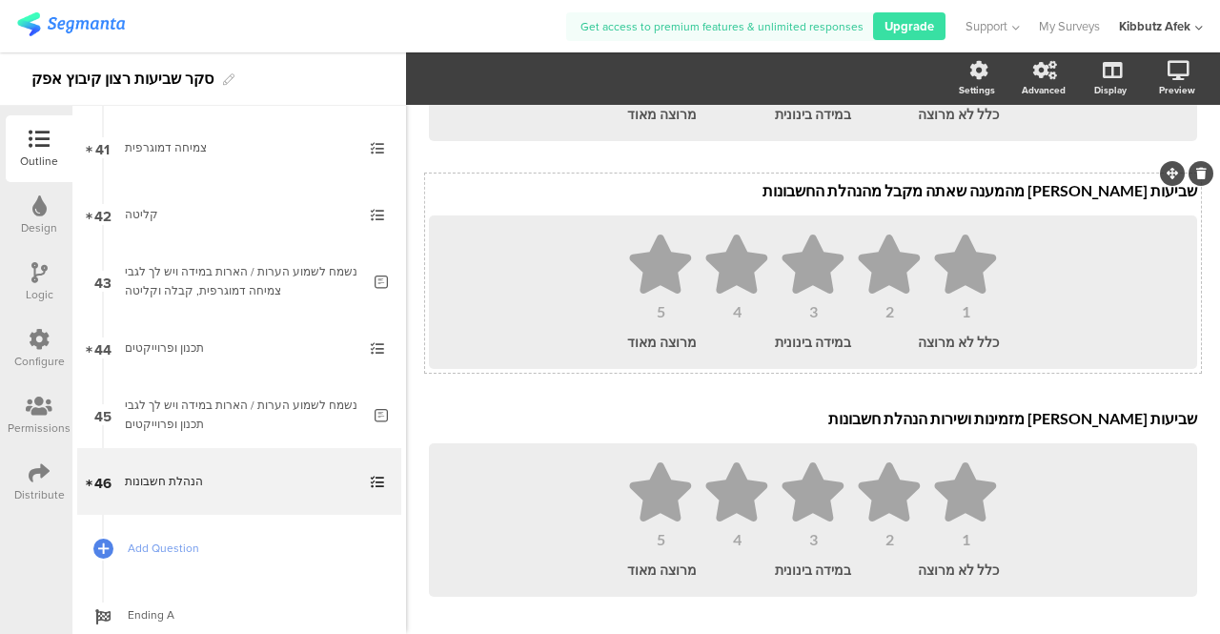
scroll to position [324, 0]
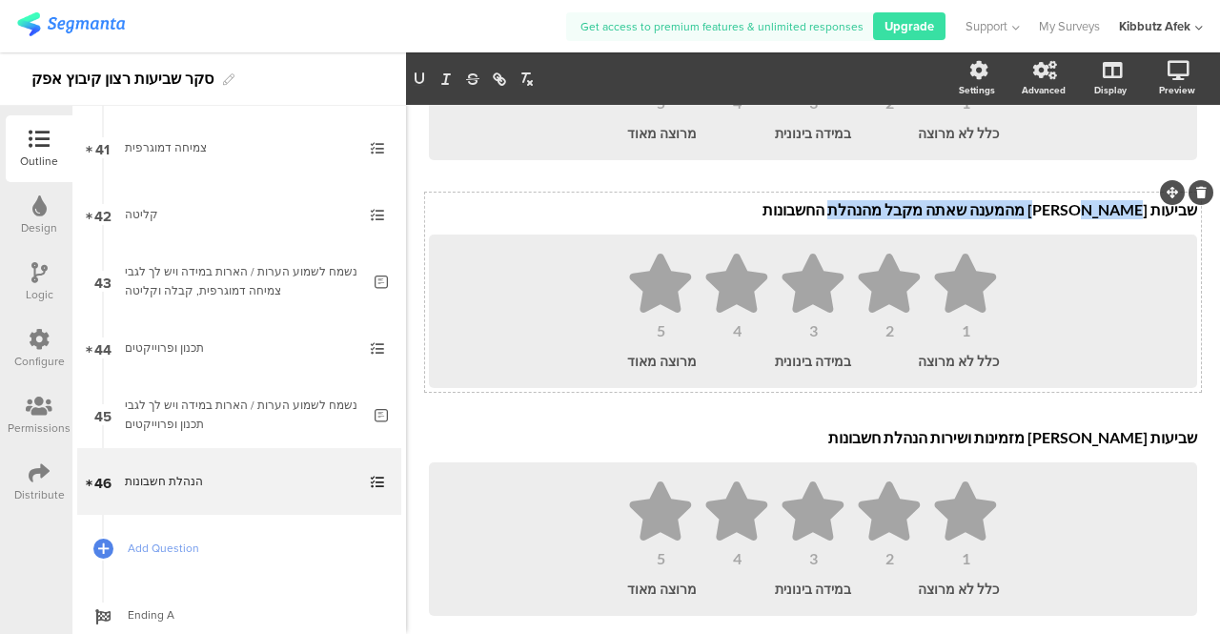
drag, startPoint x: 889, startPoint y: 193, endPoint x: 1105, endPoint y: 213, distance: 217.4
click at [1105, 213] on div "שביעות [PERSON_NAME] מהמענה שאתה מקבל מהנהלת החשבונות שביעות [PERSON_NAME] מהמע…" at bounding box center [813, 210] width 778 height 31
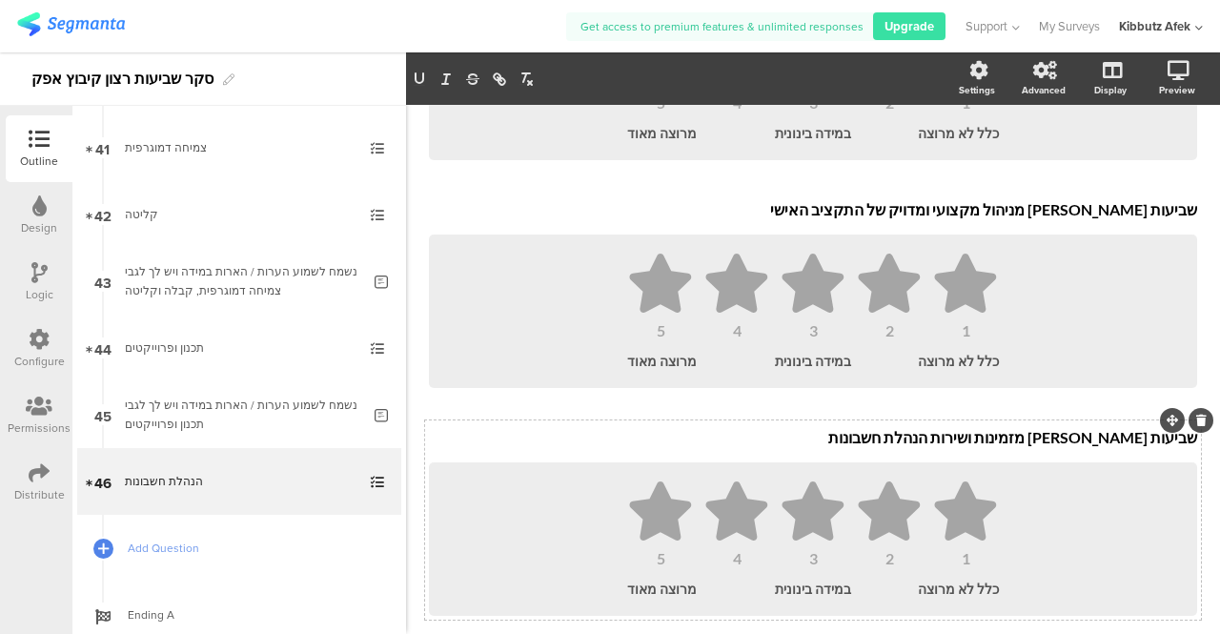
click at [1020, 441] on div "שביעות [PERSON_NAME] מזמינות ושירות הנהלת חשבונות שביעות [PERSON_NAME] מזמינות …" at bounding box center [813, 438] width 778 height 31
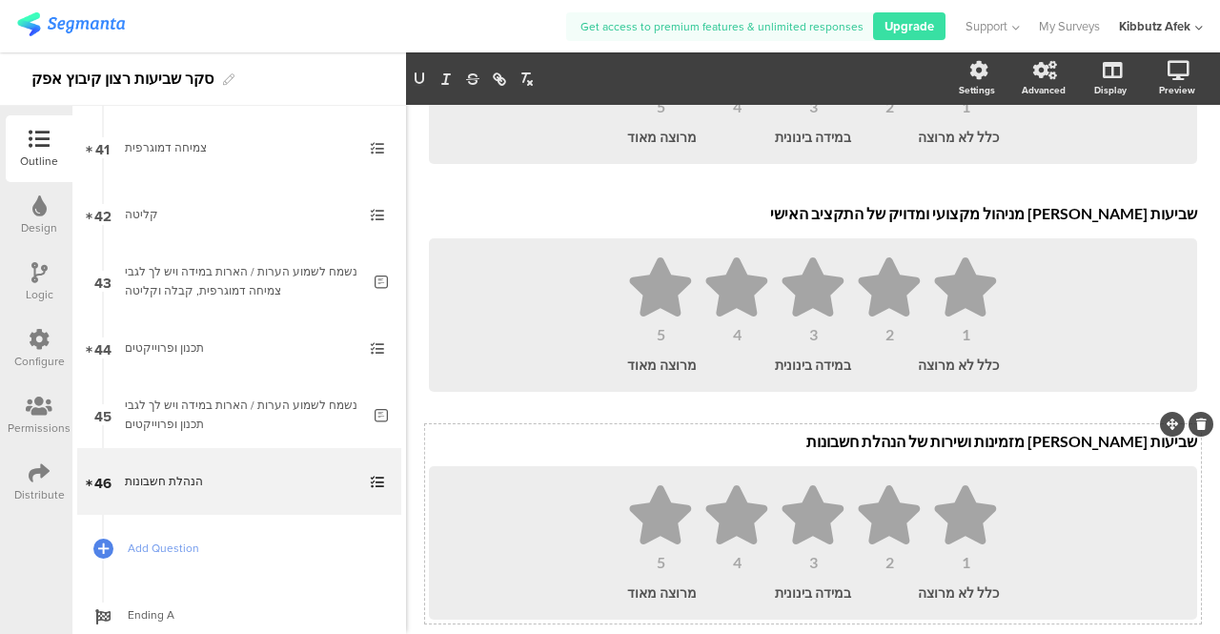
click at [1205, 336] on div "Type caption... 98% הנהלת חשבונות הנהלת חשבונות כיצד היית מדרג את שביעות רצונך …" at bounding box center [813, 268] width 814 height 966
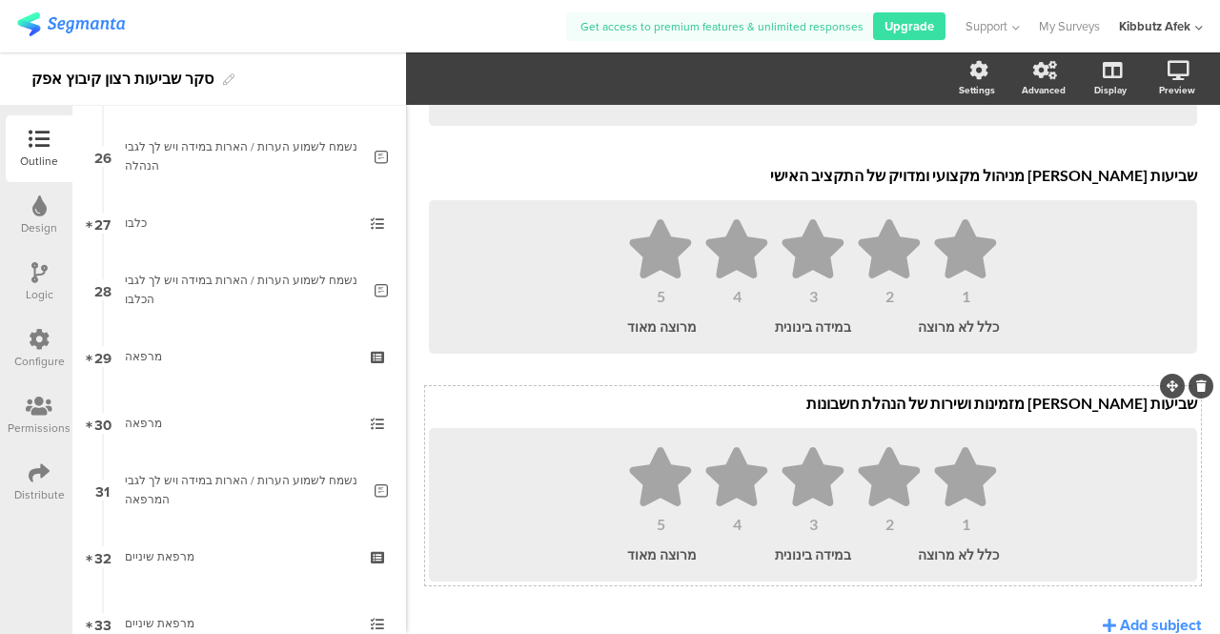
scroll to position [1714, 0]
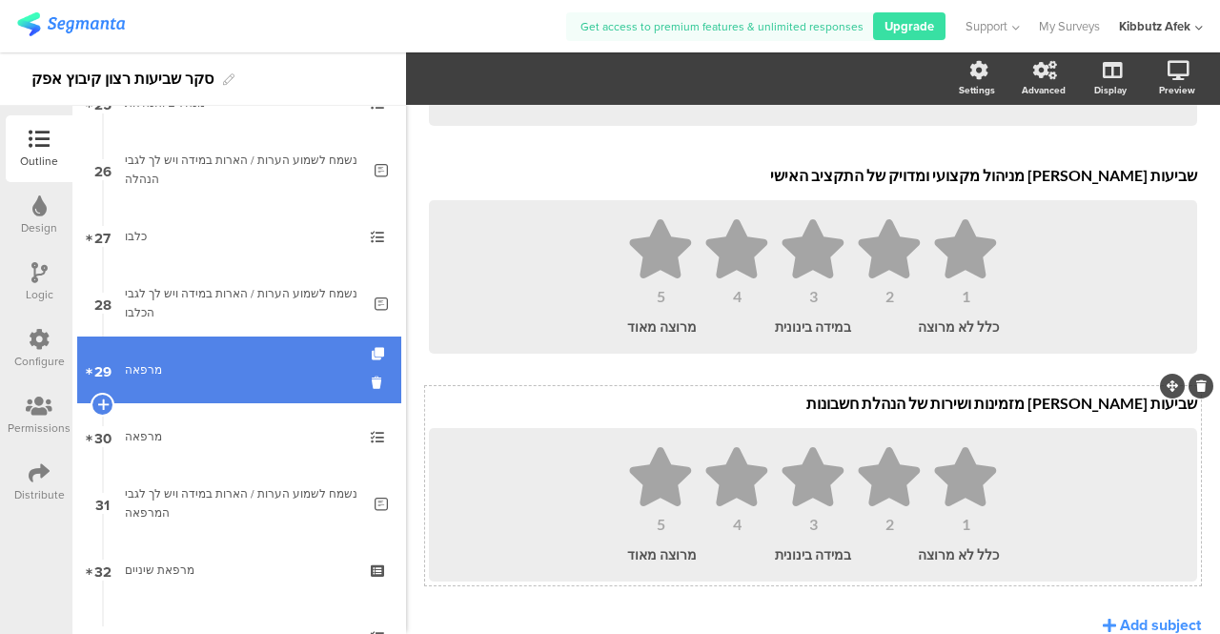
click at [171, 377] on div "מרפאה" at bounding box center [239, 369] width 228 height 19
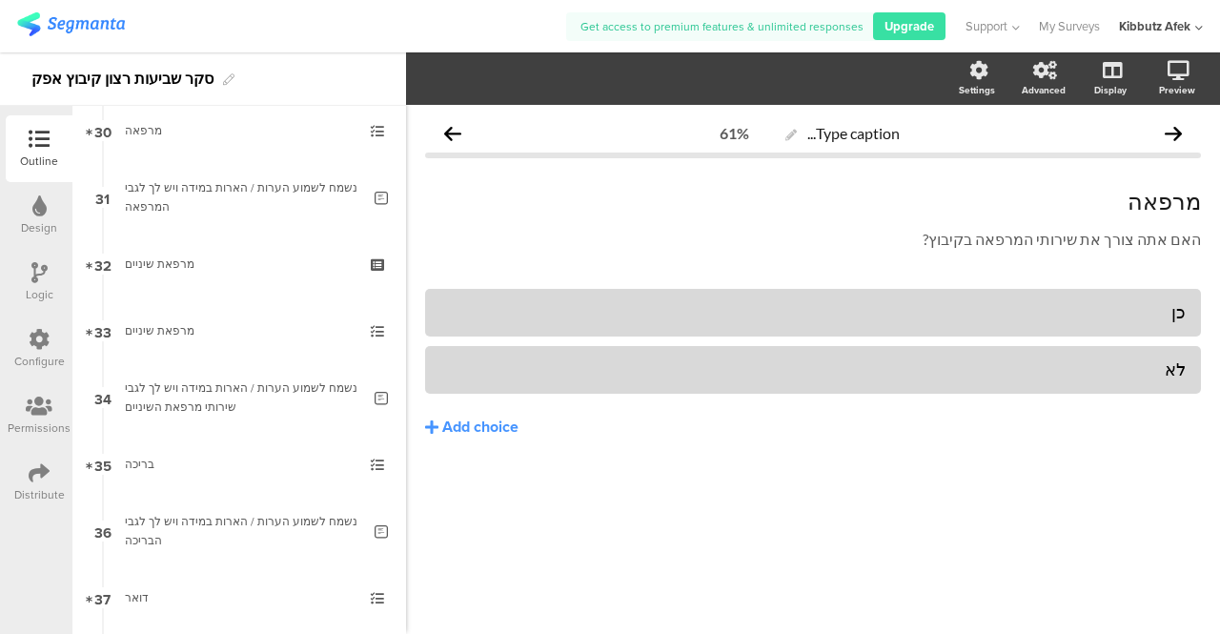
scroll to position [2025, 0]
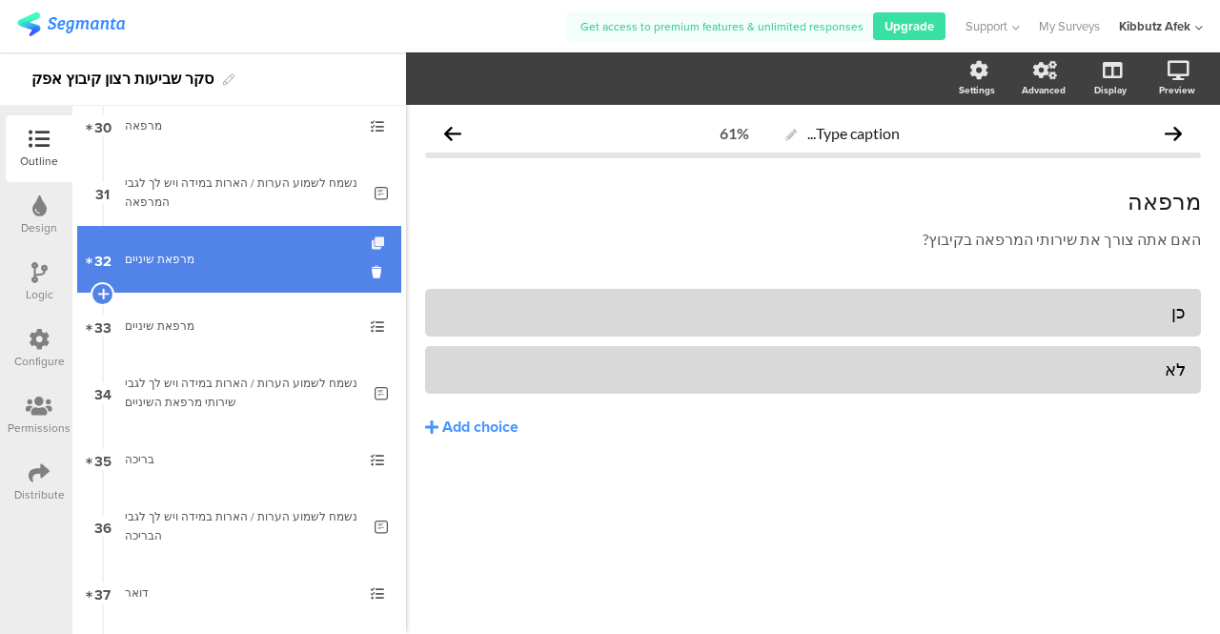
click at [372, 243] on icon at bounding box center [380, 243] width 16 height 12
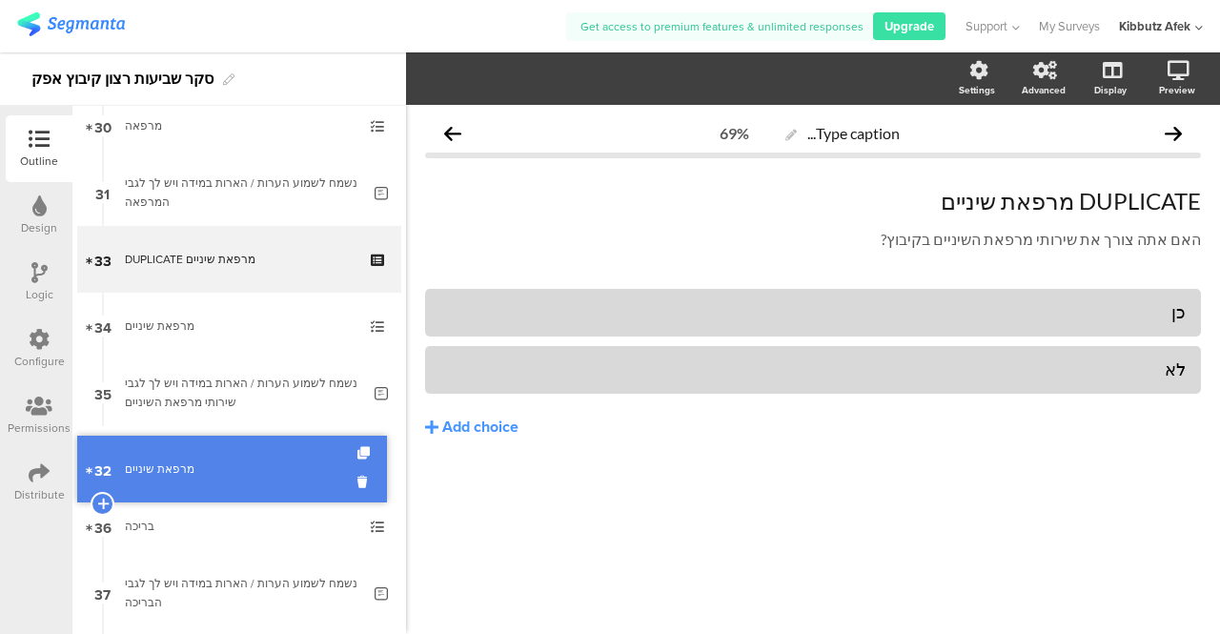
drag, startPoint x: 230, startPoint y: 266, endPoint x: 252, endPoint y: 476, distance: 210.9
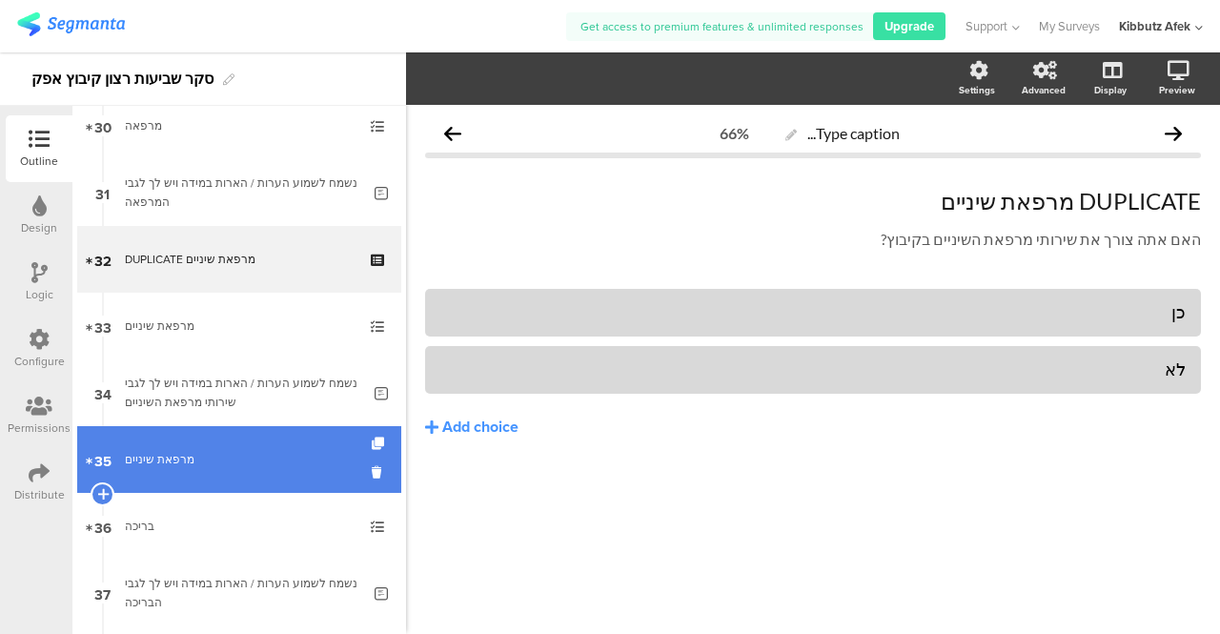
click at [257, 461] on div "מרפאת שיניים" at bounding box center [239, 459] width 228 height 19
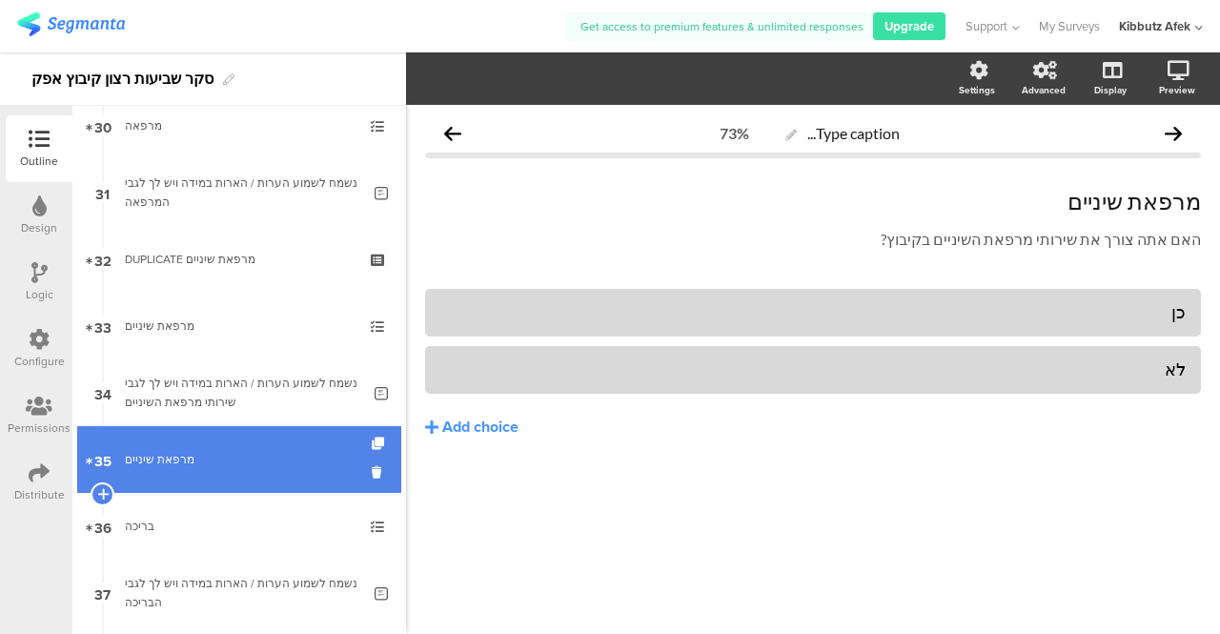
click at [248, 455] on div "מרפאת שיניים" at bounding box center [239, 459] width 228 height 19
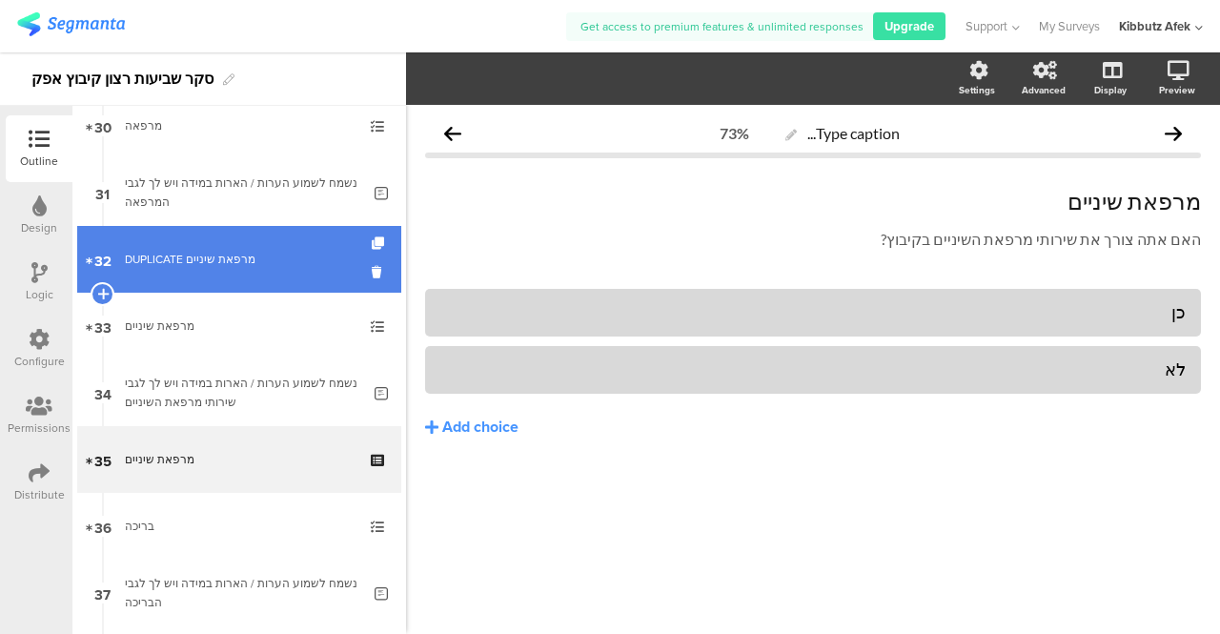
click at [199, 260] on div "DUPLICATE מרפאת שיניים" at bounding box center [239, 259] width 228 height 19
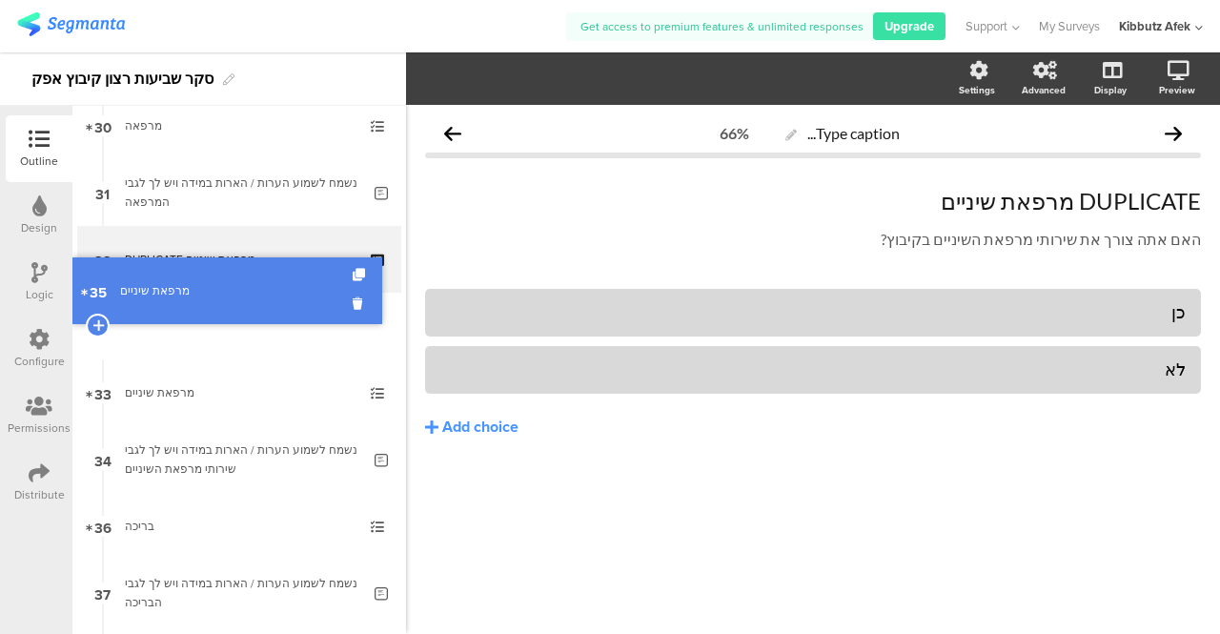
drag, startPoint x: 164, startPoint y: 462, endPoint x: 177, endPoint y: 294, distance: 169.3
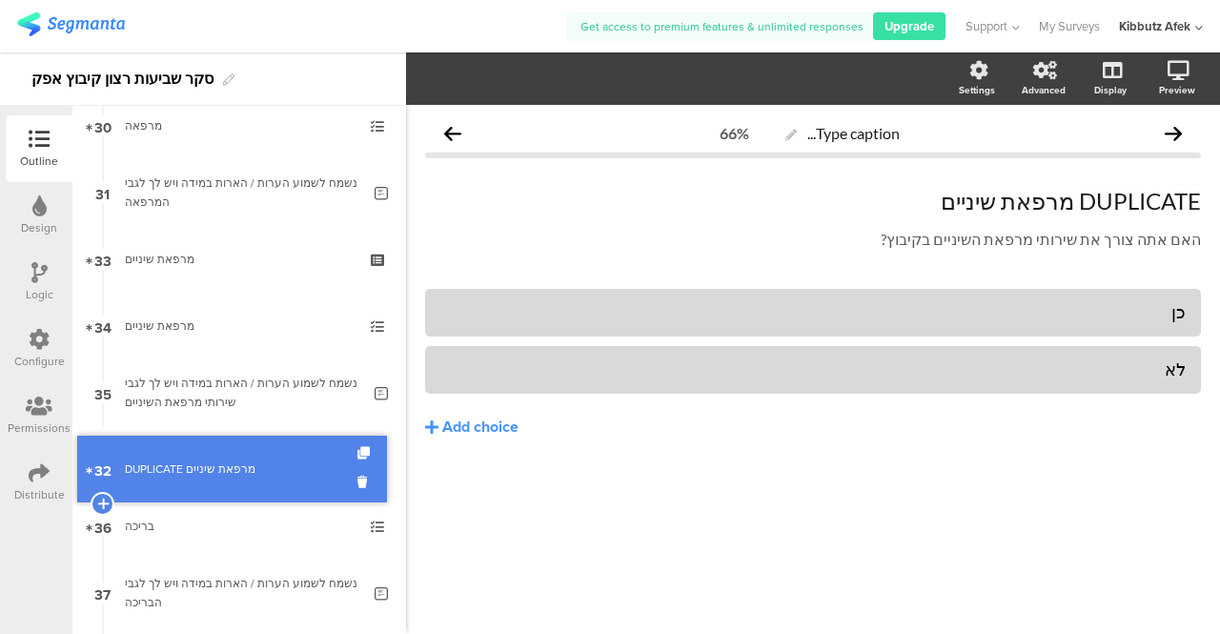
drag, startPoint x: 197, startPoint y: 259, endPoint x: 245, endPoint y: 466, distance: 212.3
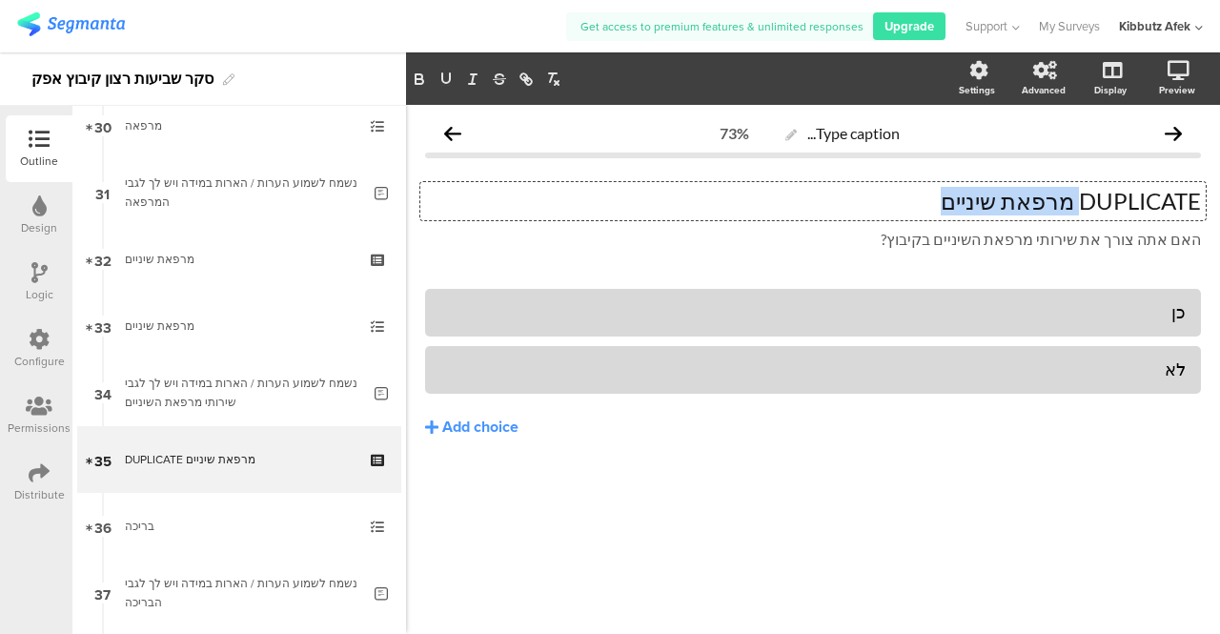
drag, startPoint x: 961, startPoint y: 200, endPoint x: 1085, endPoint y: 204, distance: 124.0
click at [1085, 204] on div "DUPLICATE מרפאת שיניים DUPLICATE מרפאת שיניים DUPLICATE מרפאת שיניים" at bounding box center [813, 201] width 786 height 38
click at [1085, 204] on p "DUPLICATE מרפאת שיניים" at bounding box center [813, 201] width 776 height 29
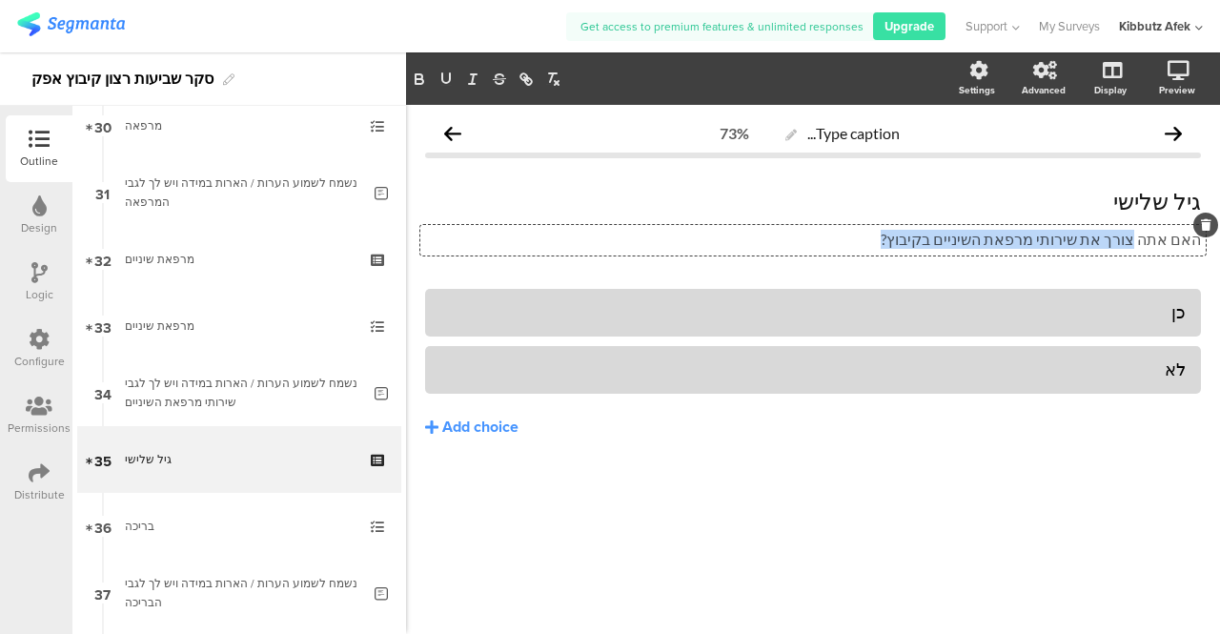
drag, startPoint x: 937, startPoint y: 242, endPoint x: 1151, endPoint y: 242, distance: 213.6
click at [1151, 242] on div "האם אתה צורך את שירותי מרפאת השיניים בקיבוץ? האם אתה צורך את שירותי מרפאת השיני…" at bounding box center [813, 240] width 786 height 31
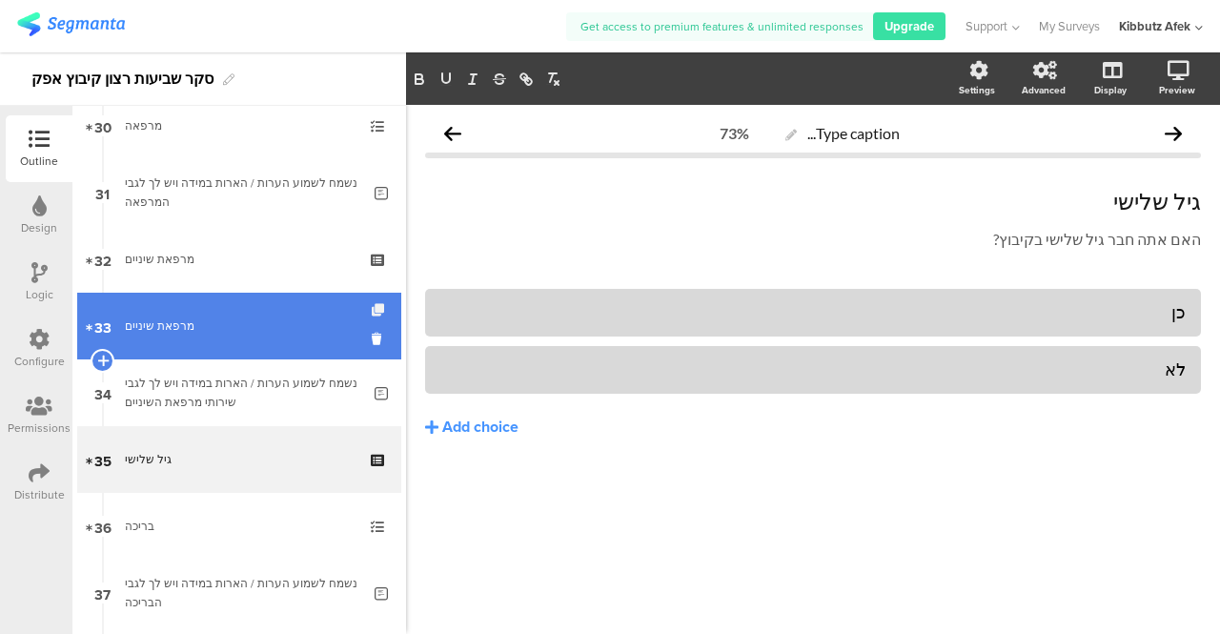
click at [372, 311] on icon at bounding box center [380, 310] width 16 height 12
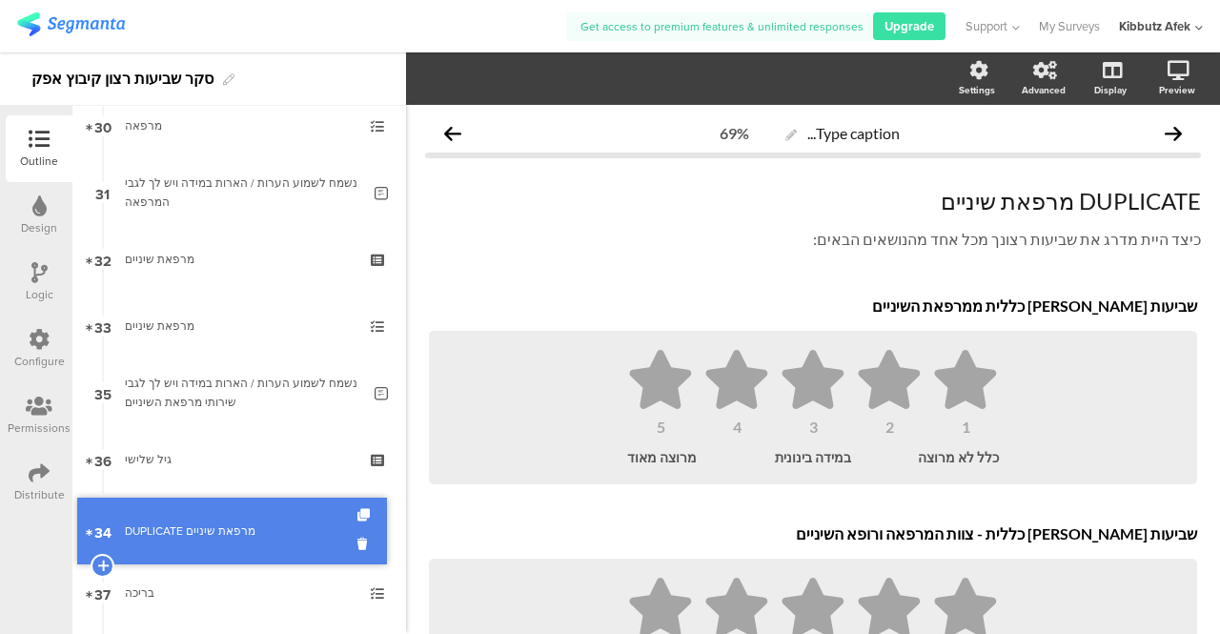
drag, startPoint x: 252, startPoint y: 386, endPoint x: 259, endPoint y: 521, distance: 134.7
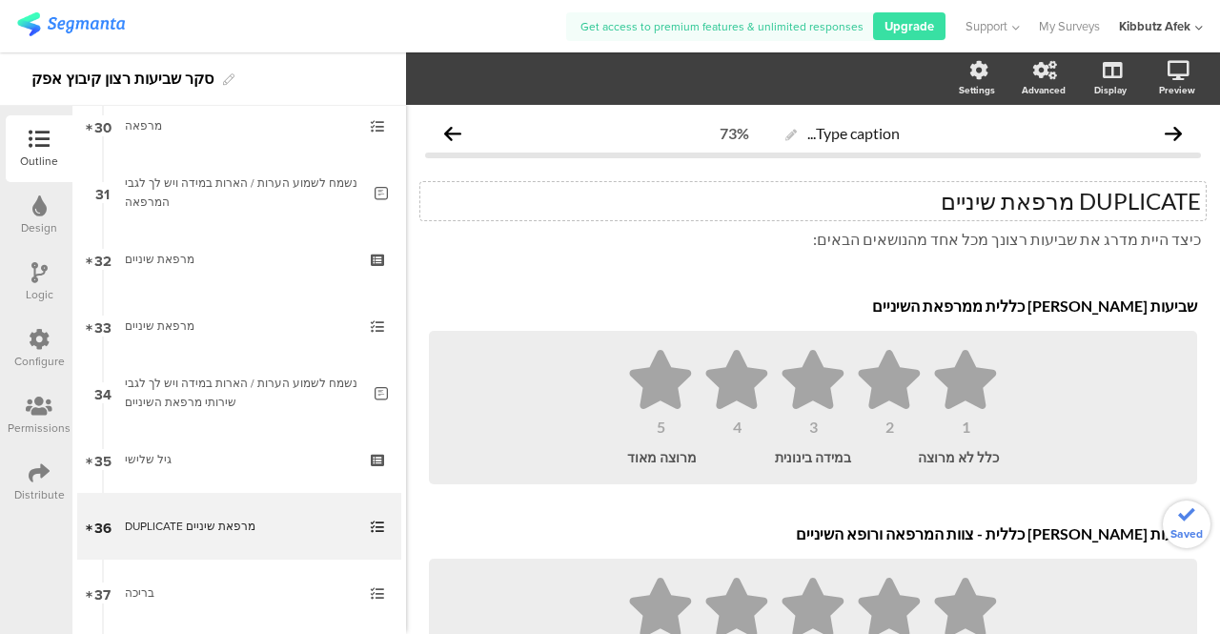
click at [974, 195] on div "DUPLICATE מרפאת שיניים DUPLICATE מרפאת שיניים" at bounding box center [813, 201] width 786 height 38
click at [974, 195] on p "DUPLICATE מרפאת שיניים" at bounding box center [813, 201] width 776 height 29
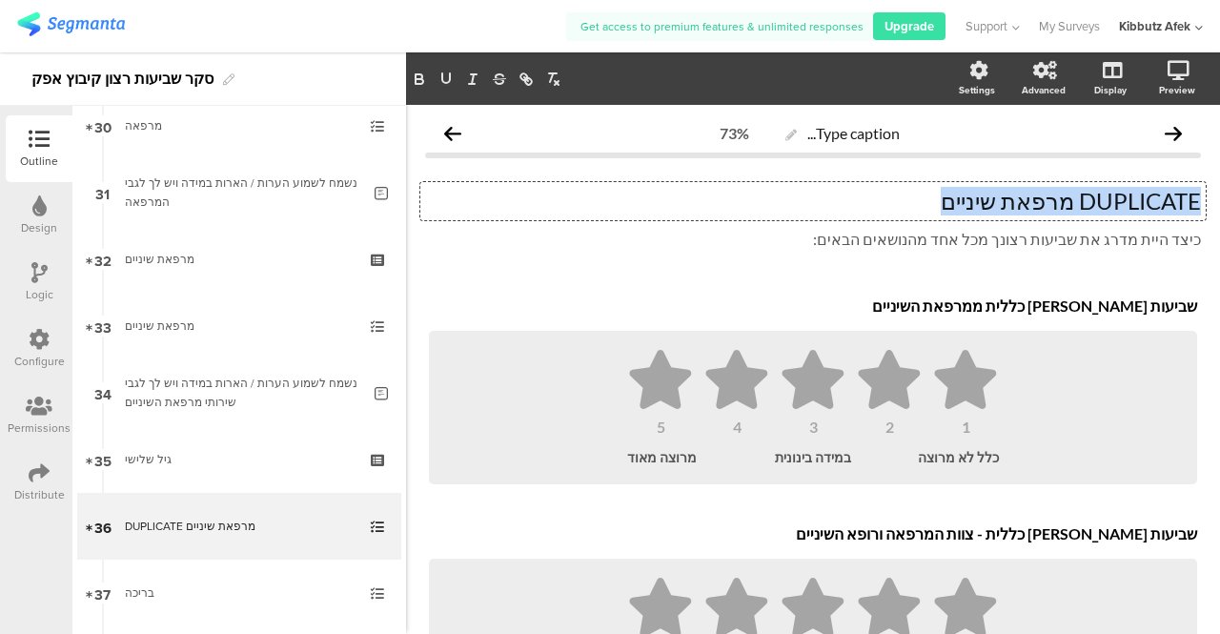
click at [974, 195] on p "DUPLICATE מרפאת שיניים" at bounding box center [813, 201] width 776 height 29
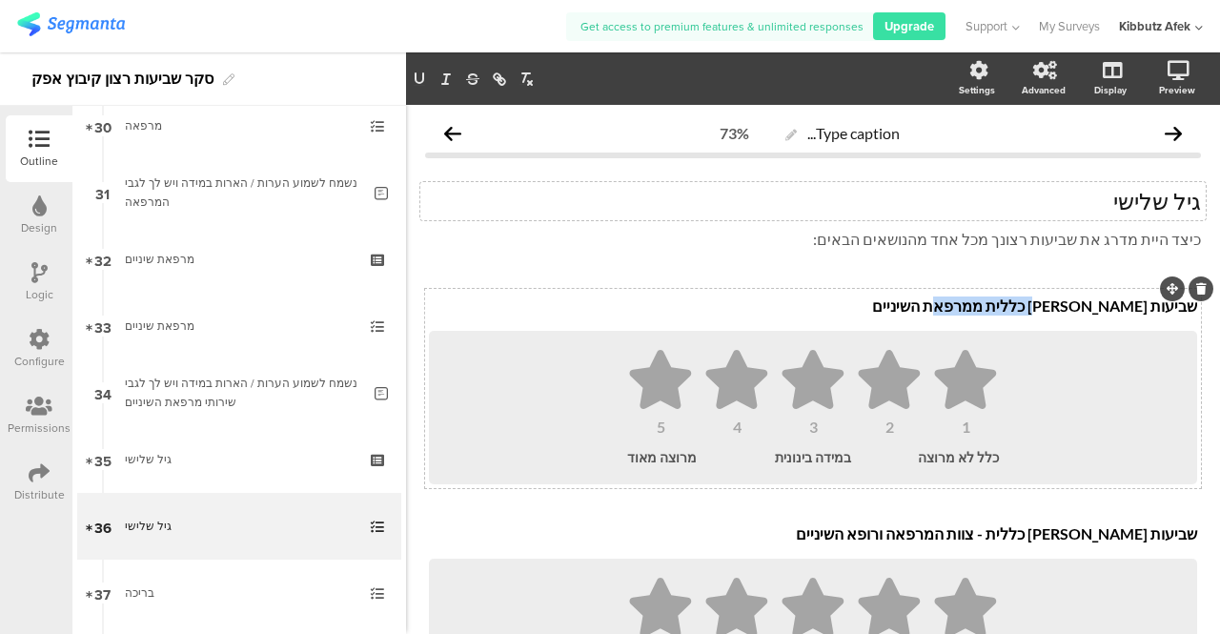
drag, startPoint x: 976, startPoint y: 308, endPoint x: 1064, endPoint y: 305, distance: 87.8
click at [1064, 305] on div "שביעות [PERSON_NAME] כללית ממרפאת השיניים שביעות [PERSON_NAME] כללית ממרפאת השי…" at bounding box center [813, 307] width 778 height 31
click at [1081, 303] on p "שביעות [PERSON_NAME] כללית מפעילות הגיל השלישי?" at bounding box center [813, 306] width 769 height 19
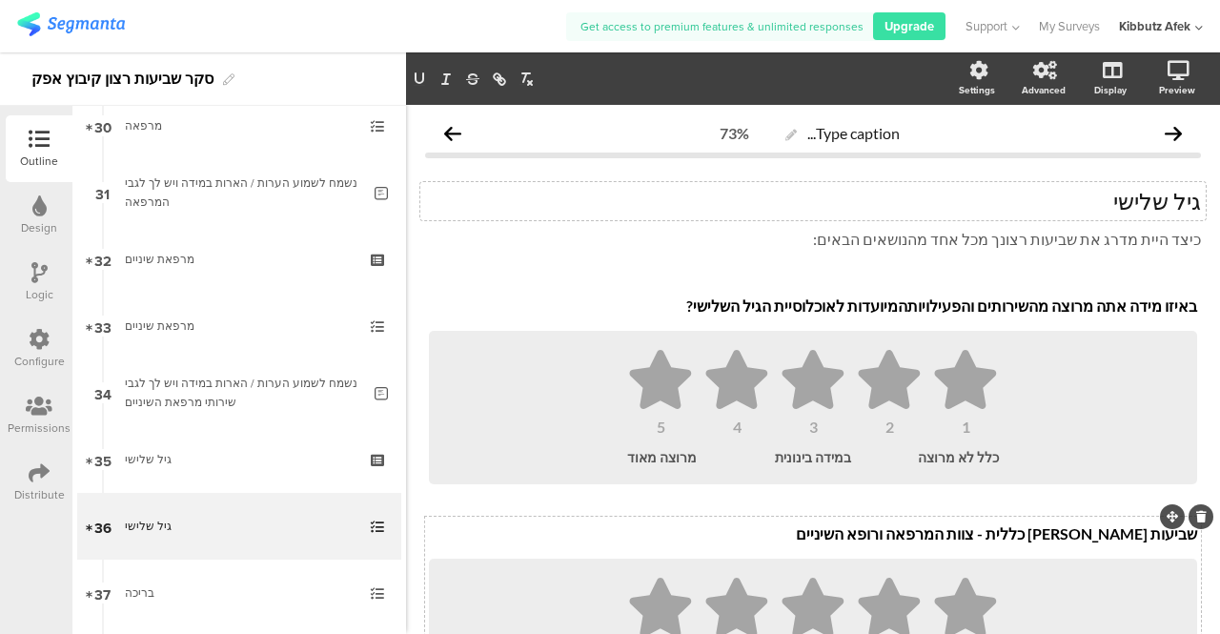
click at [1034, 528] on div "שביעות [PERSON_NAME] כללית - צוות המרפאה ורופא השיניים שביעות [PERSON_NAME] כלל…" at bounding box center [813, 535] width 778 height 31
click at [1034, 528] on p "שביעות [PERSON_NAME] כללית - צוות המרפאה ורופא השיניים" at bounding box center [813, 533] width 769 height 19
click at [929, 305] on div "באיזו מידה אתה מרוצה מהשירותים והפעילויותהמיועדות לאוכלוסיית הגיל השלישי? באיזו…" at bounding box center [813, 307] width 778 height 31
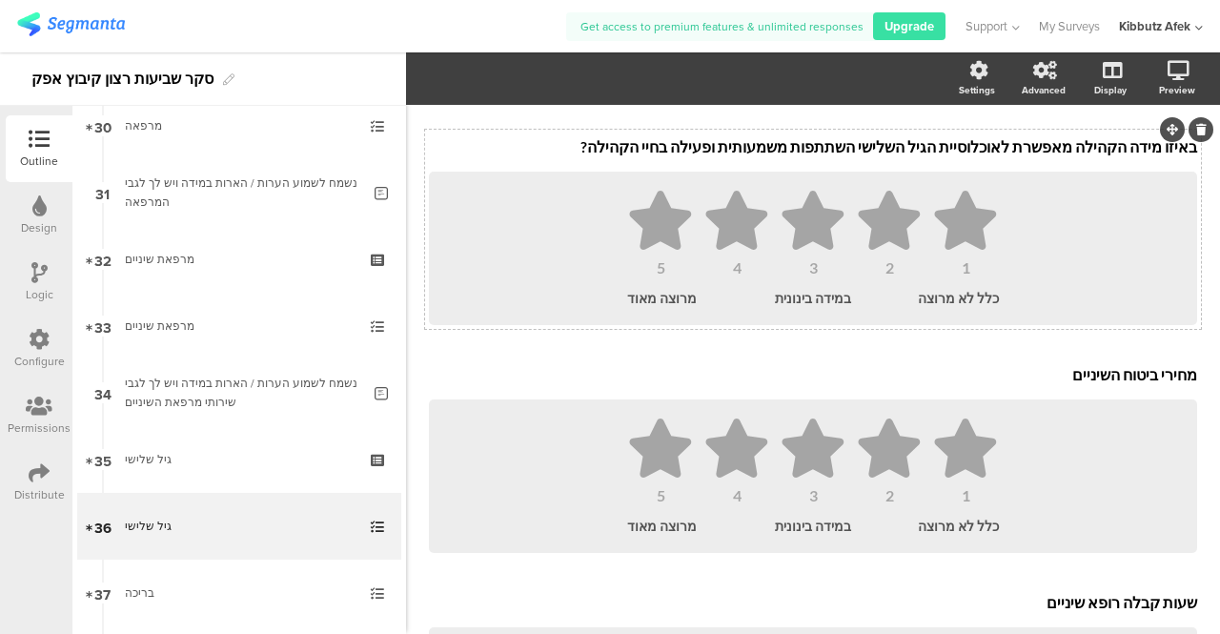
scroll to position [356, 0]
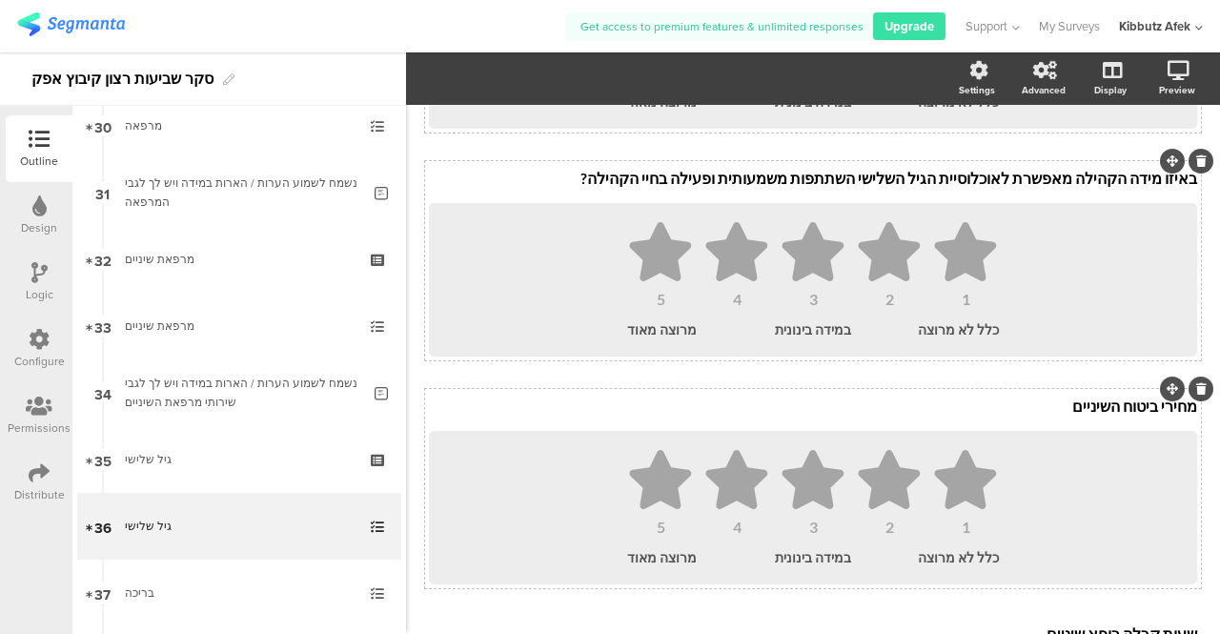
click at [1117, 409] on p "מחירי ביטוח השיניים" at bounding box center [813, 406] width 769 height 19
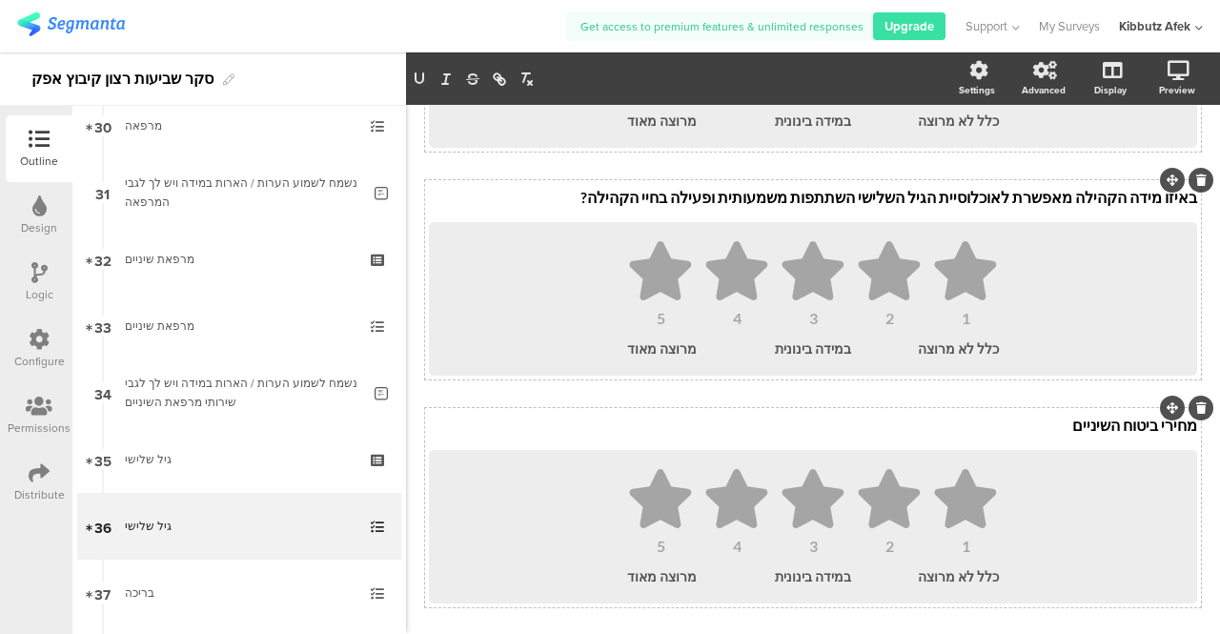
click at [1117, 409] on div "באיזו מידה אתה מרוצה מהשירותים והפעילויות המיועדות לאוכלוסיית הגיל השלישי? באיז…" at bounding box center [813, 393] width 776 height 883
click at [1106, 434] on div "מחירי ביטוח השיניים מחירי ביטוח השיניים" at bounding box center [813, 426] width 778 height 31
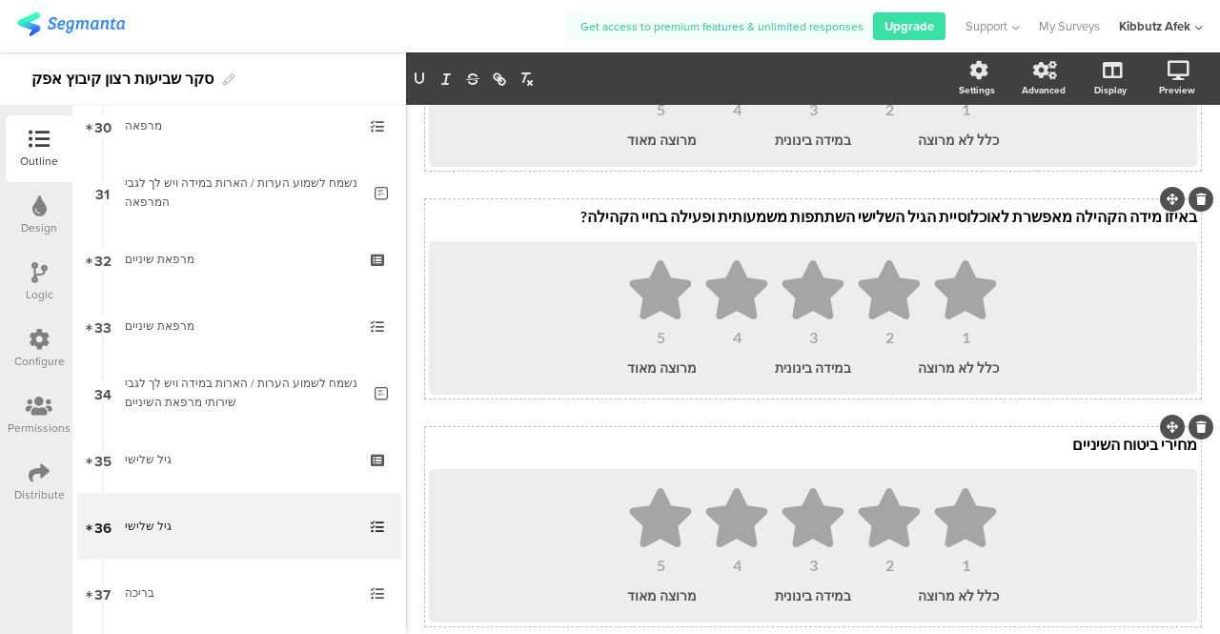
click at [1106, 434] on div "מחירי ביטוח השיניים מחירי ביטוח השיניים מחירי ביטוח השיניים" at bounding box center [813, 445] width 778 height 31
click at [1102, 454] on p "מחירי ביטוח השיניים" at bounding box center [813, 444] width 769 height 19
click at [1035, 454] on p "עד כמה את/ה מרוצה מרמתהטיפול" at bounding box center [813, 444] width 769 height 19
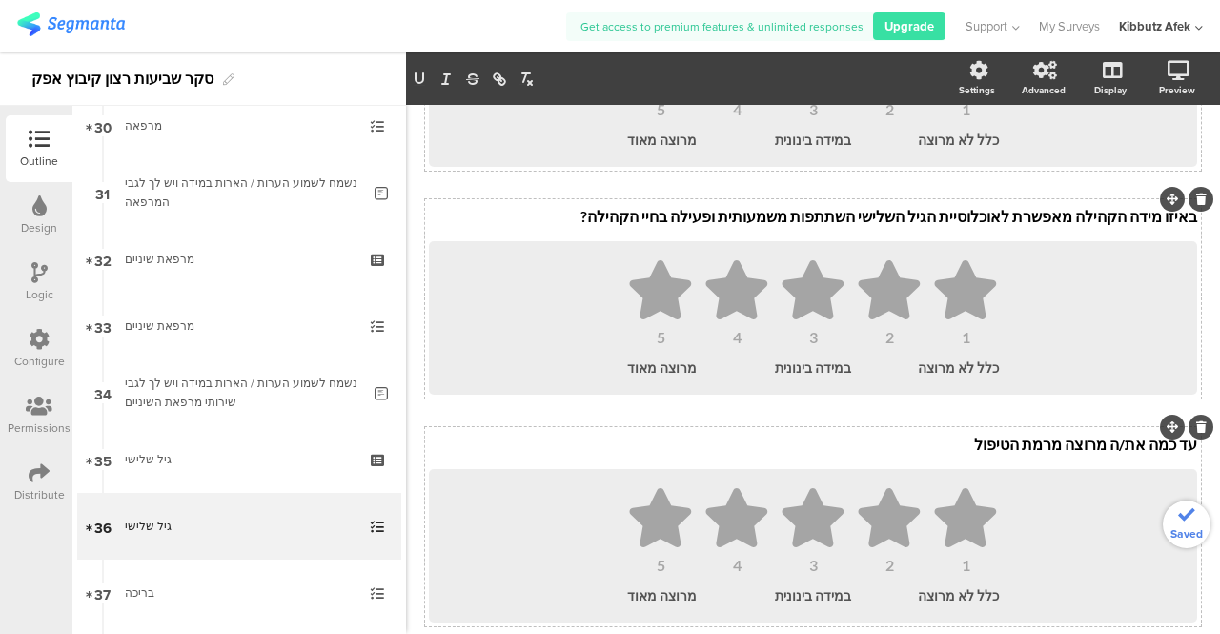
click at [980, 447] on p "עד כמה את/ה מרוצה מרמת הטיפול" at bounding box center [813, 444] width 769 height 19
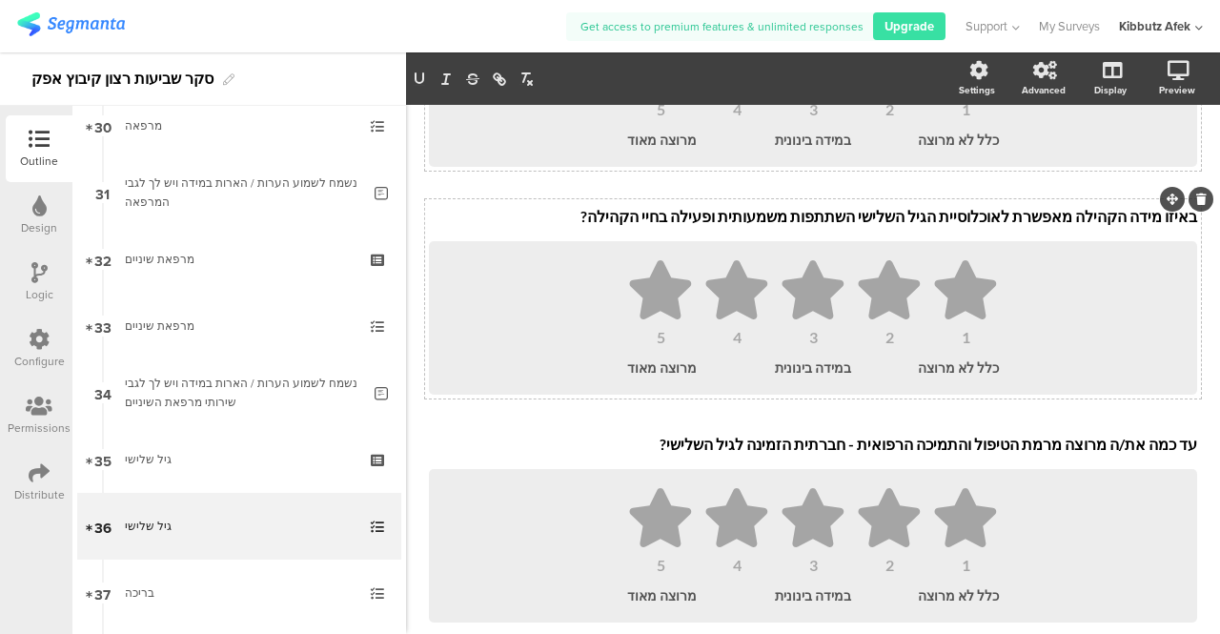
click at [1190, 355] on div "Type caption... 73% גיל שלישי גיל שלישי כיצד היית מדרג את שביעות רצונך מכל אחד …" at bounding box center [813, 384] width 814 height 1194
click at [533, 181] on div "באיזו מידה אתה מרוצה מהשירותים והפעילויות המיועדות לאוכלוסיית הגיל השלישי? באיז…" at bounding box center [813, 412] width 776 height 883
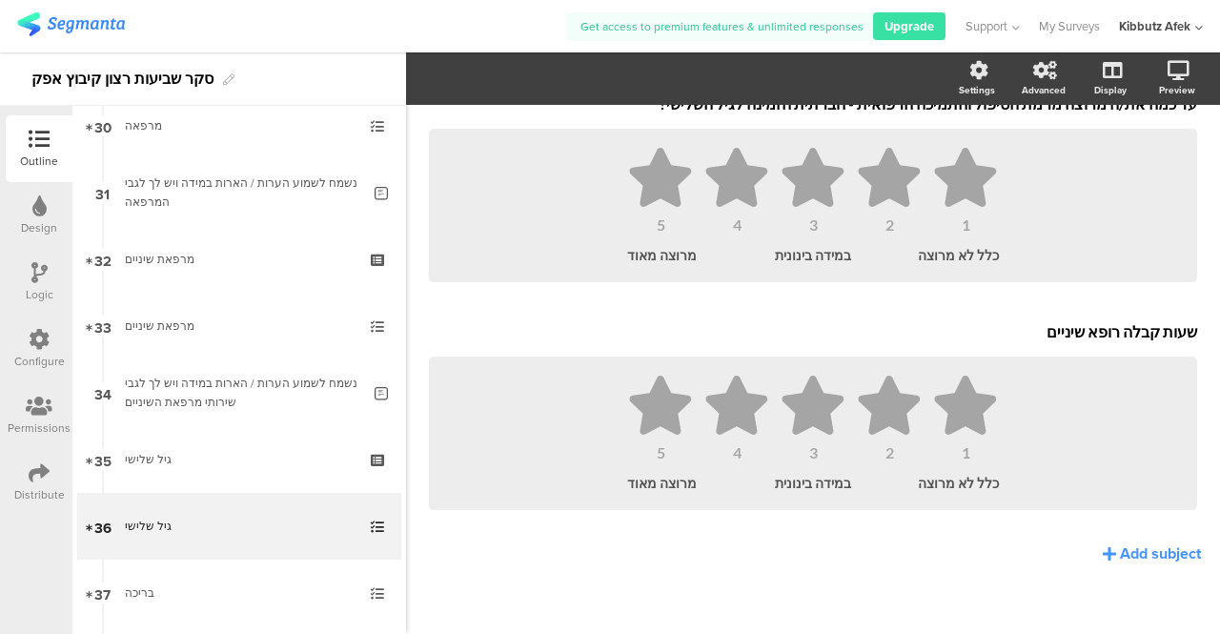
scroll to position [668, 0]
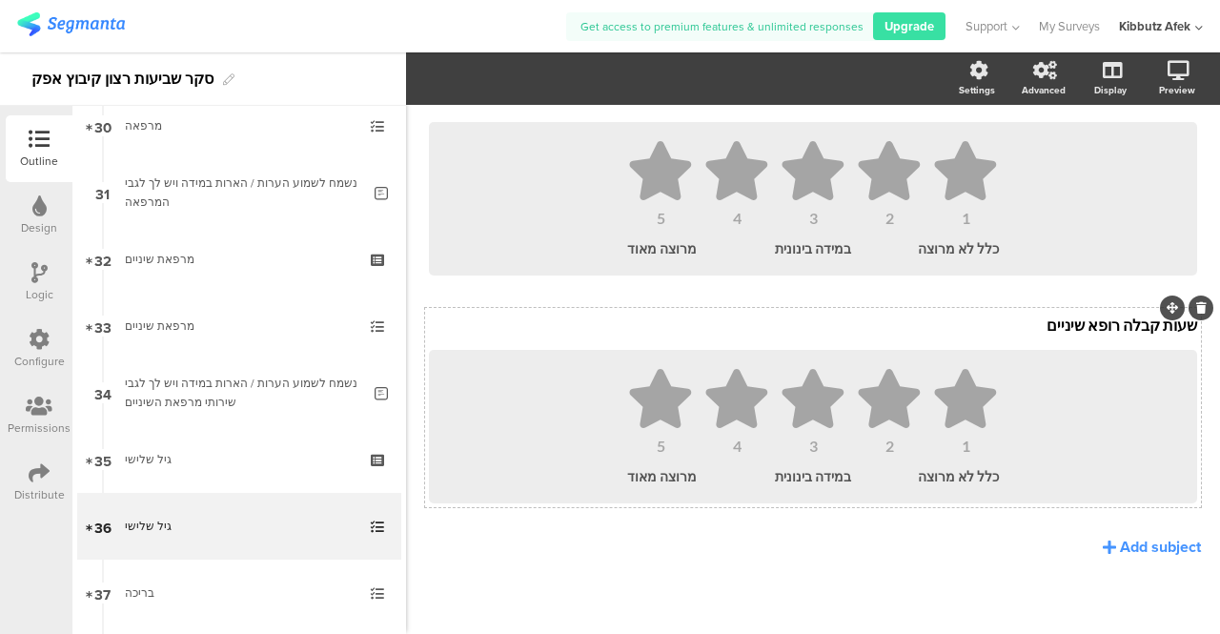
click at [1197, 311] on icon at bounding box center [1202, 307] width 10 height 11
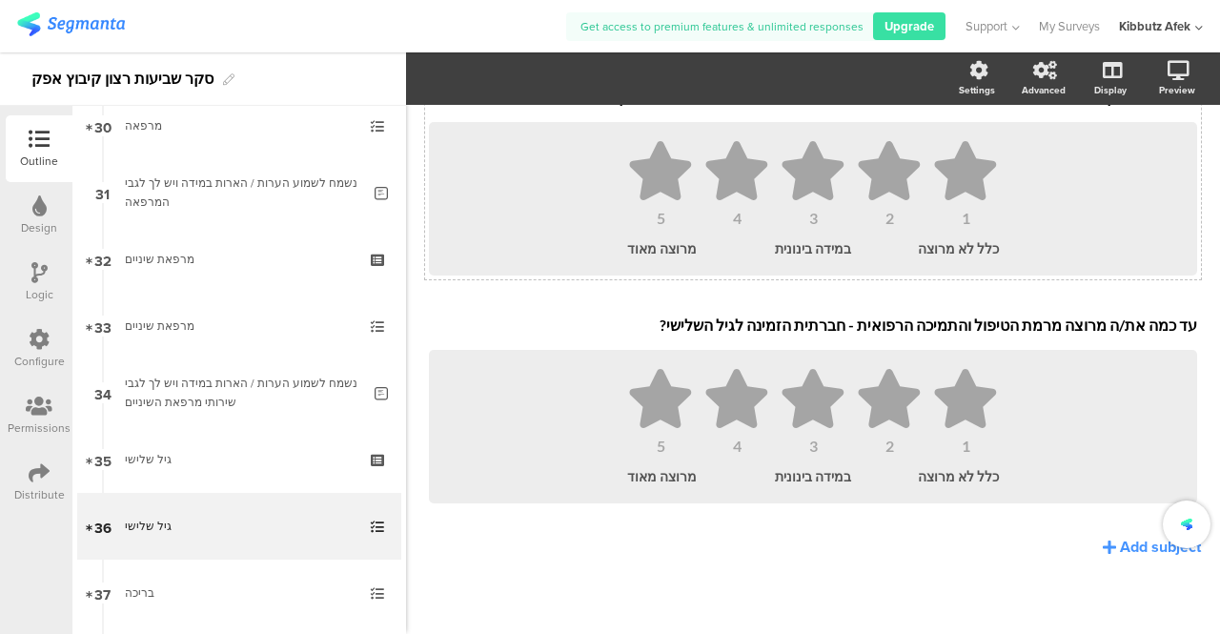
scroll to position [440, 0]
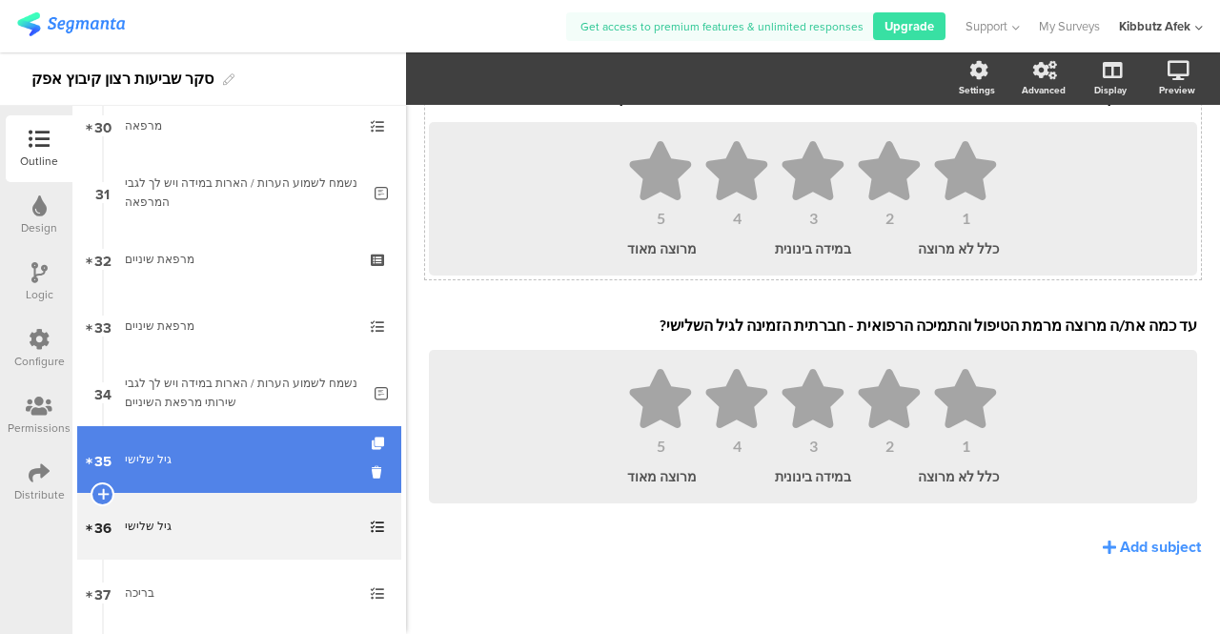
click at [181, 455] on div "גיל שלישי" at bounding box center [239, 459] width 228 height 19
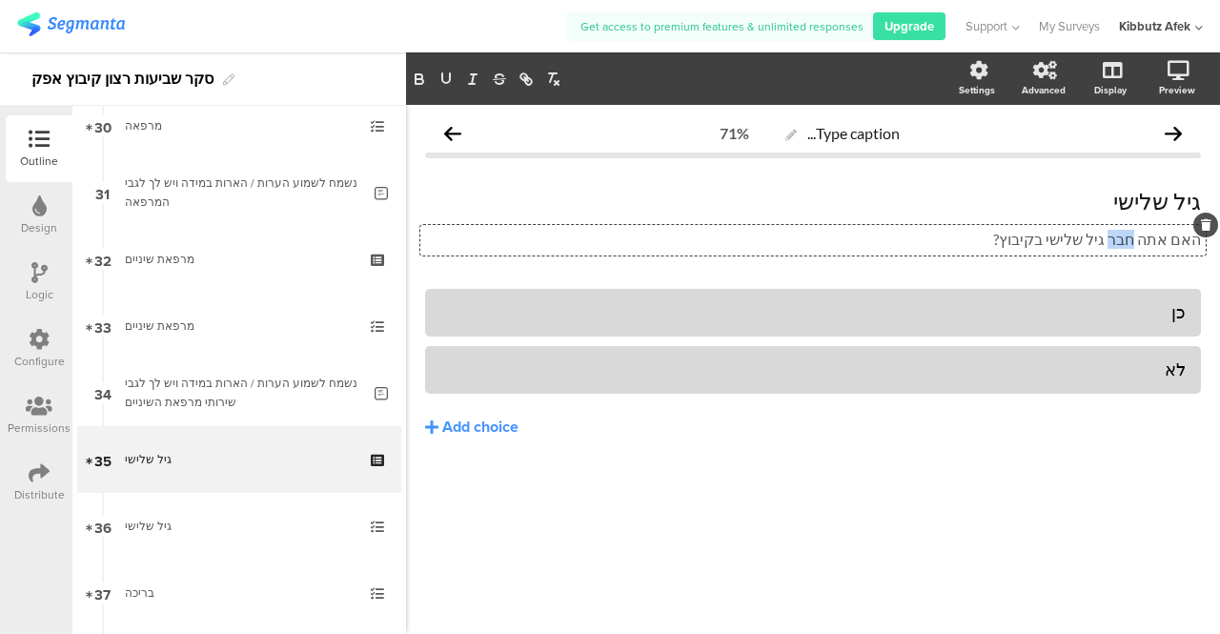
drag, startPoint x: 1131, startPoint y: 236, endPoint x: 1148, endPoint y: 237, distance: 17.2
click at [1148, 237] on div "האם אתה חבר גיל שלישי בקיבוץ? האם אתה חבר גיל שלישי בקיבוץ? האם אתה חבר גיל שלי…" at bounding box center [813, 240] width 786 height 31
click at [1035, 237] on p "האם אתה שייכ/ת לאוכלוסיית ה גיל שלישי בקיבוץ?" at bounding box center [813, 239] width 776 height 19
click at [1040, 237] on p "האם אתה שייכ/ת לאוכלוסיית ה גיל שלישי בקיבוץ?" at bounding box center [813, 239] width 776 height 19
click at [1024, 239] on p "האם אתה שייכ/ת לאוכלוסיית ה גיל שלישי בקיבוץ?" at bounding box center [813, 239] width 776 height 19
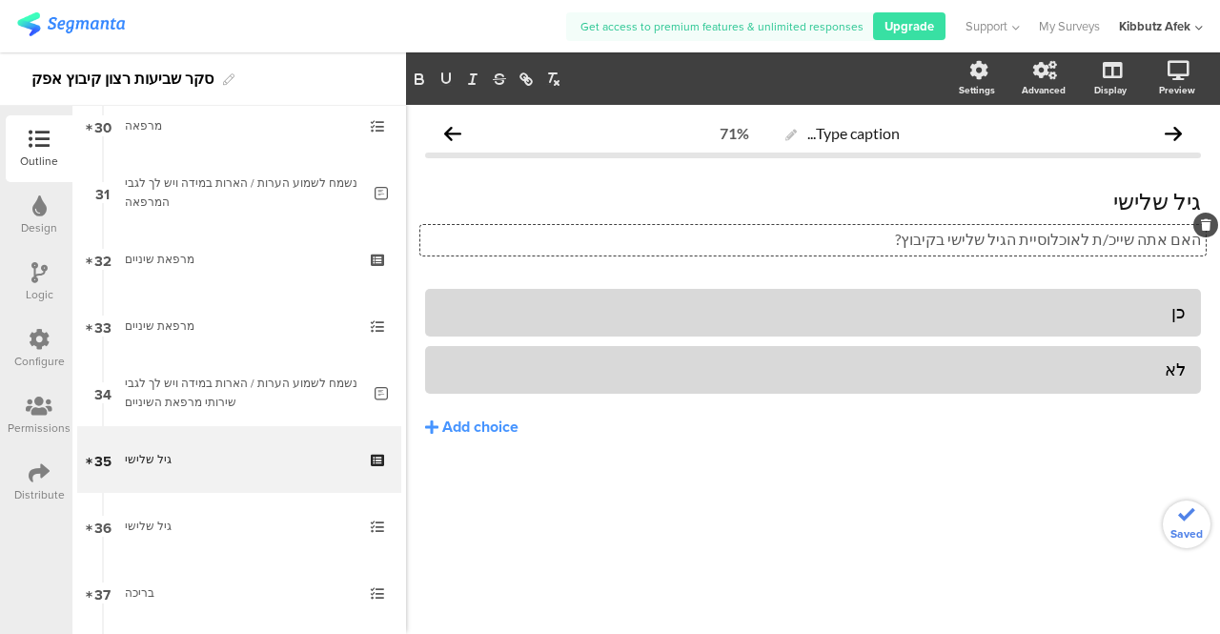
click at [1021, 237] on p "האם אתה שייכ/ת לאוכלוסיית הגיל שלישי בקיבוץ?" at bounding box center [813, 239] width 776 height 19
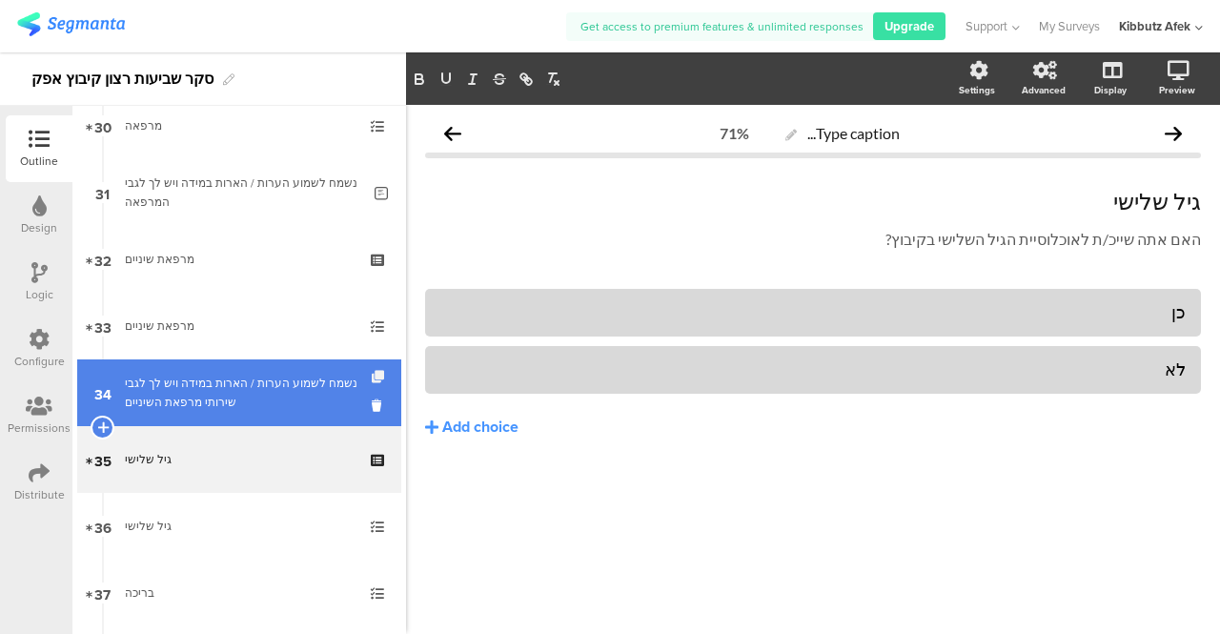
click at [372, 377] on icon at bounding box center [380, 377] width 16 height 12
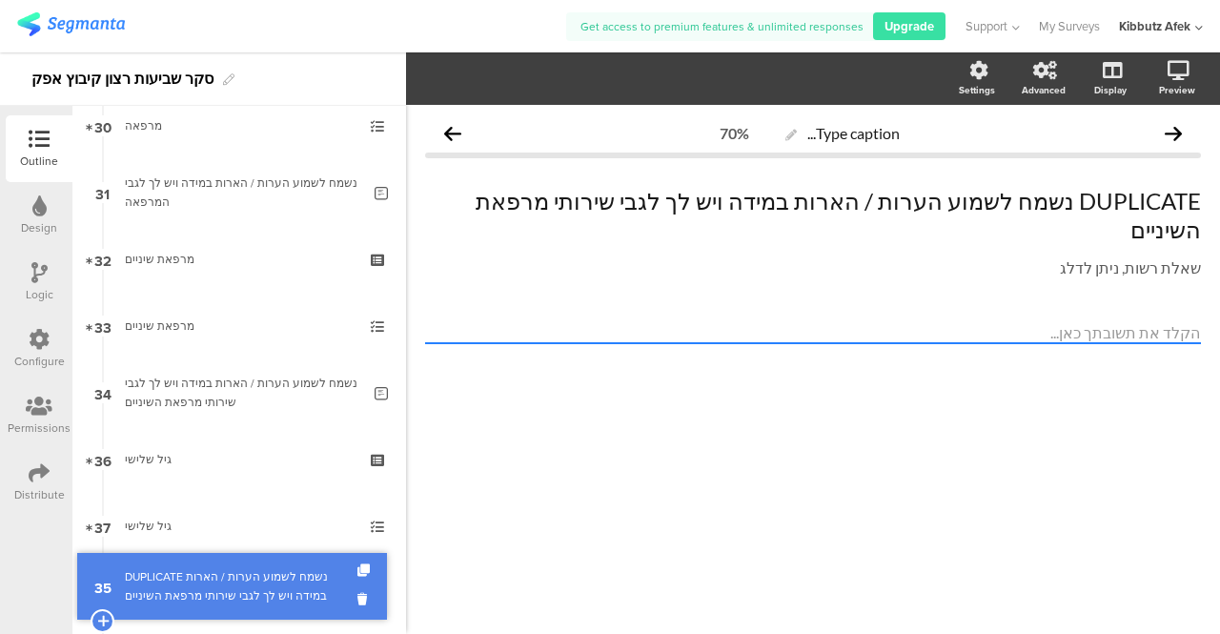
drag, startPoint x: 259, startPoint y: 444, endPoint x: 240, endPoint y: 571, distance: 128.2
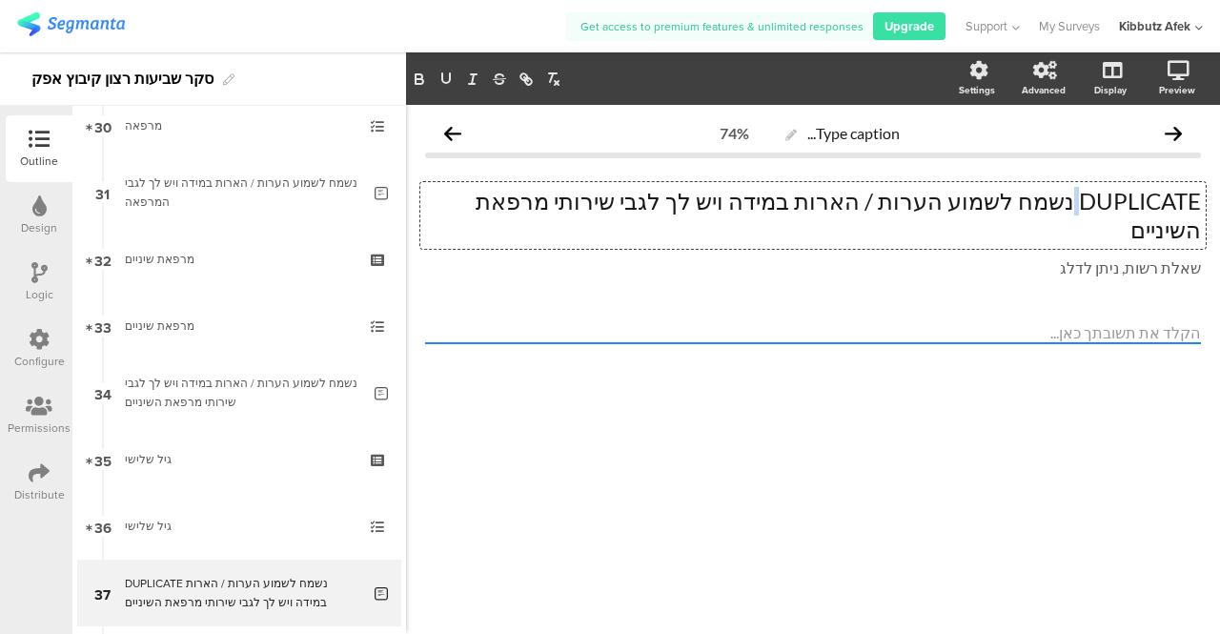
drag, startPoint x: 1074, startPoint y: 196, endPoint x: 1087, endPoint y: 199, distance: 13.7
click at [1087, 199] on div "DUPLICATE נשמח לשמוע הערות / הארות במידה ויש לך לגבי שירותי מרפאת השיניים DUPLI…" at bounding box center [813, 215] width 786 height 67
click at [1087, 199] on p "DUPLICATE נשמח לשמוע הערות / הארות במידה ויש לך לגבי שירותי מרפאת השיניים" at bounding box center [813, 215] width 776 height 57
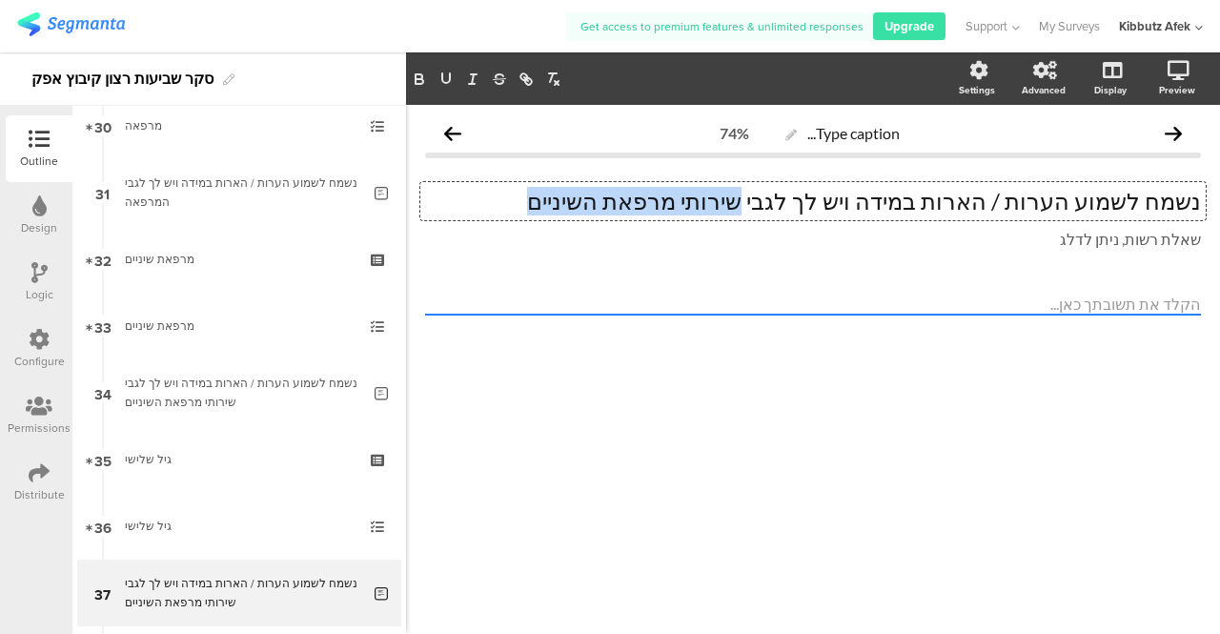
drag, startPoint x: 646, startPoint y: 201, endPoint x: 826, endPoint y: 201, distance: 180.2
click at [826, 201] on p "נשמח לשמוע הערות / הארות במידה ויש לך לגבי שירותי מרפאת השיניים" at bounding box center [813, 201] width 776 height 29
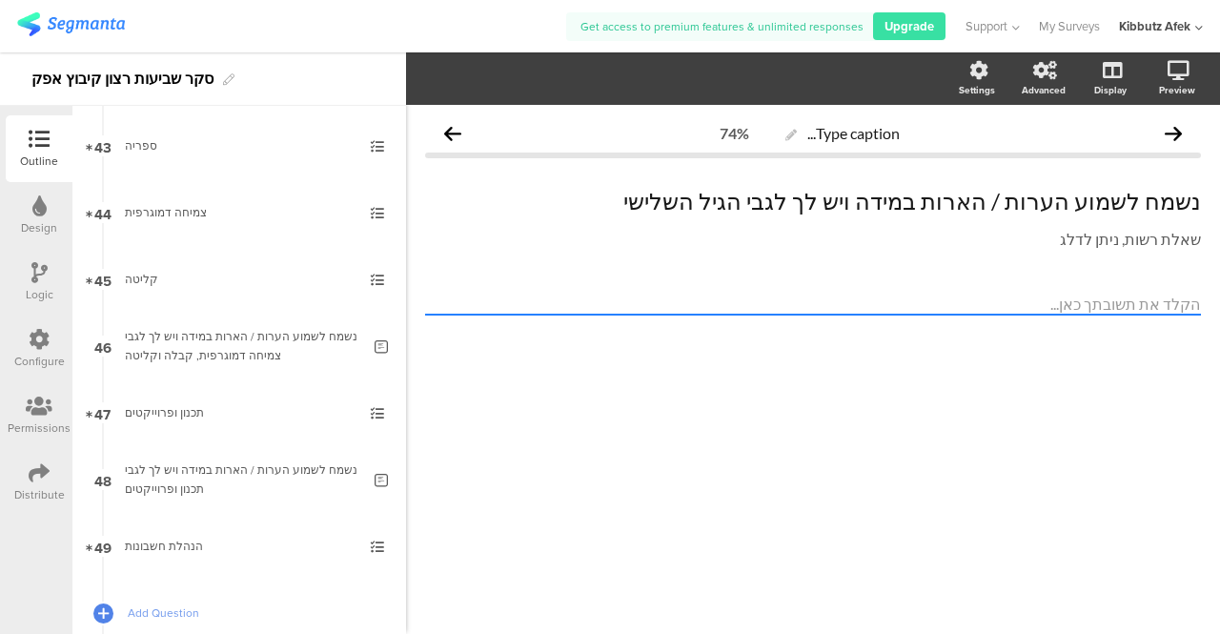
scroll to position [2994, 0]
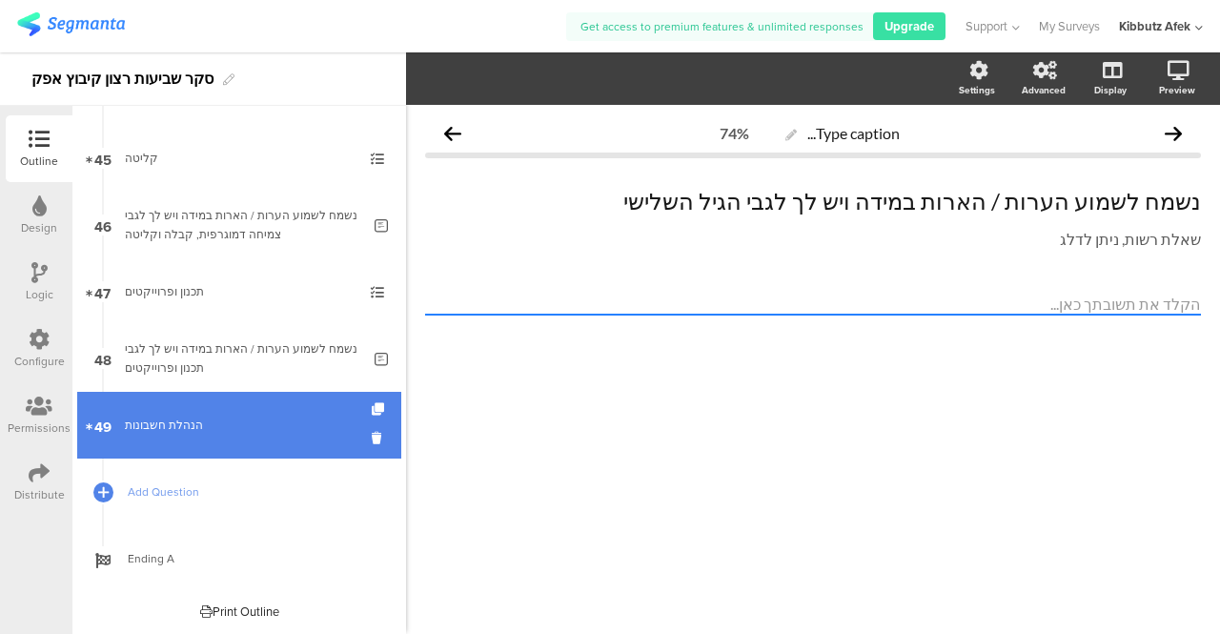
click at [171, 432] on div "הנהלת חשבונות" at bounding box center [239, 425] width 228 height 19
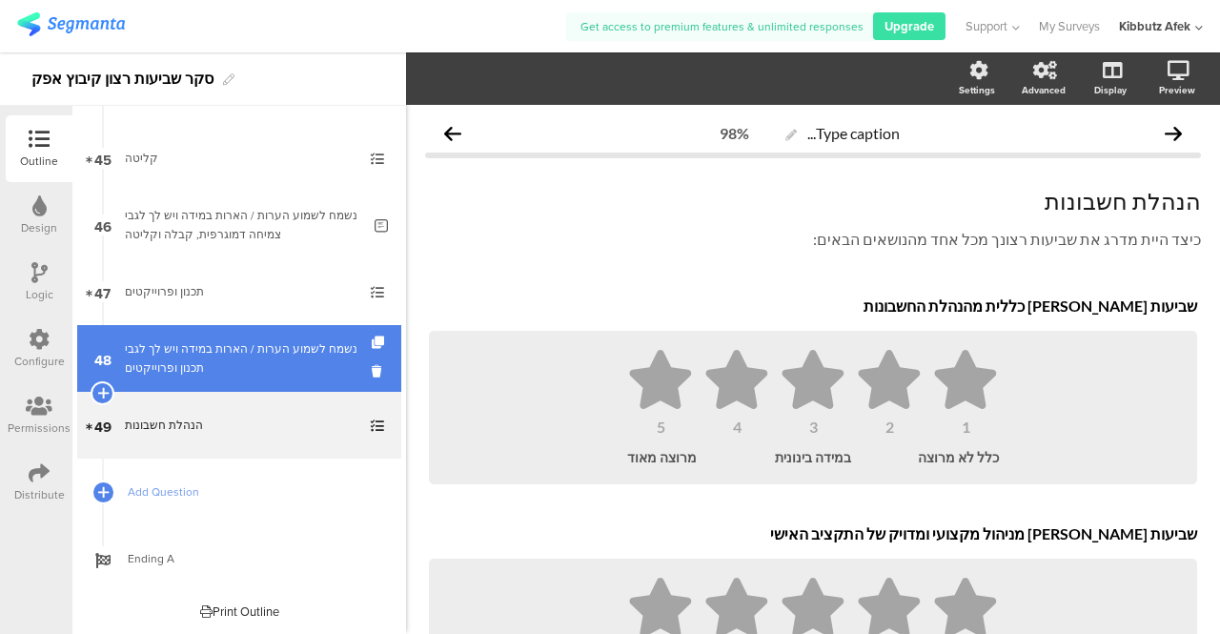
click at [187, 353] on div "נשמח לשמוע הערות / הארות במידה ויש לך לגבי תכנון ופרוייקטים" at bounding box center [243, 358] width 236 height 38
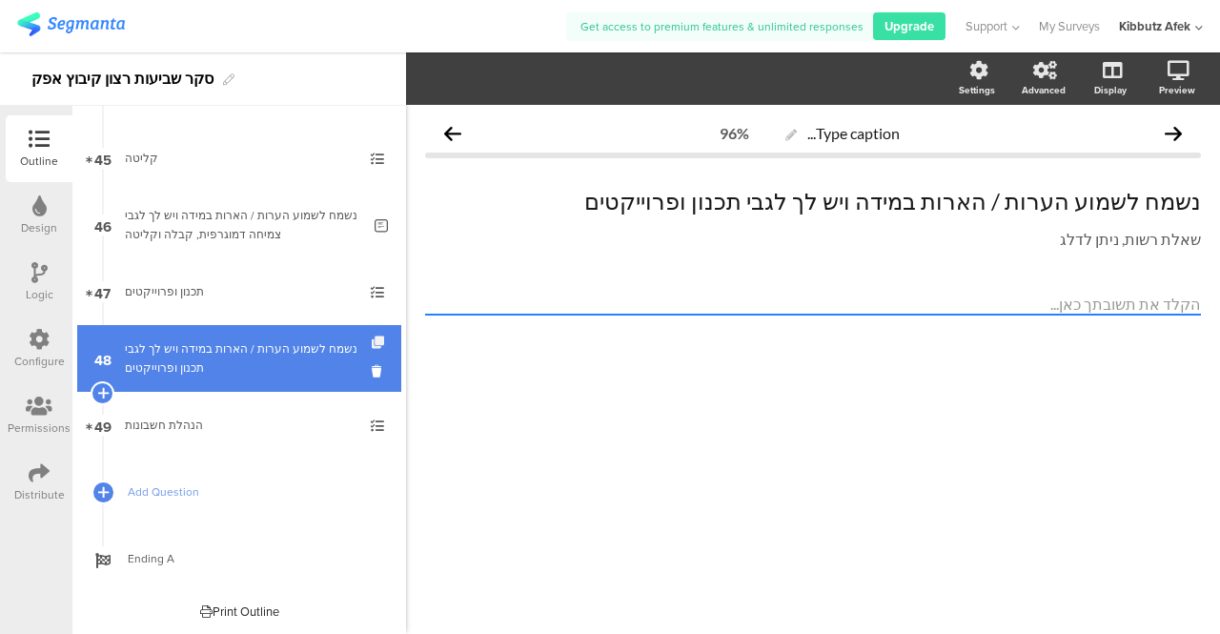
click at [372, 338] on icon at bounding box center [380, 343] width 16 height 12
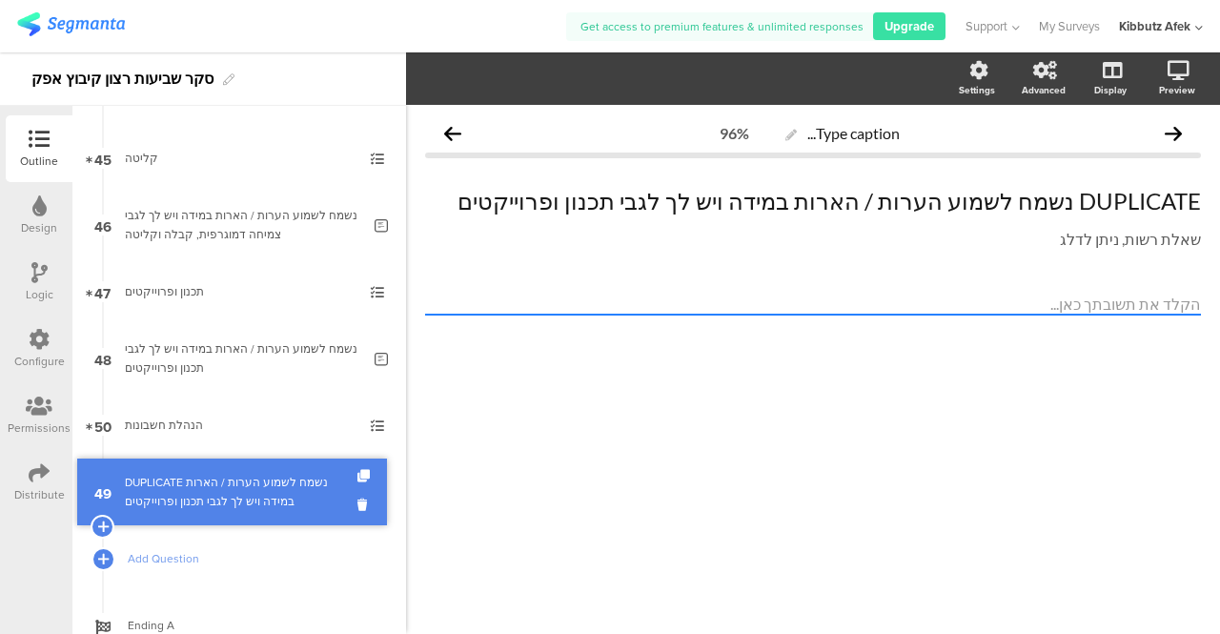
drag, startPoint x: 292, startPoint y: 412, endPoint x: 269, endPoint y: 479, distance: 70.6
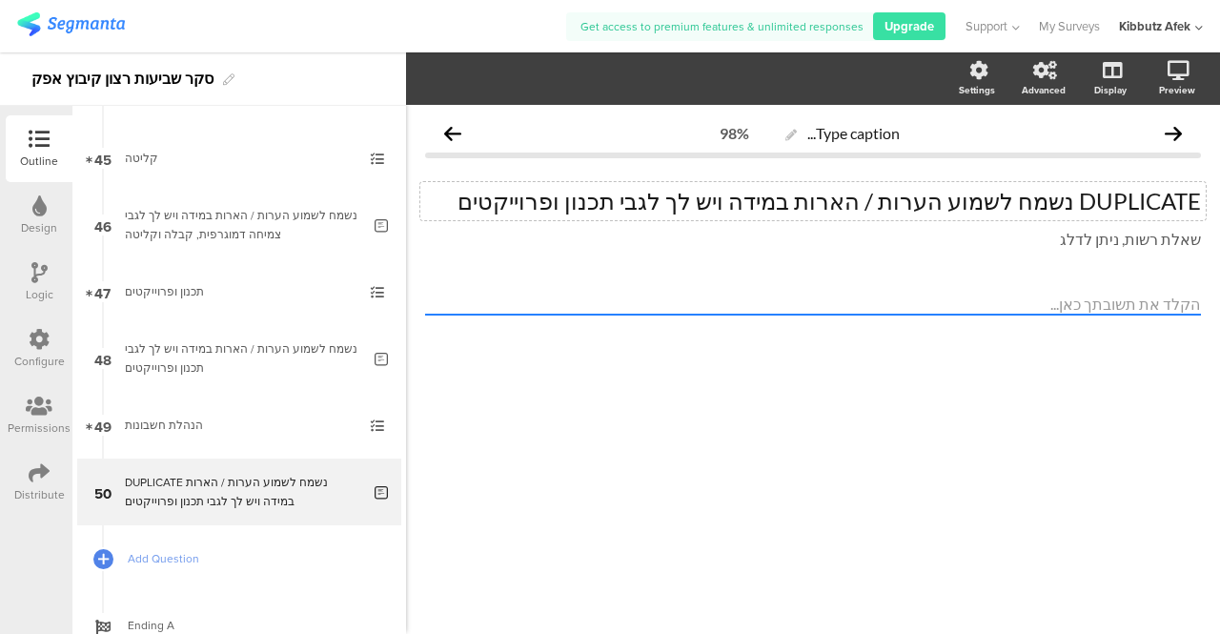
click at [1107, 197] on p "DUPLICATE נשמח לשמוע הערות / הארות במידה ויש לך לגבי תכנון ופרוייקטים" at bounding box center [813, 201] width 776 height 29
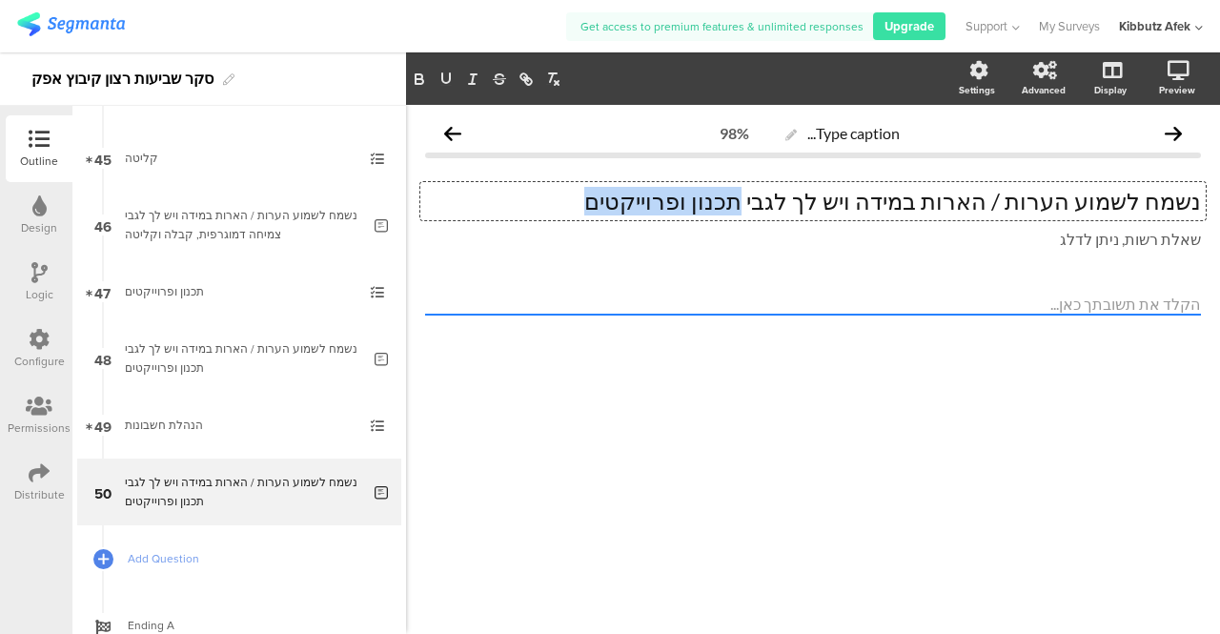
drag, startPoint x: 701, startPoint y: 199, endPoint x: 830, endPoint y: 197, distance: 128.7
click at [830, 197] on p "נשמח לשמוע הערות / הארות במידה ויש לך לגבי תכנון ופרוייקטים" at bounding box center [813, 201] width 776 height 29
click at [749, 480] on div "Type caption... 98% נשמח לשמוע הערות / הארות במידה ויש לך לגבי הנהלת חשבונות נש…" at bounding box center [813, 369] width 814 height 529
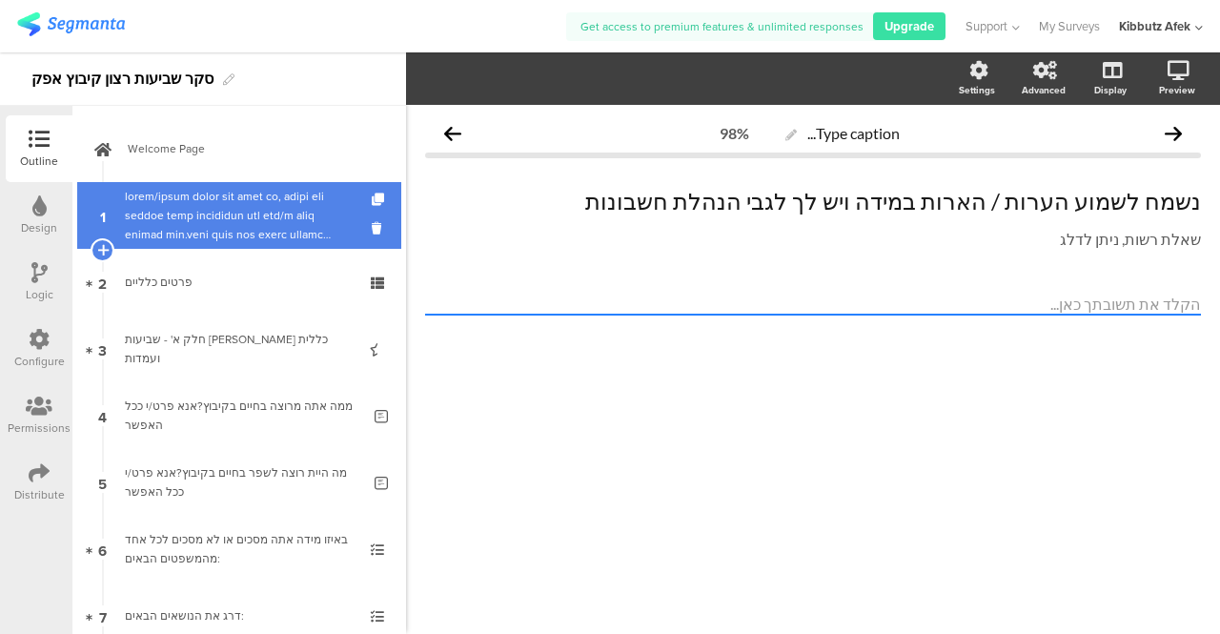
click at [236, 227] on div at bounding box center [239, 215] width 228 height 57
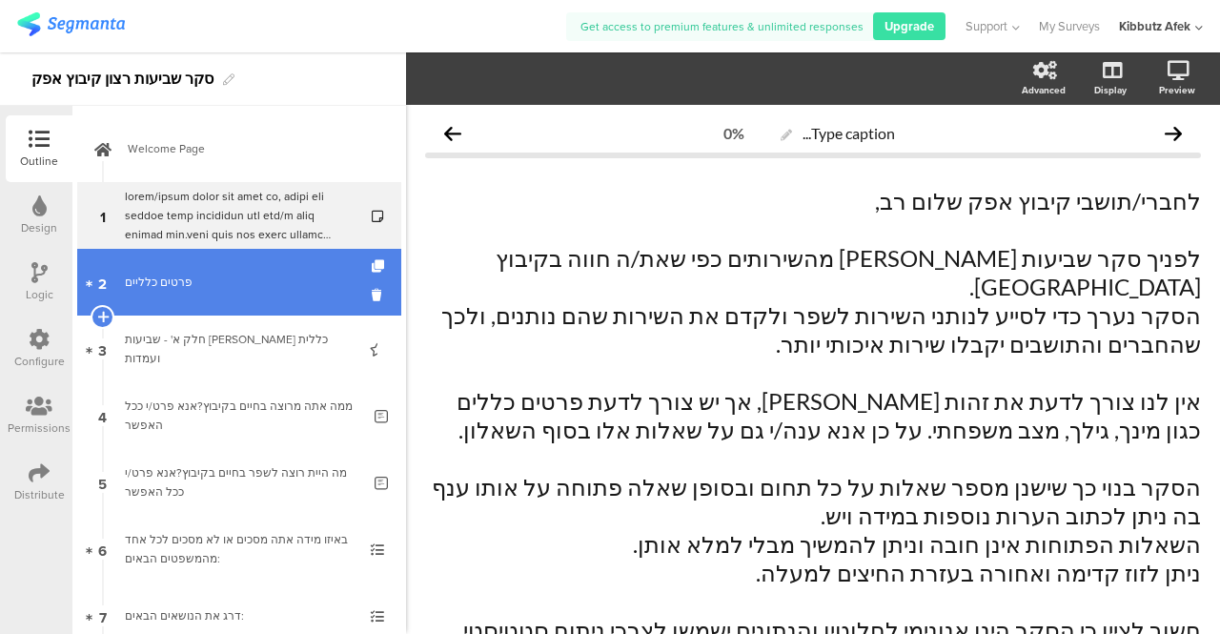
click at [183, 279] on div "פרטים כלליים" at bounding box center [239, 282] width 228 height 19
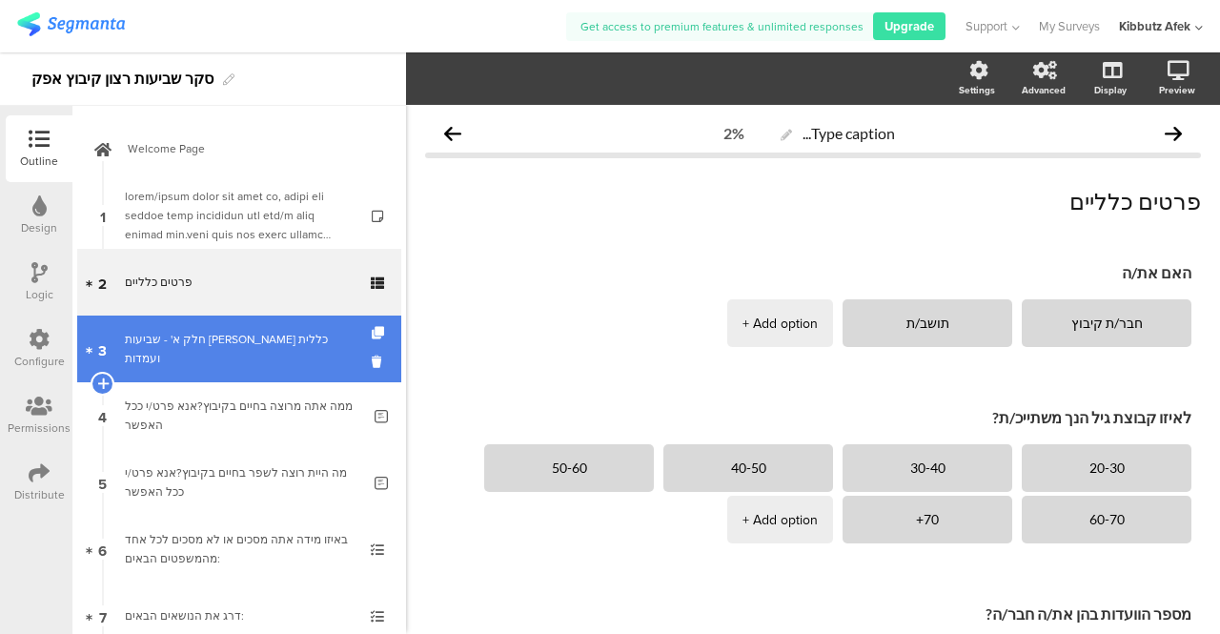
click at [189, 350] on div "חלק א' - שביעות [PERSON_NAME] כללית ועמדות" at bounding box center [239, 349] width 228 height 38
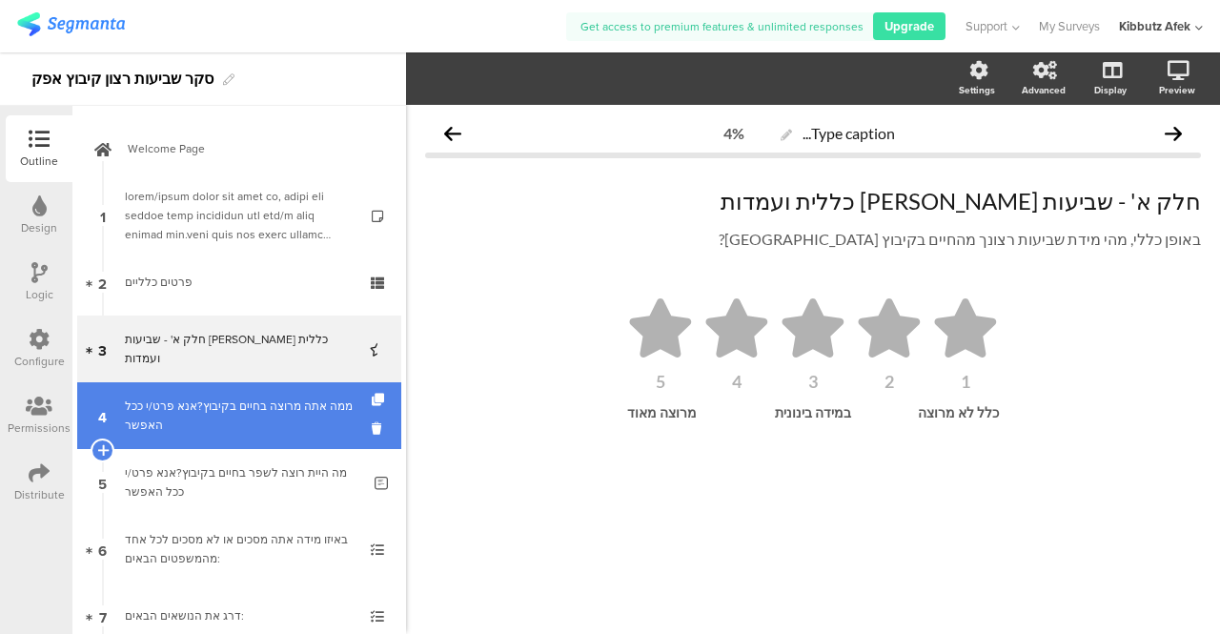
click at [206, 415] on div "ממה אתה מרוצה בחיים בקיבוץ?אנא פרט/י ככל האפשר" at bounding box center [243, 416] width 236 height 38
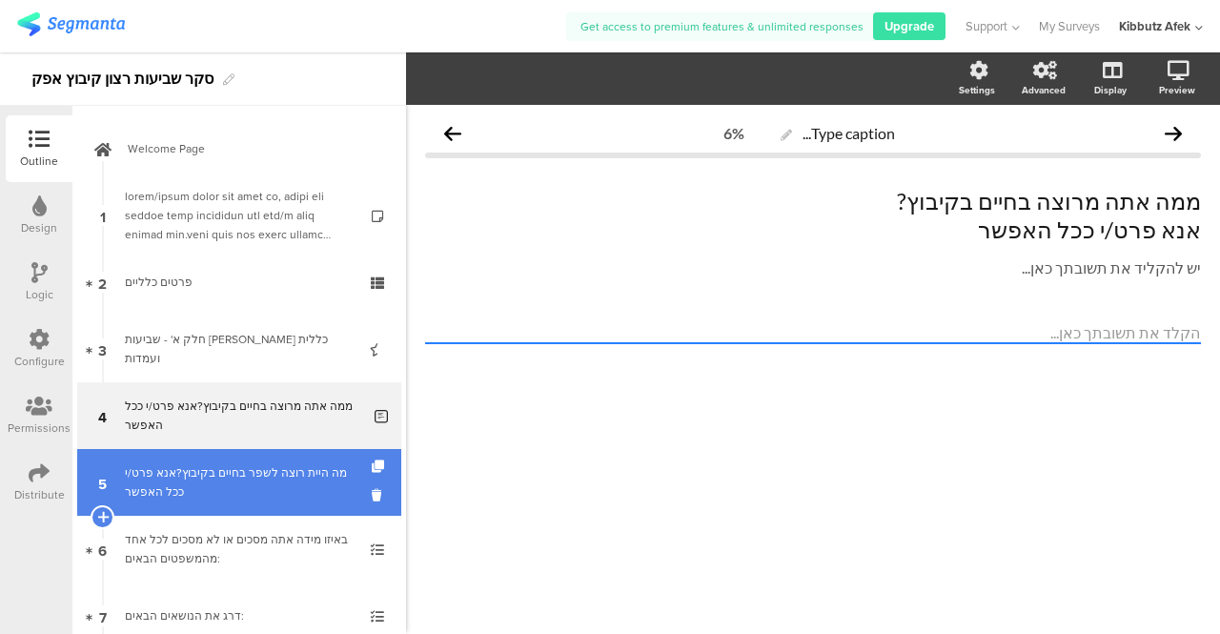
click at [221, 467] on div "מה היית רוצה לשפר בחיים בקיבוץ?אנא פרט/י ככל האפשר" at bounding box center [243, 482] width 236 height 38
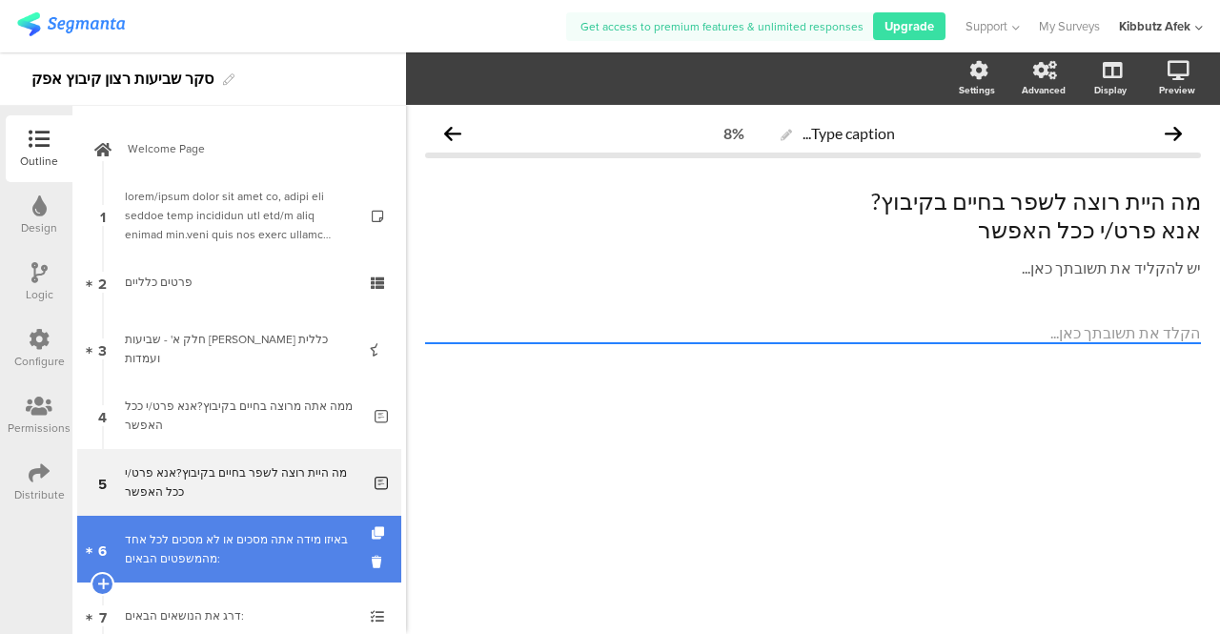
click at [219, 544] on div "באיזו מידה אתה מסכים או לא מסכים לכל אחד מהמשפטים הבאים:" at bounding box center [239, 549] width 228 height 38
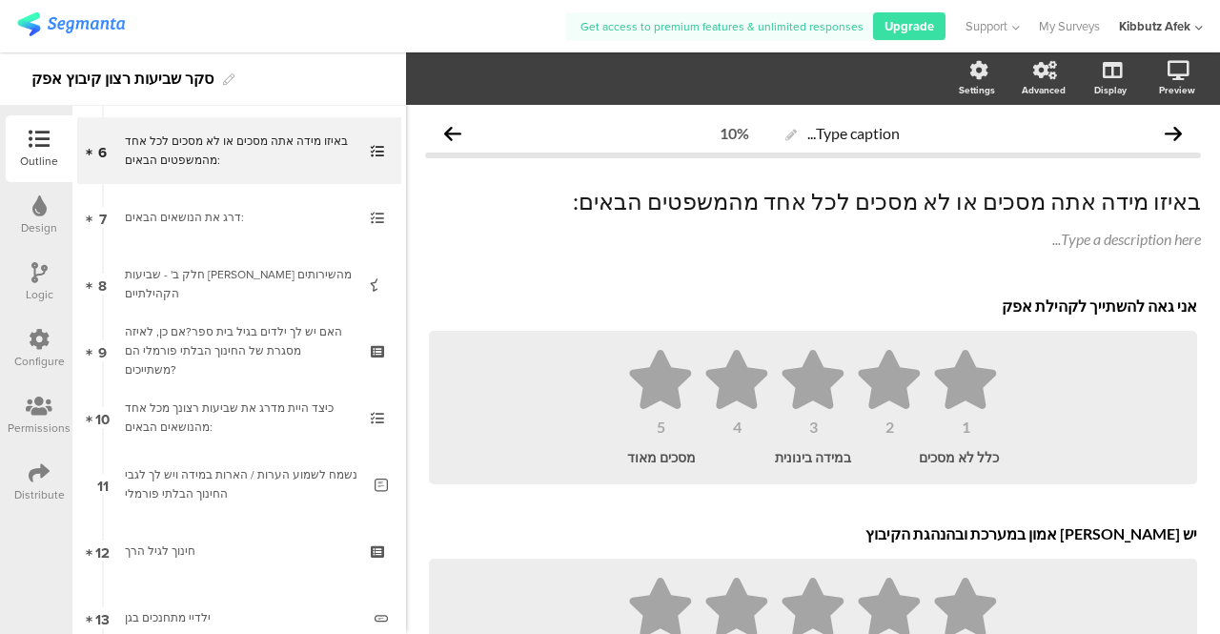
scroll to position [404, 0]
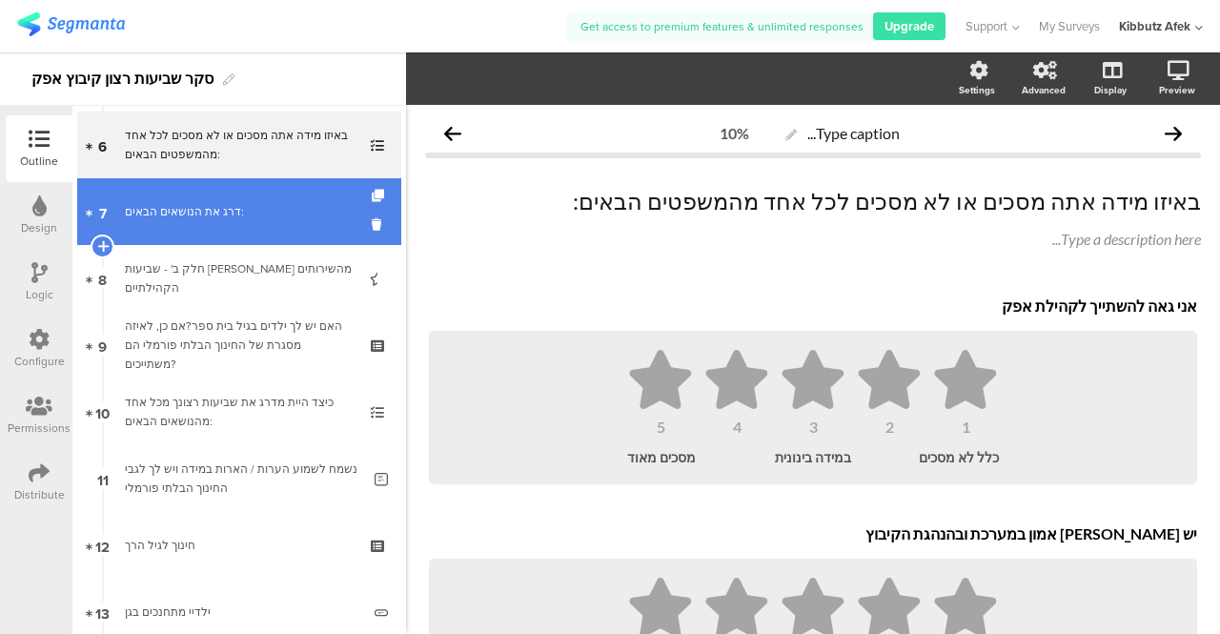
click at [208, 207] on div "דרג את הנושאים הבאים:" at bounding box center [239, 211] width 228 height 19
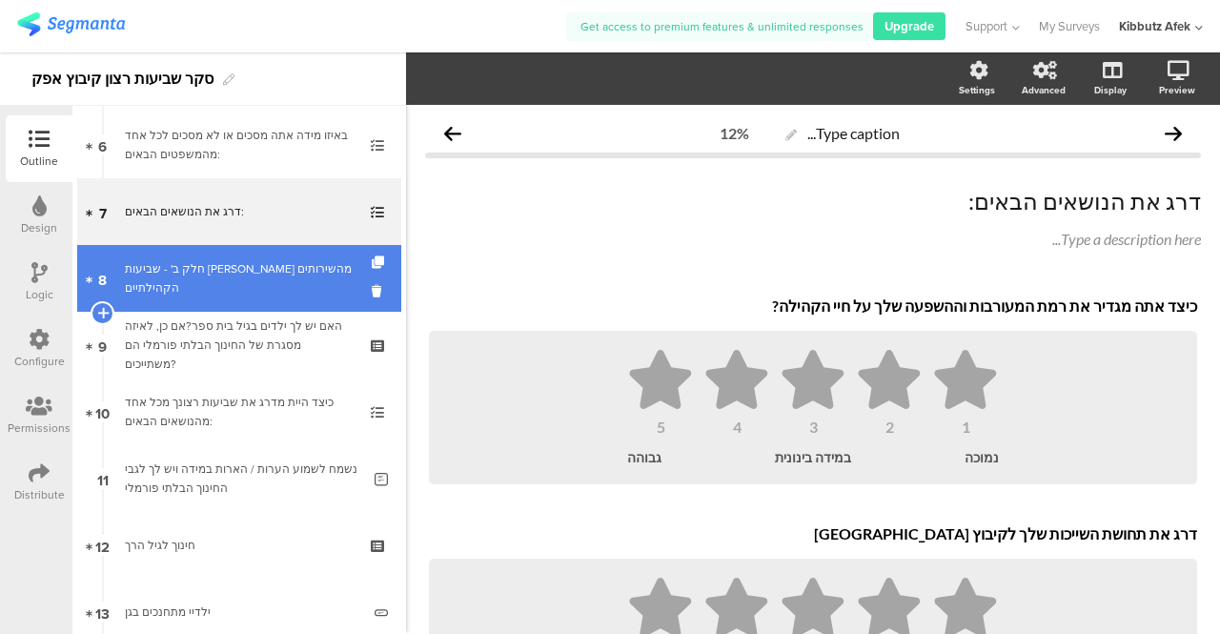
click at [215, 277] on div "חלק ב' - שביעות [PERSON_NAME] מהשירותים הקהילתיים" at bounding box center [239, 278] width 228 height 38
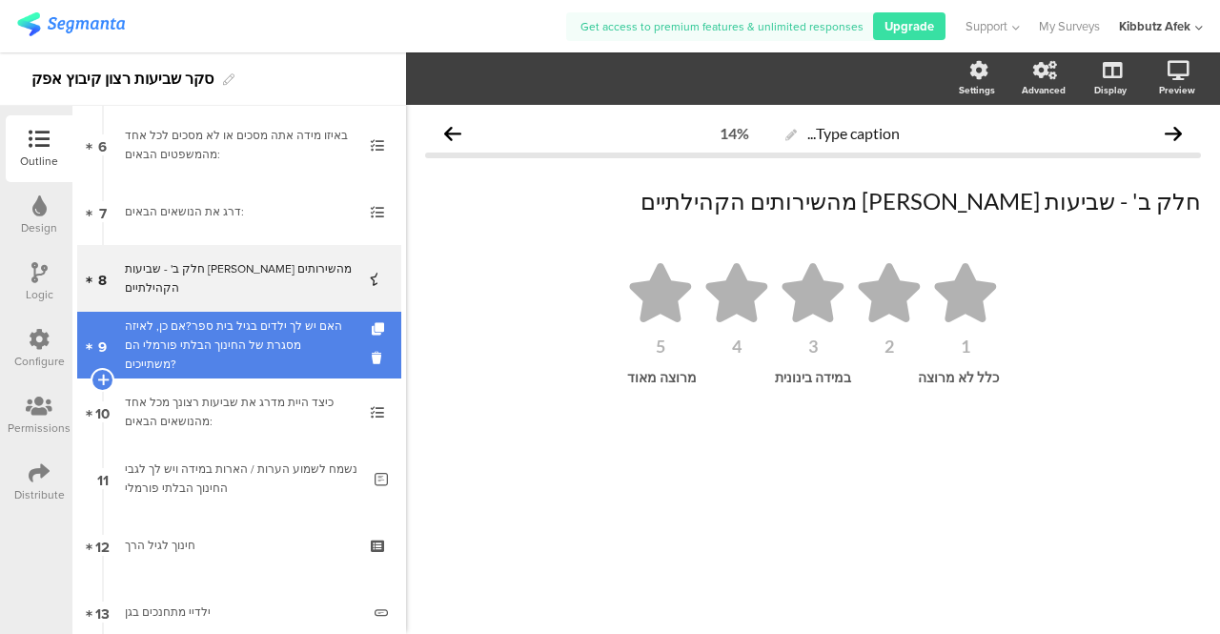
click at [210, 342] on div "האם יש לך ילדים בגיל בית ספר?אם כן, לאיזה מסגרת של החינוך הבלתי פורמלי הם משתיי…" at bounding box center [239, 345] width 228 height 57
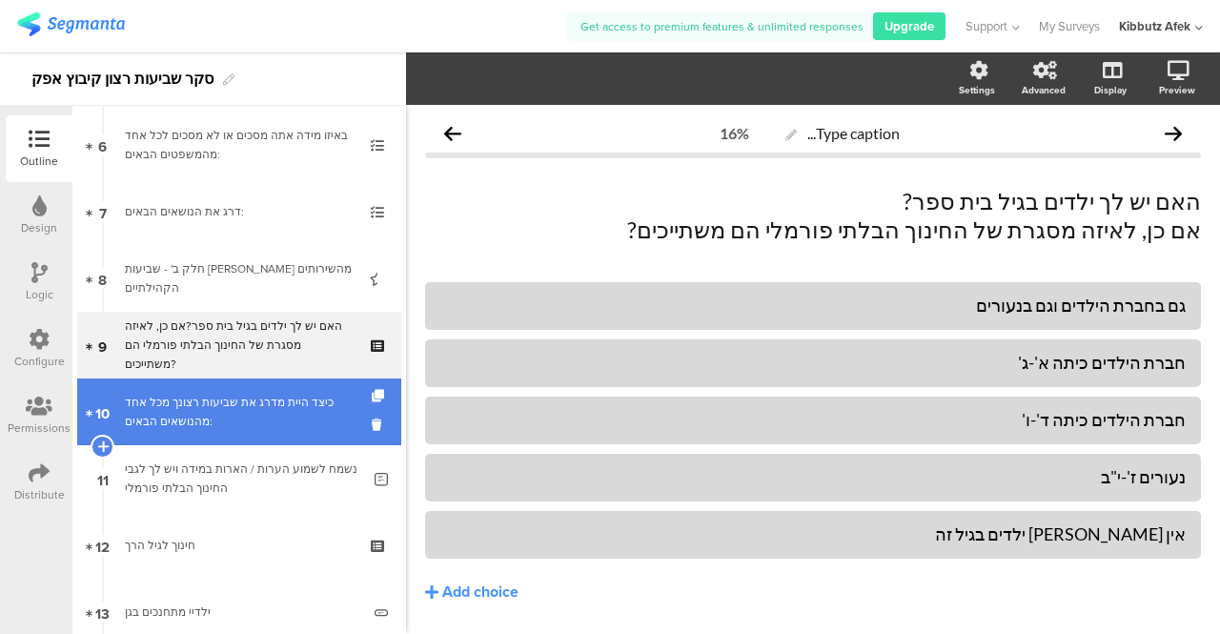
click at [237, 414] on div "כיצד היית מדרג את שביעות רצונך מכל אחד מהנושאים הבאים:" at bounding box center [239, 412] width 228 height 38
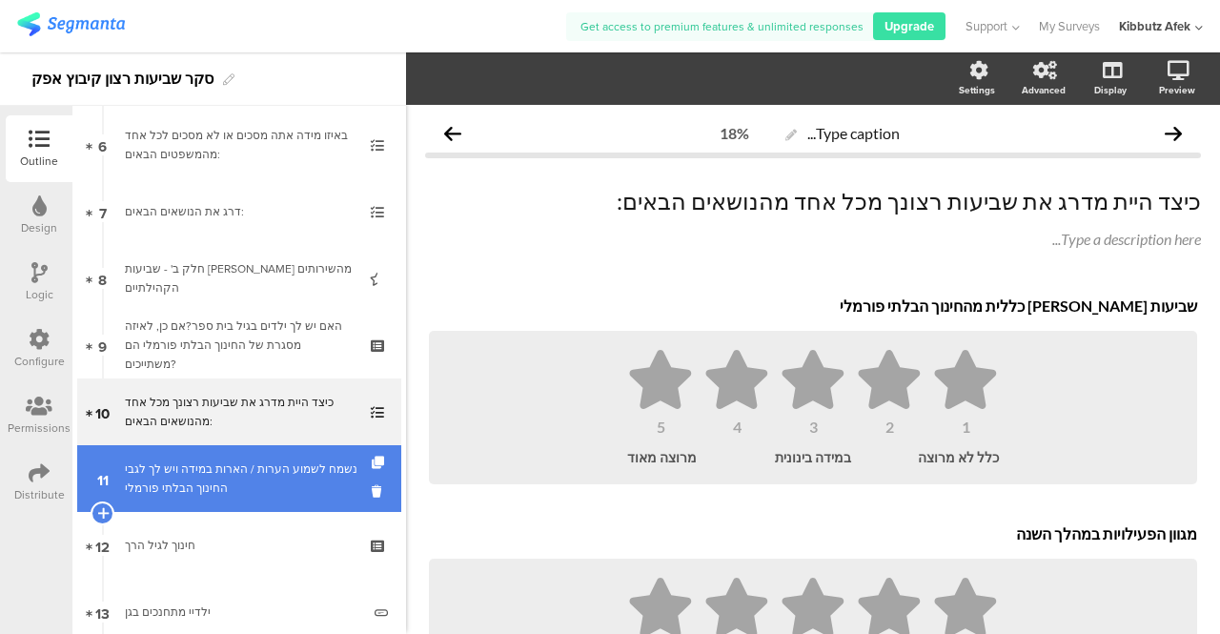
click at [229, 475] on div "נשמח לשמוע הערות / הארות במידה ויש לך לגבי החינוך הבלתי פורמלי" at bounding box center [243, 479] width 236 height 38
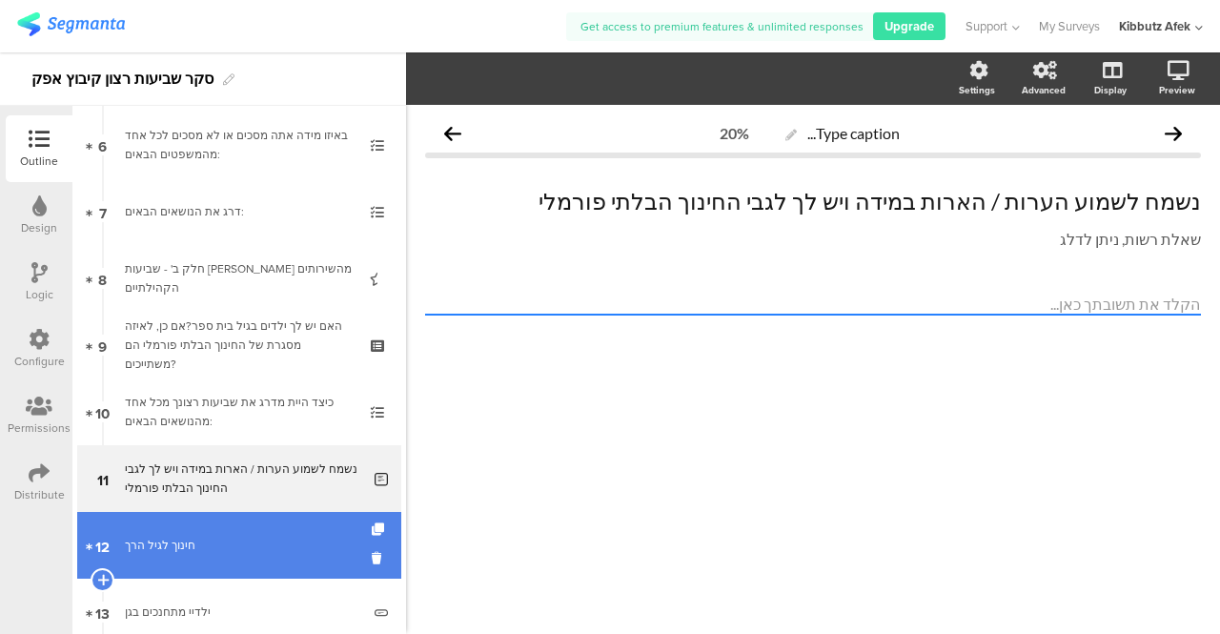
click at [217, 531] on link "12 חינוך לגיל הרך" at bounding box center [239, 545] width 324 height 67
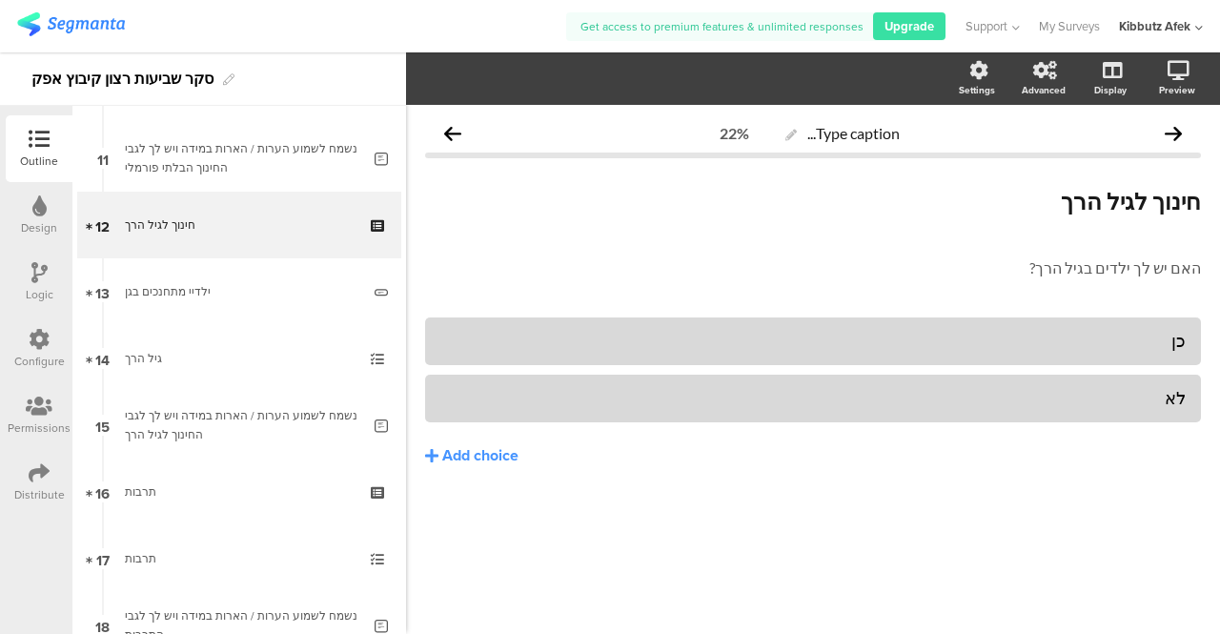
scroll to position [738, 0]
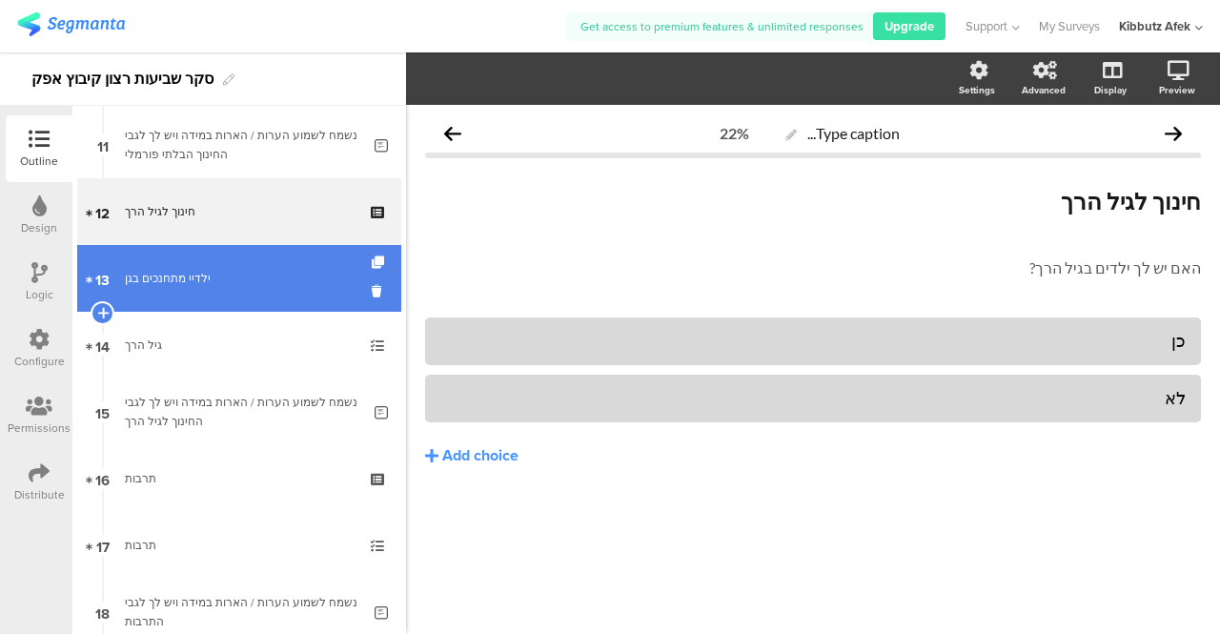
click at [236, 276] on div "ילדיי מתחנכים בגן" at bounding box center [243, 278] width 236 height 19
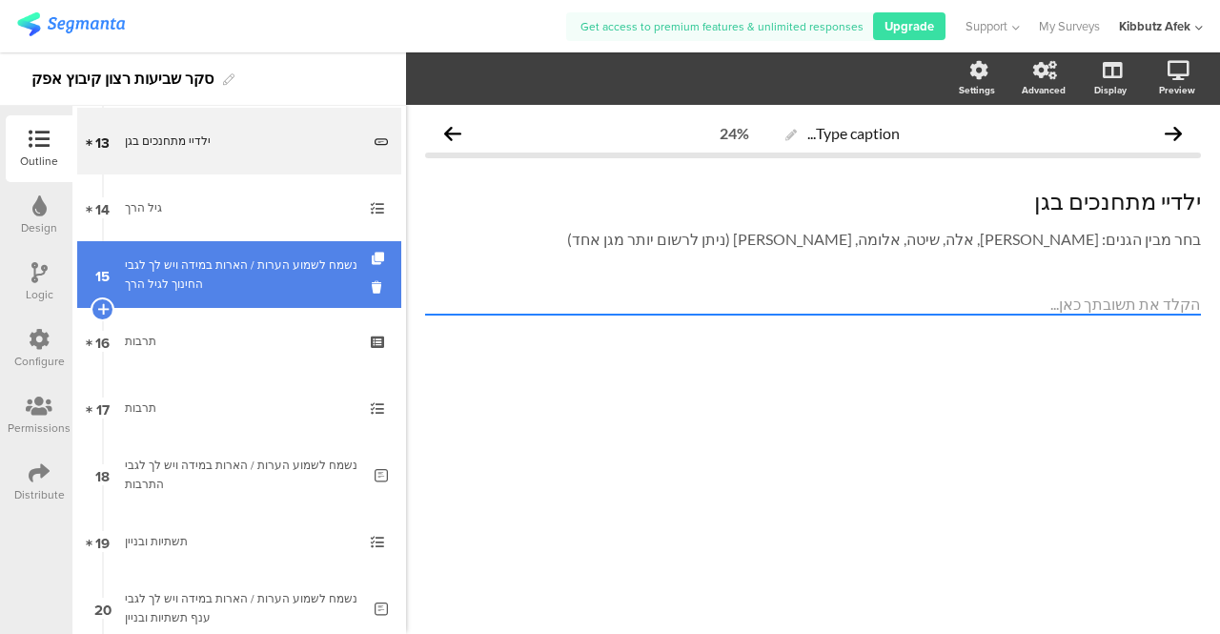
scroll to position [884, 0]
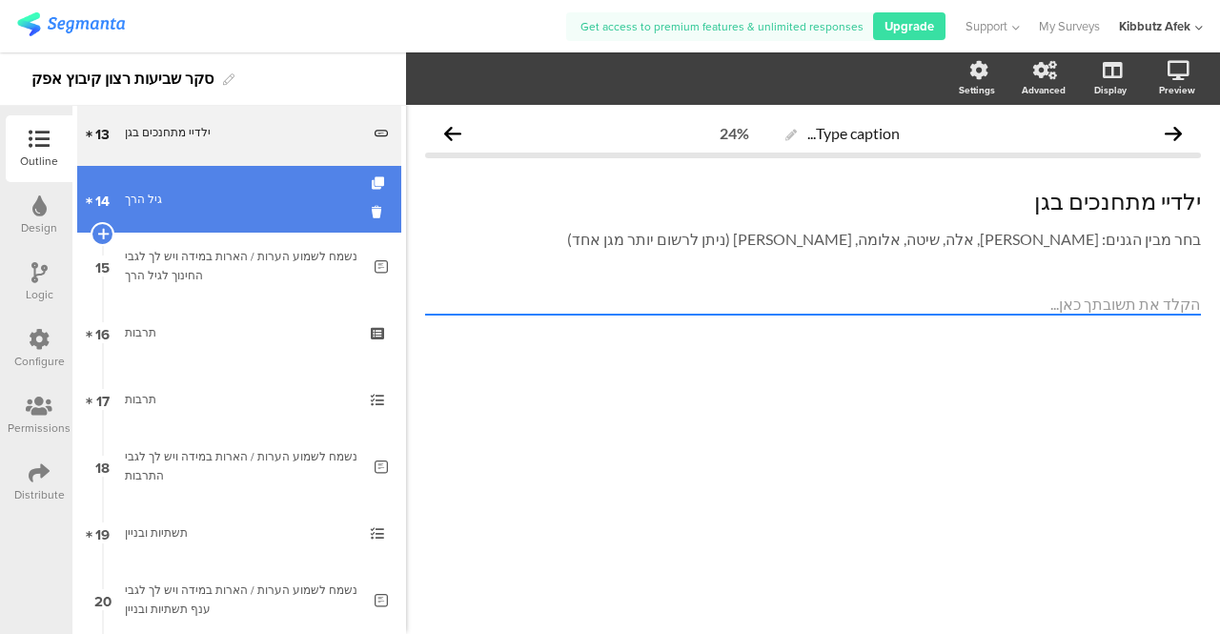
click at [216, 209] on link "14 [PERSON_NAME]" at bounding box center [239, 199] width 324 height 67
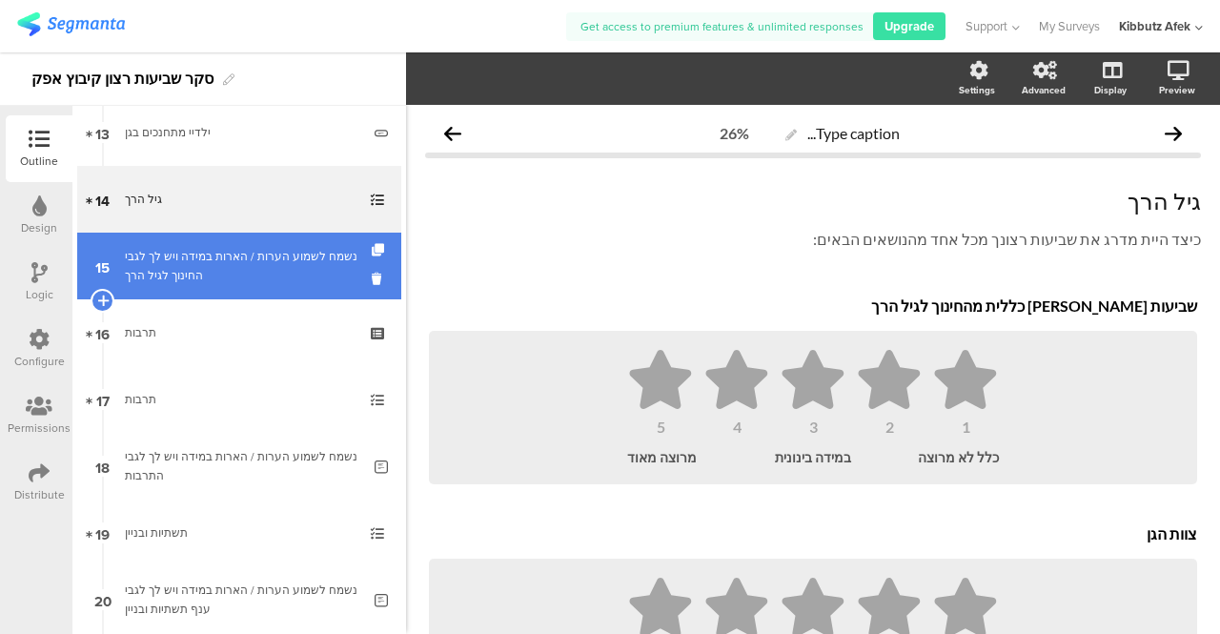
click at [216, 258] on div "נשמח לשמוע הערות / הארות במידה ויש לך לגבי החינוך לגיל הרך" at bounding box center [243, 266] width 236 height 38
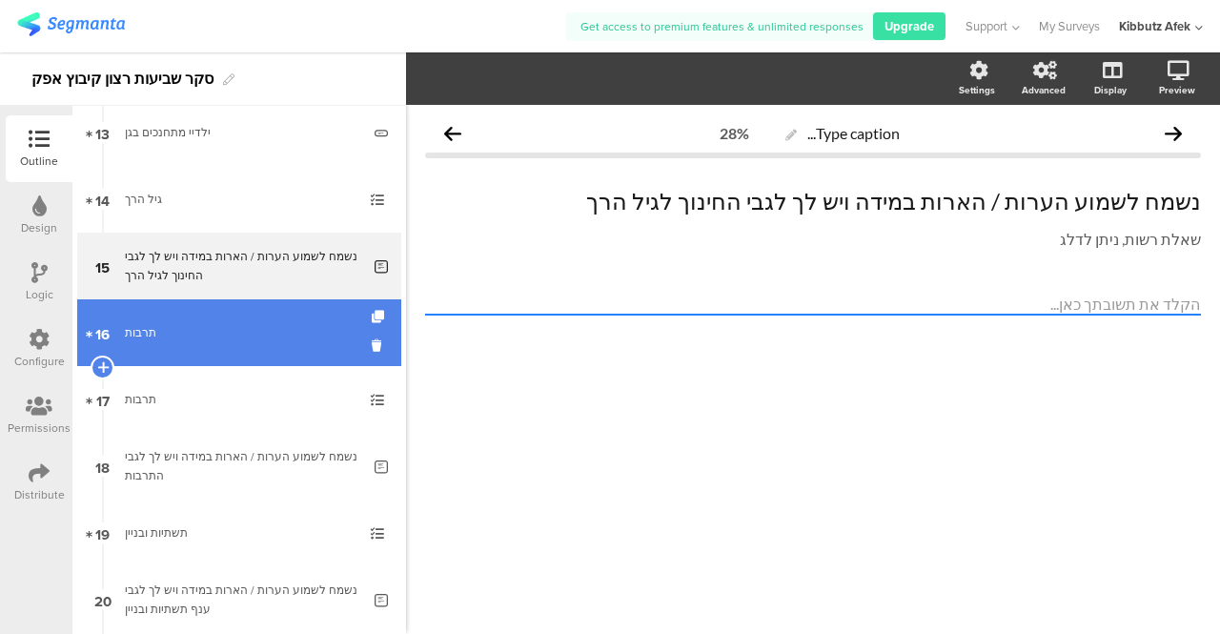
click at [183, 337] on div "תרבות" at bounding box center [239, 332] width 228 height 19
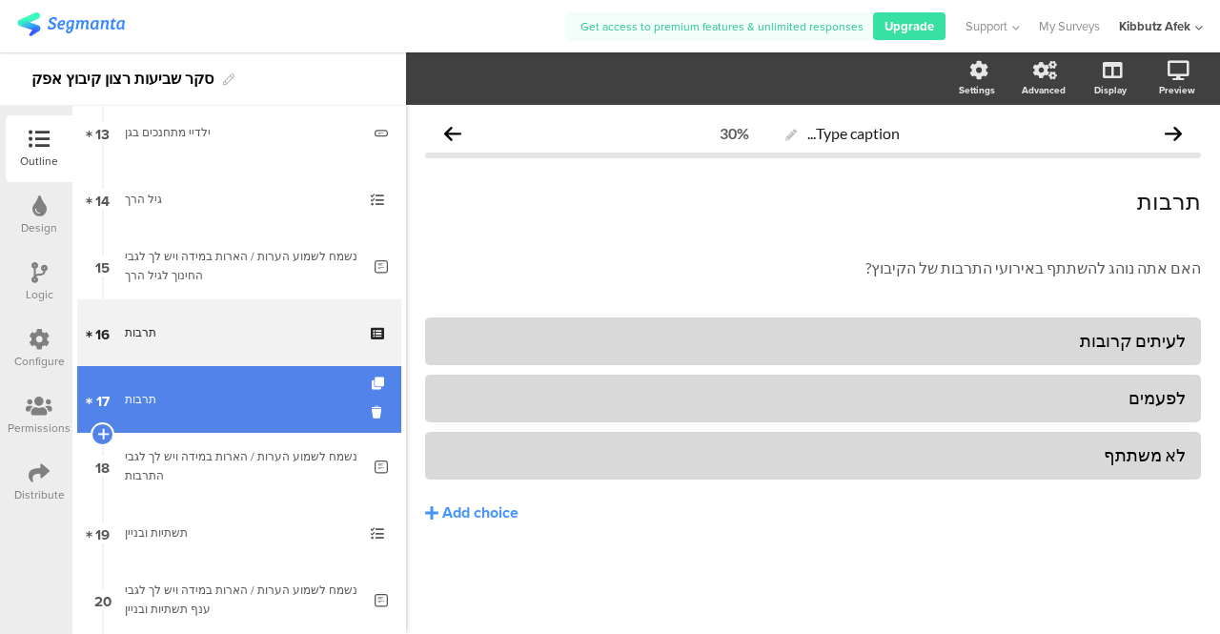
click at [167, 392] on div "תרבות" at bounding box center [239, 399] width 228 height 19
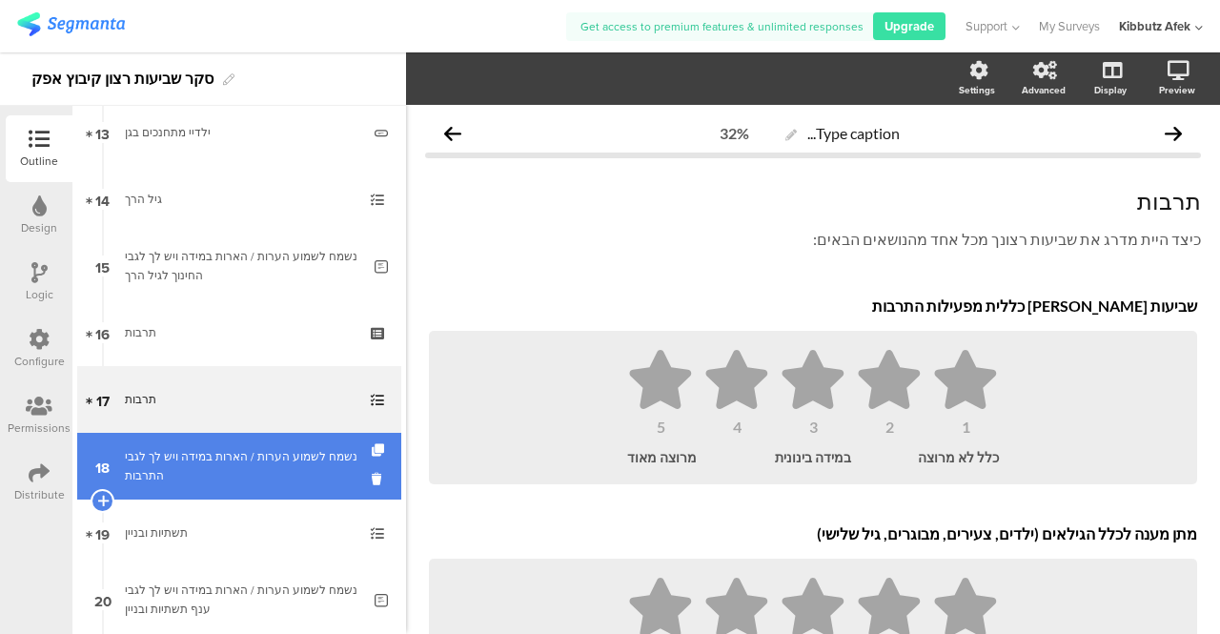
click at [176, 462] on div "נשמח לשמוע הערות / הארות במידה ויש לך לגבי התרבות" at bounding box center [243, 466] width 236 height 38
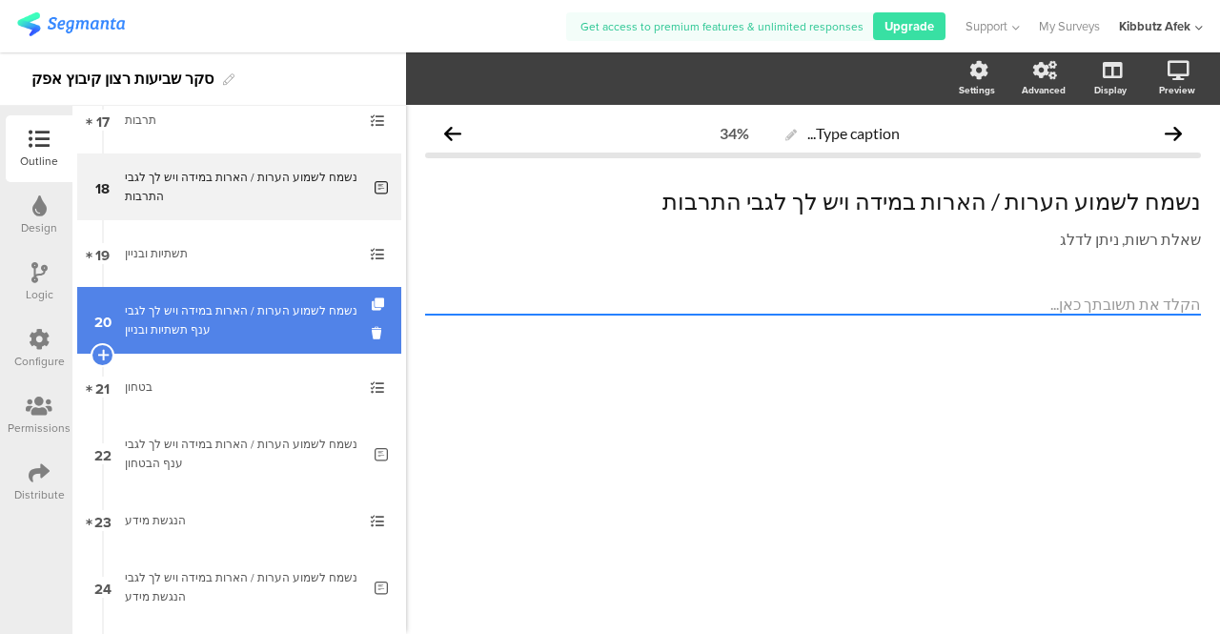
scroll to position [1168, 0]
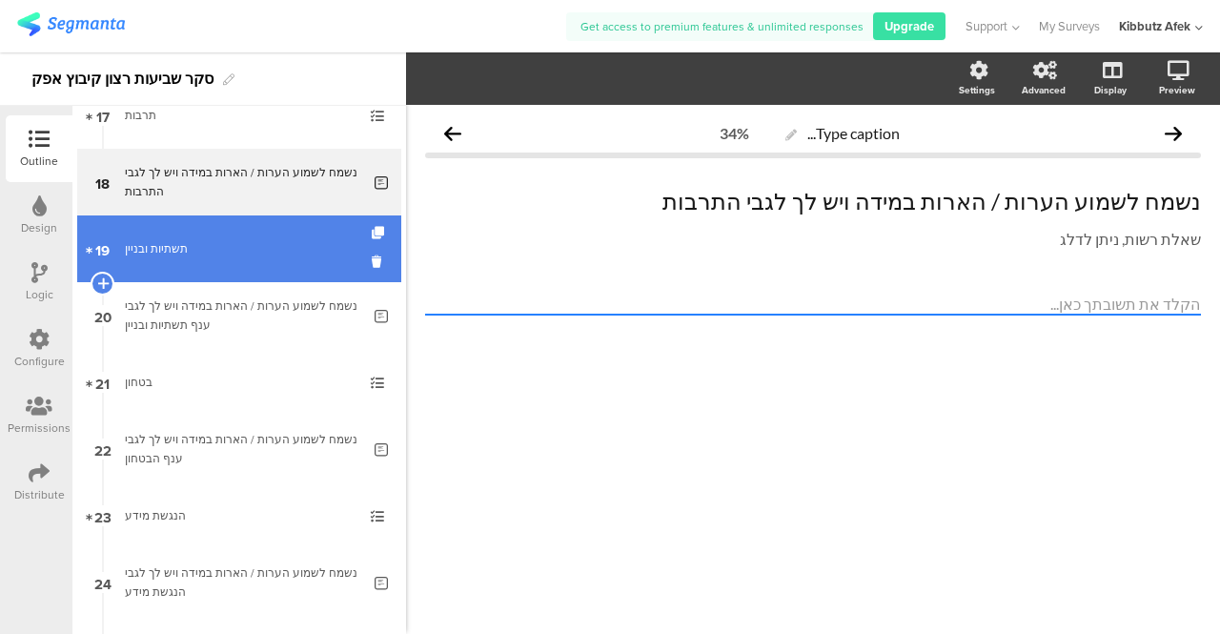
click at [227, 254] on div "תשתיות ובניין" at bounding box center [239, 248] width 228 height 19
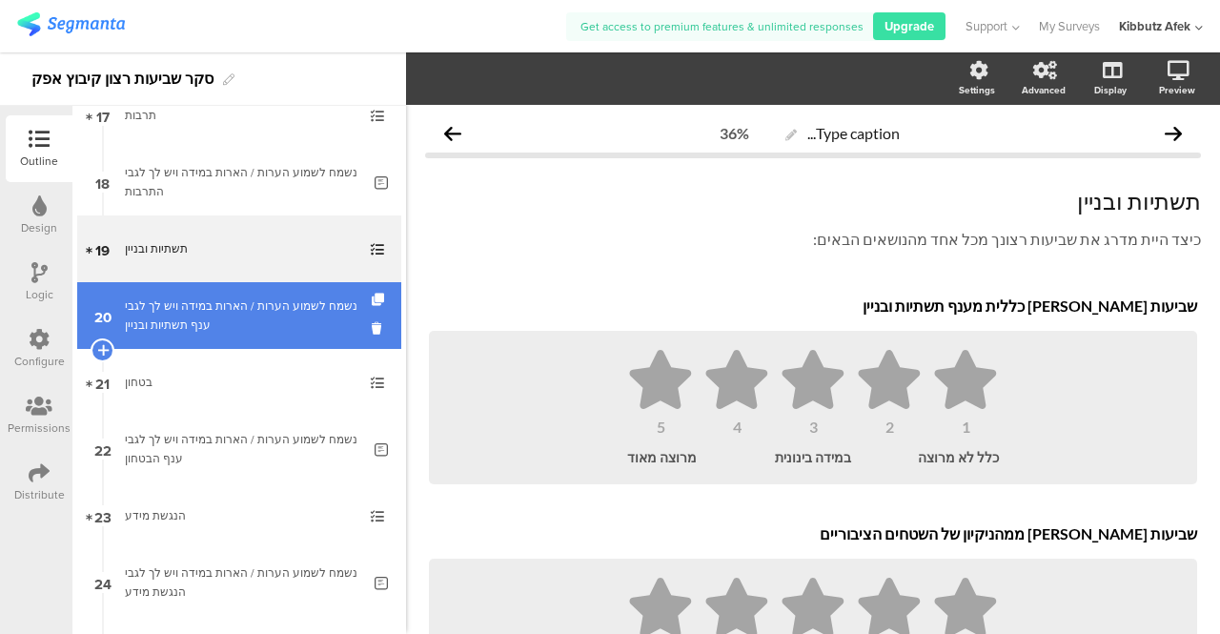
click at [210, 306] on div "נשמח לשמוע הערות / הארות במידה ויש לך לגבי ענף תשתיות ובניין" at bounding box center [243, 316] width 236 height 38
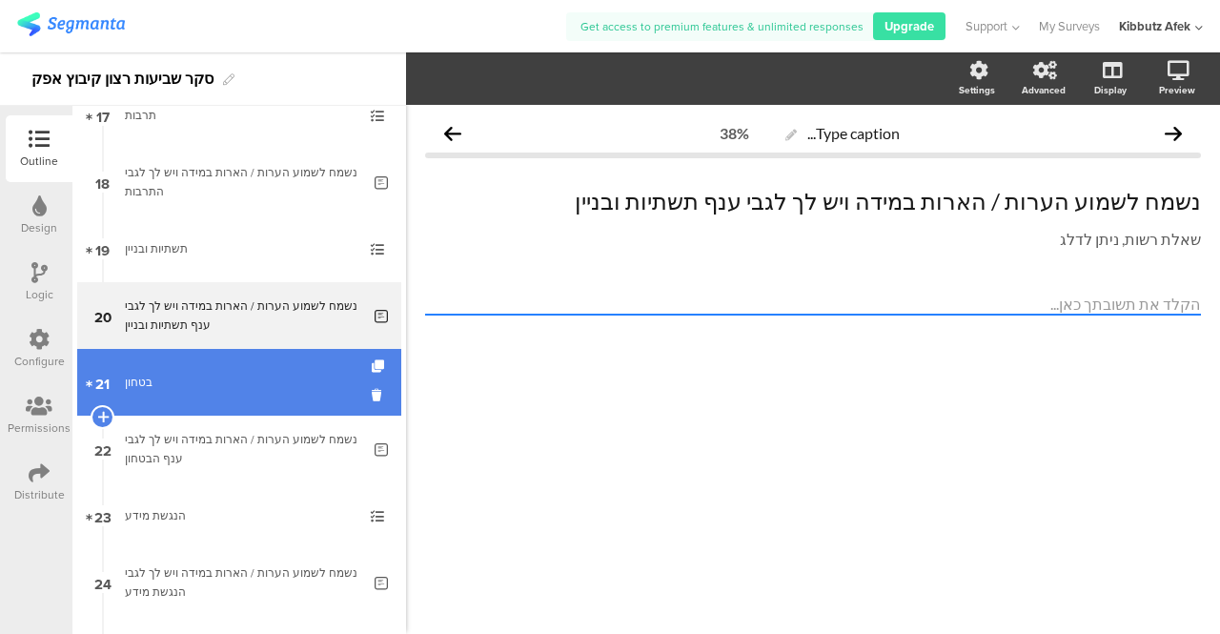
click at [149, 387] on div "בטחון" at bounding box center [239, 382] width 228 height 19
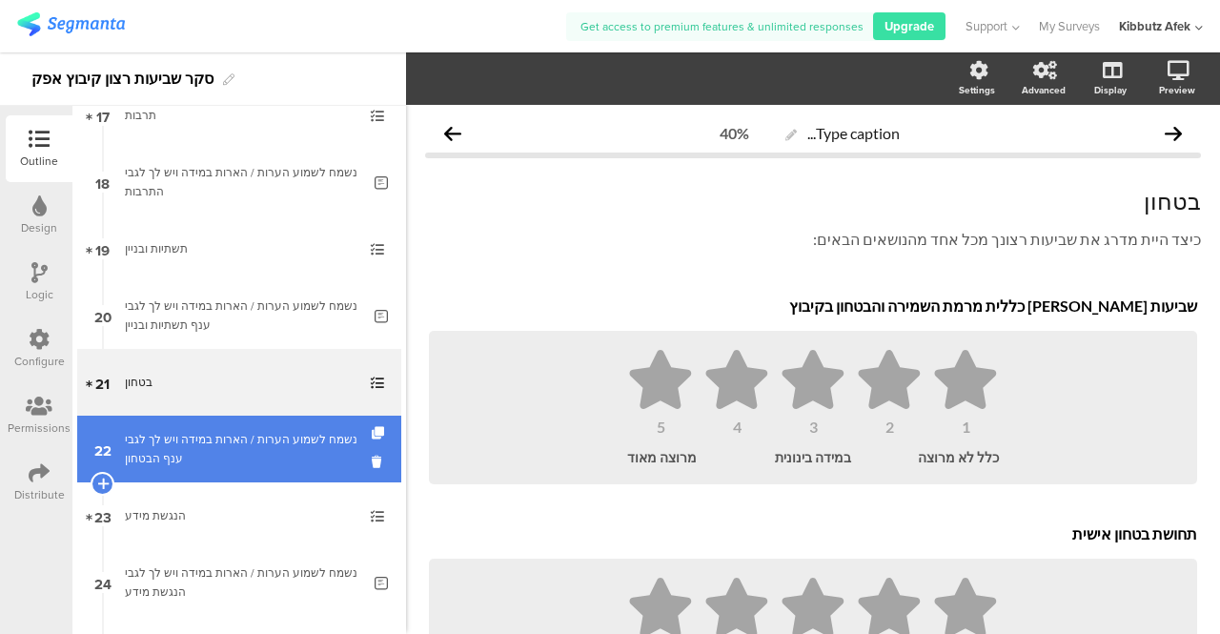
click at [155, 433] on div "נשמח לשמוע הערות / הארות במידה ויש לך לגבי ענף הבטחון" at bounding box center [243, 449] width 236 height 38
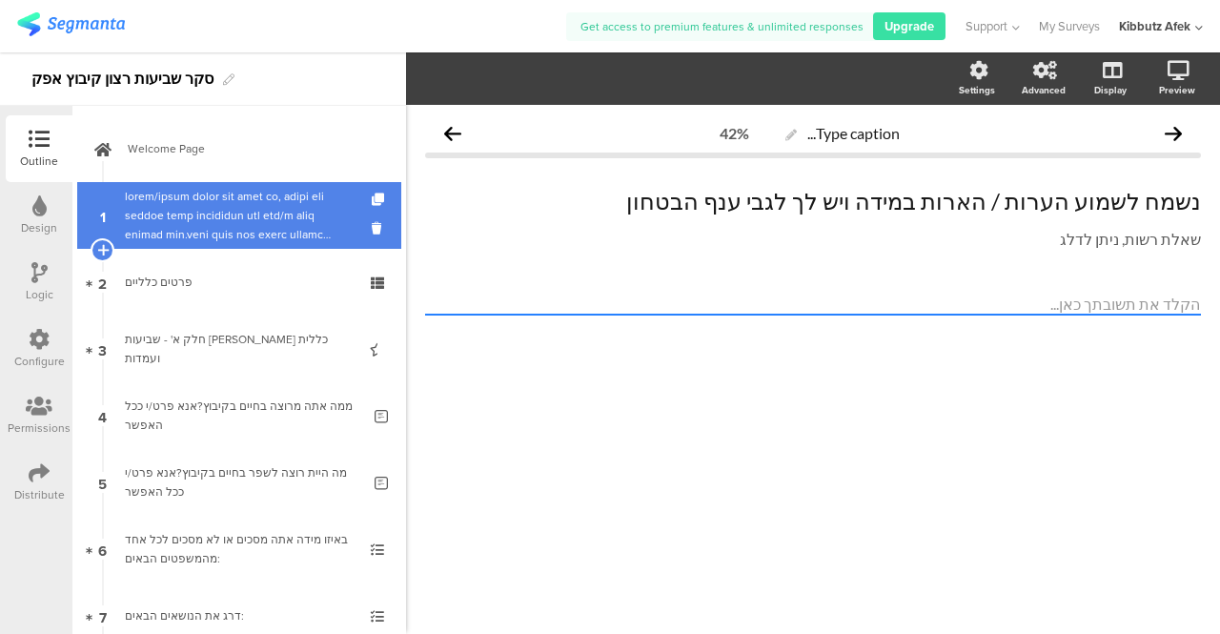
click at [249, 198] on div at bounding box center [239, 215] width 228 height 57
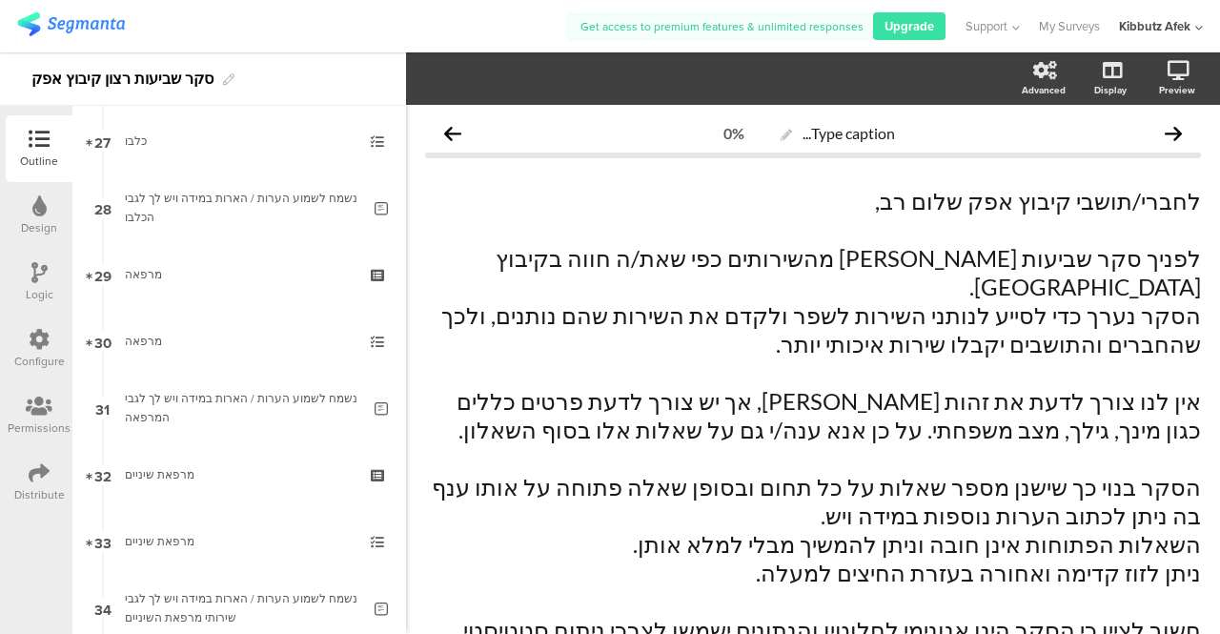
scroll to position [1805, 0]
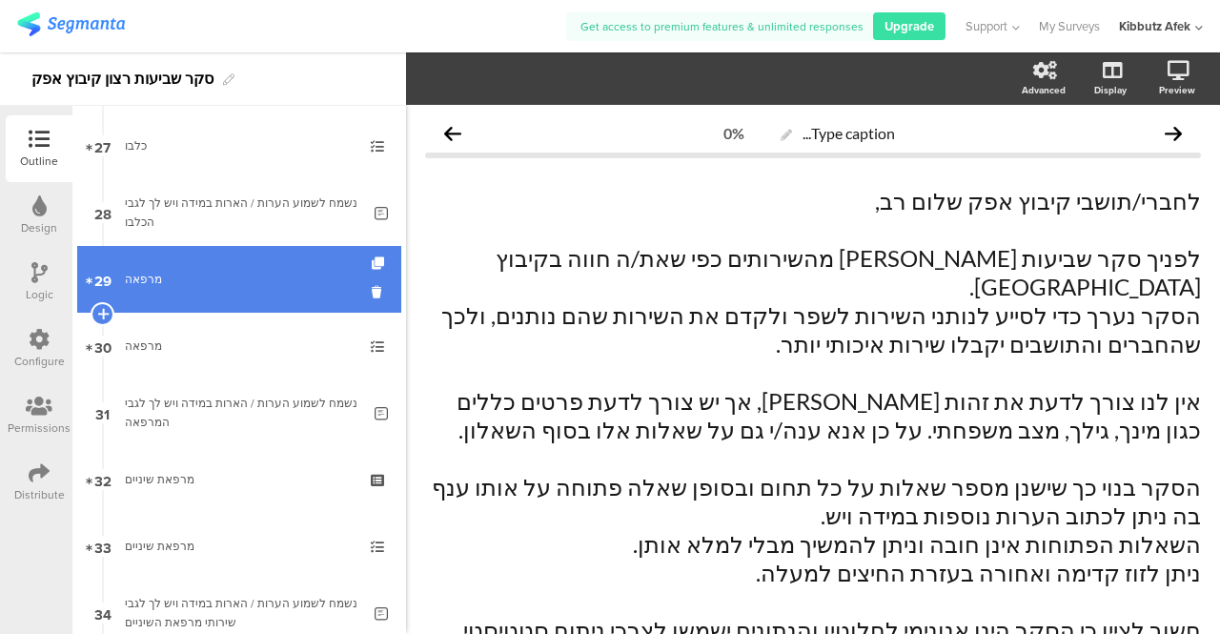
click at [175, 274] on div "מרפאה" at bounding box center [239, 279] width 228 height 19
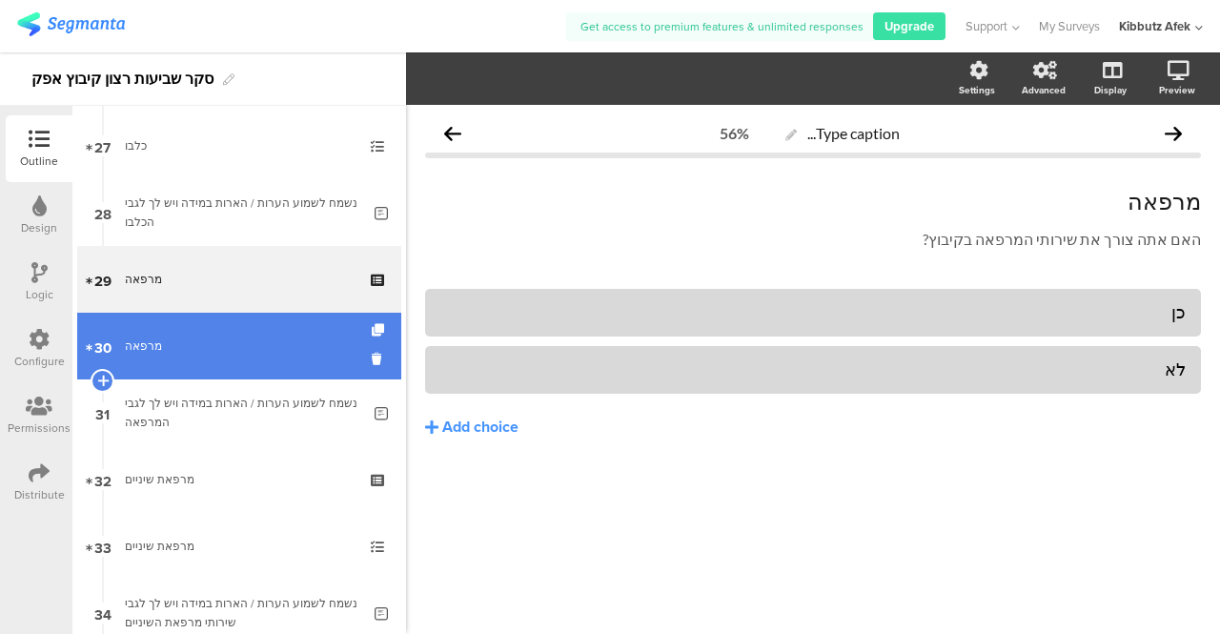
click at [191, 344] on div "מרפאה" at bounding box center [239, 346] width 228 height 19
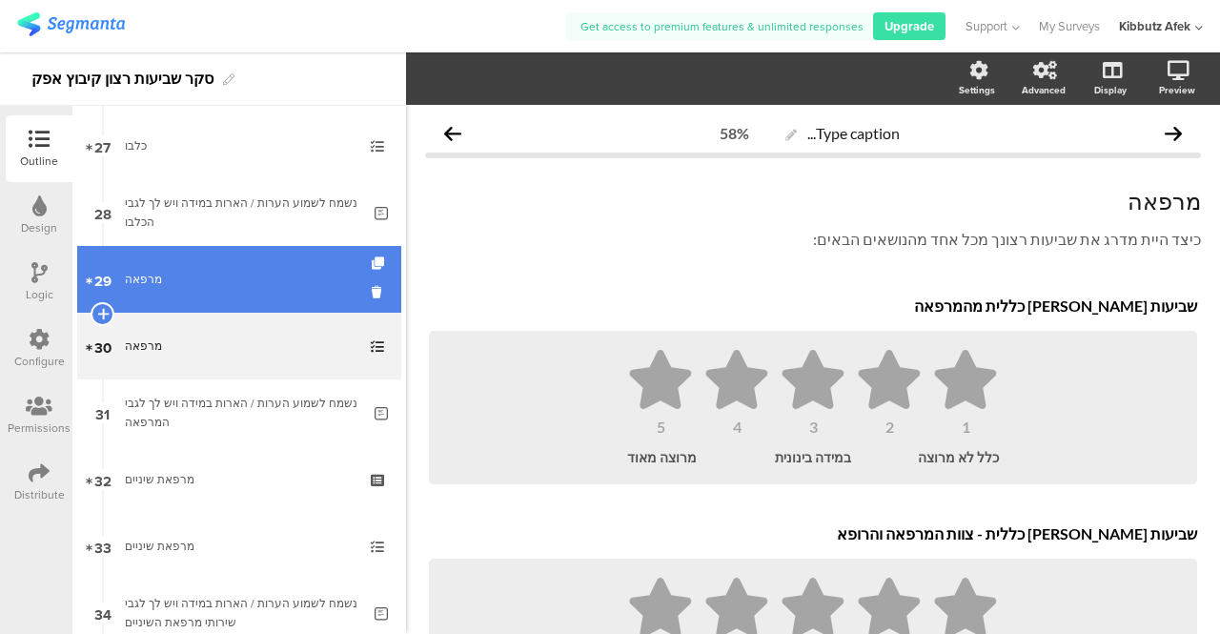
click at [178, 291] on link "29 [GEOGRAPHIC_DATA]" at bounding box center [239, 279] width 324 height 67
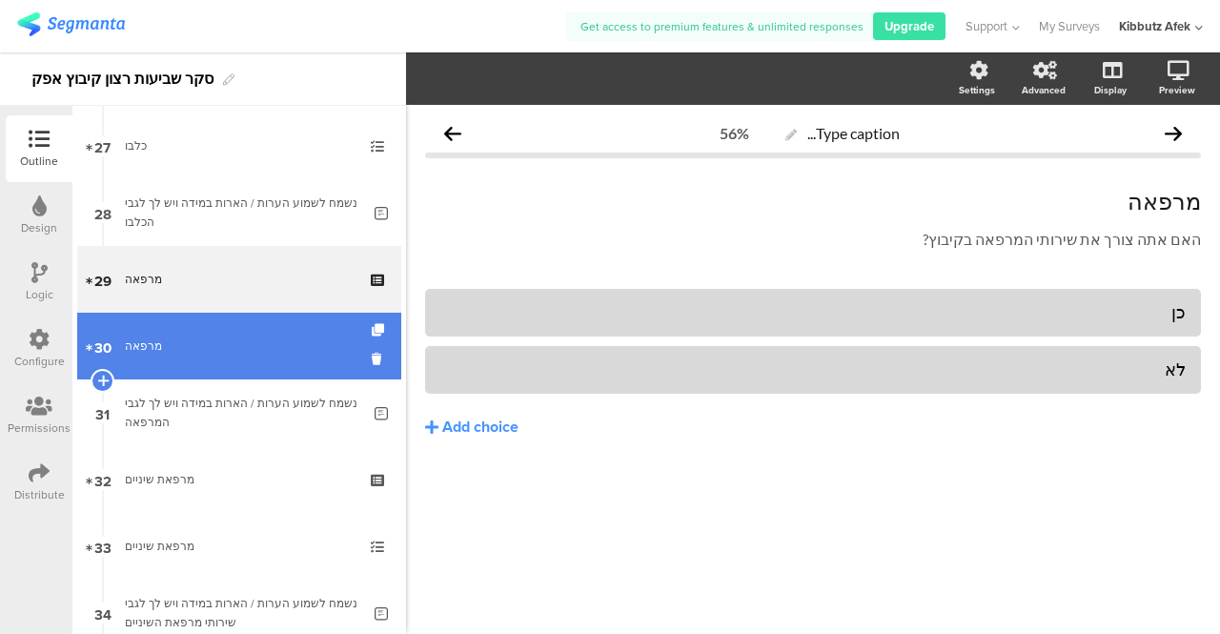
click at [164, 352] on div "מרפאה" at bounding box center [239, 346] width 228 height 19
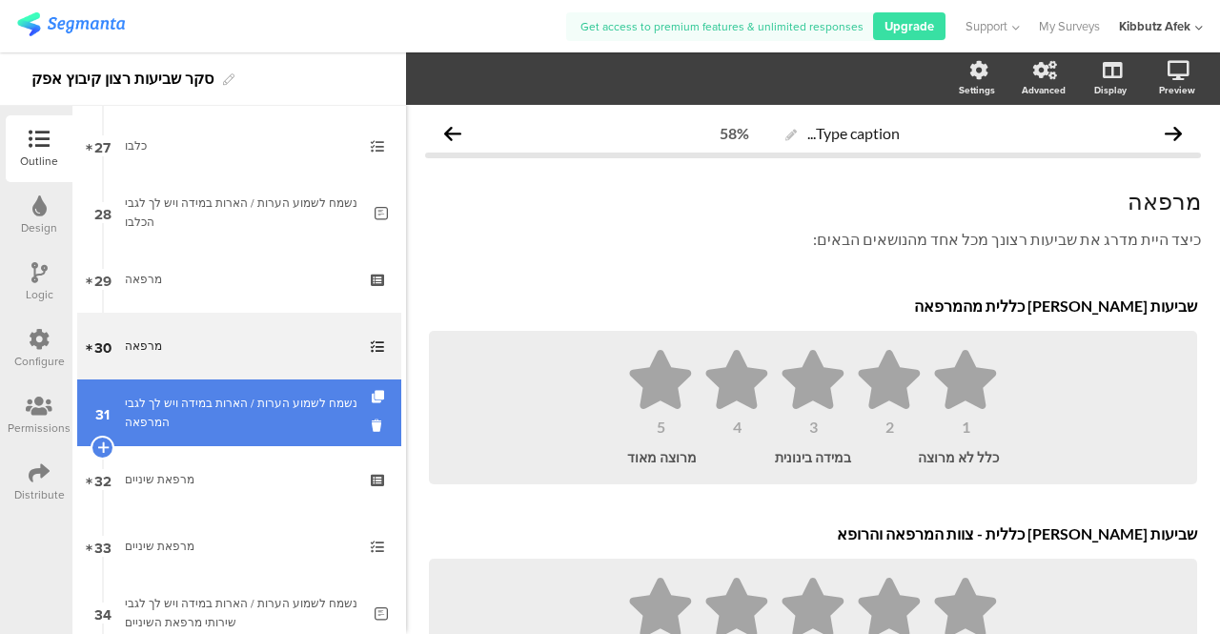
click at [172, 409] on div "נשמח לשמוע הערות / הארות במידה ויש לך לגבי המרפאה" at bounding box center [243, 413] width 236 height 38
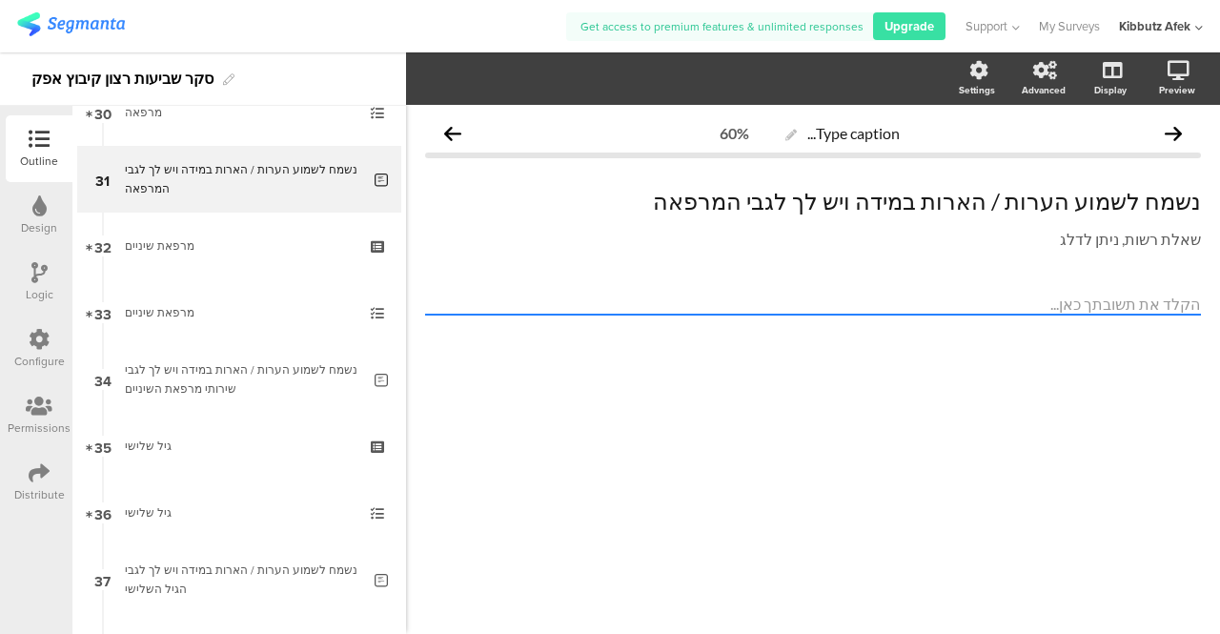
scroll to position [2042, 0]
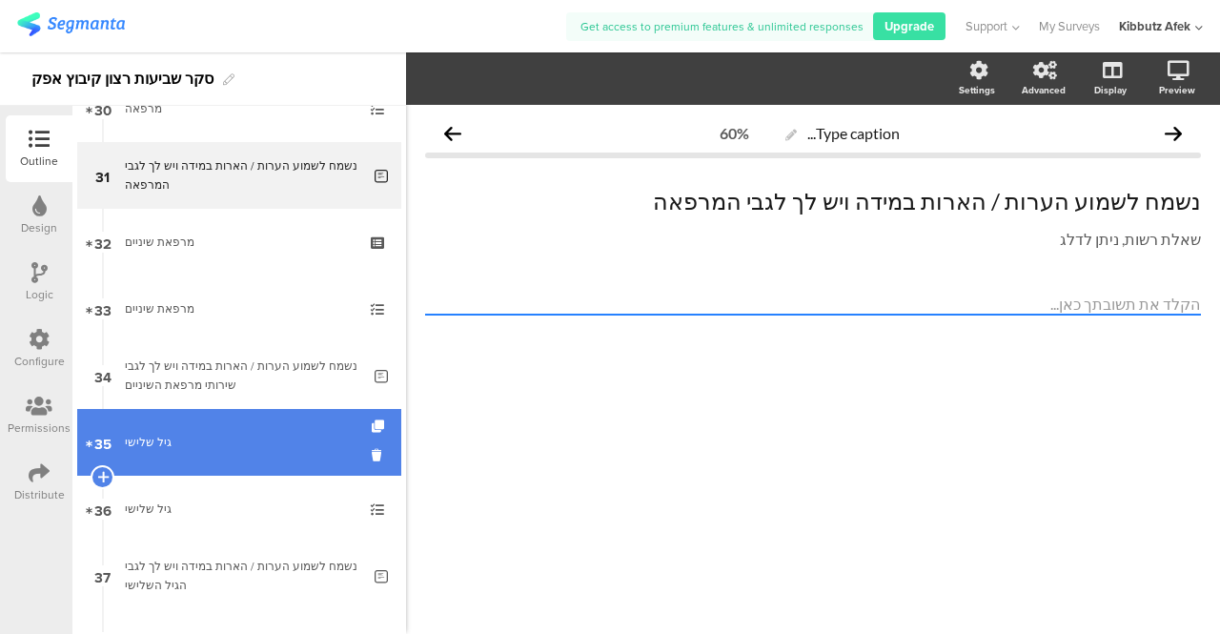
click at [179, 448] on div "גיל שלישי" at bounding box center [239, 442] width 228 height 19
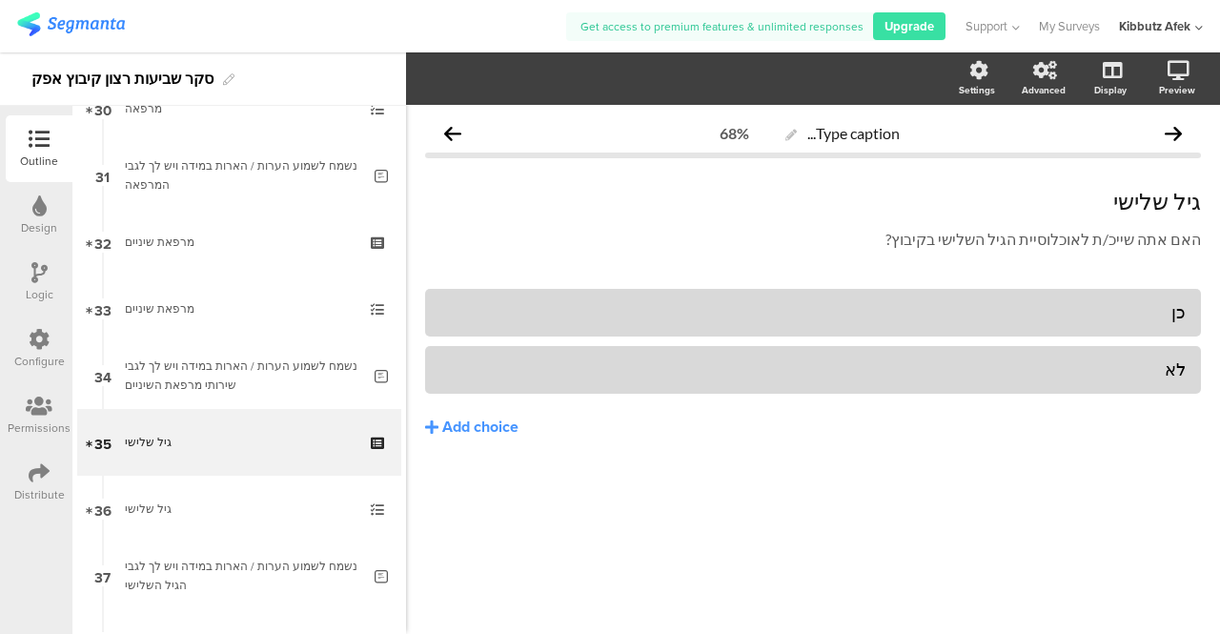
click at [40, 289] on div "Logic" at bounding box center [40, 294] width 28 height 17
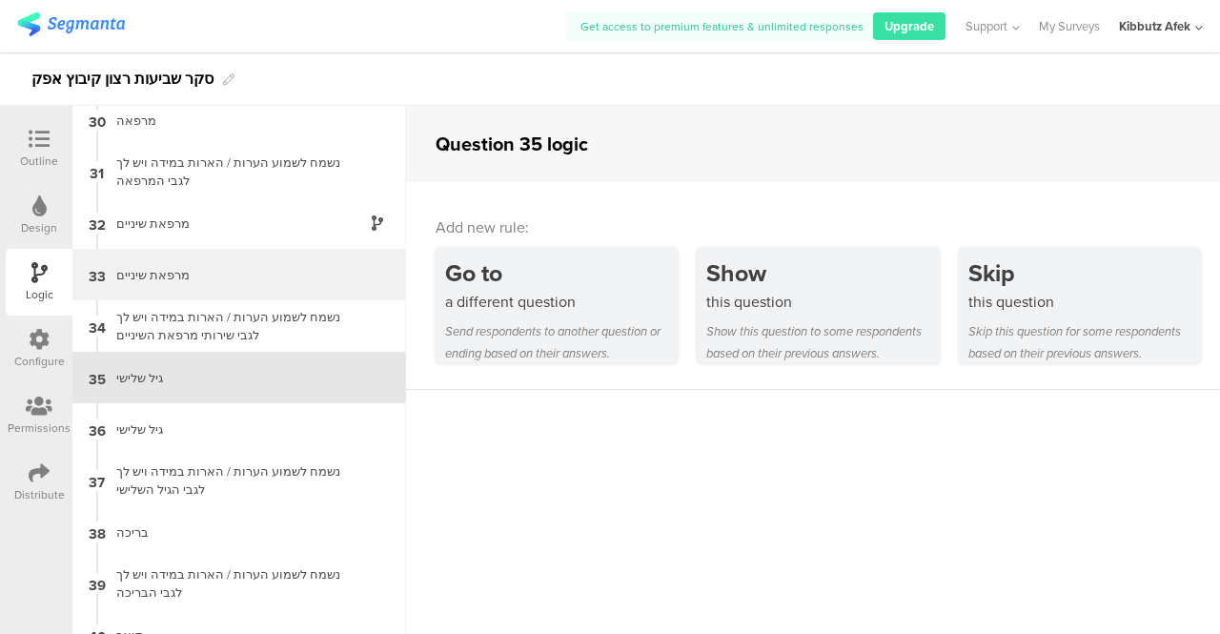
scroll to position [1512, 0]
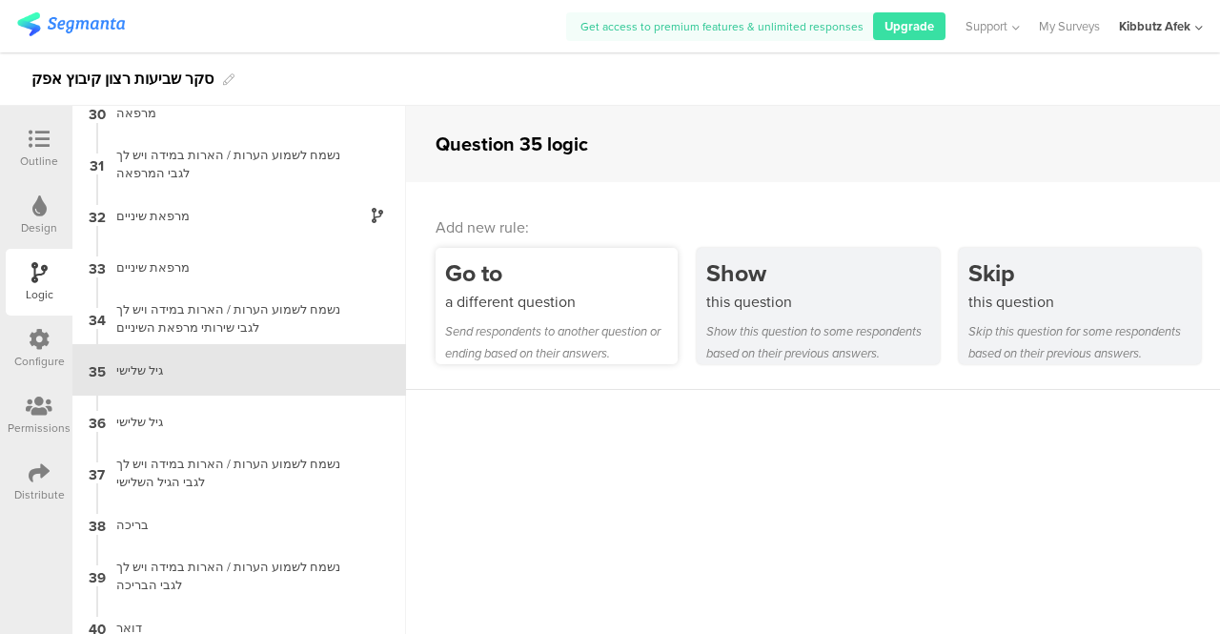
click at [512, 306] on div "a different question" at bounding box center [561, 302] width 233 height 22
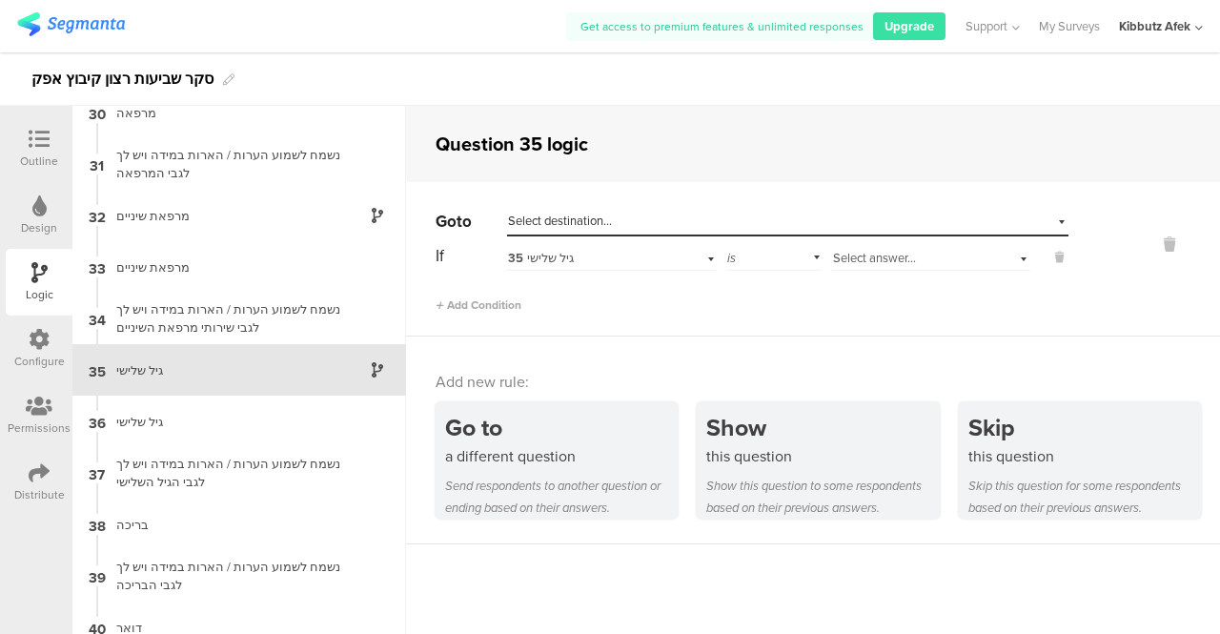
click at [1008, 263] on div "Select answer..." at bounding box center [931, 256] width 198 height 30
click at [945, 307] on div "לא" at bounding box center [931, 310] width 196 height 27
click at [661, 228] on div "Select destination..." at bounding box center [700, 221] width 384 height 17
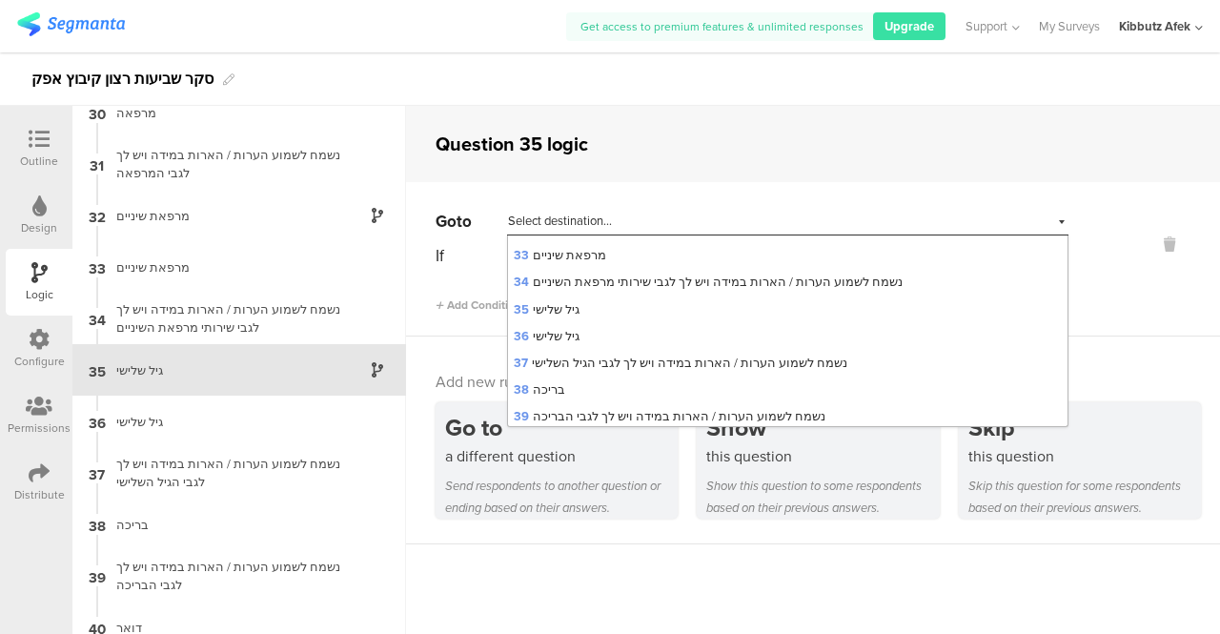
scroll to position [963, 0]
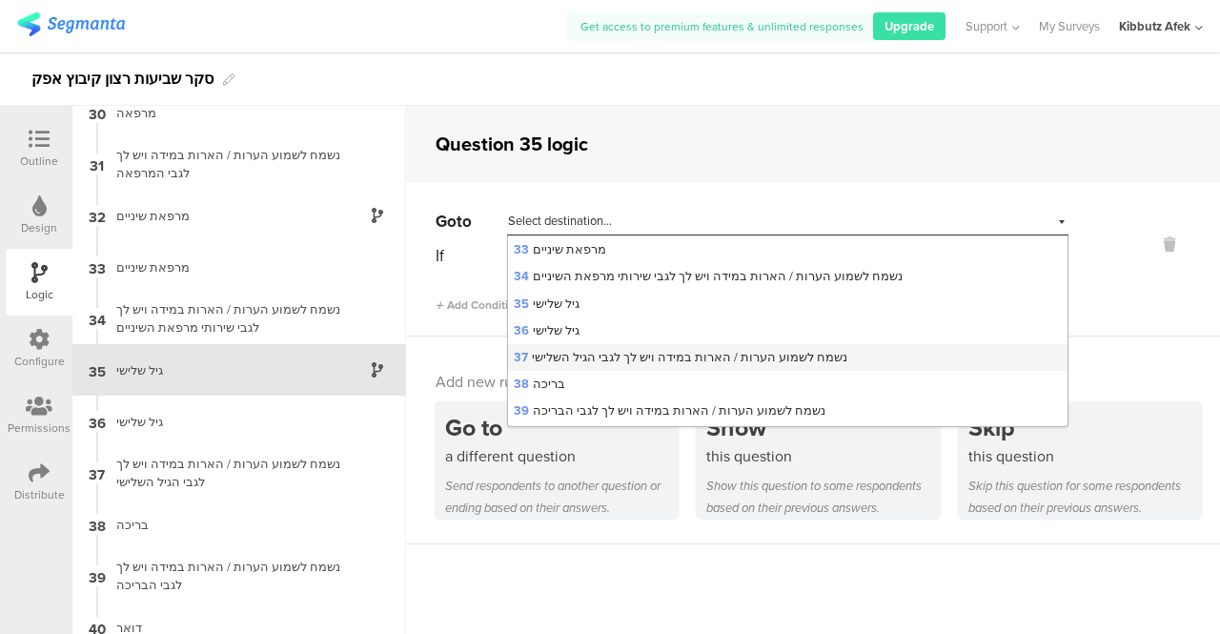
click at [807, 356] on span "37 נשמח לשמוע הערות / הארות במידה ויש לך לגבי הגיל השלישי" at bounding box center [681, 357] width 334 height 18
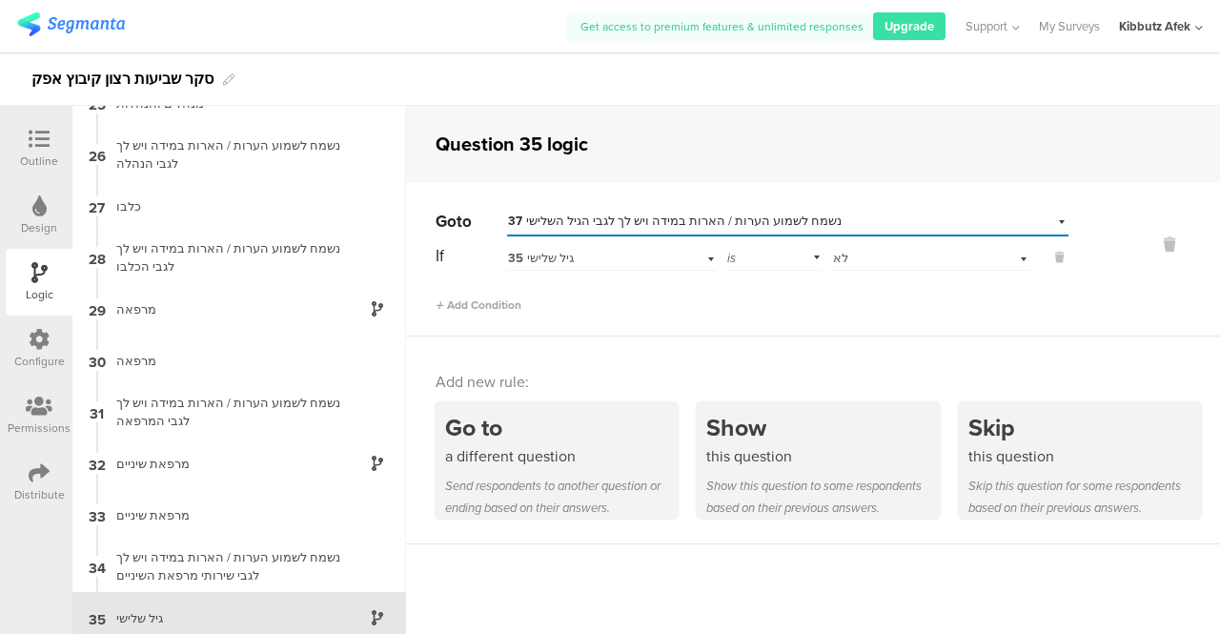
scroll to position [1255, 0]
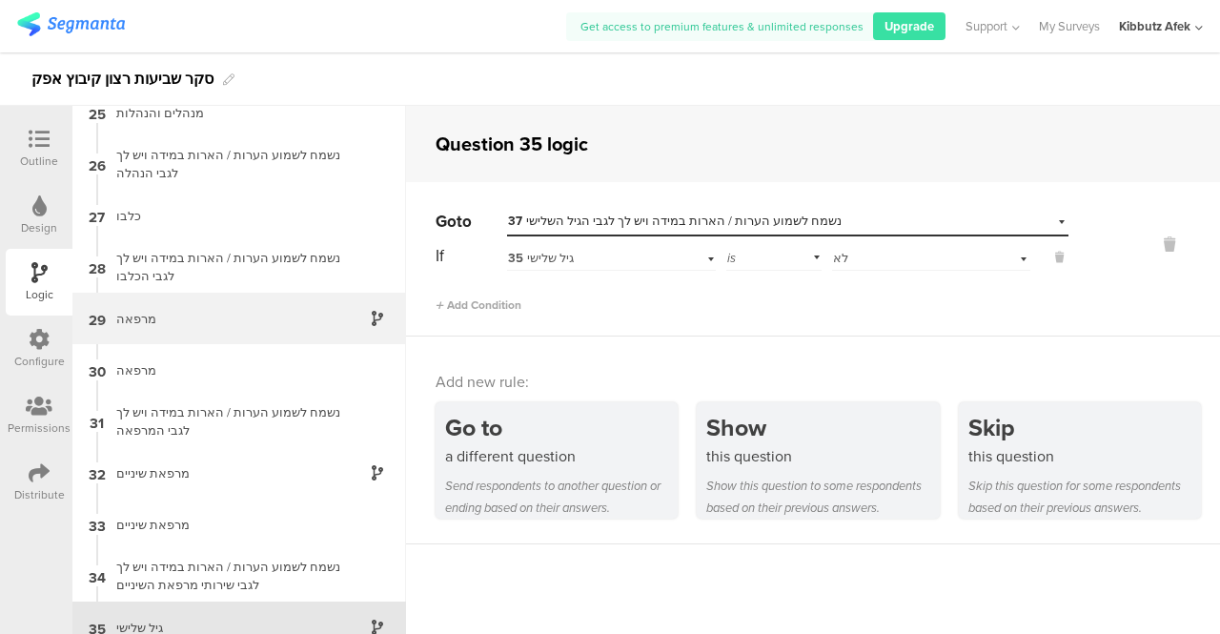
click at [155, 315] on div "מרפאה" at bounding box center [224, 319] width 238 height 18
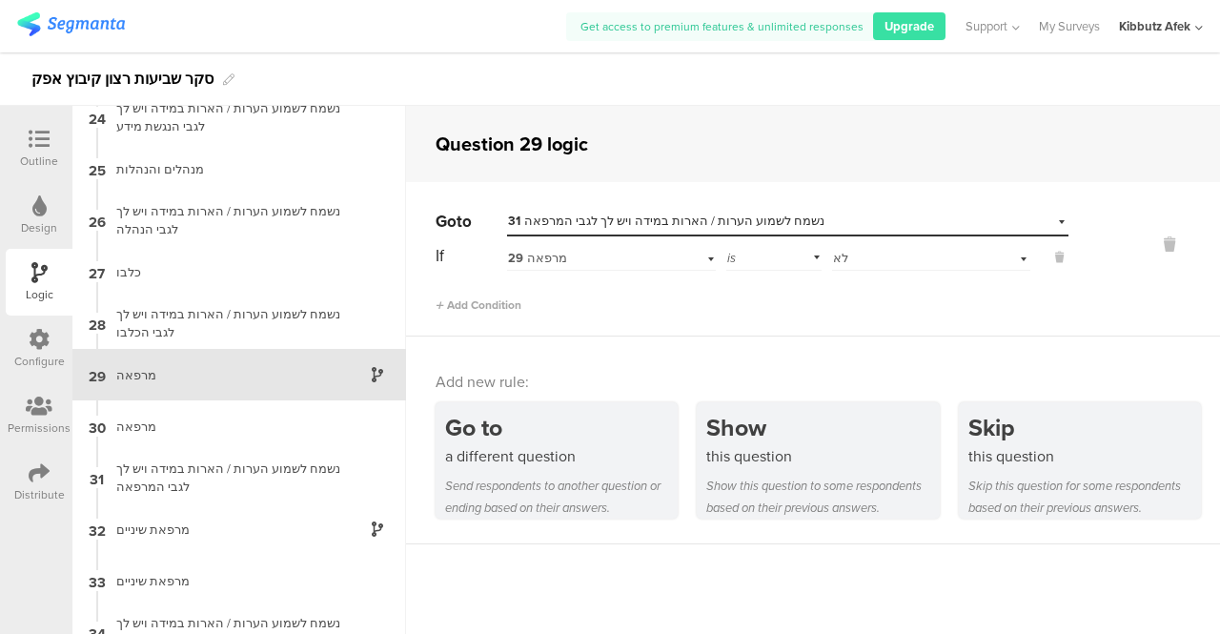
scroll to position [1203, 0]
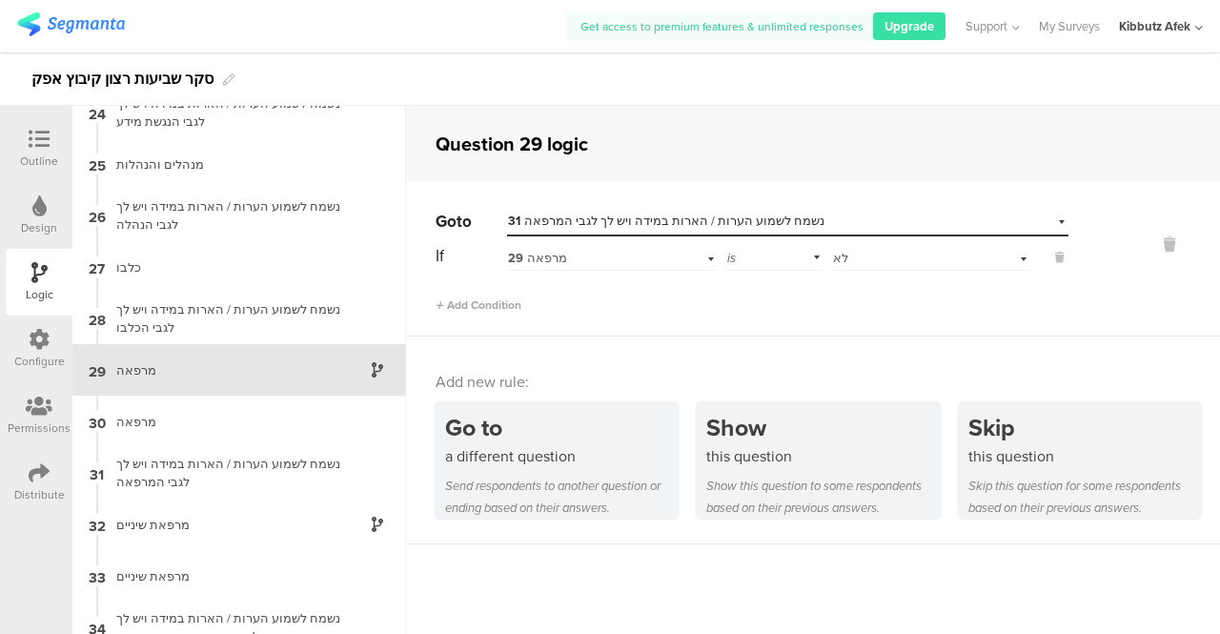
click at [40, 146] on icon at bounding box center [39, 139] width 21 height 21
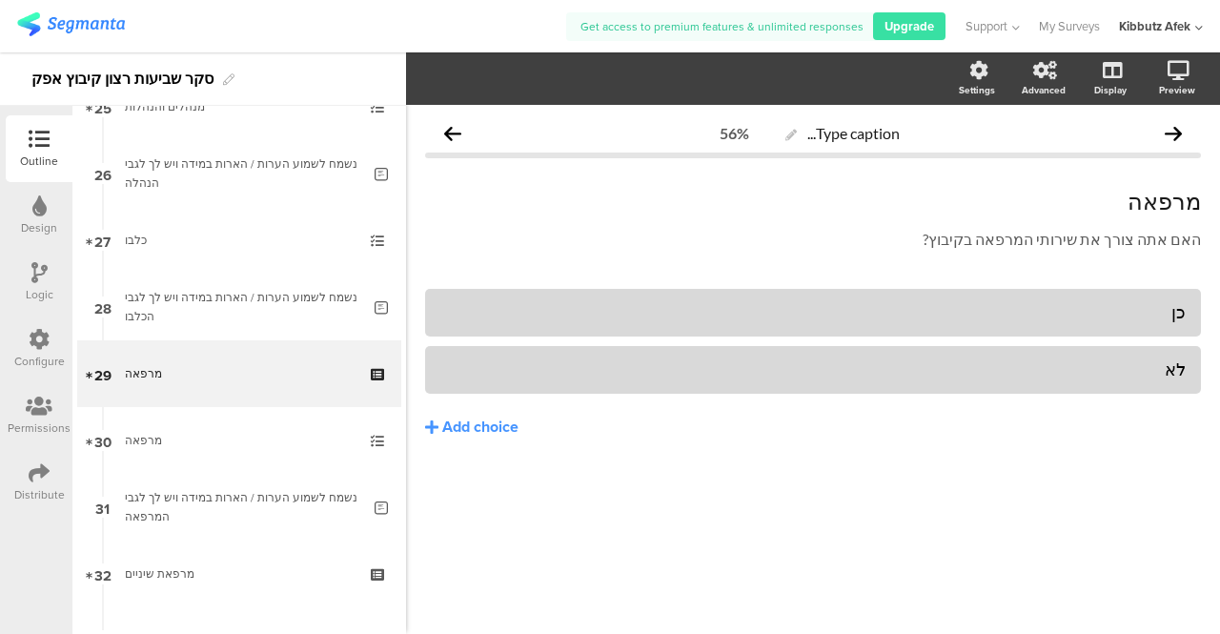
scroll to position [1714, 0]
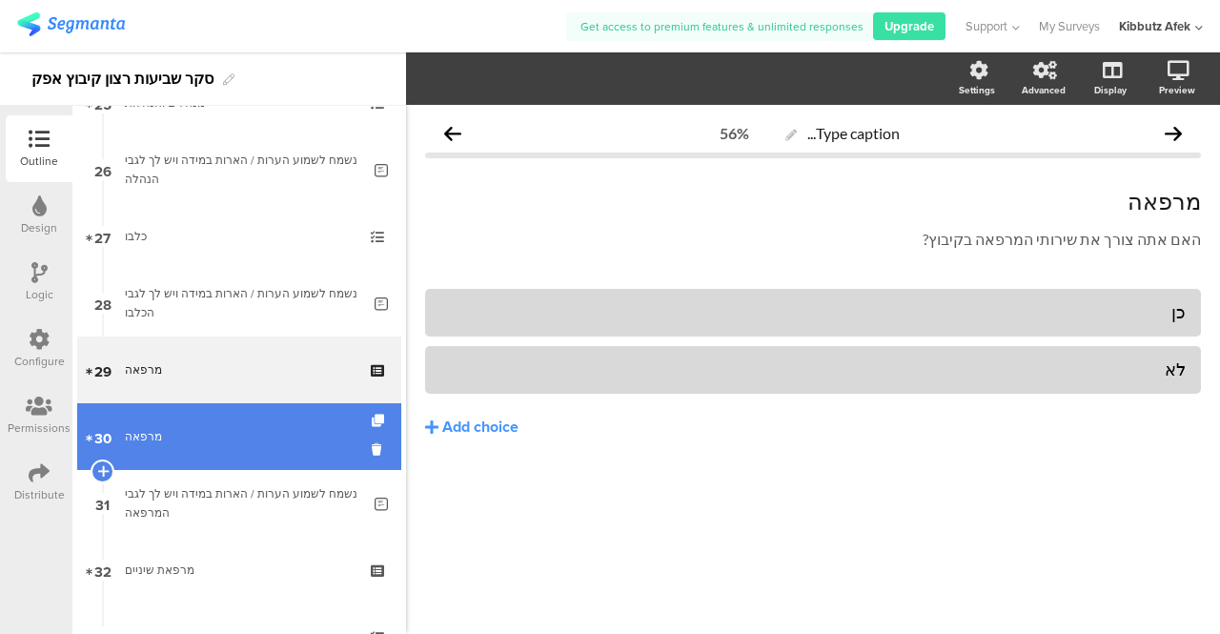
click at [158, 420] on link "30 [GEOGRAPHIC_DATA]" at bounding box center [239, 436] width 324 height 67
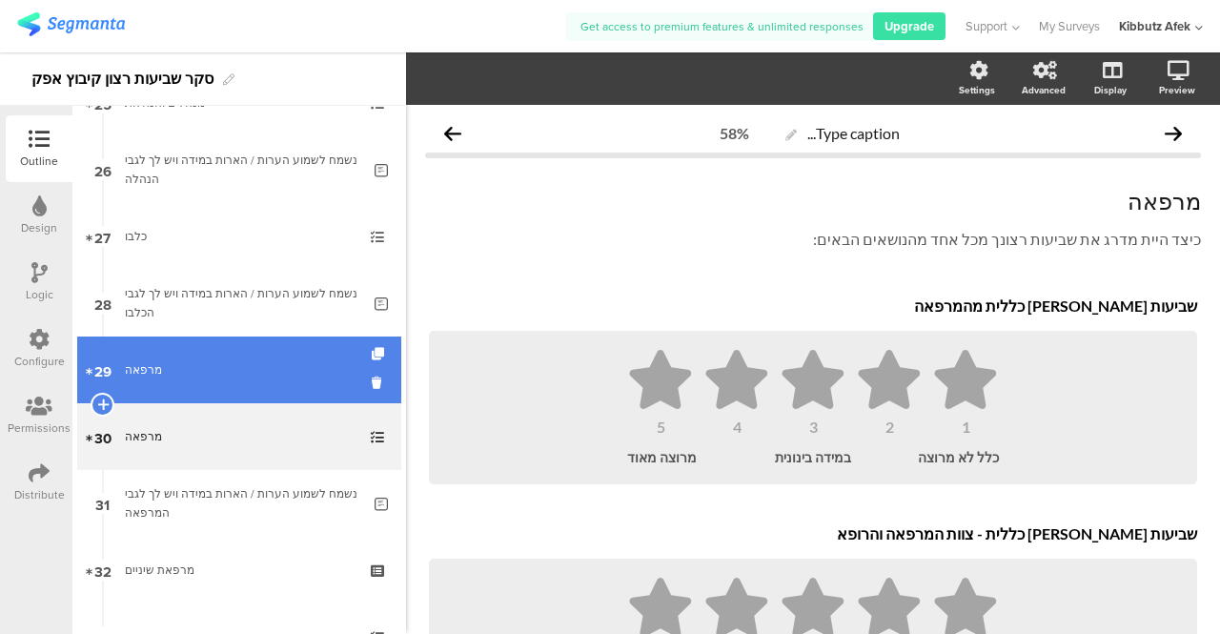
click at [215, 354] on link "29 [GEOGRAPHIC_DATA]" at bounding box center [239, 370] width 324 height 67
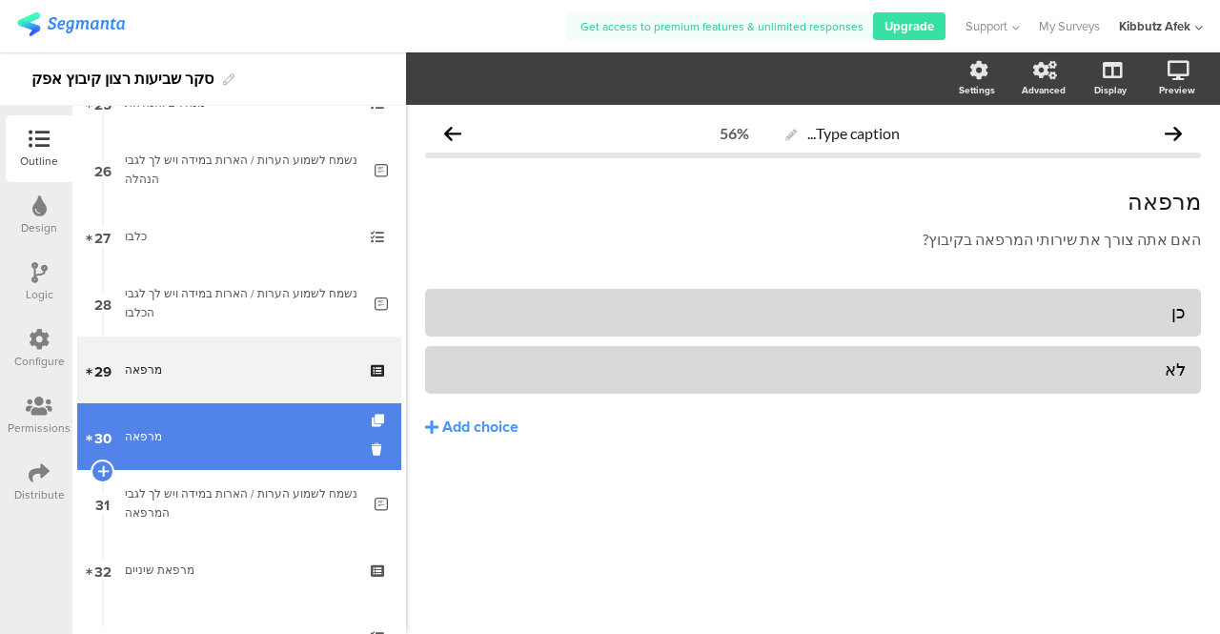
click at [157, 432] on div "מרפאה" at bounding box center [239, 436] width 228 height 19
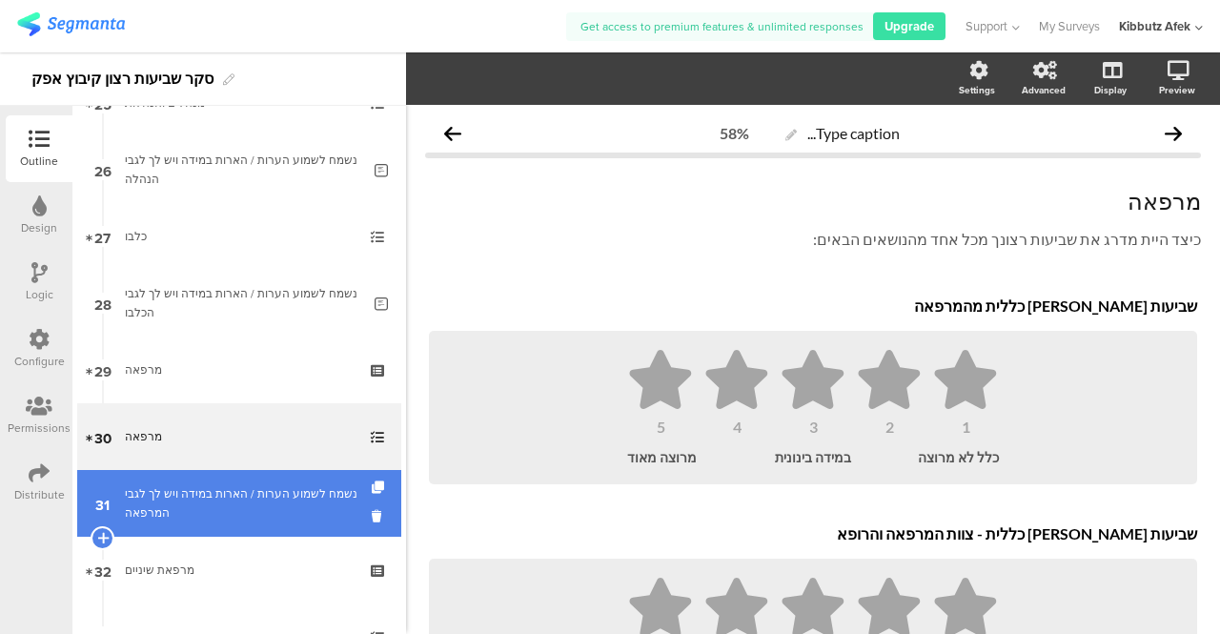
click at [164, 491] on div "נשמח לשמוע הערות / הארות במידה ויש לך לגבי המרפאה" at bounding box center [243, 503] width 236 height 38
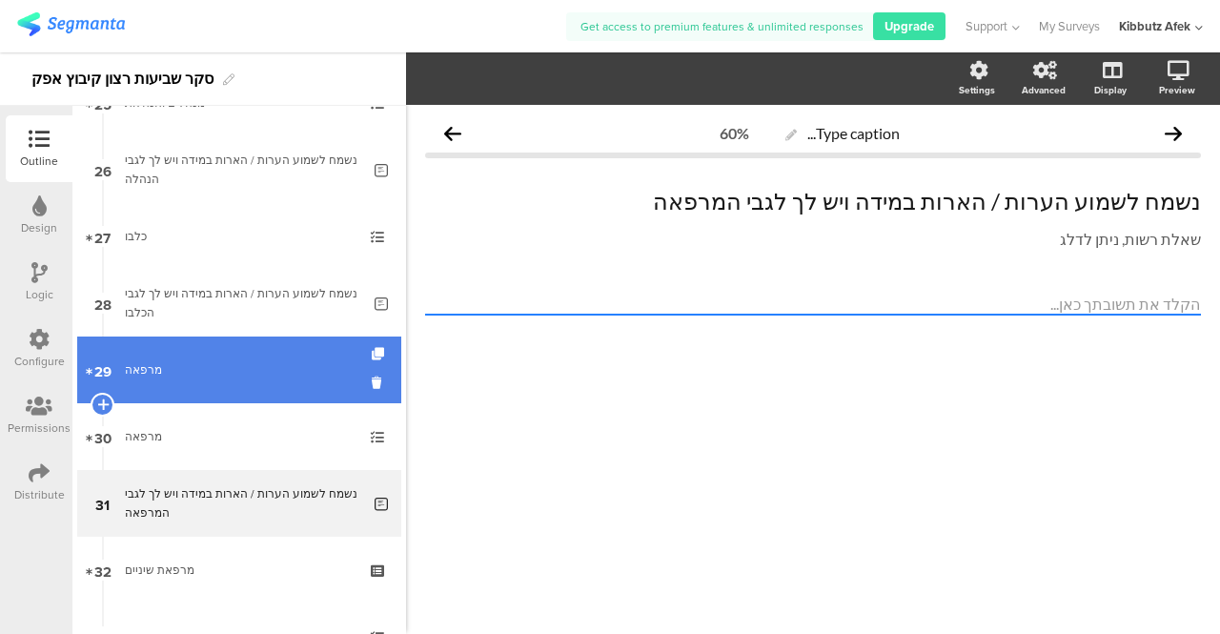
click at [266, 373] on div "מרפאה" at bounding box center [239, 369] width 228 height 19
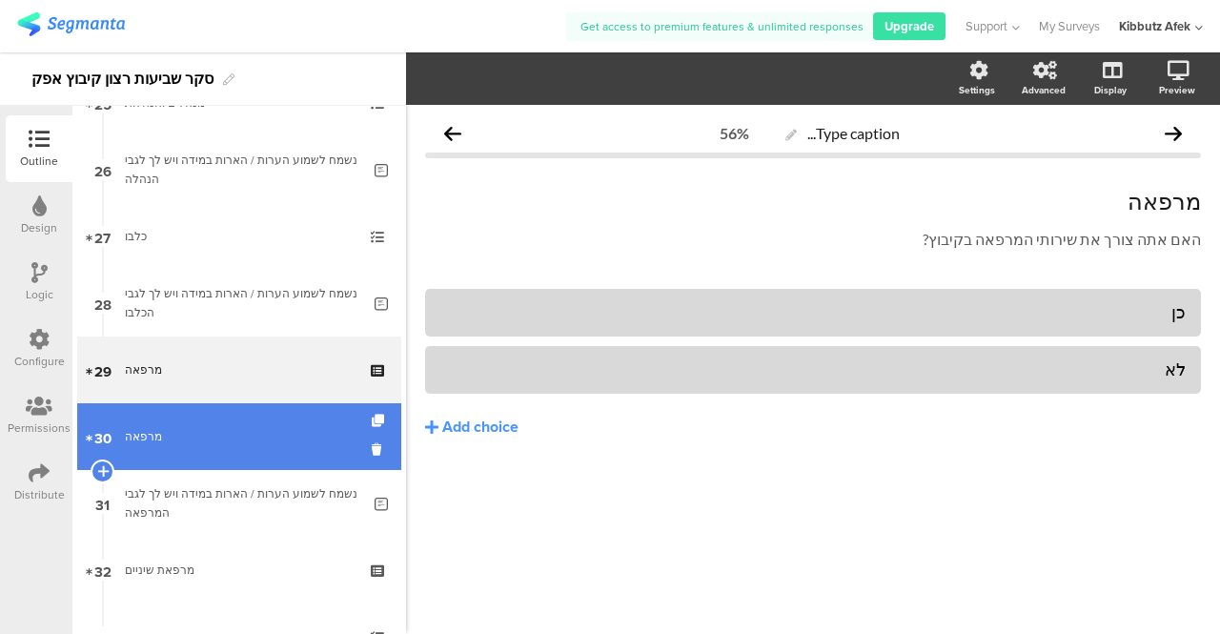
click at [189, 432] on div "מרפאה" at bounding box center [239, 436] width 228 height 19
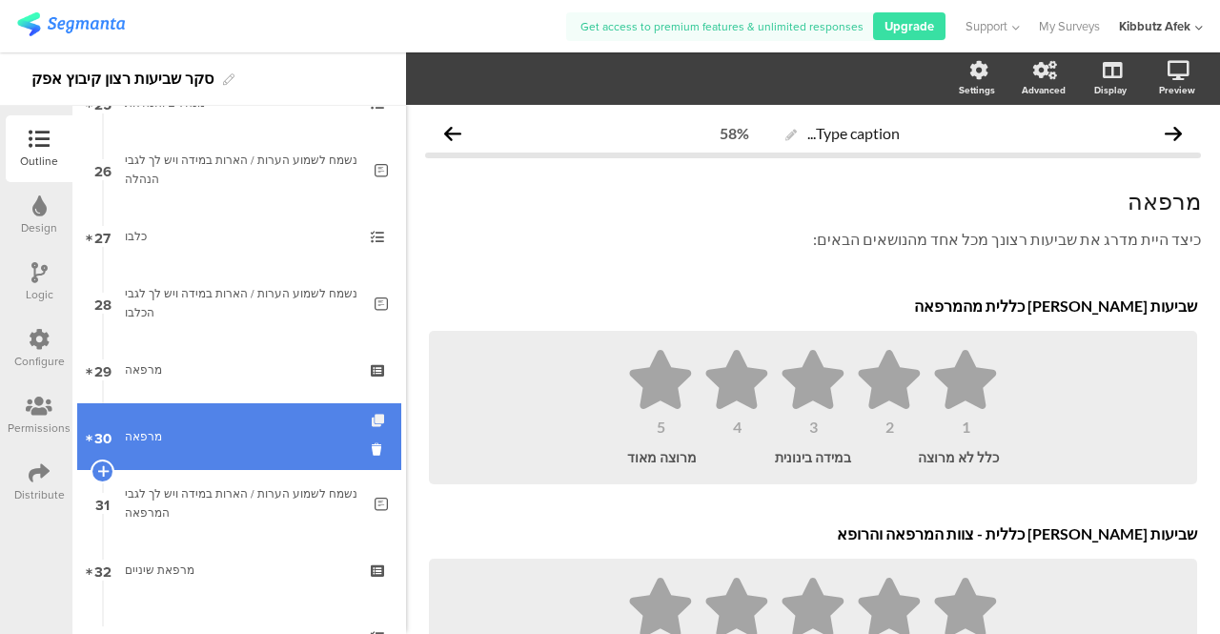
click at [372, 418] on icon at bounding box center [380, 421] width 16 height 12
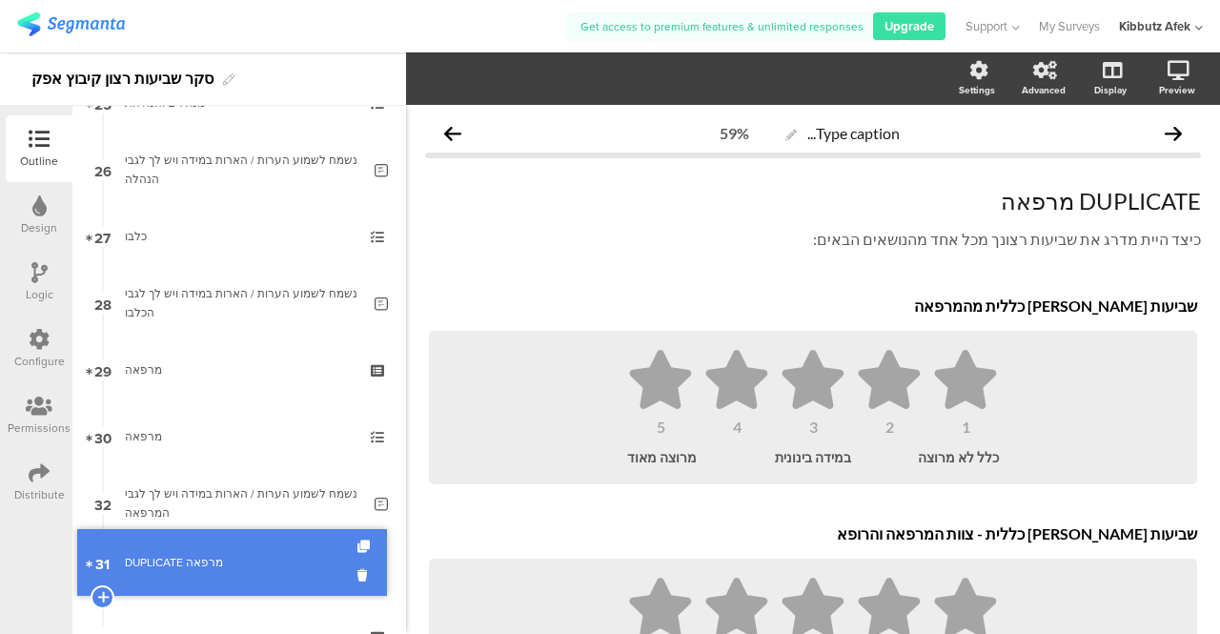
drag, startPoint x: 205, startPoint y: 499, endPoint x: 219, endPoint y: 558, distance: 60.8
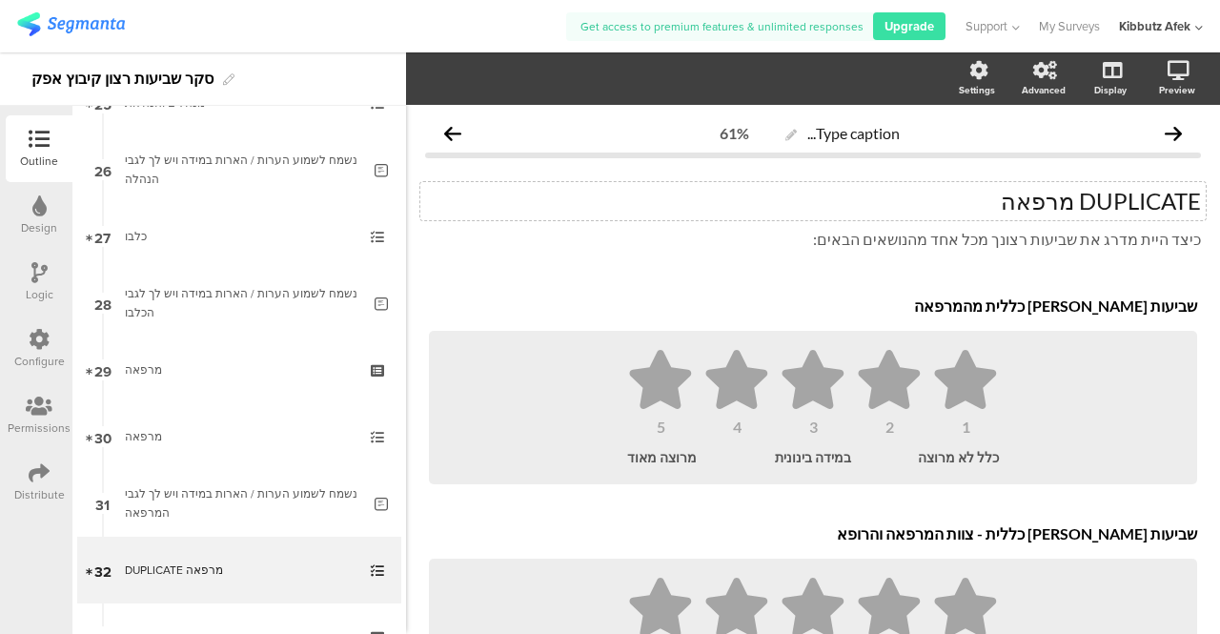
click at [1018, 210] on div "DUPLICATE מרפאה DUPLICATE מרפאה" at bounding box center [813, 201] width 786 height 38
click at [1018, 210] on p "DUPLICATE מרפאה" at bounding box center [813, 201] width 776 height 29
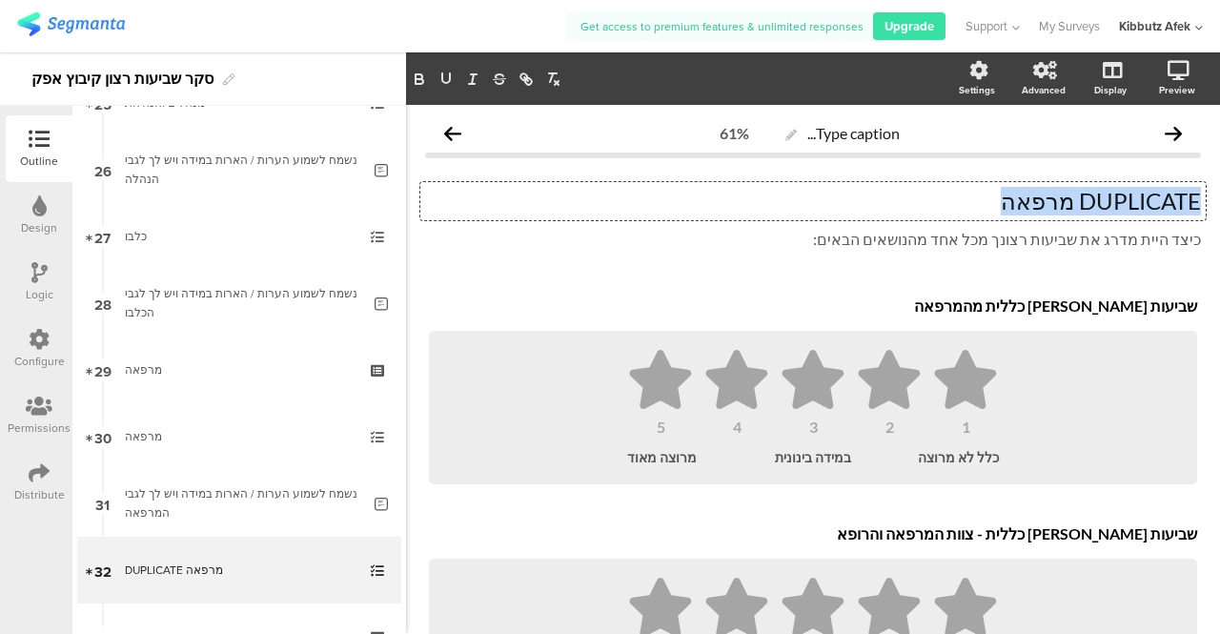
click at [1018, 210] on p "DUPLICATE מרפאה" at bounding box center [813, 201] width 776 height 29
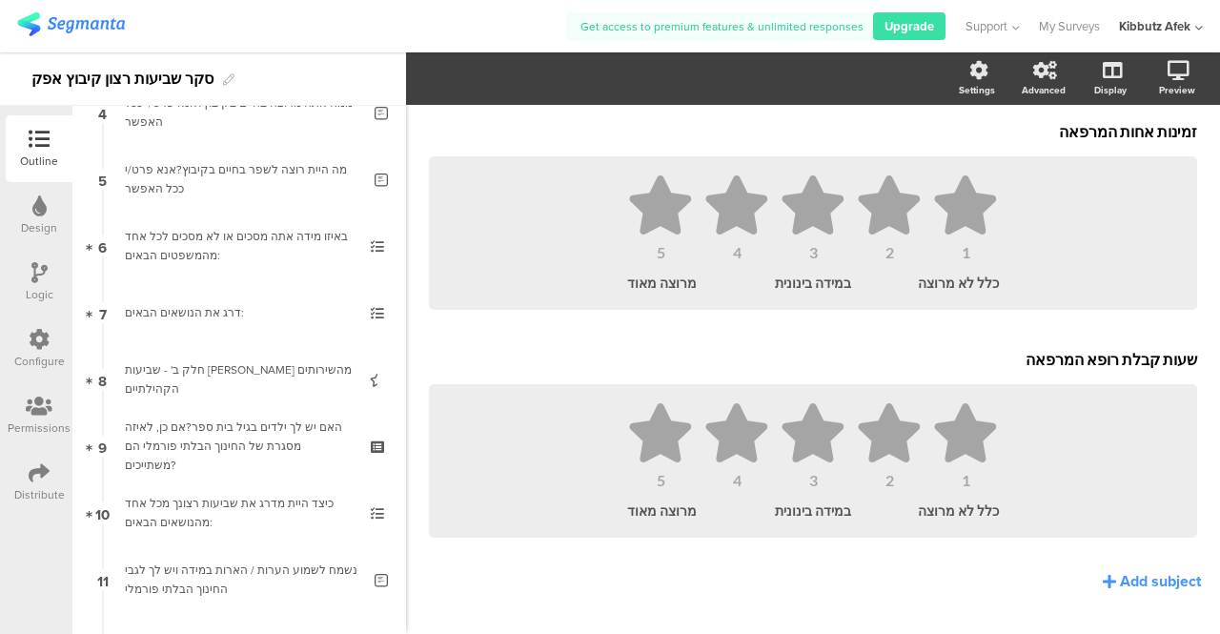
scroll to position [317, 0]
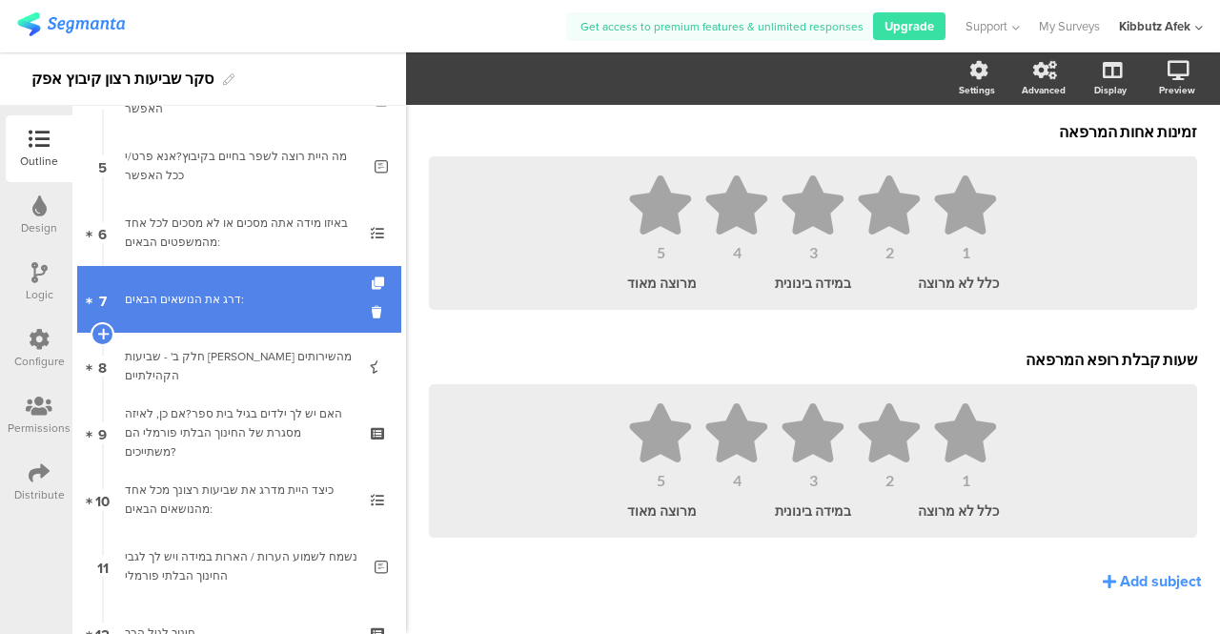
click at [274, 297] on div "דרג את הנושאים הבאים:" at bounding box center [239, 299] width 228 height 19
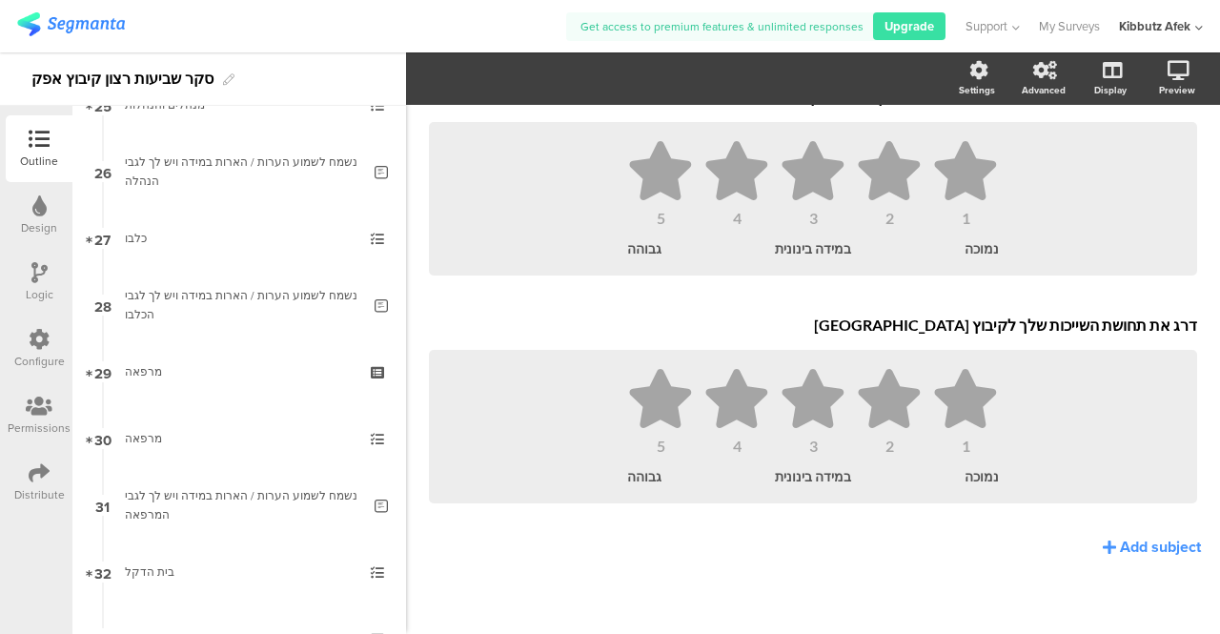
scroll to position [1707, 0]
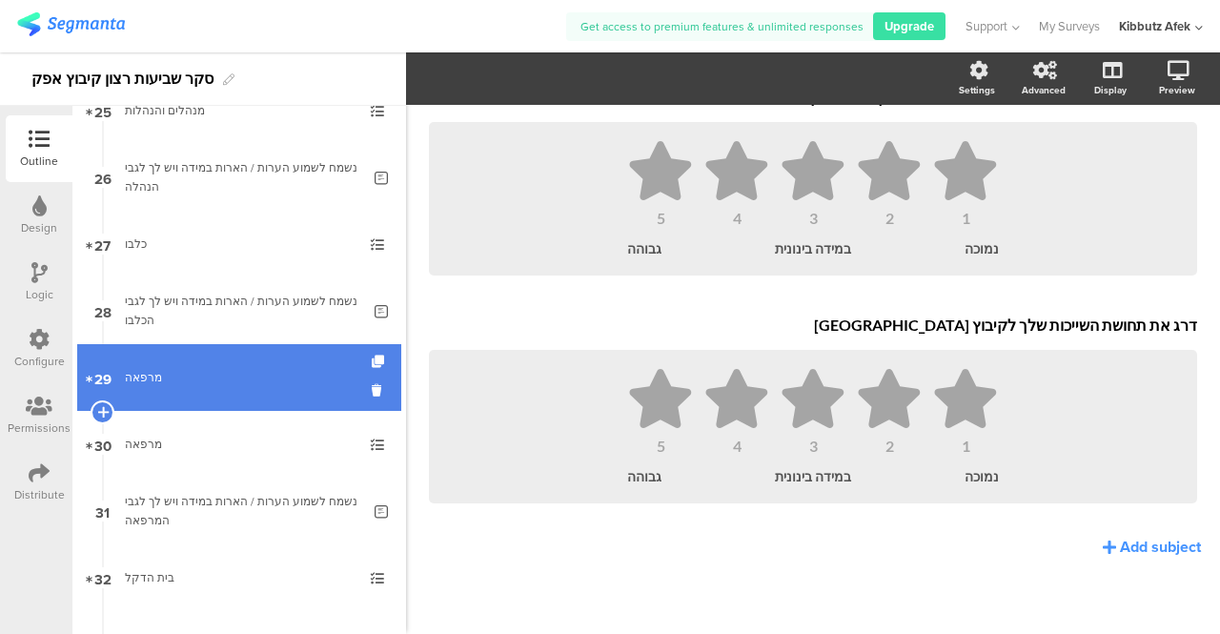
click at [223, 368] on div "מרפאה" at bounding box center [239, 377] width 228 height 19
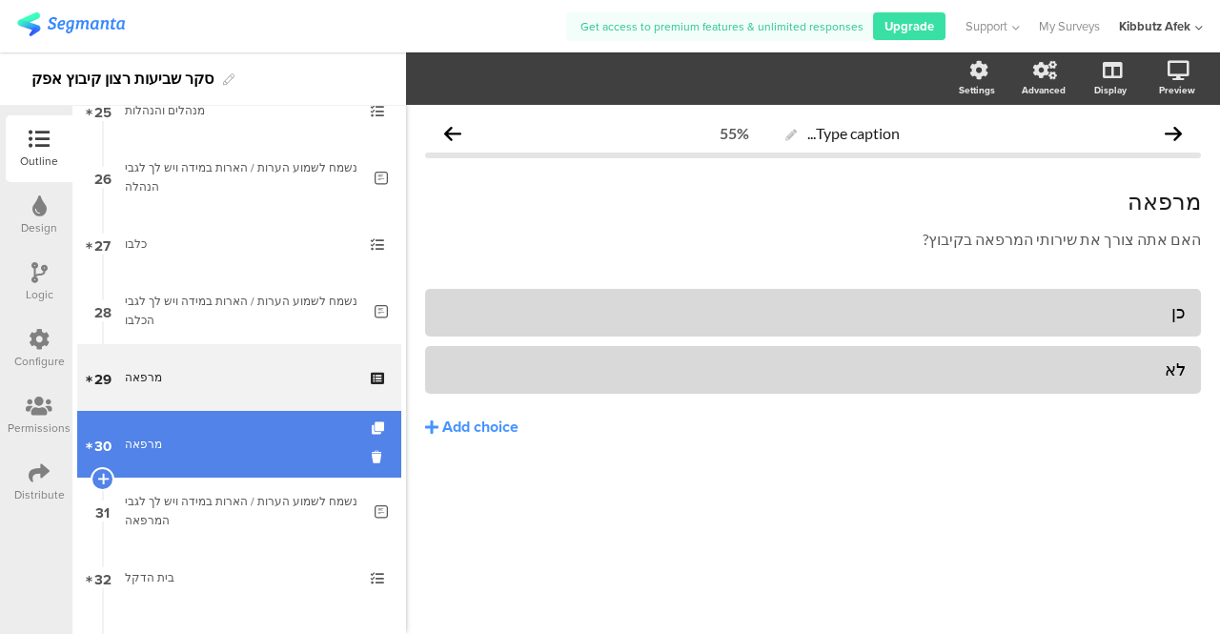
click at [223, 439] on div "מרפאה" at bounding box center [239, 444] width 228 height 19
